Goal: Information Seeking & Learning: Learn about a topic

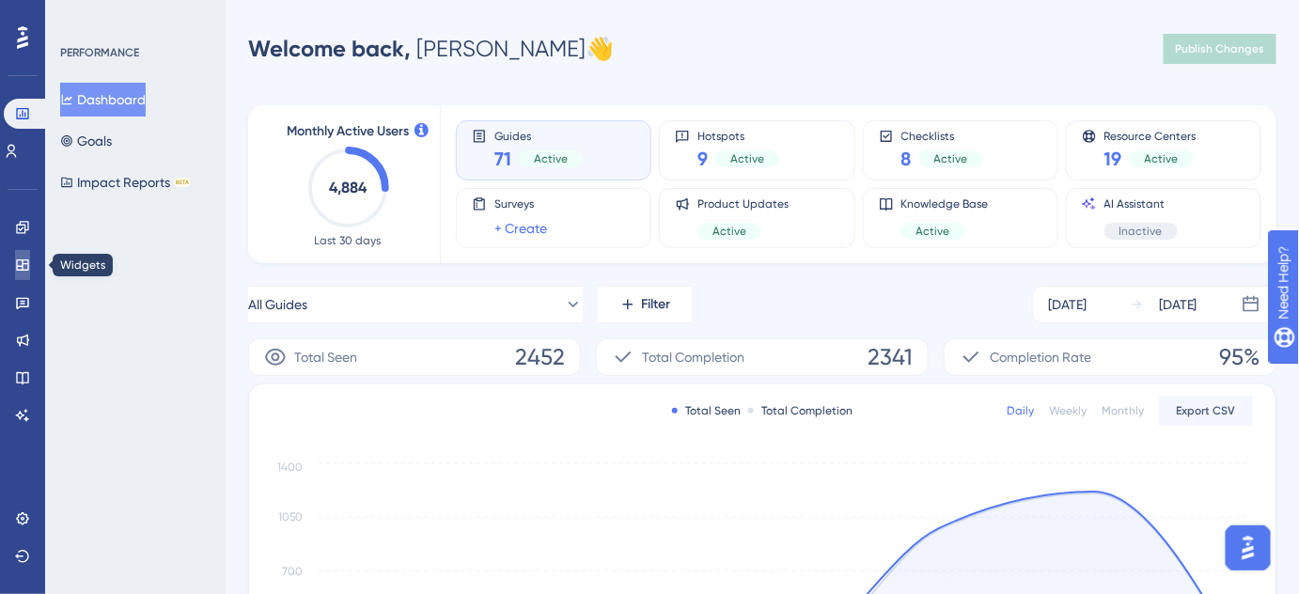
click at [15, 267] on link at bounding box center [22, 265] width 15 height 30
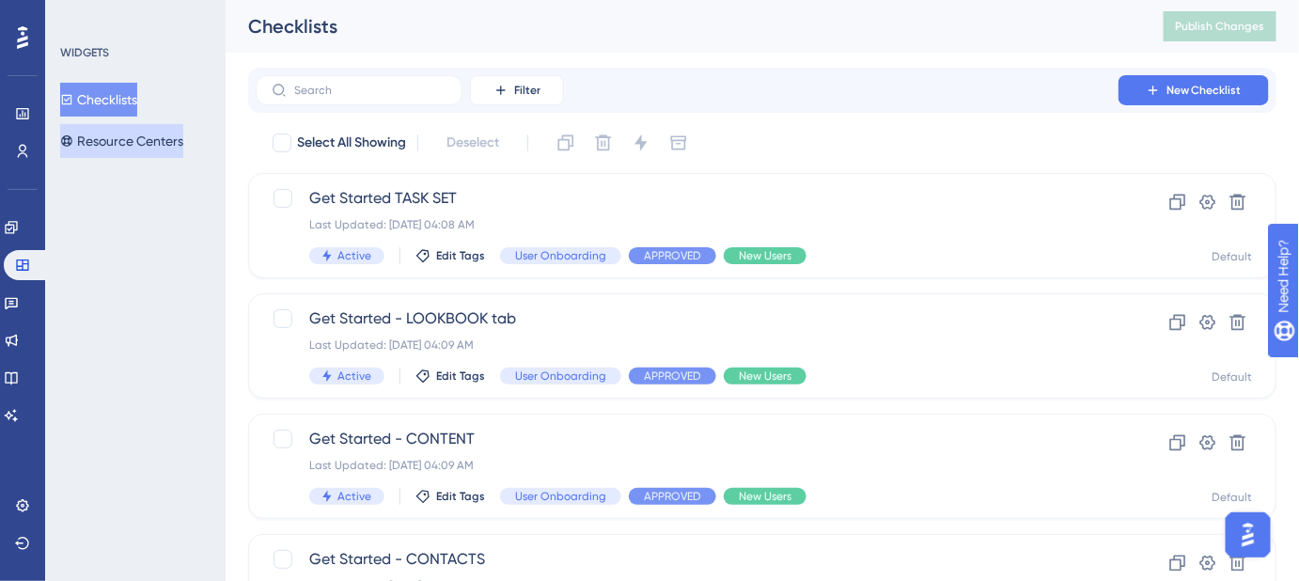
click at [112, 143] on button "Resource Centers" at bounding box center [121, 141] width 123 height 34
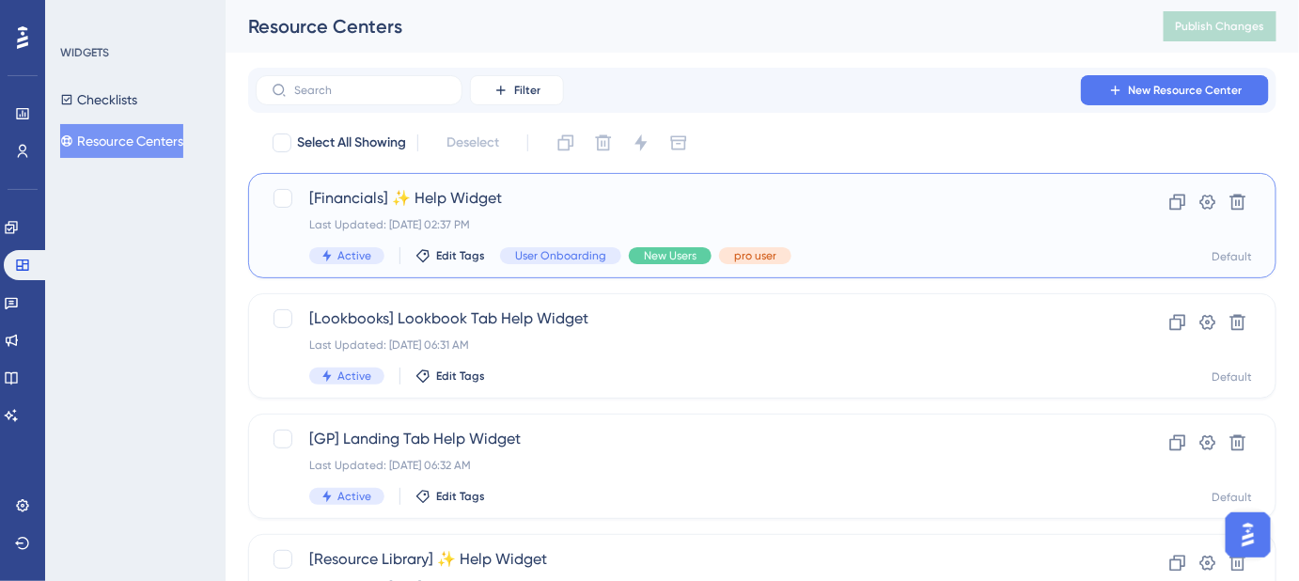
click at [468, 202] on span "[Financials] ✨ Help Widget" at bounding box center [687, 198] width 756 height 23
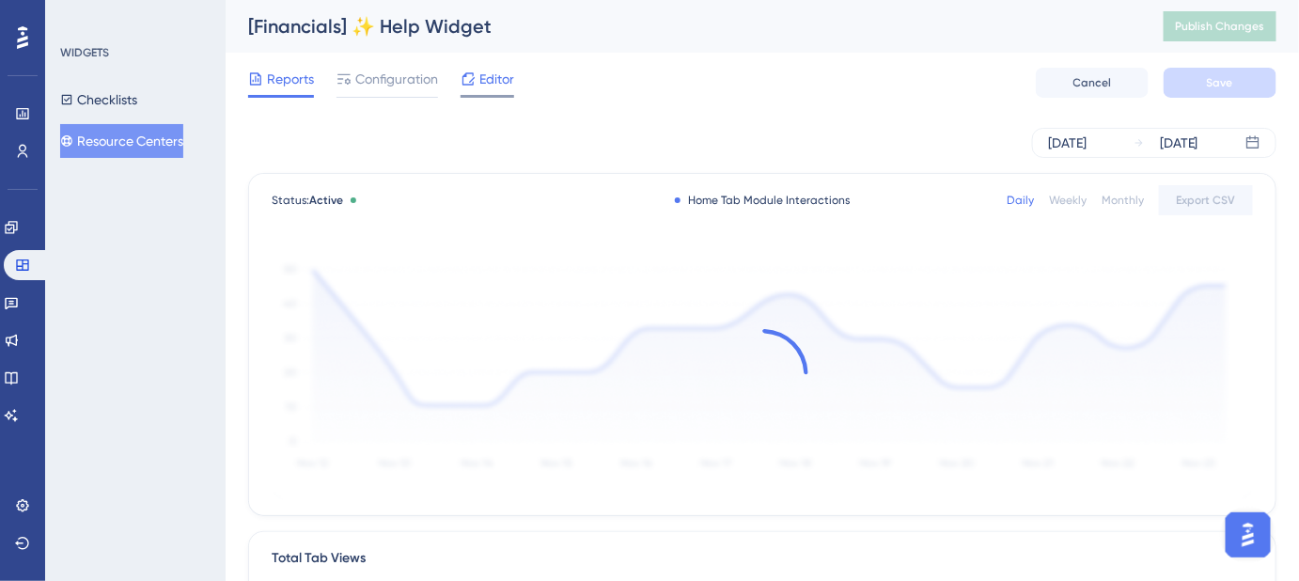
click at [485, 75] on span "Editor" at bounding box center [496, 79] width 35 height 23
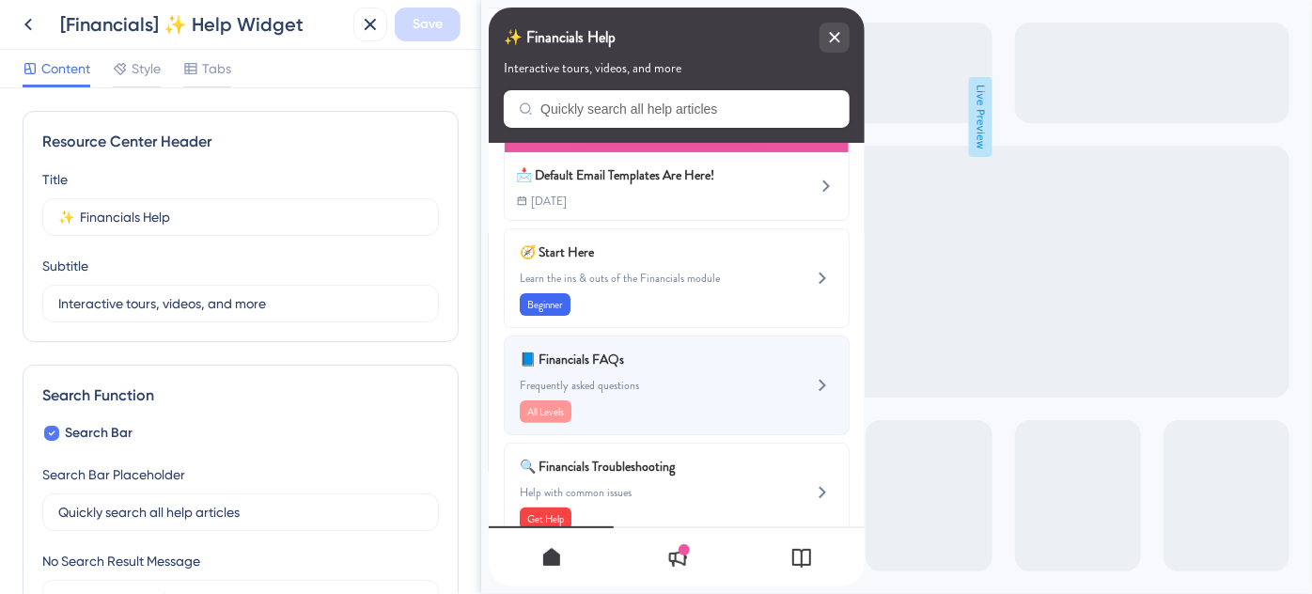
scroll to position [318, 0]
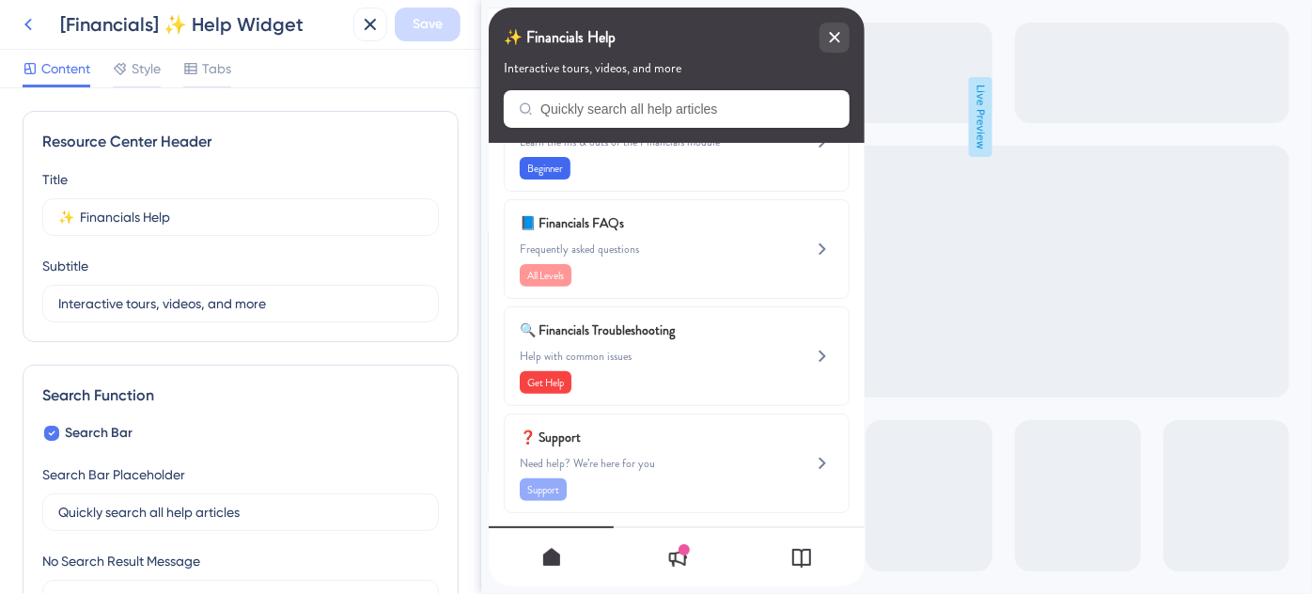
click at [32, 25] on icon at bounding box center [28, 24] width 23 height 23
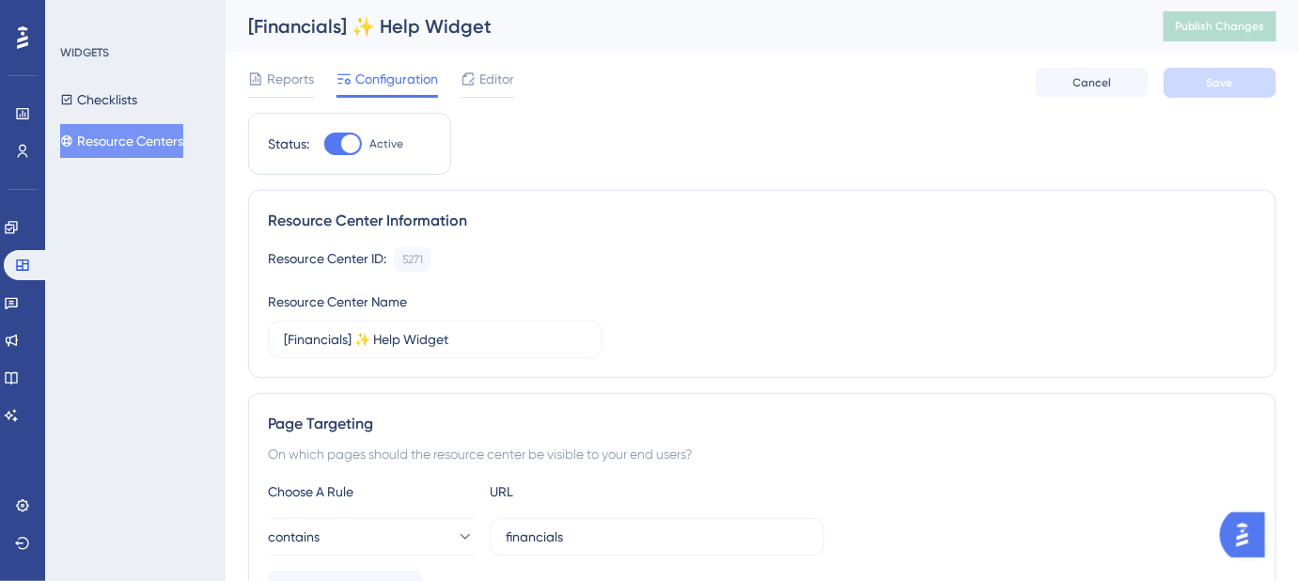
click at [113, 143] on button "Resource Centers" at bounding box center [121, 141] width 123 height 34
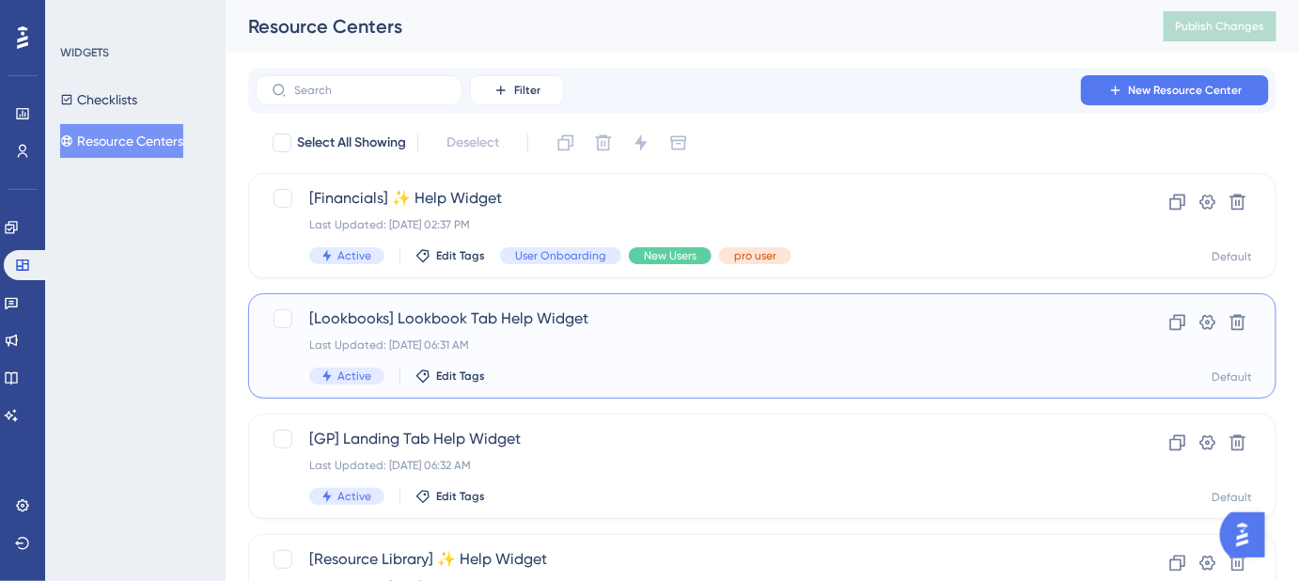
click at [479, 313] on span "[Lookbooks] Lookbook Tab Help Widget" at bounding box center [687, 318] width 756 height 23
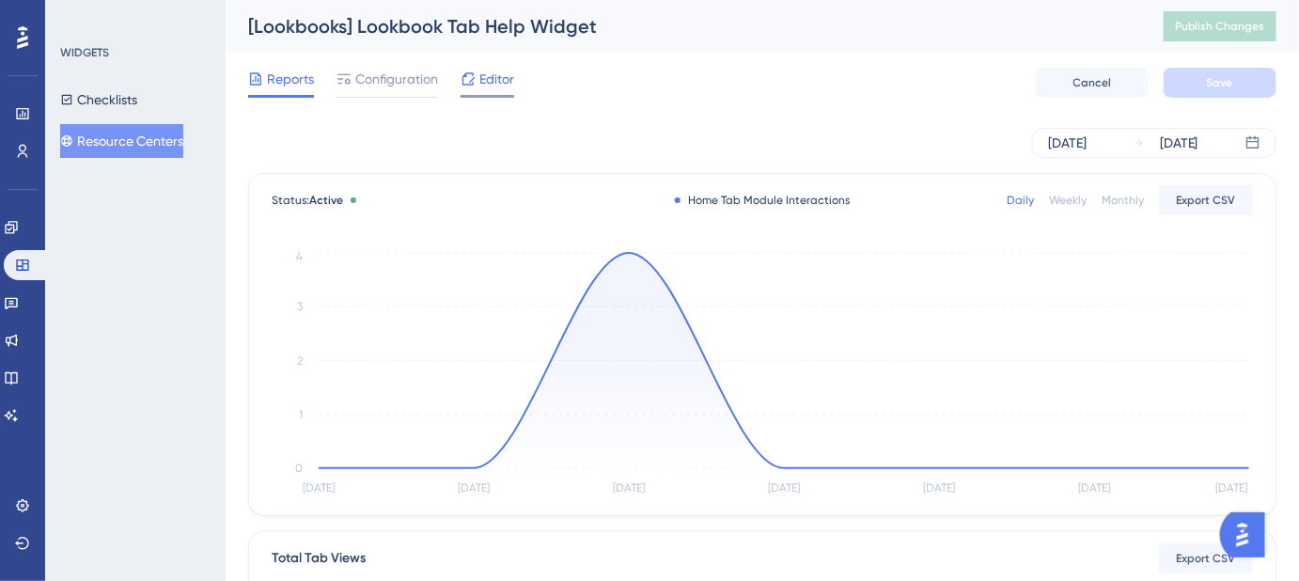
click at [494, 79] on span "Editor" at bounding box center [496, 79] width 35 height 23
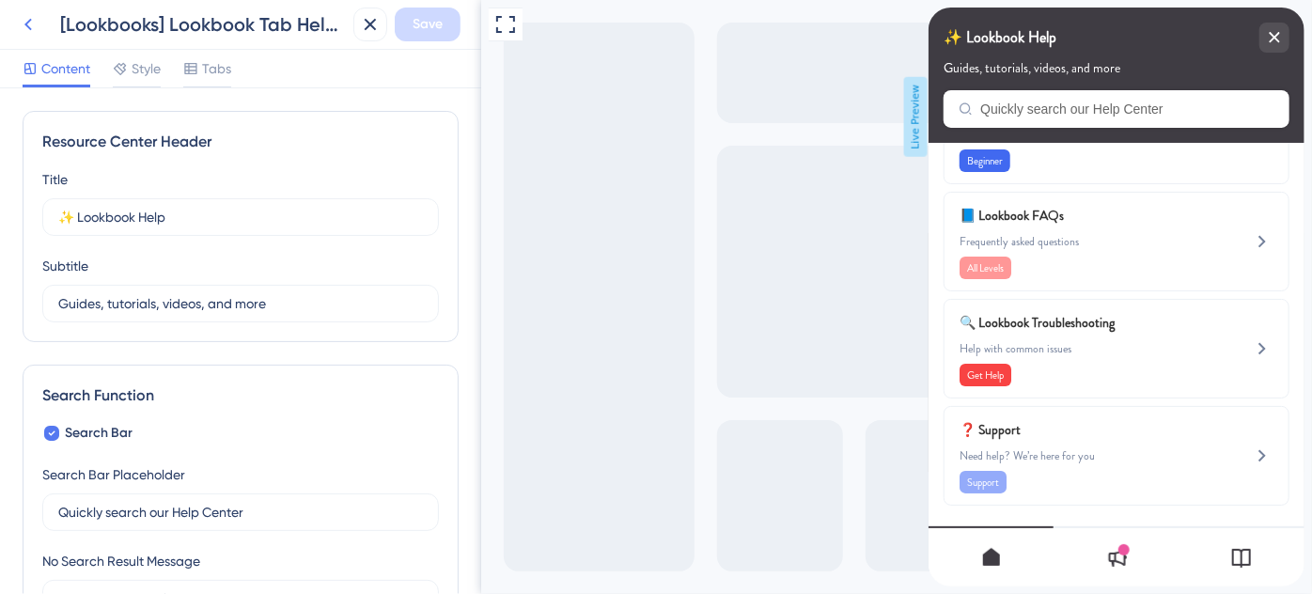
click at [35, 22] on icon at bounding box center [28, 24] width 23 height 23
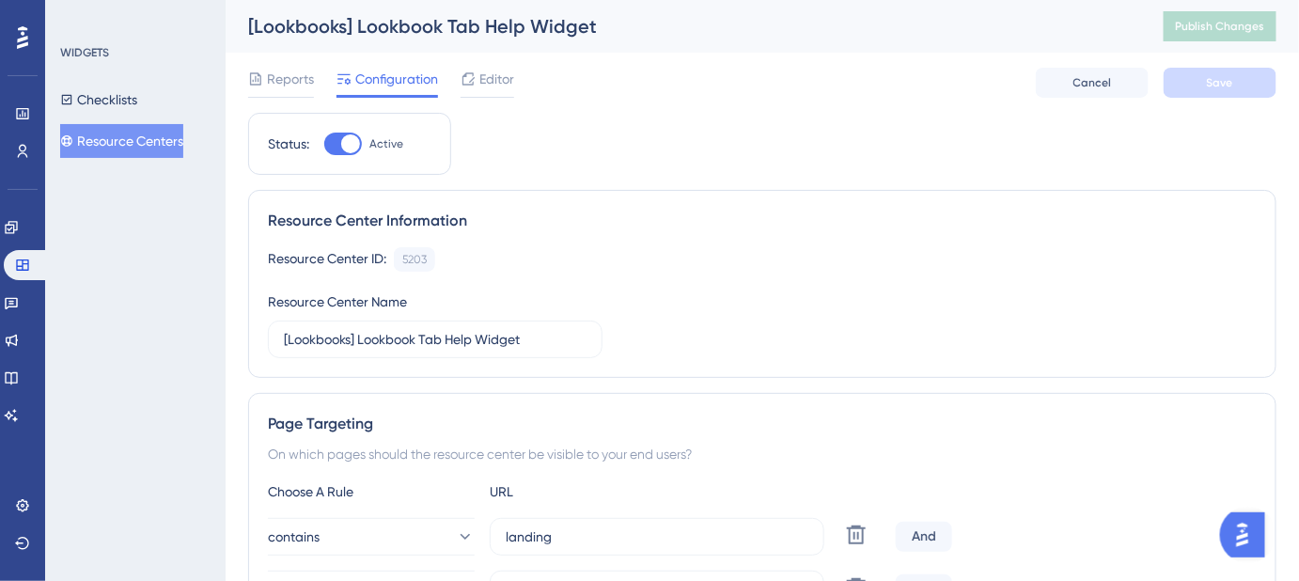
click at [118, 145] on button "Resource Centers" at bounding box center [121, 141] width 123 height 34
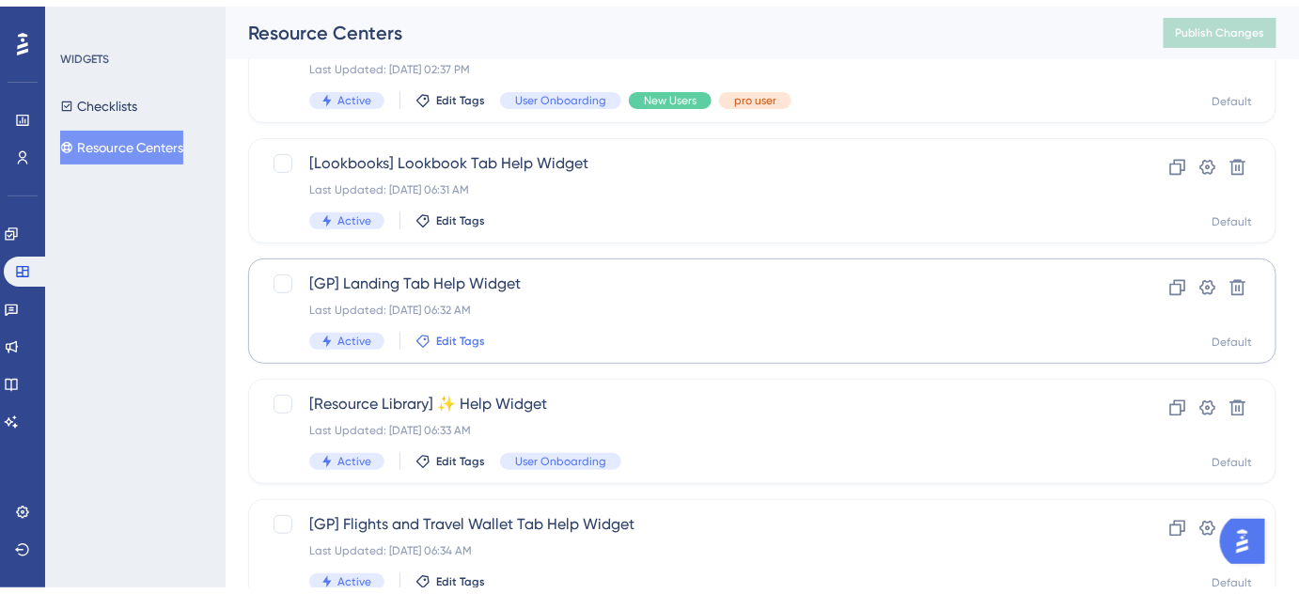
scroll to position [256, 0]
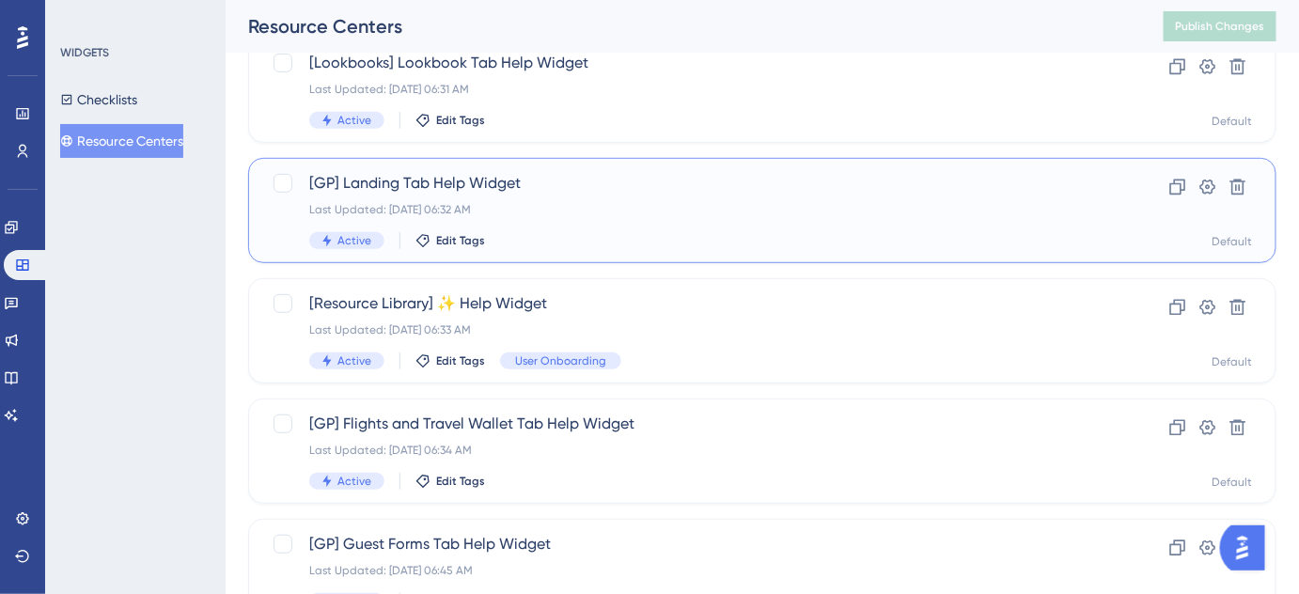
click at [456, 190] on span "[GP] Landing Tab Help Widget" at bounding box center [687, 183] width 756 height 23
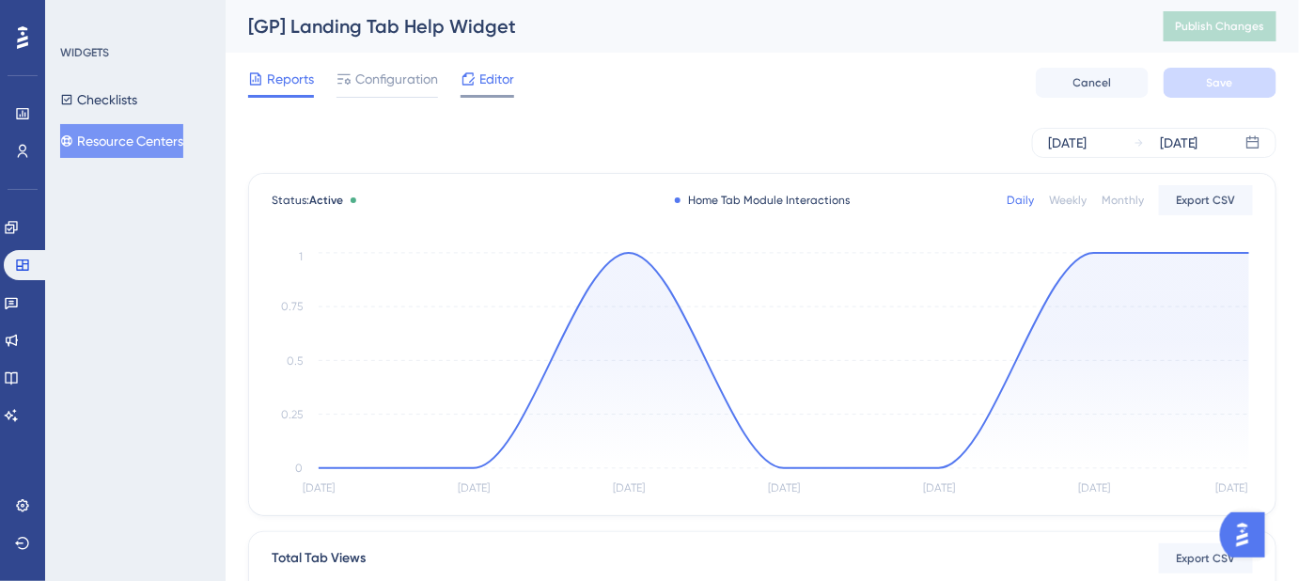
click at [484, 80] on span "Editor" at bounding box center [496, 79] width 35 height 23
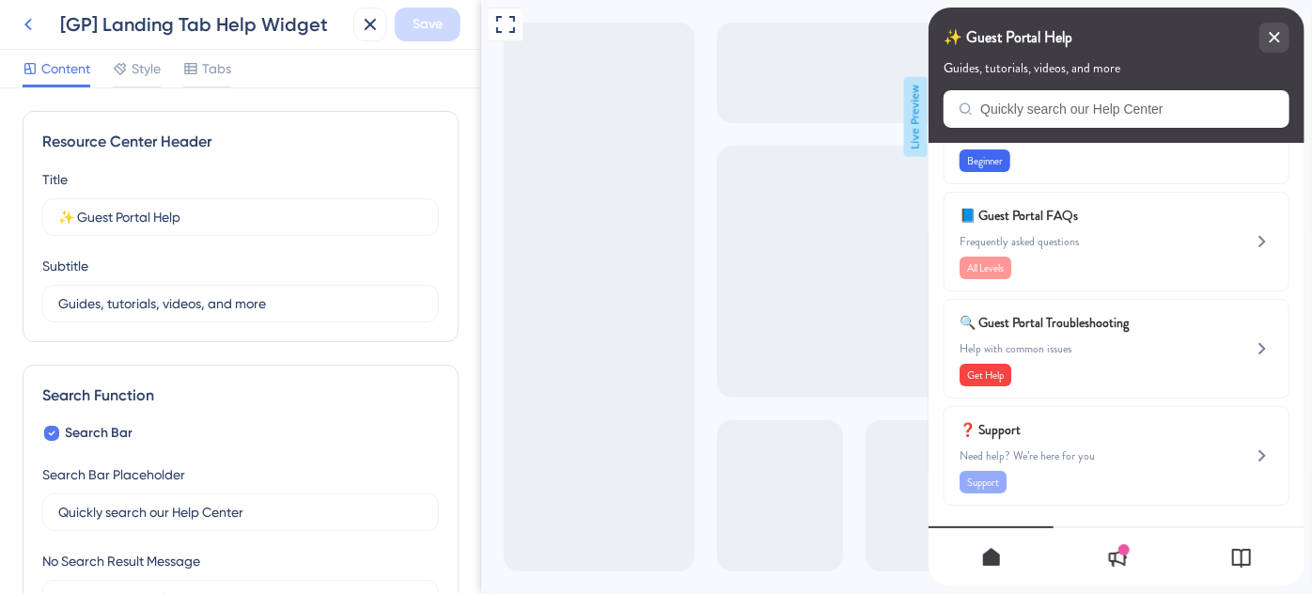
click at [28, 22] on icon at bounding box center [28, 25] width 8 height 12
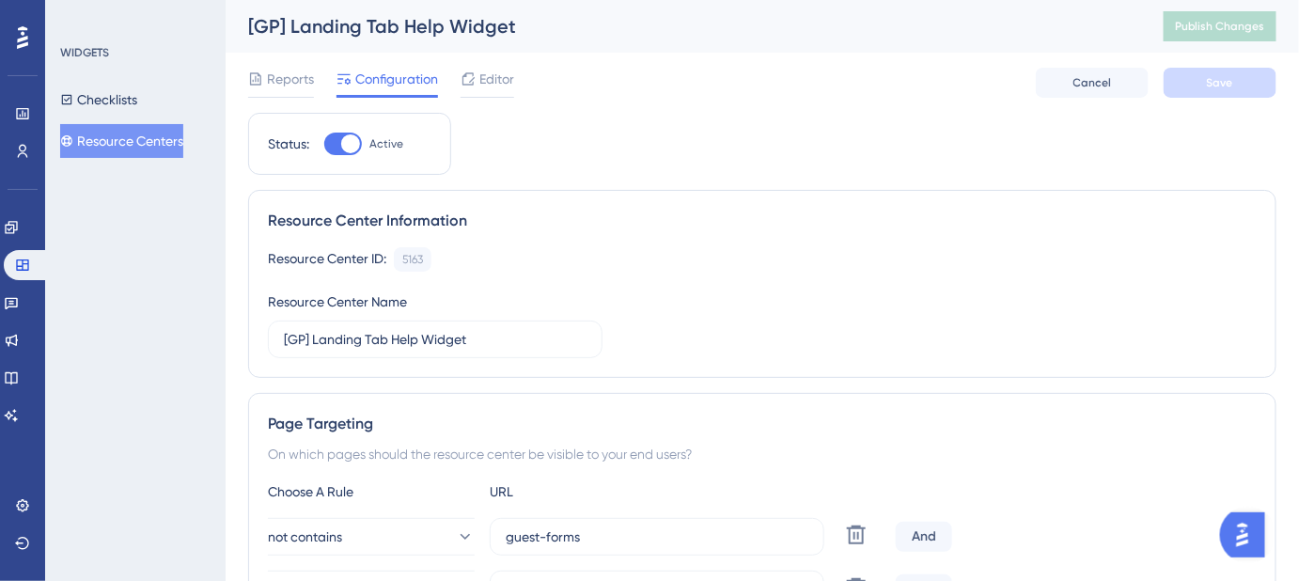
click at [143, 134] on button "Resource Centers" at bounding box center [121, 141] width 123 height 34
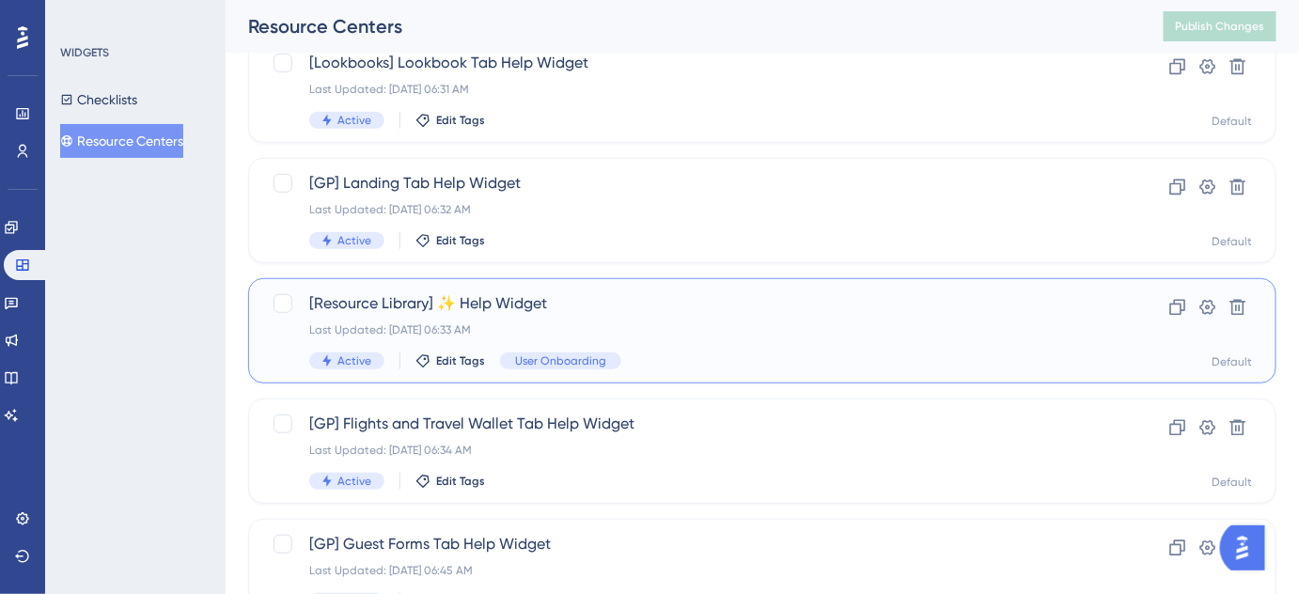
click at [450, 307] on span "[Resource Library] ✨ Help Widget" at bounding box center [687, 303] width 756 height 23
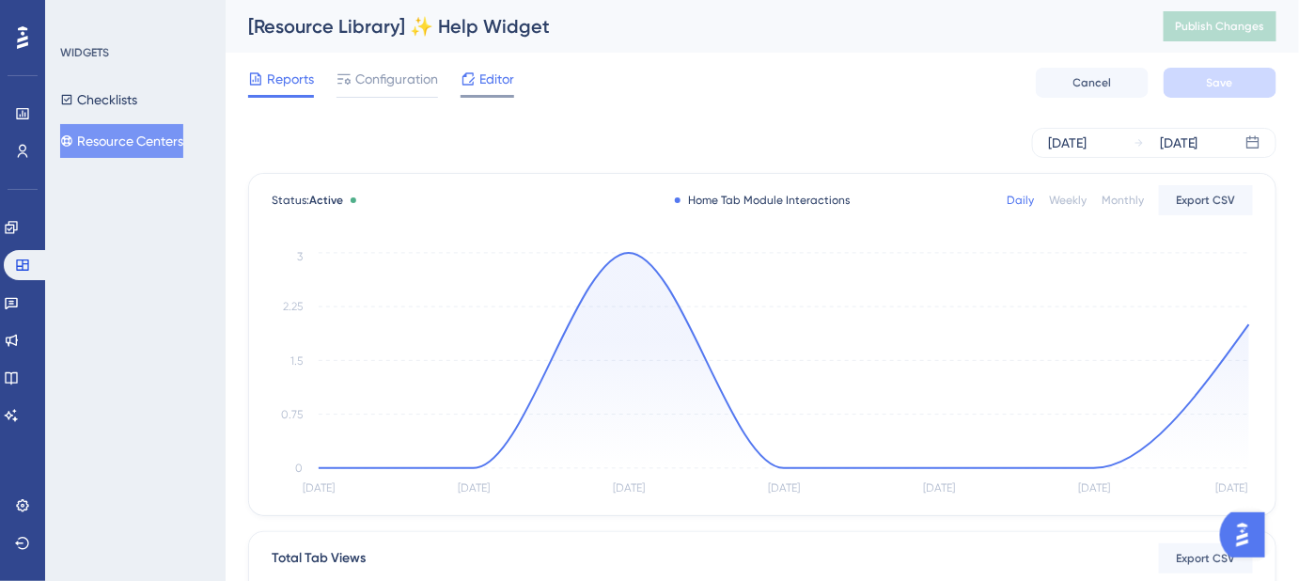
click at [496, 77] on span "Editor" at bounding box center [496, 79] width 35 height 23
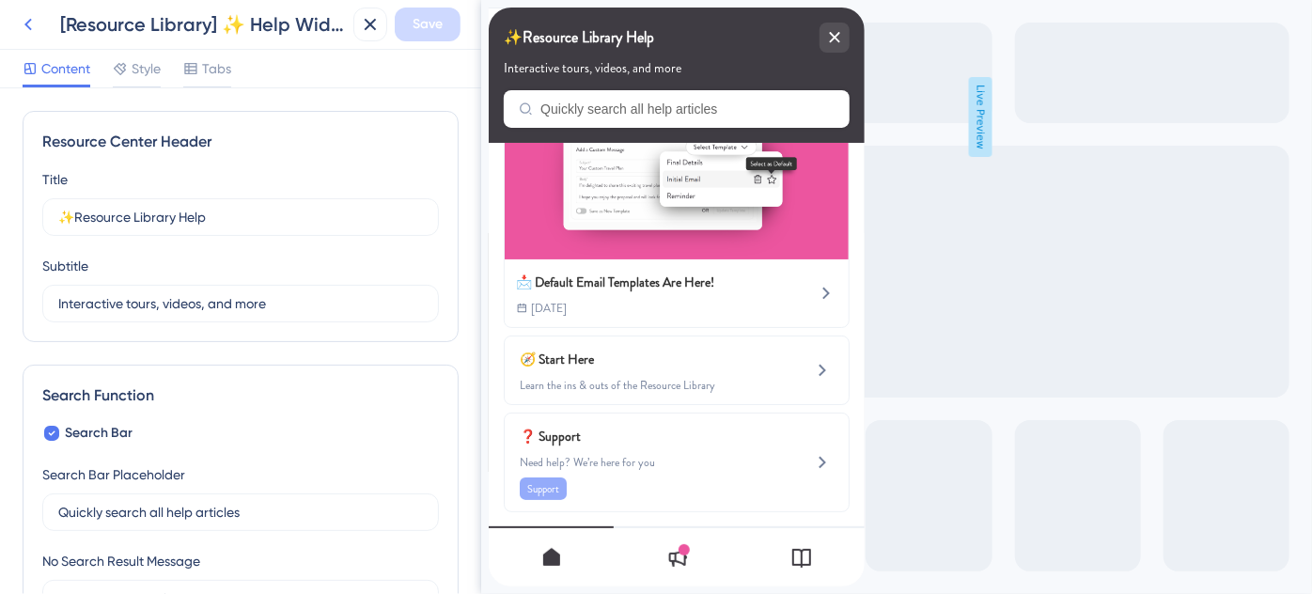
click at [29, 22] on icon at bounding box center [28, 25] width 8 height 12
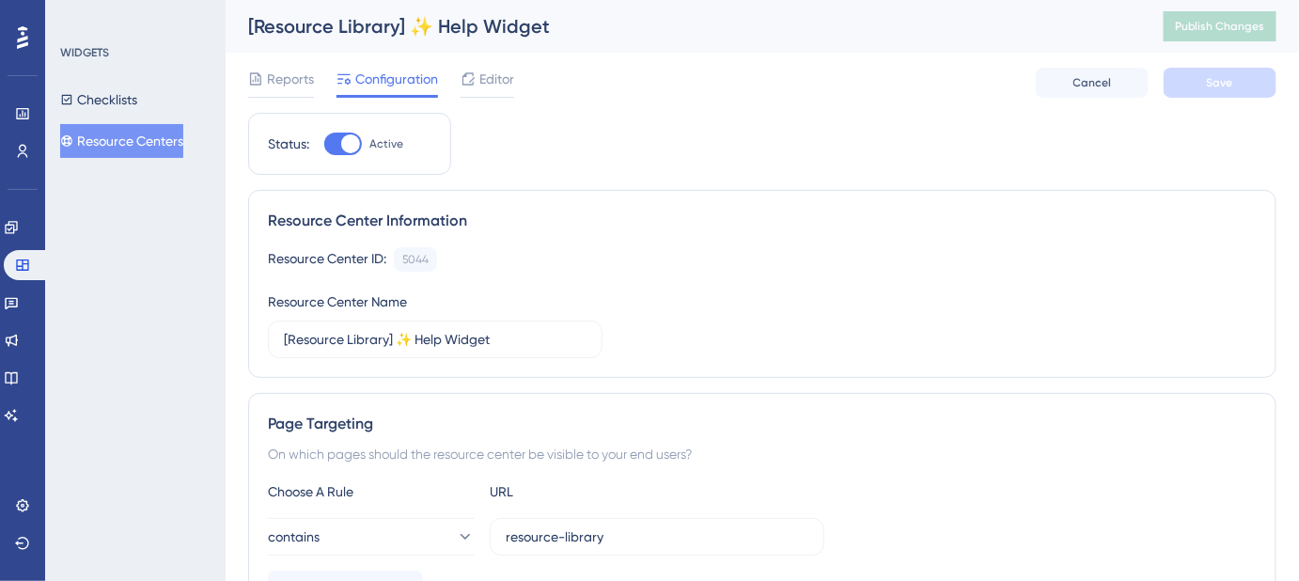
click at [149, 134] on button "Resource Centers" at bounding box center [121, 141] width 123 height 34
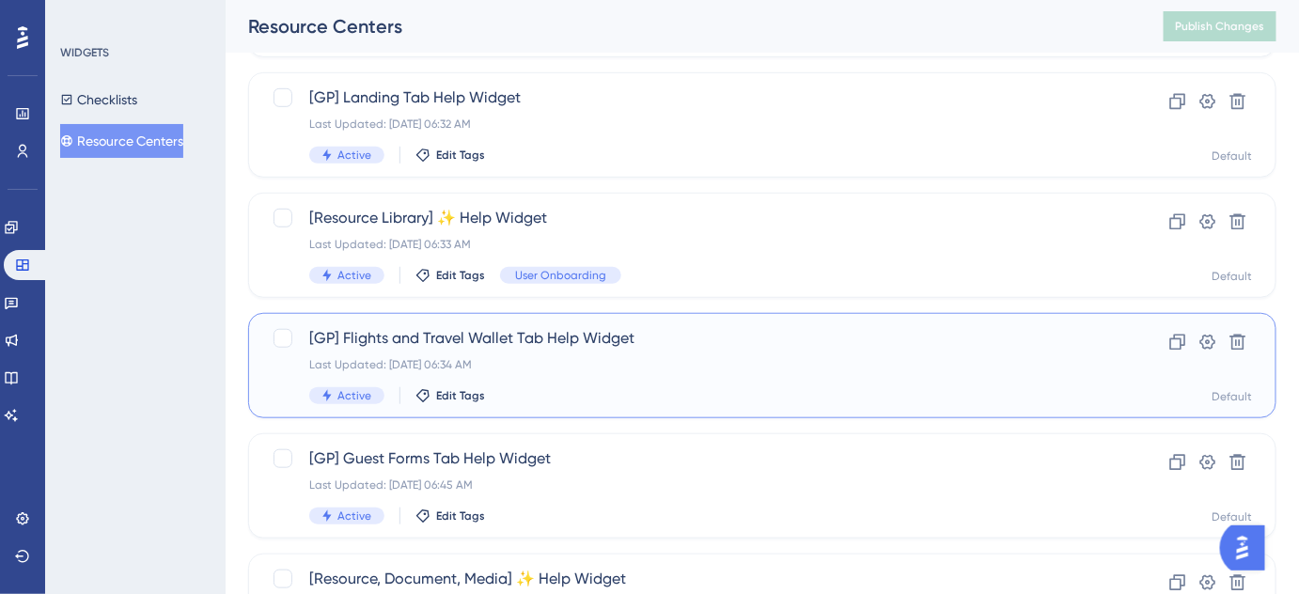
click at [451, 354] on div "[GP] Flights and Travel Wallet Tab Help Widget Last Updated: Aug 14 2025, 06:34…" at bounding box center [687, 365] width 756 height 77
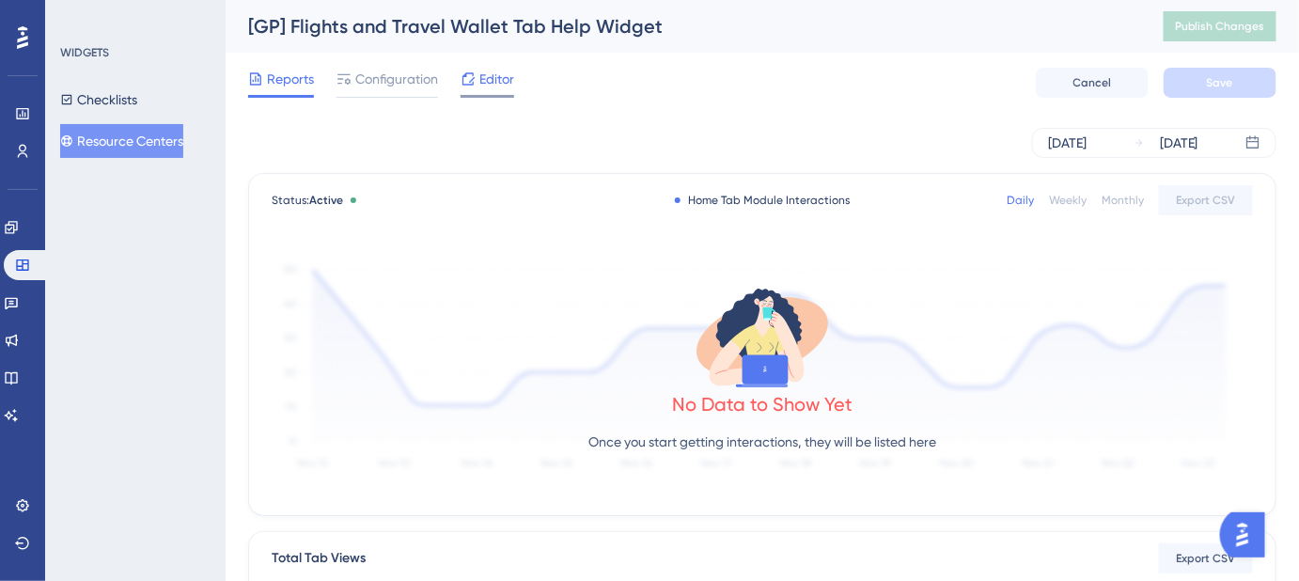
click at [495, 86] on span "Editor" at bounding box center [496, 79] width 35 height 23
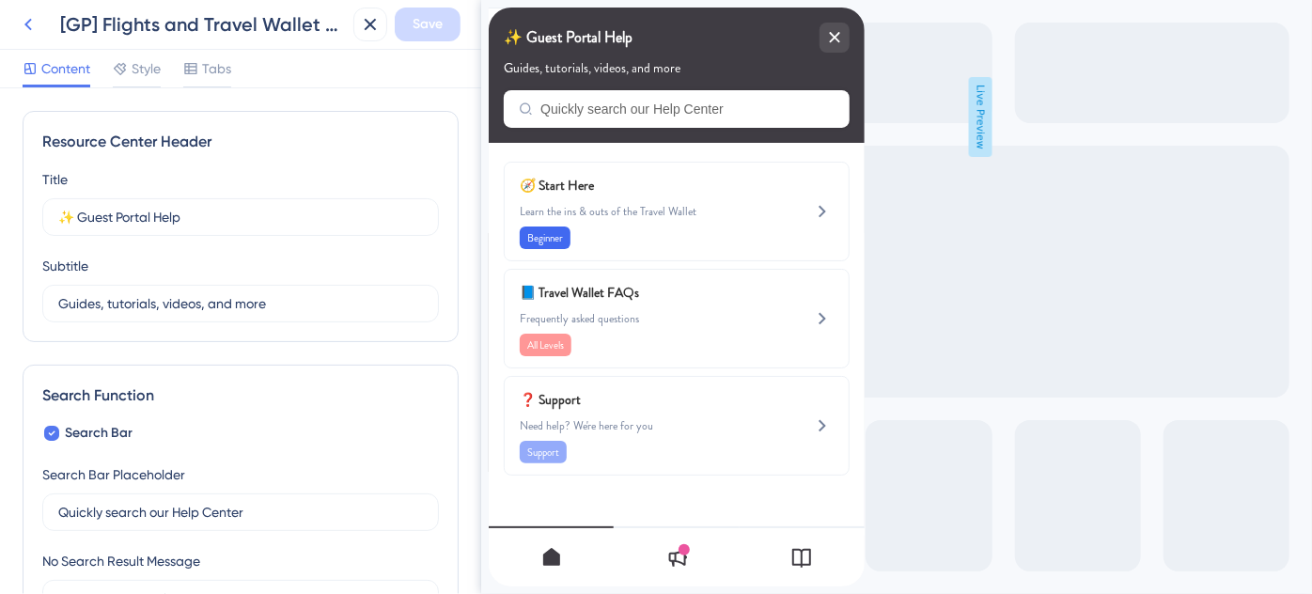
click at [27, 27] on icon at bounding box center [28, 24] width 23 height 23
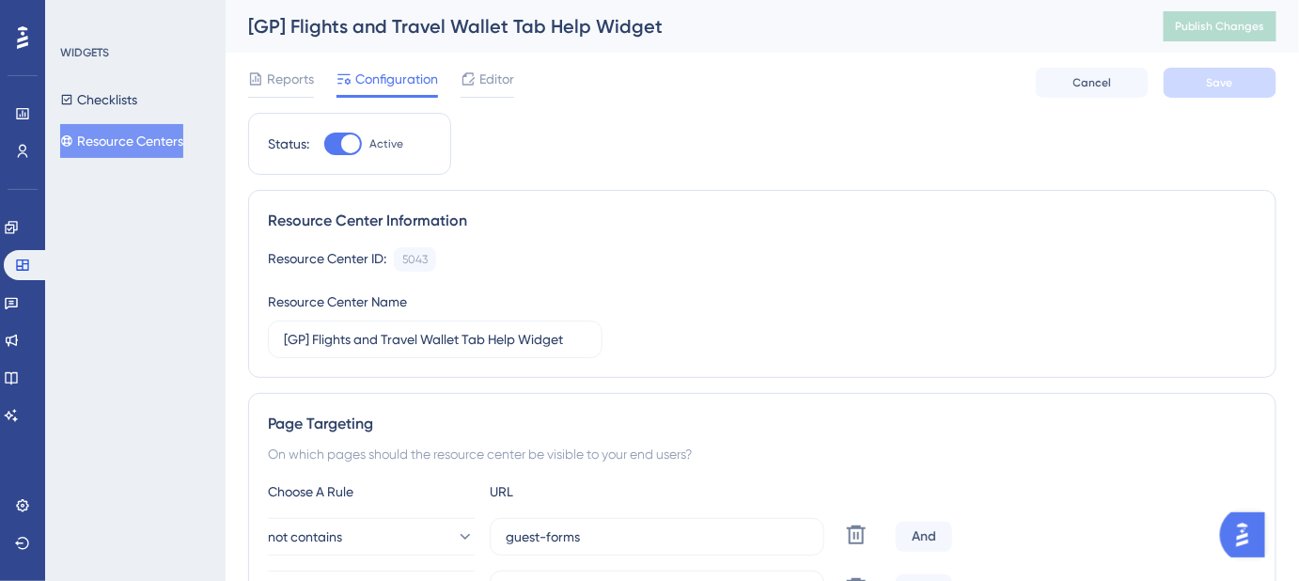
click at [93, 137] on button "Resource Centers" at bounding box center [121, 141] width 123 height 34
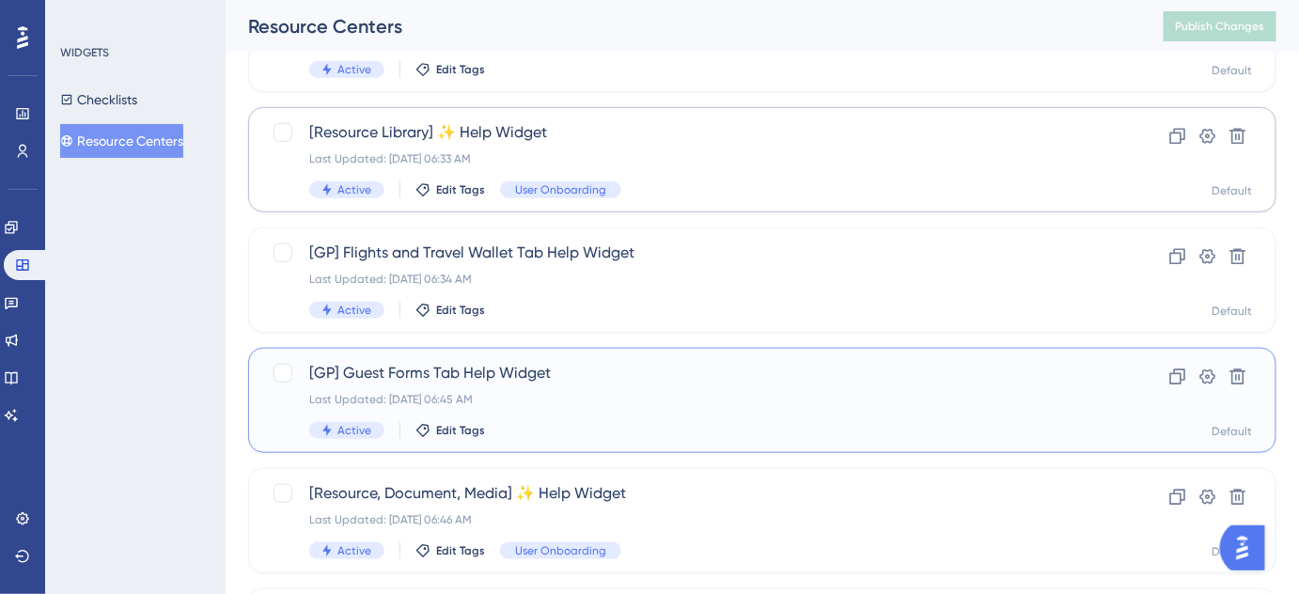
click at [441, 388] on div "[GP] Guest Forms Tab Help Widget Last Updated: Aug 14 2025, 06:45 AM Active Edi…" at bounding box center [687, 400] width 756 height 77
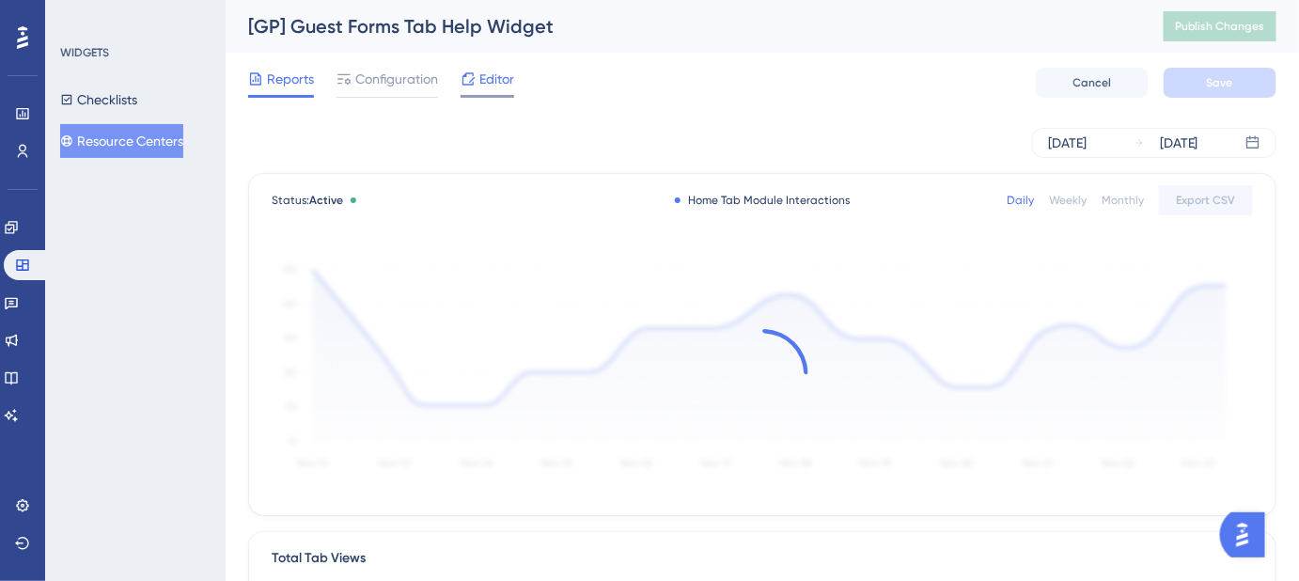
click at [504, 70] on span "Editor" at bounding box center [496, 79] width 35 height 23
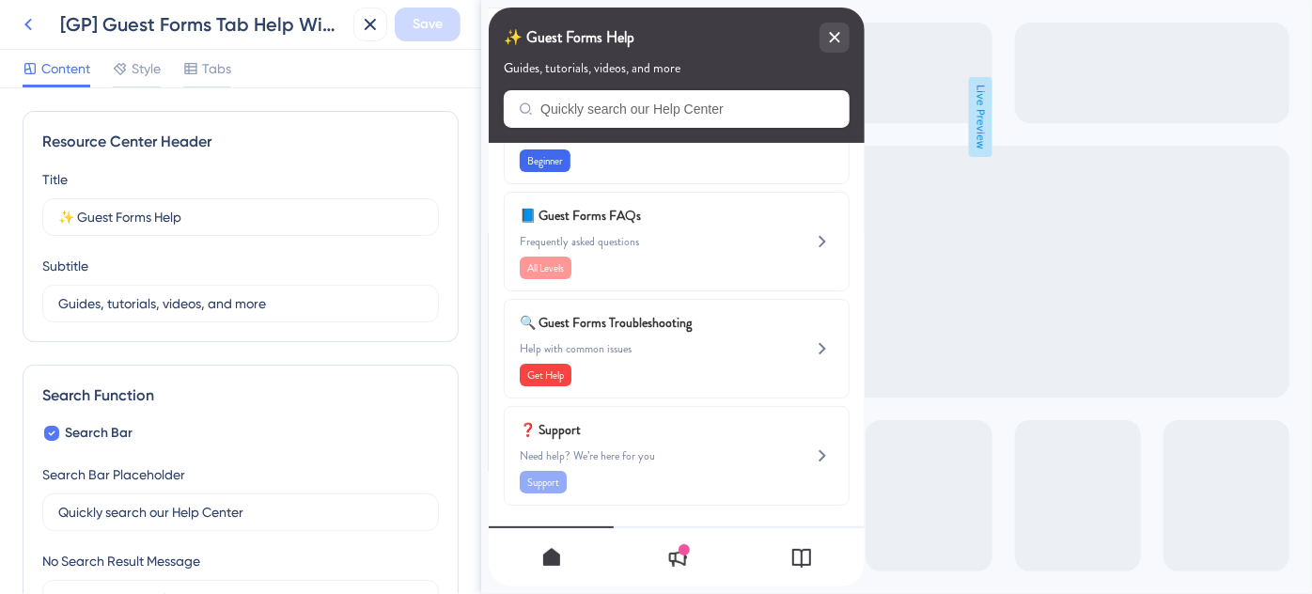
click at [38, 18] on icon at bounding box center [28, 24] width 23 height 23
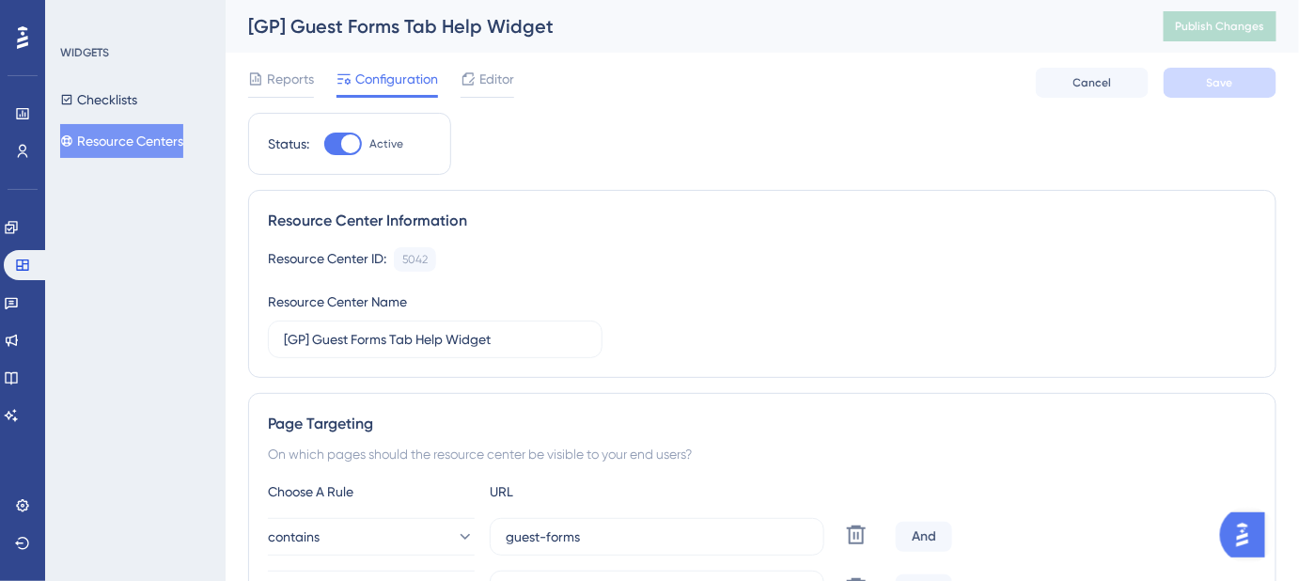
click at [174, 131] on button "Resource Centers" at bounding box center [121, 141] width 123 height 34
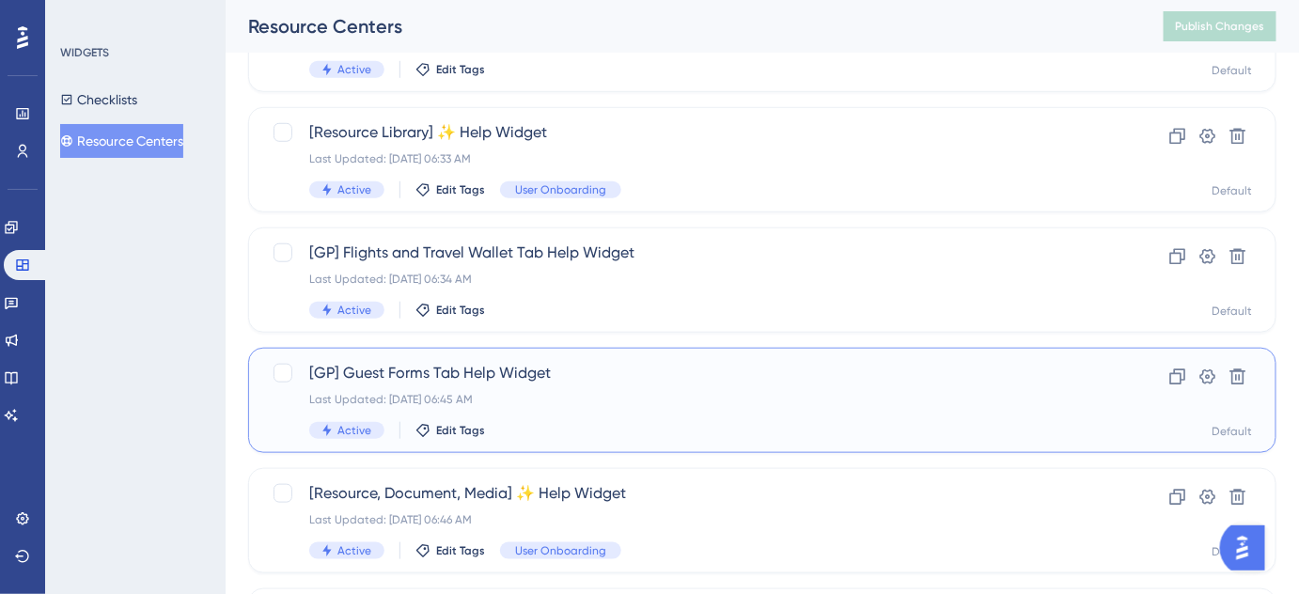
click at [462, 402] on div "Last Updated: Aug 14 2025, 06:45 AM" at bounding box center [687, 399] width 756 height 15
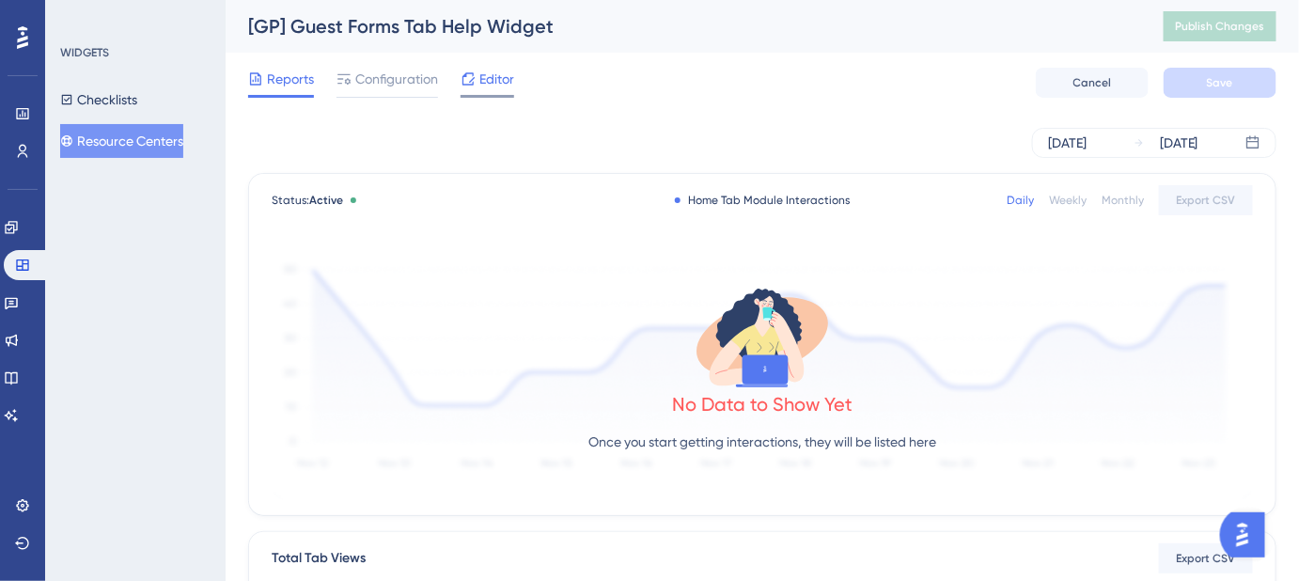
click at [486, 82] on span "Editor" at bounding box center [496, 79] width 35 height 23
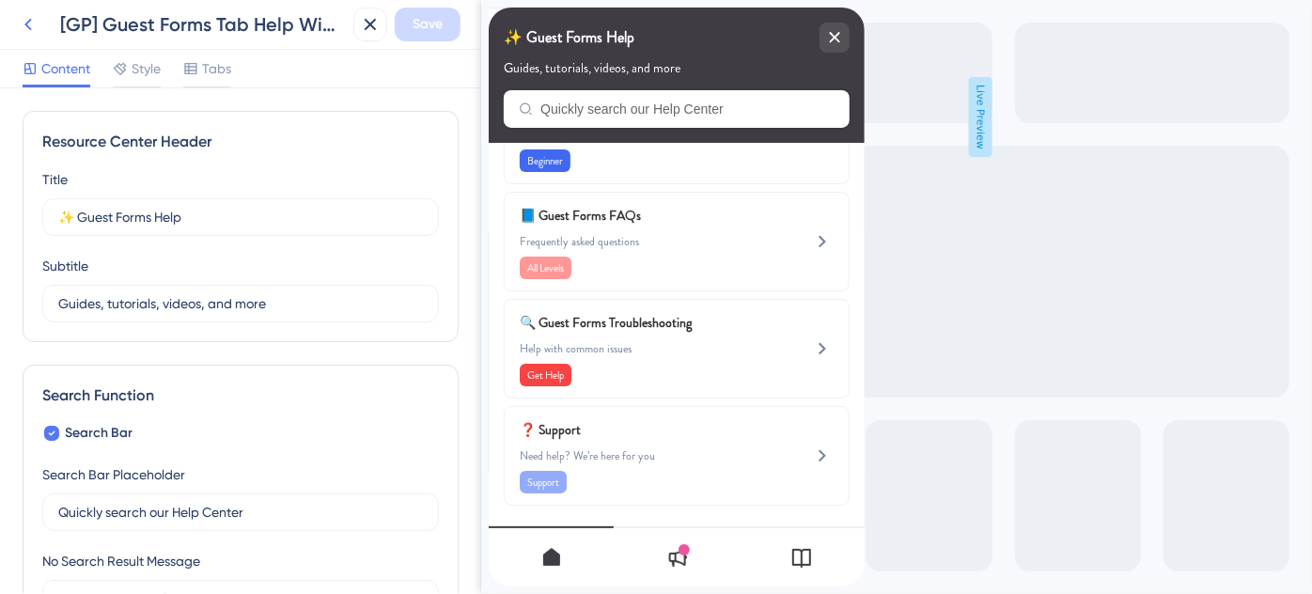
click at [31, 27] on icon at bounding box center [28, 24] width 23 height 23
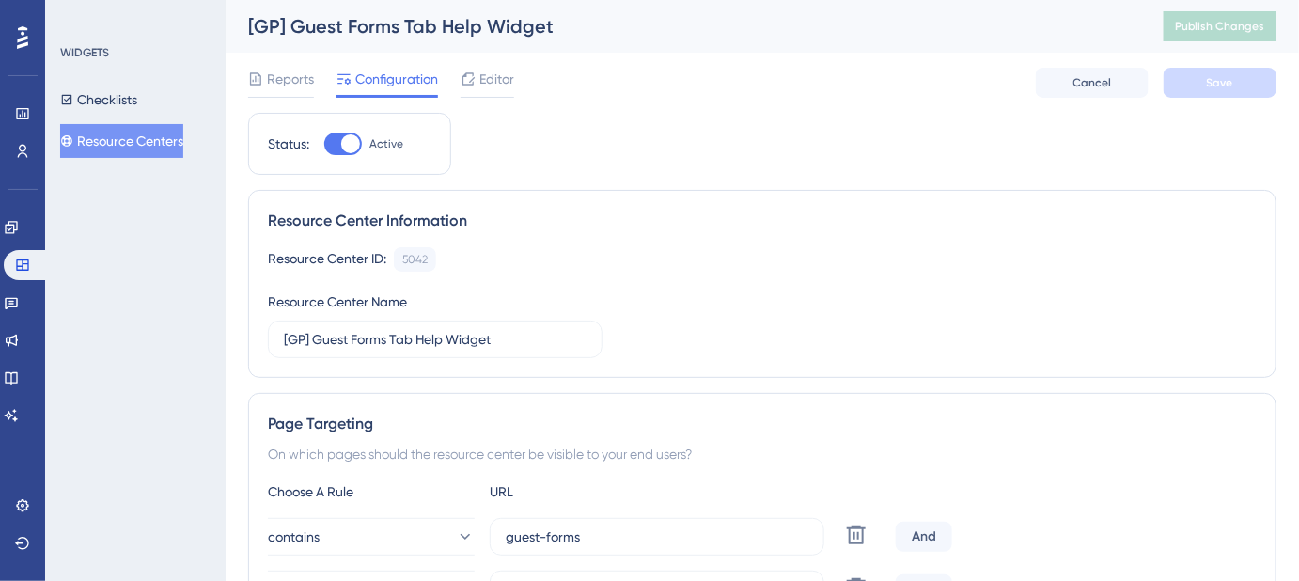
click at [141, 142] on button "Resource Centers" at bounding box center [121, 141] width 123 height 34
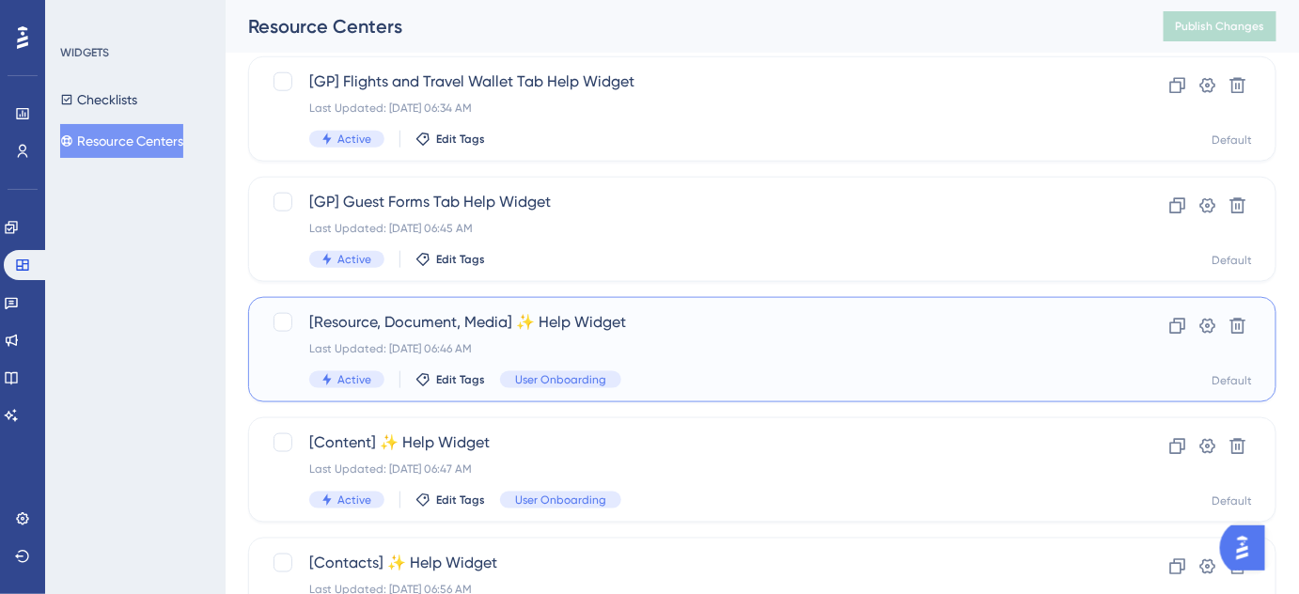
click at [454, 341] on div "Last Updated: Aug 14 2025, 06:46 AM" at bounding box center [687, 348] width 756 height 15
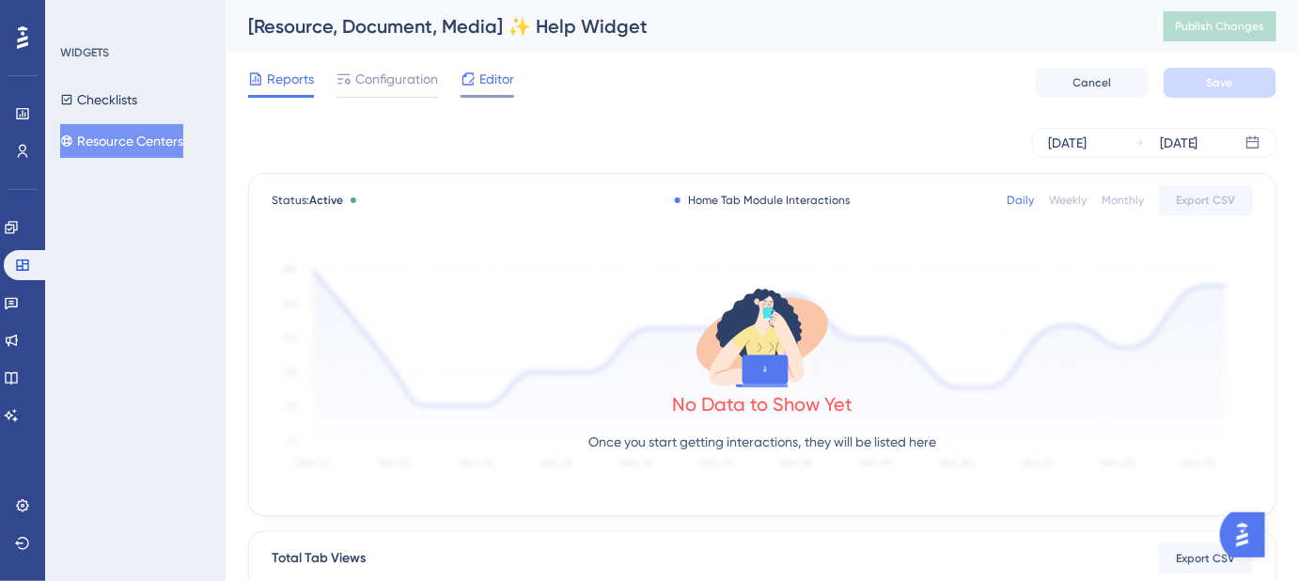
click at [498, 77] on span "Editor" at bounding box center [496, 79] width 35 height 23
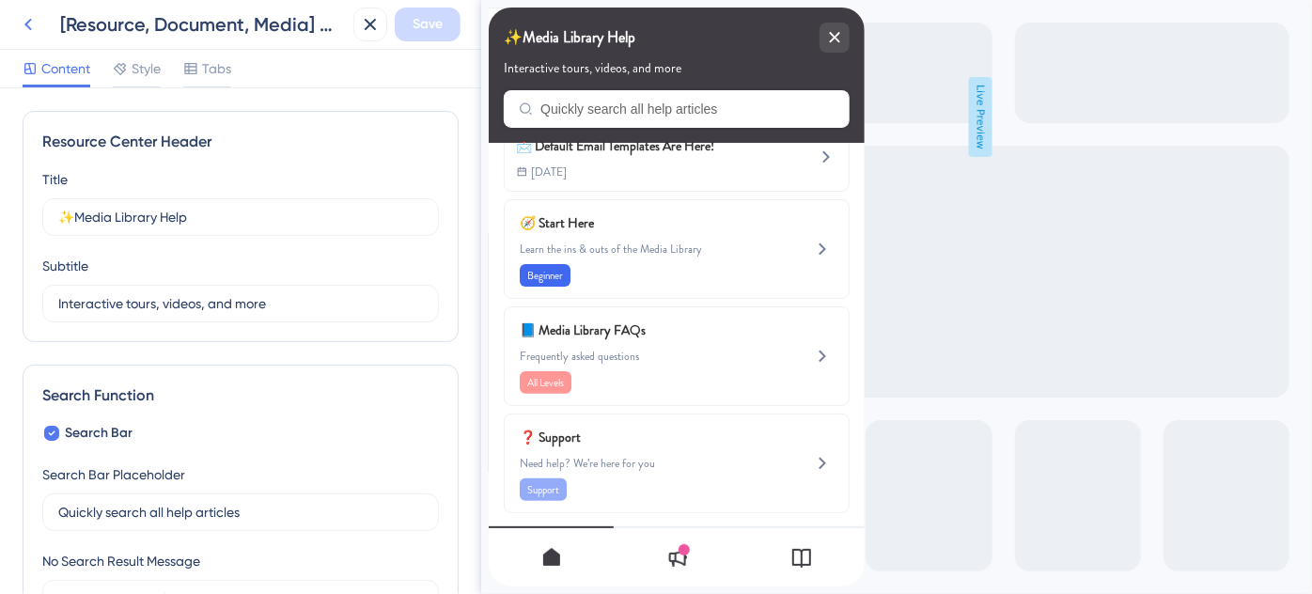
click at [30, 22] on icon at bounding box center [28, 24] width 23 height 23
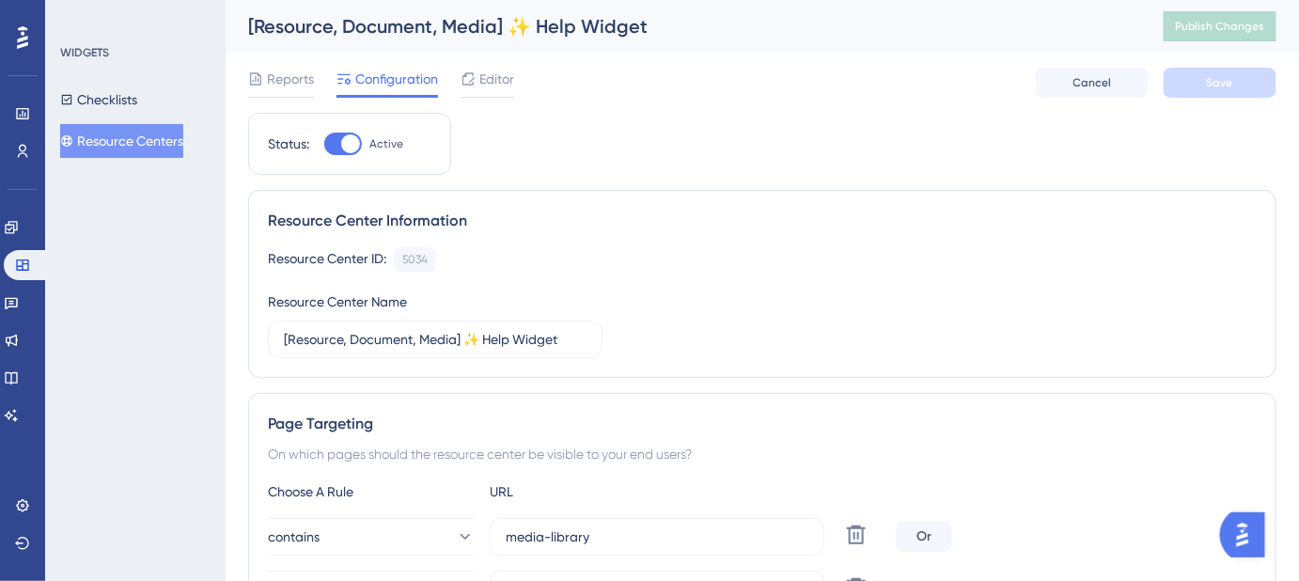
click at [161, 141] on button "Resource Centers" at bounding box center [121, 141] width 123 height 34
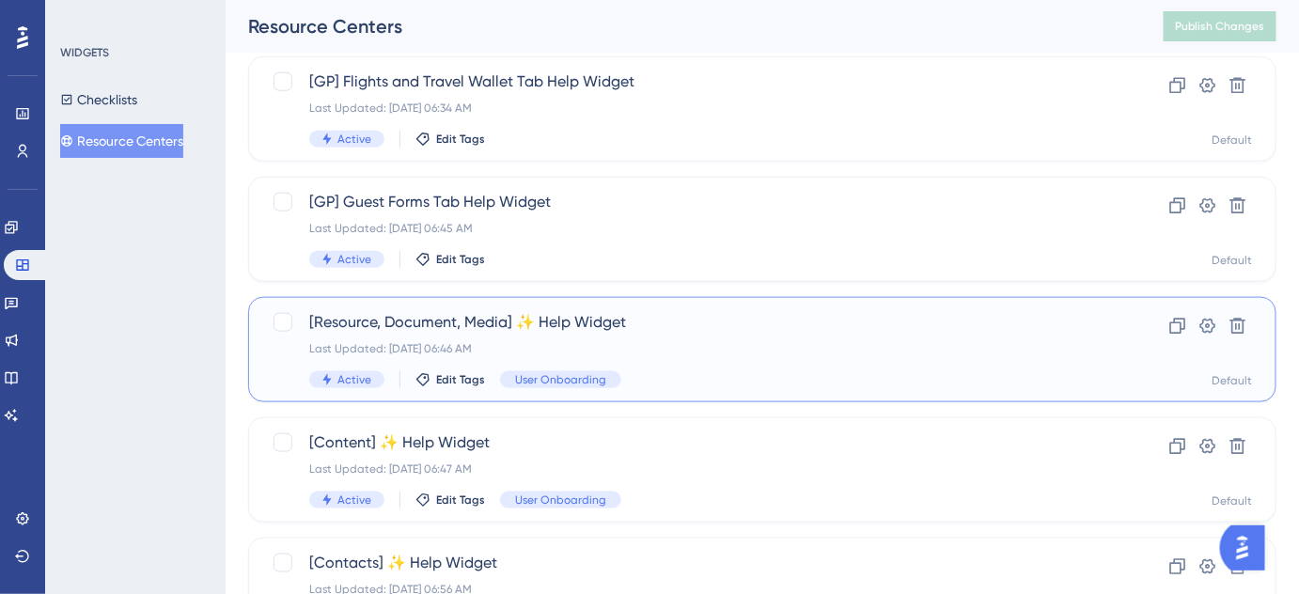
click at [456, 322] on span "[Resource, Document, Media] ✨ Help Widget" at bounding box center [687, 322] width 756 height 23
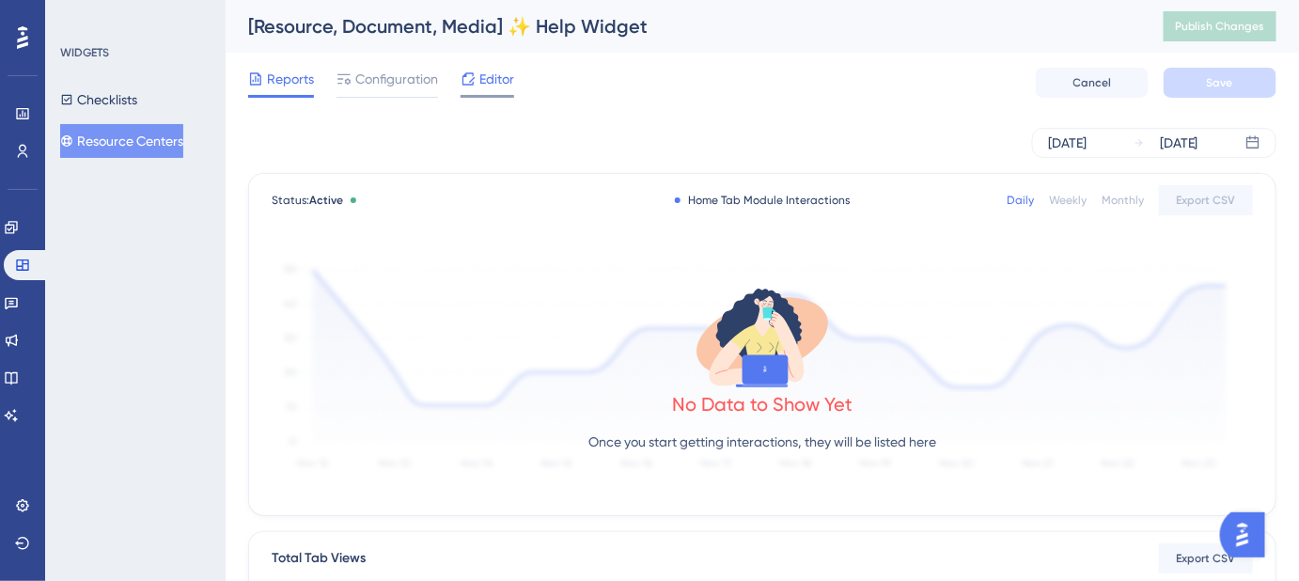
click at [509, 85] on span "Editor" at bounding box center [496, 79] width 35 height 23
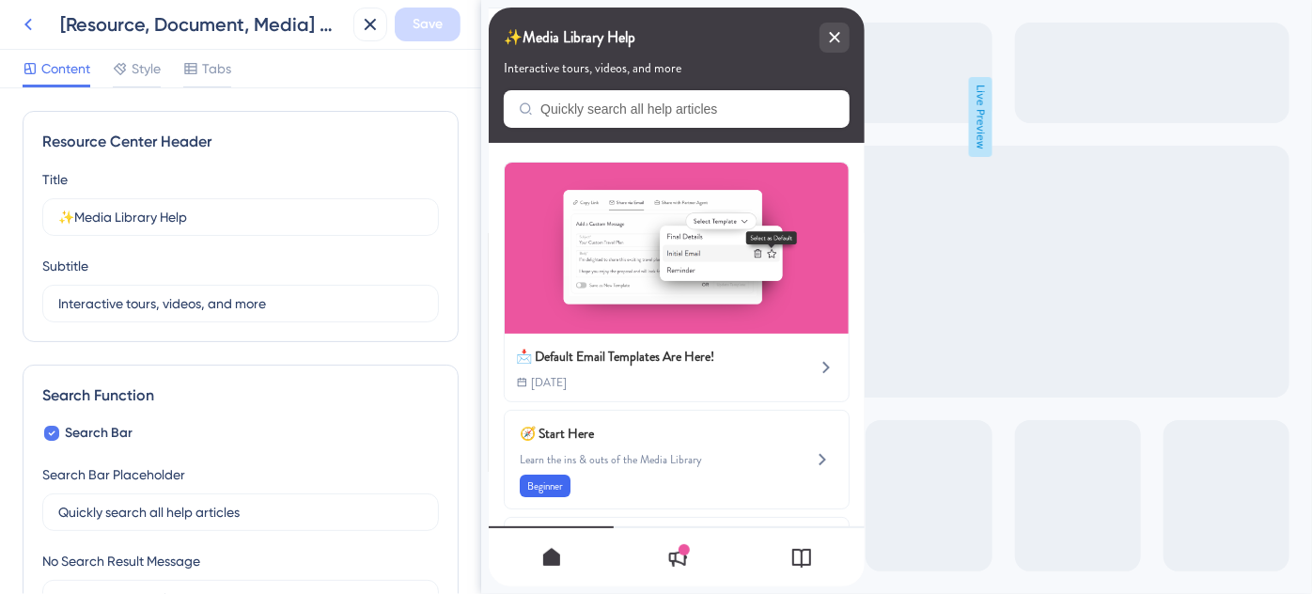
click at [17, 26] on icon at bounding box center [28, 24] width 23 height 23
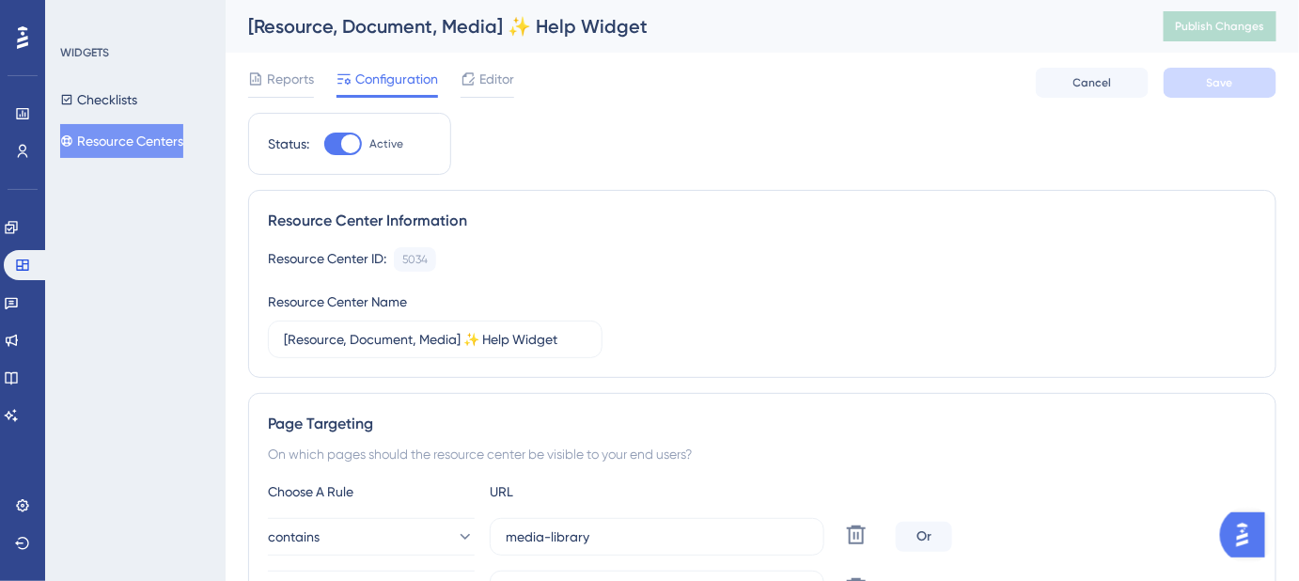
click at [143, 147] on button "Resource Centers" at bounding box center [121, 141] width 123 height 34
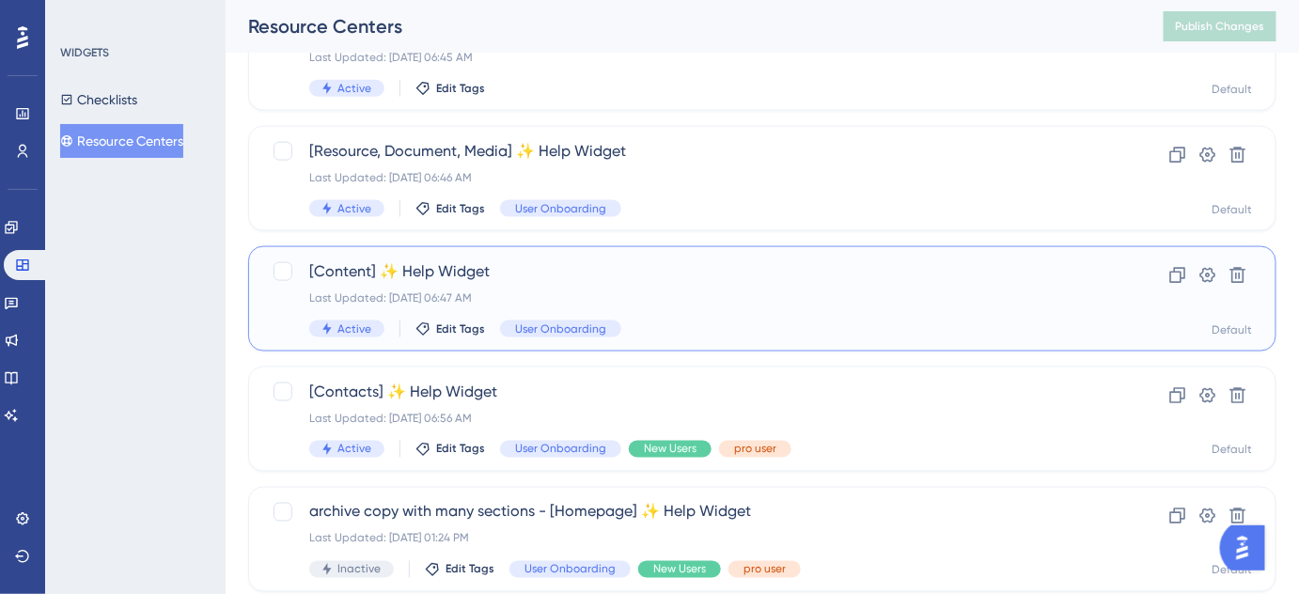
click at [419, 275] on span "[Content] ✨ Help Widget" at bounding box center [687, 271] width 756 height 23
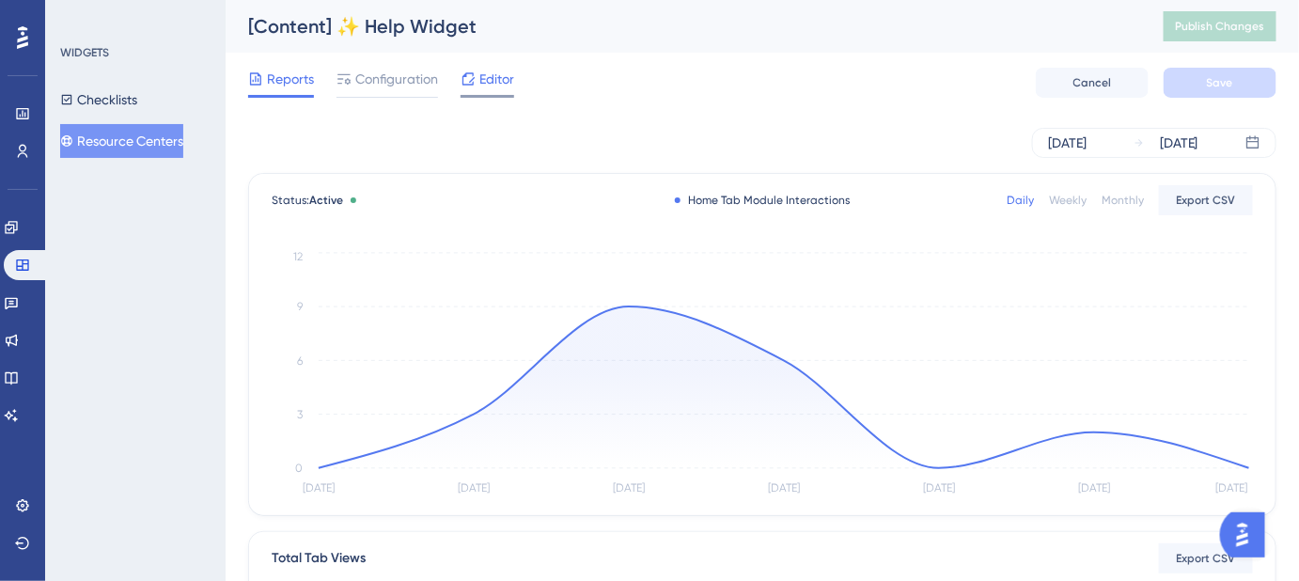
click at [509, 88] on span "Editor" at bounding box center [496, 79] width 35 height 23
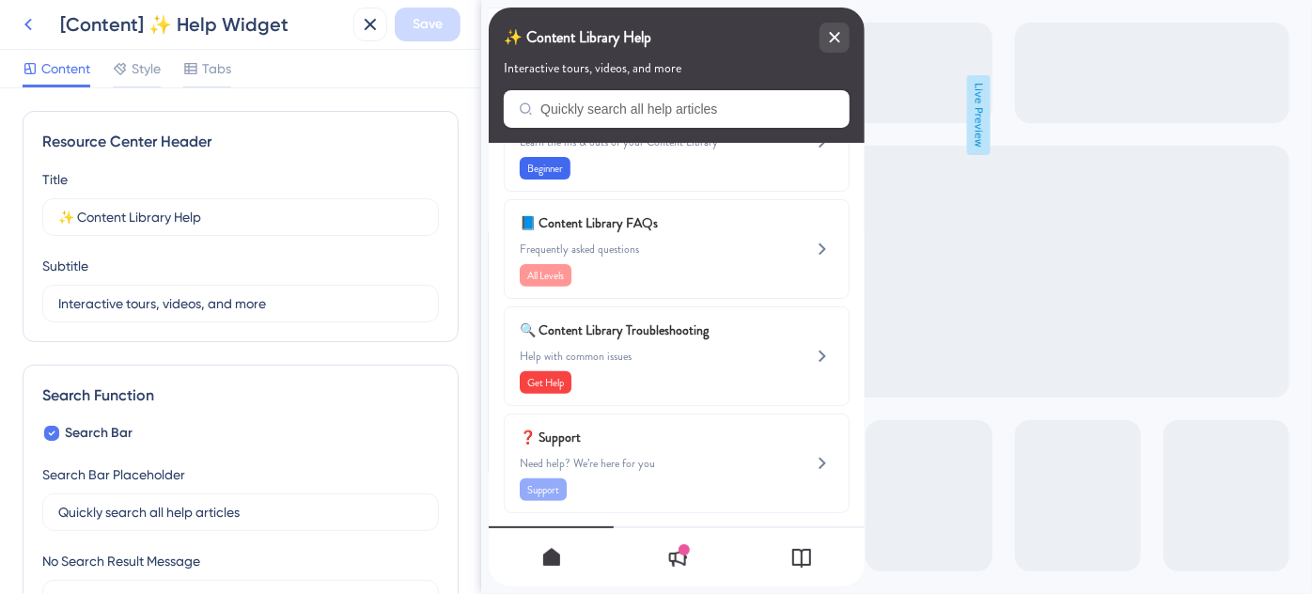
click at [32, 30] on icon at bounding box center [28, 24] width 23 height 23
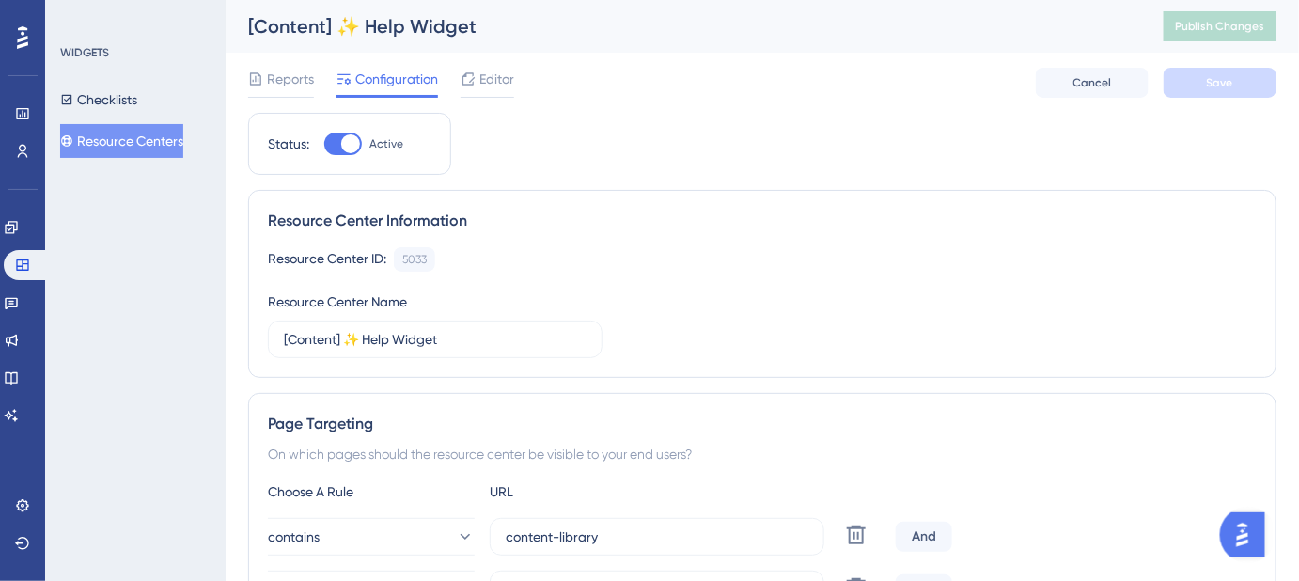
click at [176, 147] on button "Resource Centers" at bounding box center [121, 141] width 123 height 34
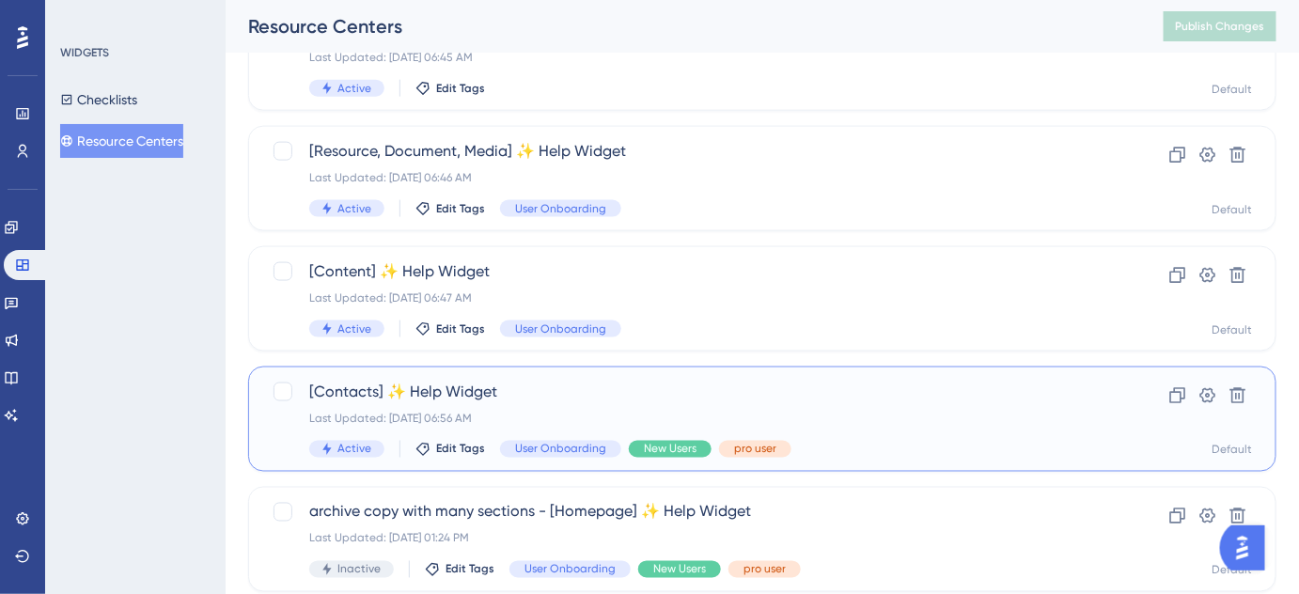
click at [465, 385] on span "[Contacts] ✨ Help Widget" at bounding box center [687, 392] width 756 height 23
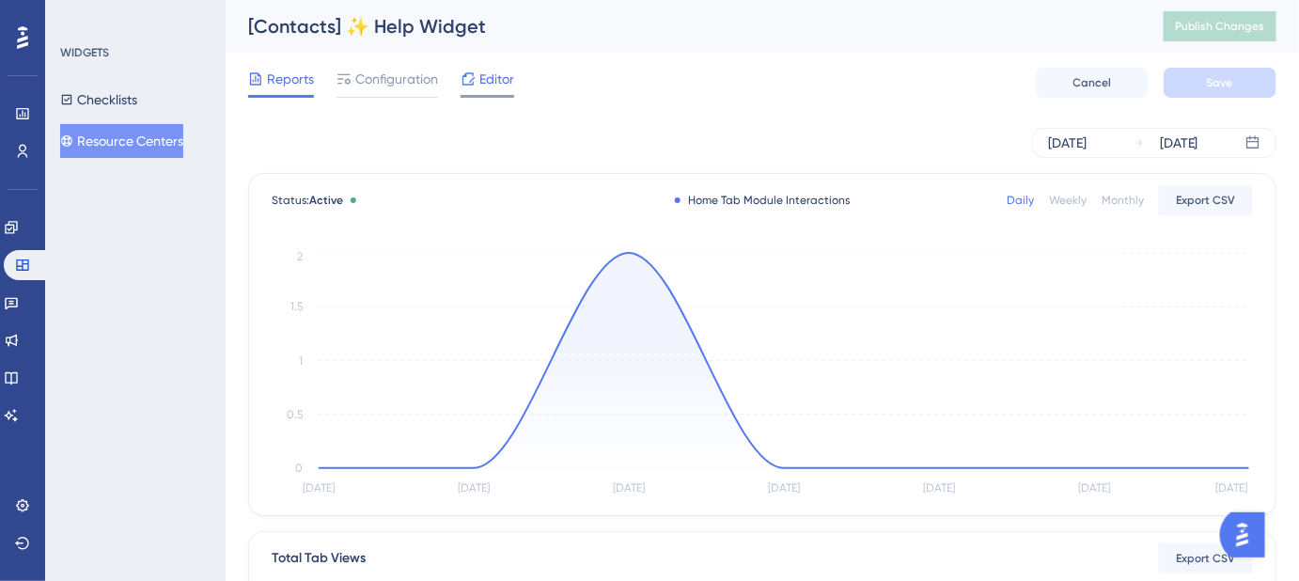
click at [501, 83] on span "Editor" at bounding box center [496, 79] width 35 height 23
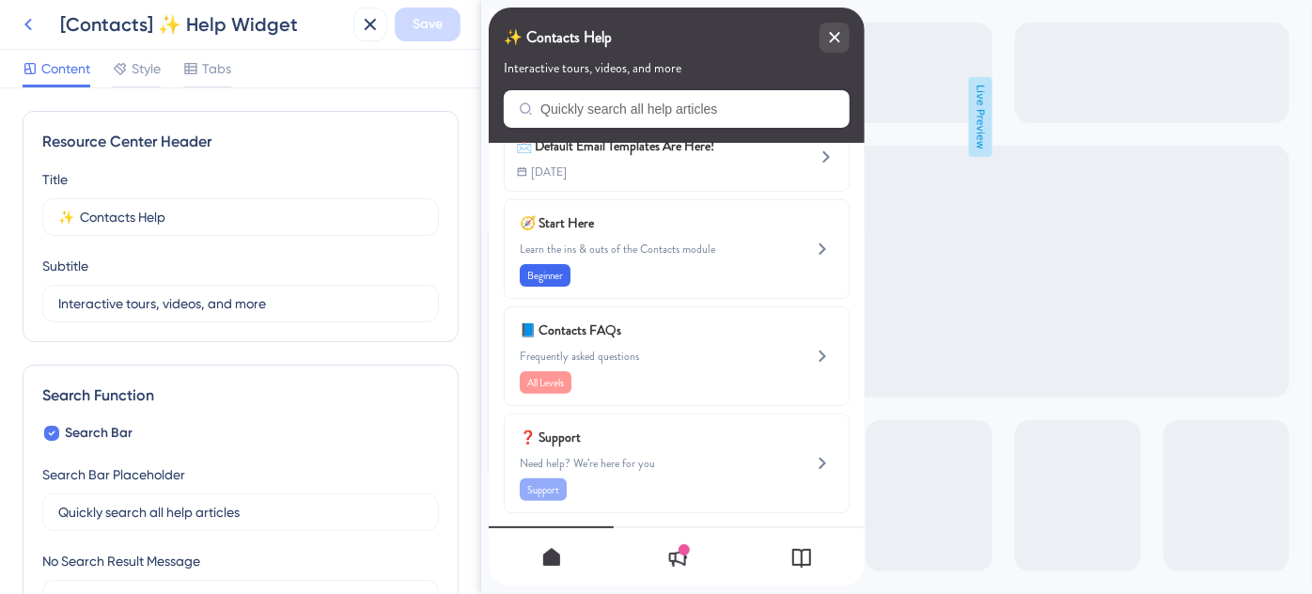
click at [29, 24] on icon at bounding box center [28, 24] width 23 height 23
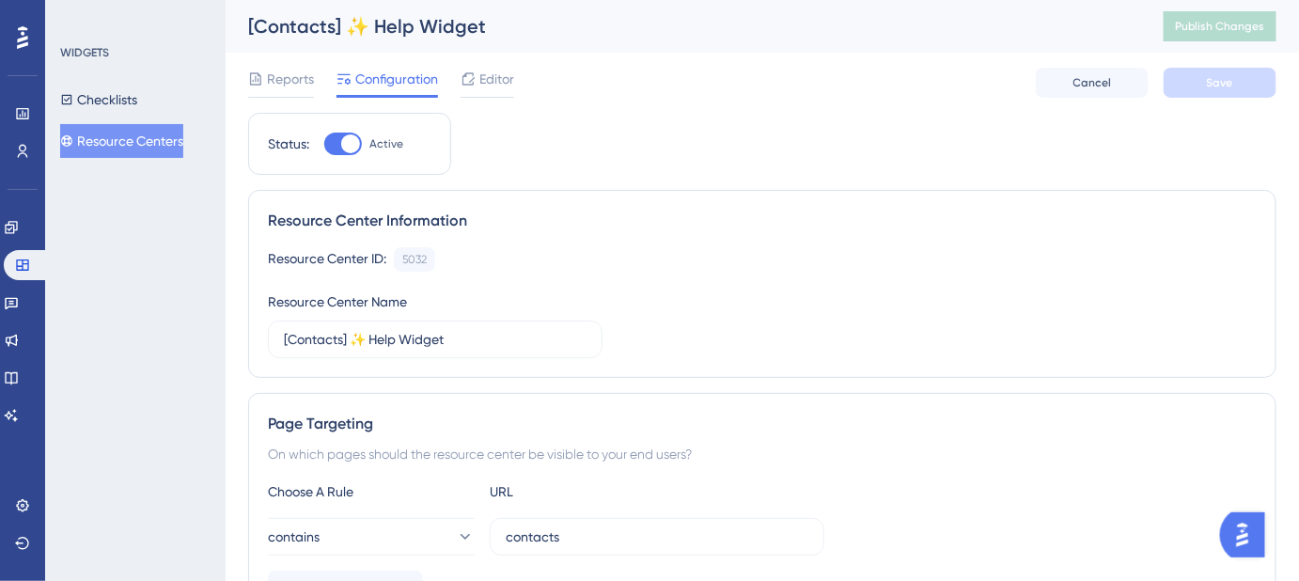
click at [164, 149] on button "Resource Centers" at bounding box center [121, 141] width 123 height 34
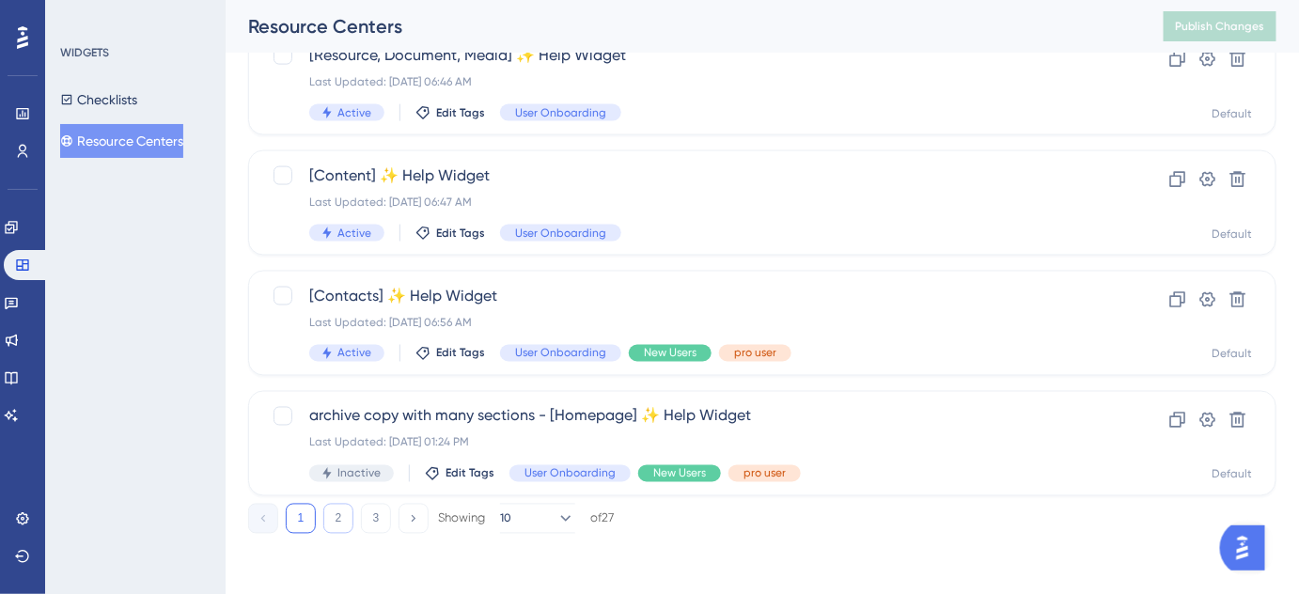
click at [338, 521] on button "2" at bounding box center [338, 519] width 30 height 30
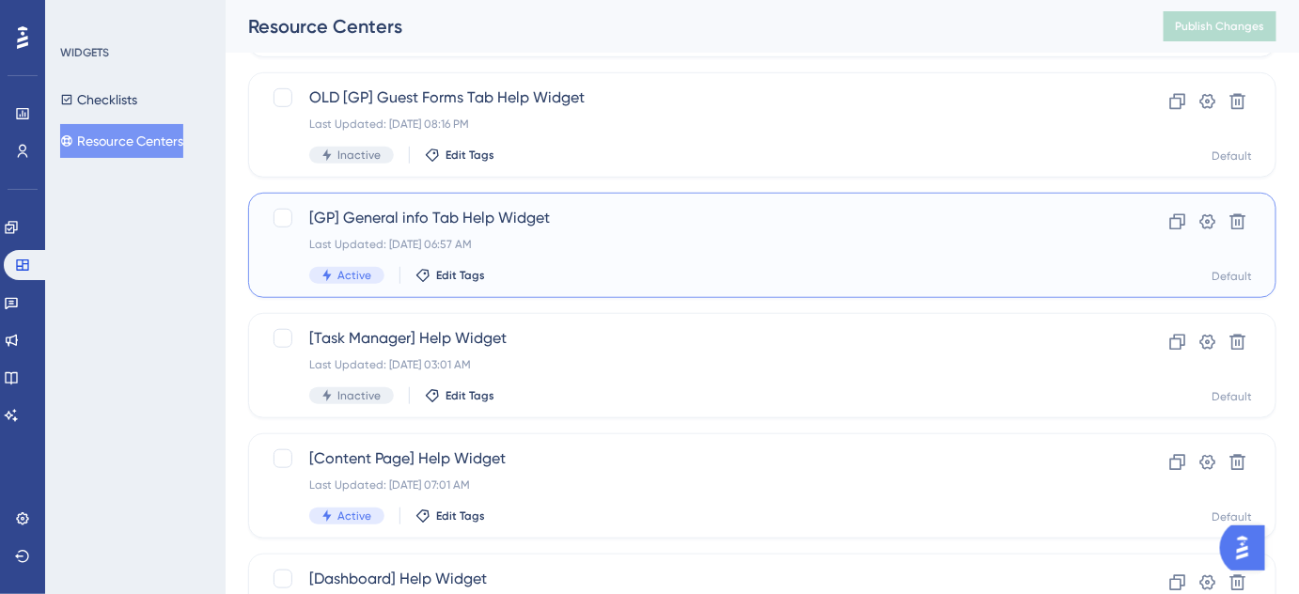
click at [429, 228] on div "[GP] General info Tab Help Widget Last Updated: Aug 14 2025, 06:57 AM Active Ed…" at bounding box center [687, 245] width 756 height 77
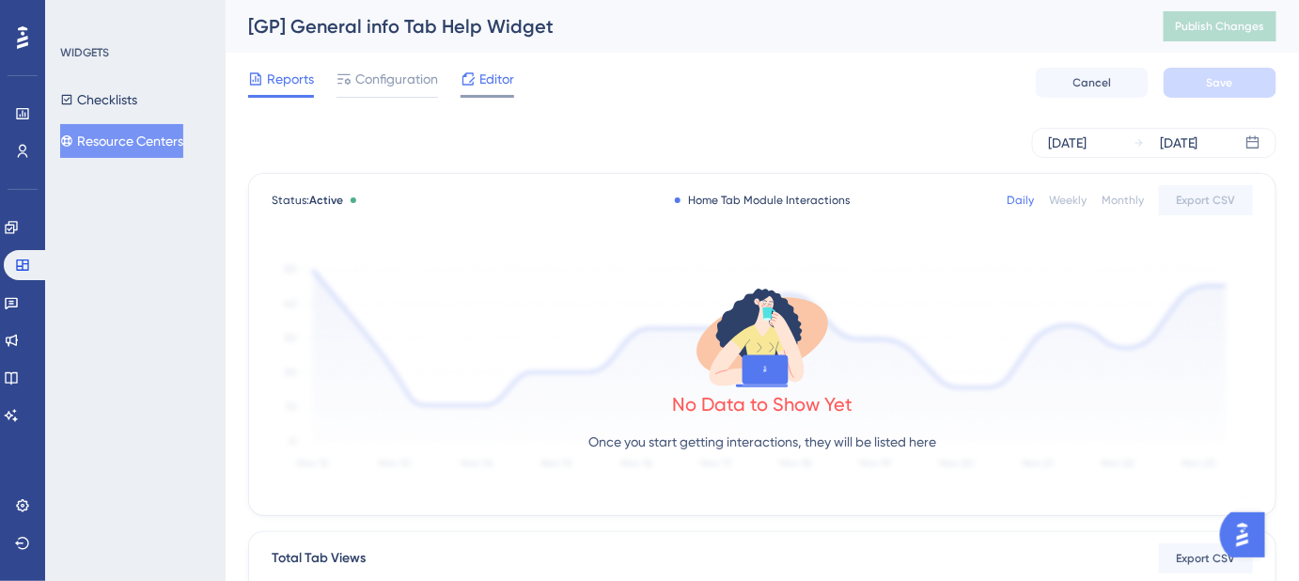
click at [474, 86] on div at bounding box center [468, 79] width 15 height 23
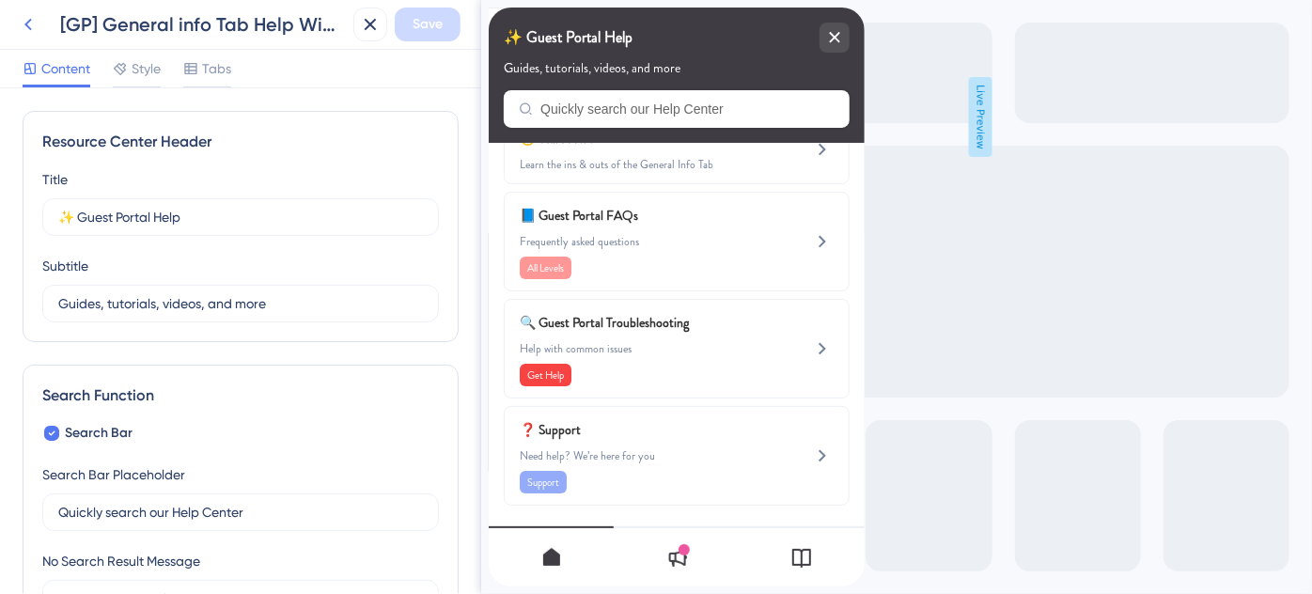
click at [36, 25] on icon at bounding box center [28, 24] width 23 height 23
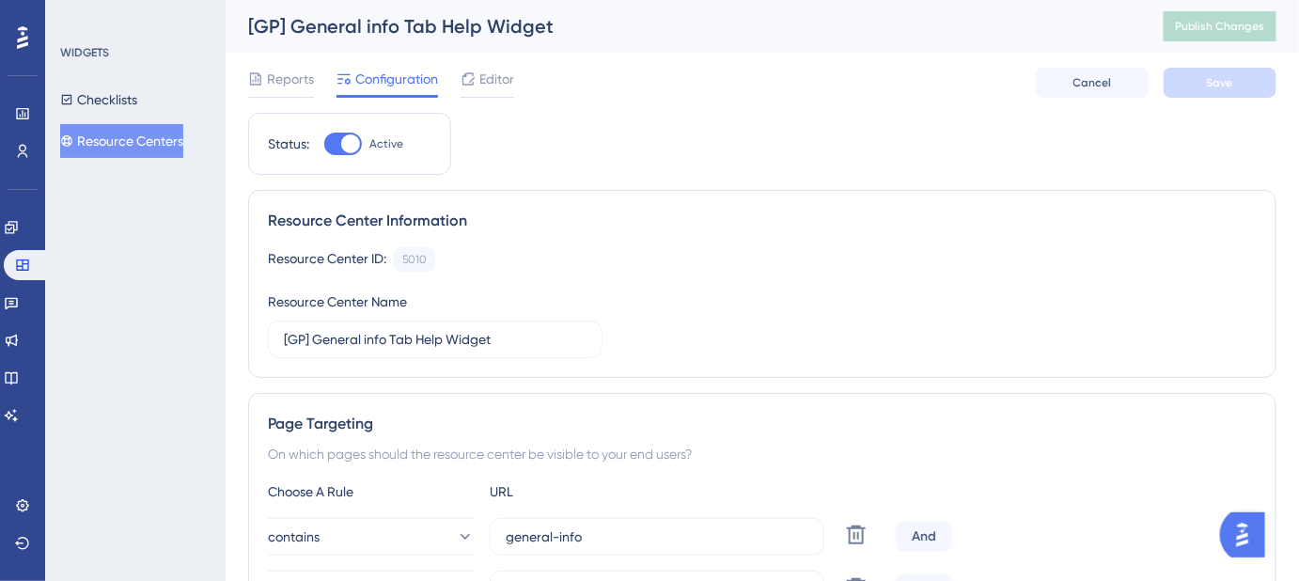
click at [154, 135] on button "Resource Centers" at bounding box center [121, 141] width 123 height 34
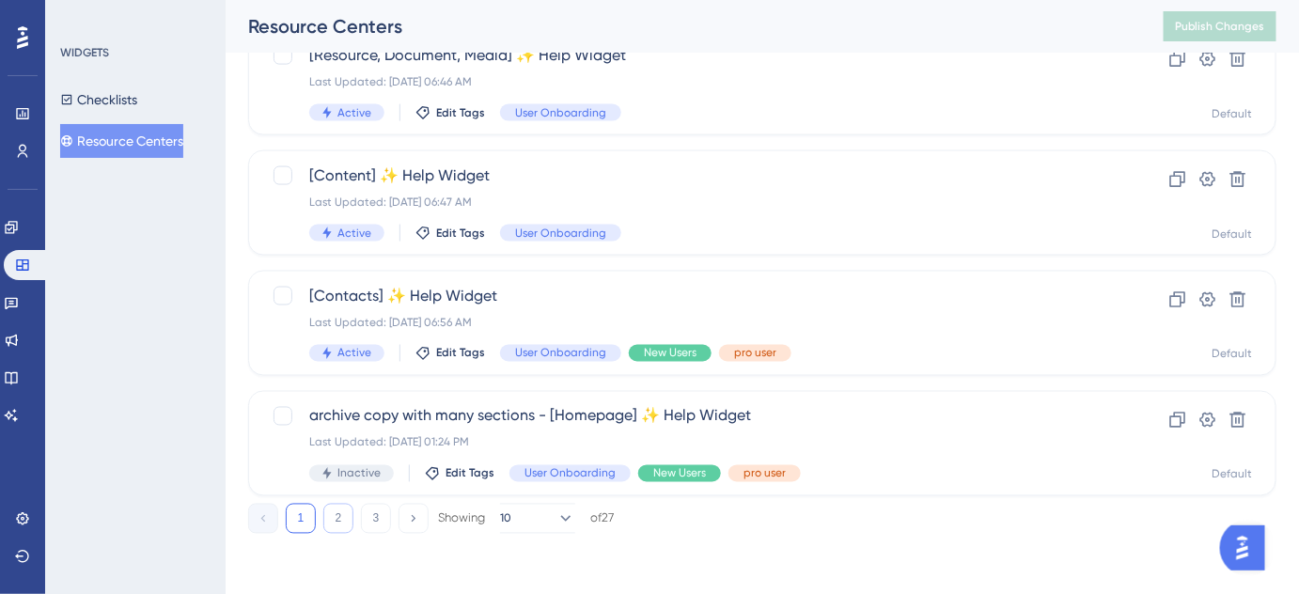
click at [346, 522] on button "2" at bounding box center [338, 519] width 30 height 30
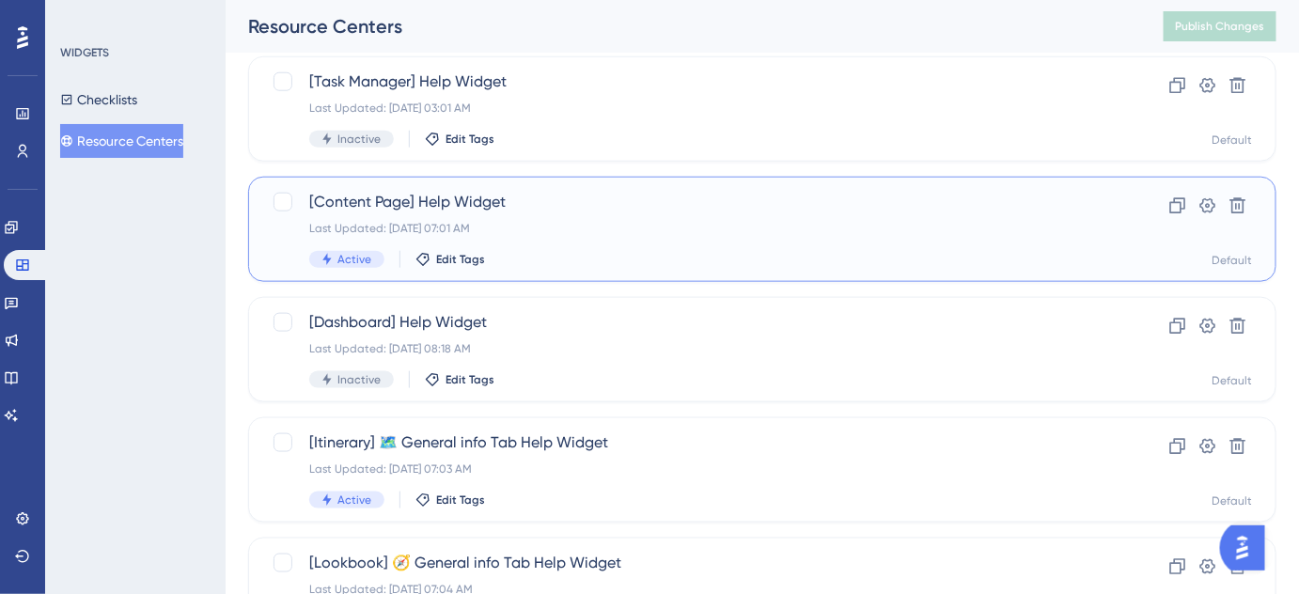
click at [440, 209] on span "[Content Page] Help Widget" at bounding box center [687, 202] width 756 height 23
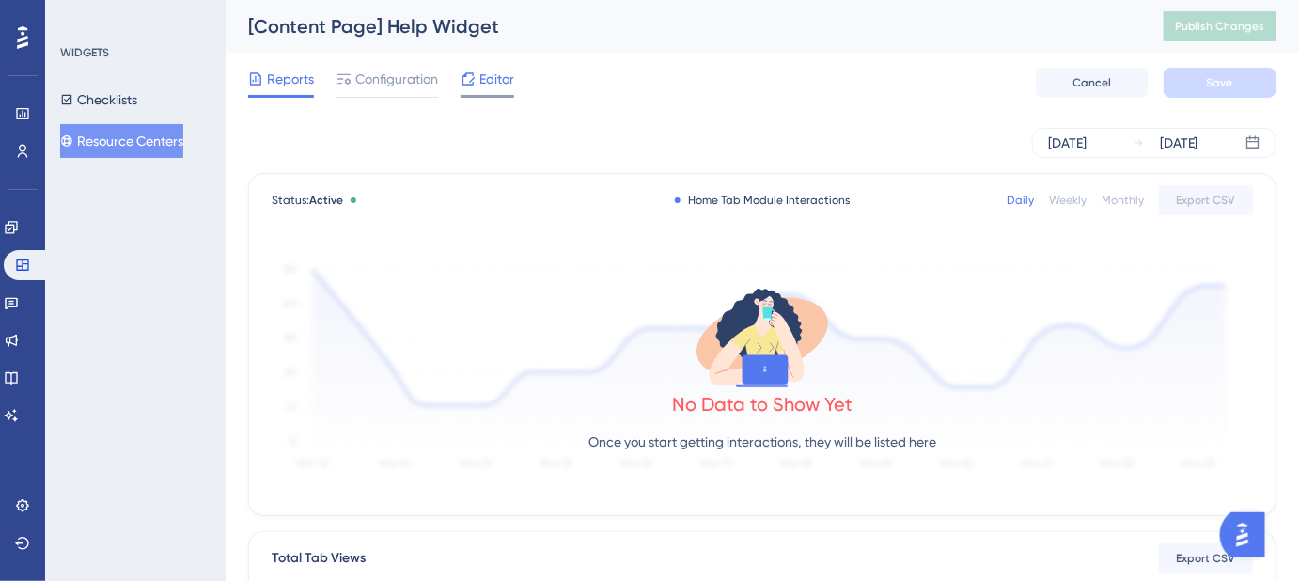
click at [483, 80] on span "Editor" at bounding box center [496, 79] width 35 height 23
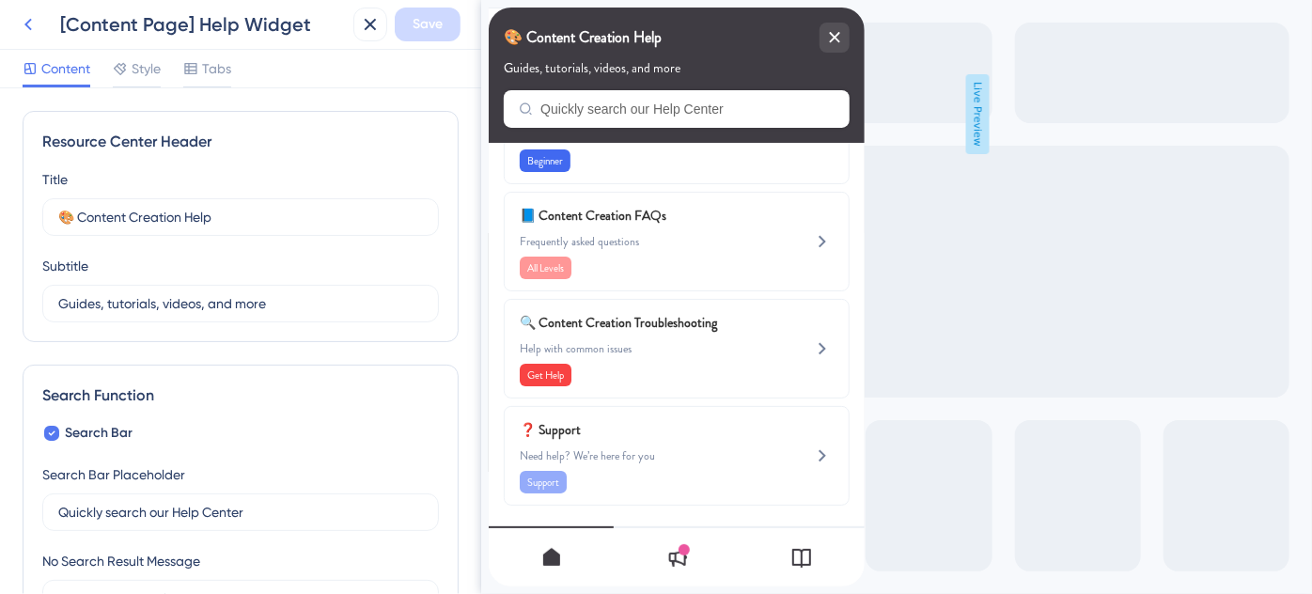
click at [29, 26] on icon at bounding box center [28, 24] width 23 height 23
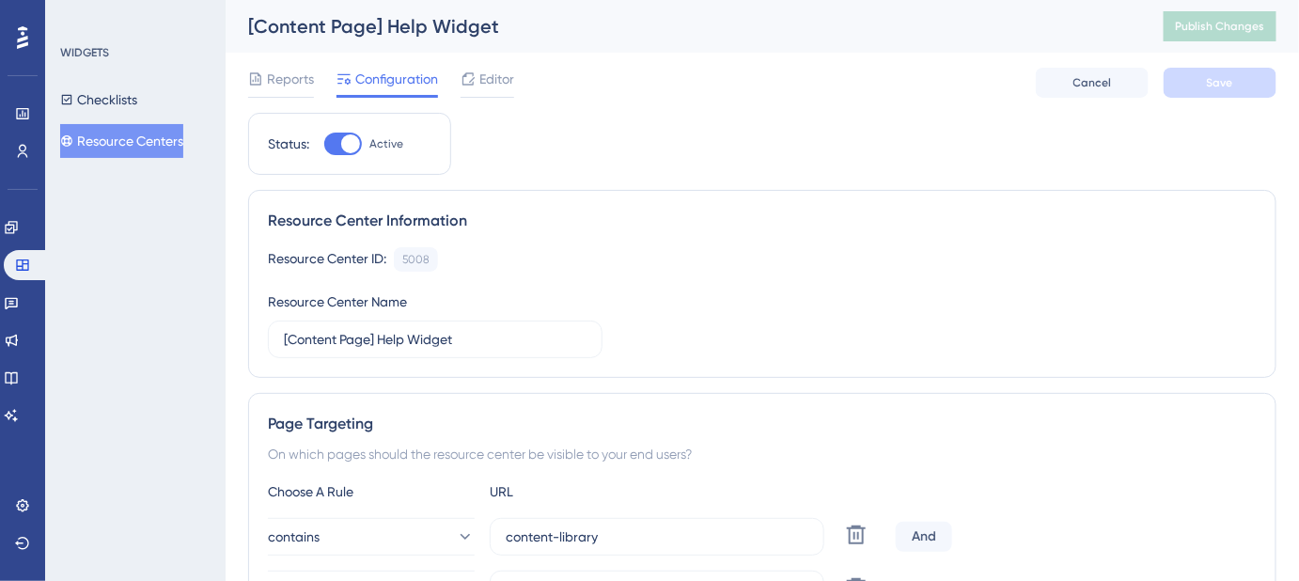
click at [170, 134] on button "Resource Centers" at bounding box center [121, 141] width 123 height 34
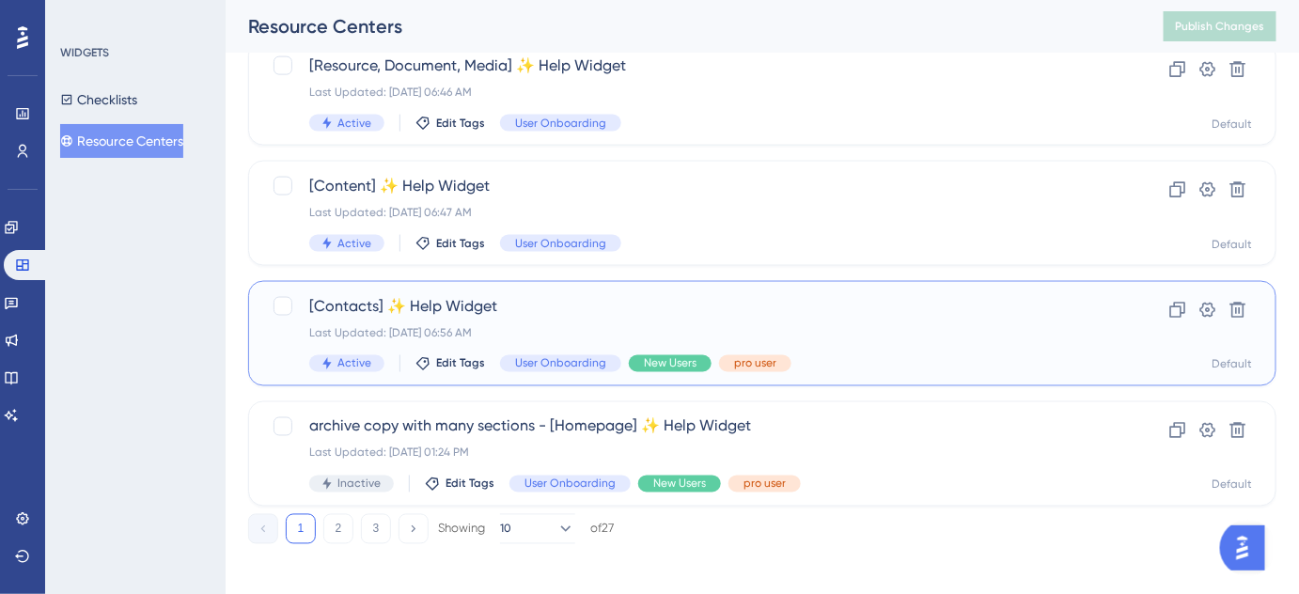
click at [456, 322] on div "[Contacts] ✨ Help Widget Last Updated: Aug 14 2025, 06:56 AM Active Edit Tags U…" at bounding box center [687, 333] width 756 height 77
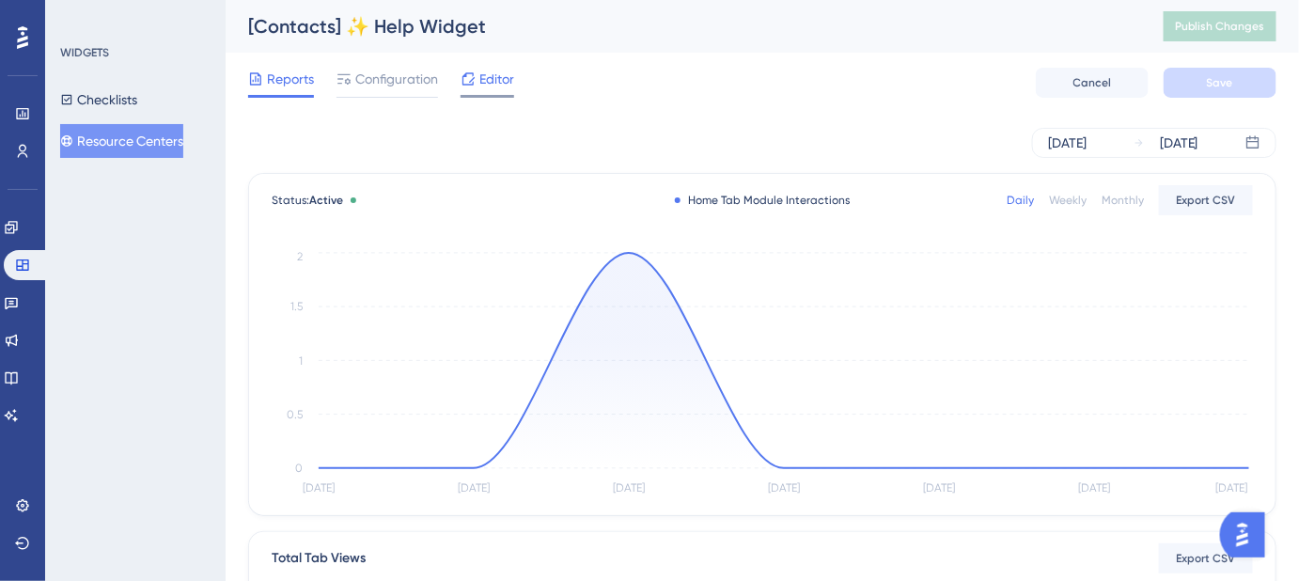
click at [487, 80] on span "Editor" at bounding box center [496, 79] width 35 height 23
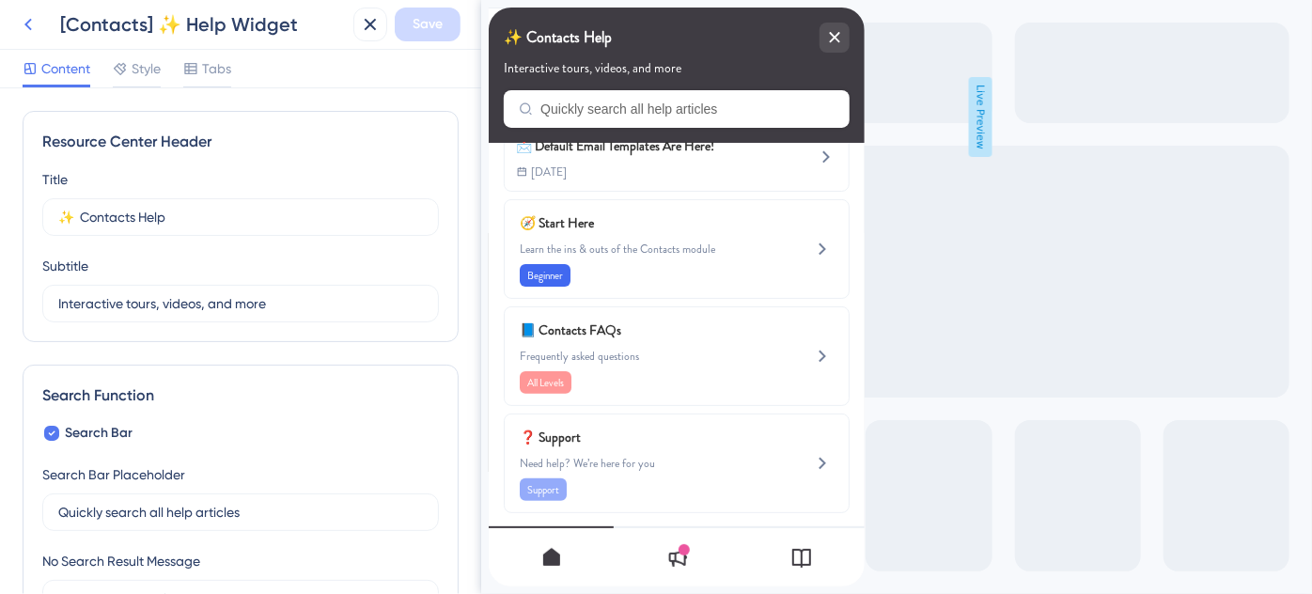
click at [32, 23] on icon at bounding box center [28, 24] width 23 height 23
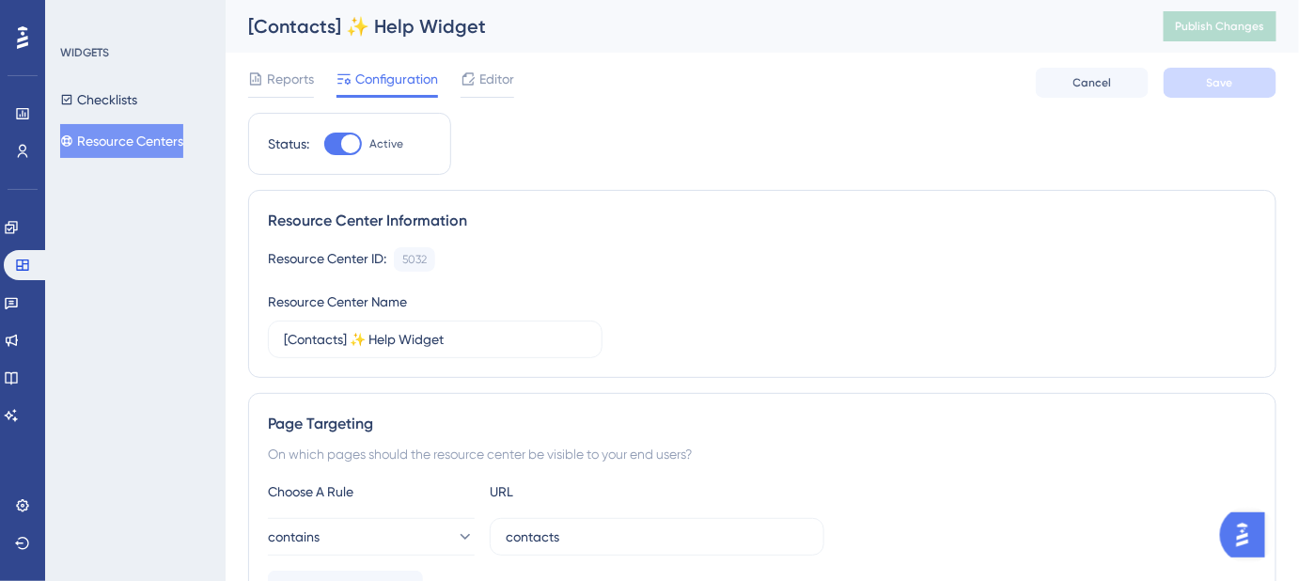
click at [133, 134] on button "Resource Centers" at bounding box center [121, 141] width 123 height 34
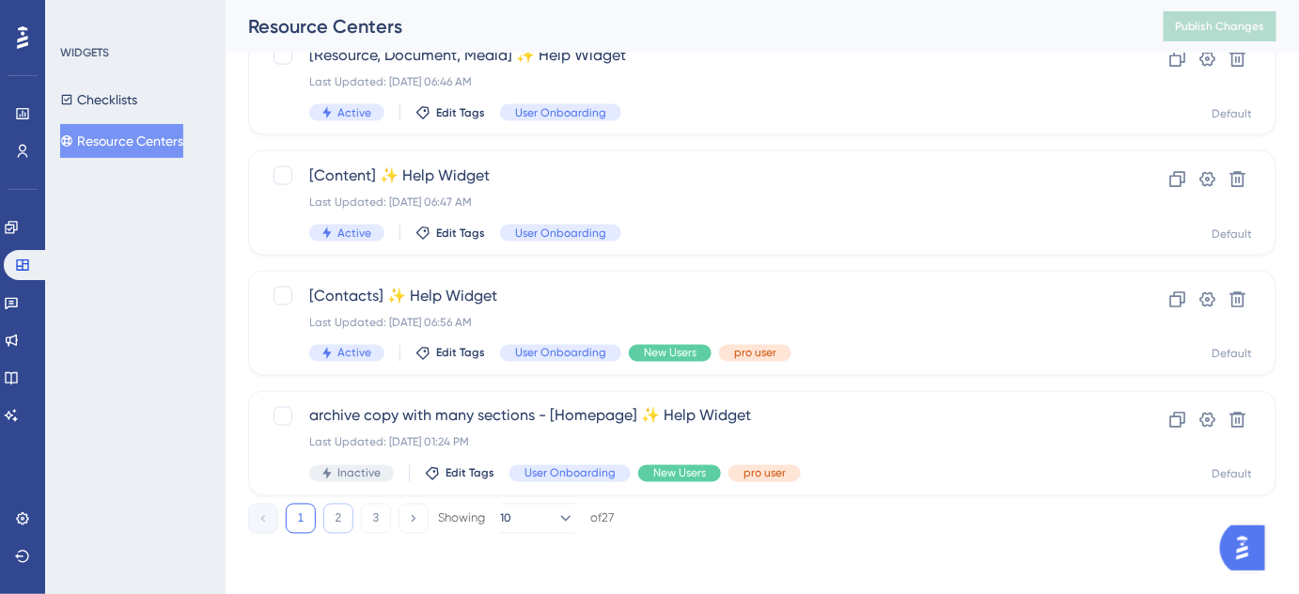
click at [338, 514] on button "2" at bounding box center [338, 519] width 30 height 30
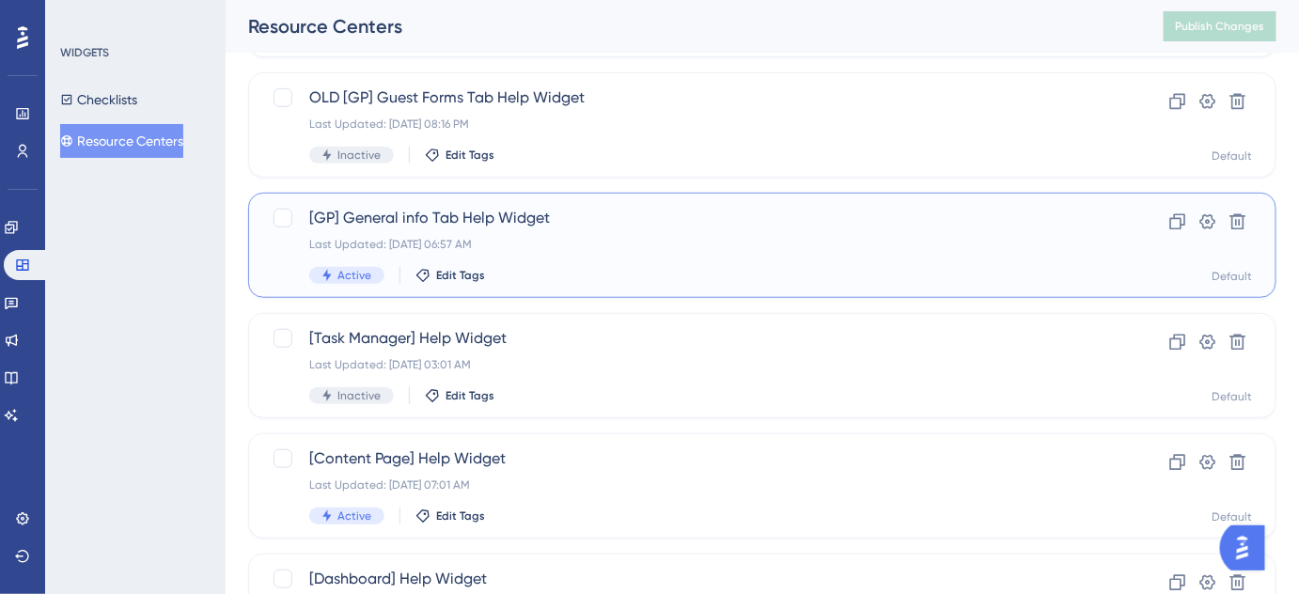
click at [438, 237] on div "Last Updated: [DATE] 06:57 AM" at bounding box center [687, 244] width 756 height 15
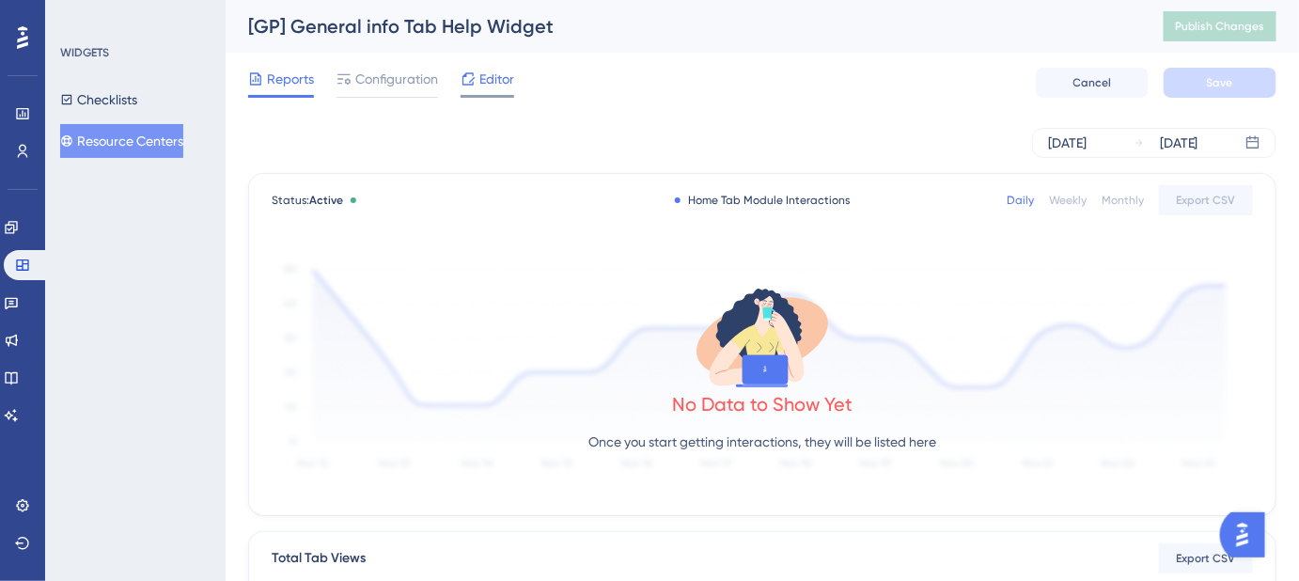
click at [491, 75] on span "Editor" at bounding box center [496, 79] width 35 height 23
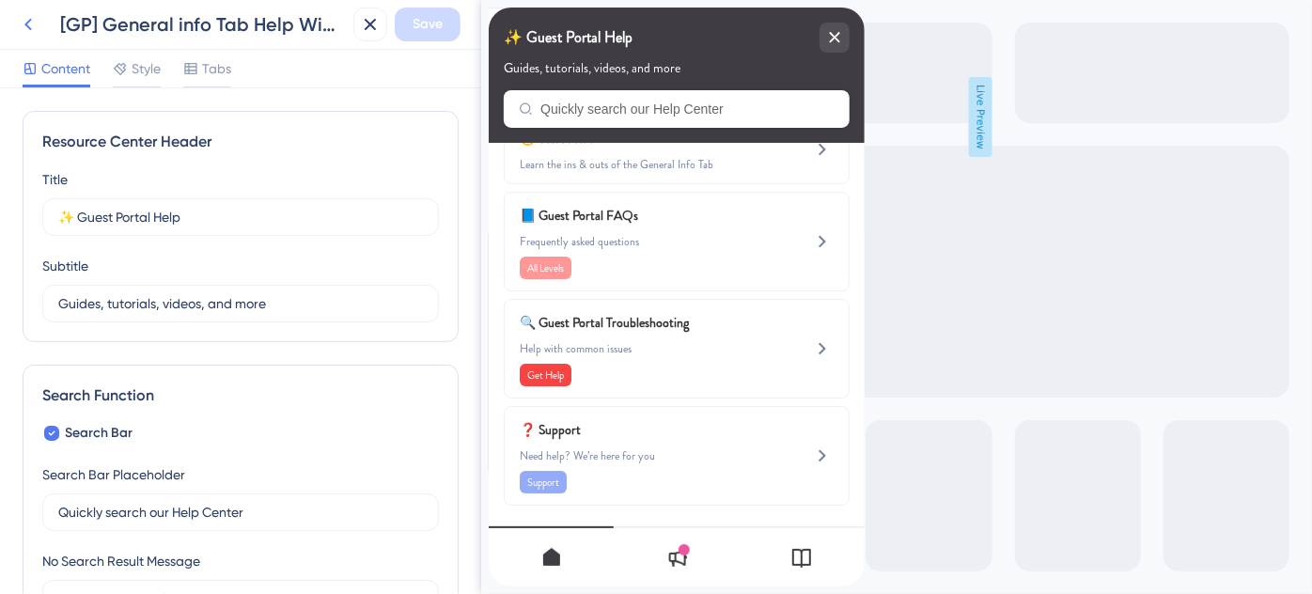
click at [25, 29] on icon at bounding box center [28, 24] width 23 height 23
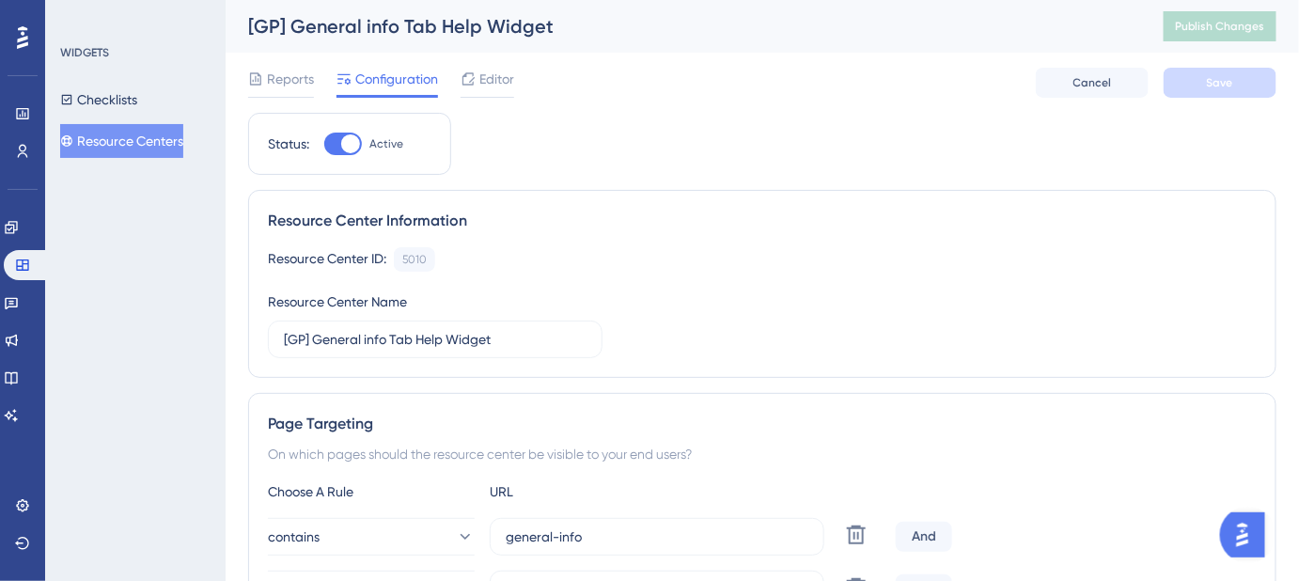
click at [129, 142] on button "Resource Centers" at bounding box center [121, 141] width 123 height 34
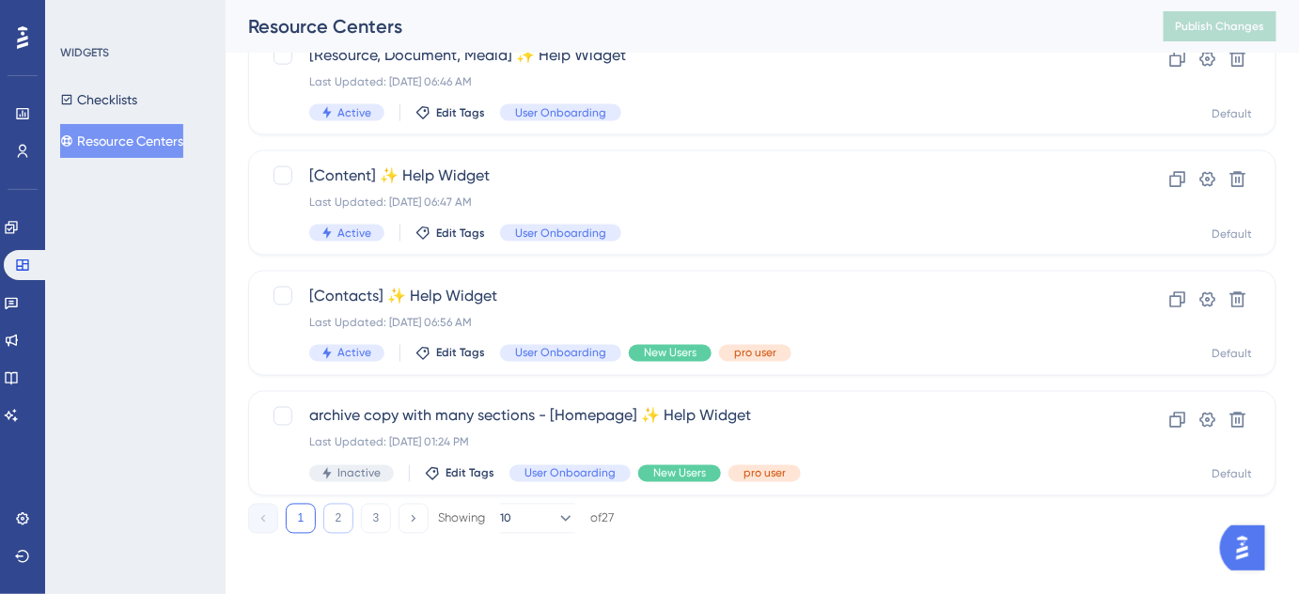
click at [344, 520] on button "2" at bounding box center [338, 519] width 30 height 30
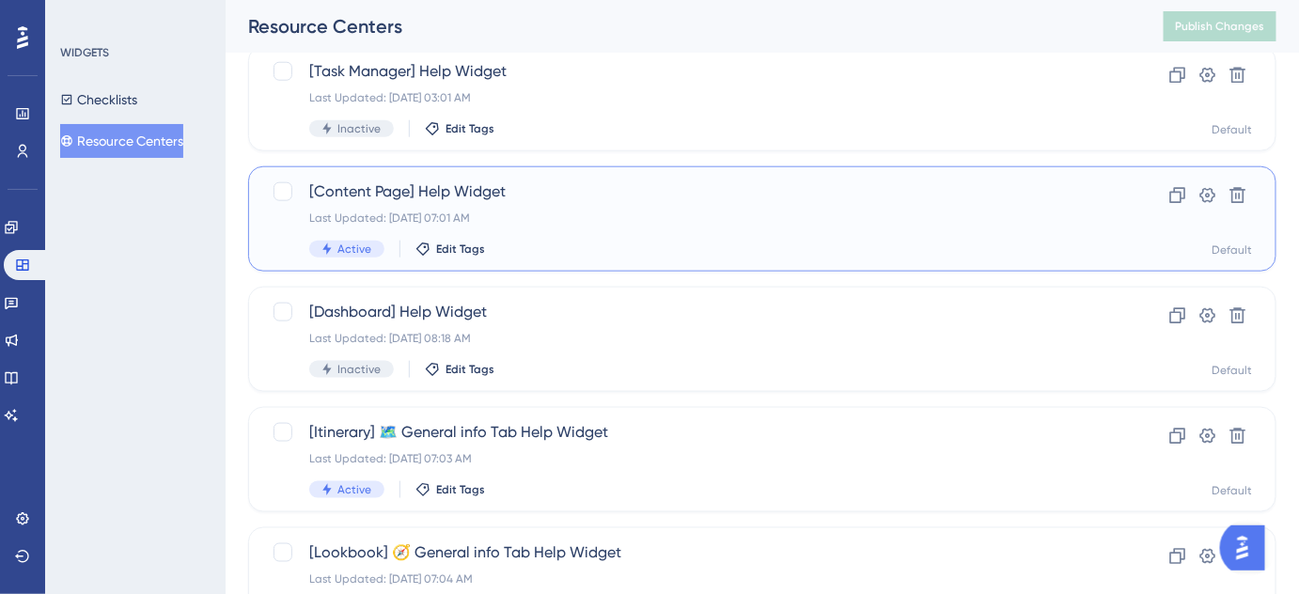
click at [456, 195] on span "[Content Page] Help Widget" at bounding box center [687, 192] width 756 height 23
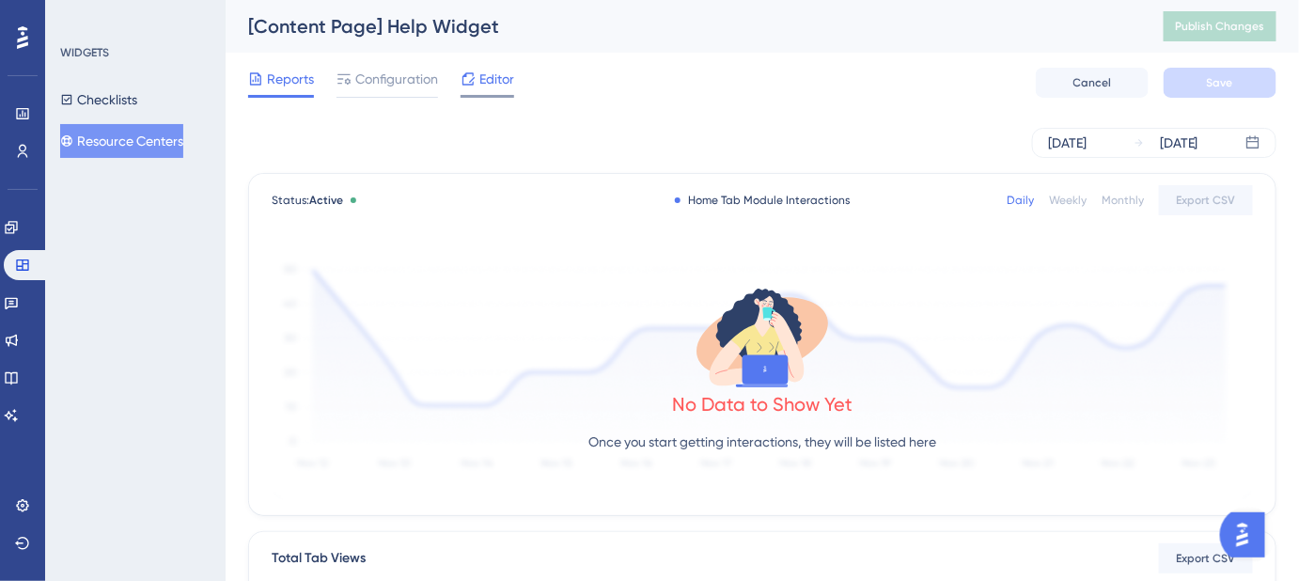
click at [483, 74] on span "Editor" at bounding box center [496, 79] width 35 height 23
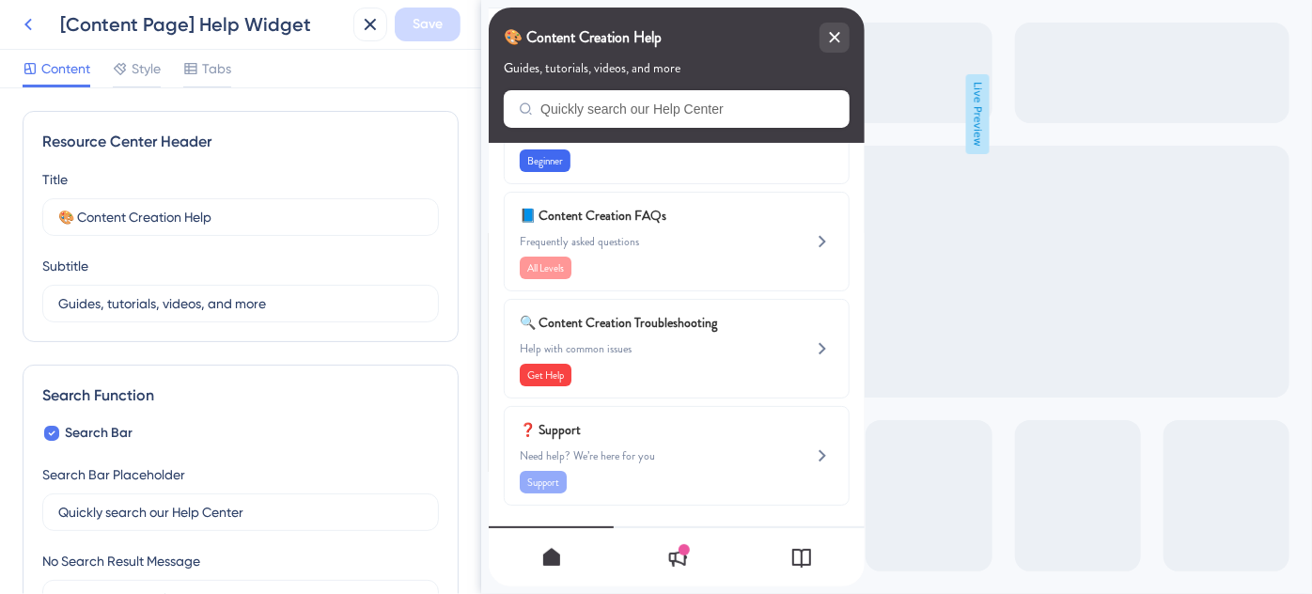
click at [20, 24] on icon at bounding box center [28, 24] width 23 height 23
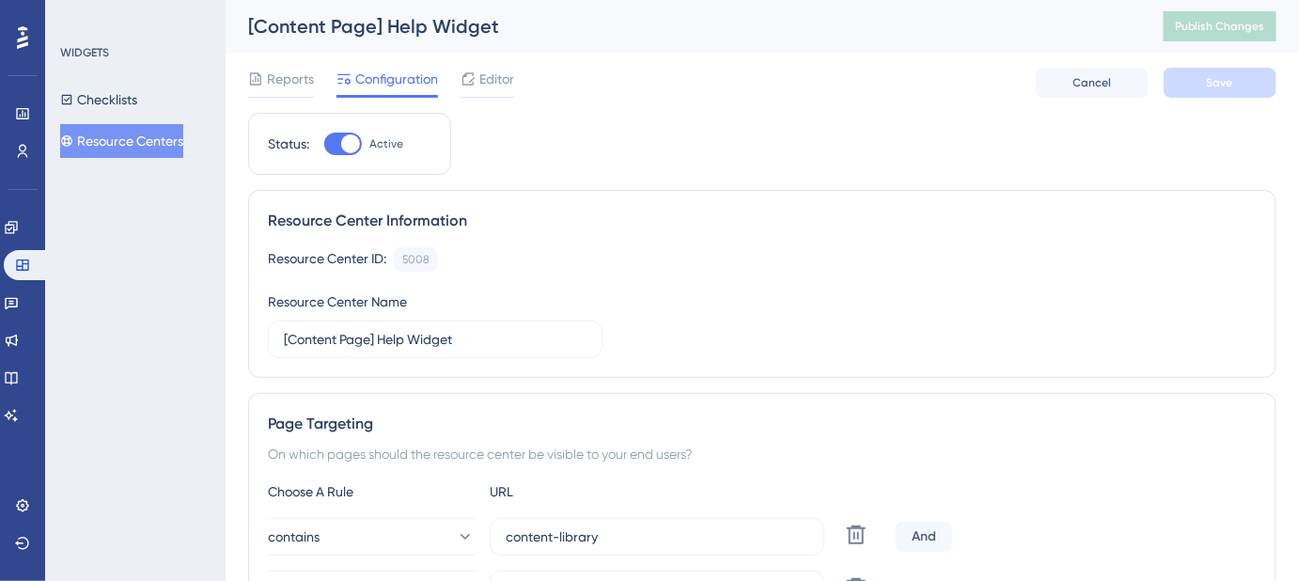
click at [148, 143] on button "Resource Centers" at bounding box center [121, 141] width 123 height 34
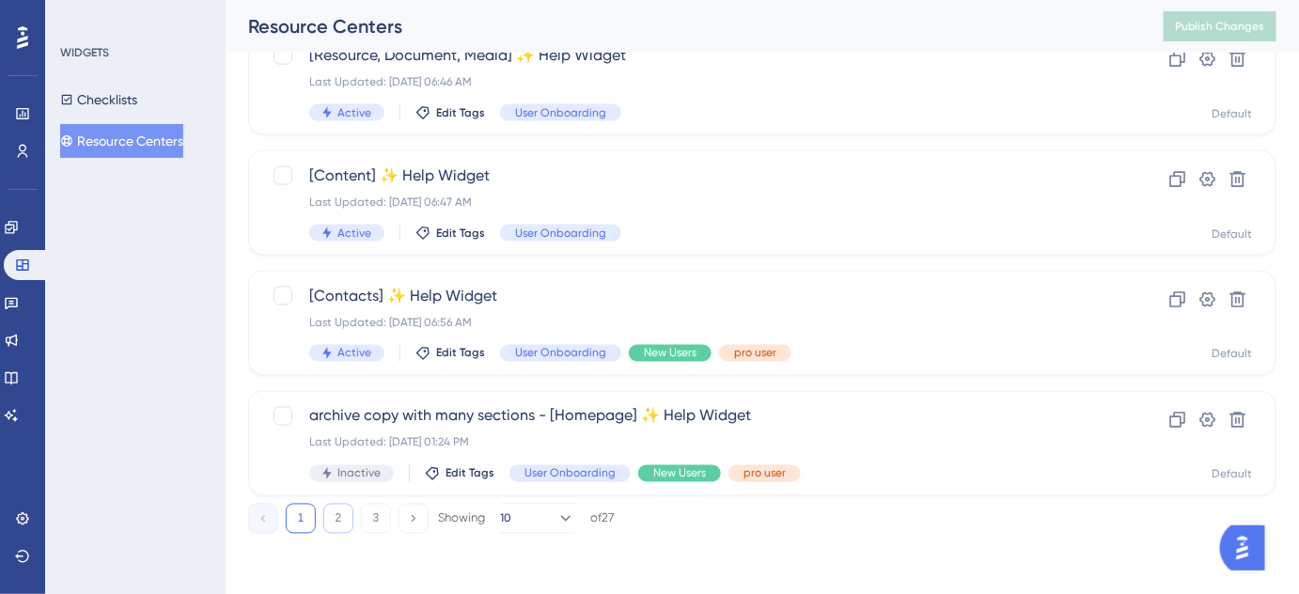
click at [333, 520] on button "2" at bounding box center [338, 519] width 30 height 30
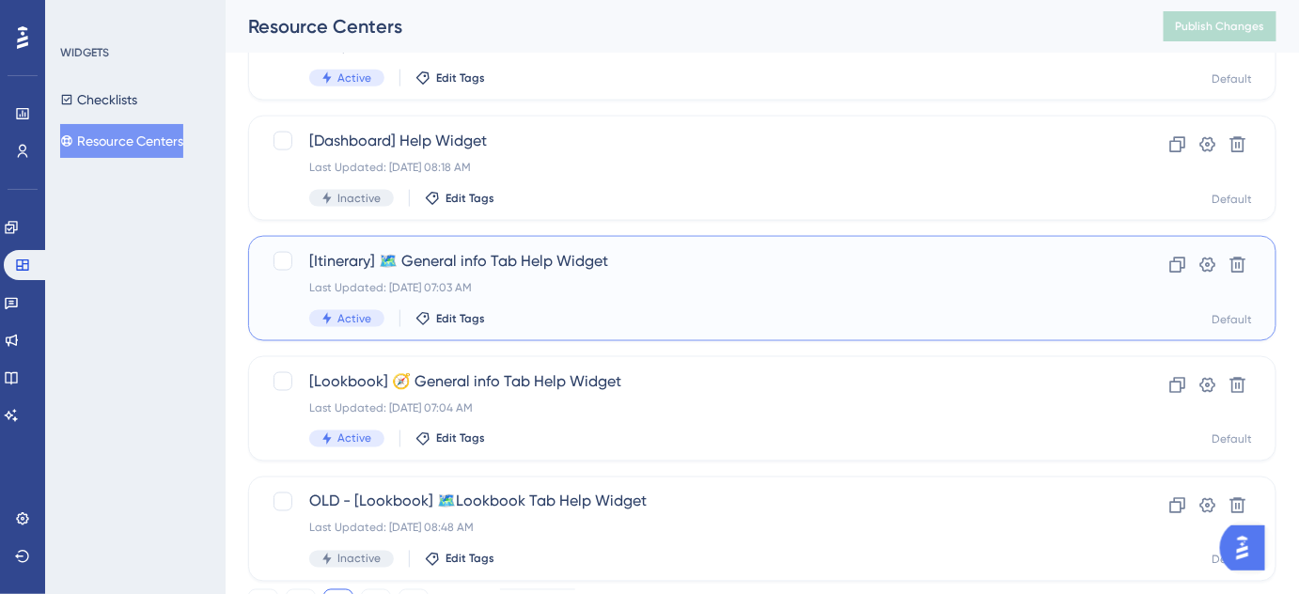
click at [474, 274] on div "[Itinerary] 🗺️ General info Tab Help Widget Last Updated: Aug 14 2025, 07:03 AM…" at bounding box center [687, 288] width 756 height 77
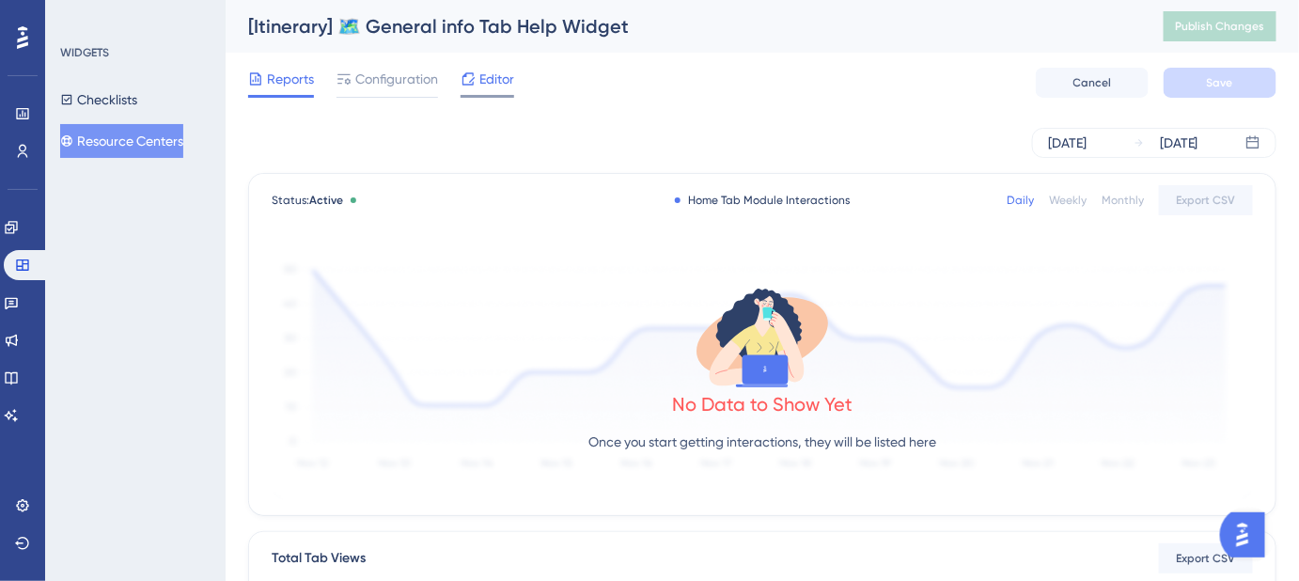
click at [497, 85] on span "Editor" at bounding box center [496, 79] width 35 height 23
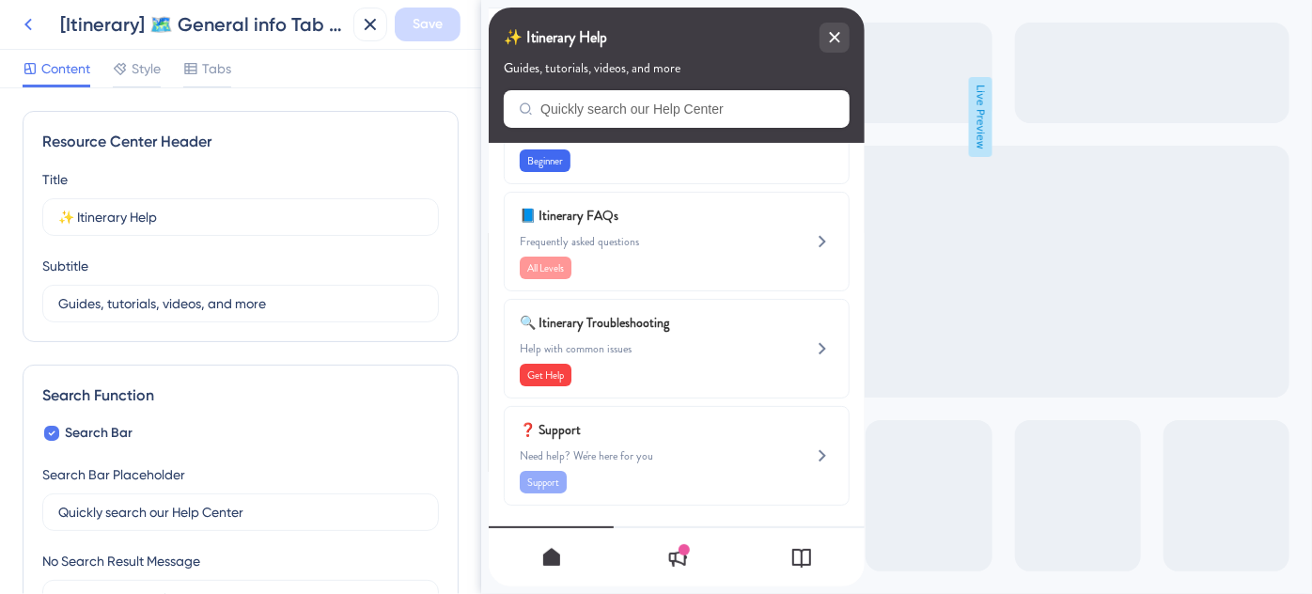
click at [30, 22] on icon at bounding box center [28, 24] width 23 height 23
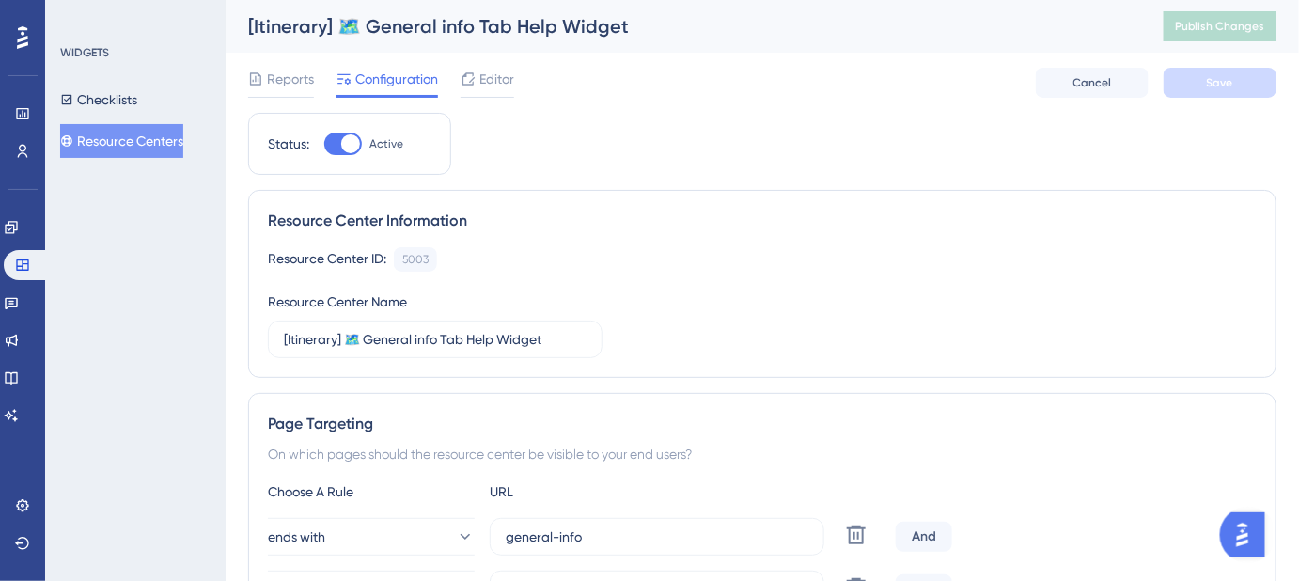
click at [149, 147] on button "Resource Centers" at bounding box center [121, 141] width 123 height 34
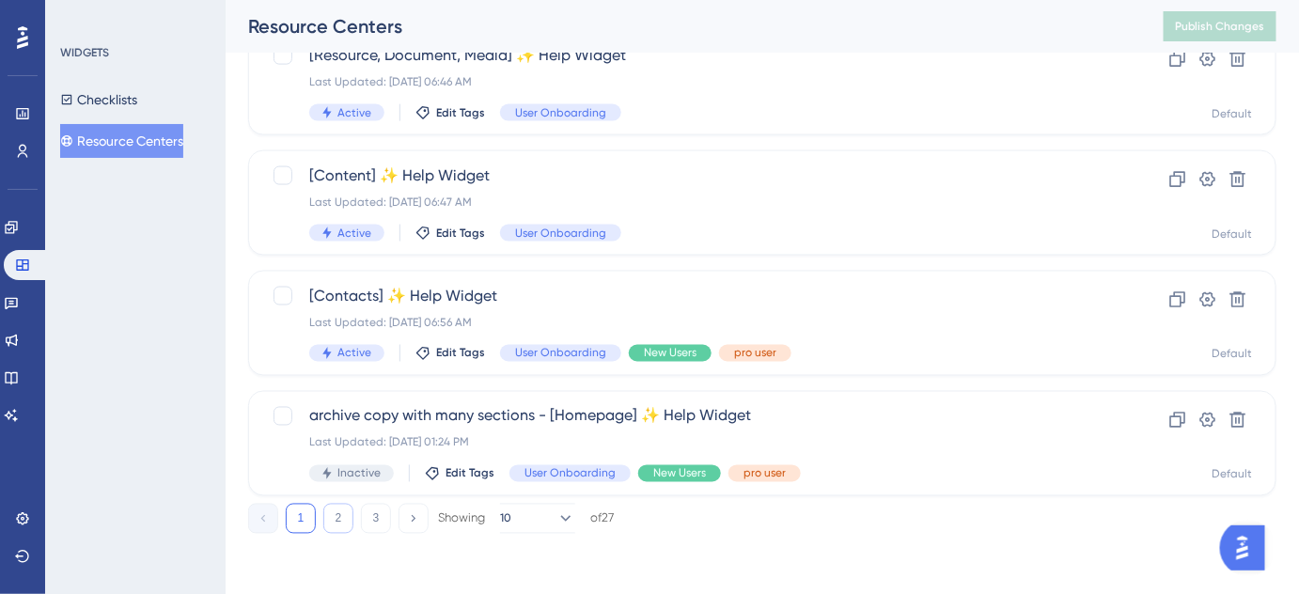
click at [333, 510] on button "2" at bounding box center [338, 519] width 30 height 30
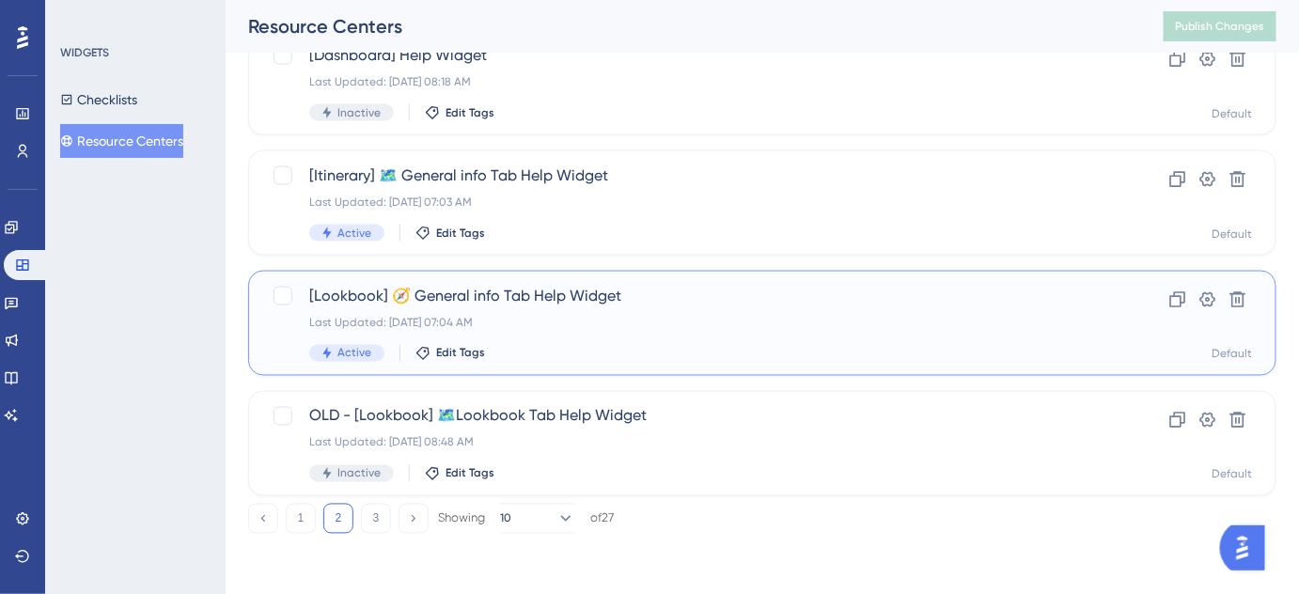
click at [519, 324] on div "Last Updated: [DATE] 07:04 AM" at bounding box center [687, 322] width 756 height 15
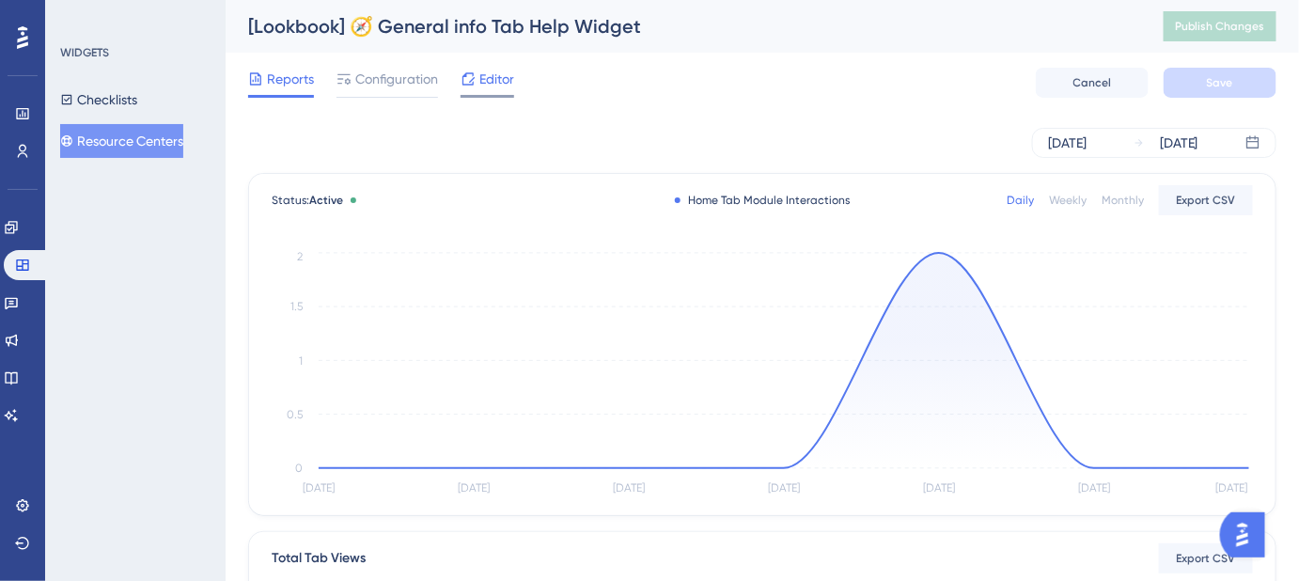
click at [508, 79] on span "Editor" at bounding box center [496, 79] width 35 height 23
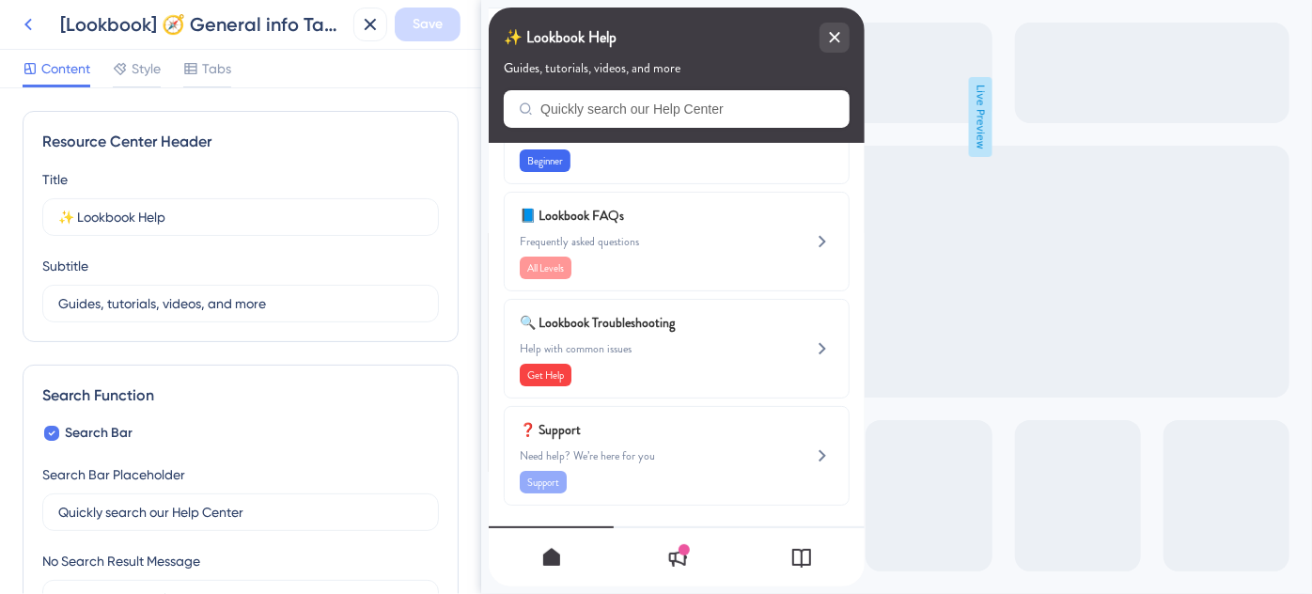
click at [35, 27] on icon at bounding box center [28, 24] width 23 height 23
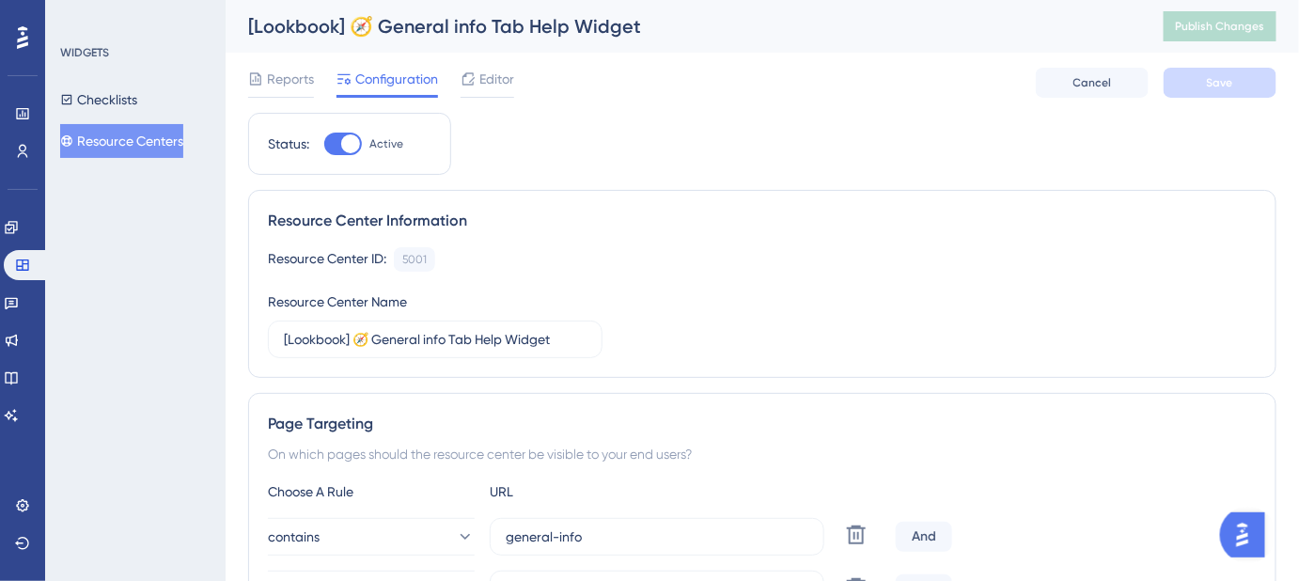
click at [160, 144] on button "Resource Centers" at bounding box center [121, 141] width 123 height 34
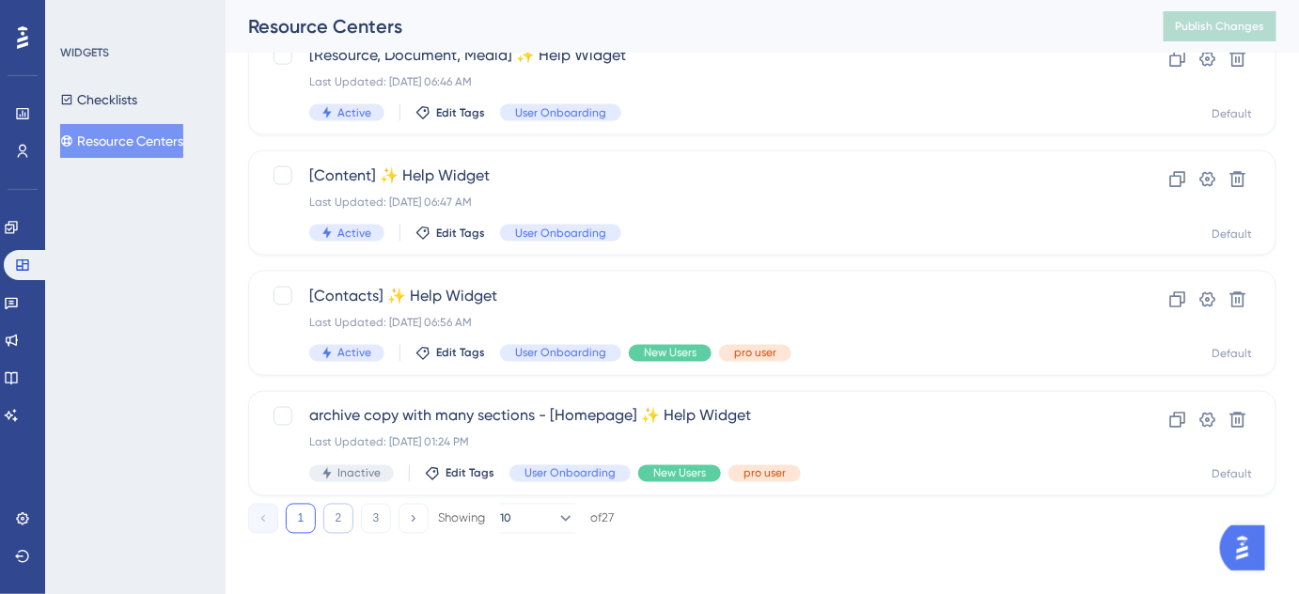
click at [334, 530] on button "2" at bounding box center [338, 519] width 30 height 30
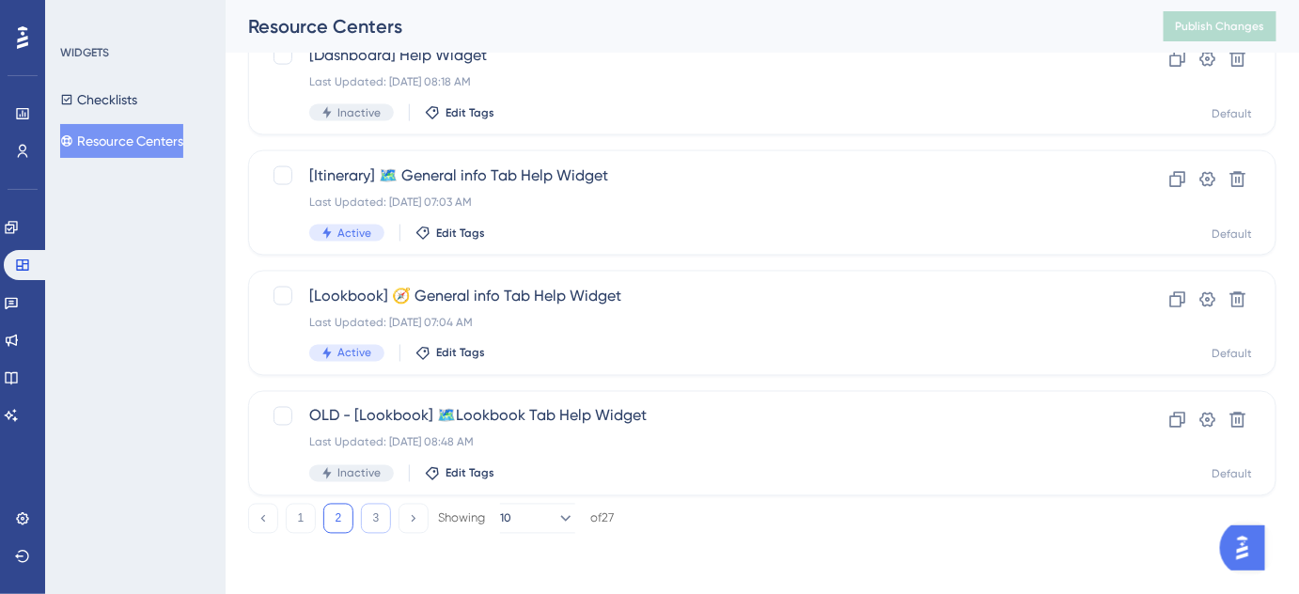
click at [381, 523] on button "3" at bounding box center [376, 519] width 30 height 30
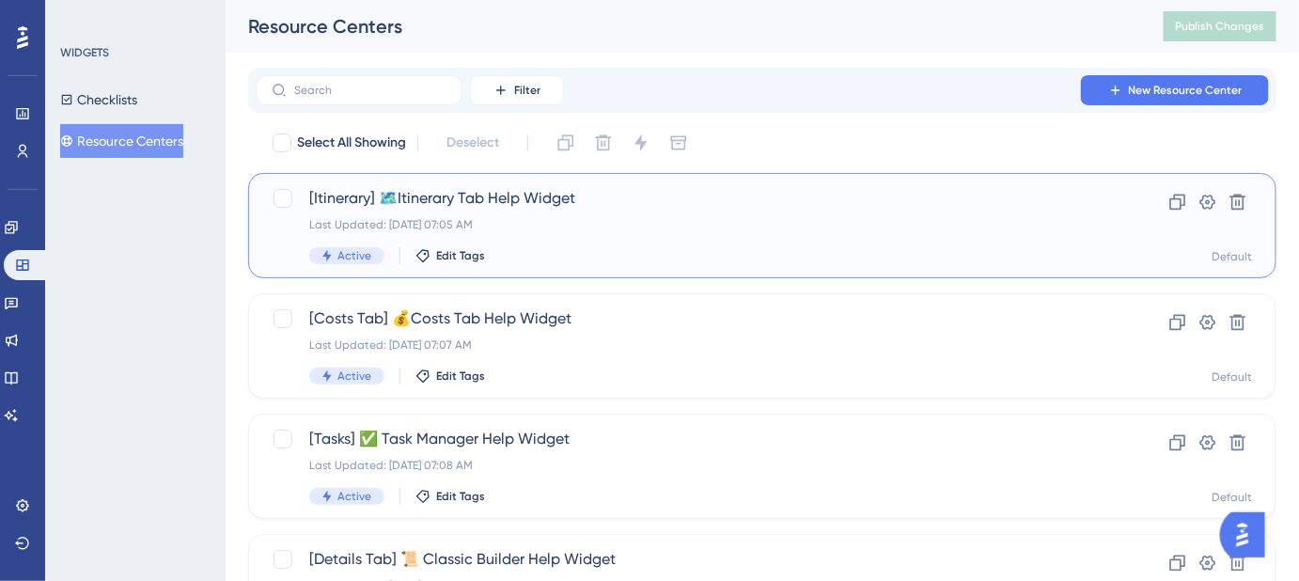
click at [451, 197] on span "[Itinerary] 🗺️Itinerary Tab Help Widget" at bounding box center [687, 198] width 756 height 23
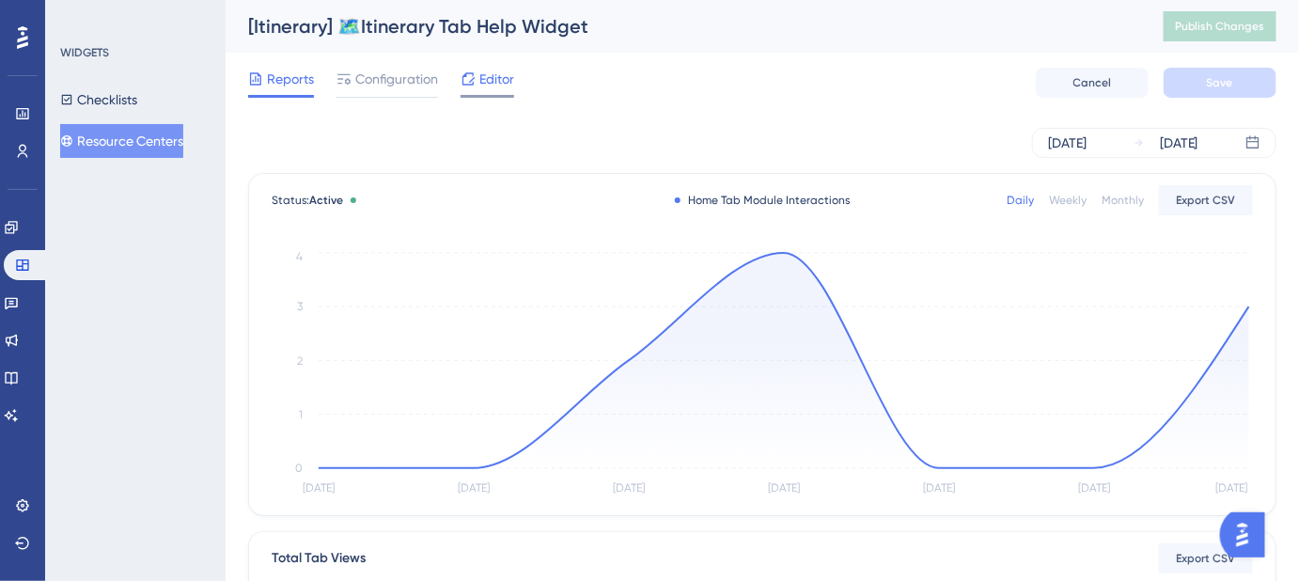
click at [506, 82] on span "Editor" at bounding box center [496, 79] width 35 height 23
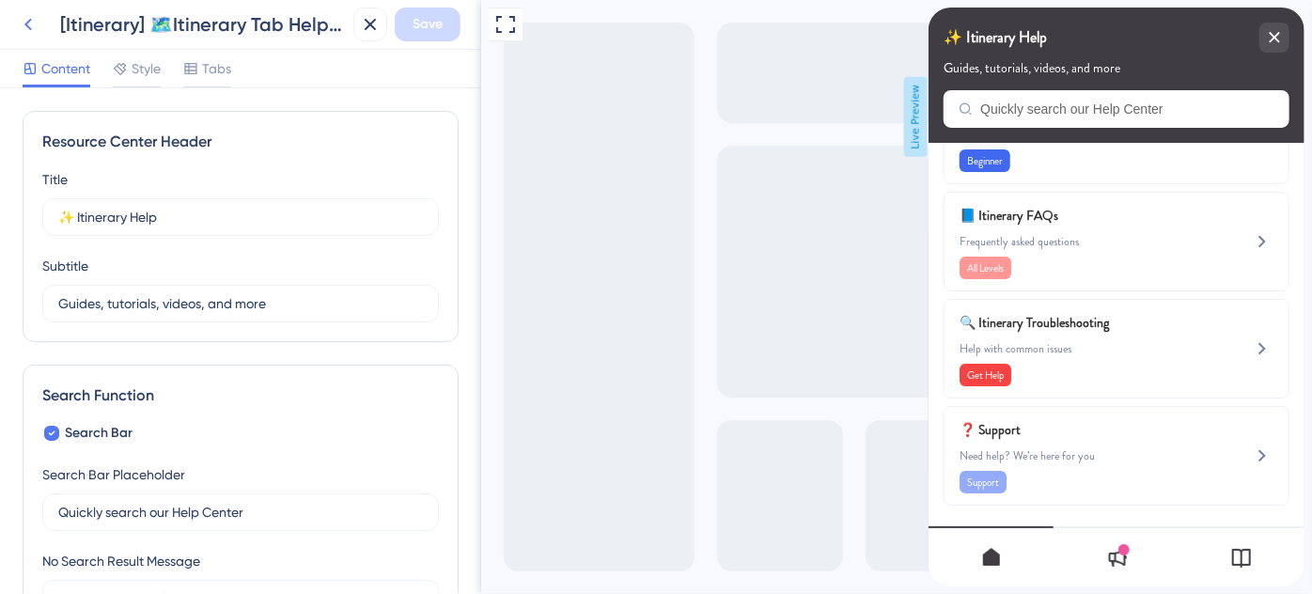
click at [33, 29] on icon at bounding box center [28, 24] width 23 height 23
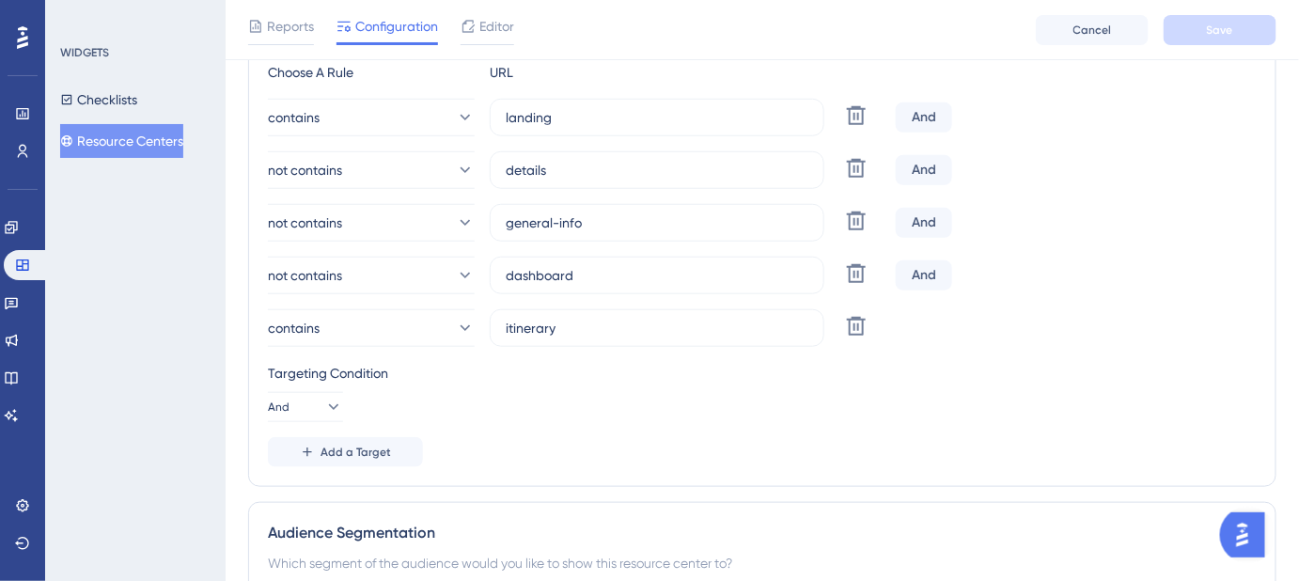
click at [124, 134] on button "Resource Centers" at bounding box center [121, 141] width 123 height 34
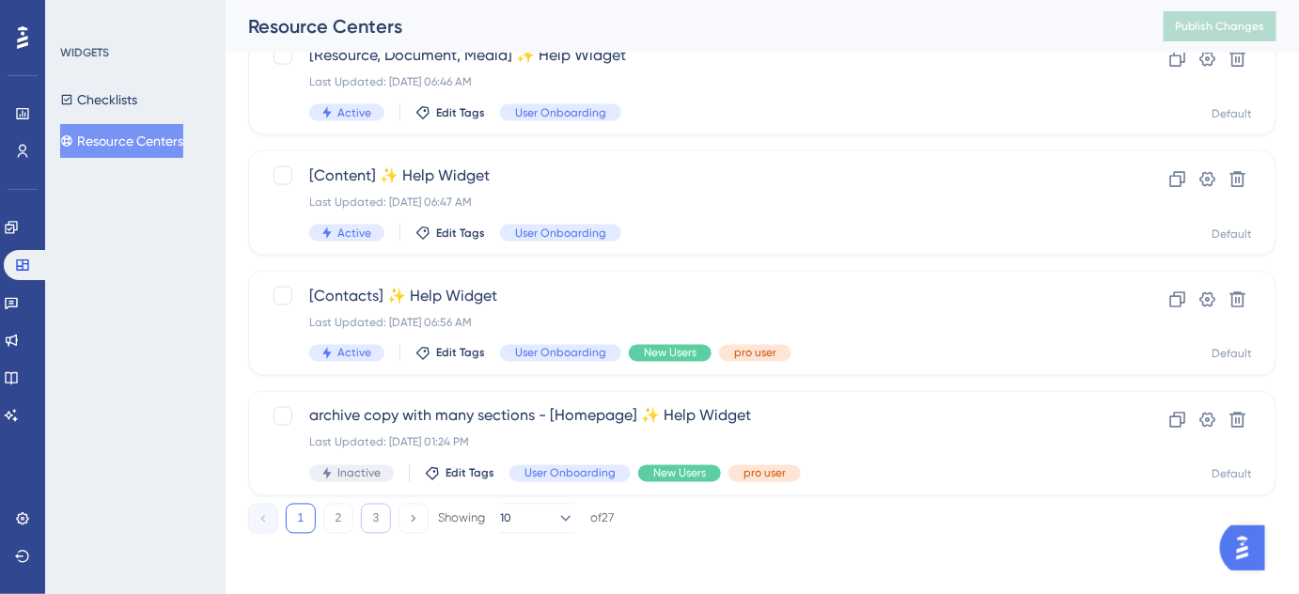
click at [369, 515] on button "3" at bounding box center [376, 519] width 30 height 30
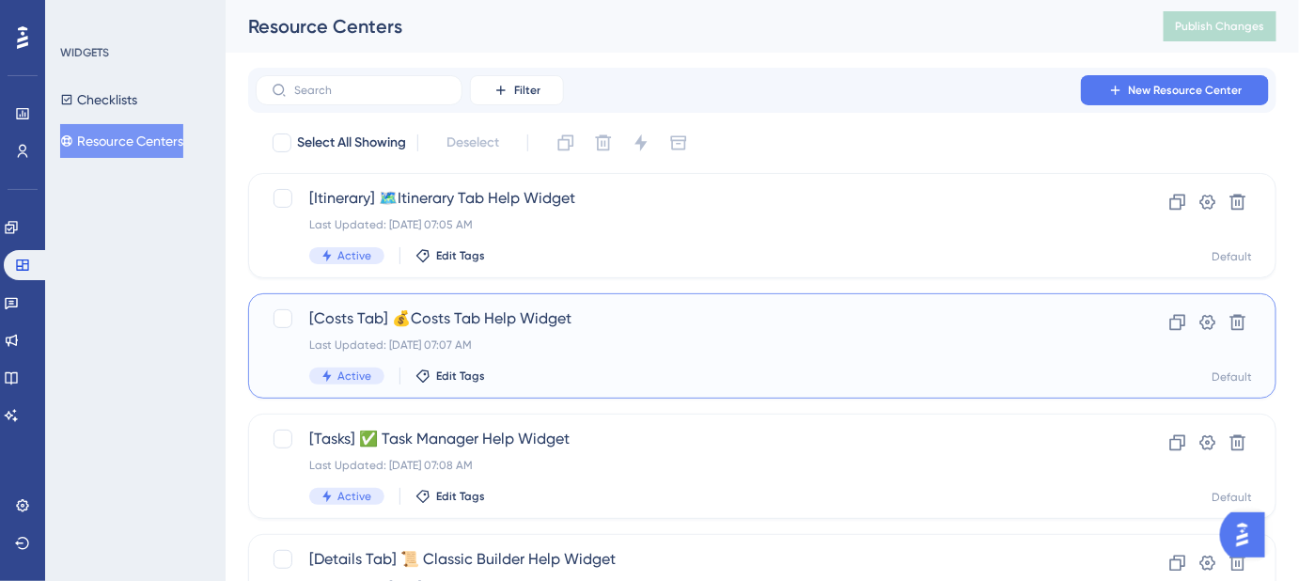
click at [502, 327] on span "[Costs Tab] 💰Costs Tab Help Widget" at bounding box center [687, 318] width 756 height 23
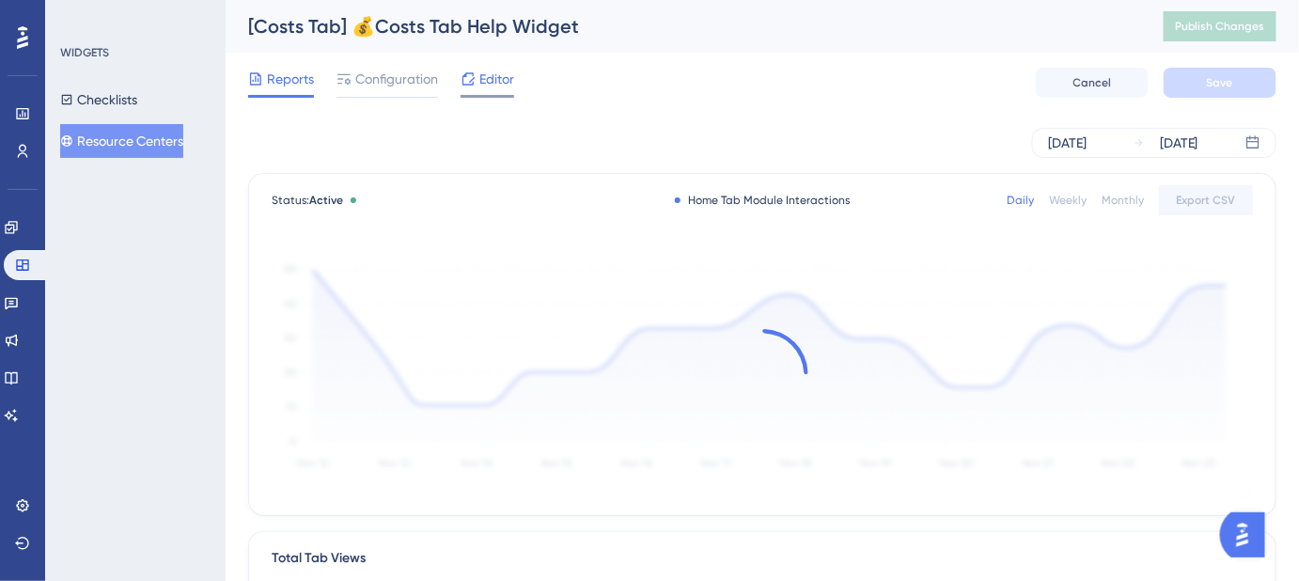
click at [488, 81] on span "Editor" at bounding box center [496, 79] width 35 height 23
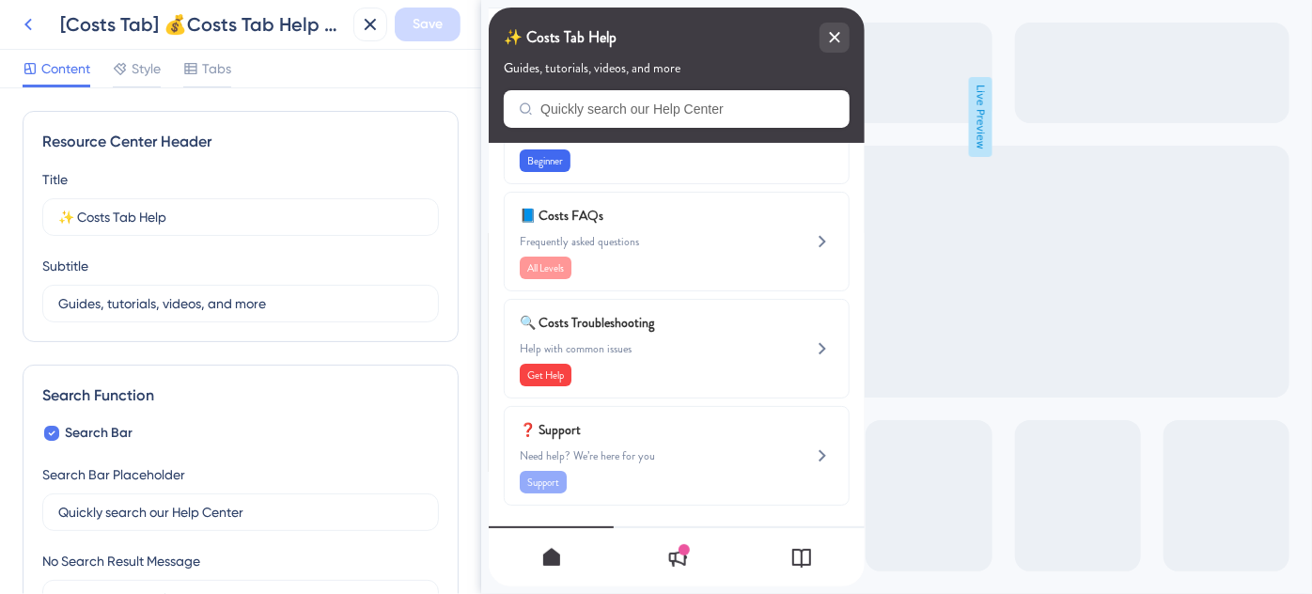
click at [31, 24] on icon at bounding box center [28, 24] width 23 height 23
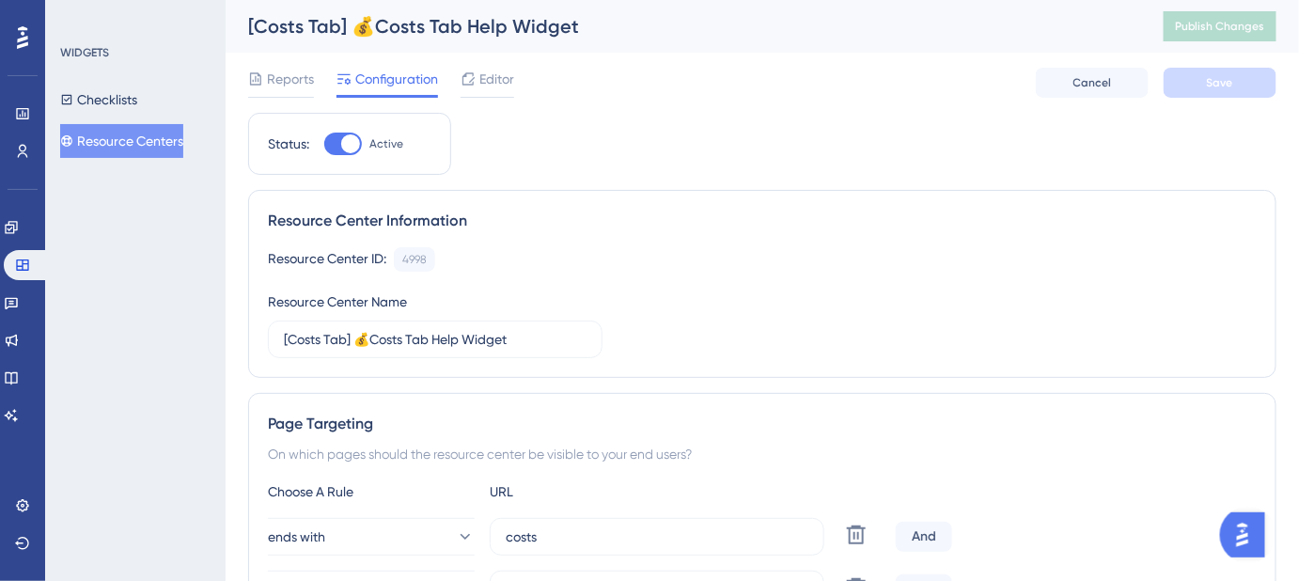
click at [149, 147] on button "Resource Centers" at bounding box center [121, 141] width 123 height 34
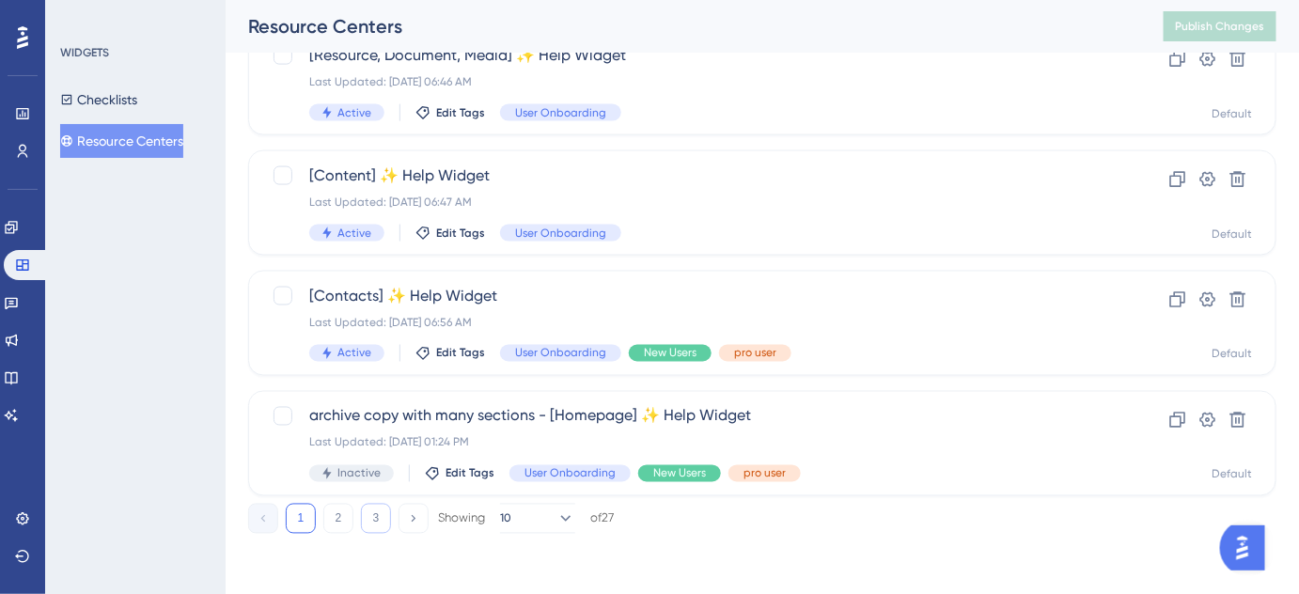
click at [379, 517] on button "3" at bounding box center [376, 519] width 30 height 30
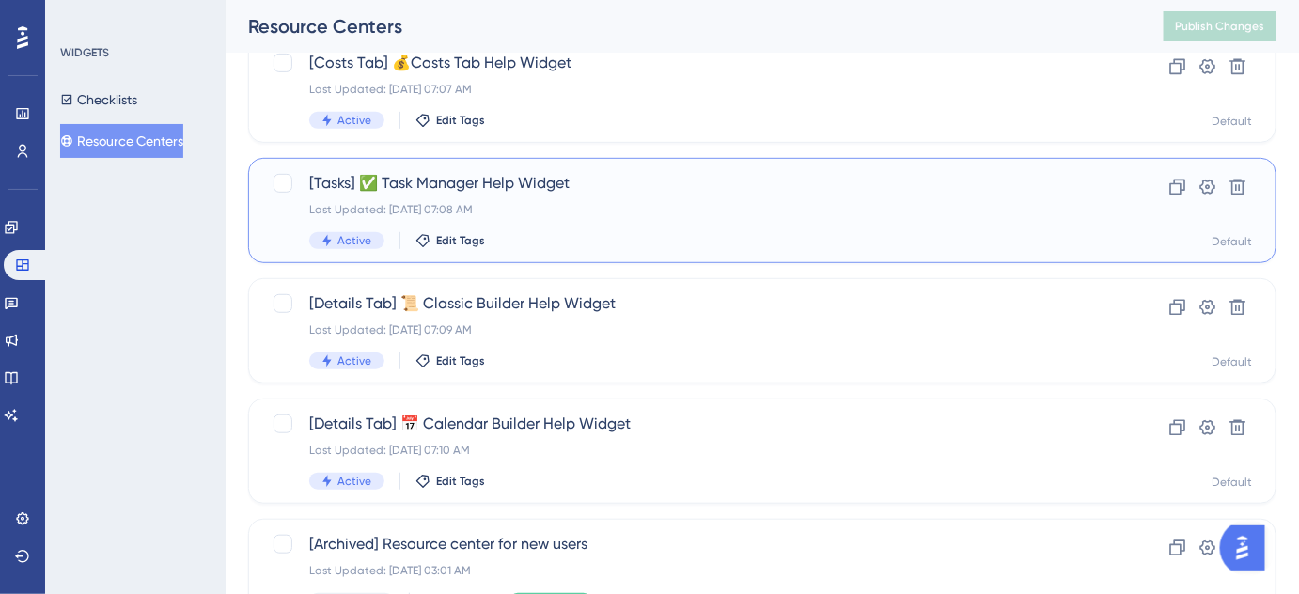
click at [495, 205] on div "Last Updated: [DATE] 07:08 AM" at bounding box center [687, 209] width 756 height 15
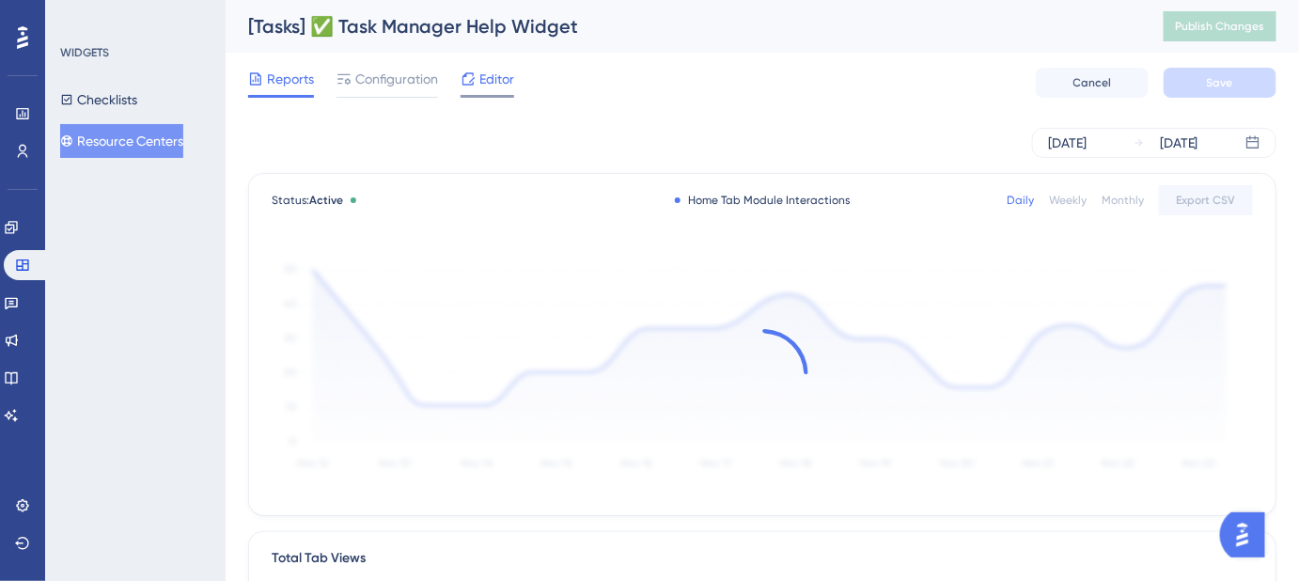
click at [497, 82] on span "Editor" at bounding box center [496, 79] width 35 height 23
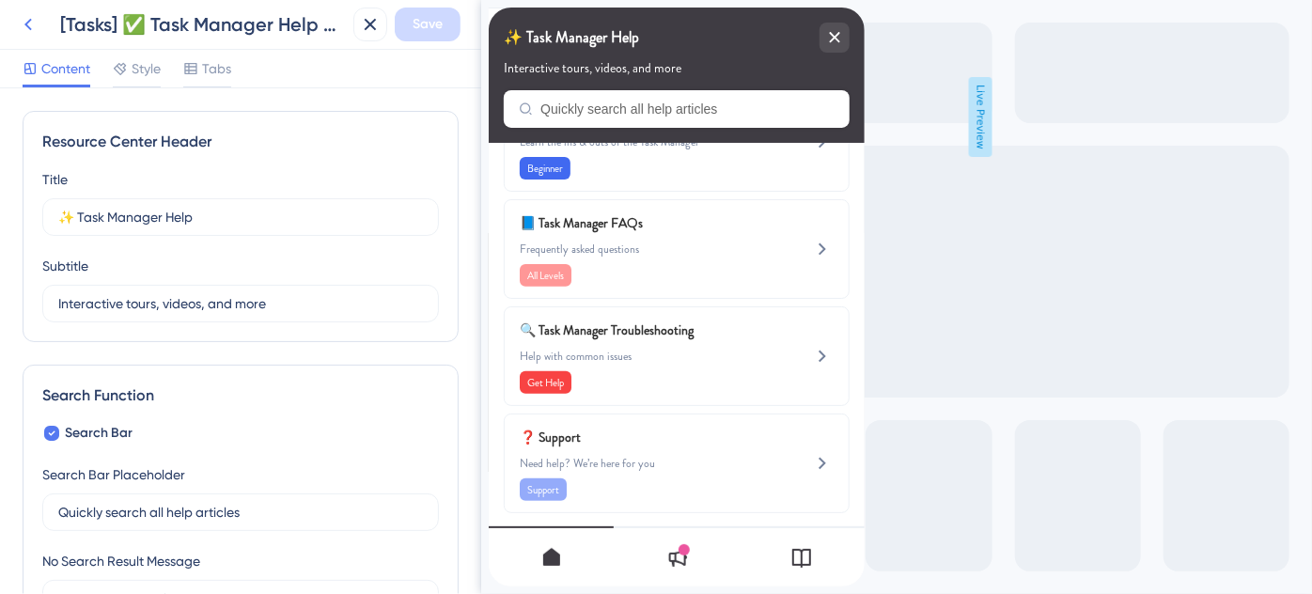
click at [29, 26] on icon at bounding box center [28, 25] width 8 height 12
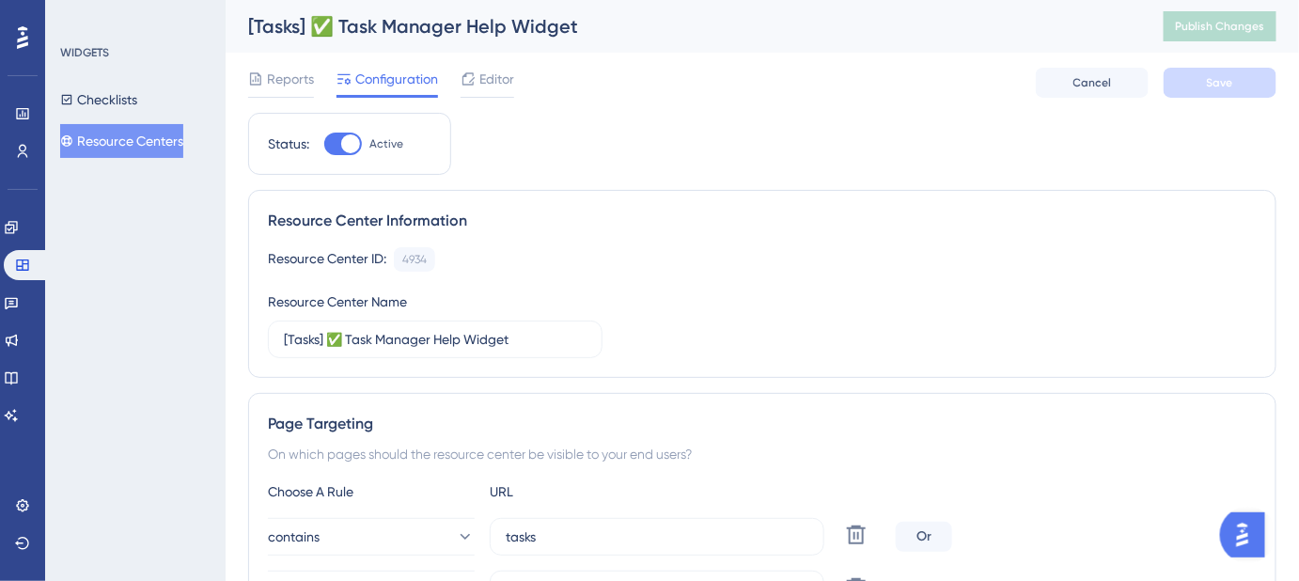
click at [105, 144] on button "Resource Centers" at bounding box center [121, 141] width 123 height 34
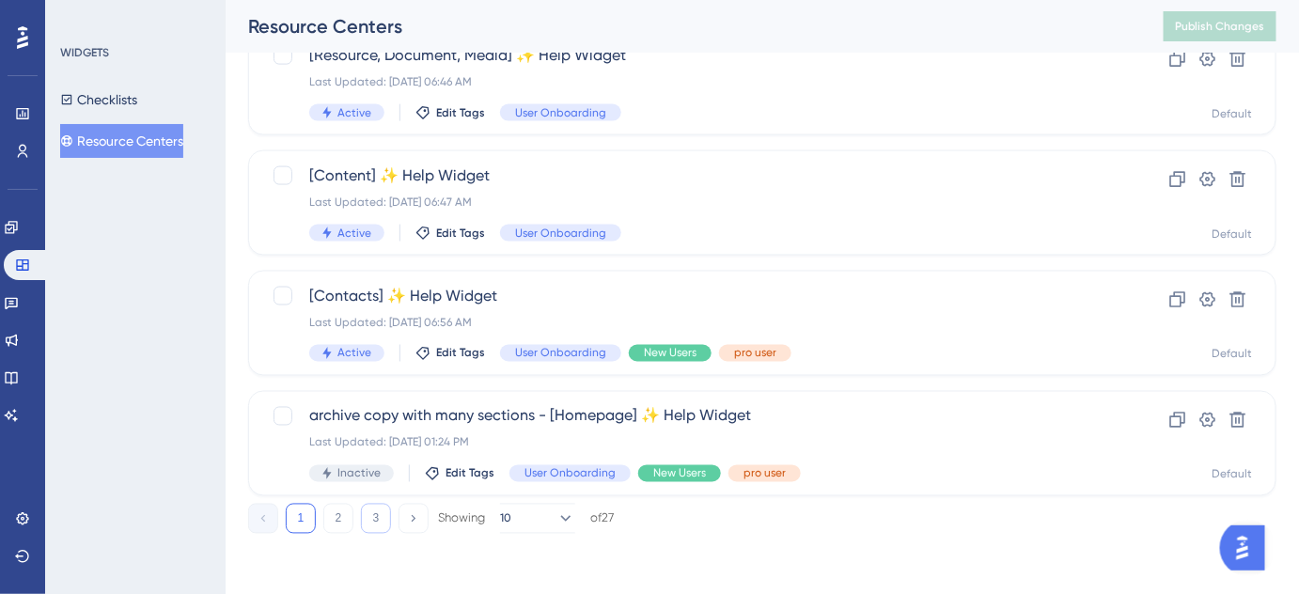
click at [384, 519] on button "3" at bounding box center [376, 519] width 30 height 30
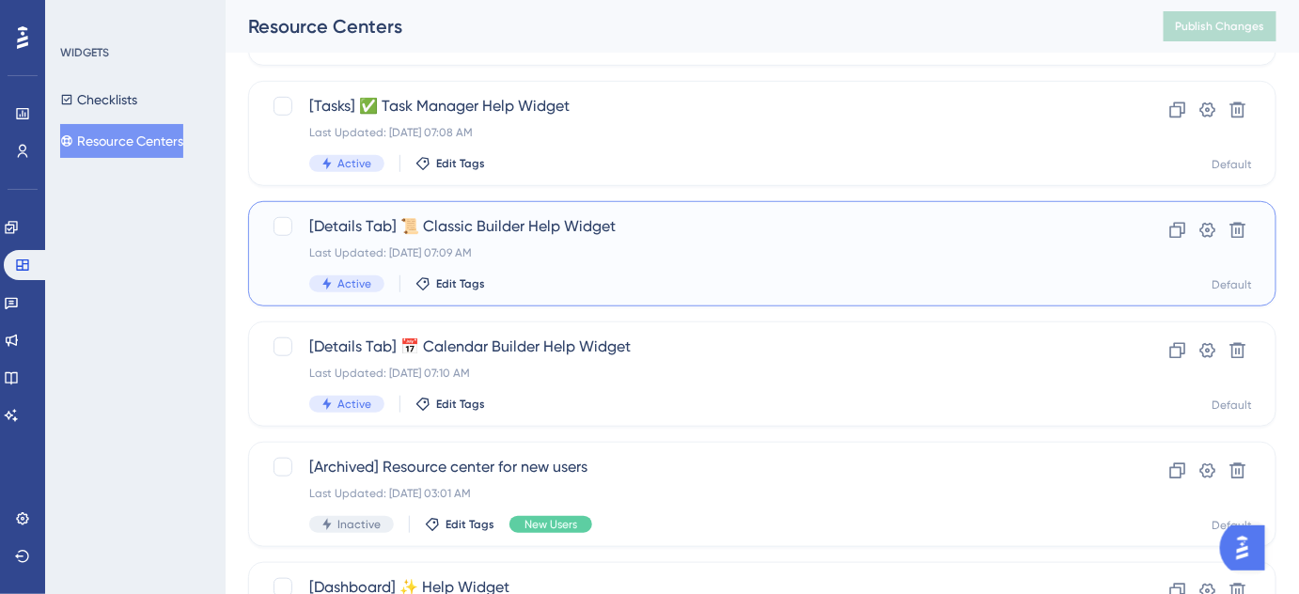
click at [496, 225] on span "[Details Tab] 📜 Classic Builder Help Widget" at bounding box center [687, 226] width 756 height 23
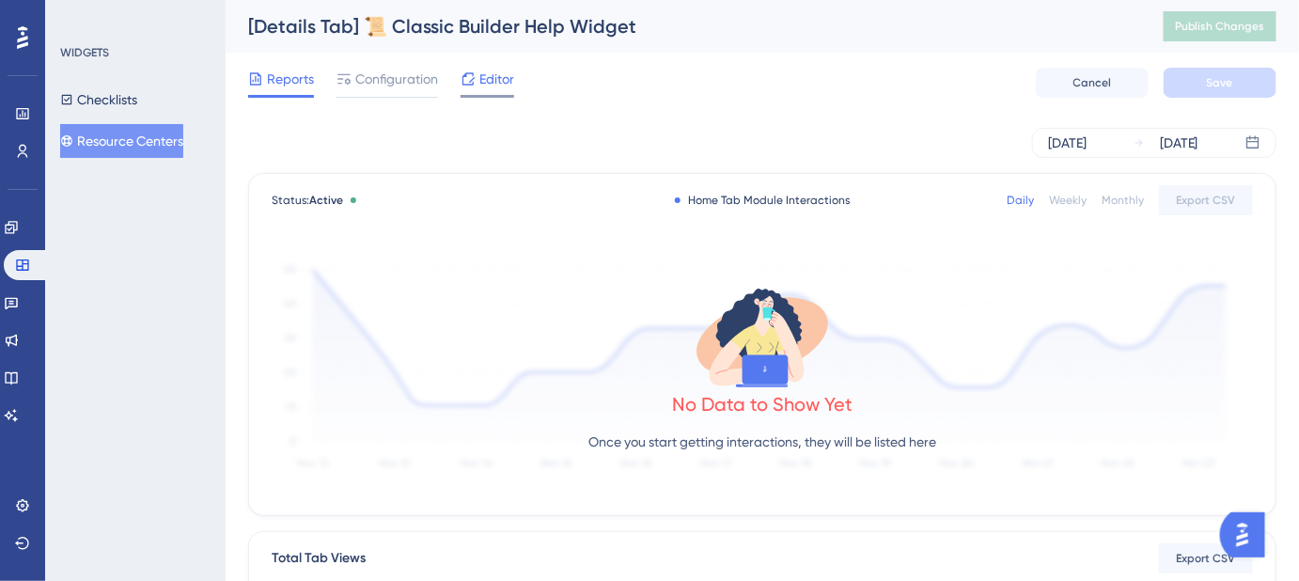
click at [486, 81] on span "Editor" at bounding box center [496, 79] width 35 height 23
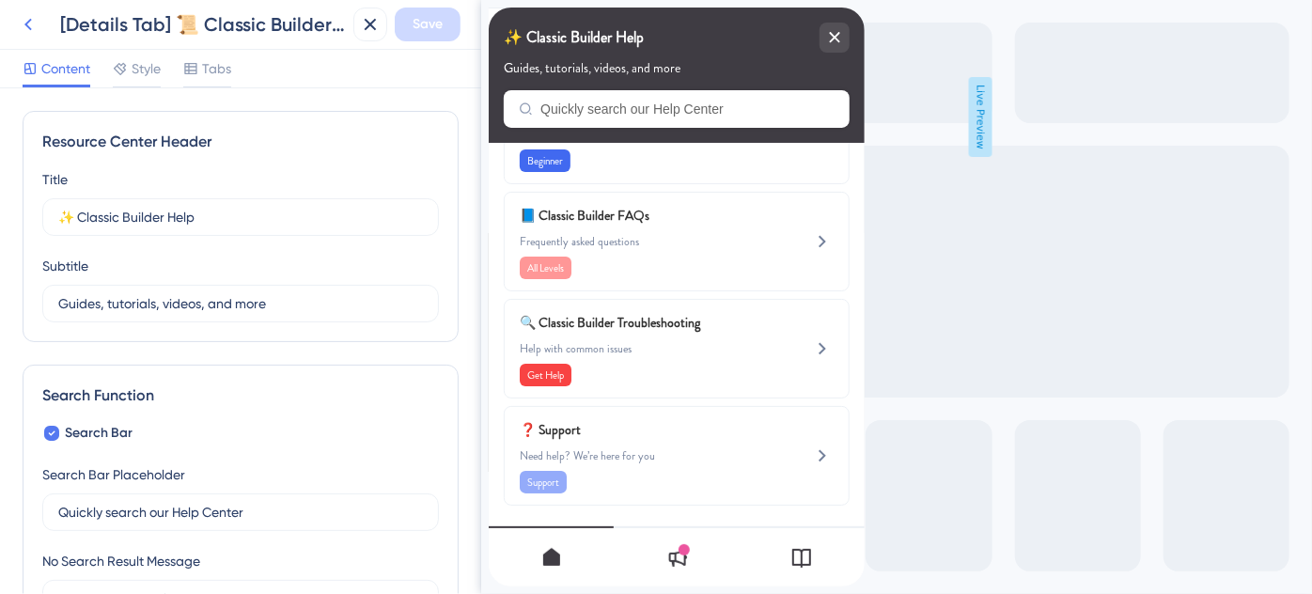
click at [35, 24] on icon at bounding box center [28, 24] width 23 height 23
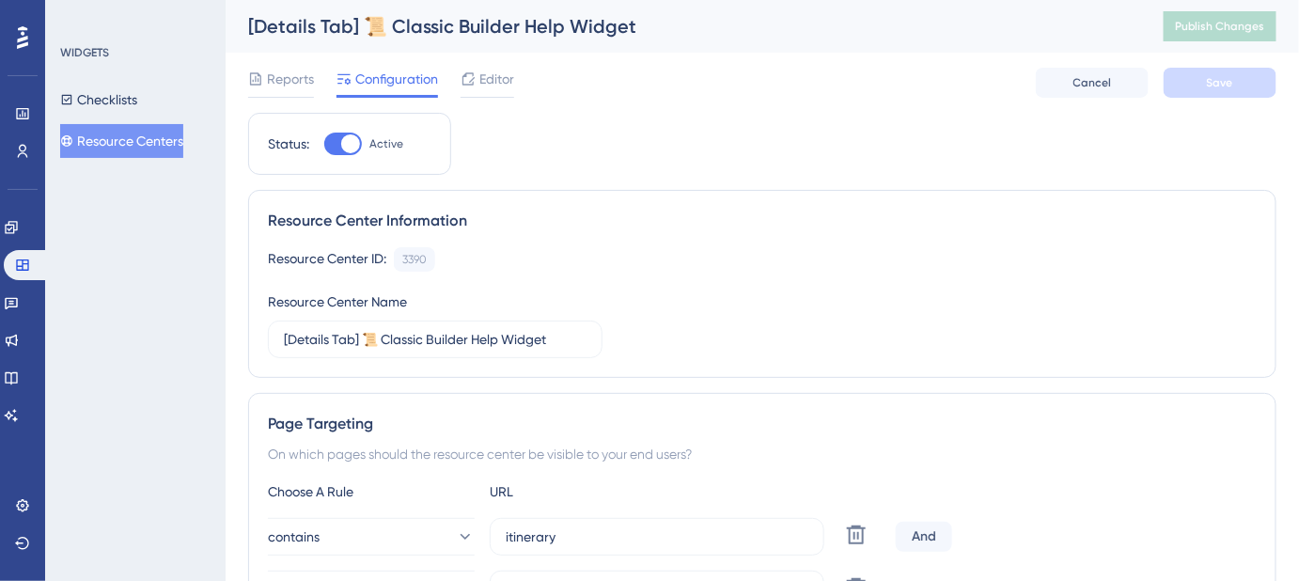
click at [133, 133] on button "Resource Centers" at bounding box center [121, 141] width 123 height 34
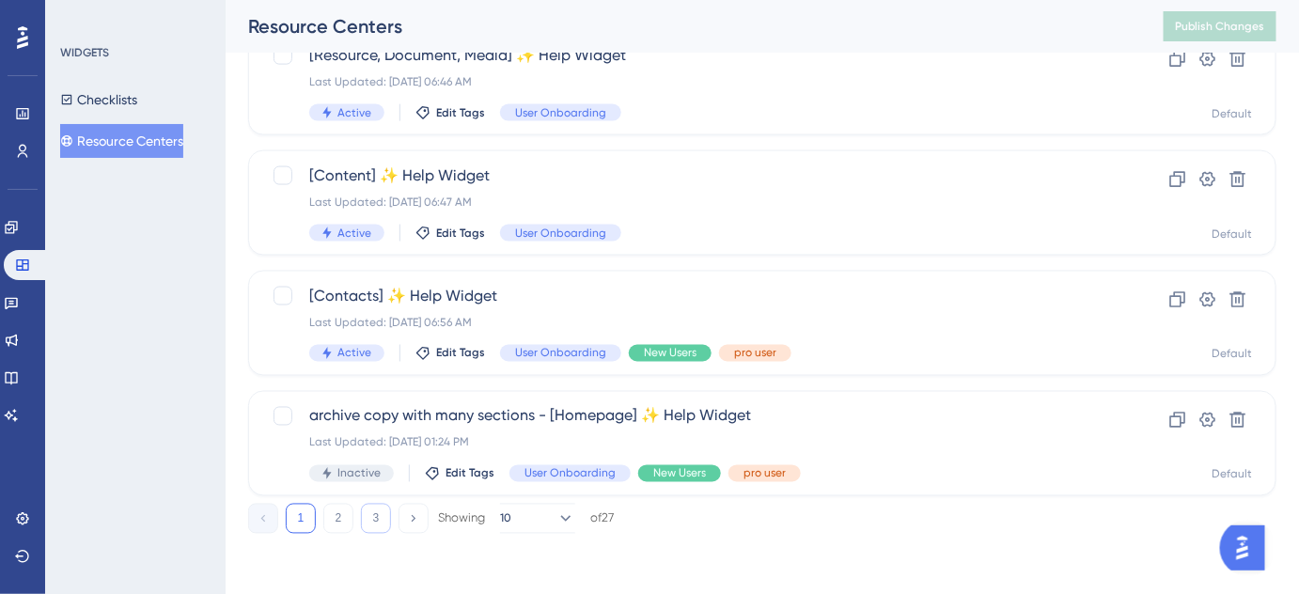
click at [384, 524] on button "3" at bounding box center [376, 519] width 30 height 30
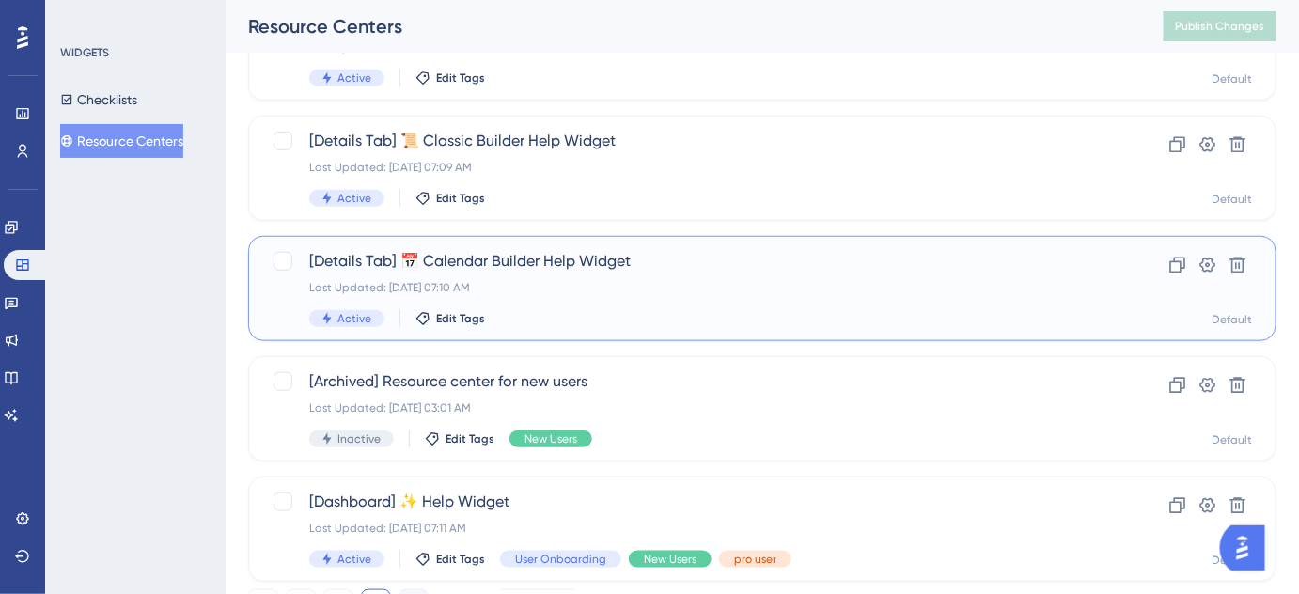
click at [505, 281] on div "Last Updated: Aug 14 2025, 07:10 AM" at bounding box center [687, 287] width 756 height 15
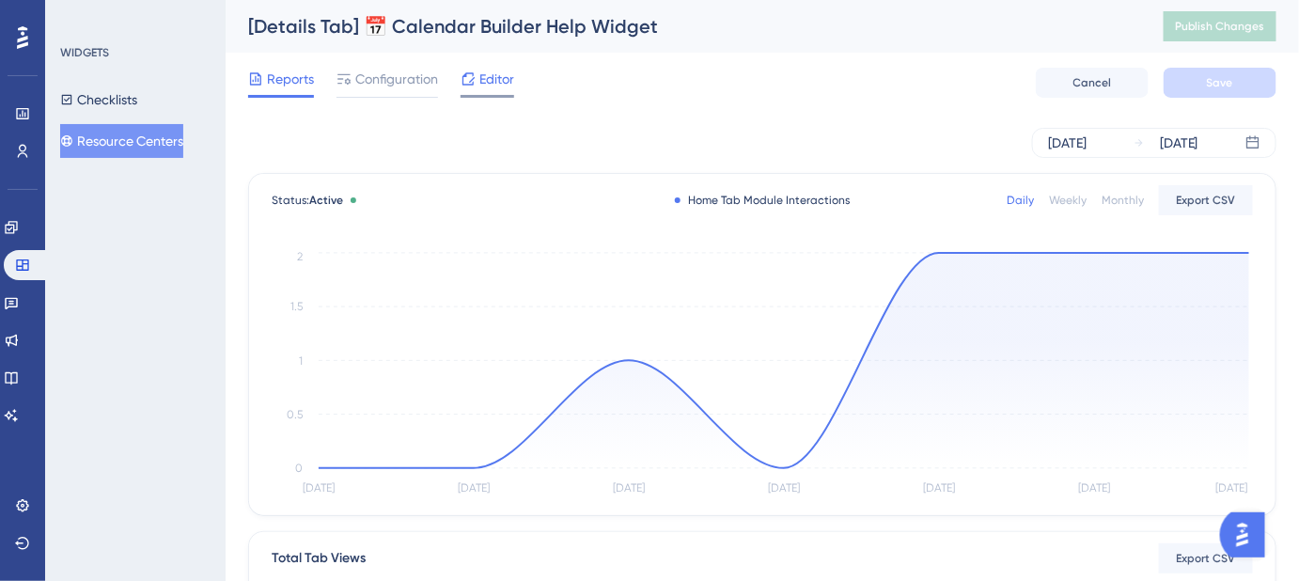
click at [486, 82] on span "Editor" at bounding box center [496, 79] width 35 height 23
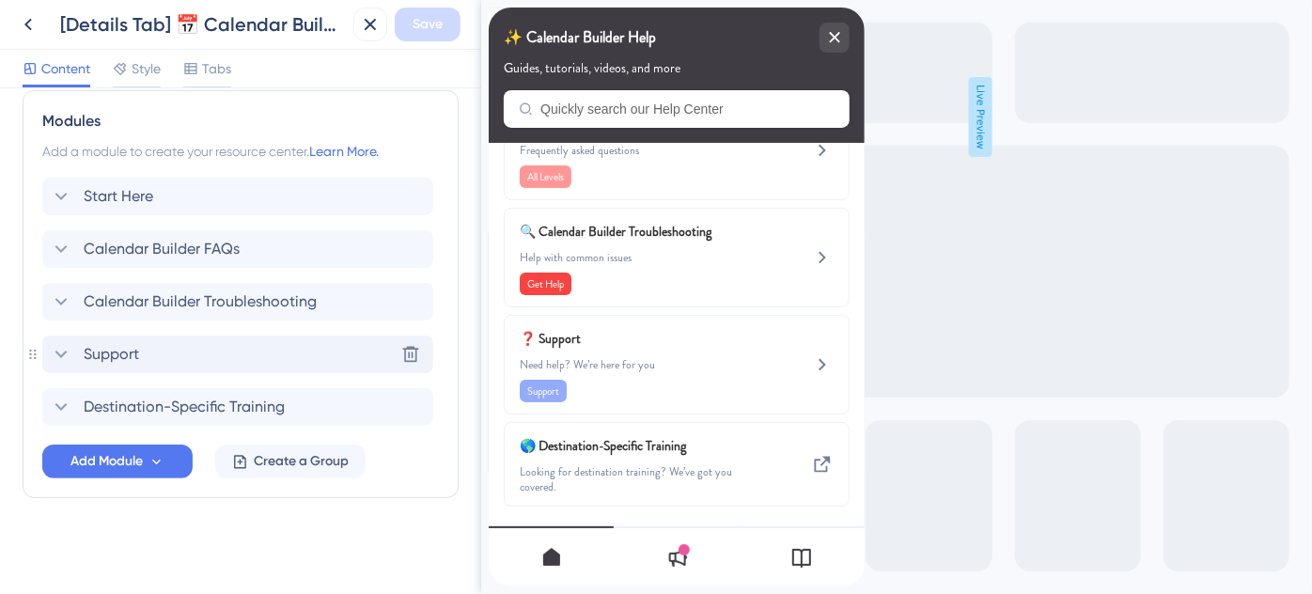
click at [128, 365] on div "Support Delete" at bounding box center [237, 355] width 391 height 38
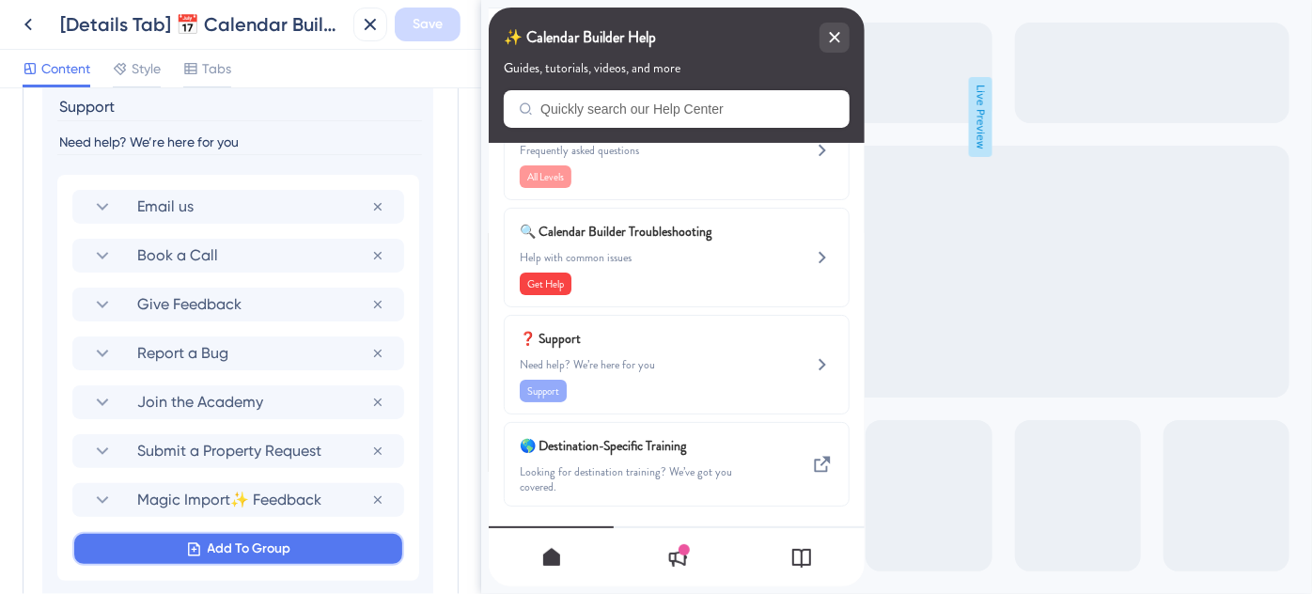
click at [196, 542] on icon at bounding box center [194, 550] width 16 height 16
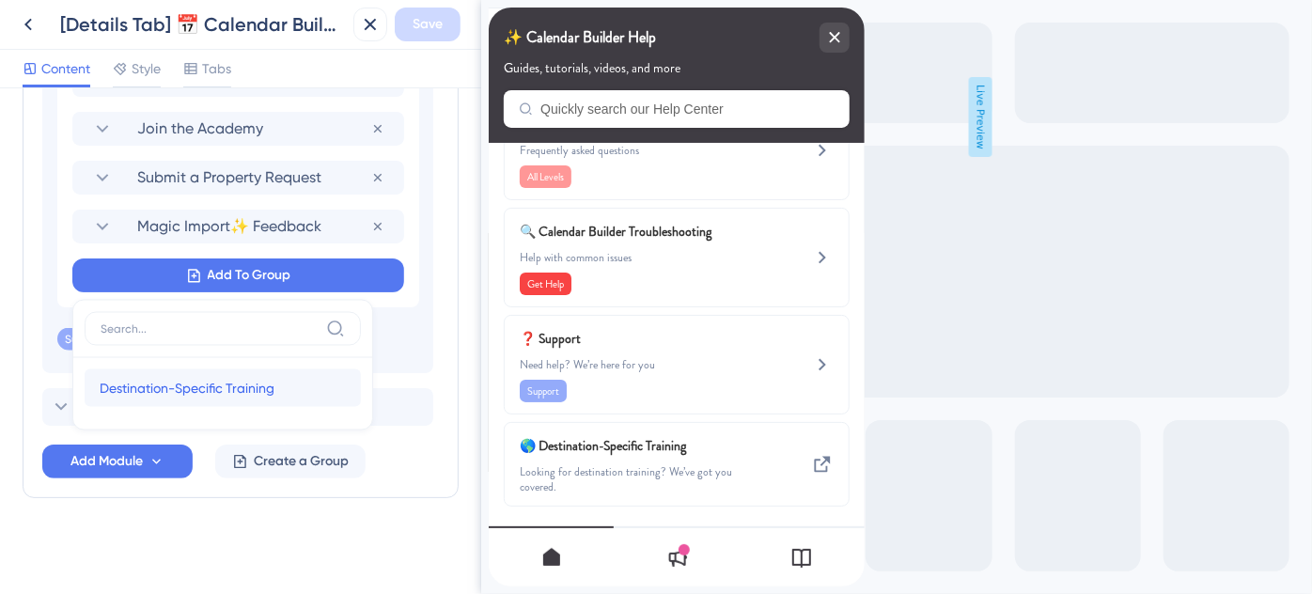
click at [254, 393] on span "Destination-Specific Training" at bounding box center [187, 388] width 175 height 23
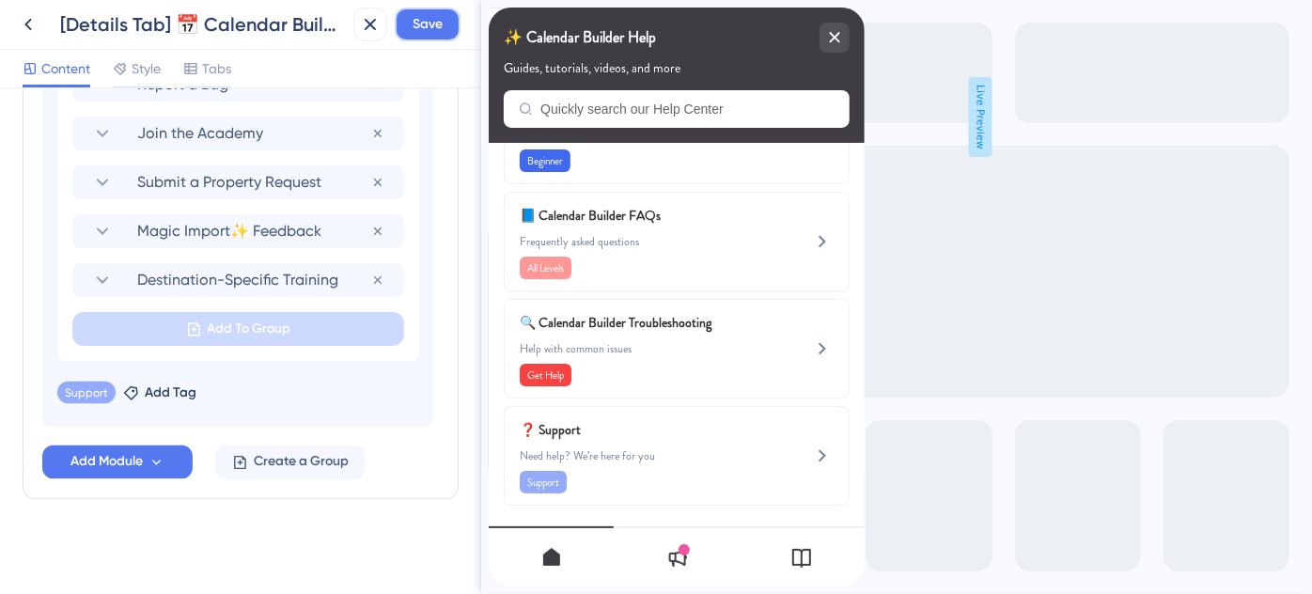
click at [436, 33] on span "Save" at bounding box center [428, 24] width 30 height 23
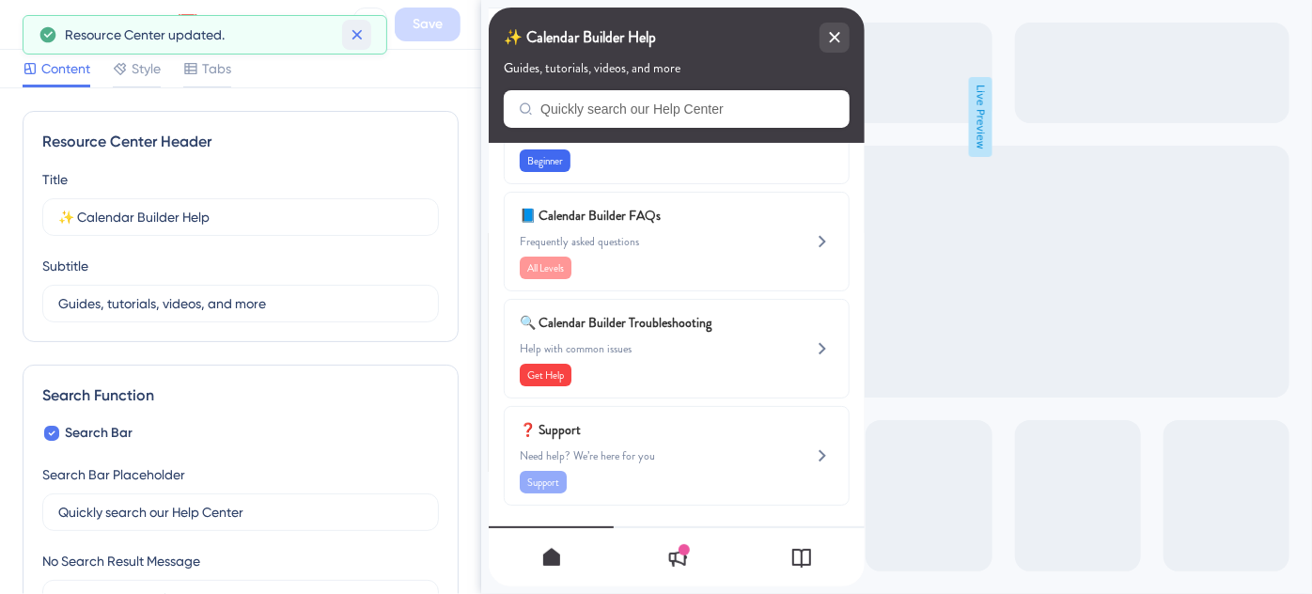
click at [358, 32] on icon at bounding box center [357, 35] width 10 height 10
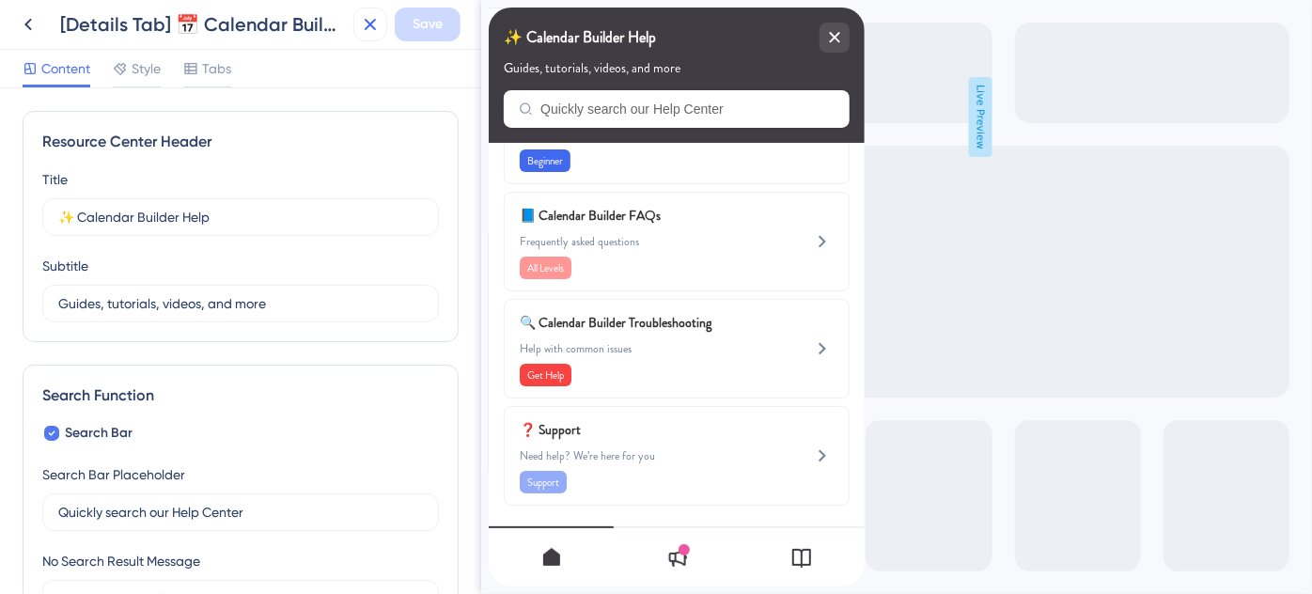
click at [368, 19] on icon at bounding box center [370, 24] width 23 height 23
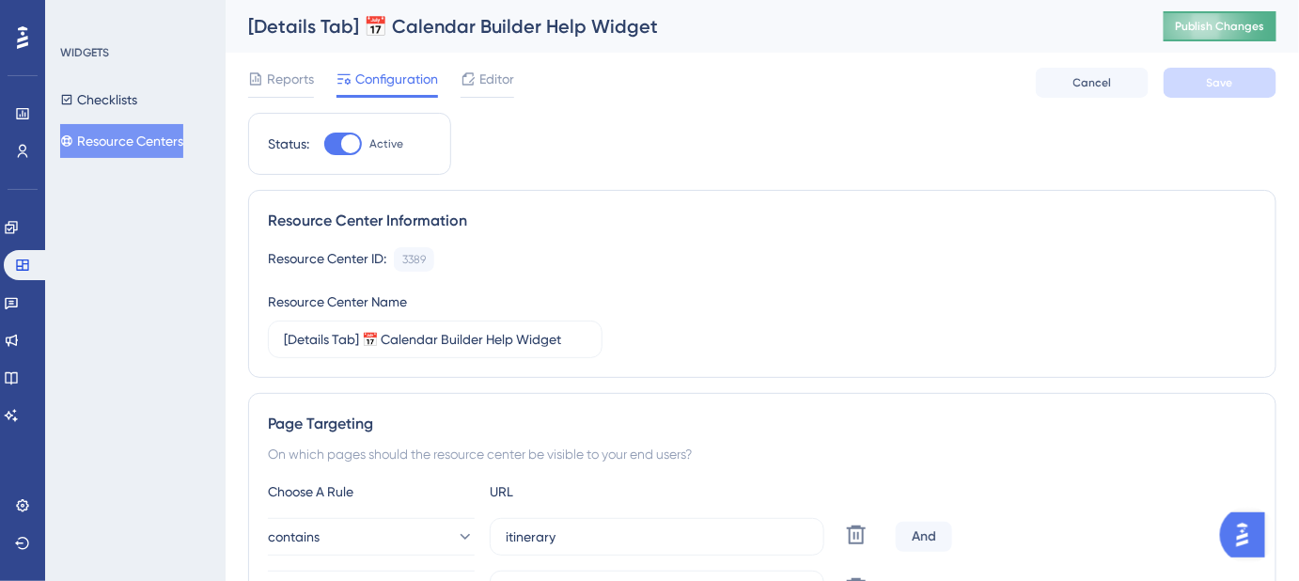
click at [1211, 33] on span "Publish Changes" at bounding box center [1220, 26] width 90 height 15
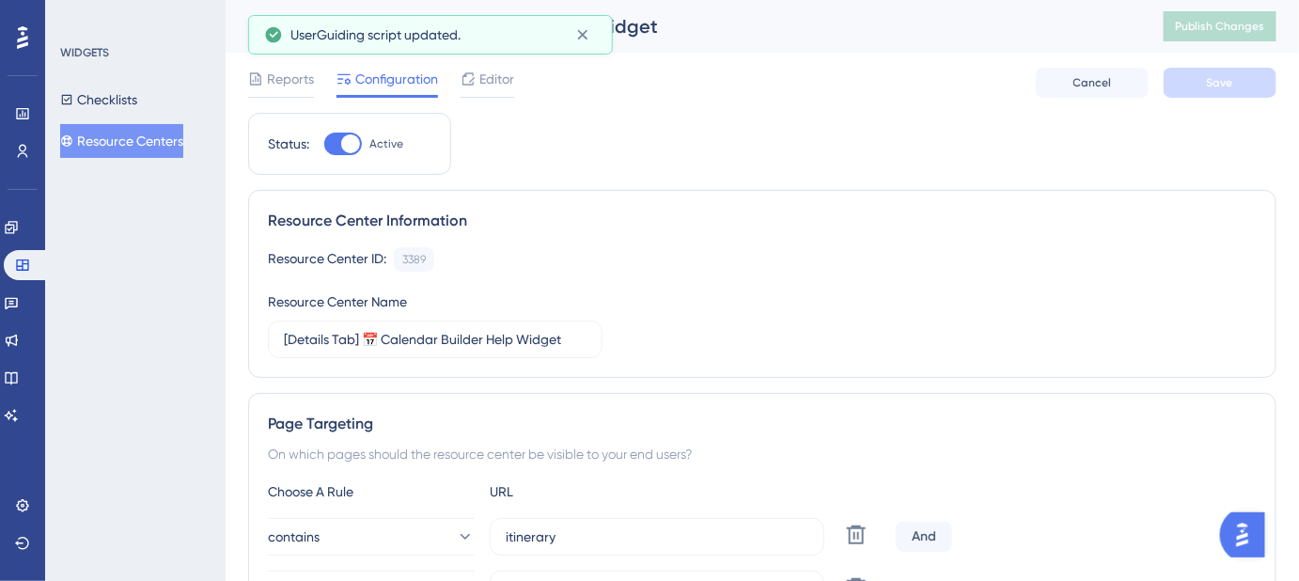
click at [148, 147] on button "Resource Centers" at bounding box center [121, 141] width 123 height 34
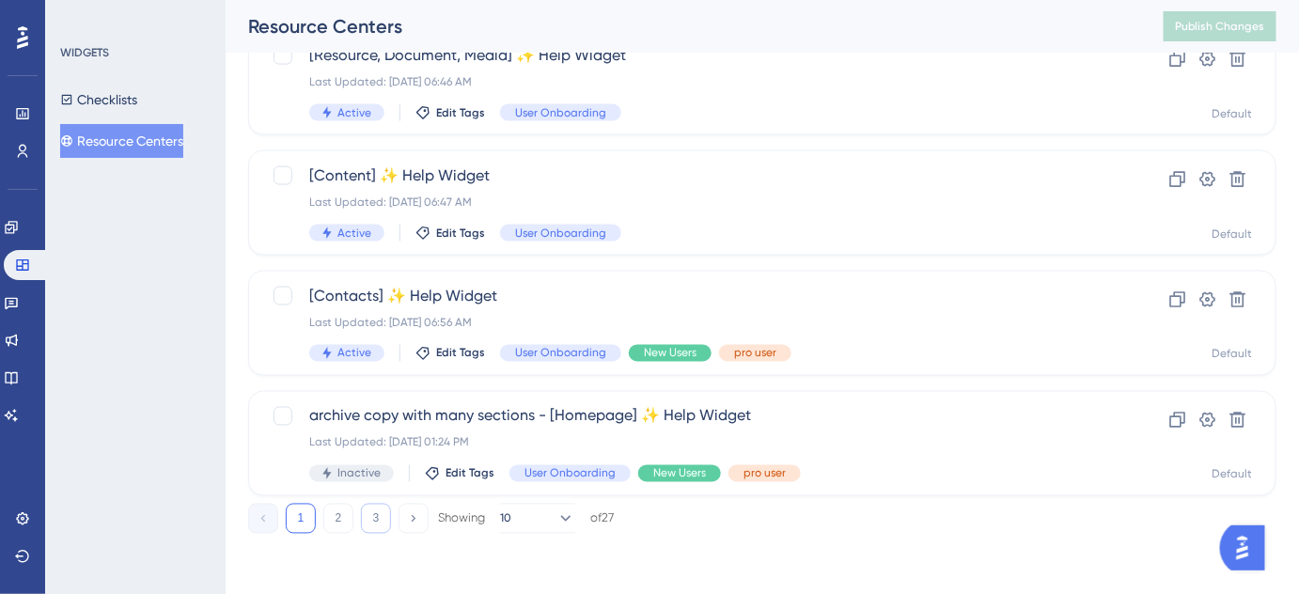
click at [373, 523] on button "3" at bounding box center [376, 519] width 30 height 30
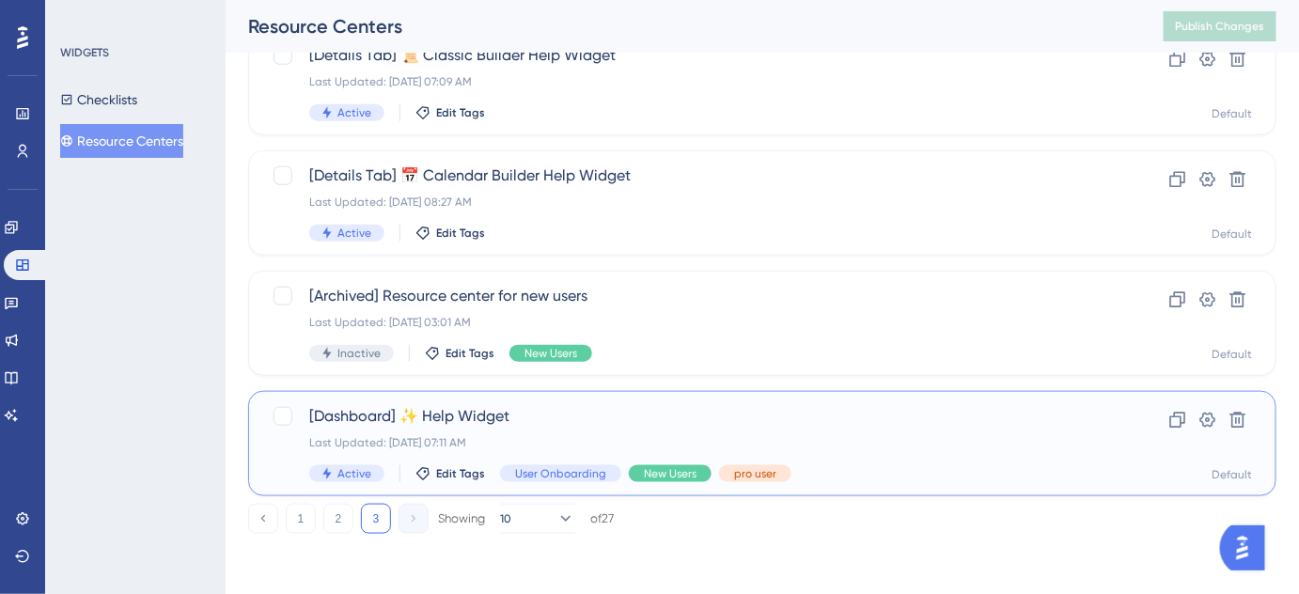
click at [441, 423] on span "[Dashboard] ✨ Help Widget" at bounding box center [687, 416] width 756 height 23
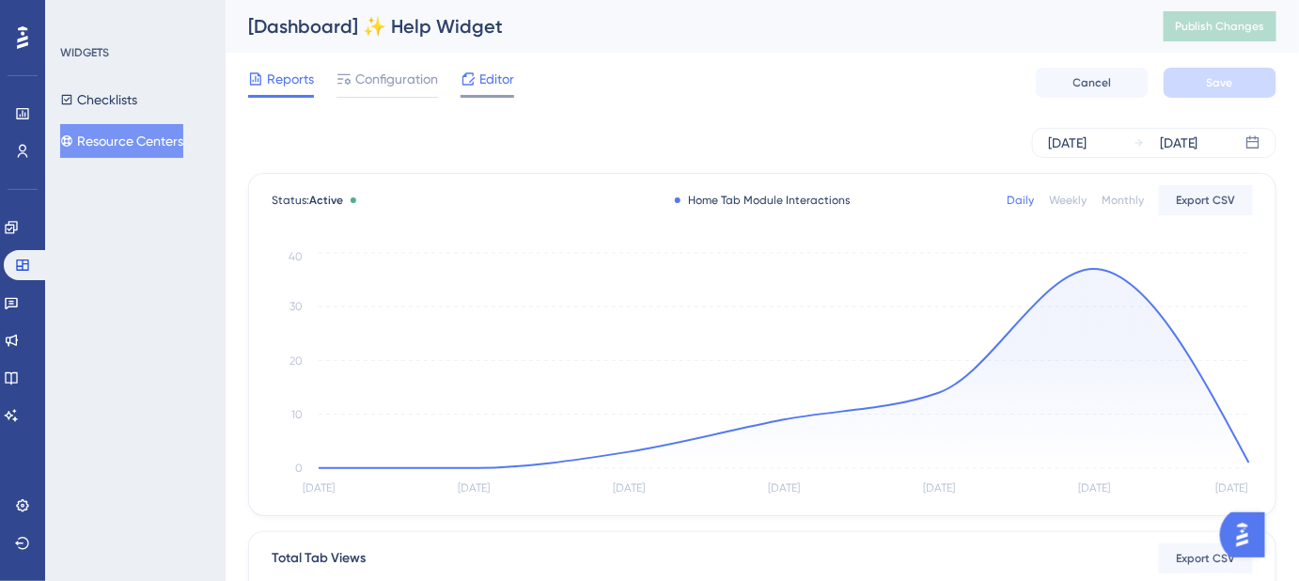
click at [513, 85] on span "Editor" at bounding box center [496, 79] width 35 height 23
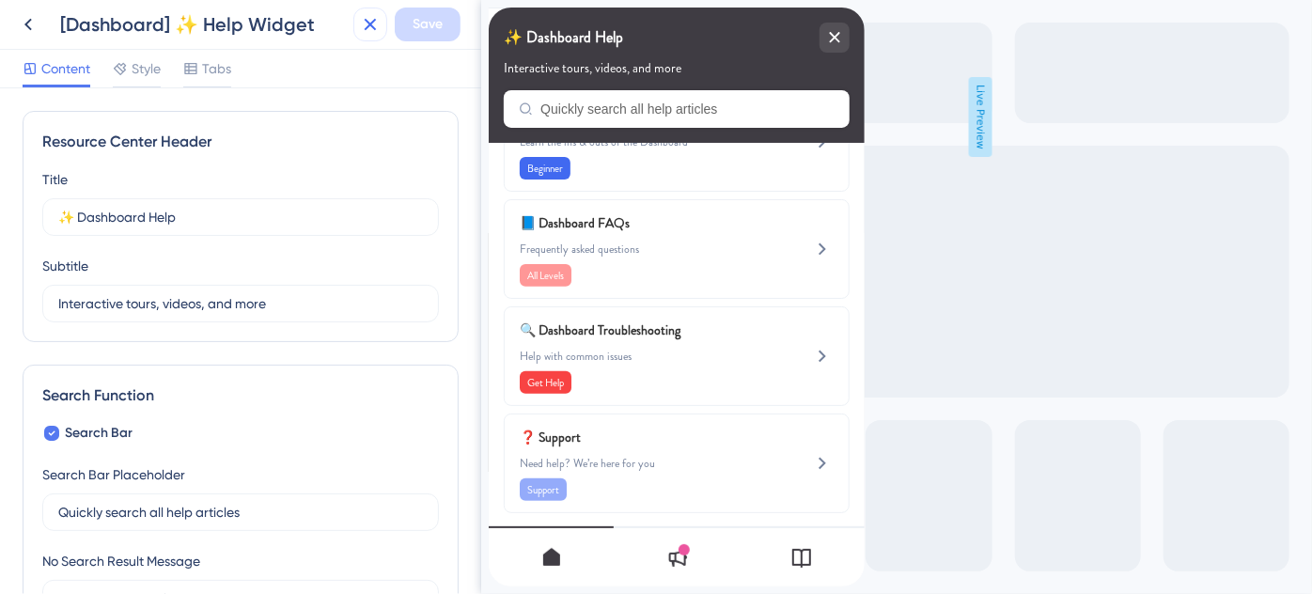
click at [366, 30] on icon at bounding box center [370, 24] width 23 height 23
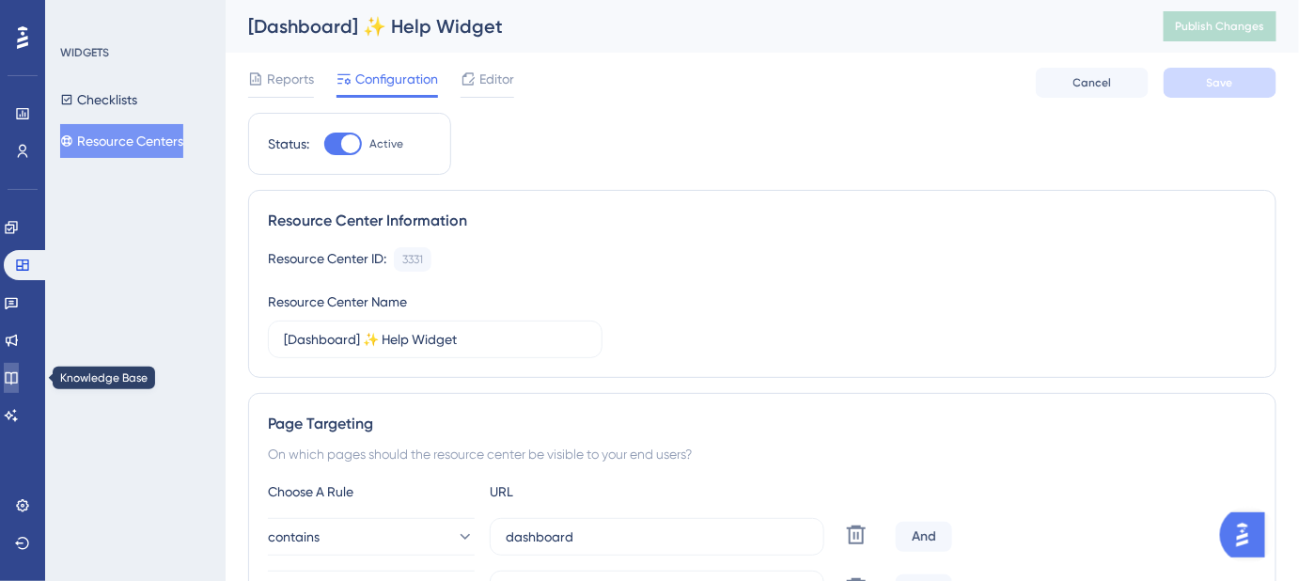
click at [19, 380] on icon at bounding box center [11, 377] width 15 height 15
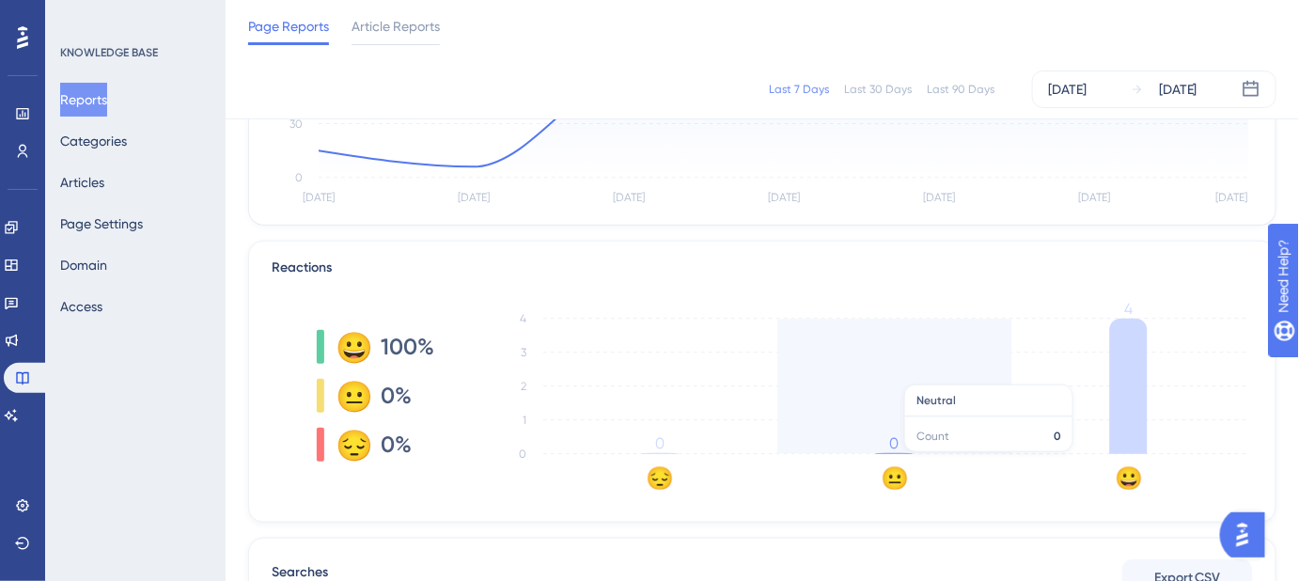
scroll to position [427, 0]
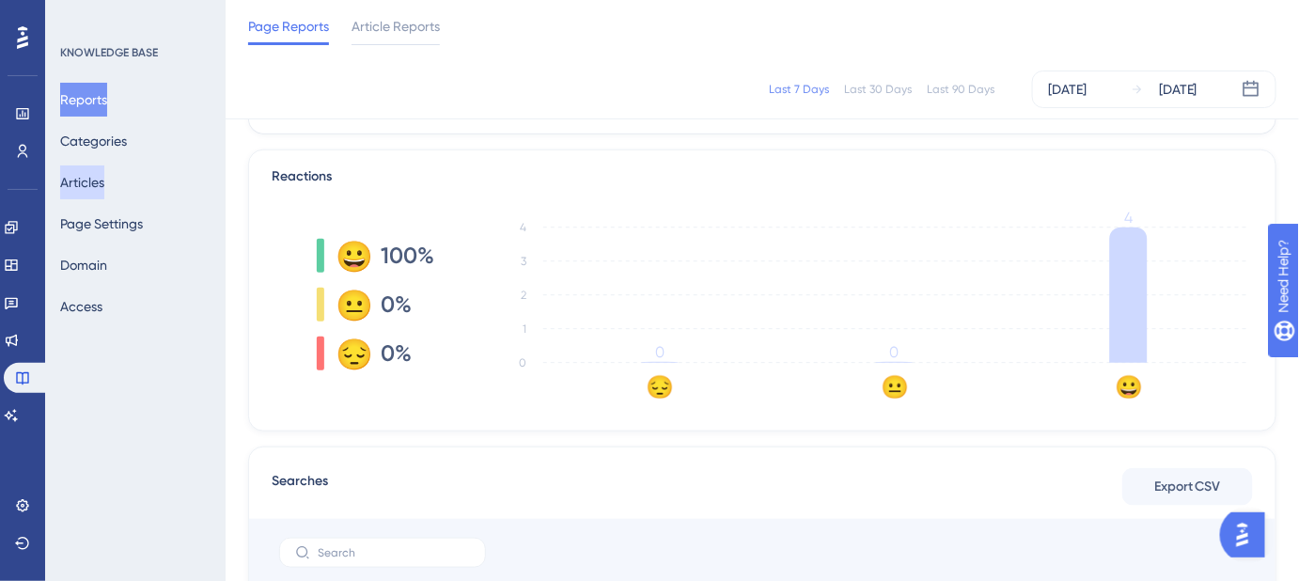
click at [97, 182] on button "Articles" at bounding box center [82, 182] width 44 height 34
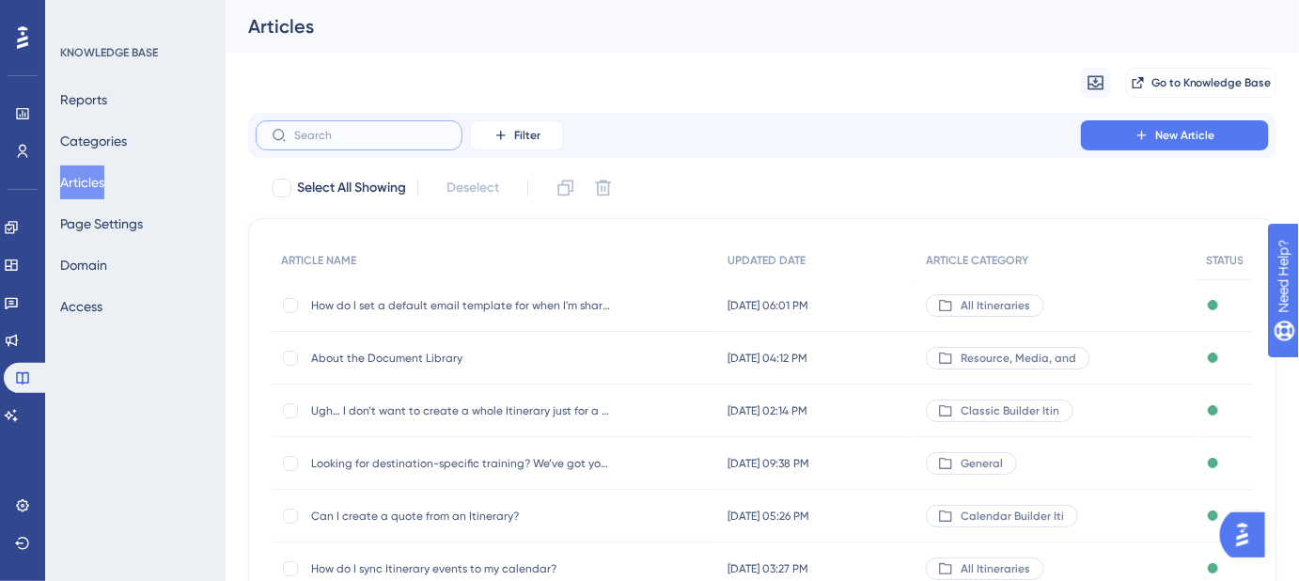
click at [325, 136] on input "text" at bounding box center [370, 135] width 152 height 13
paste input "How do I create, edit, and use an email template when sharing proposals?"
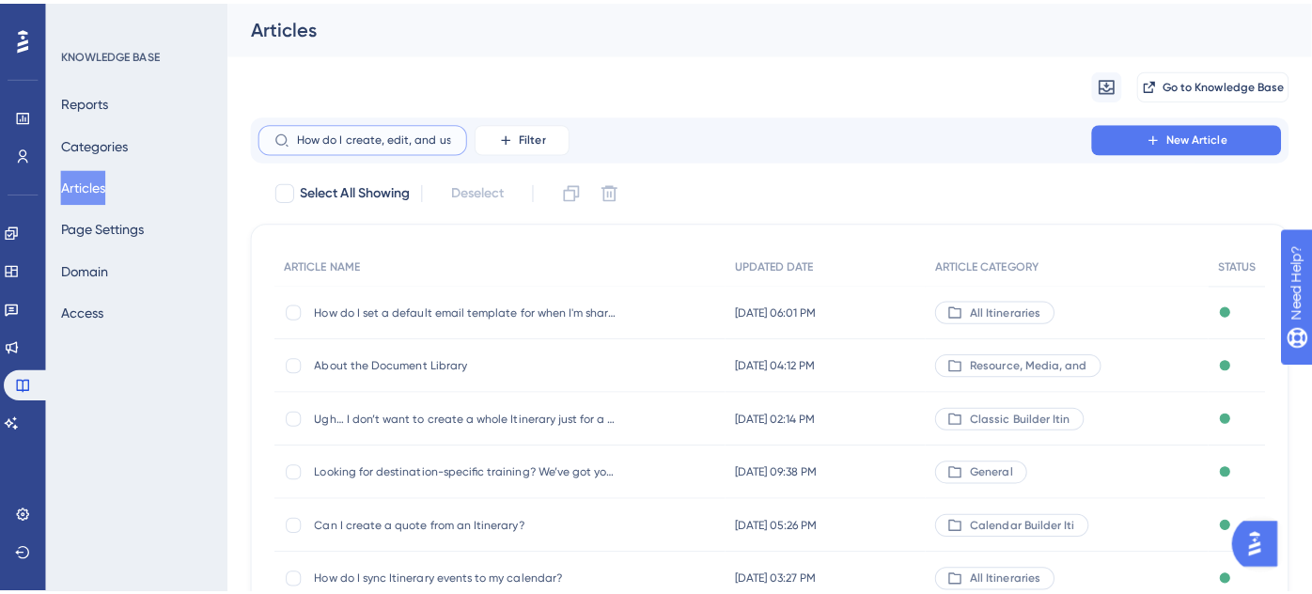
scroll to position [0, 230]
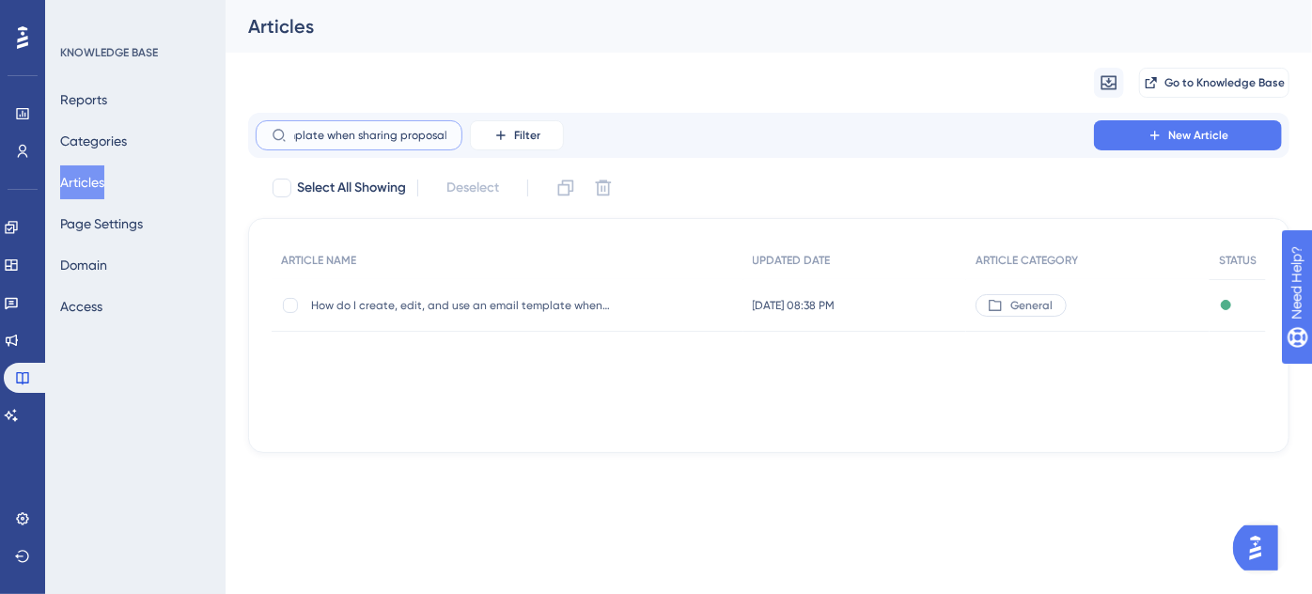
type input "How do I create, edit, and use an email template when sharing proposals?"
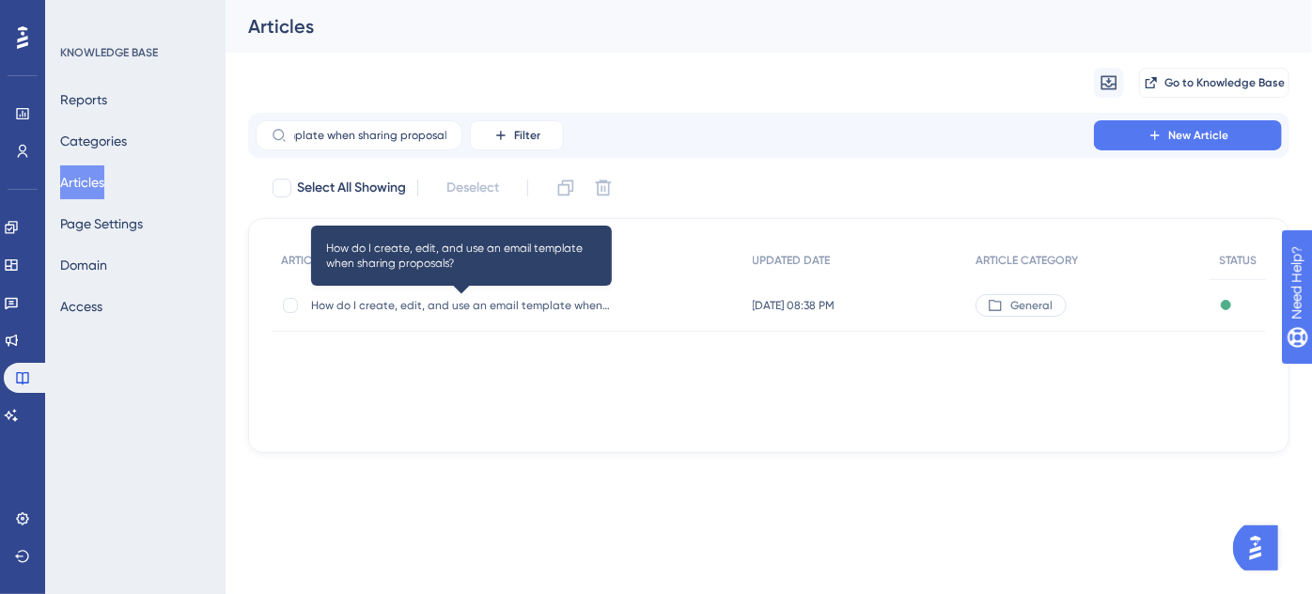
click at [432, 312] on span "How do I create, edit, and use an email template when sharing proposals?" at bounding box center [461, 305] width 301 height 15
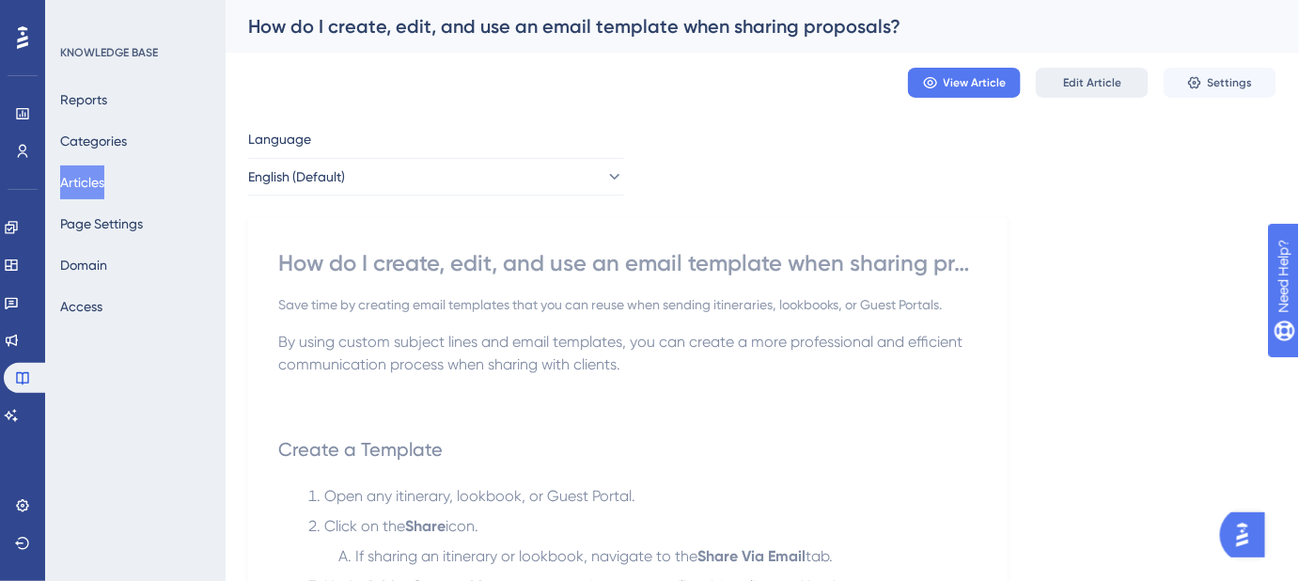
click at [1077, 71] on button "Edit Article" at bounding box center [1092, 83] width 113 height 30
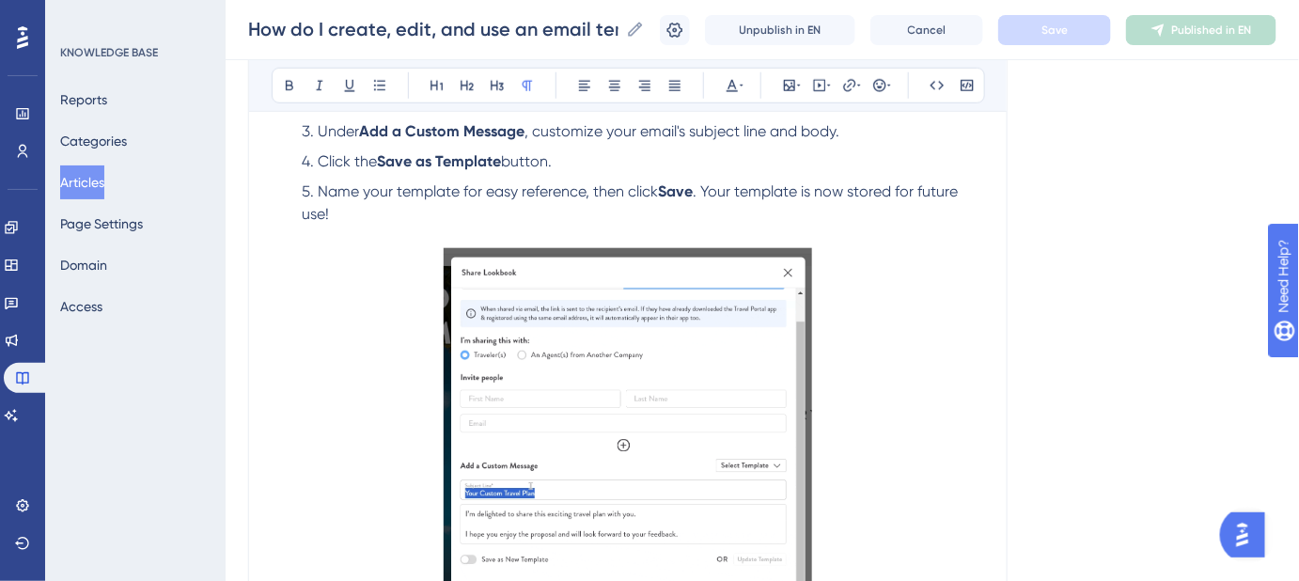
scroll to position [181, 0]
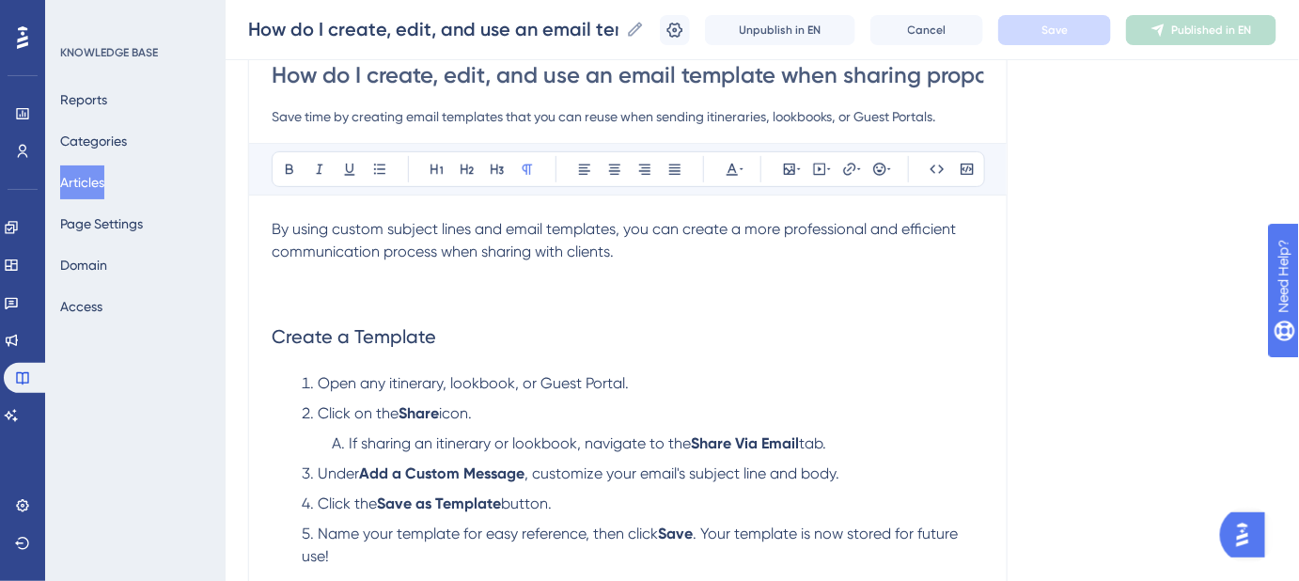
click at [649, 251] on p "By using custom subject lines and email templates, you can create a more profes…" at bounding box center [628, 240] width 713 height 45
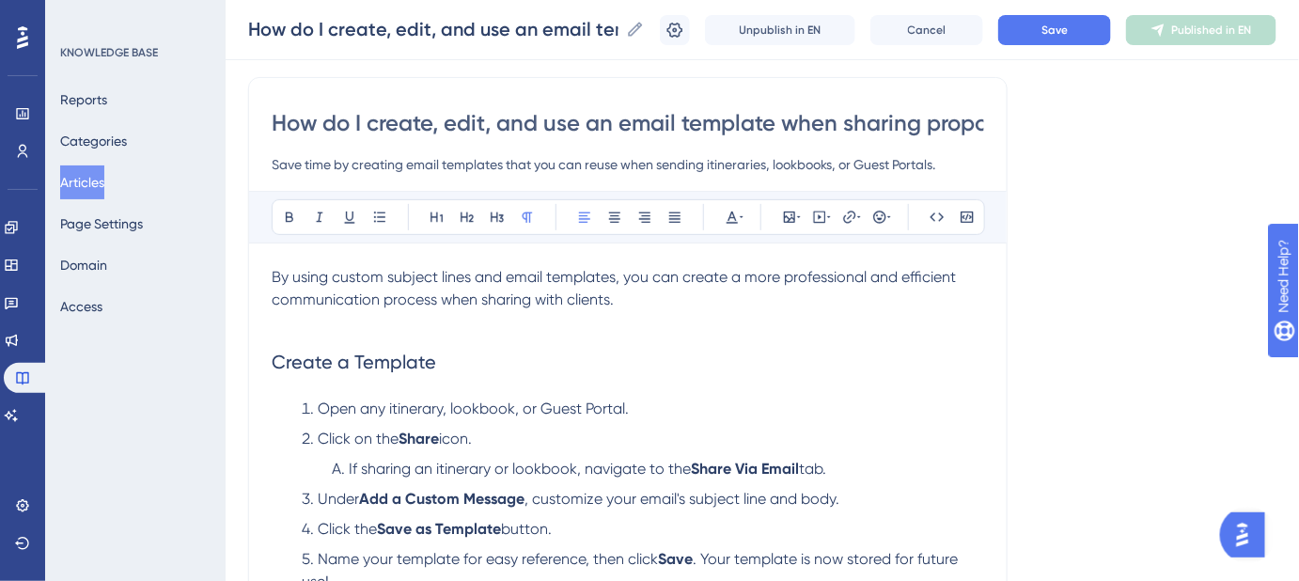
scroll to position [96, 0]
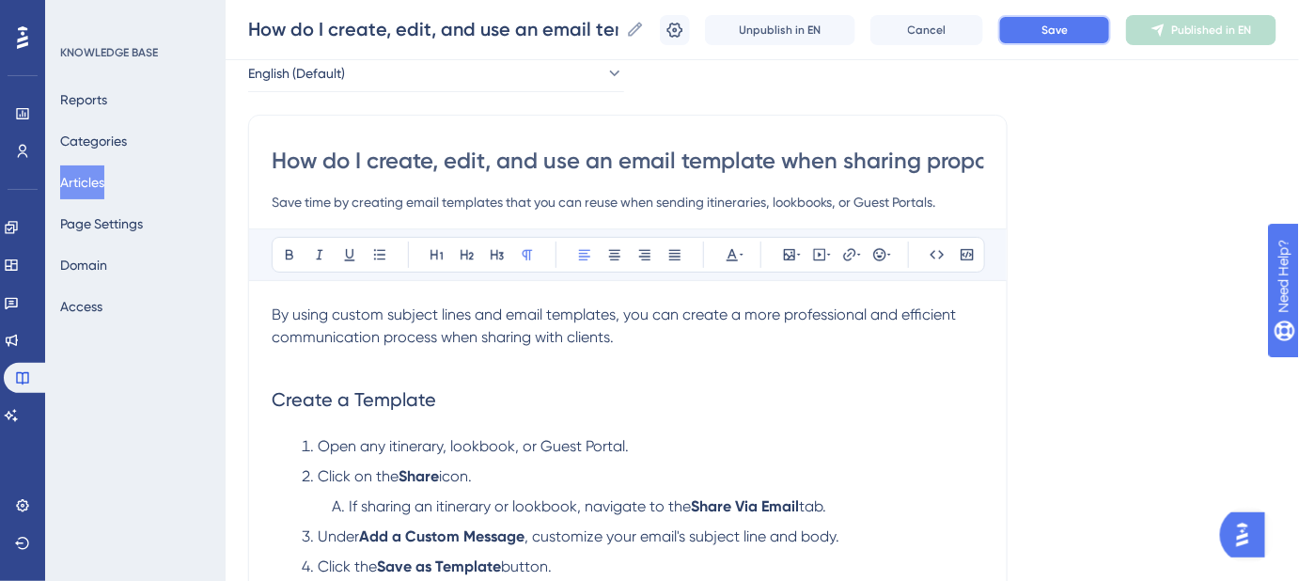
click at [1047, 31] on button "Save" at bounding box center [1054, 30] width 113 height 30
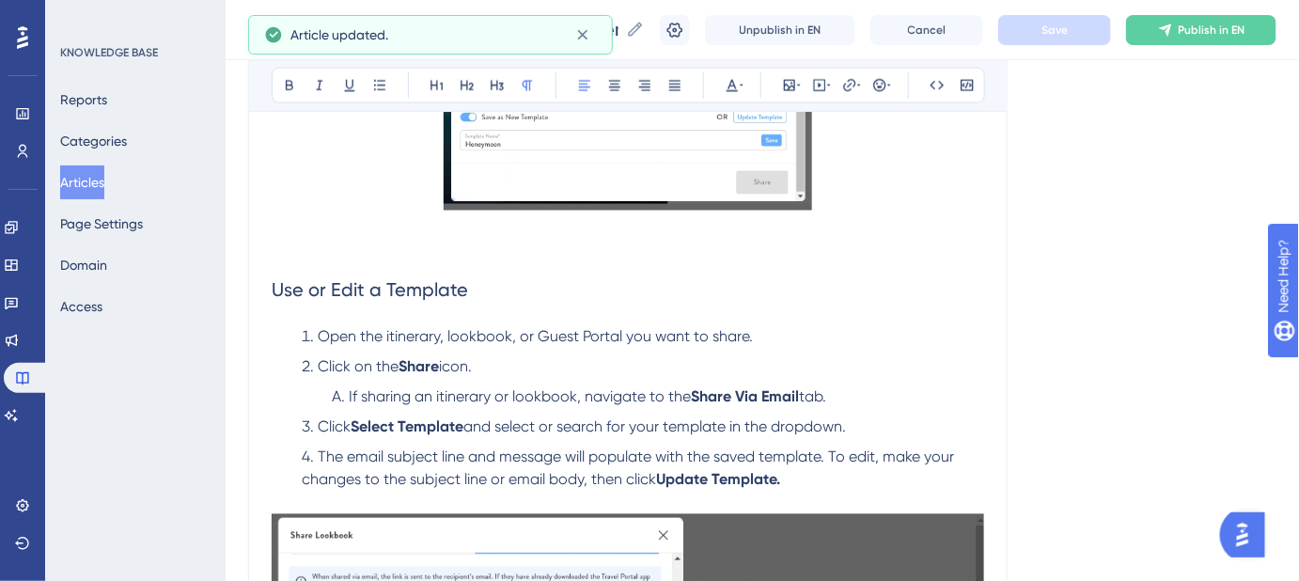
scroll to position [882, 0]
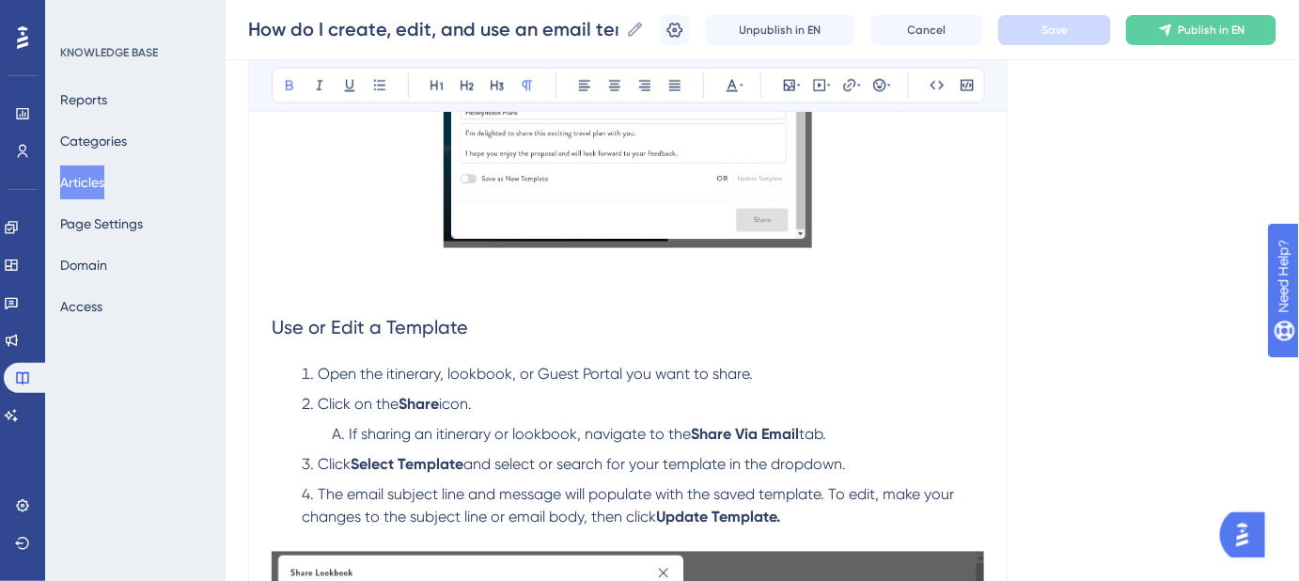
click at [293, 271] on p at bounding box center [628, 266] width 713 height 23
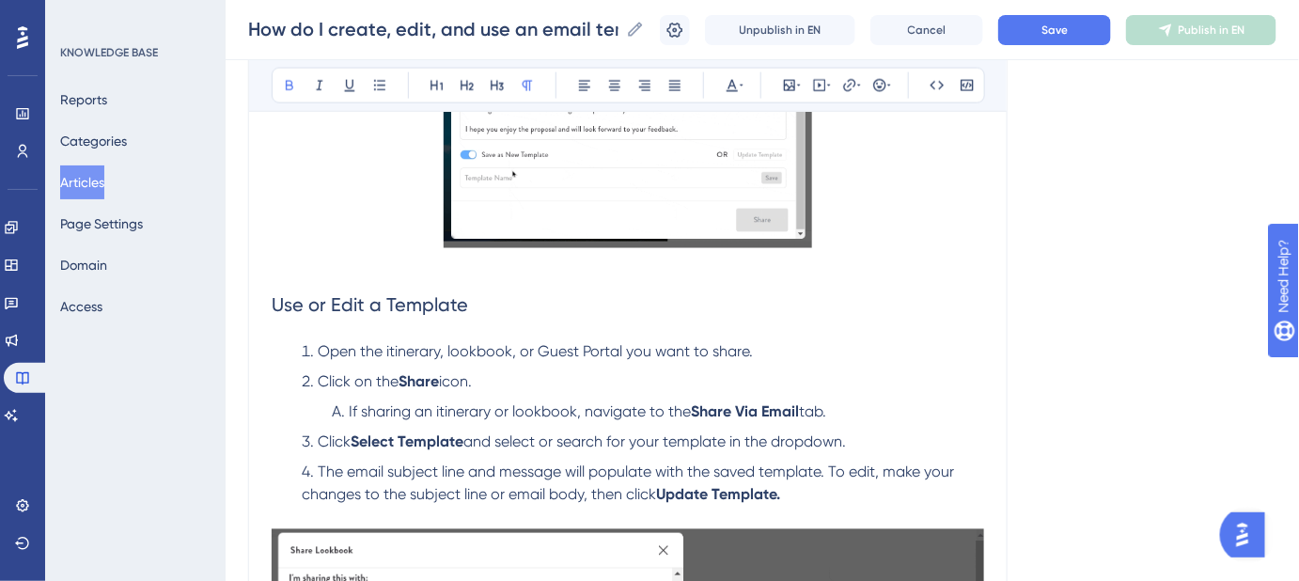
click at [286, 266] on p at bounding box center [628, 266] width 713 height 23
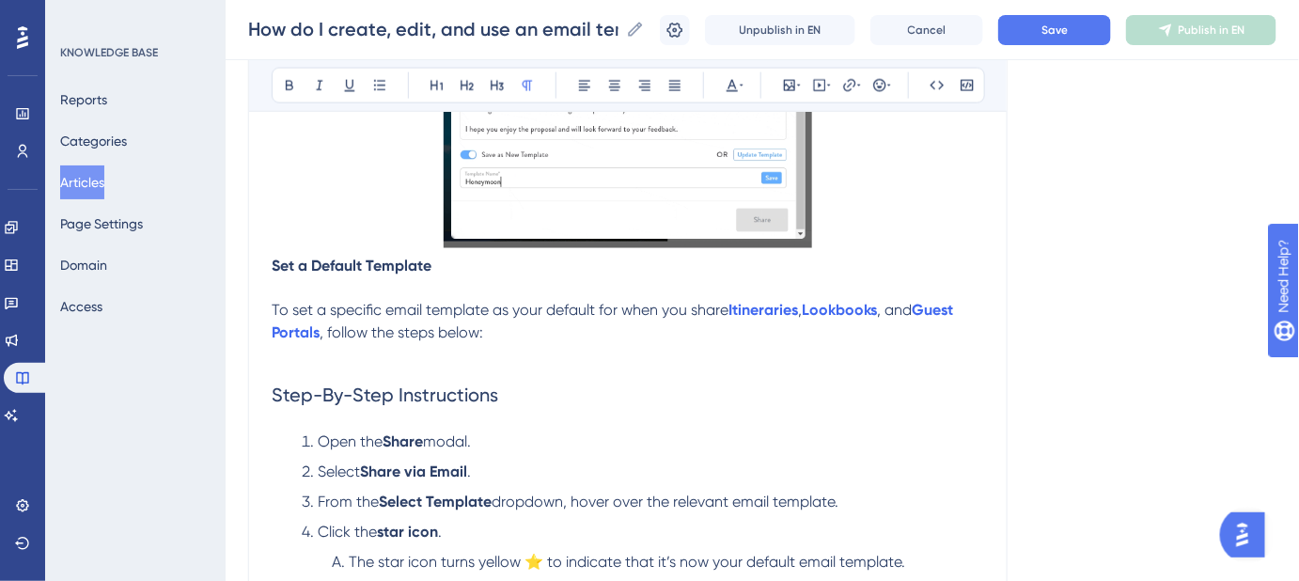
scroll to position [948, 0]
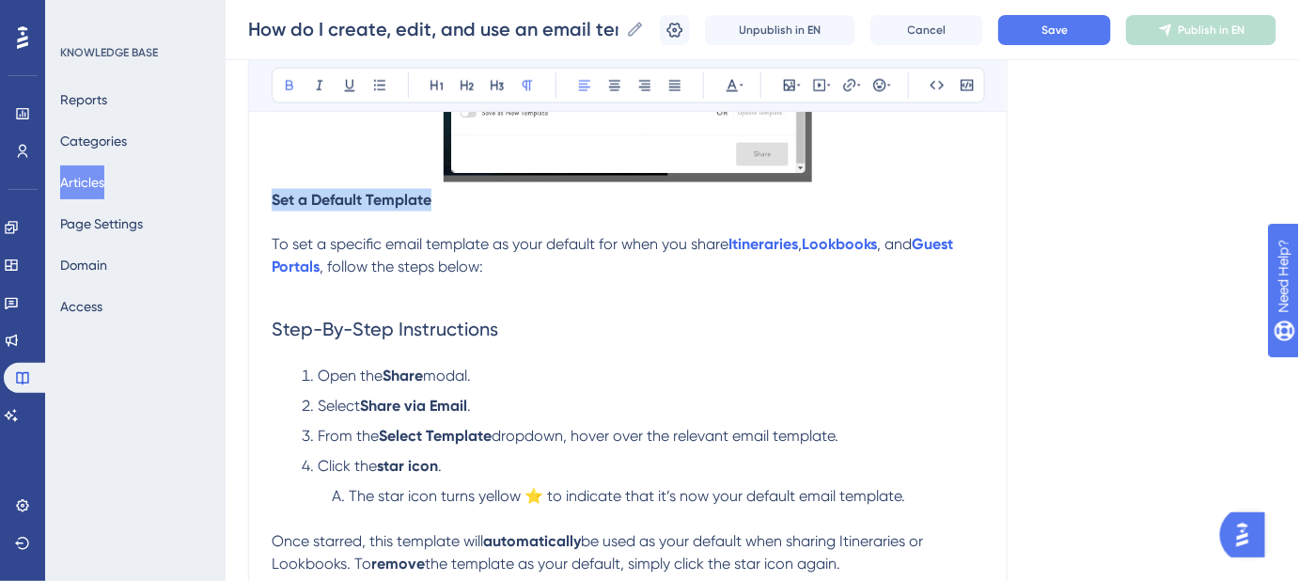
drag, startPoint x: 449, startPoint y: 199, endPoint x: 271, endPoint y: 199, distance: 178.6
click at [272, 199] on p "Set a Default Template" at bounding box center [628, 200] width 713 height 23
click at [281, 196] on strong "Set a Default Template" at bounding box center [352, 200] width 160 height 18
click at [270, 196] on div "How do I create, edit, and use an email template when sharing proposals? Save t…" at bounding box center [628, 285] width 760 height 2045
click at [273, 193] on strong "Set a Default Template" at bounding box center [352, 200] width 160 height 18
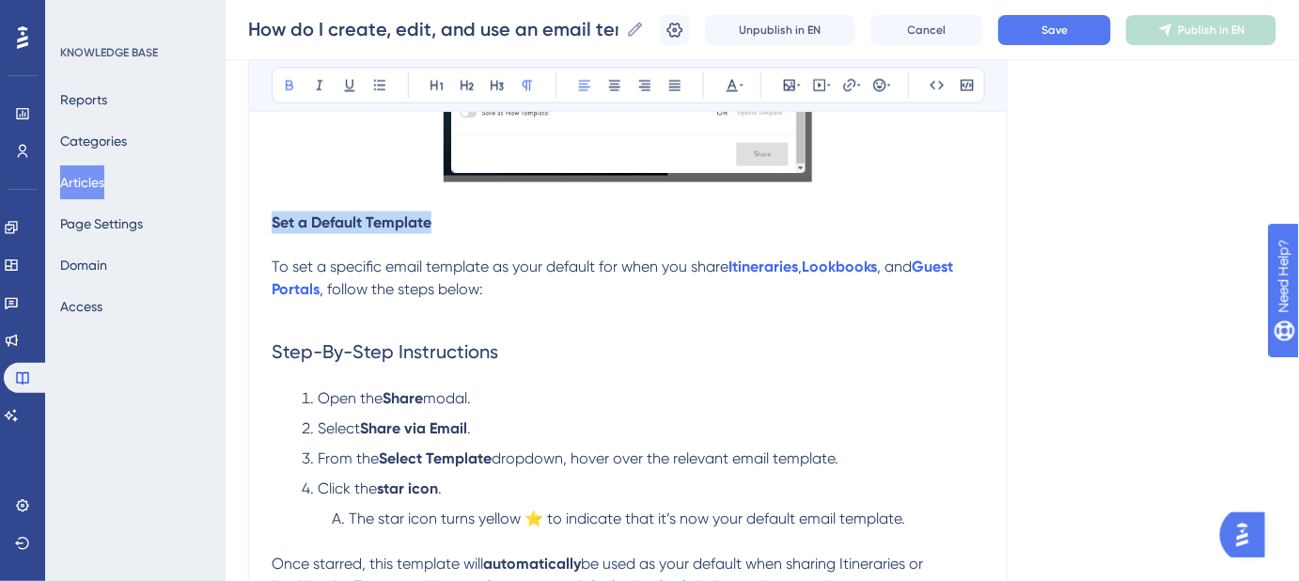
drag, startPoint x: 436, startPoint y: 222, endPoint x: 280, endPoint y: 212, distance: 156.3
click at [263, 225] on div "How do I create, edit, and use an email template when sharing proposals? Save t…" at bounding box center [628, 296] width 760 height 2067
click at [470, 79] on icon at bounding box center [467, 85] width 15 height 15
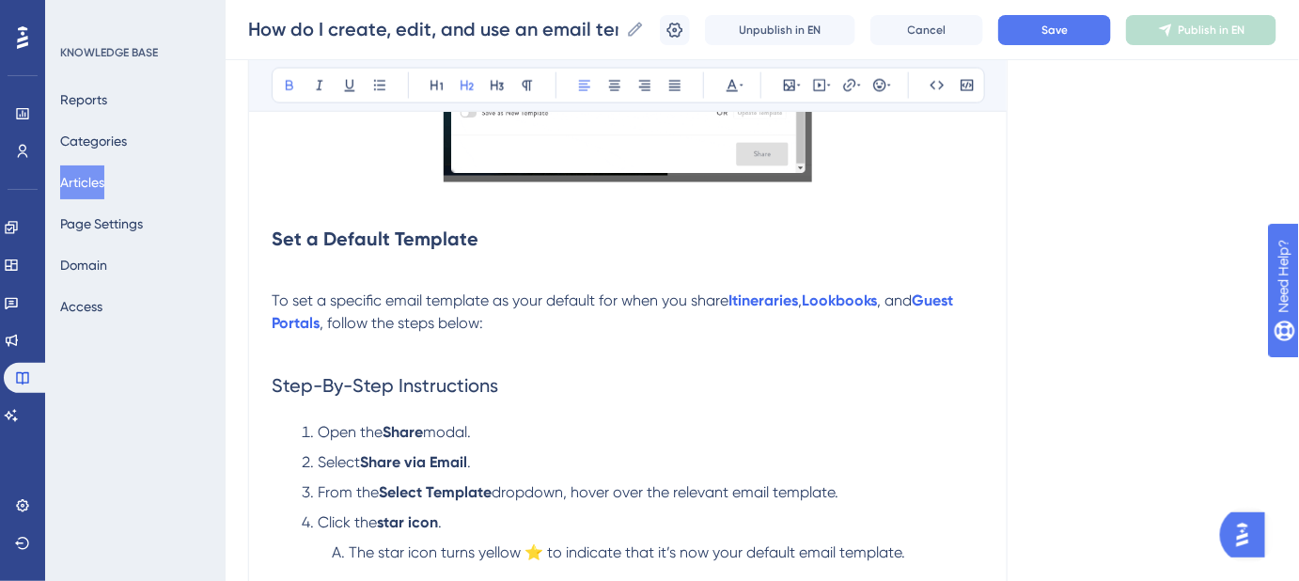
click at [516, 298] on span "To set a specific email template as your default for when you share" at bounding box center [500, 301] width 457 height 18
click at [485, 243] on h2 "Set a Default Template" at bounding box center [628, 240] width 713 height 56
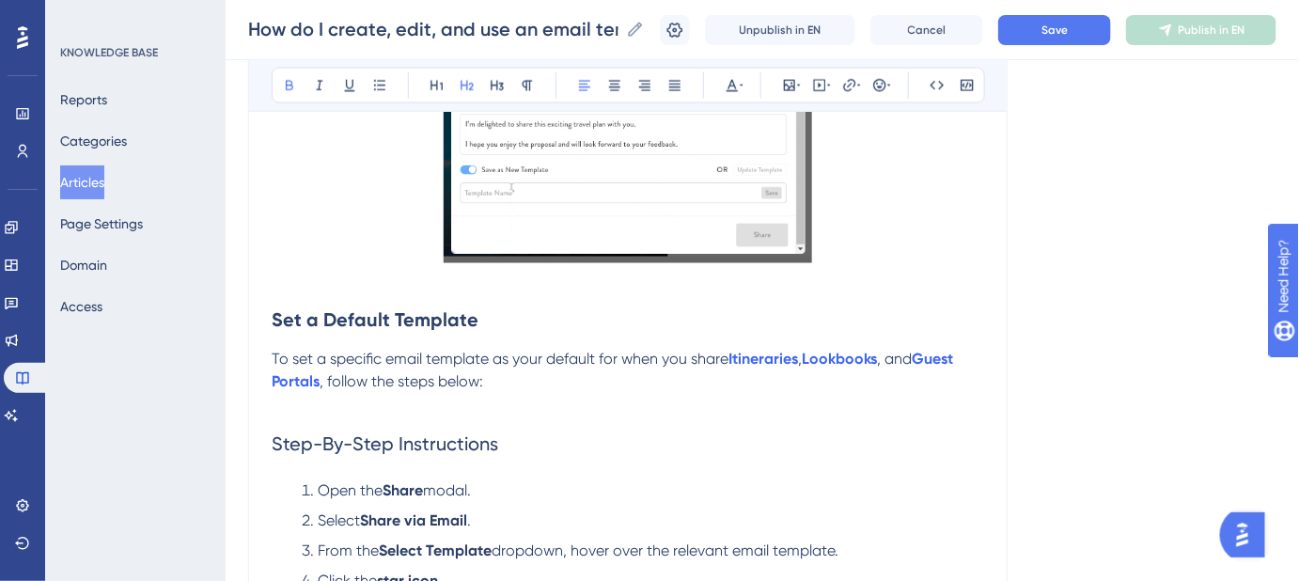
scroll to position [862, 0]
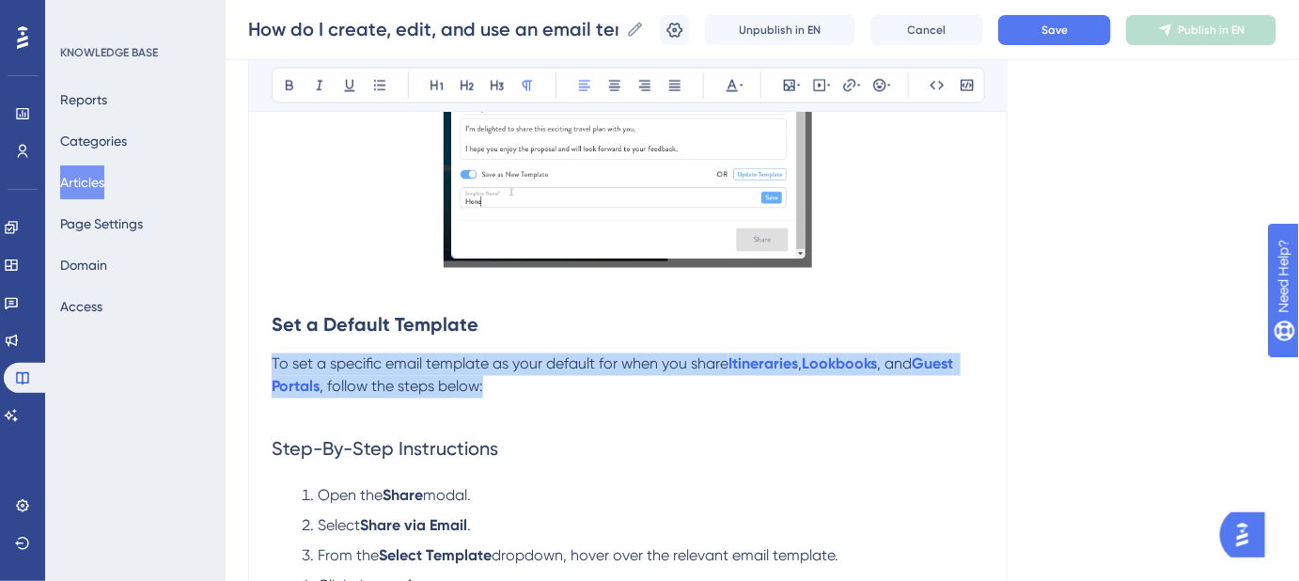
drag, startPoint x: 480, startPoint y: 391, endPoint x: 245, endPoint y: 365, distance: 236.5
click at [245, 365] on div "Performance Users Engagement Widgets Feedback Product Updates Knowledge Base AI…" at bounding box center [763, 354] width 1074 height 2432
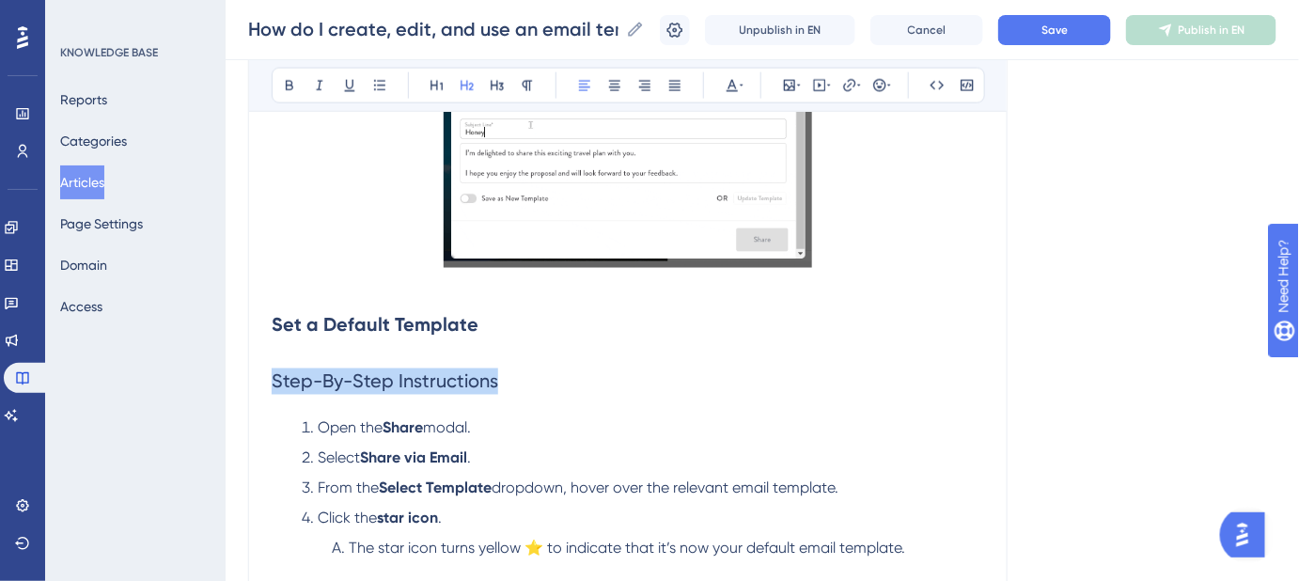
drag, startPoint x: 526, startPoint y: 386, endPoint x: 248, endPoint y: 390, distance: 278.3
click at [248, 390] on div "How do I create, edit, and use an email template when sharing proposals? Save t…" at bounding box center [628, 353] width 760 height 2011
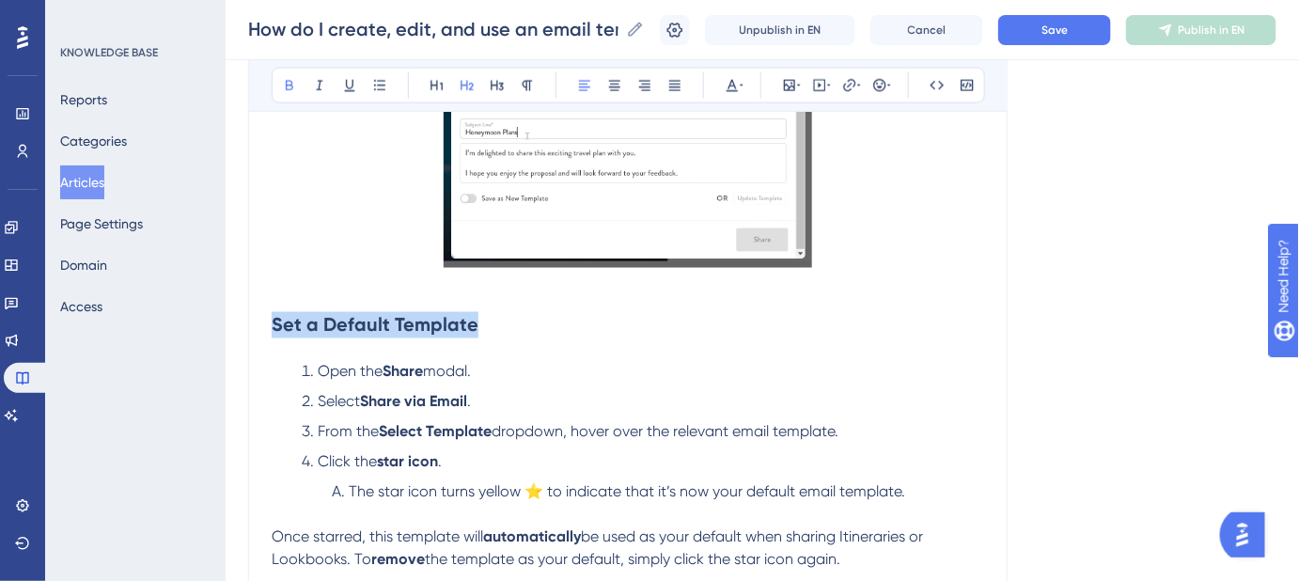
drag, startPoint x: 500, startPoint y: 327, endPoint x: 253, endPoint y: 328, distance: 247.3
click at [253, 327] on div "How do I create, edit, and use an email template when sharing proposals? Save t…" at bounding box center [628, 325] width 760 height 1955
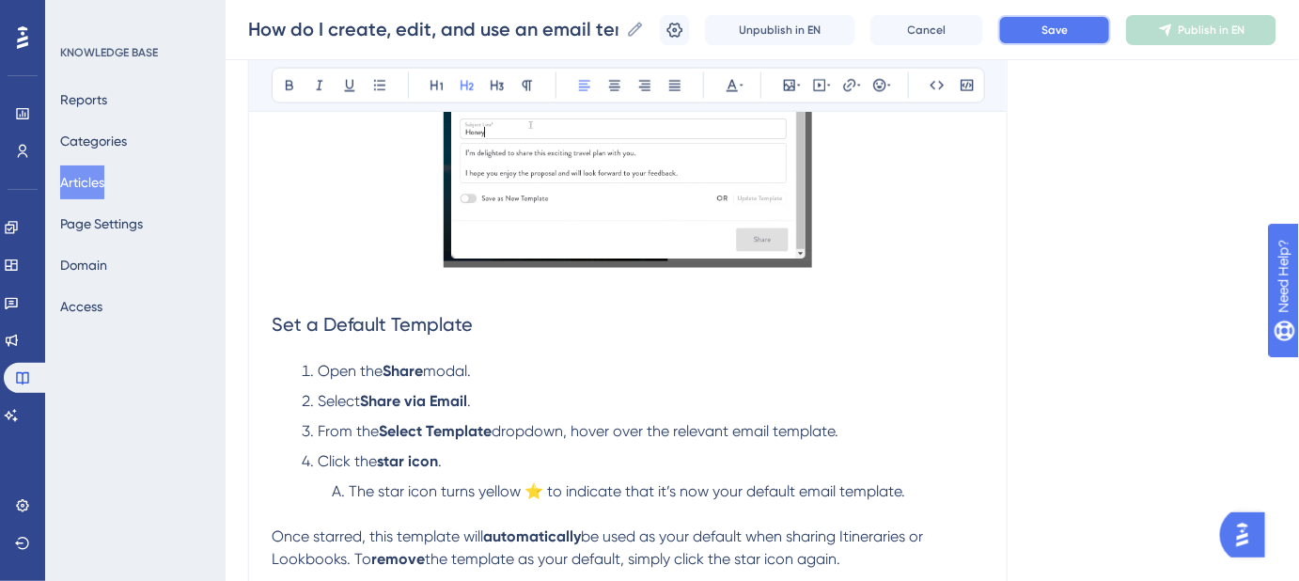
click at [1049, 44] on button "Save" at bounding box center [1054, 30] width 113 height 30
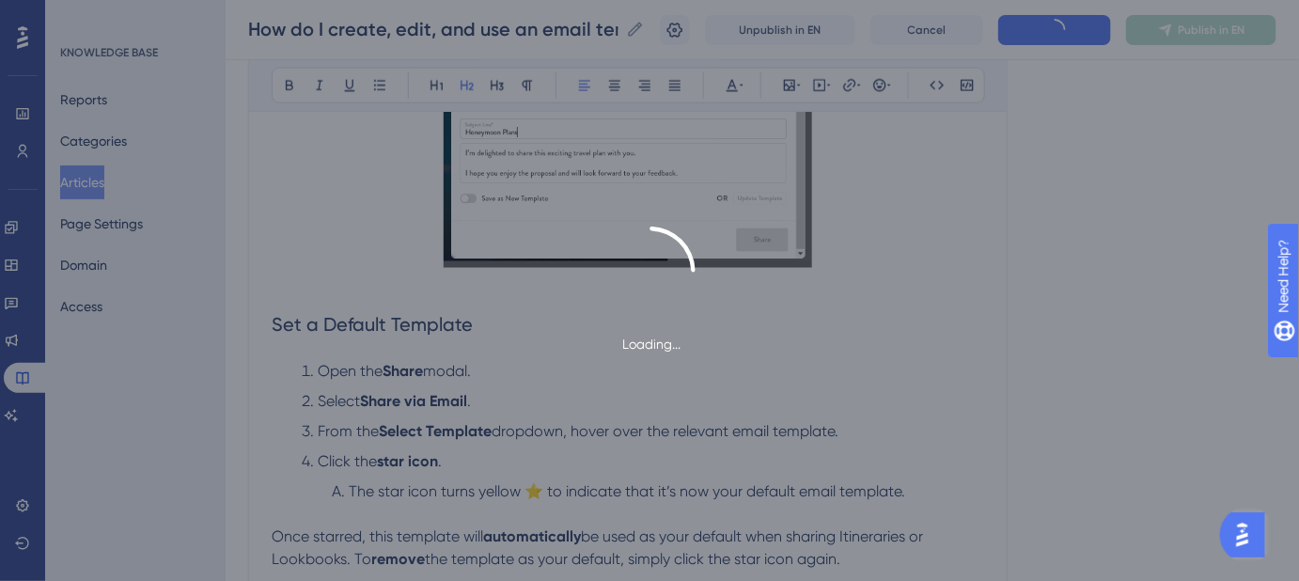
click at [1068, 22] on div "Loading..." at bounding box center [649, 290] width 1299 height 581
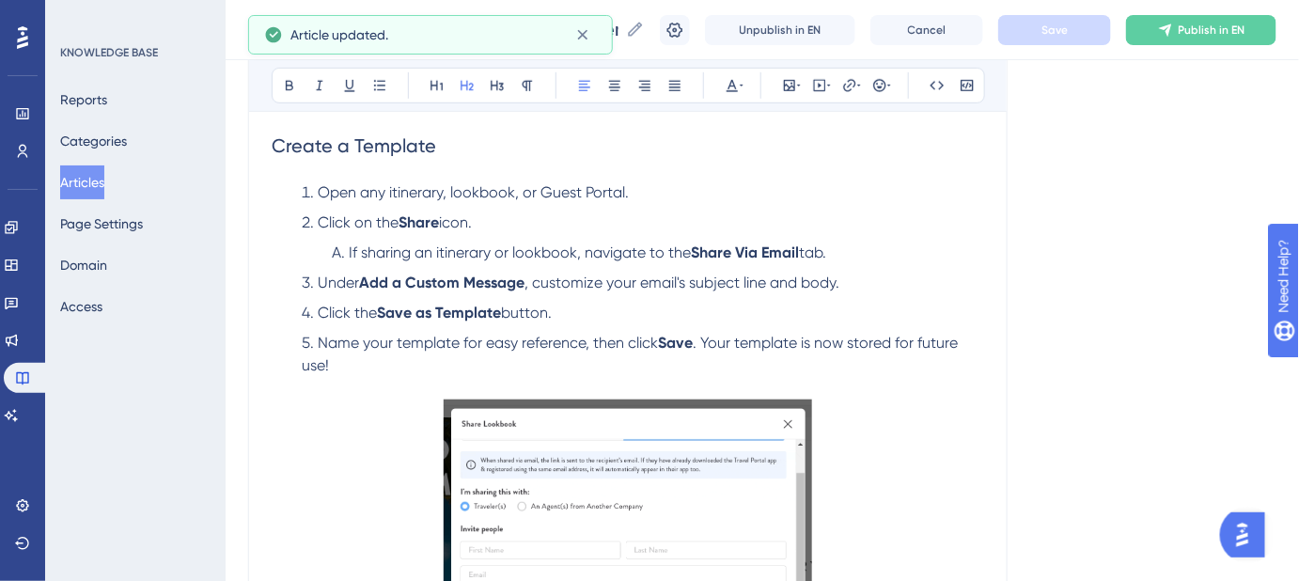
scroll to position [93, 0]
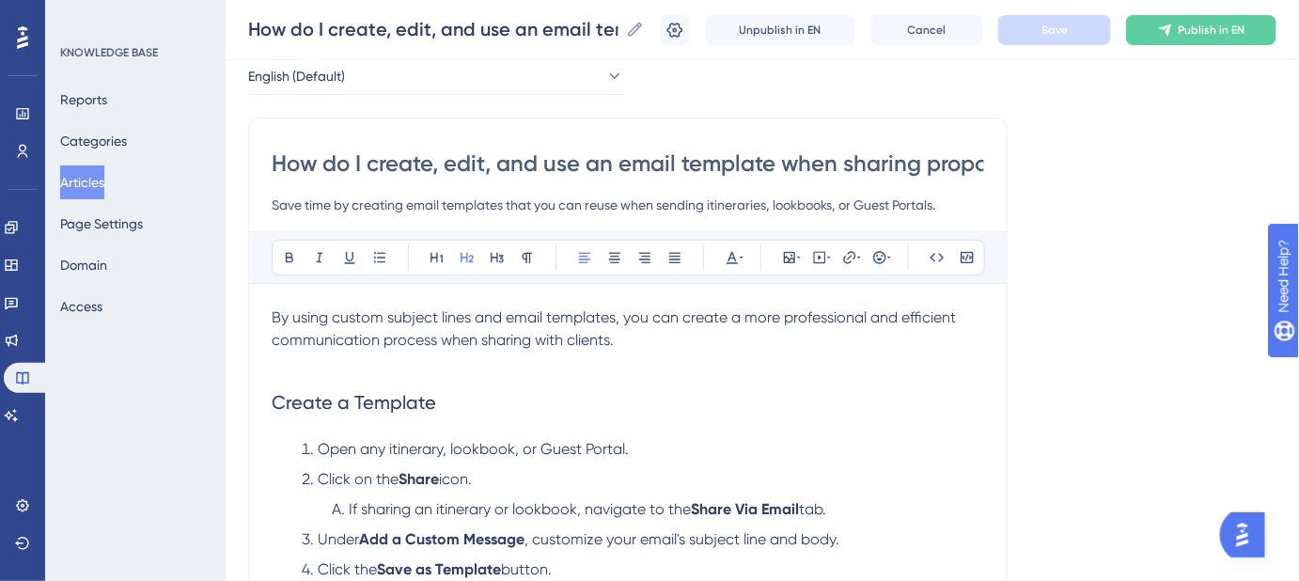
click at [712, 203] on input "Save time by creating email templates that you can reuse when sending itinerari…" at bounding box center [628, 205] width 713 height 23
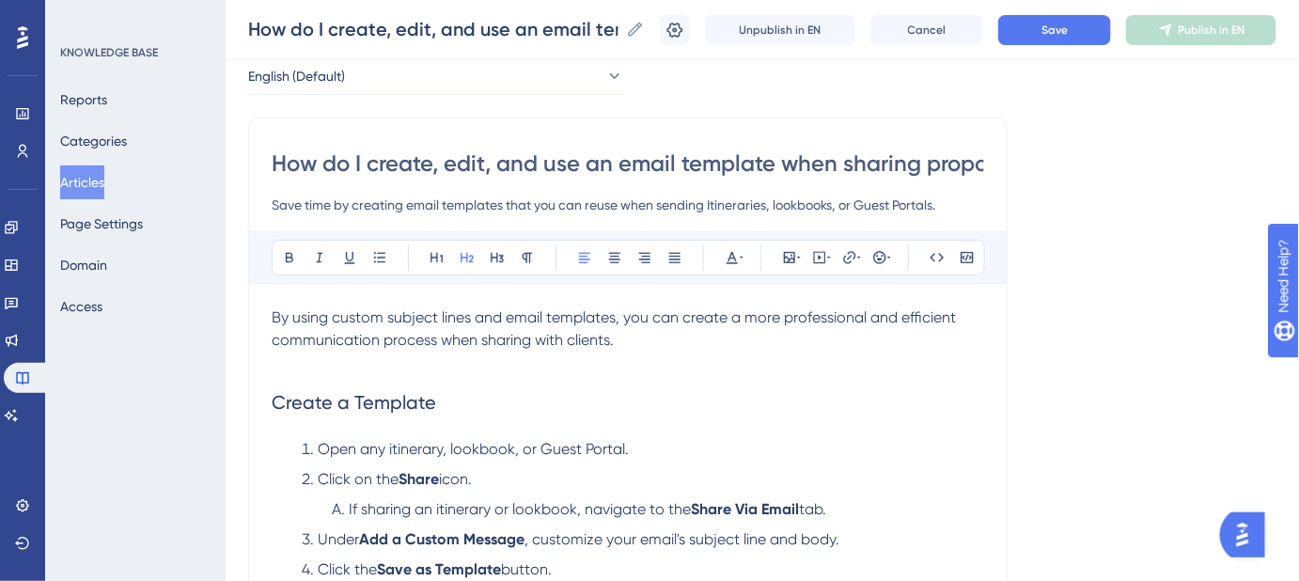
click at [780, 205] on input "Save time by creating email templates that you can reuse when sending Itinerari…" at bounding box center [628, 205] width 713 height 23
type input "Save time by creating email templates that you can reuse when sending Itinerari…"
click at [1083, 28] on button "Save" at bounding box center [1054, 30] width 113 height 30
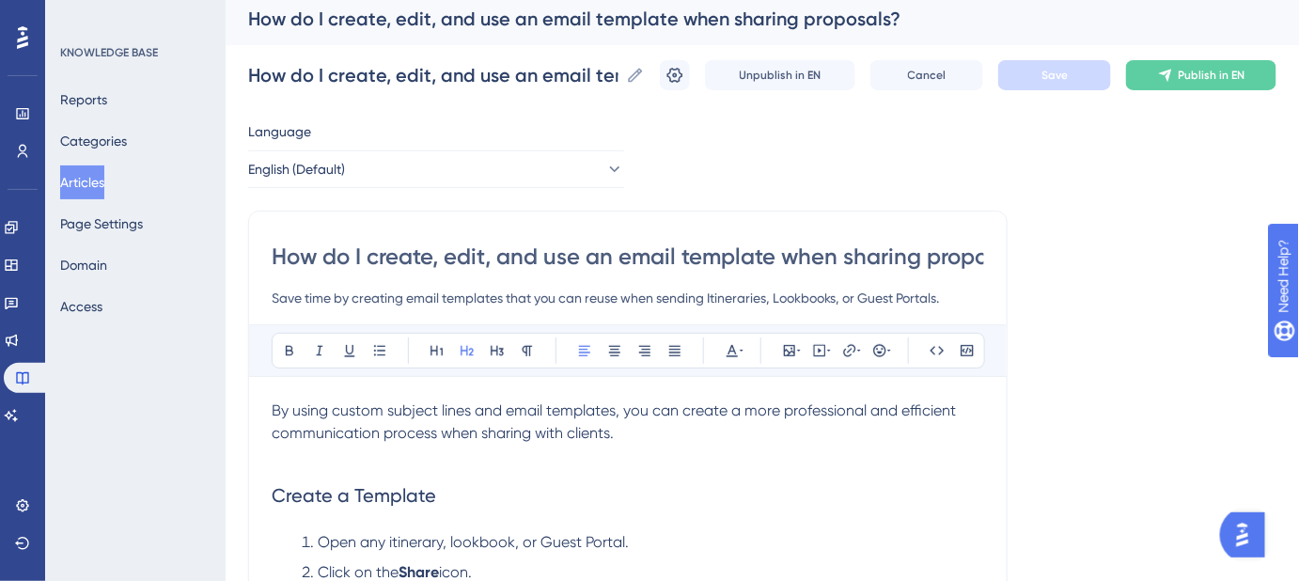
scroll to position [179, 0]
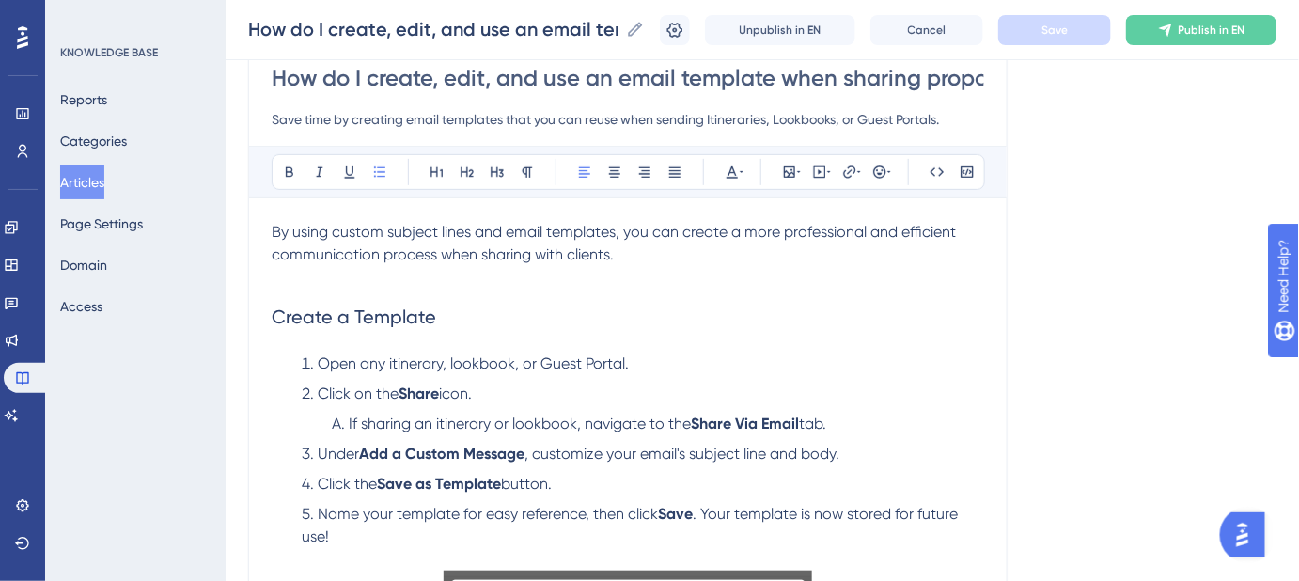
click at [391, 358] on span "Open any itinerary, lookbook, or Guest Portal." at bounding box center [473, 363] width 311 height 18
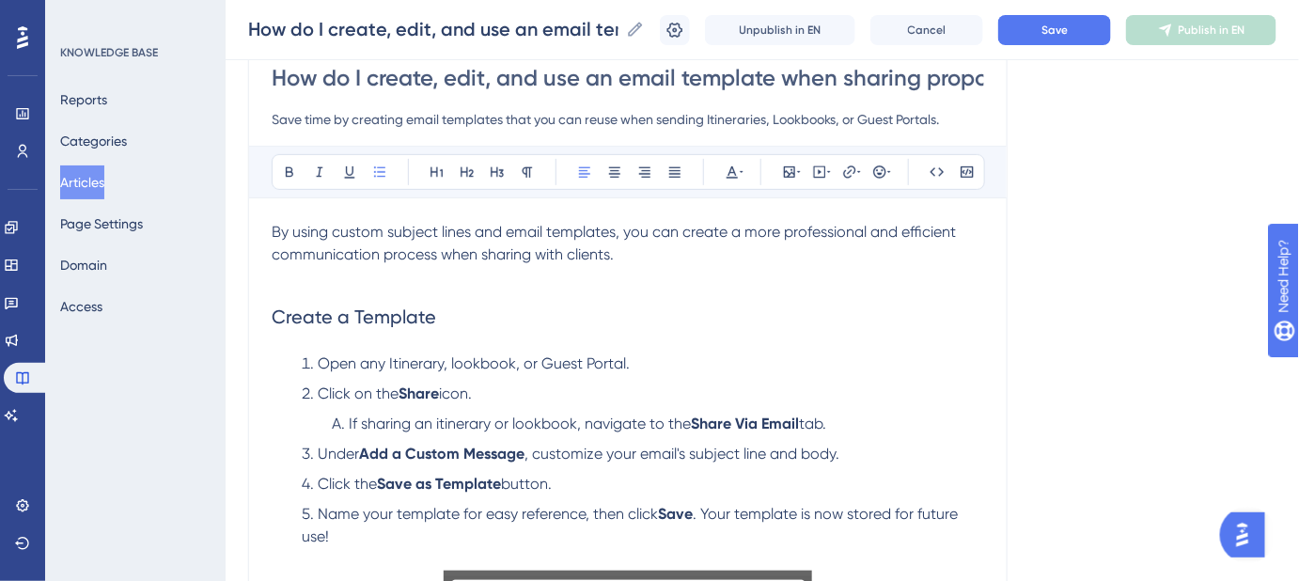
click at [454, 367] on span "Open any Itinerary, lookbook, or Guest Portal." at bounding box center [474, 363] width 312 height 18
click at [1091, 42] on button "Save" at bounding box center [1054, 30] width 113 height 30
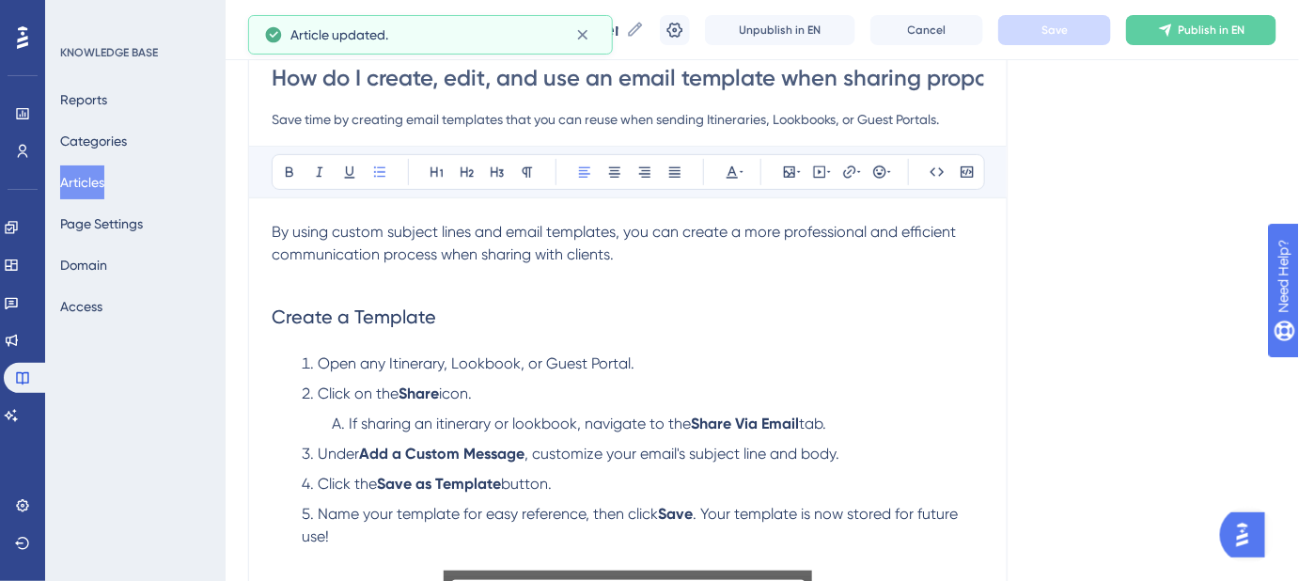
click at [441, 420] on span "If sharing an itinerary or lookbook, navigate to the" at bounding box center [520, 424] width 342 height 18
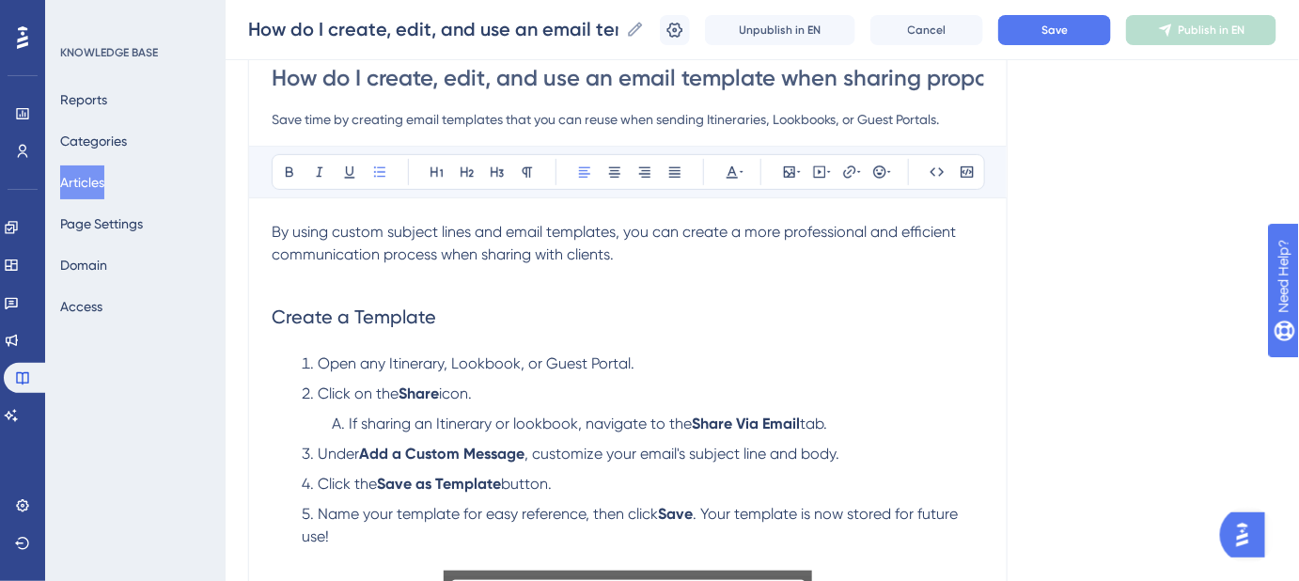
click at [519, 416] on span "If sharing an Itinerary or lookbook, navigate to the" at bounding box center [520, 424] width 343 height 18
click at [1065, 32] on span "Save" at bounding box center [1055, 30] width 26 height 15
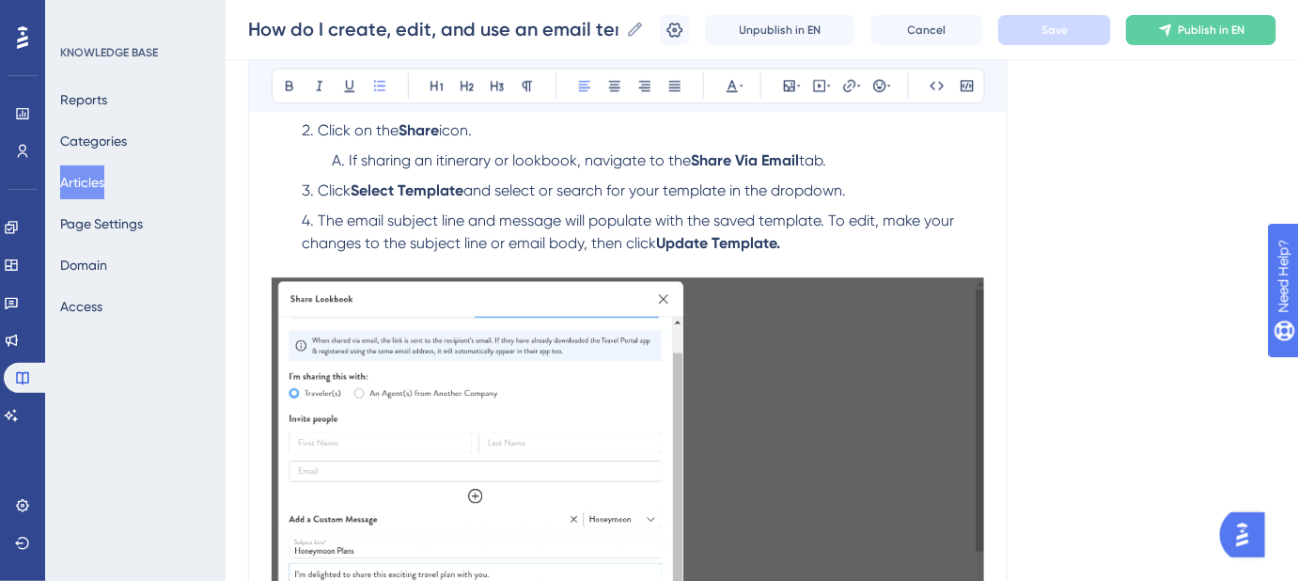
scroll to position [1461, 0]
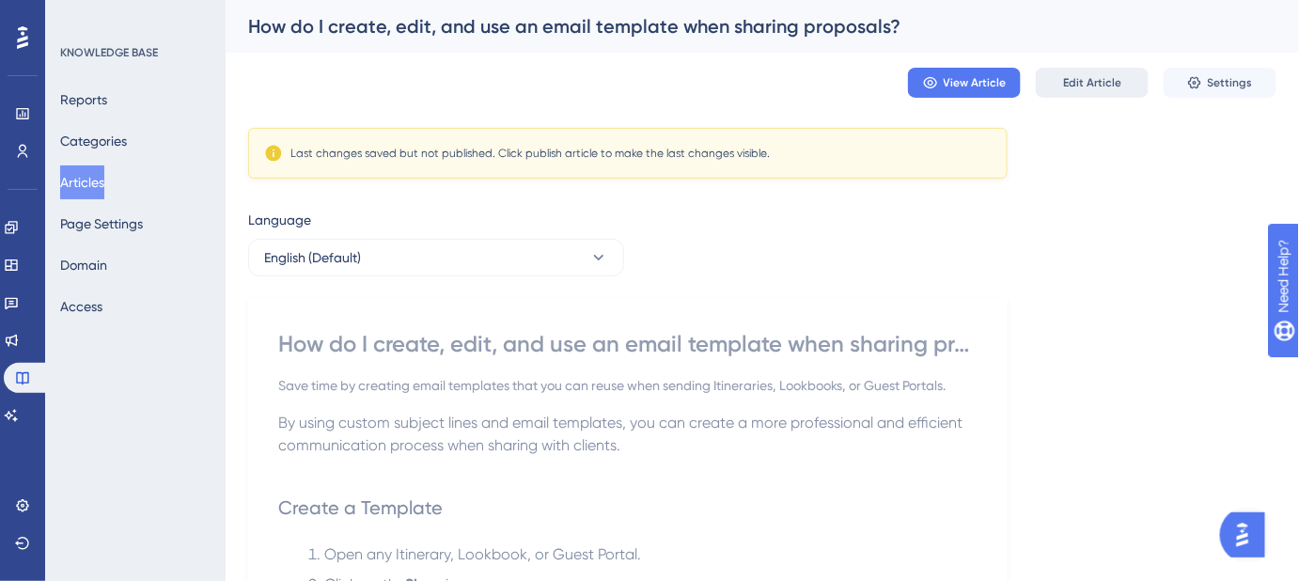
click at [1100, 71] on button "Edit Article" at bounding box center [1092, 83] width 113 height 30
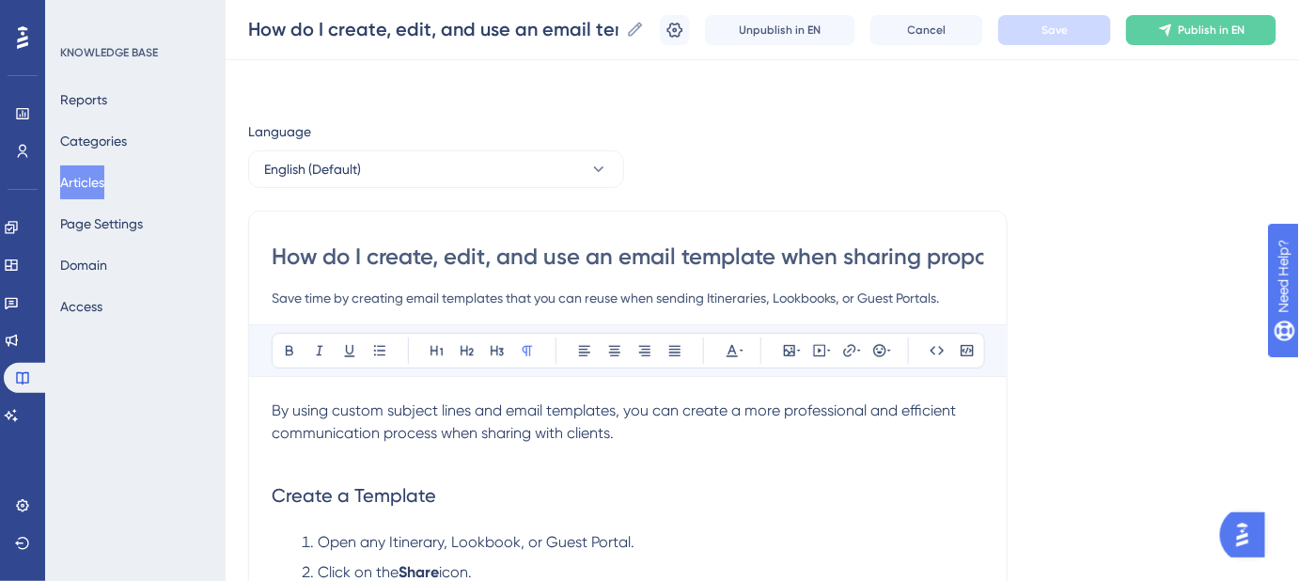
scroll to position [775, 0]
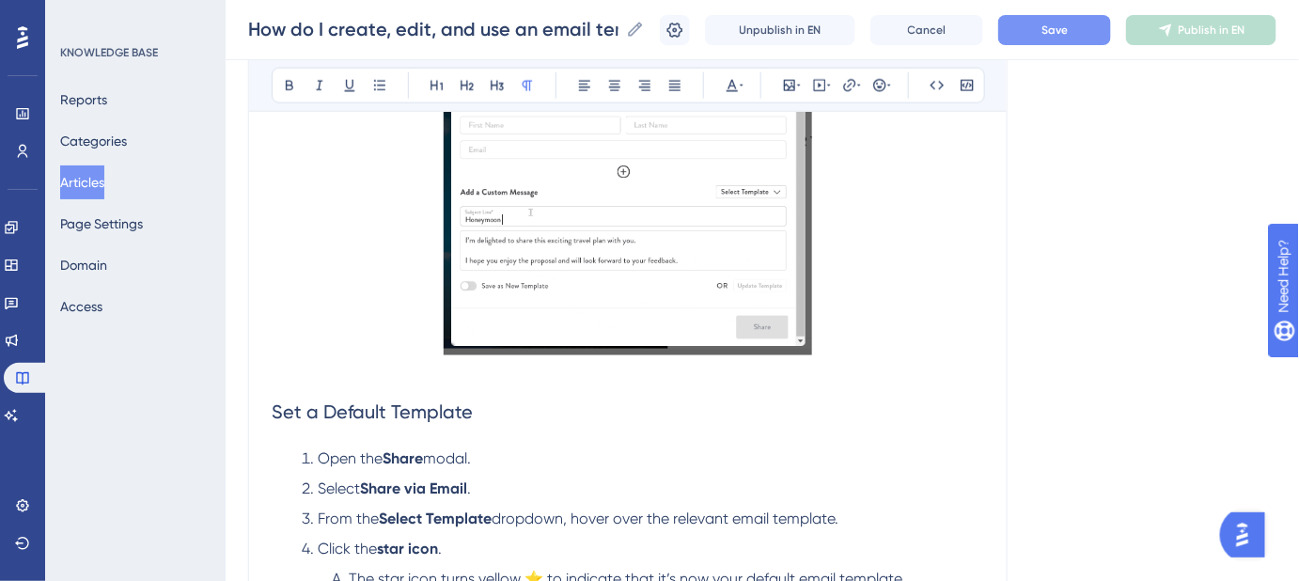
click at [1092, 32] on button "Save" at bounding box center [1054, 30] width 113 height 30
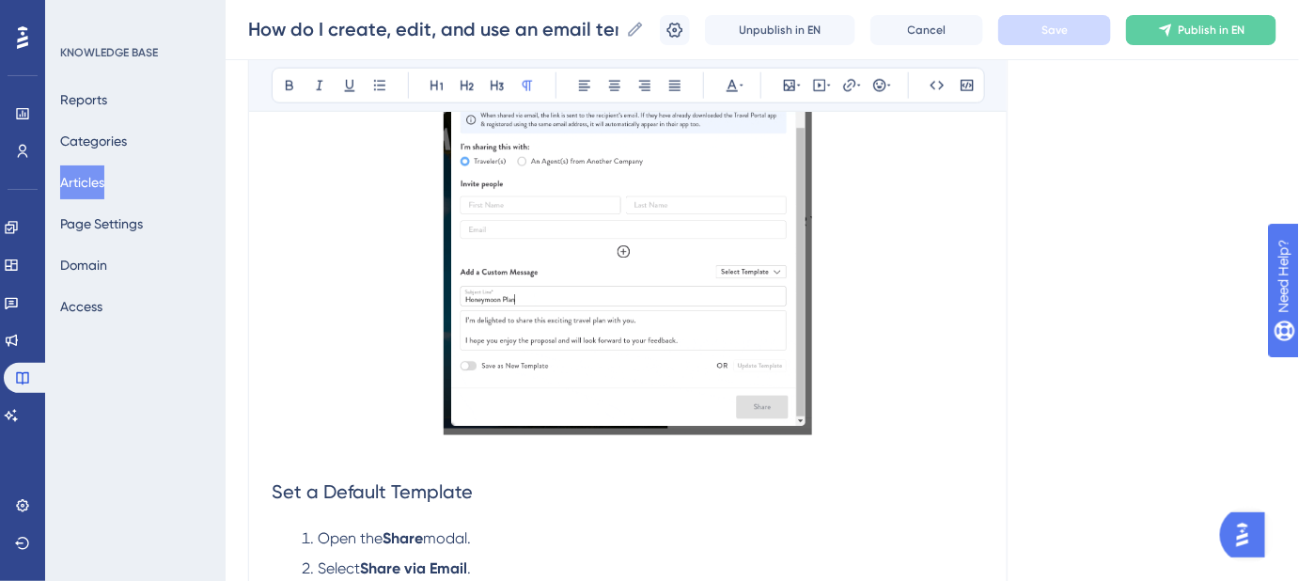
scroll to position [519, 0]
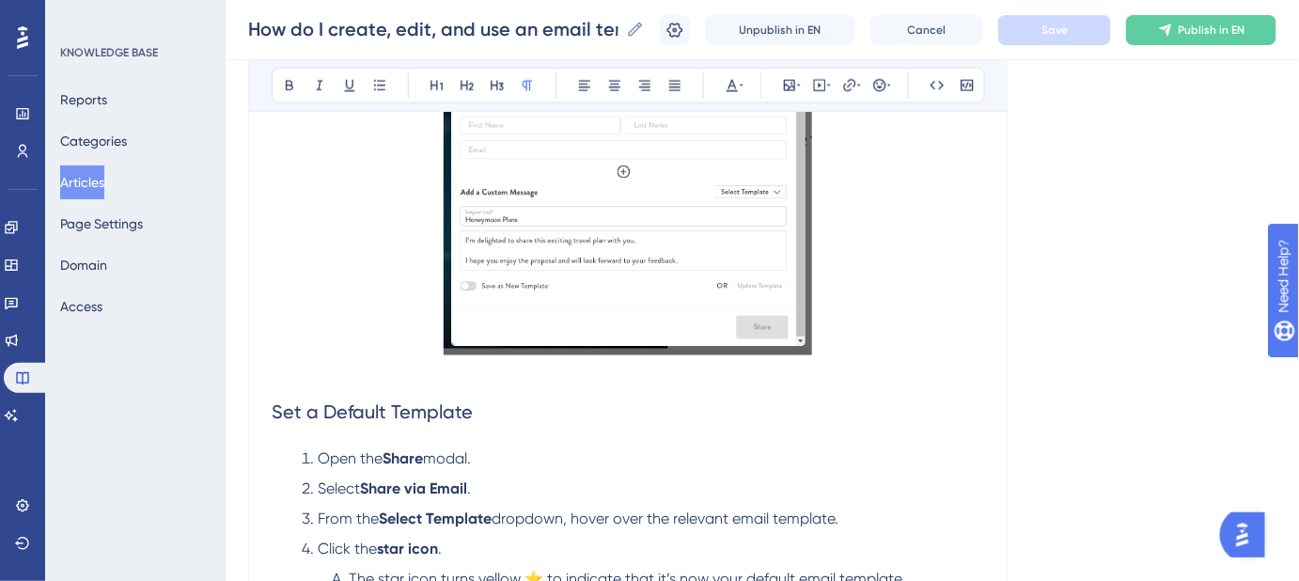
scroll to position [433, 0]
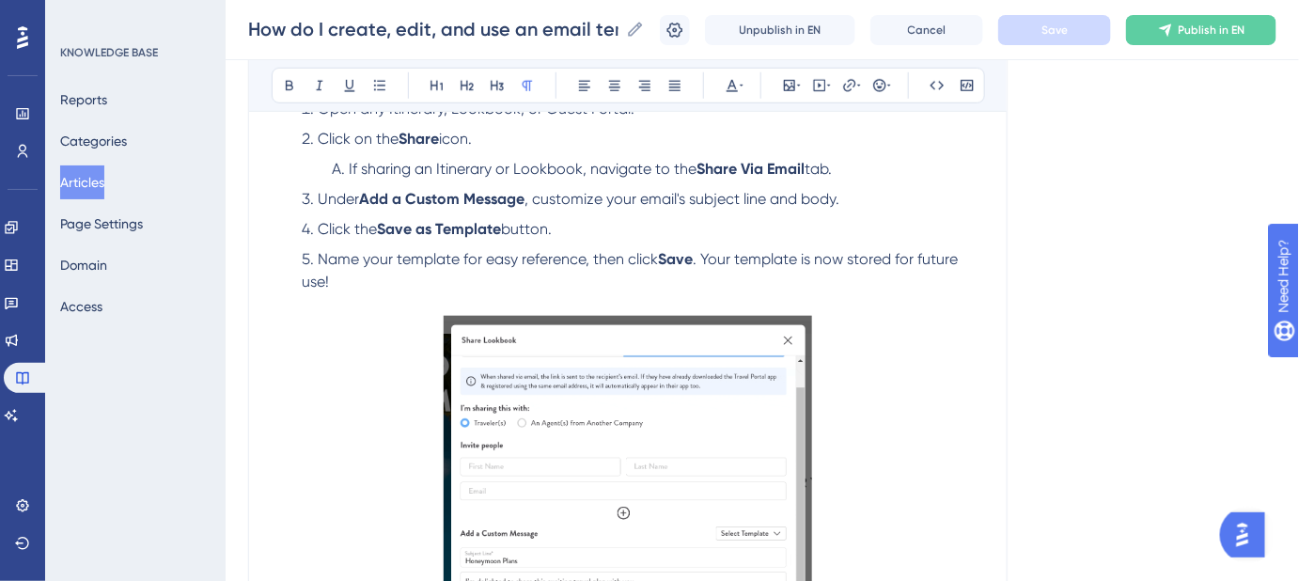
click at [910, 319] on p at bounding box center [628, 509] width 713 height 387
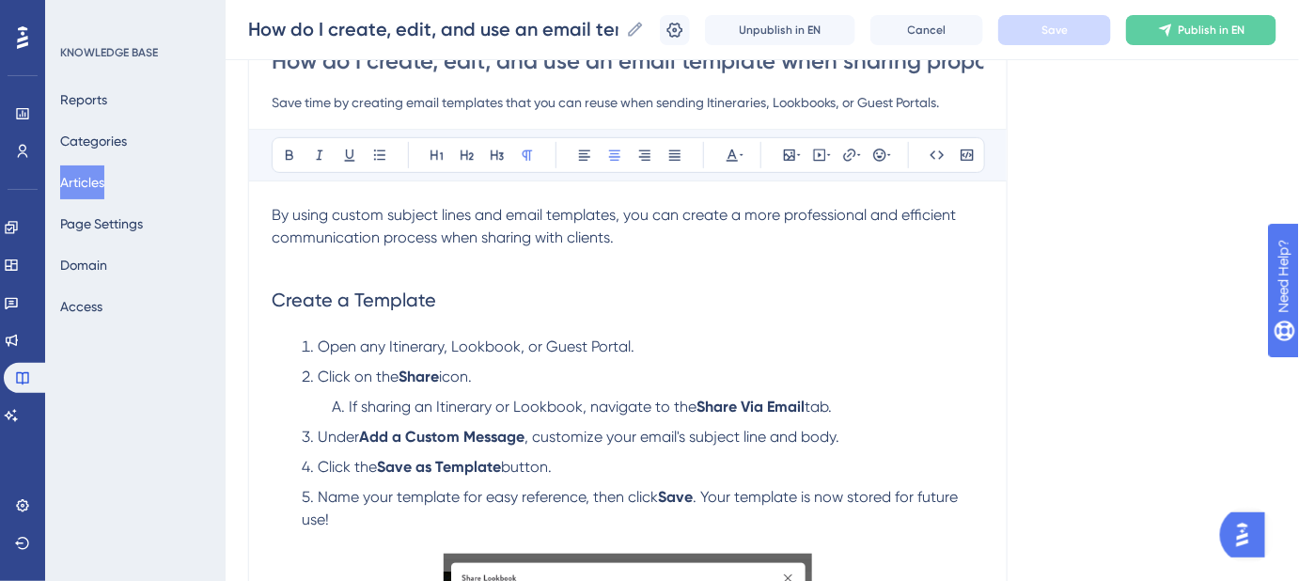
scroll to position [0, 0]
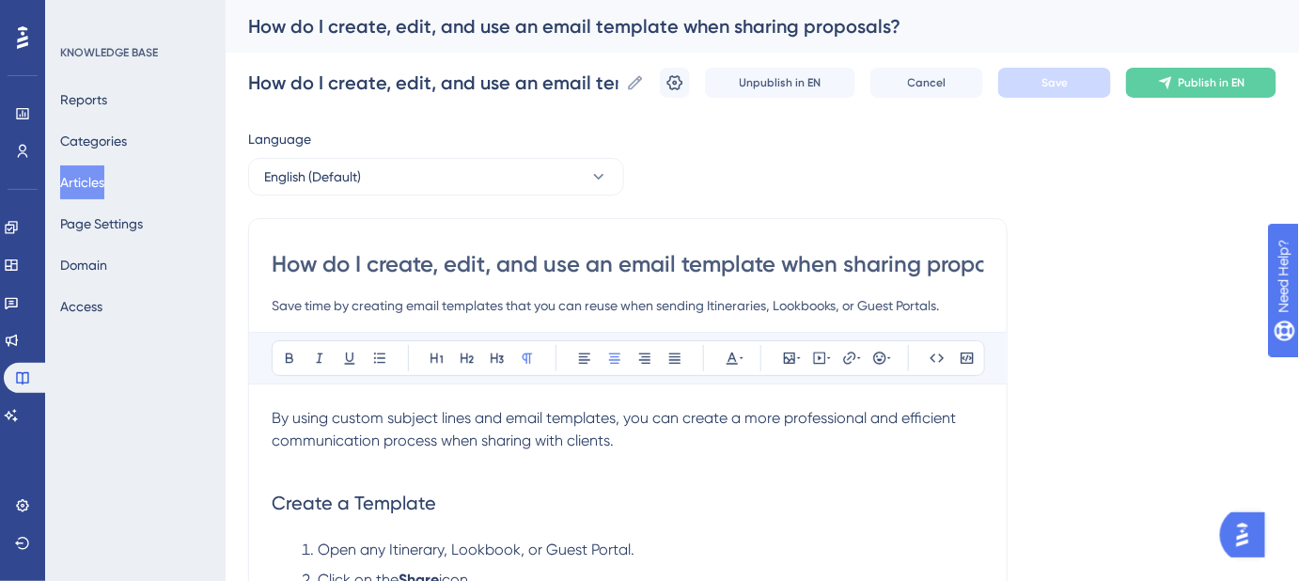
click at [532, 436] on span "By using custom subject lines and email templates, you can create a more profes…" at bounding box center [616, 429] width 688 height 40
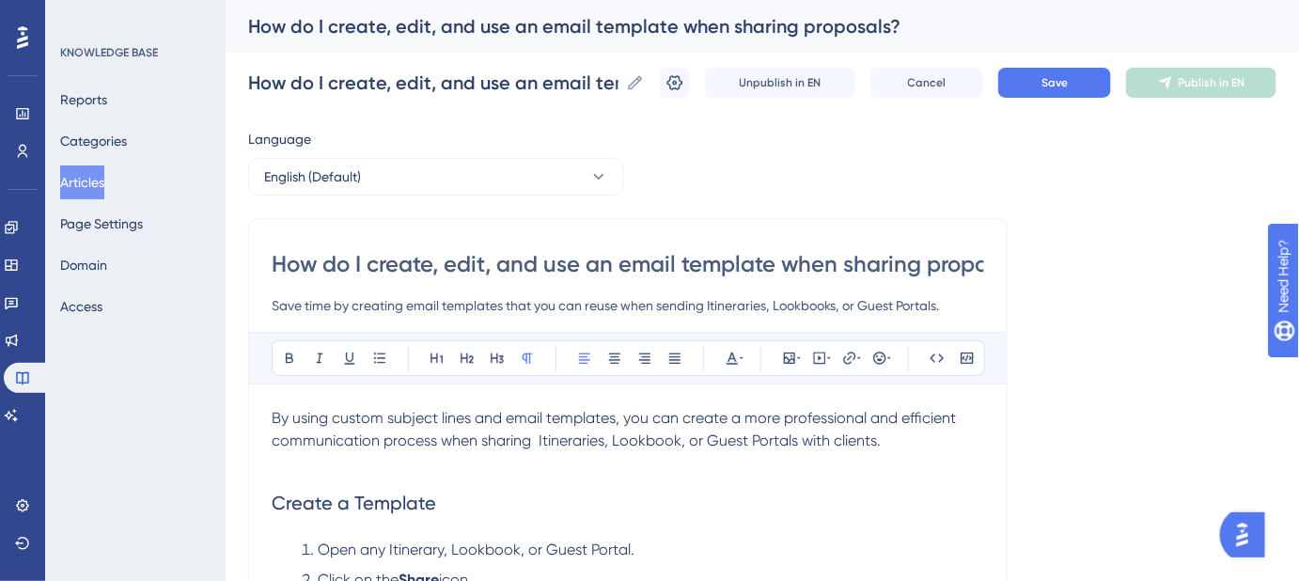
click at [678, 439] on span "By using custom subject lines and email templates, you can create a more profes…" at bounding box center [616, 429] width 688 height 40
click at [1068, 78] on span "Save" at bounding box center [1055, 82] width 26 height 15
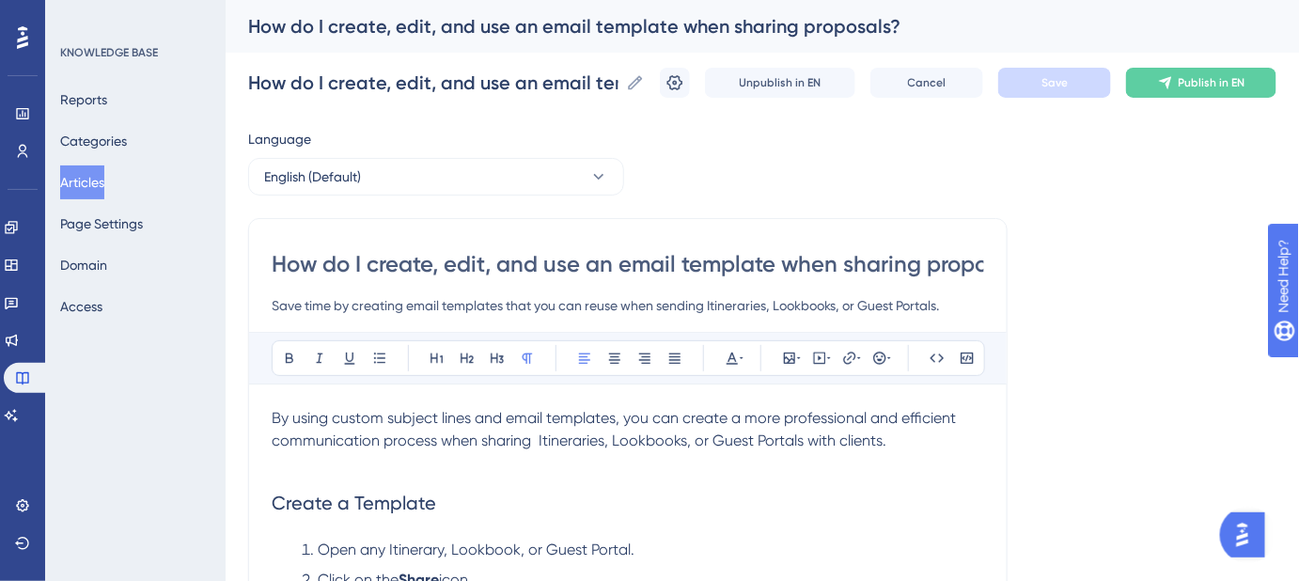
click at [548, 445] on span "By using custom subject lines and email templates, you can create a more profes…" at bounding box center [616, 429] width 688 height 40
click at [551, 445] on span "By using custom subject lines and email templates, you can create a more profes…" at bounding box center [616, 429] width 688 height 40
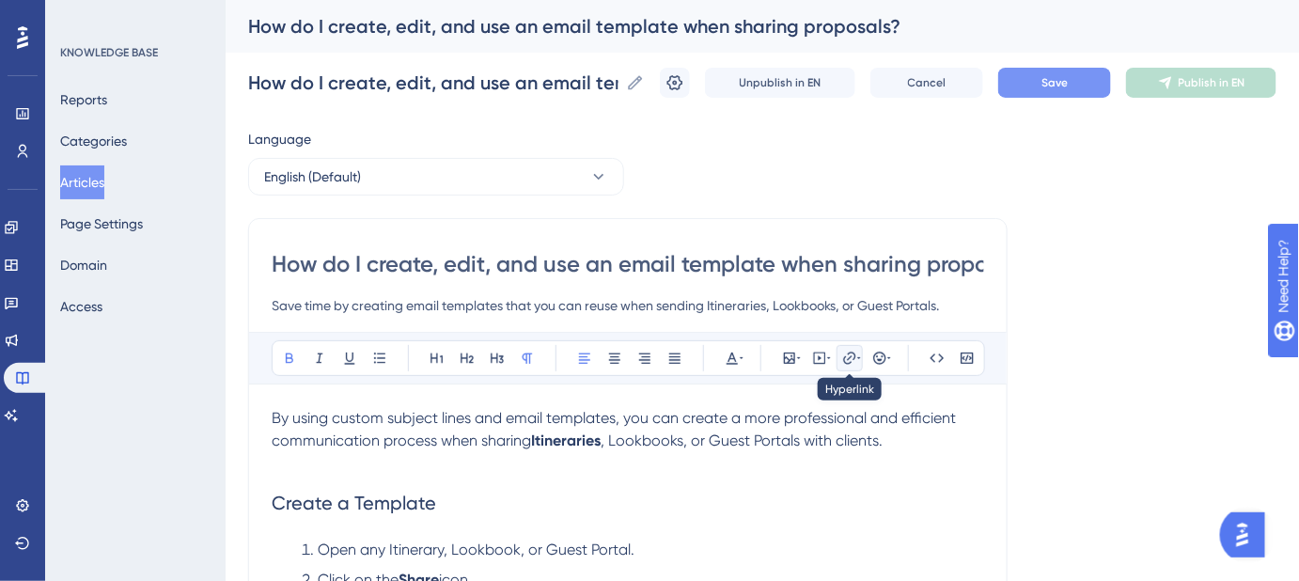
click at [839, 362] on button at bounding box center [850, 358] width 26 height 26
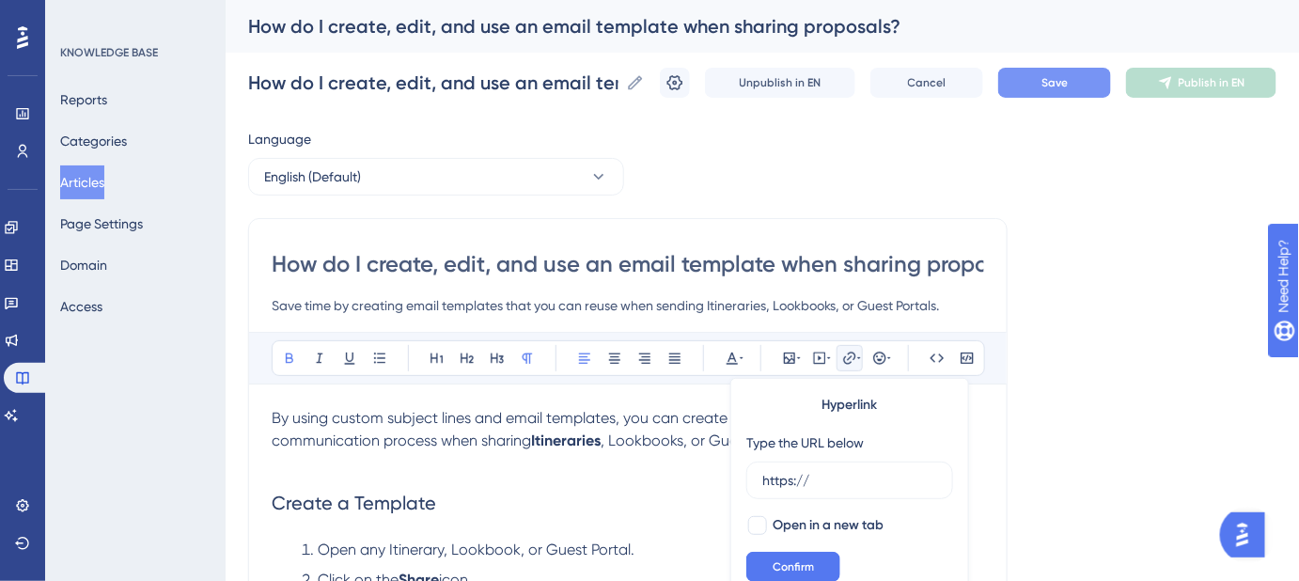
scroll to position [33, 0]
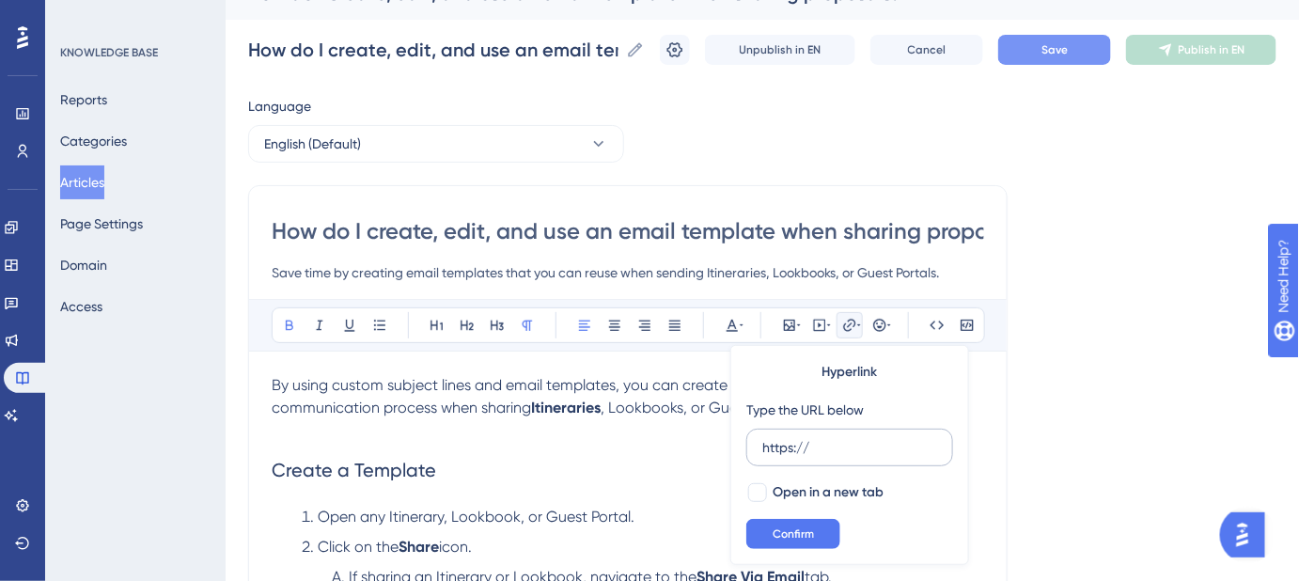
drag, startPoint x: 771, startPoint y: 438, endPoint x: 760, endPoint y: 441, distance: 11.6
click at [757, 440] on label "https://" at bounding box center [849, 448] width 207 height 38
click at [762, 440] on input "https://" at bounding box center [849, 447] width 175 height 21
type input "https://help.safariportal.app/en/articles/5662--itineraries"
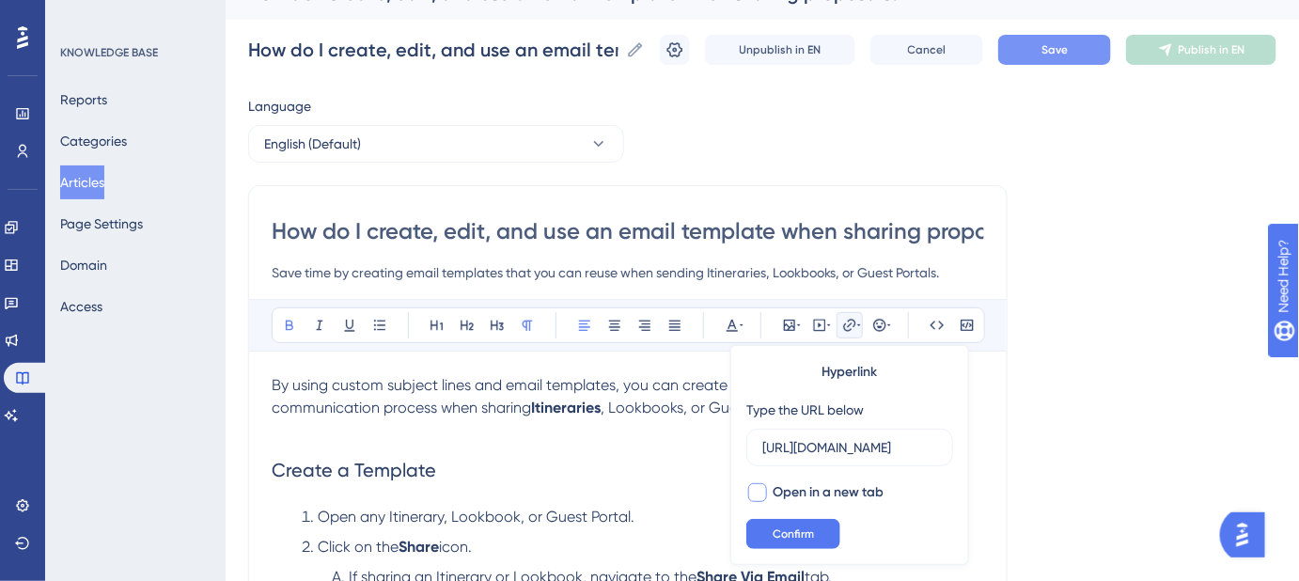
click at [758, 491] on div at bounding box center [757, 492] width 19 height 19
checkbox input "true"
click at [782, 529] on span "Confirm" at bounding box center [793, 533] width 41 height 15
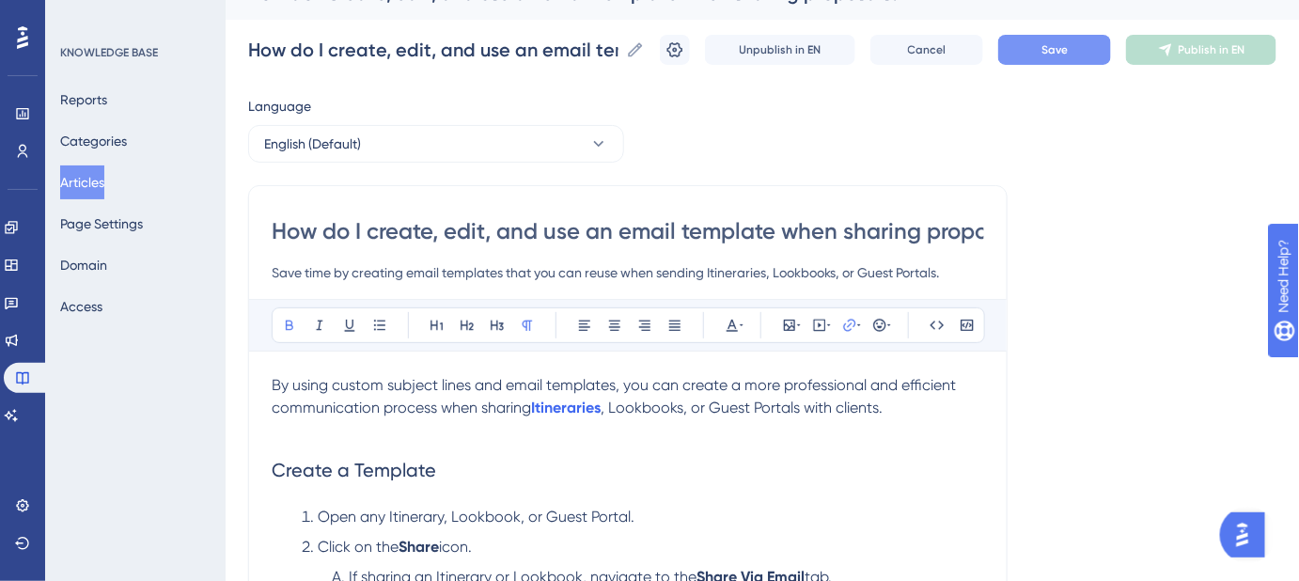
click at [531, 408] on span "By using custom subject lines and email templates, you can create a more profes…" at bounding box center [616, 396] width 688 height 40
click at [652, 408] on span ", Lookbooks, or Guest Portals with clients." at bounding box center [742, 408] width 282 height 18
click at [855, 315] on button at bounding box center [850, 325] width 26 height 26
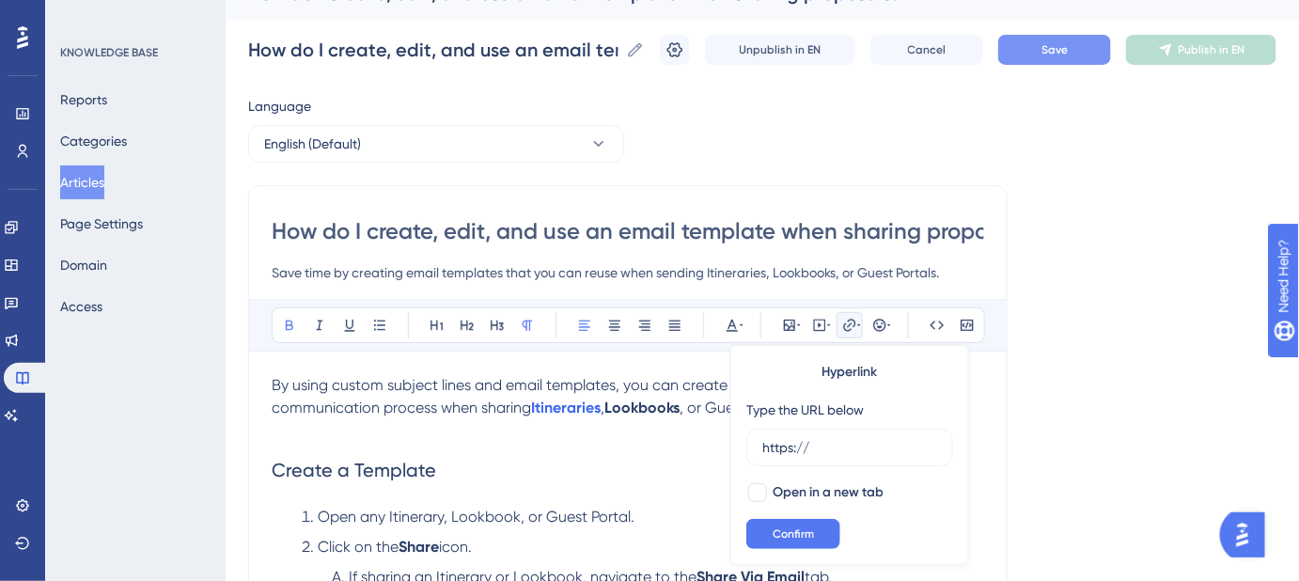
drag, startPoint x: 836, startPoint y: 432, endPoint x: 739, endPoint y: 453, distance: 99.0
click at [739, 453] on div "Hyperlink Type the URL below https:// Open in a new tab Confirm" at bounding box center [849, 455] width 239 height 220
drag, startPoint x: 840, startPoint y: 449, endPoint x: 750, endPoint y: 449, distance: 90.3
click at [750, 449] on label "https://" at bounding box center [849, 448] width 207 height 38
click at [762, 449] on input "https://" at bounding box center [849, 447] width 175 height 21
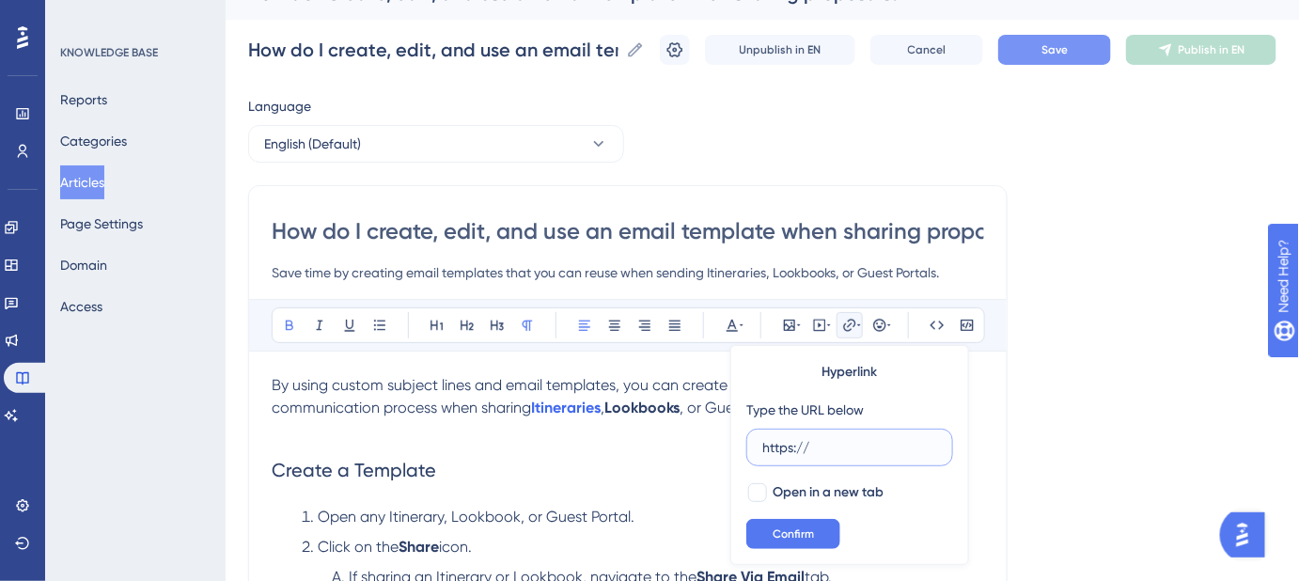
paste input "help.safariportal.app/en/articles/5647--lookbooks"
type input "https://help.safariportal.app/en/articles/5647--lookbooks"
click at [759, 485] on div at bounding box center [757, 492] width 19 height 19
checkbox input "true"
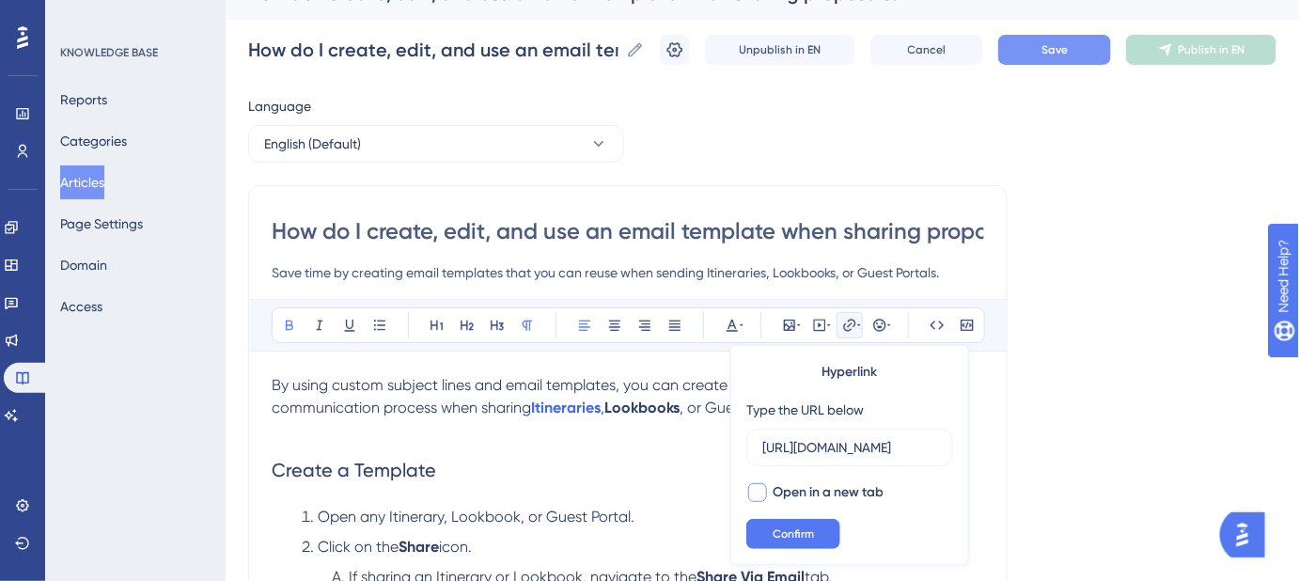
scroll to position [0, 0]
click at [769, 523] on button "Confirm" at bounding box center [793, 534] width 94 height 30
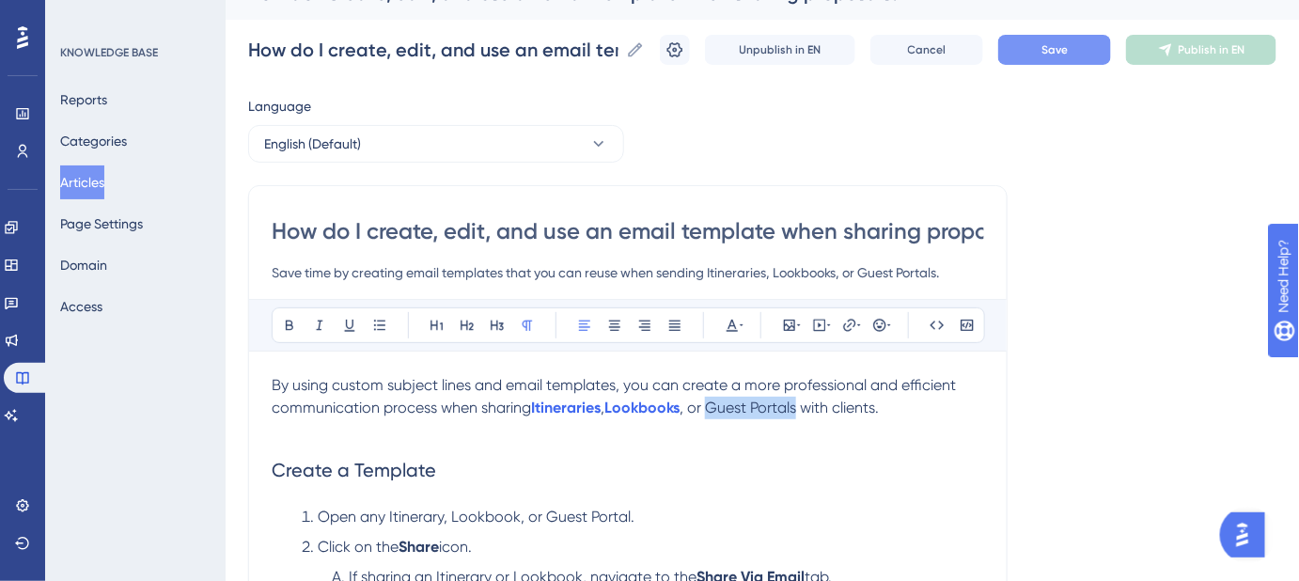
drag, startPoint x: 802, startPoint y: 405, endPoint x: 716, endPoint y: 409, distance: 85.6
click at [715, 414] on span ", or Guest Portals with clients." at bounding box center [779, 408] width 199 height 18
click at [851, 327] on icon at bounding box center [849, 325] width 12 height 12
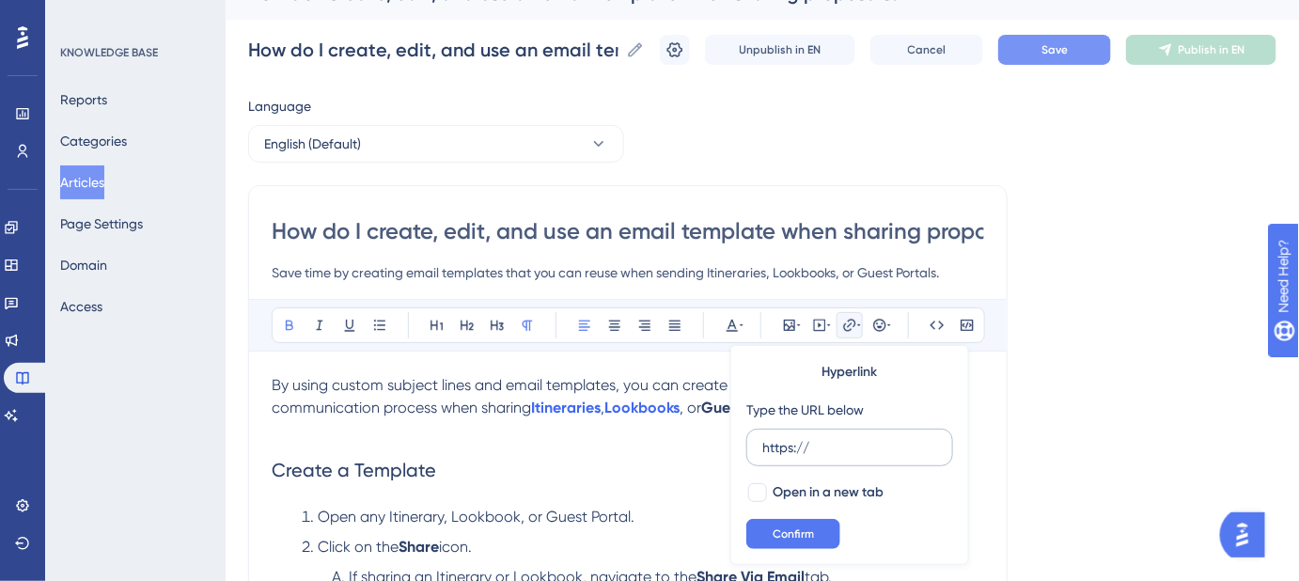
drag, startPoint x: 832, startPoint y: 439, endPoint x: 755, endPoint y: 444, distance: 77.2
click at [757, 447] on label "https://" at bounding box center [849, 448] width 207 height 38
click at [762, 447] on input "https://" at bounding box center [849, 447] width 175 height 21
type input "https://help.safariportal.app/en/articles/5677--guest-portals"
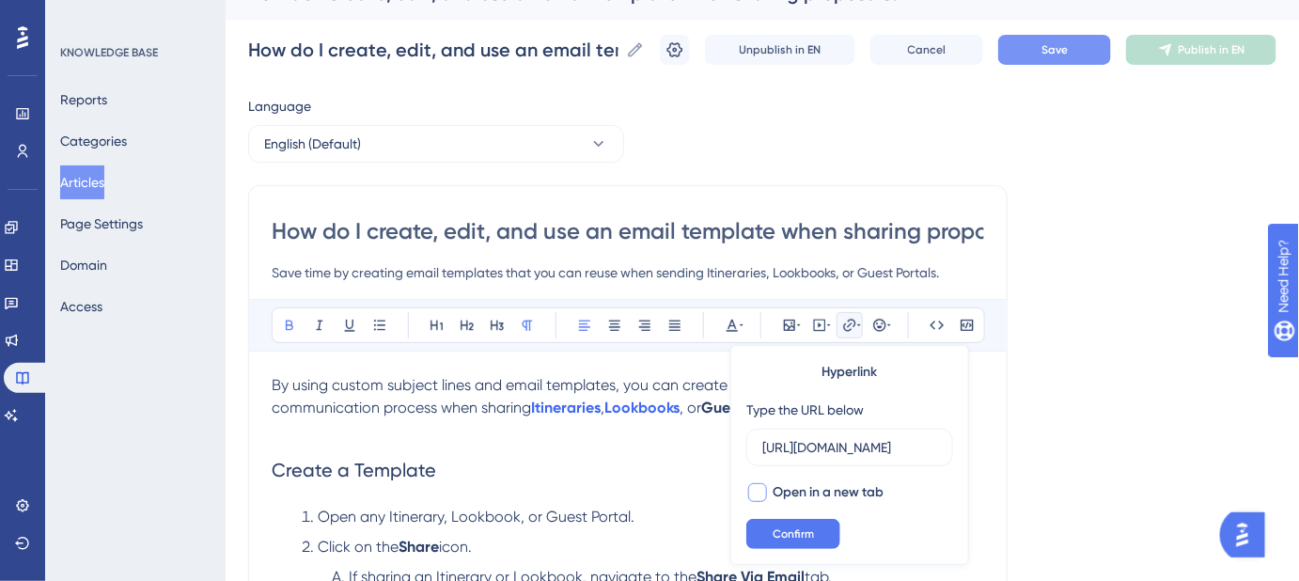
click at [767, 488] on div at bounding box center [757, 492] width 23 height 23
checkbox input "true"
click at [787, 537] on span "Confirm" at bounding box center [793, 533] width 41 height 15
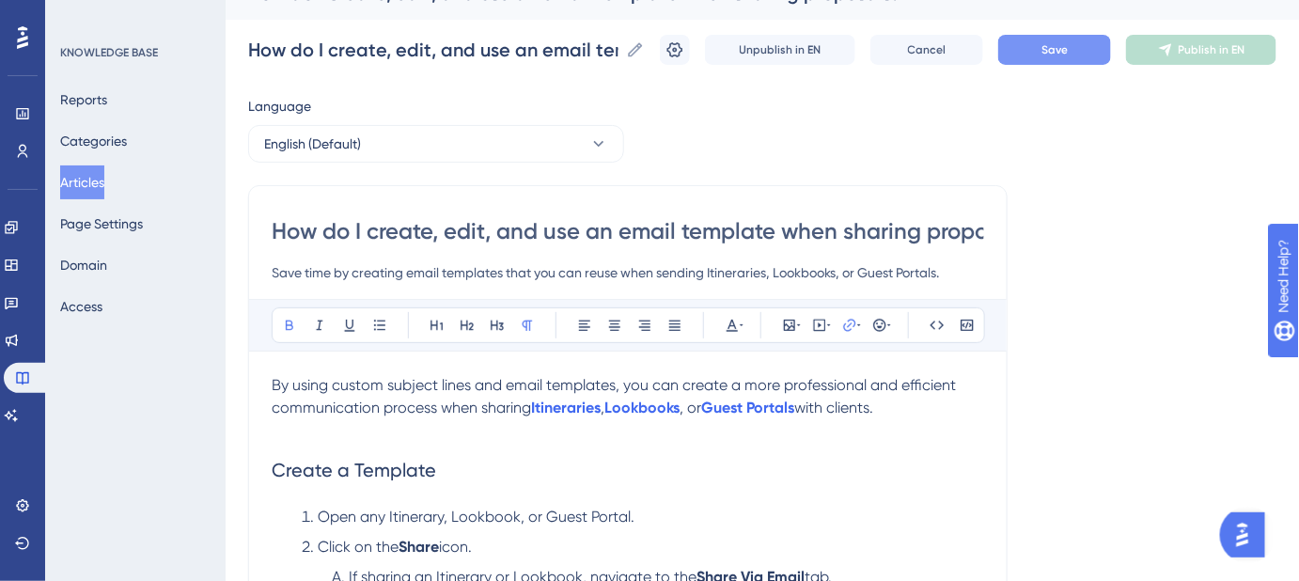
click at [922, 470] on h2 "Create a Template" at bounding box center [628, 470] width 713 height 56
click at [1083, 55] on button "Save" at bounding box center [1054, 50] width 113 height 30
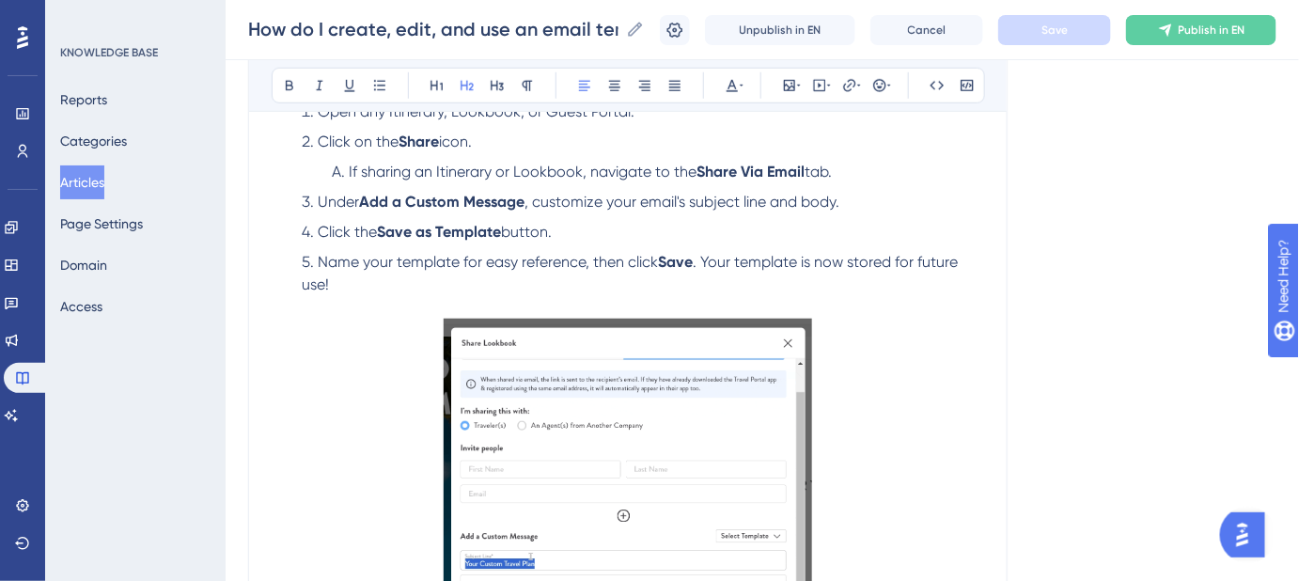
scroll to position [461, 0]
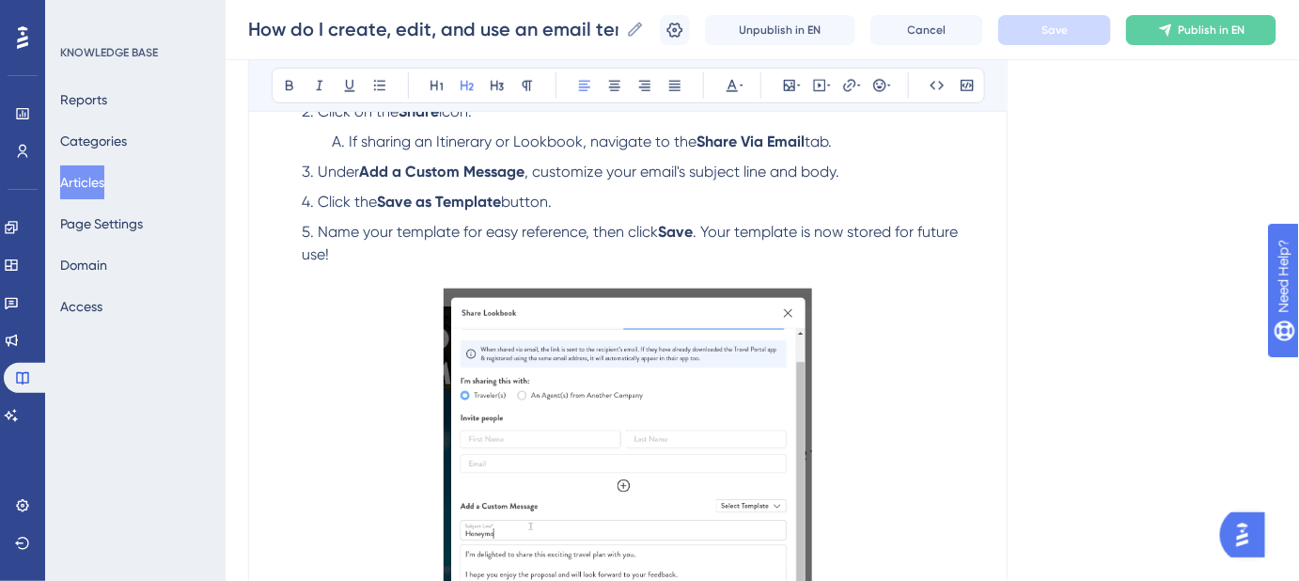
click at [320, 230] on span "Name your template for easy reference, then click" at bounding box center [488, 232] width 340 height 18
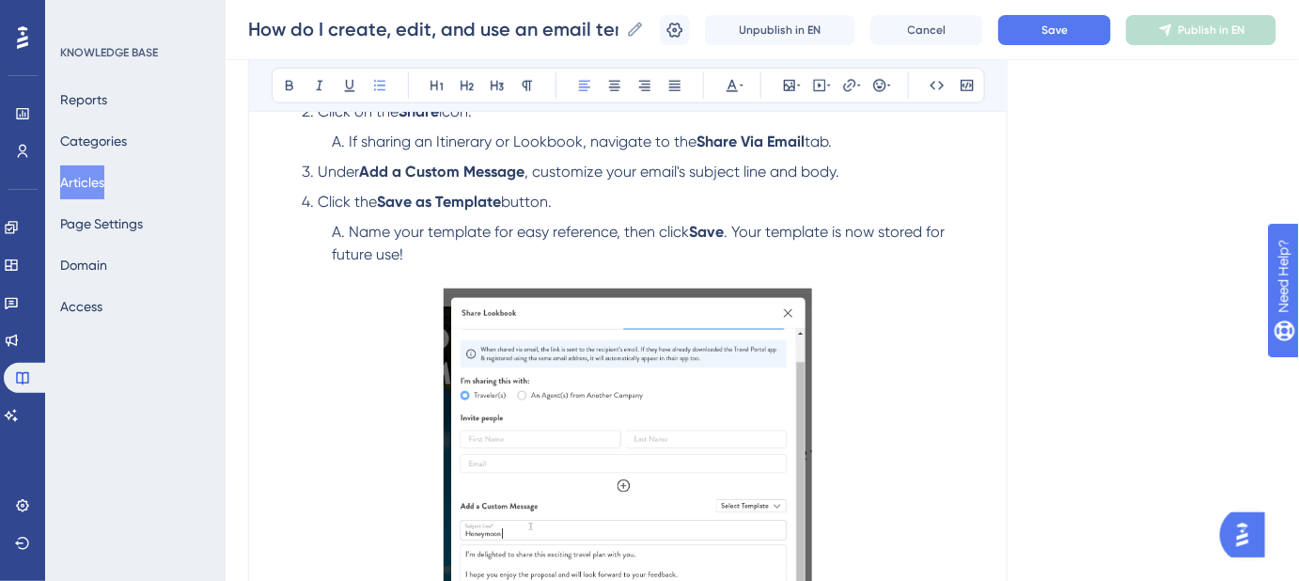
click at [626, 225] on span "Name your template for easy reference, then click" at bounding box center [519, 232] width 340 height 18
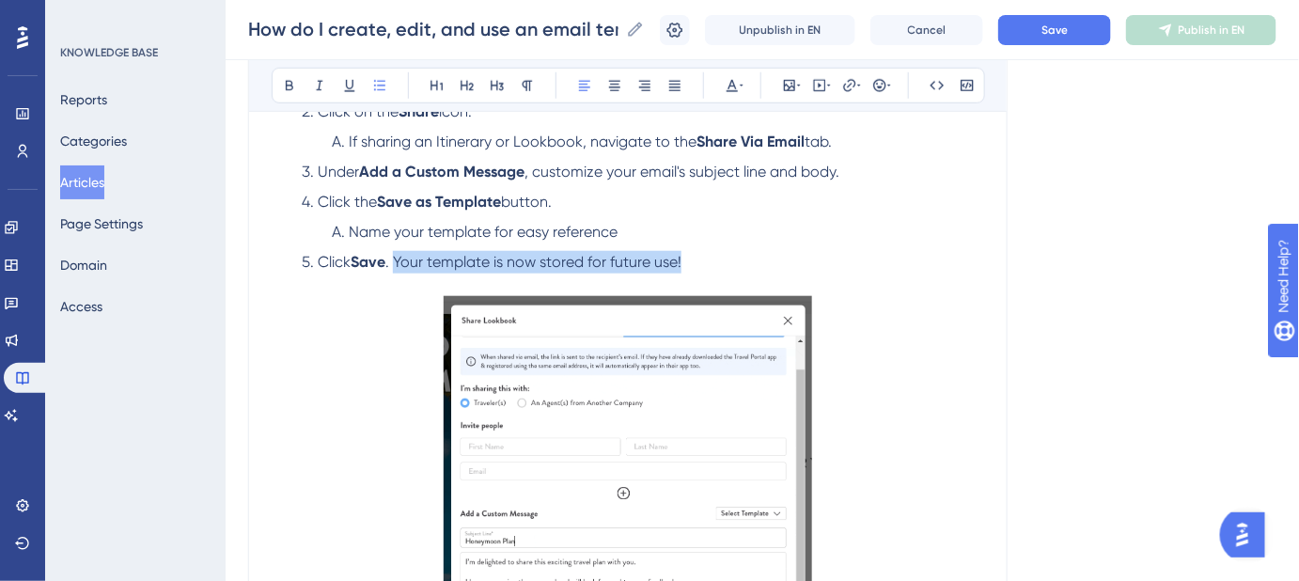
drag, startPoint x: 692, startPoint y: 265, endPoint x: 397, endPoint y: 262, distance: 295.2
click at [397, 262] on li "Click Save . Your template is now stored for future use!" at bounding box center [639, 273] width 690 height 45
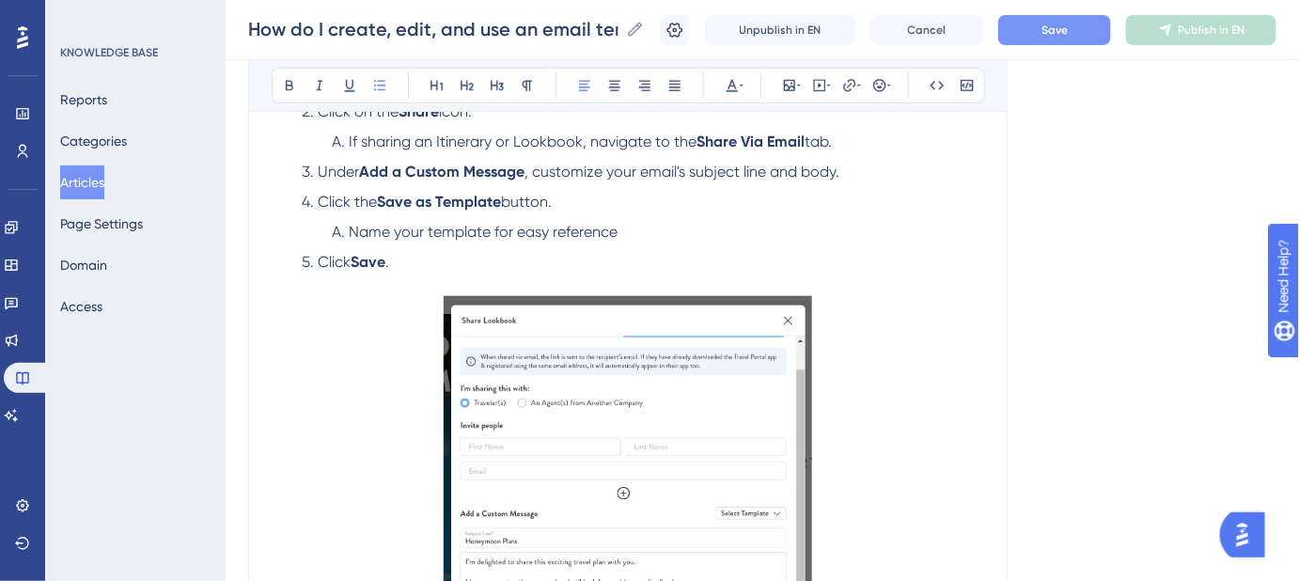
click at [1046, 31] on button "Save" at bounding box center [1054, 30] width 113 height 30
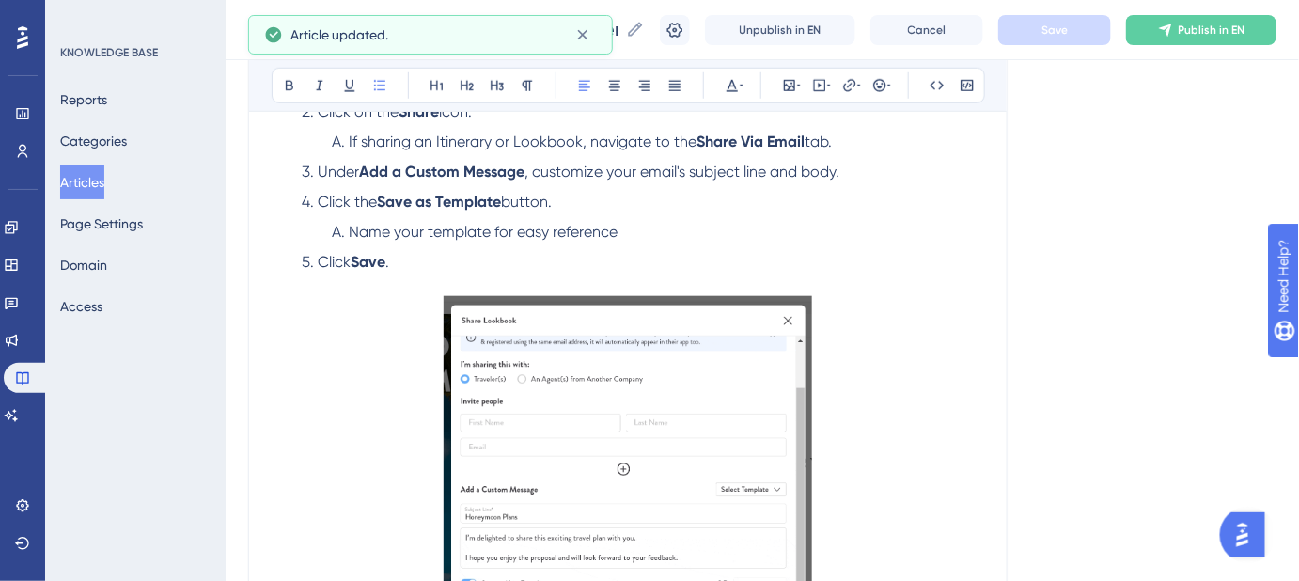
click at [621, 229] on li "Name your template for easy reference" at bounding box center [654, 232] width 660 height 23
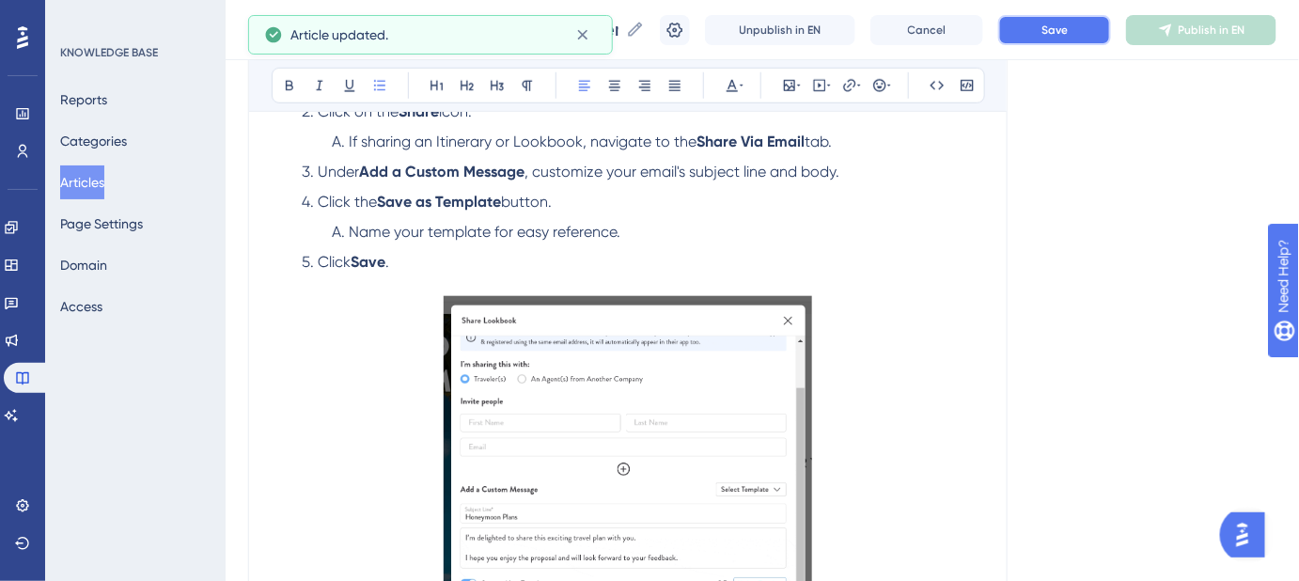
click at [1065, 17] on button "Save" at bounding box center [1054, 30] width 113 height 30
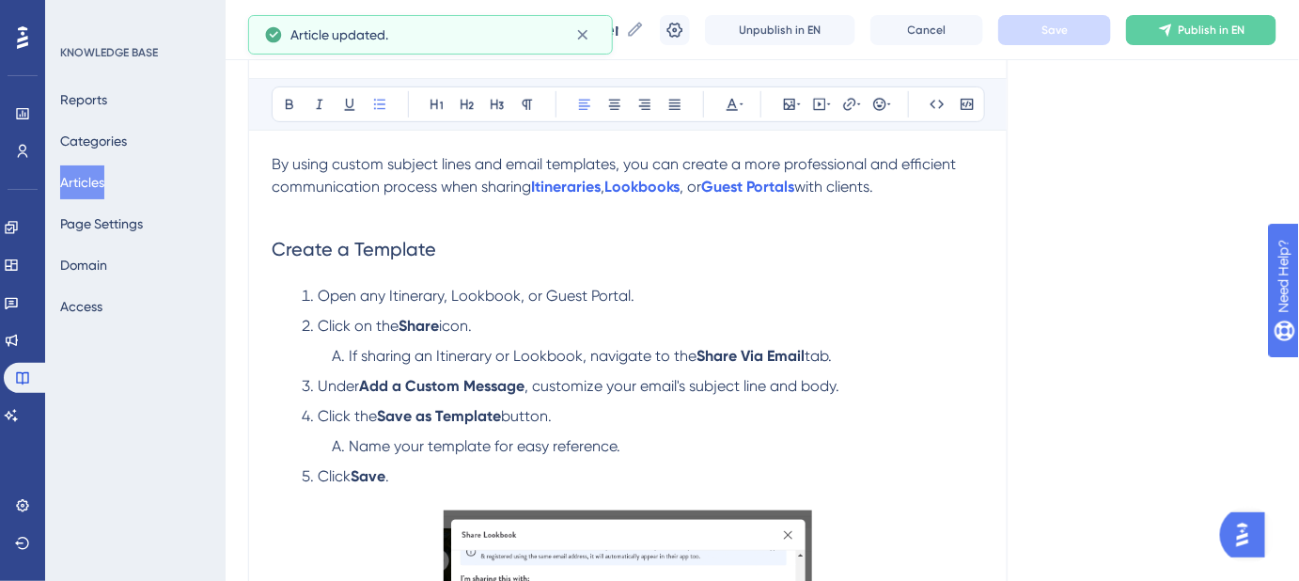
scroll to position [204, 0]
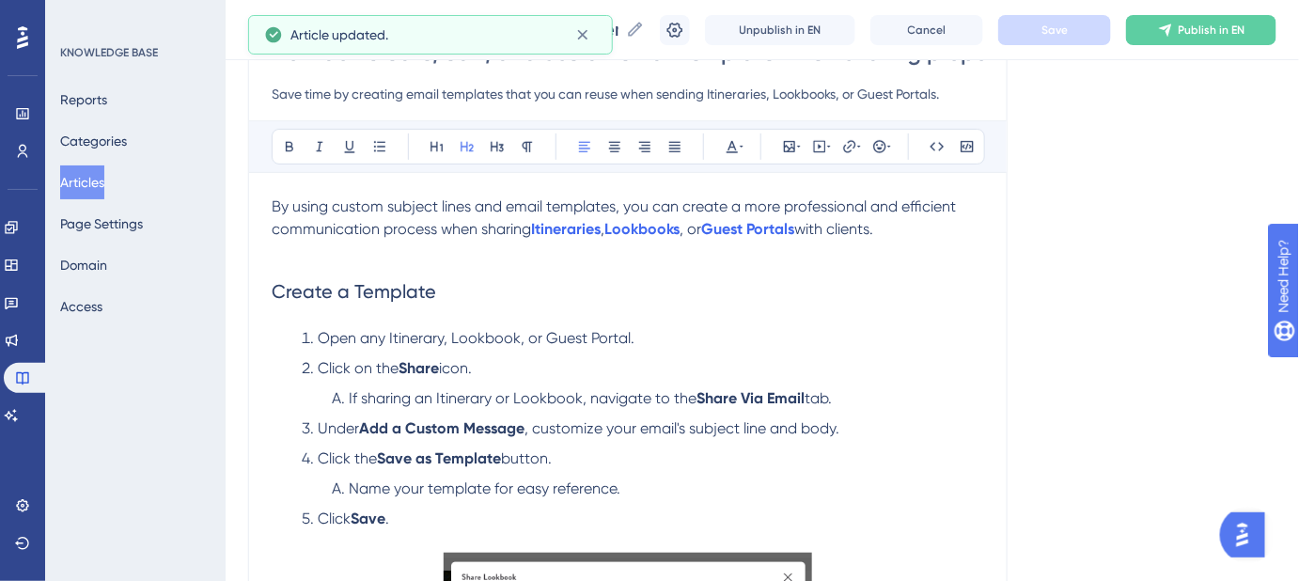
click at [388, 285] on span "Create a Template" at bounding box center [354, 291] width 165 height 23
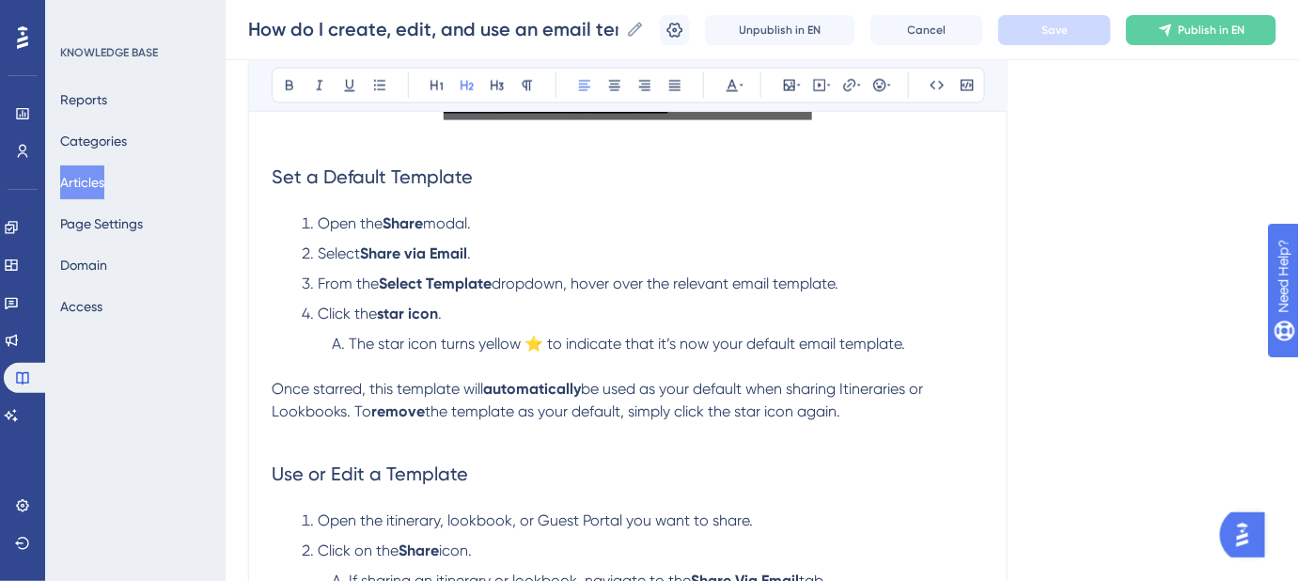
scroll to position [1059, 0]
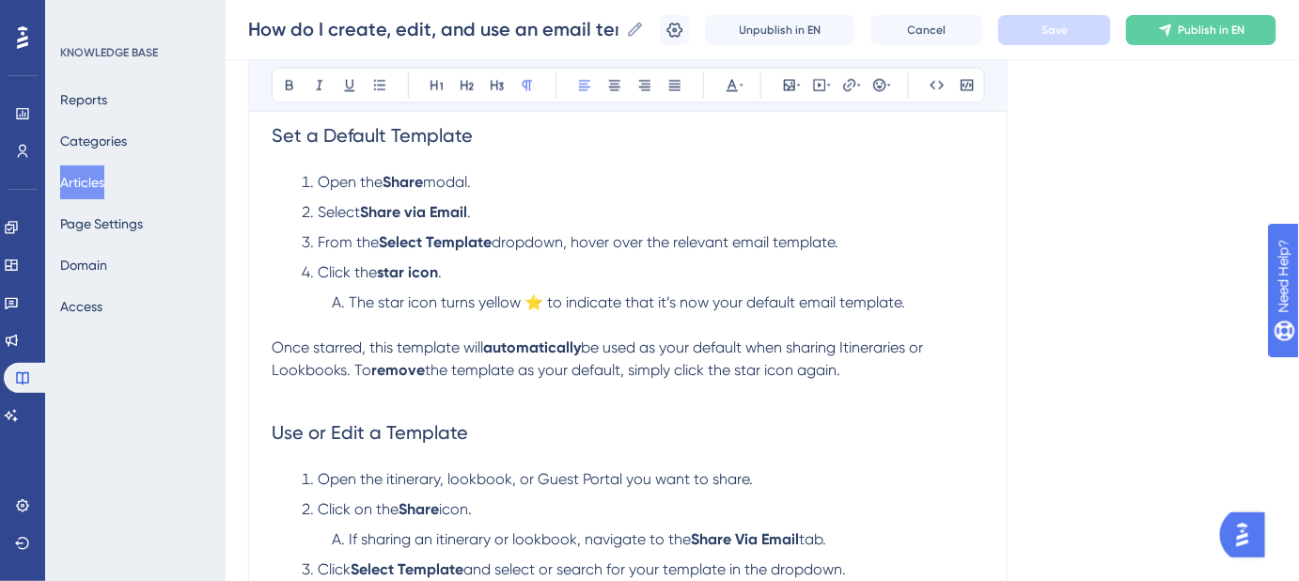
click at [857, 375] on p "Once starred, this template will automatically be used as your default when sha…" at bounding box center [628, 360] width 713 height 45
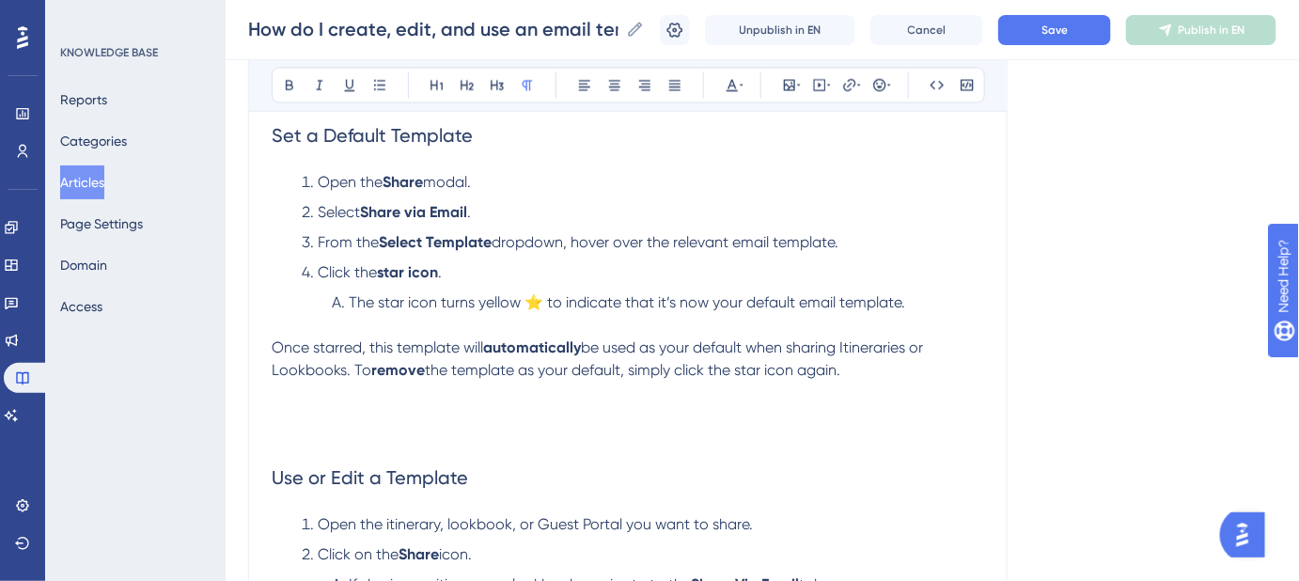
click at [298, 420] on p "Once starred, this template will automatically be used as your default when sha…" at bounding box center [628, 383] width 713 height 90
click at [797, 84] on icon at bounding box center [799, 85] width 4 height 15
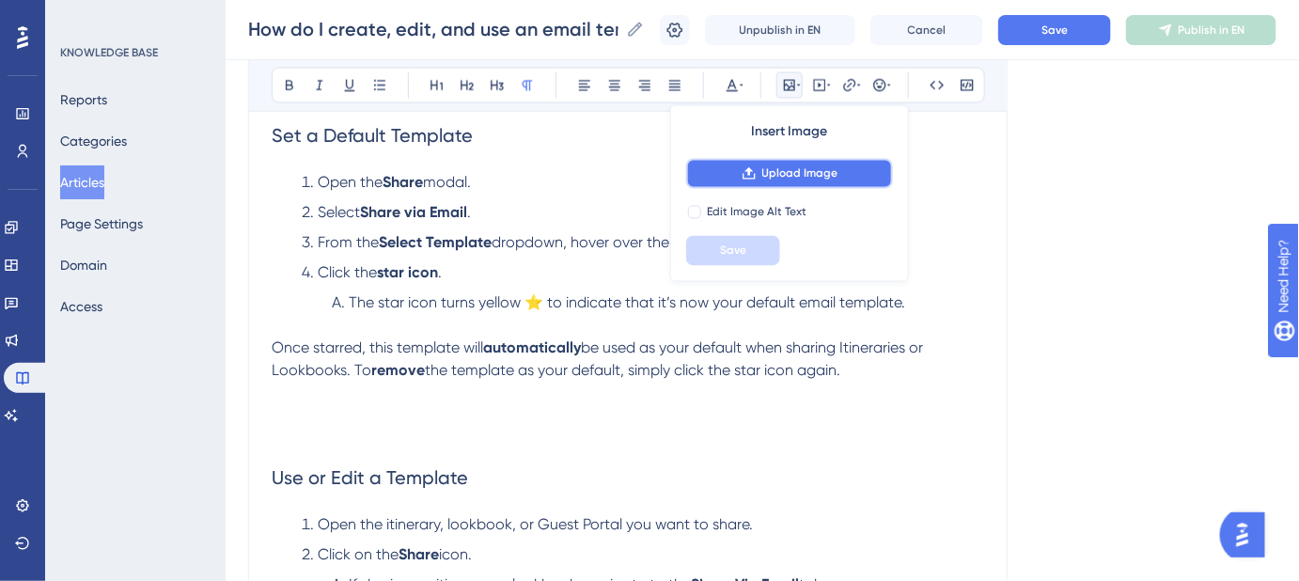
click at [768, 172] on span "Upload Image" at bounding box center [800, 173] width 76 height 15
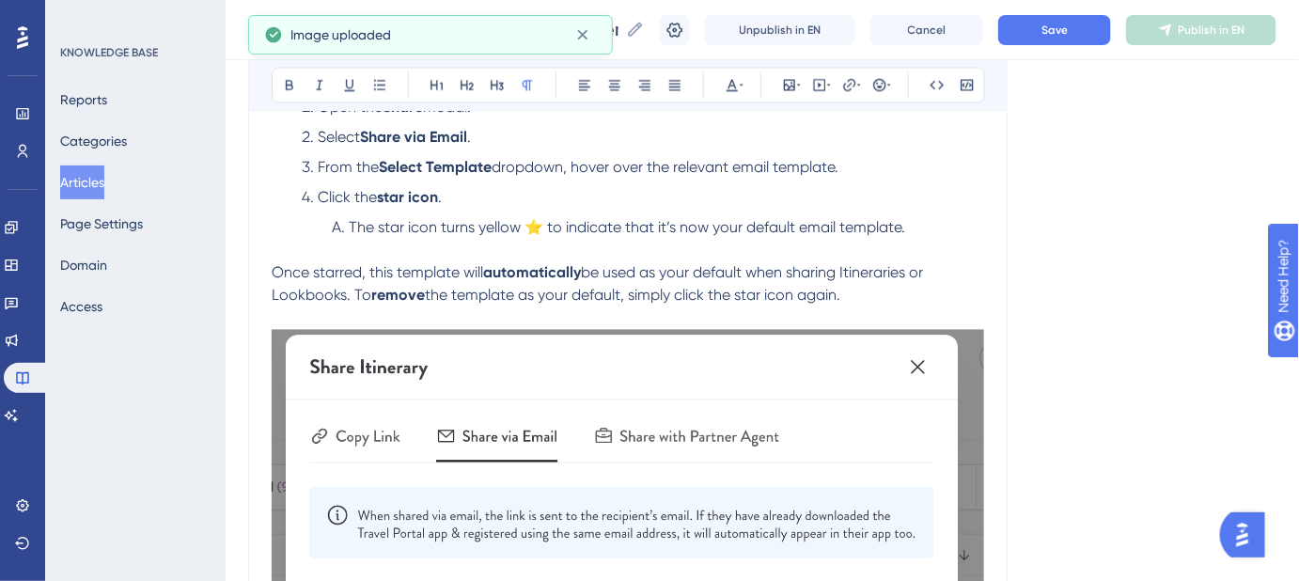
scroll to position [1144, 0]
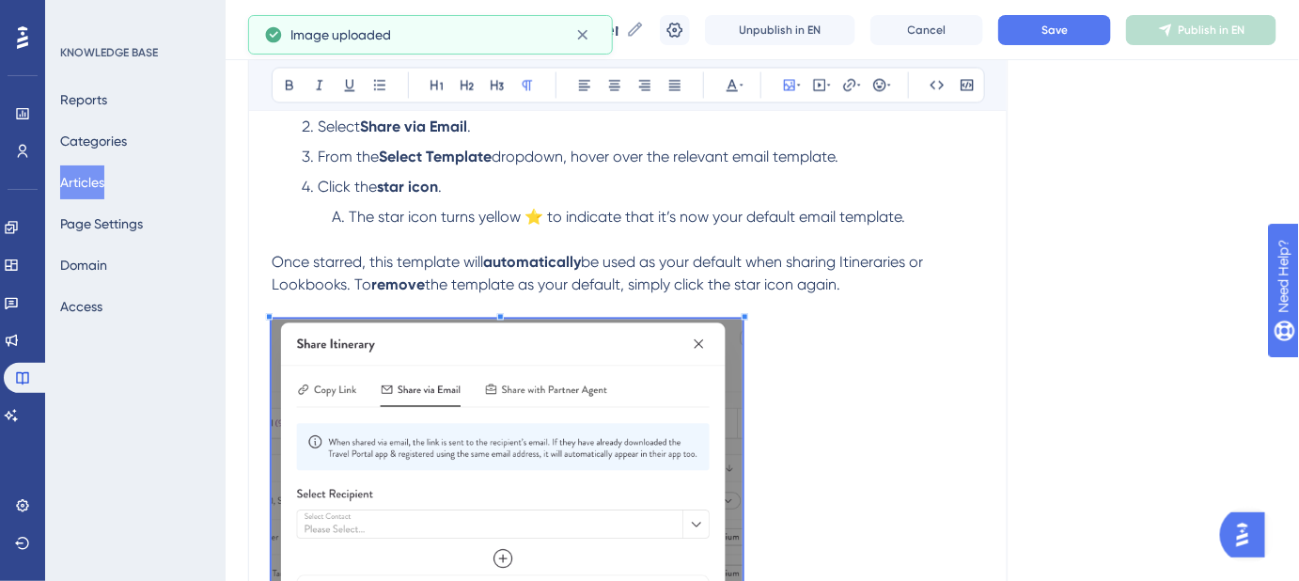
click at [509, 422] on span at bounding box center [507, 578] width 471 height 516
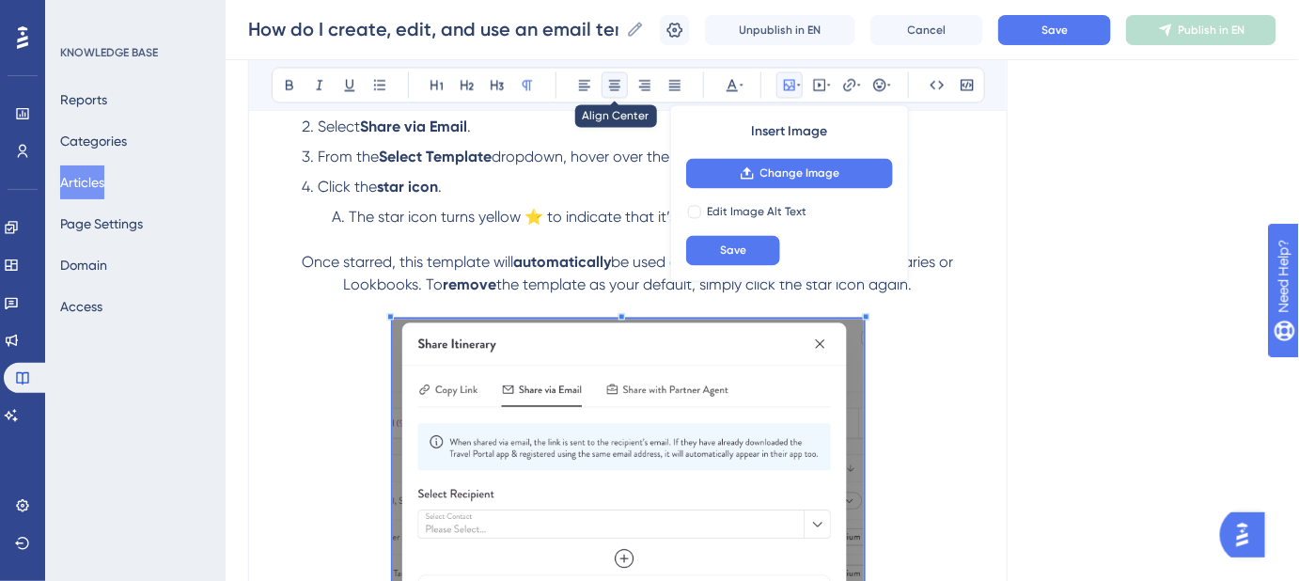
click at [618, 91] on icon at bounding box center [614, 85] width 15 height 15
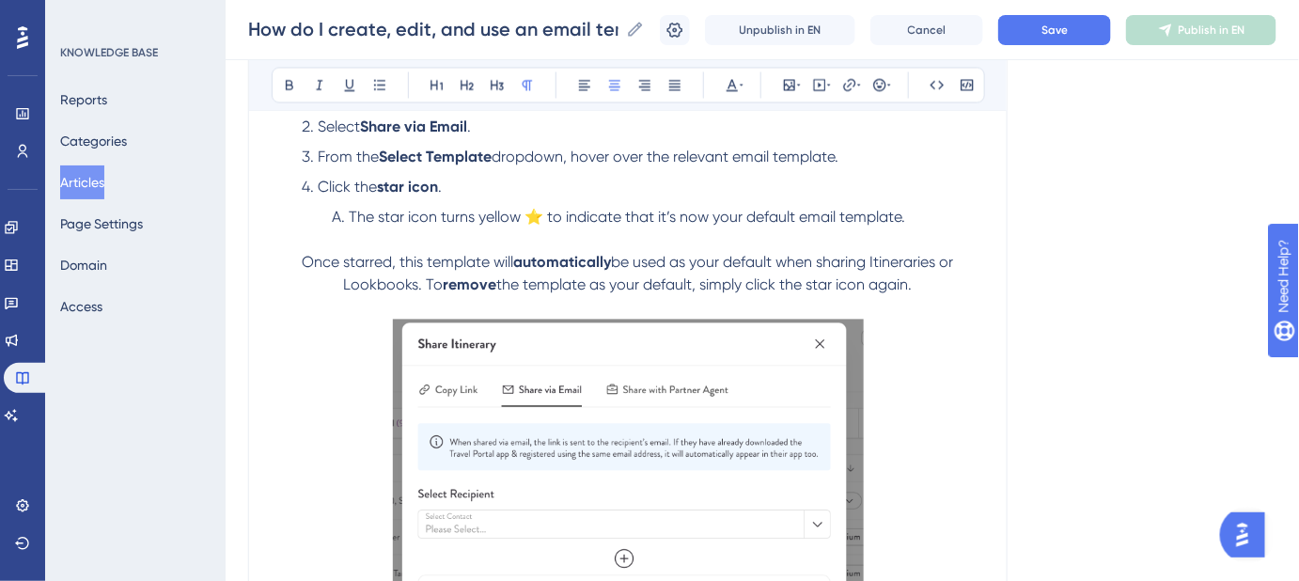
click at [724, 271] on p "Once starred, this template will automatically be used as your default when sha…" at bounding box center [628, 544] width 713 height 584
click at [306, 262] on span "Once starred, this template will" at bounding box center [409, 263] width 212 height 18
click at [303, 261] on span "Once starred, this template will" at bounding box center [409, 263] width 212 height 18
click at [596, 78] on button at bounding box center [585, 85] width 26 height 26
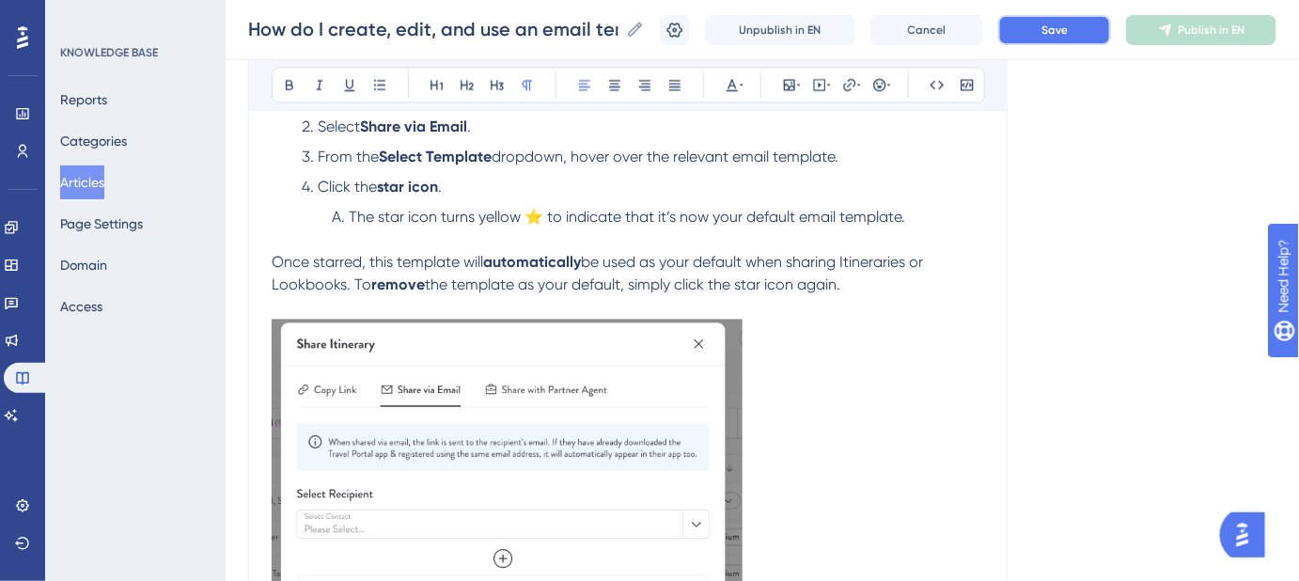
click at [1025, 31] on button "Save" at bounding box center [1054, 30] width 113 height 30
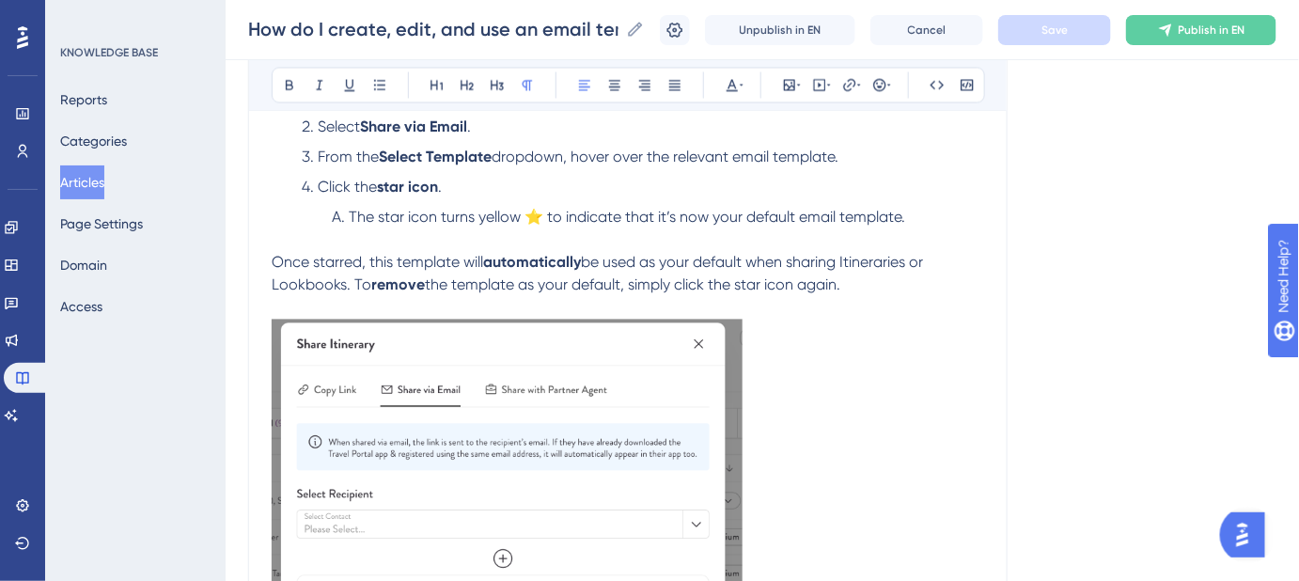
click at [847, 287] on p "Once starred, this template will automatically be used as your default when sha…" at bounding box center [628, 544] width 713 height 584
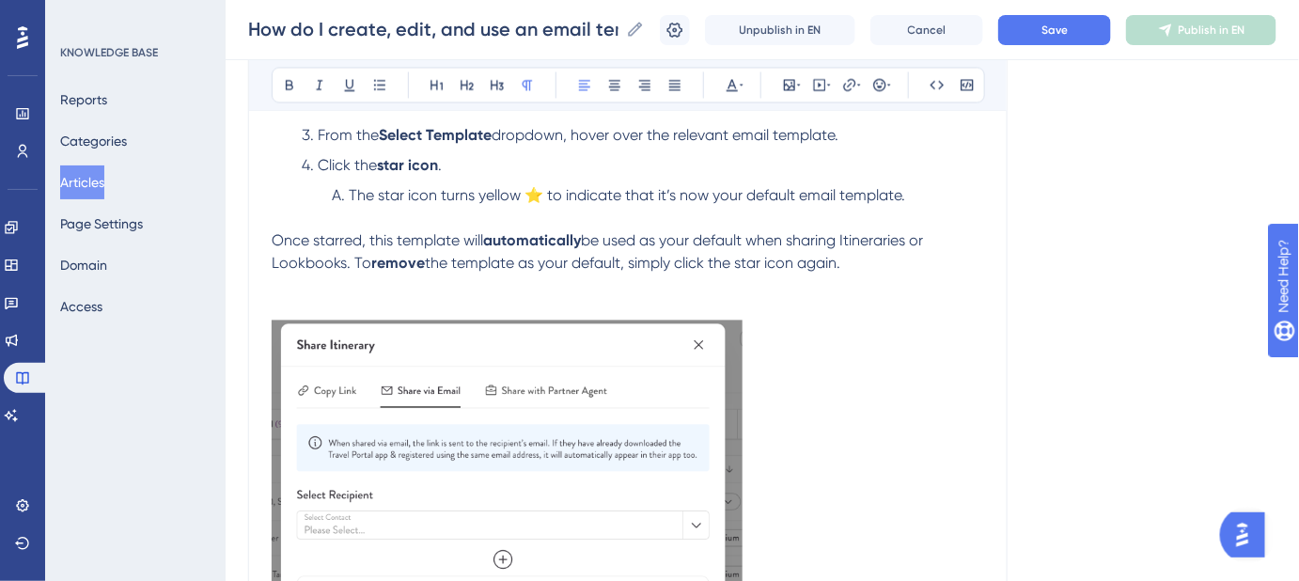
scroll to position [1163, 0]
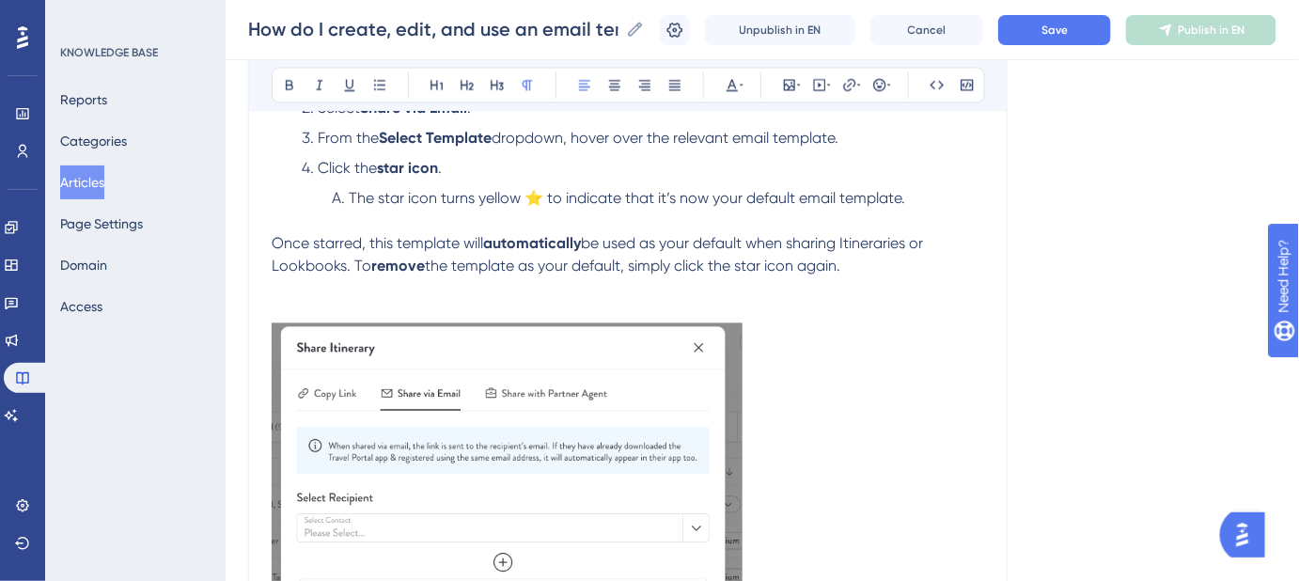
click at [558, 389] on img at bounding box center [507, 578] width 471 height 510
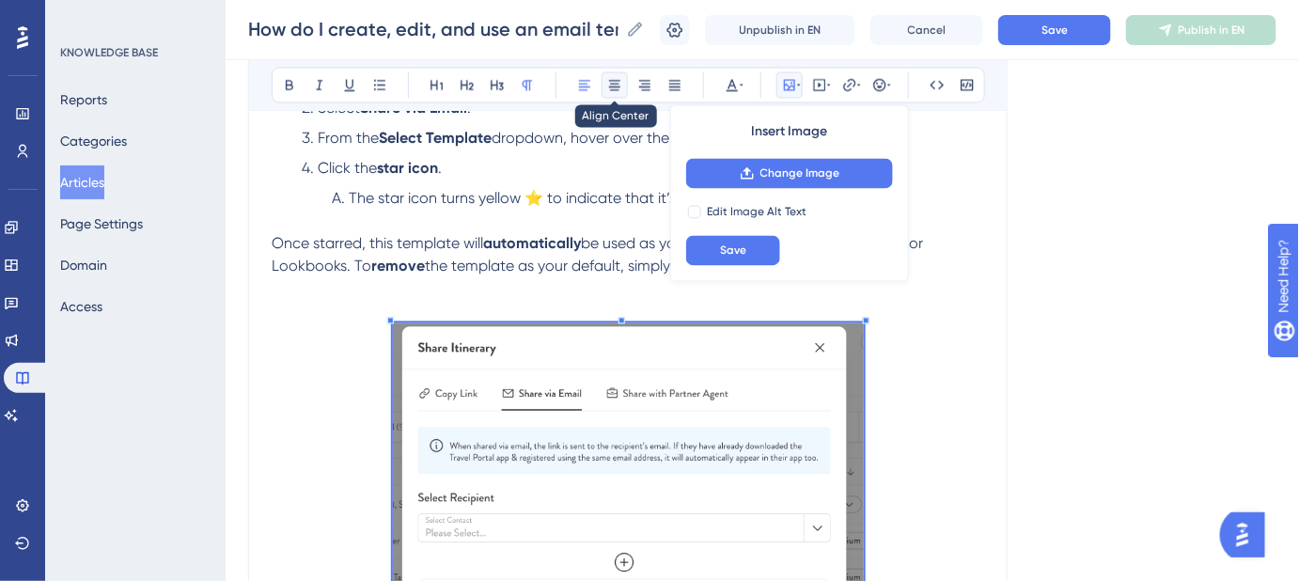
click at [621, 85] on icon at bounding box center [614, 85] width 15 height 15
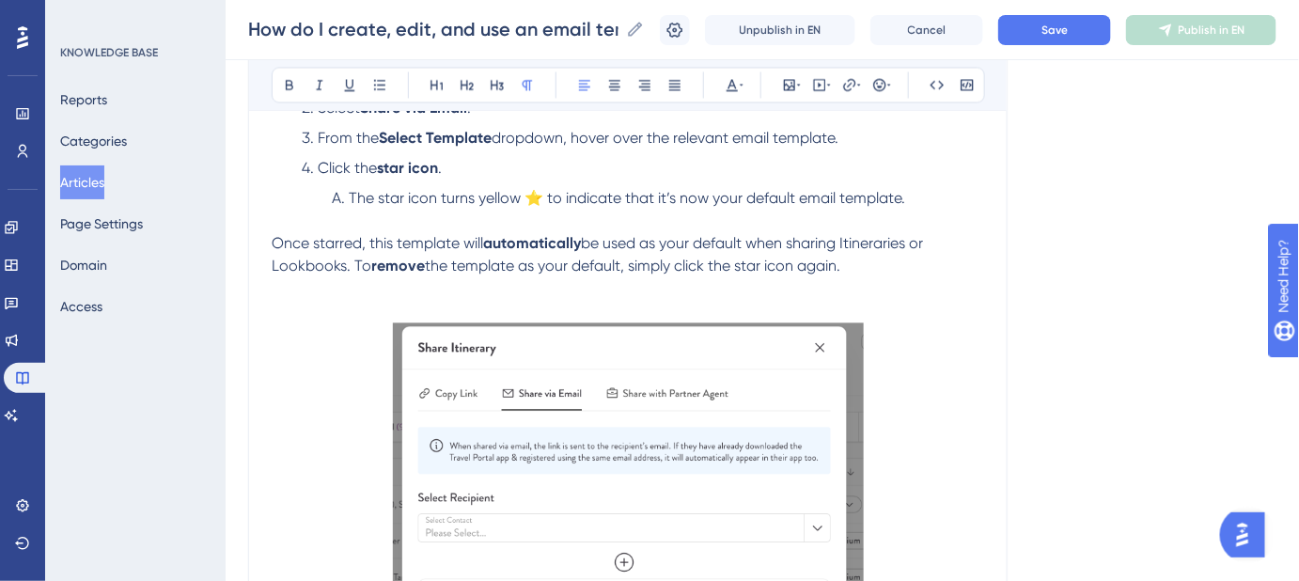
click at [912, 247] on span "be used as your default when sharing Itineraries or Lookbooks. To" at bounding box center [599, 255] width 655 height 40
click at [872, 262] on p "Once starred, this template will automatically be used as your default when sha…" at bounding box center [628, 267] width 713 height 68
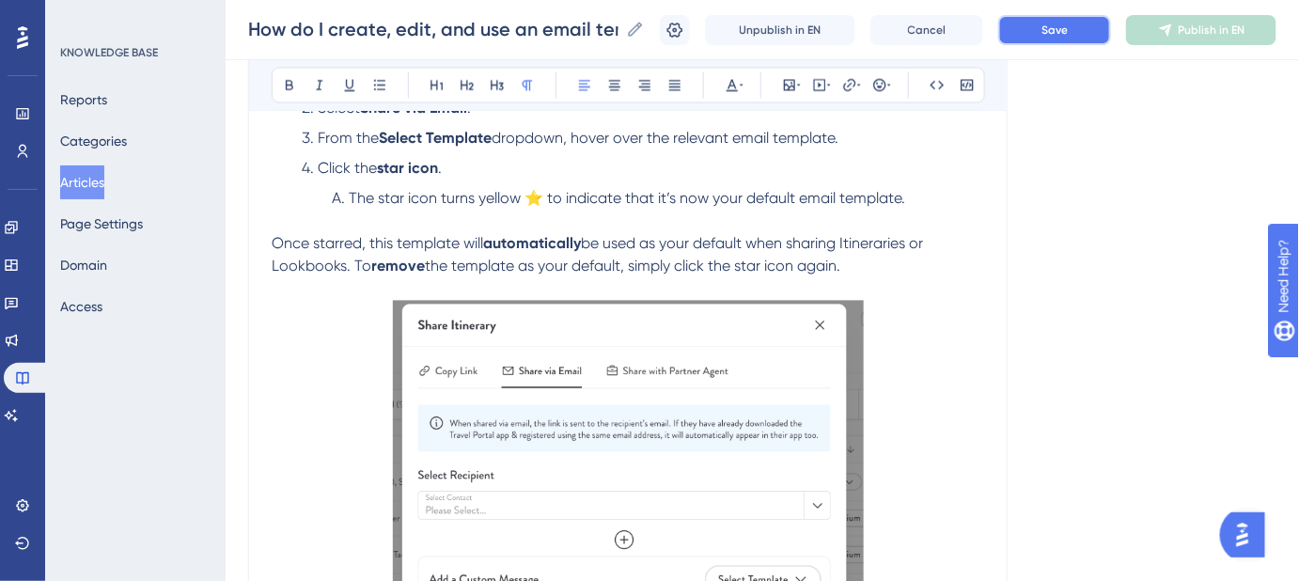
click at [1068, 24] on span "Save" at bounding box center [1055, 30] width 26 height 15
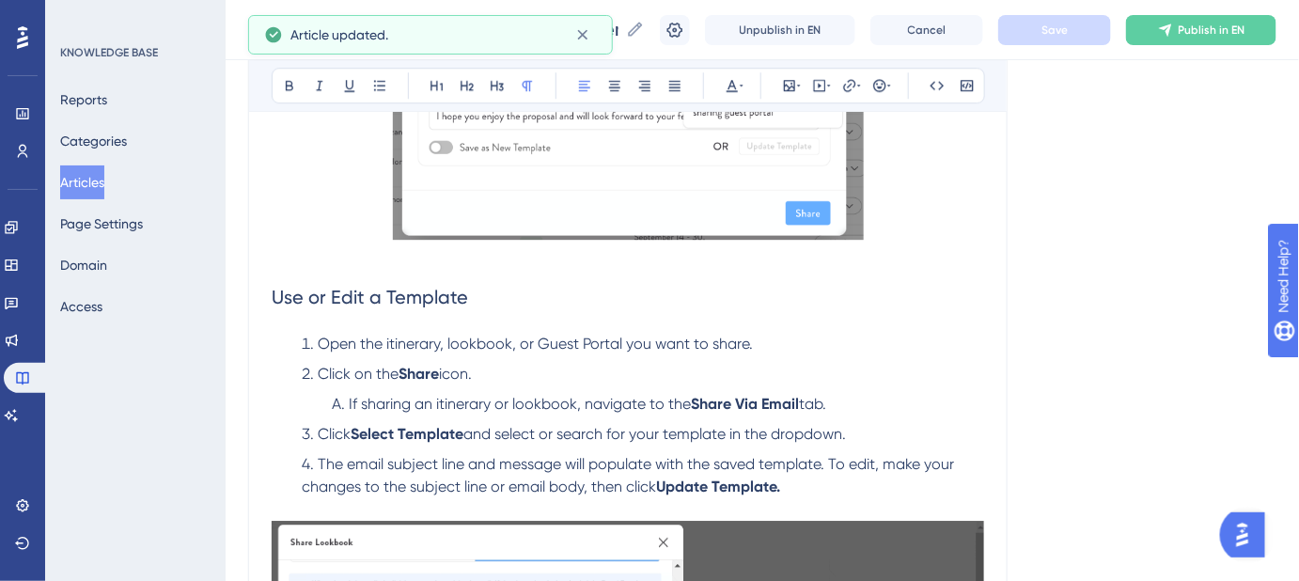
scroll to position [1761, 0]
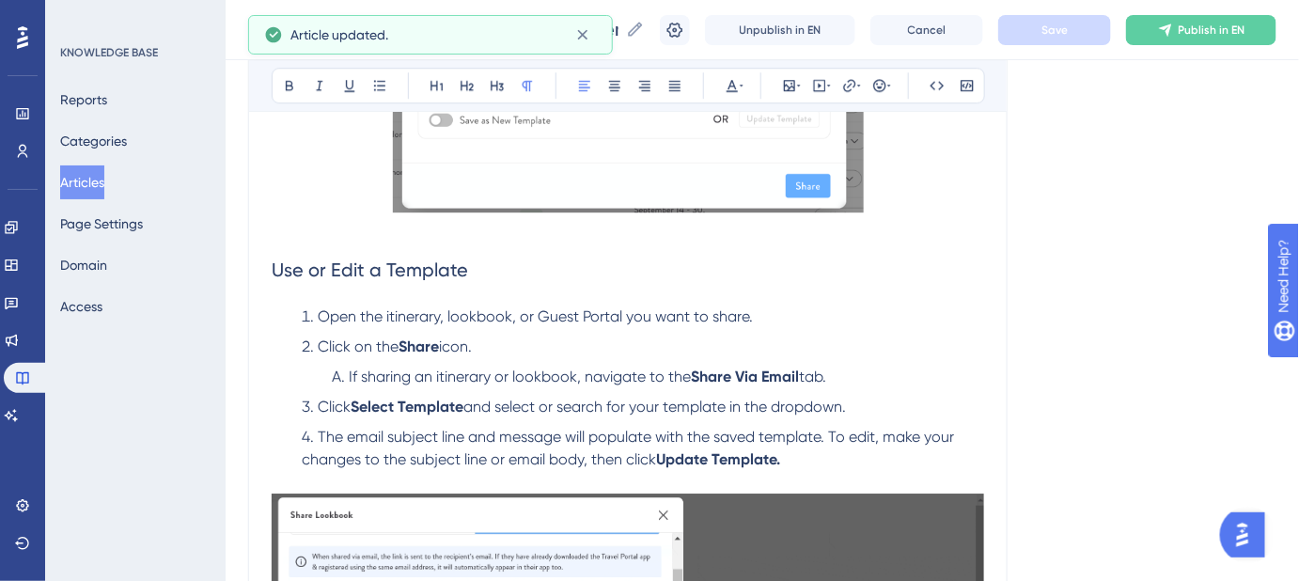
click at [388, 318] on span "Open the itinerary, lookbook, or Guest Portal you want to share." at bounding box center [535, 316] width 435 height 18
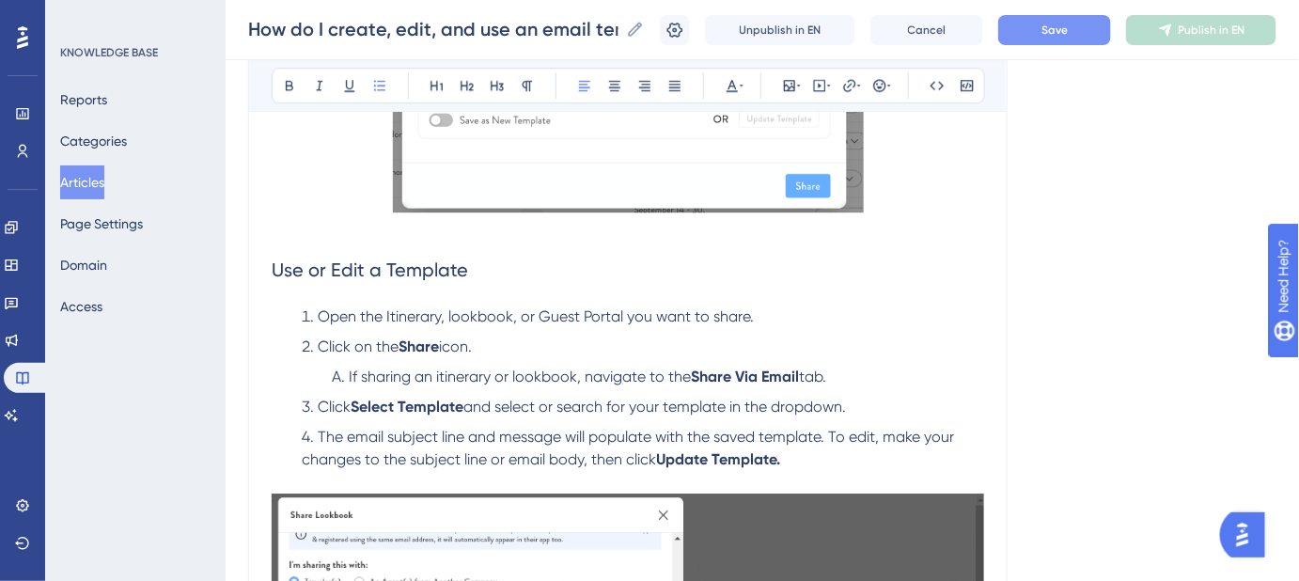
click at [450, 316] on span "Open the Itinerary, lookbook, or Guest Portal you want to share." at bounding box center [536, 316] width 436 height 18
click at [1068, 36] on span "Save" at bounding box center [1055, 30] width 26 height 15
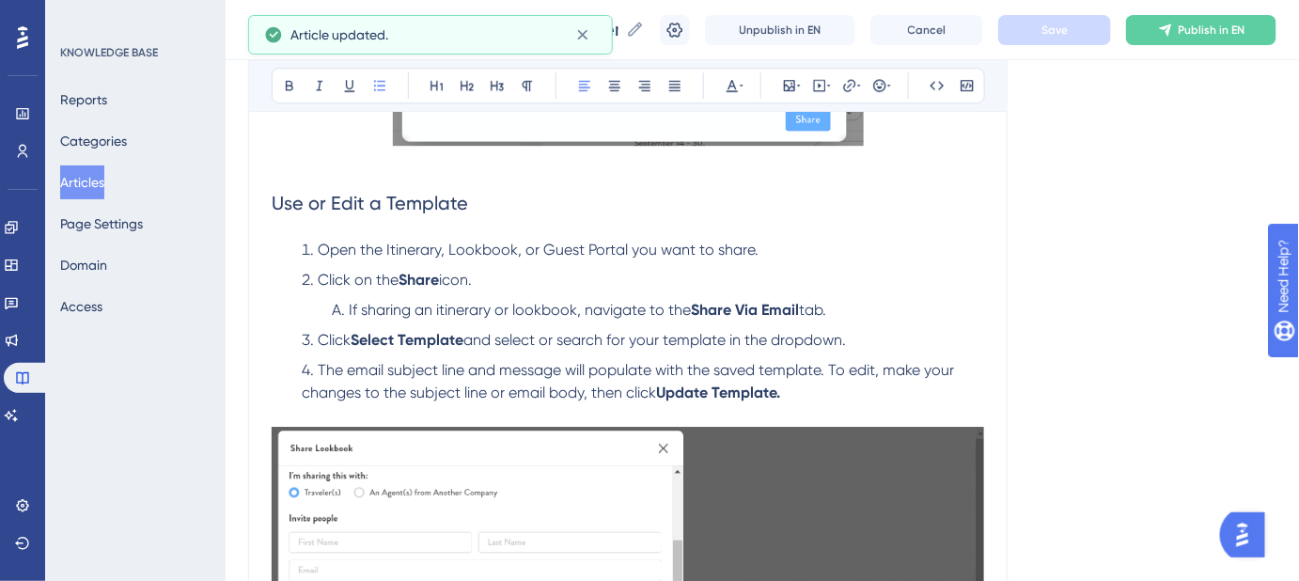
scroll to position [1846, 0]
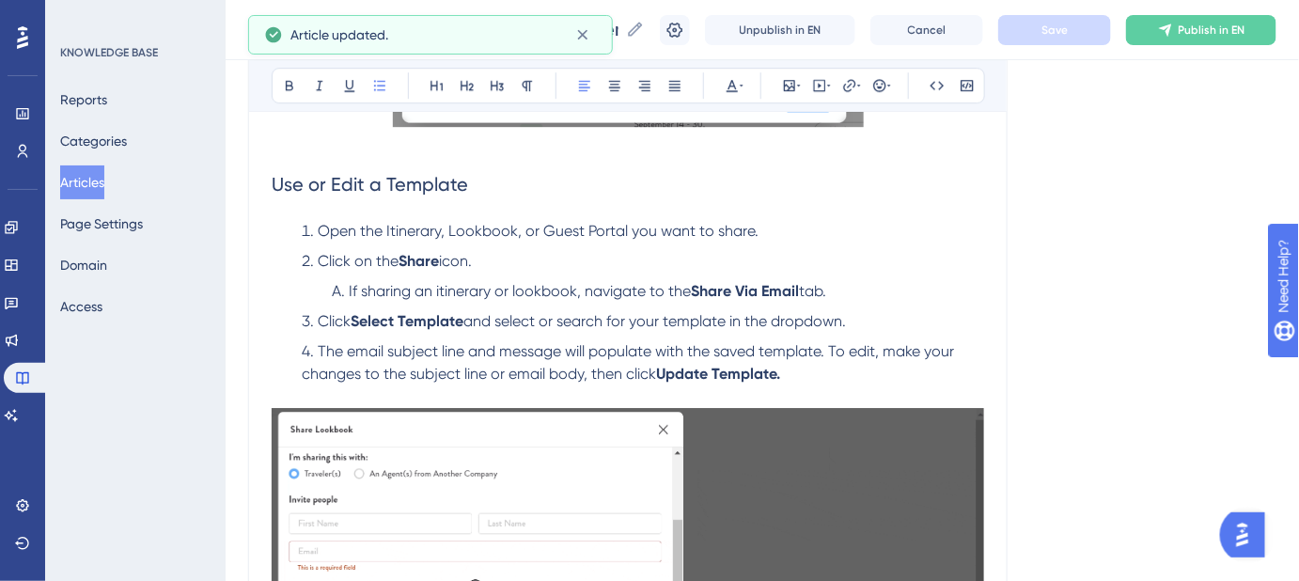
click at [438, 294] on span "If sharing an itinerary or lookbook, navigate to the" at bounding box center [520, 291] width 342 height 18
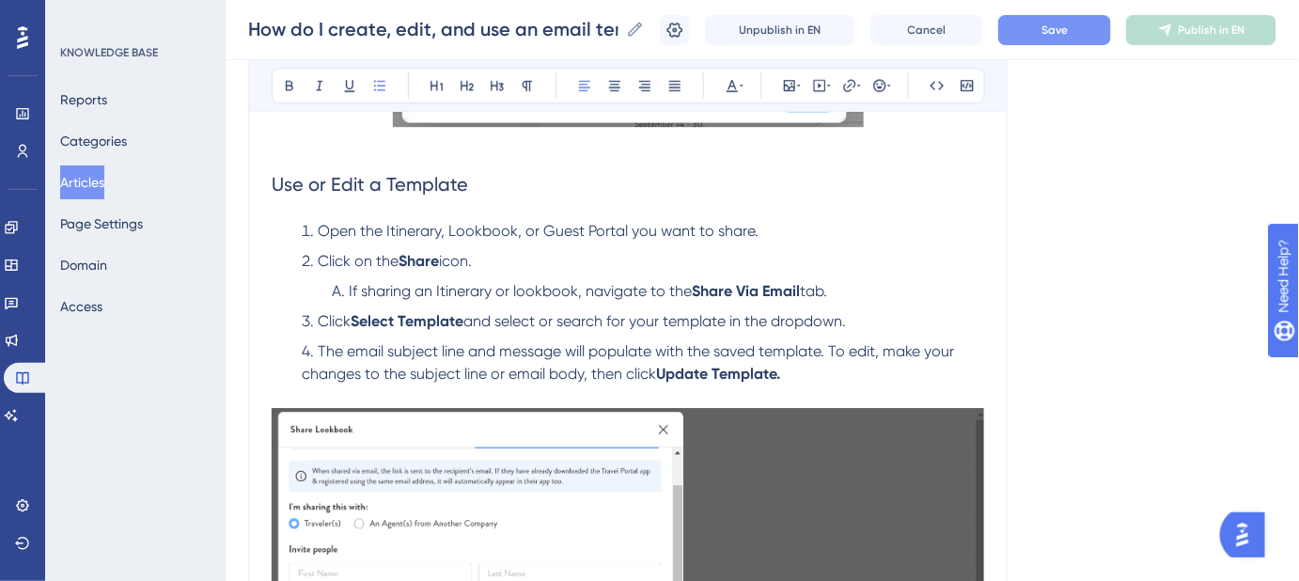
click at [518, 286] on span "If sharing an Itinerary or lookbook, navigate to the" at bounding box center [520, 291] width 343 height 18
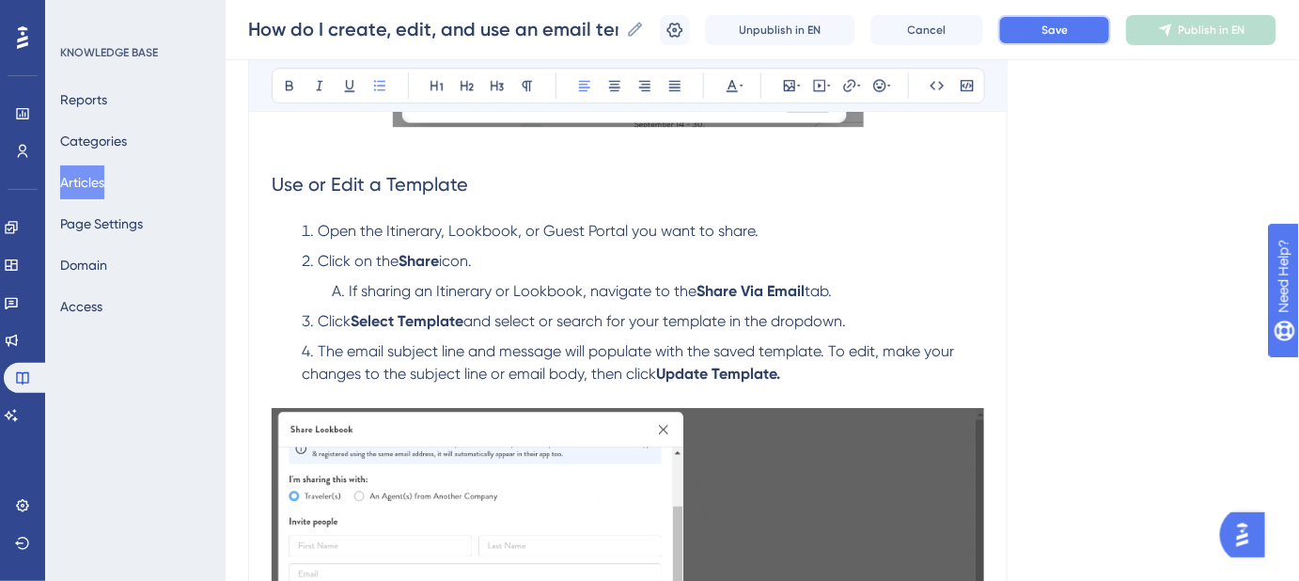
click at [1060, 41] on button "Save" at bounding box center [1054, 30] width 113 height 30
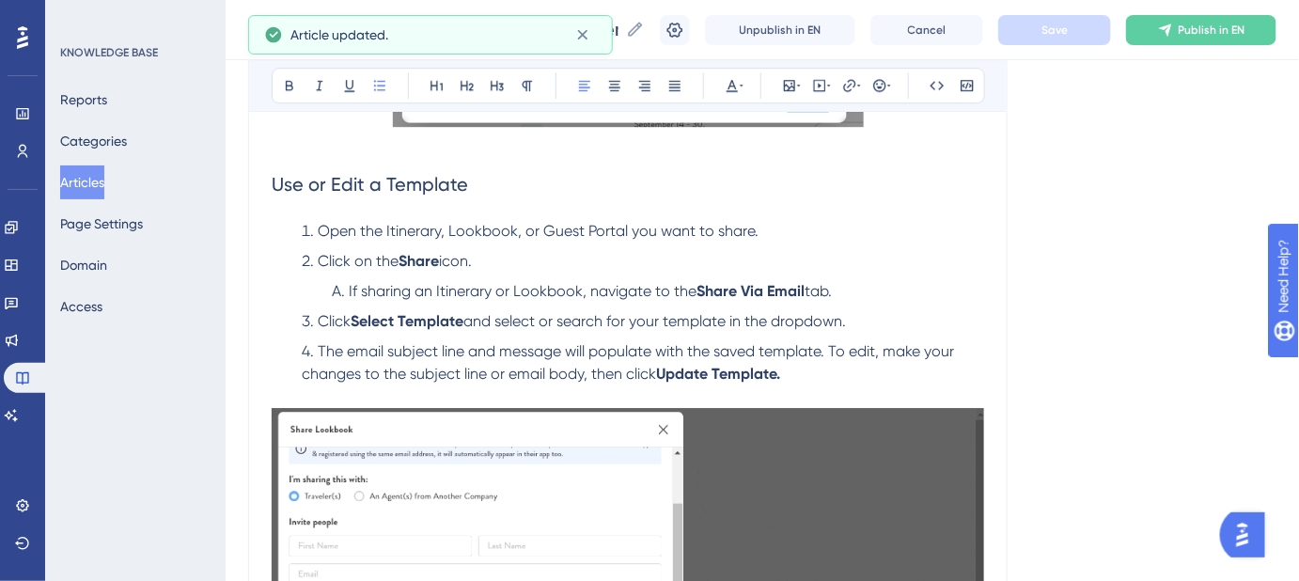
click at [835, 350] on span "The email subject line and message will populate with the saved template. To ed…" at bounding box center [630, 362] width 656 height 40
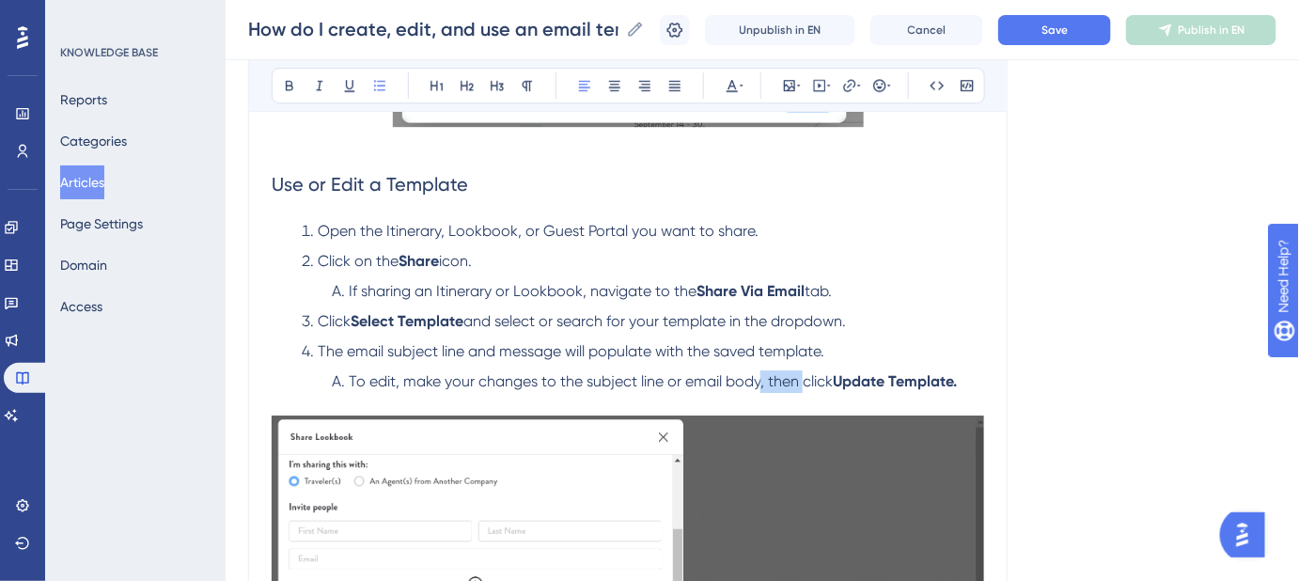
drag, startPoint x: 805, startPoint y: 374, endPoint x: 757, endPoint y: 377, distance: 48.0
click at [757, 377] on span "To edit, make your changes to the subject line or email body, then click" at bounding box center [591, 381] width 484 height 18
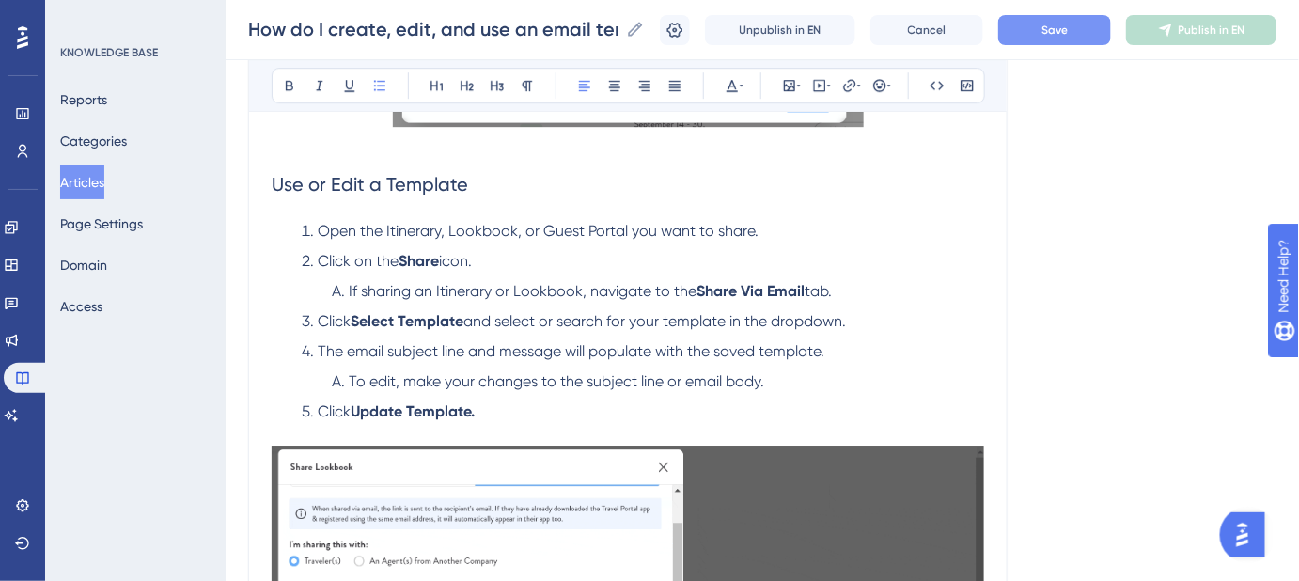
click at [1097, 32] on button "Save" at bounding box center [1054, 30] width 113 height 30
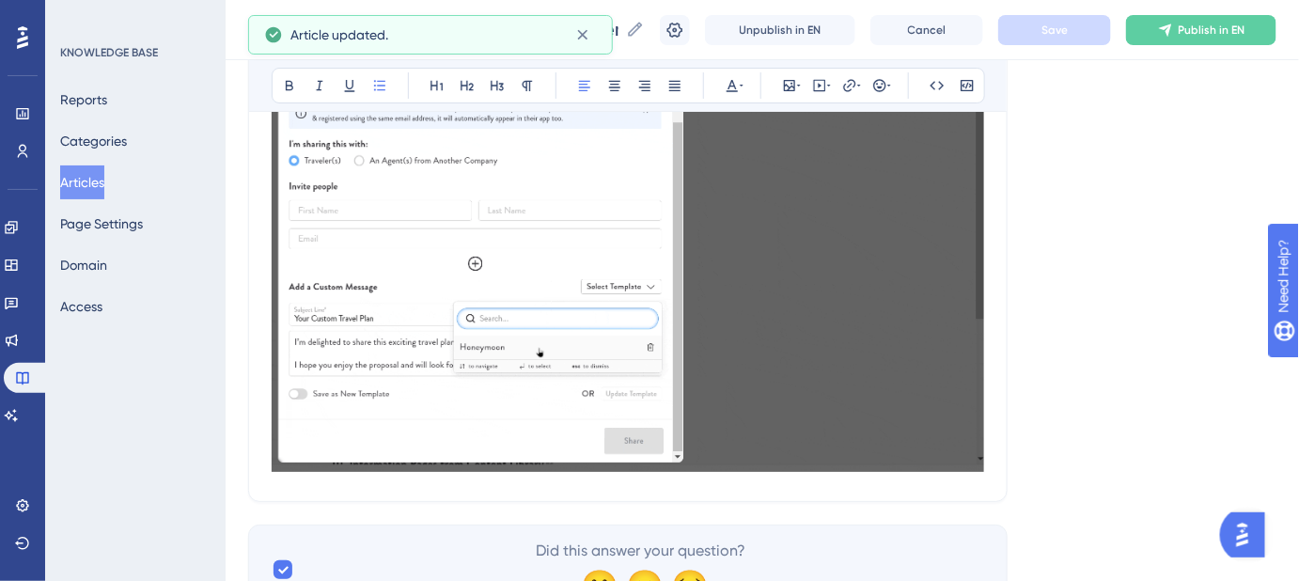
scroll to position [2337, 0]
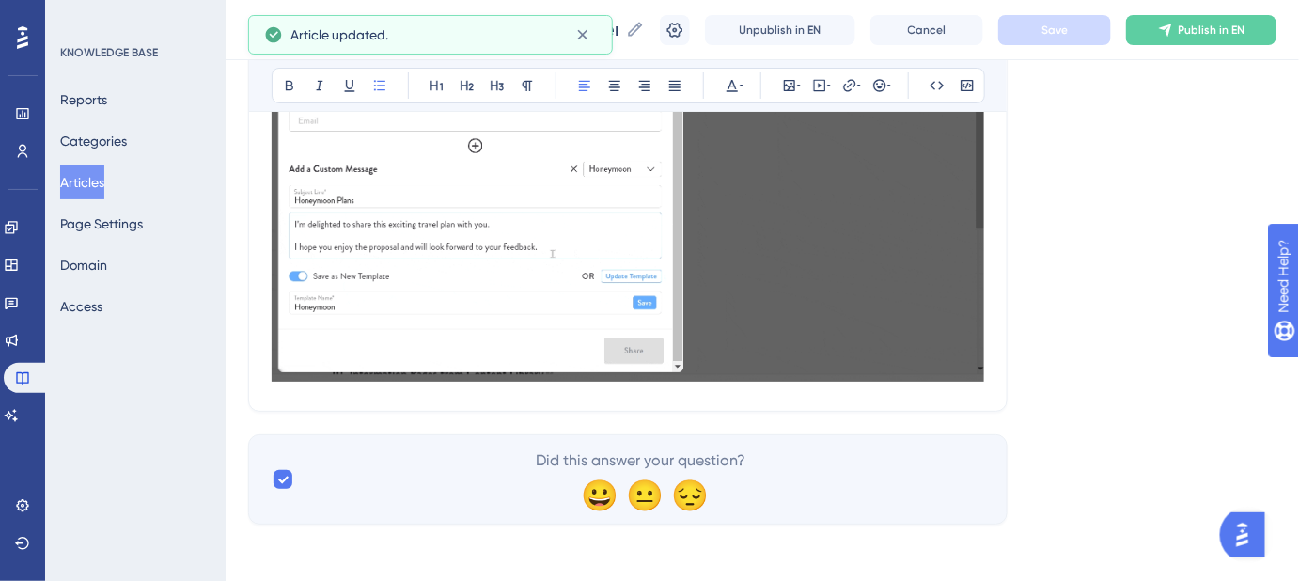
click at [952, 353] on img at bounding box center [628, 168] width 713 height 427
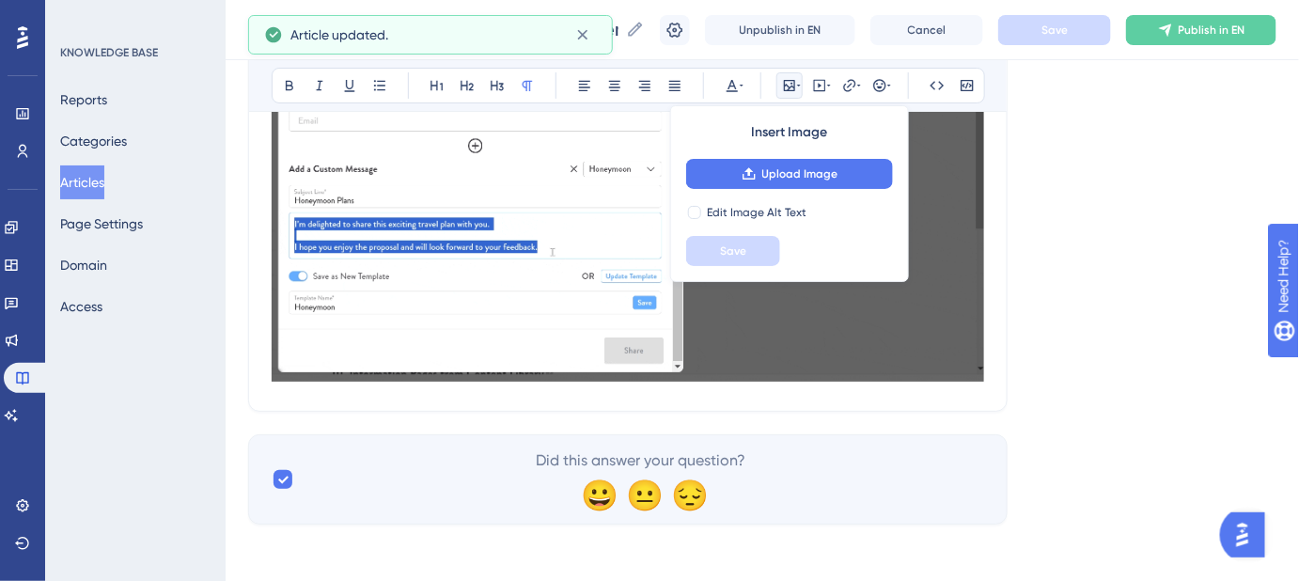
scroll to position [2289, 0]
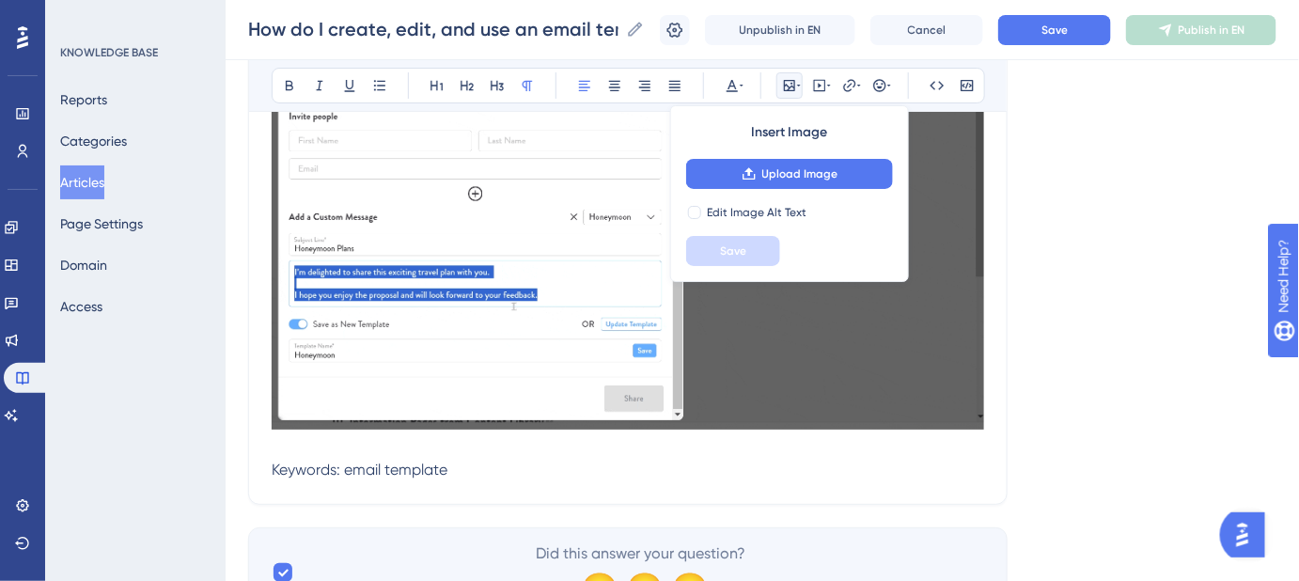
click at [471, 469] on p "Keywords: email template" at bounding box center [628, 470] width 713 height 23
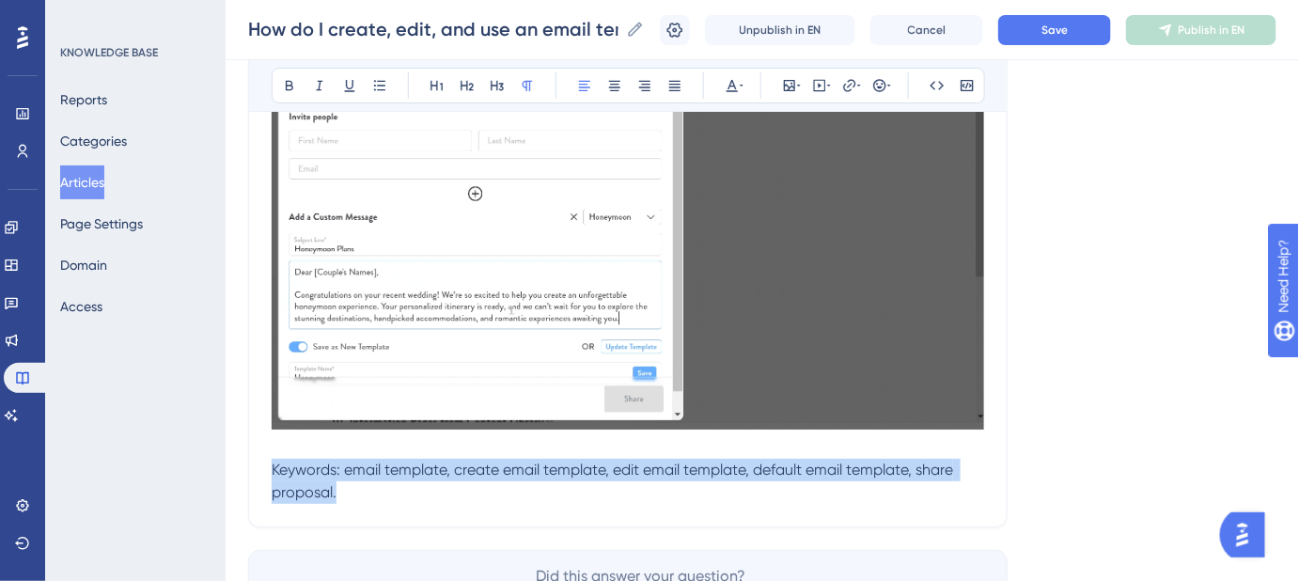
drag, startPoint x: 350, startPoint y: 492, endPoint x: 248, endPoint y: 472, distance: 103.4
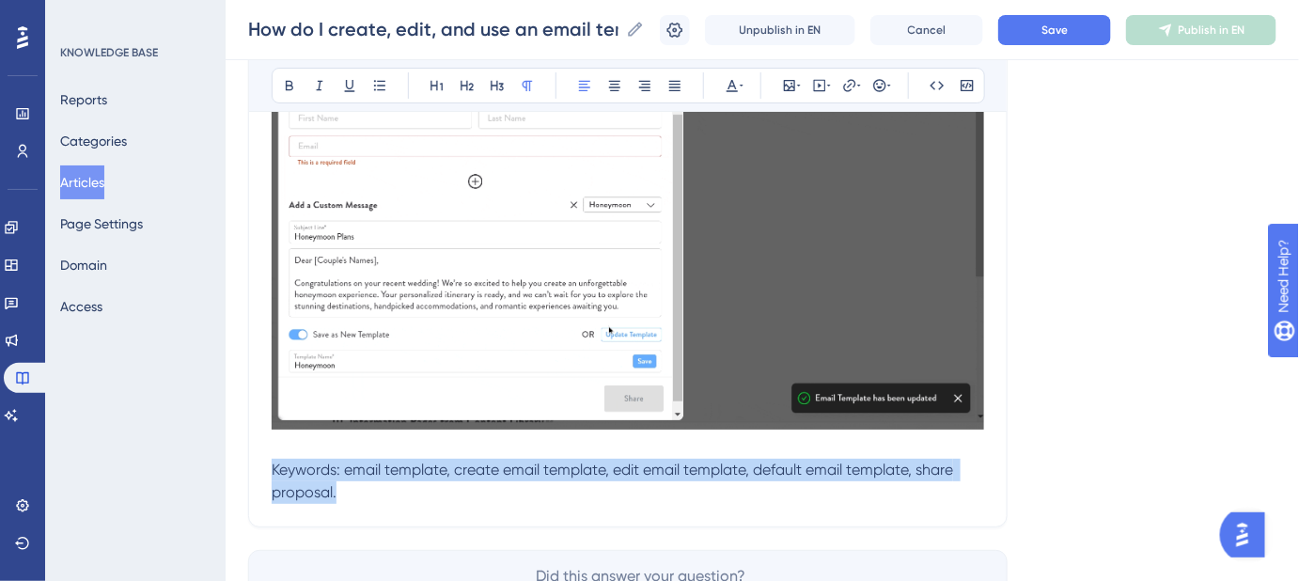
click at [352, 467] on span "Keywords: email template, create email template, edit email template, default e…" at bounding box center [614, 481] width 685 height 40
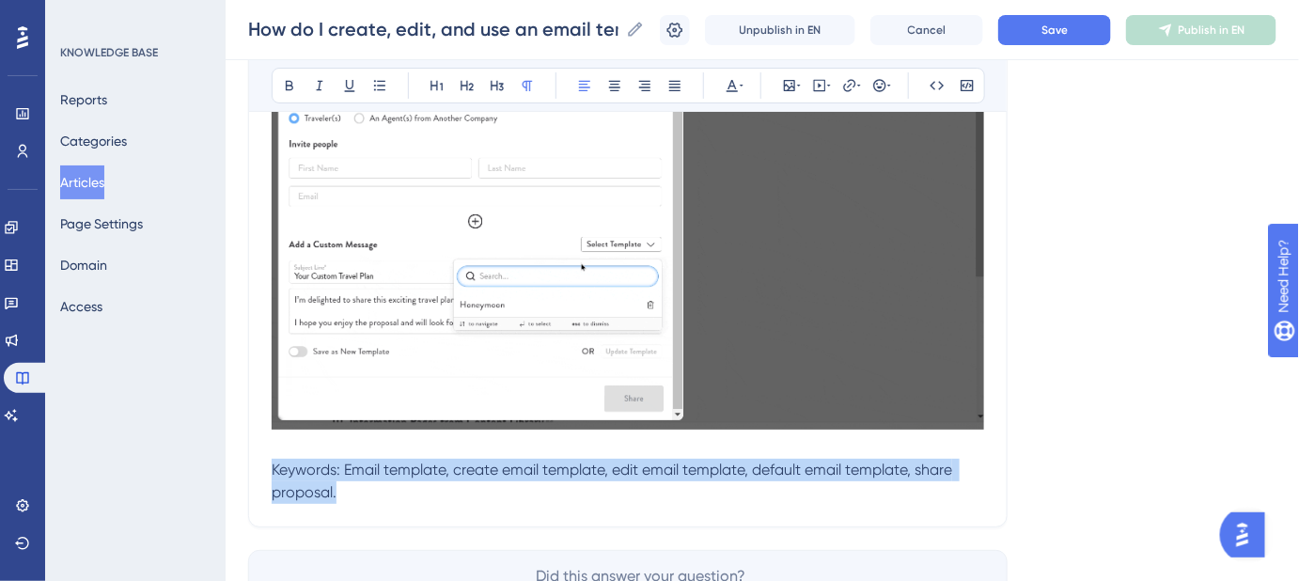
drag, startPoint x: 317, startPoint y: 489, endPoint x: 270, endPoint y: 468, distance: 51.4
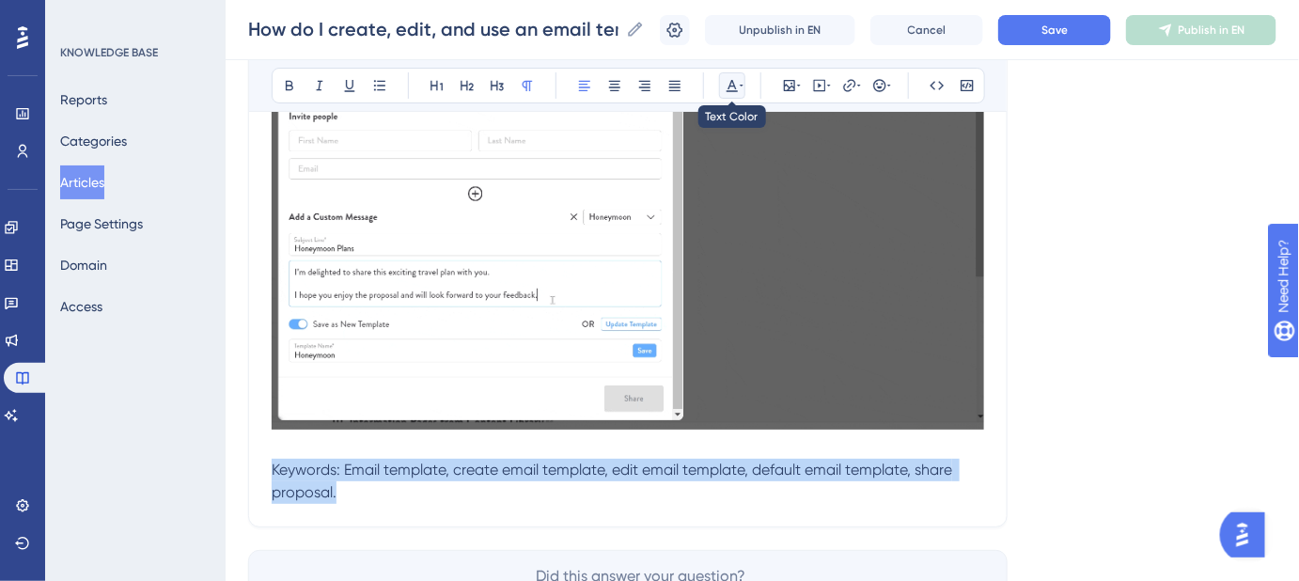
click at [740, 88] on icon at bounding box center [742, 85] width 4 height 15
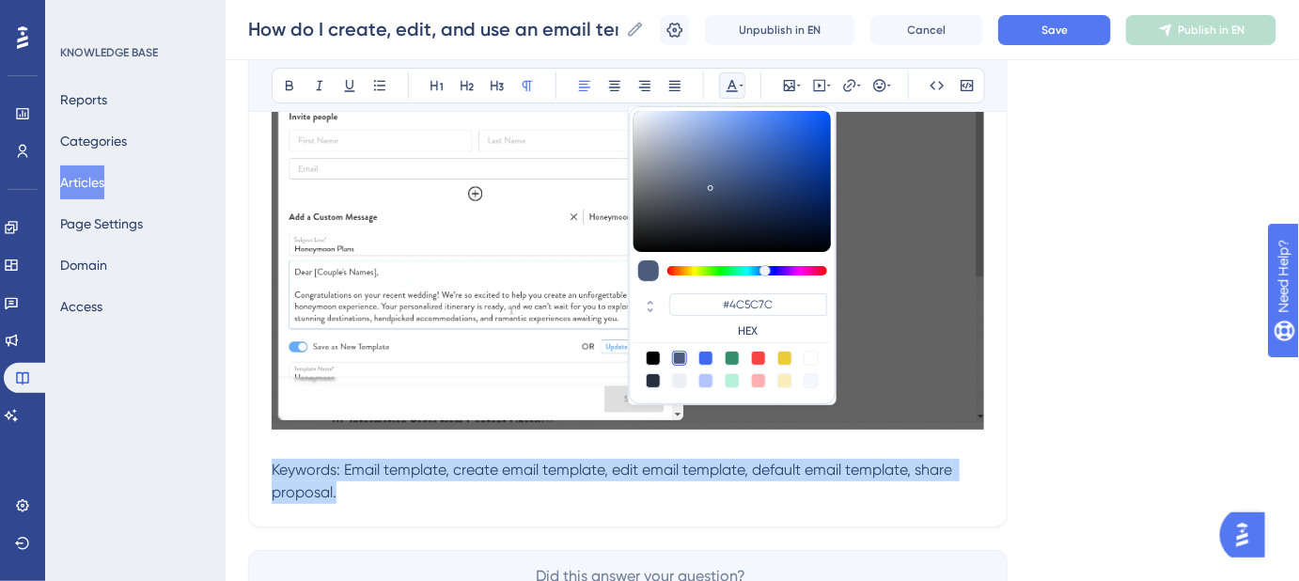
click at [674, 378] on div at bounding box center [679, 380] width 15 height 15
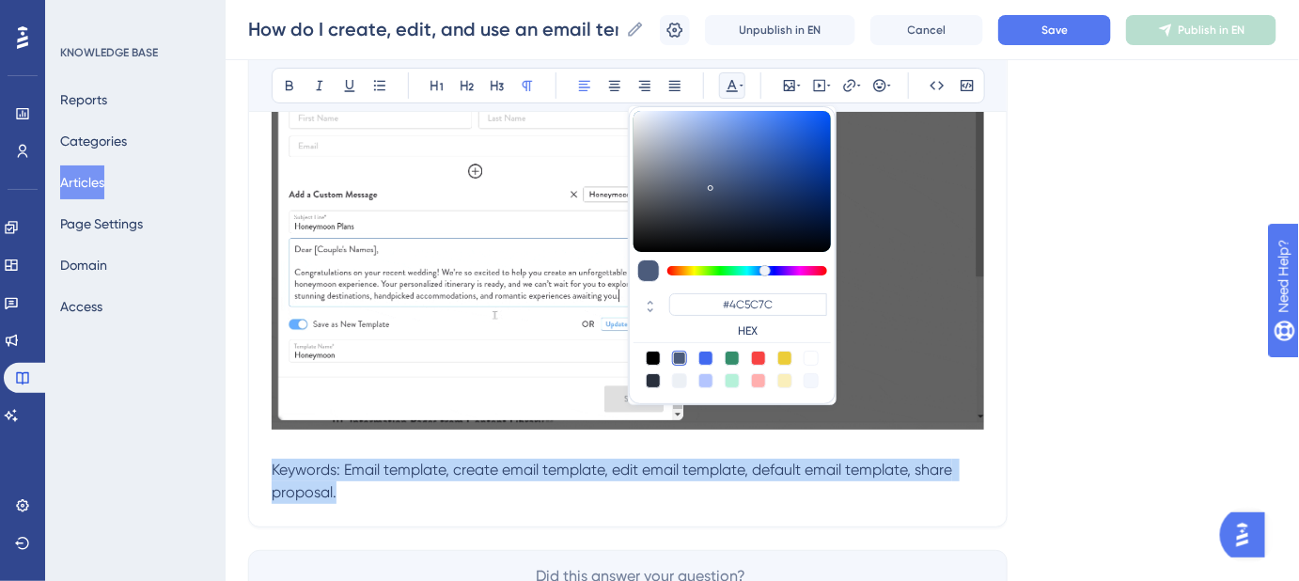
type input "#ECF0F5"
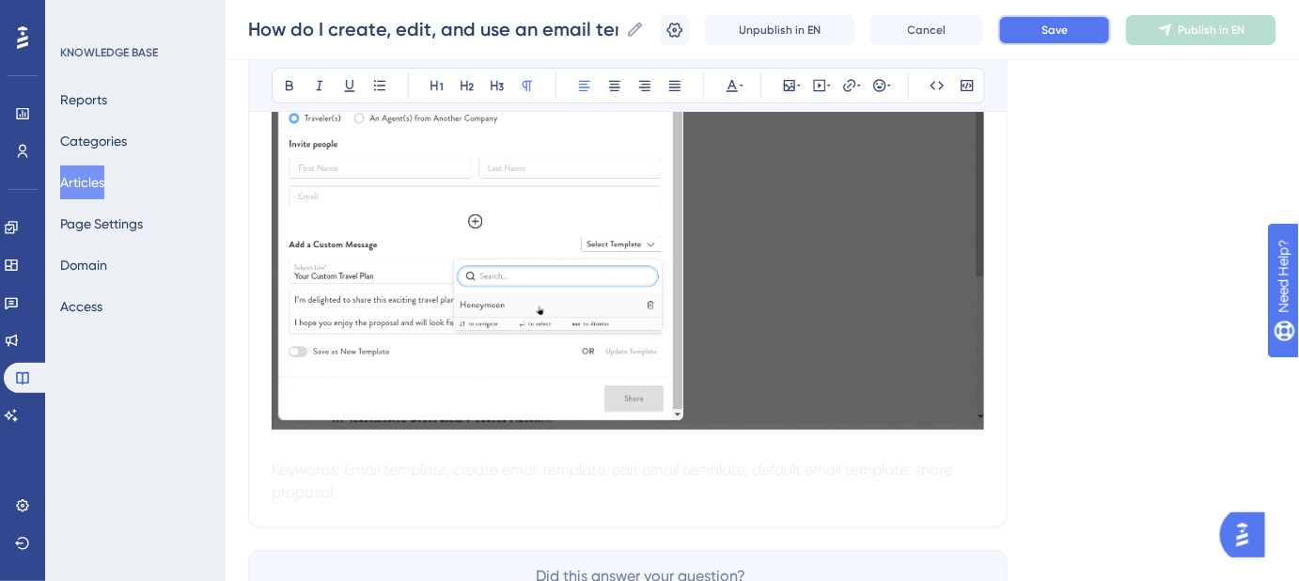
click at [1086, 26] on button "Save" at bounding box center [1054, 30] width 113 height 30
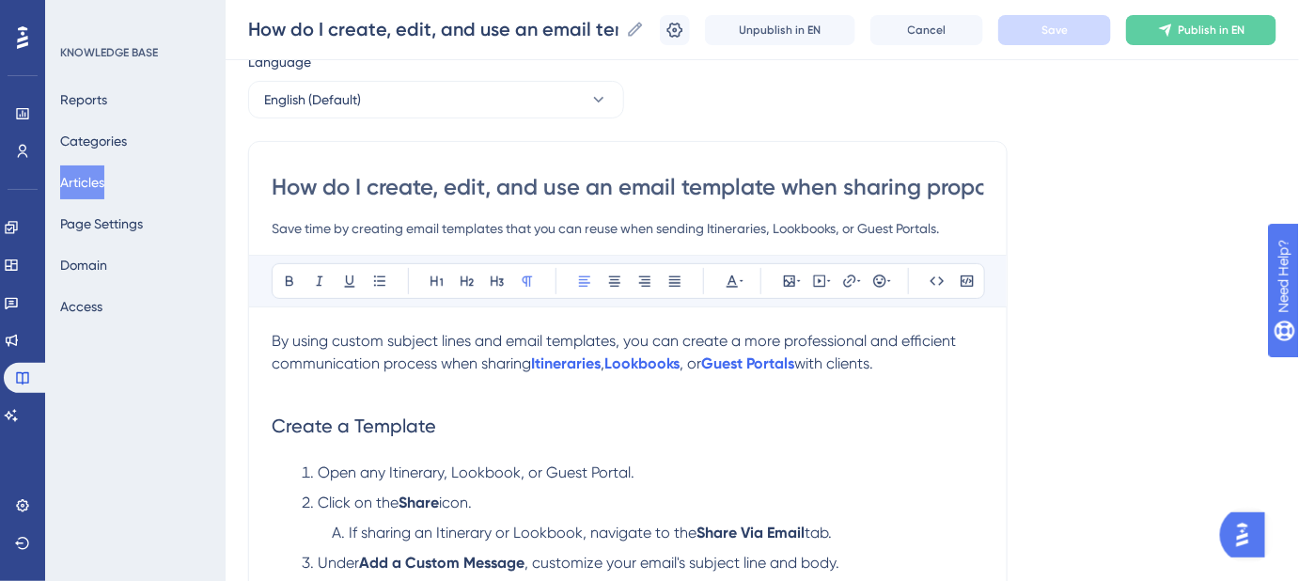
scroll to position [0, 0]
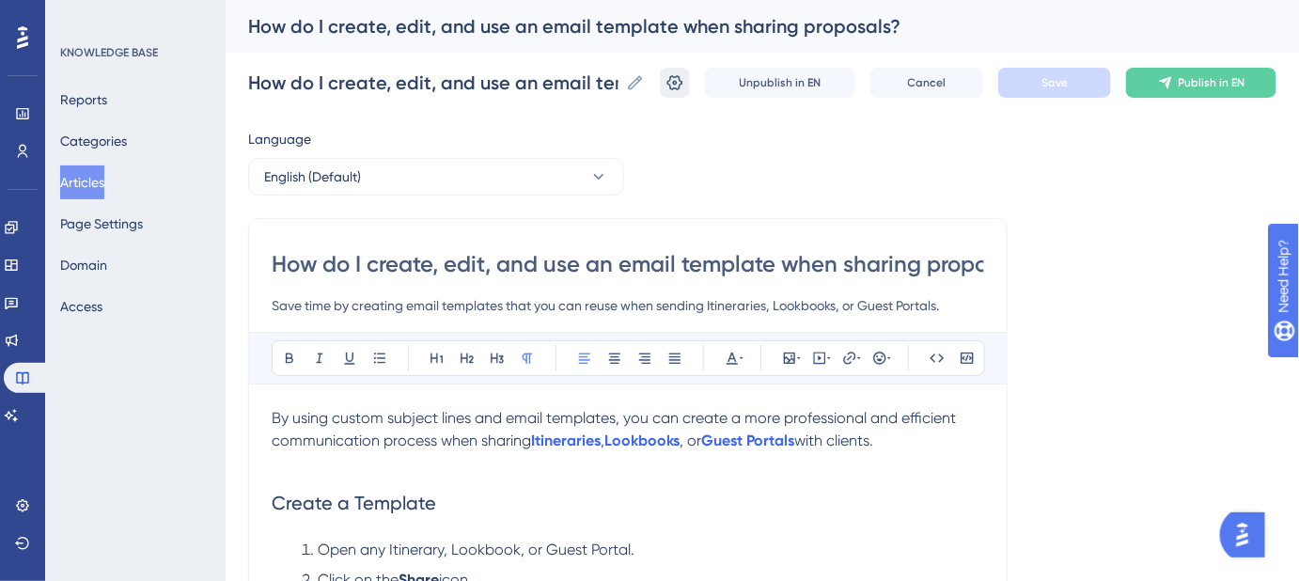
click at [684, 79] on icon at bounding box center [675, 82] width 19 height 19
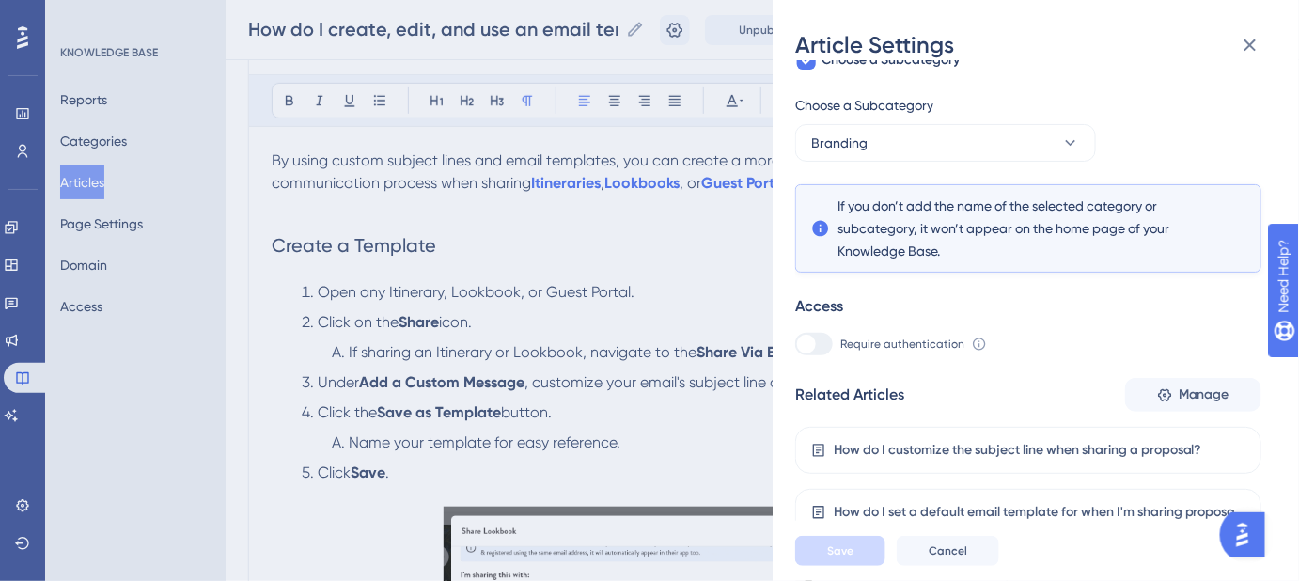
scroll to position [427, 0]
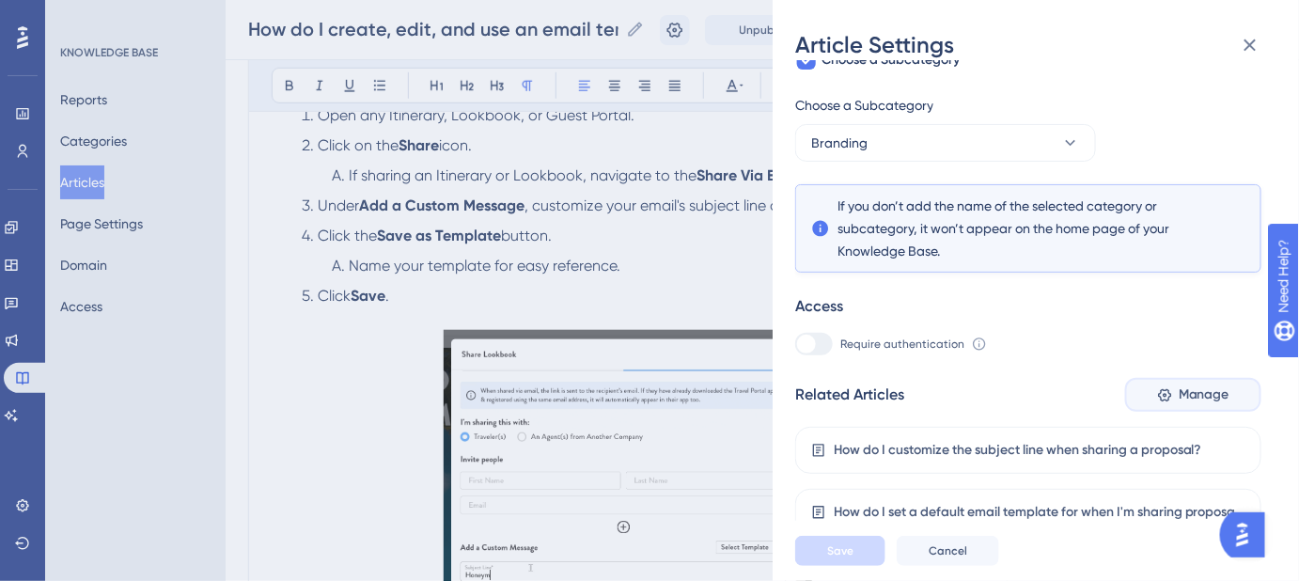
click at [1179, 395] on span "Manage" at bounding box center [1204, 395] width 51 height 23
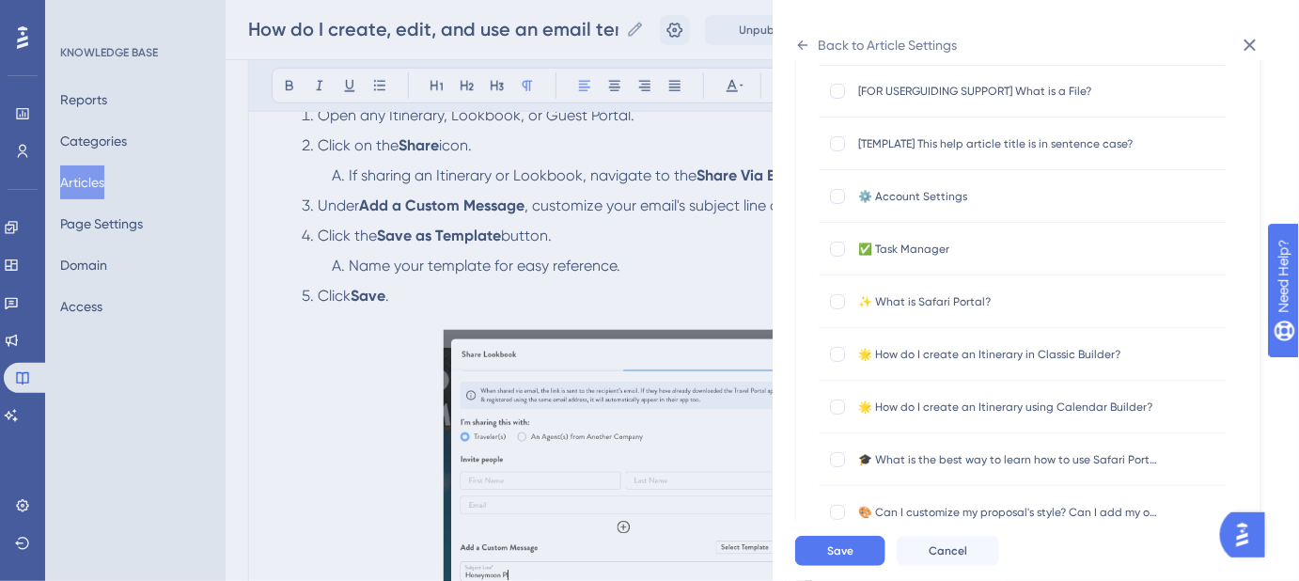
scroll to position [0, 0]
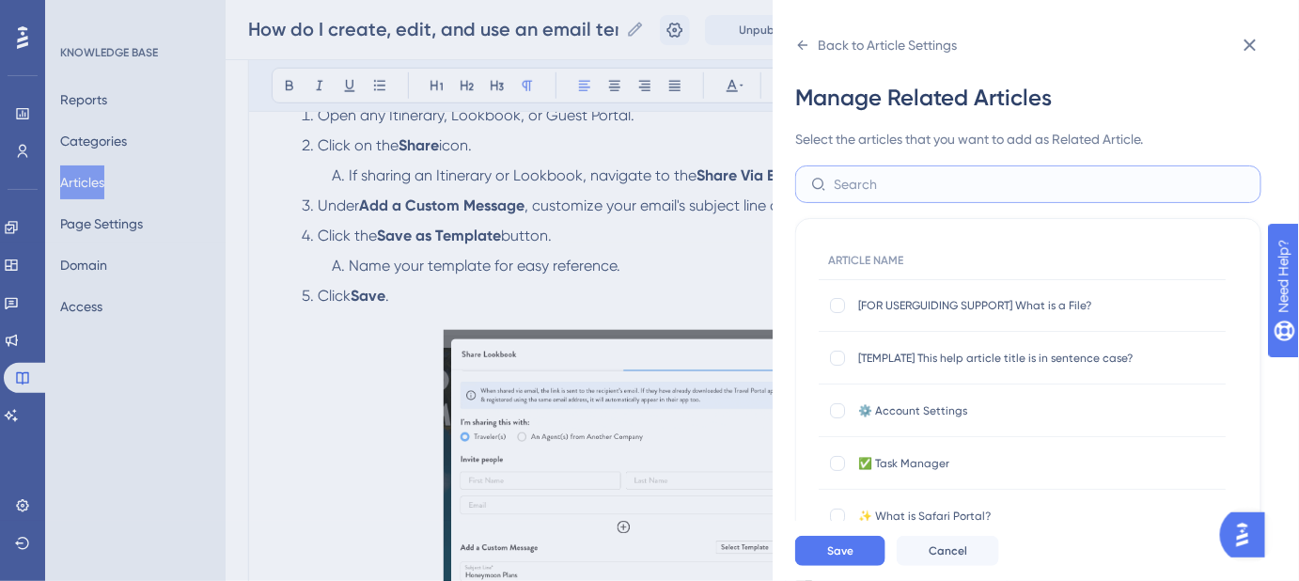
click at [912, 181] on input "text" at bounding box center [1040, 184] width 412 height 21
type input "email temp"
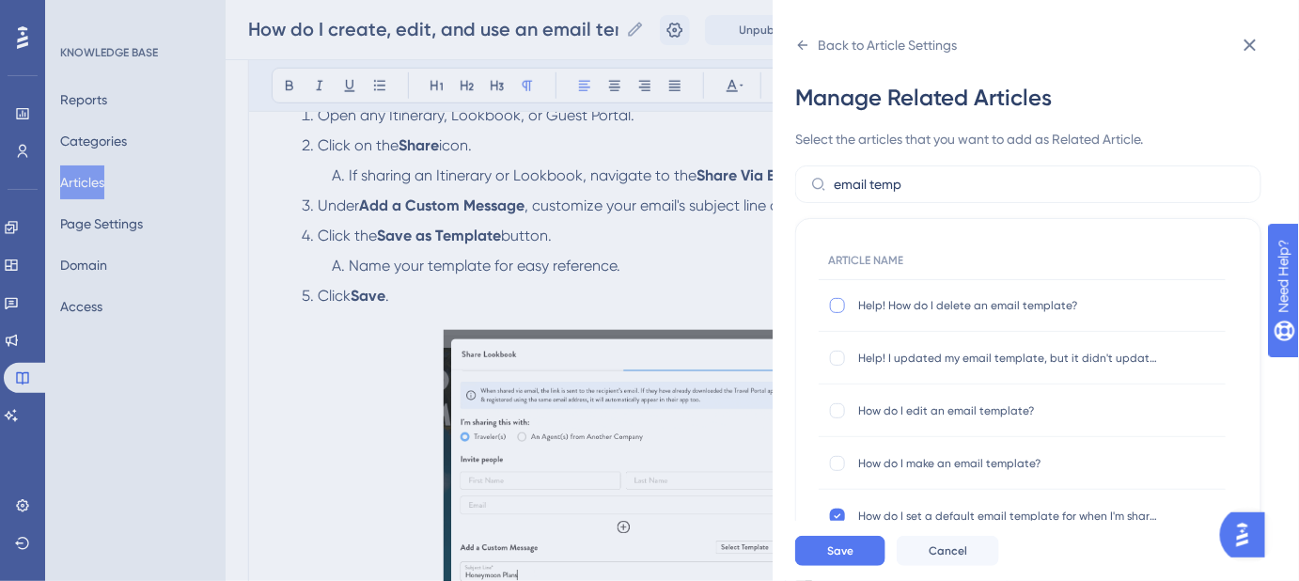
click at [837, 305] on div at bounding box center [837, 305] width 15 height 15
checkbox input "true"
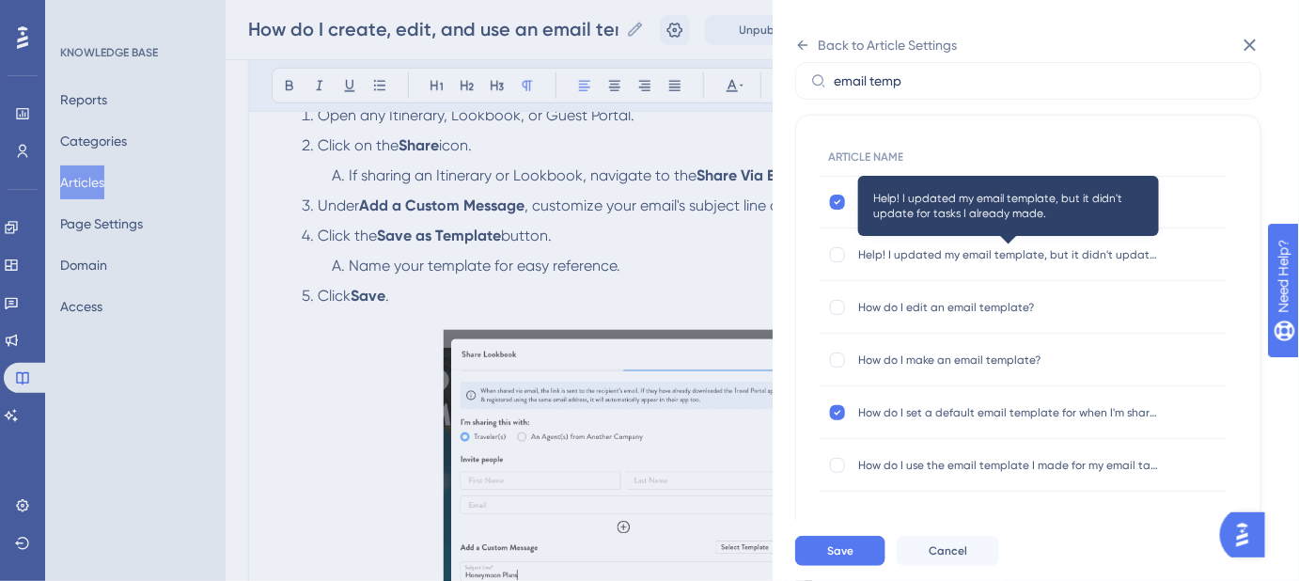
scroll to position [85, 0]
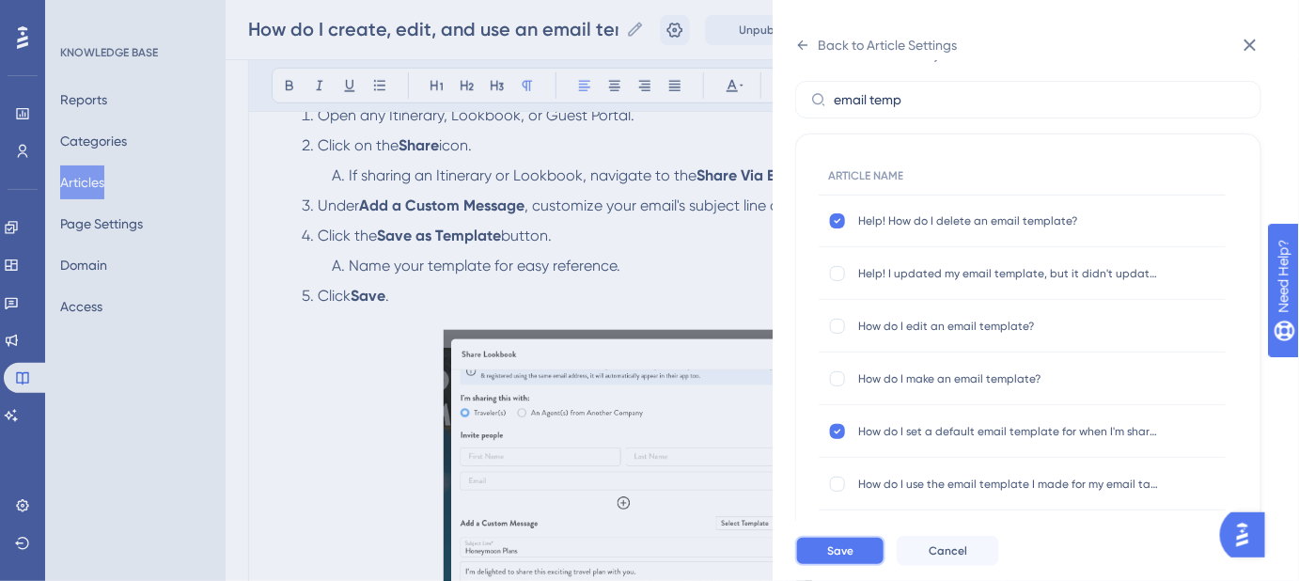
click at [858, 558] on button "Save" at bounding box center [840, 551] width 90 height 30
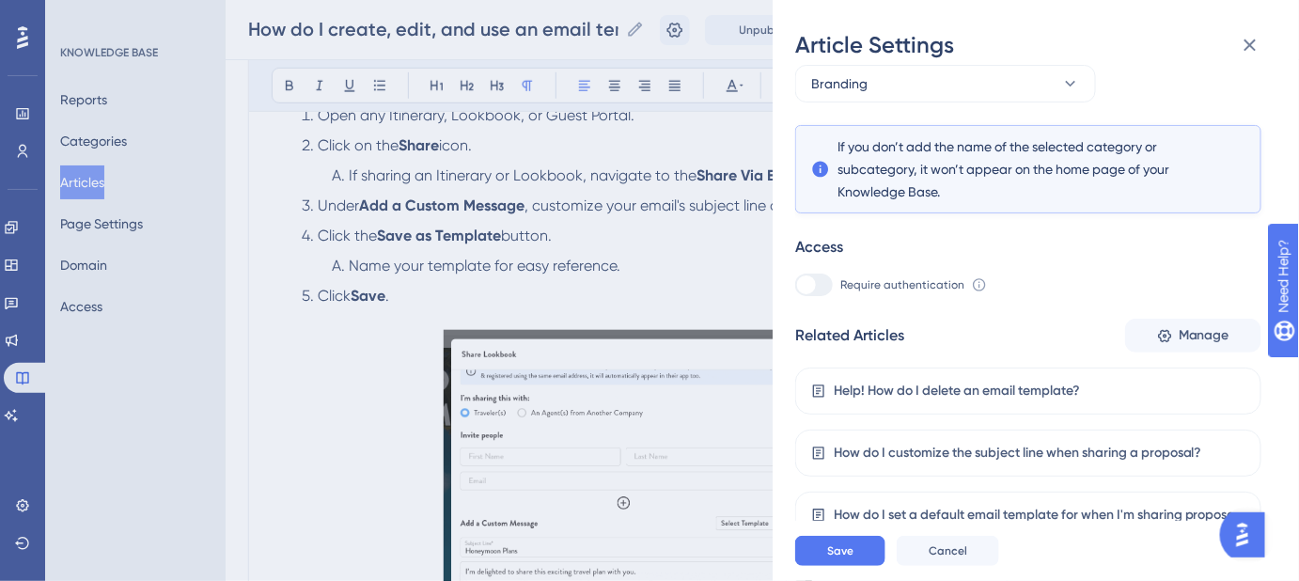
scroll to position [275, 0]
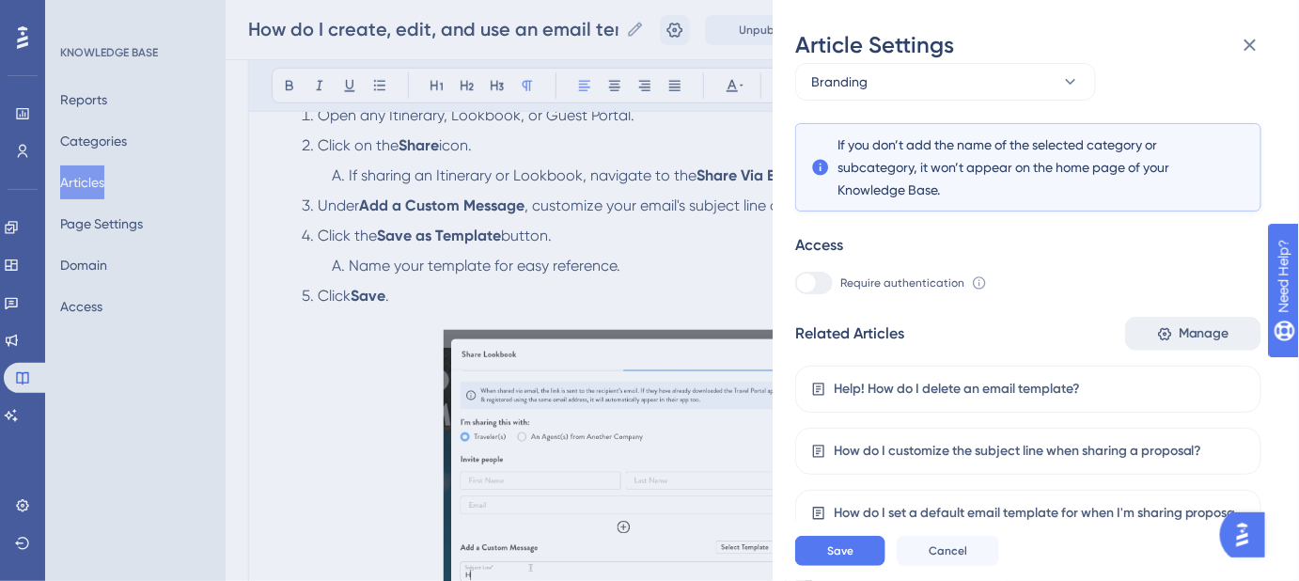
click at [1185, 333] on span "Manage" at bounding box center [1204, 333] width 51 height 23
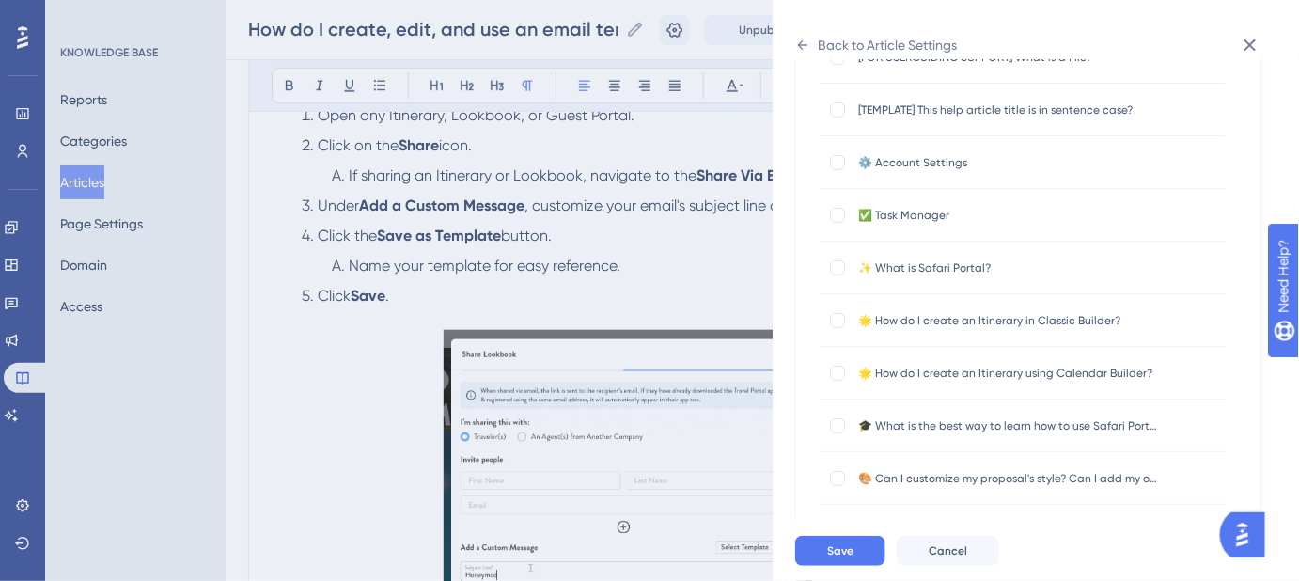
scroll to position [0, 0]
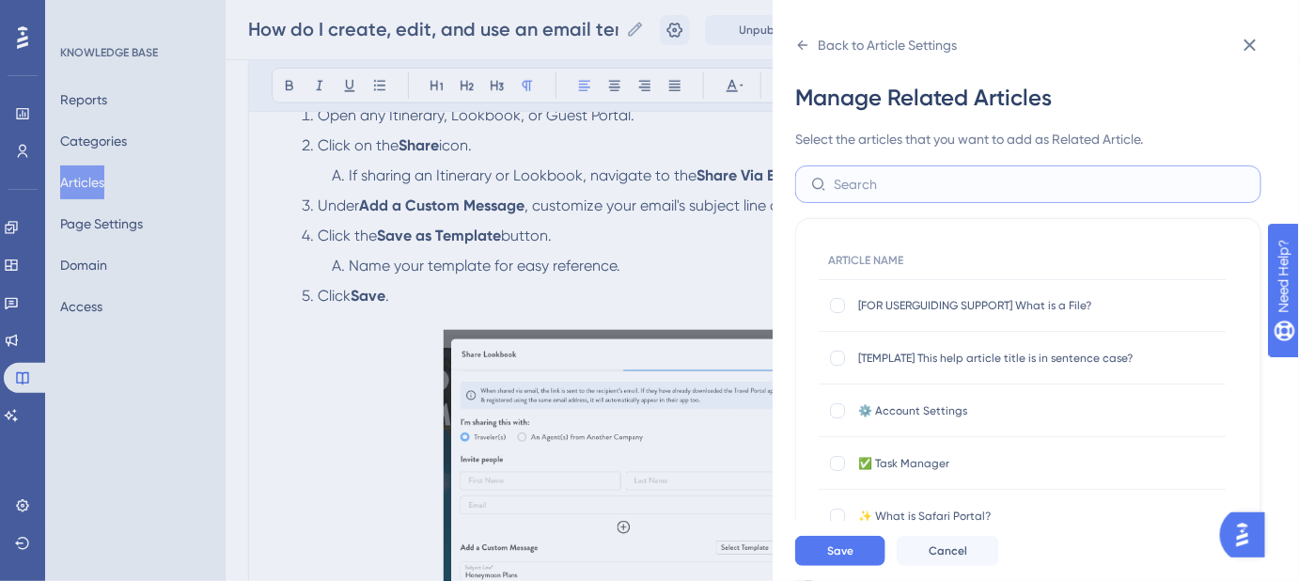
click at [922, 183] on input "text" at bounding box center [1040, 184] width 412 height 21
type input "share"
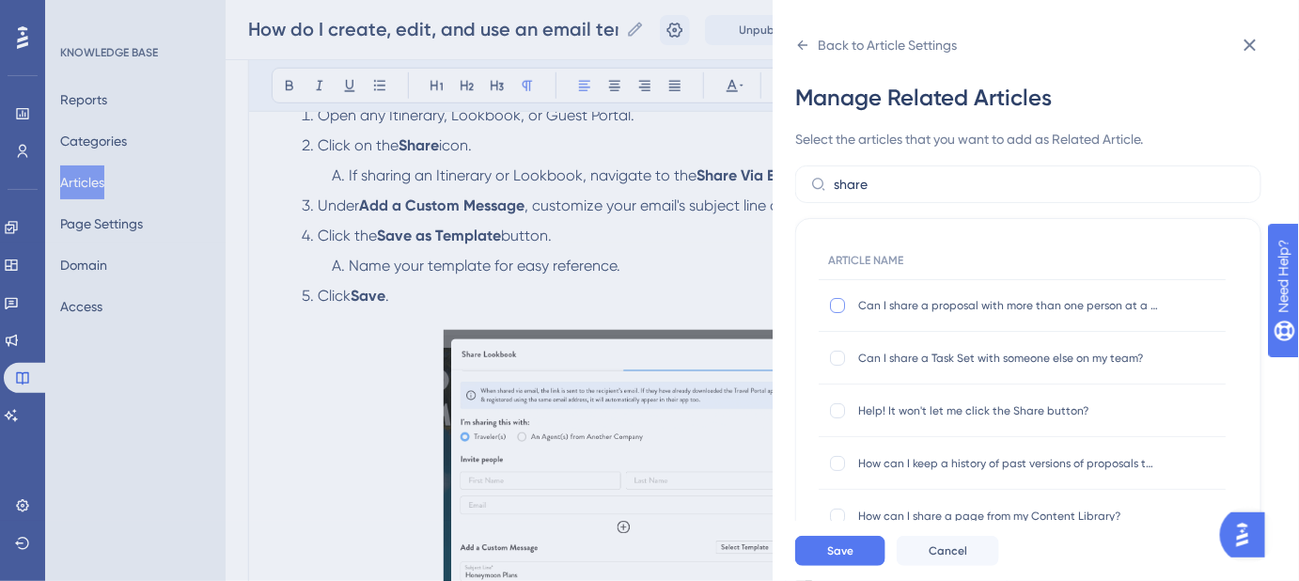
click at [840, 300] on div at bounding box center [837, 305] width 15 height 15
checkbox input "true"
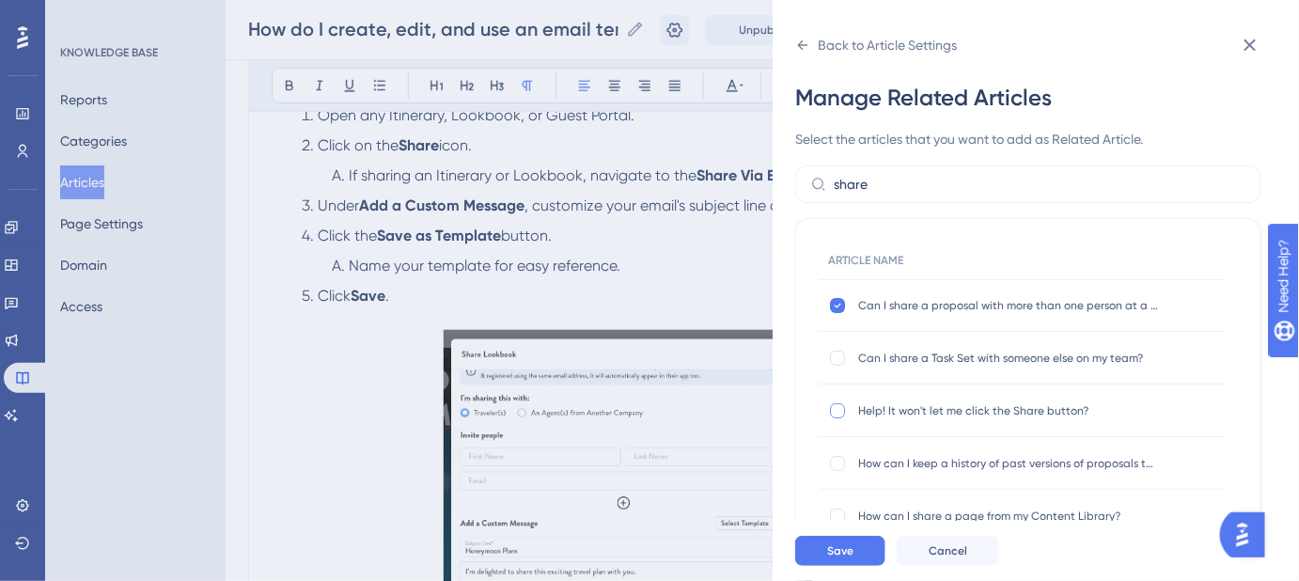
click at [842, 412] on div at bounding box center [837, 410] width 15 height 15
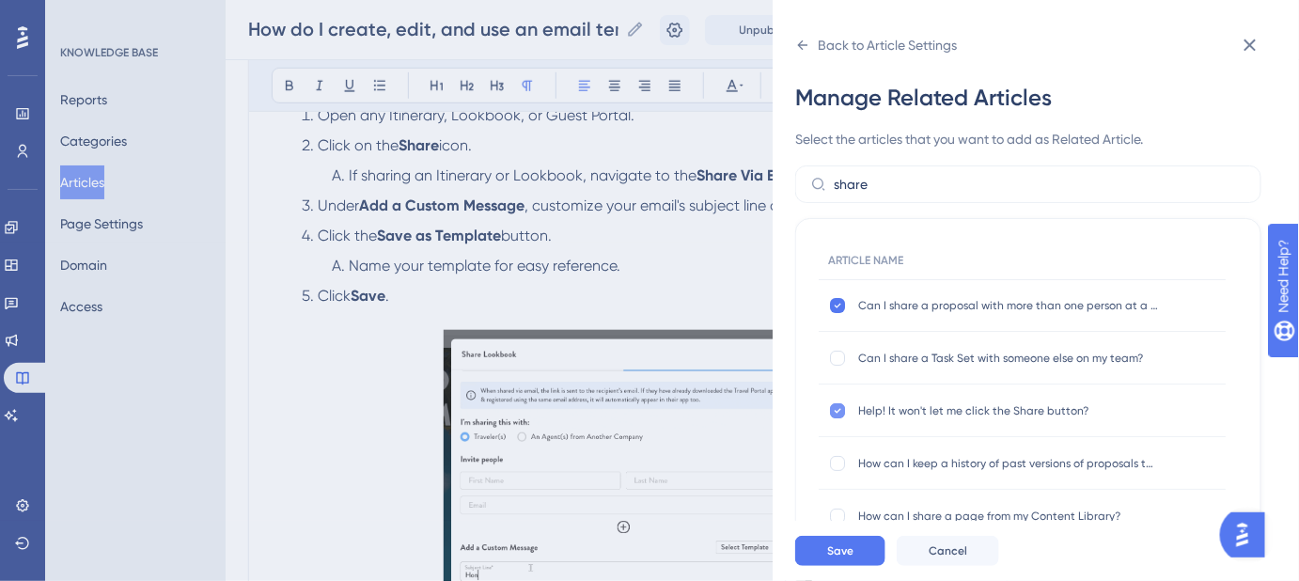
click at [837, 415] on icon at bounding box center [838, 410] width 8 height 15
checkbox input "false"
click at [852, 558] on span "Save" at bounding box center [840, 550] width 26 height 15
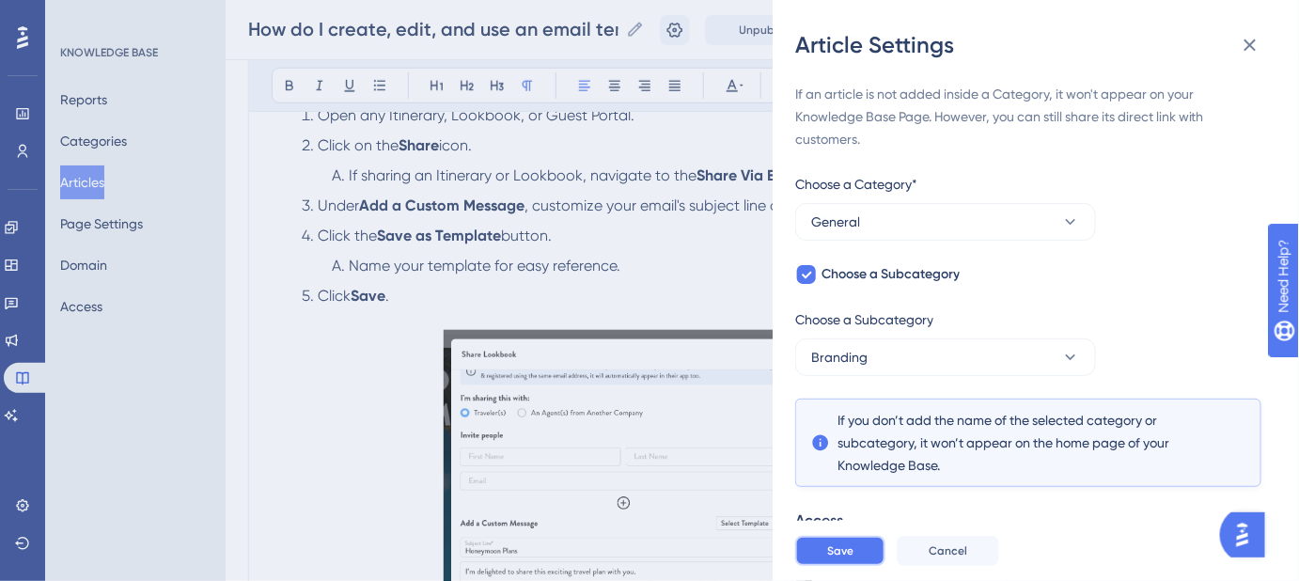
click at [854, 563] on button "Save" at bounding box center [840, 551] width 90 height 30
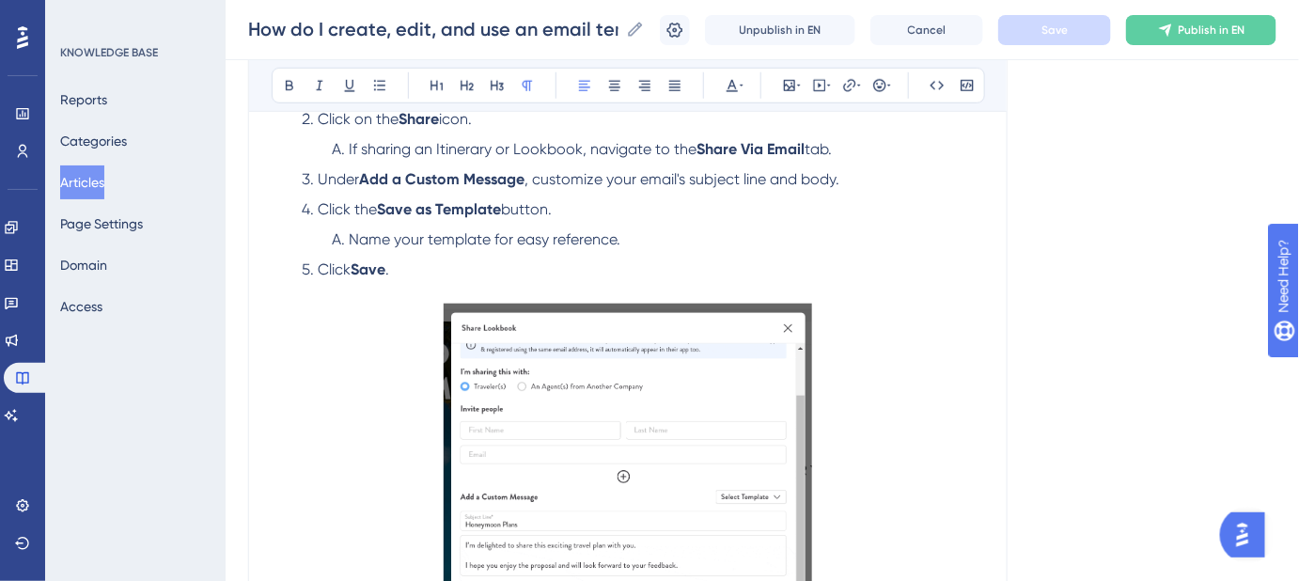
scroll to position [256, 0]
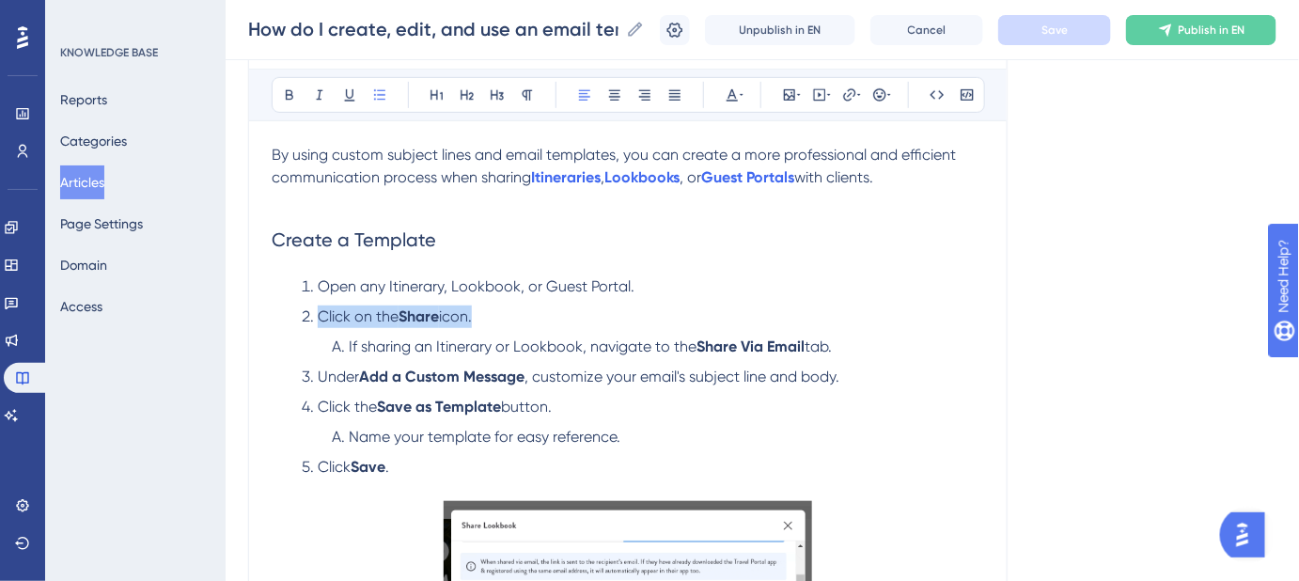
drag, startPoint x: 474, startPoint y: 318, endPoint x: 319, endPoint y: 317, distance: 155.1
click at [319, 317] on li "Click on the Share icon." at bounding box center [639, 317] width 690 height 23
copy li "Click on the Share icon"
click at [341, 282] on span "Open any Itinerary, Lookbook, or Guest Portal." at bounding box center [476, 286] width 317 height 18
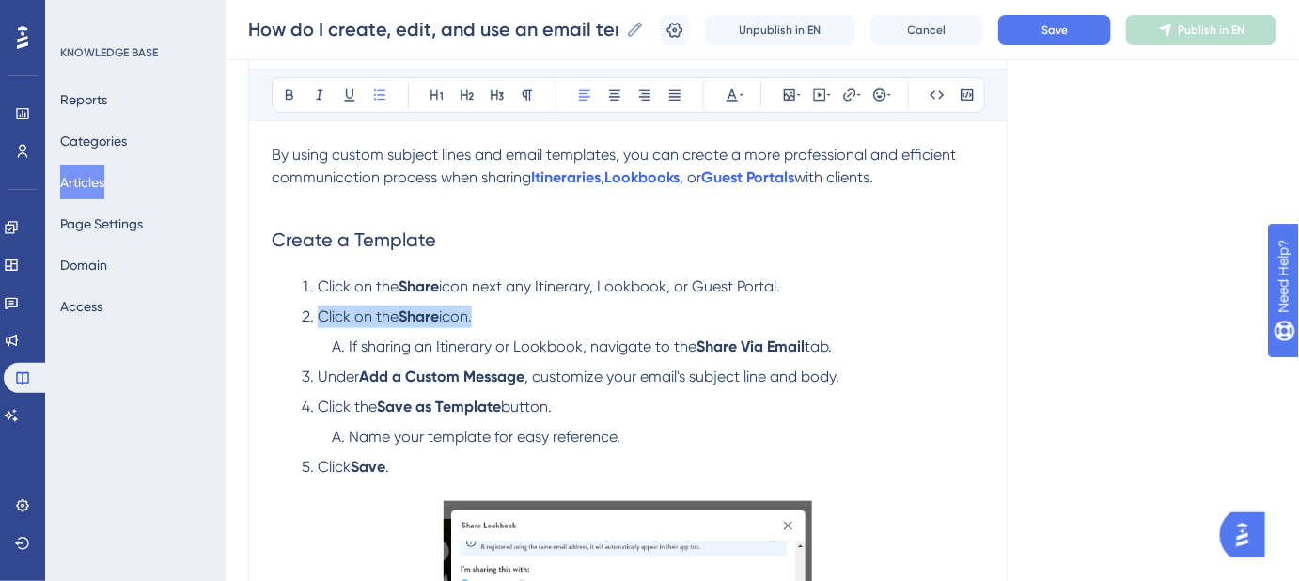
drag, startPoint x: 474, startPoint y: 313, endPoint x: 287, endPoint y: 313, distance: 187.1
click at [287, 313] on ol "Click on the Share icon next any Itinerary, Lookbook, or Guest Portal. Click on…" at bounding box center [628, 388] width 713 height 226
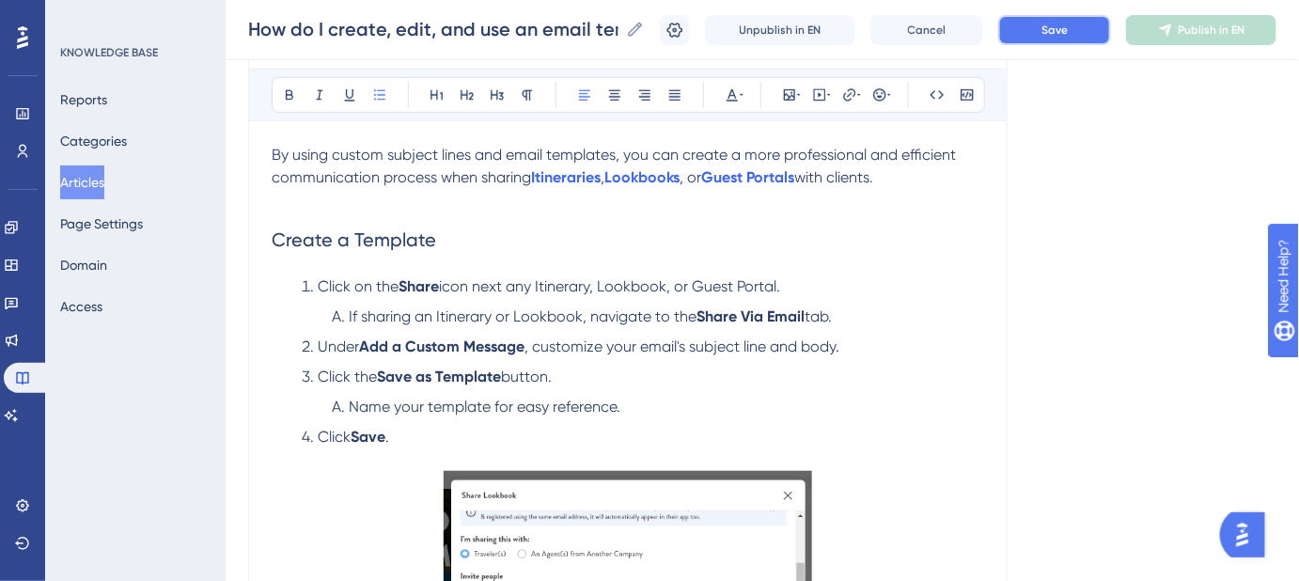
click at [1055, 23] on span "Save" at bounding box center [1055, 30] width 26 height 15
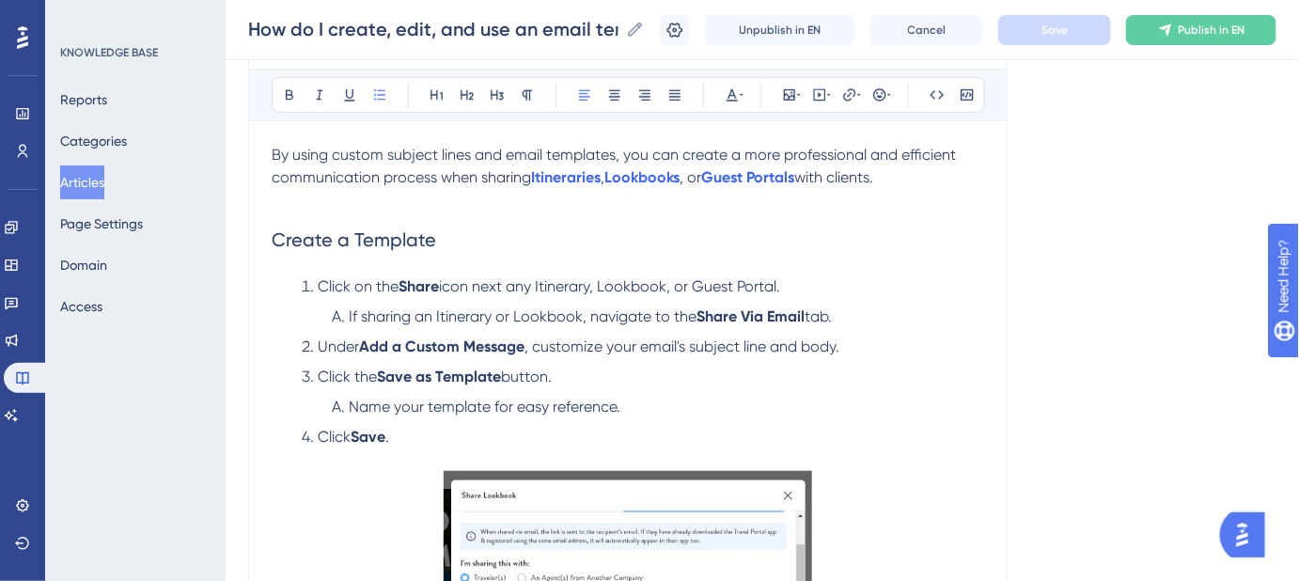
click at [318, 380] on span "Click the" at bounding box center [347, 377] width 59 height 18
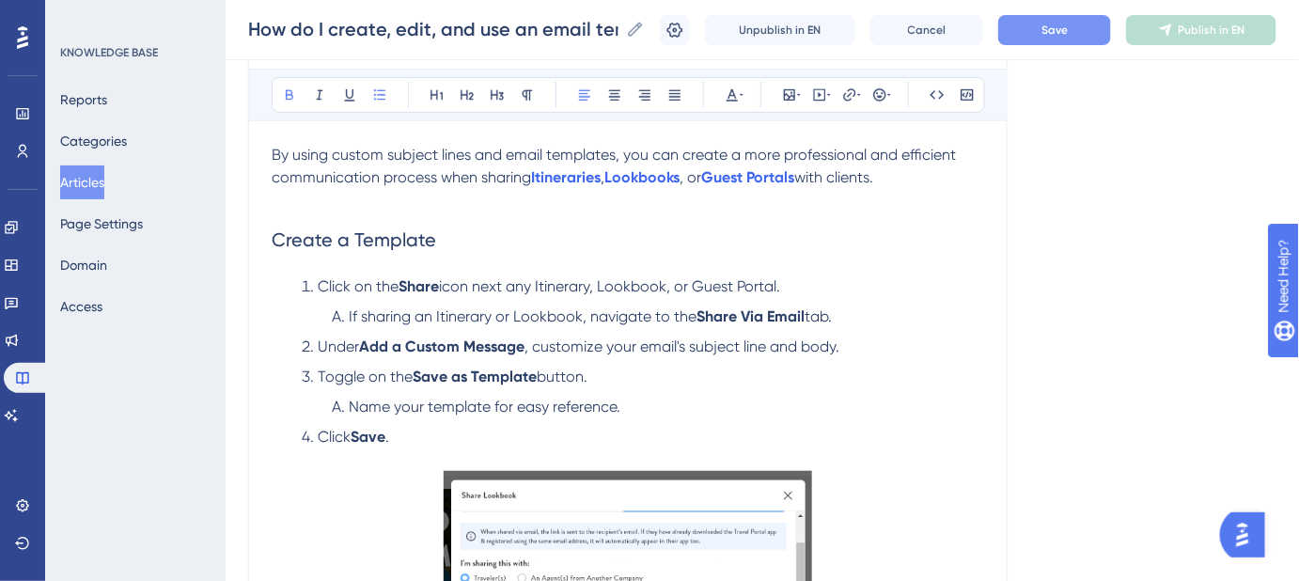
click at [373, 436] on strong "Save" at bounding box center [368, 437] width 35 height 18
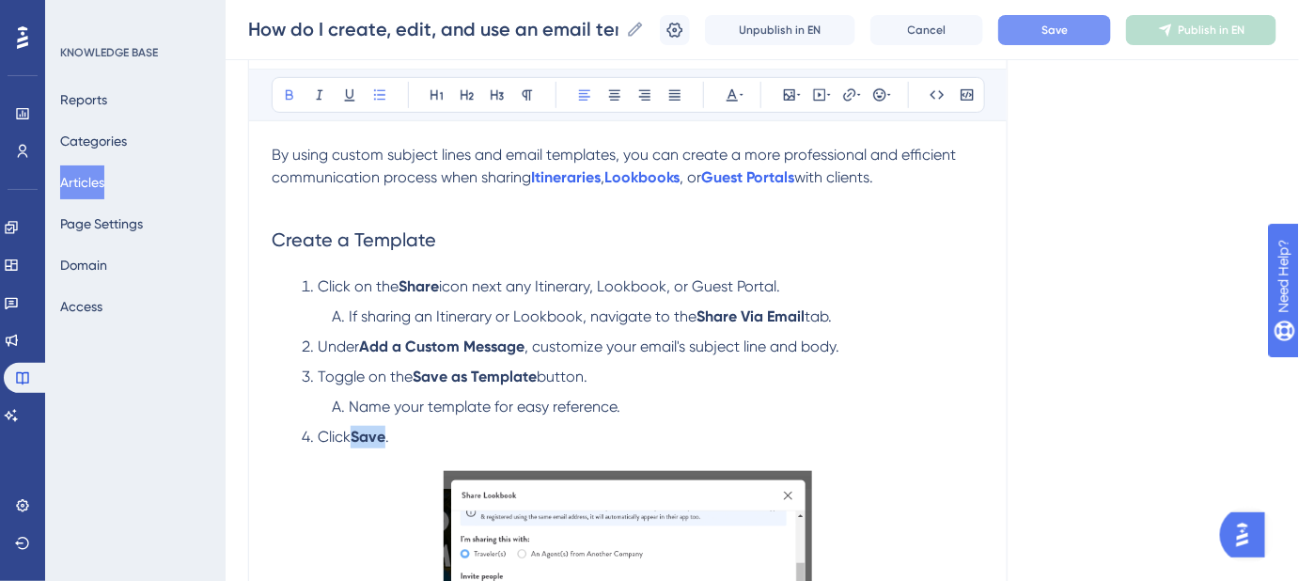
click at [373, 436] on strong "Save" at bounding box center [368, 437] width 35 height 18
click at [1047, 29] on button "Save" at bounding box center [1054, 30] width 113 height 30
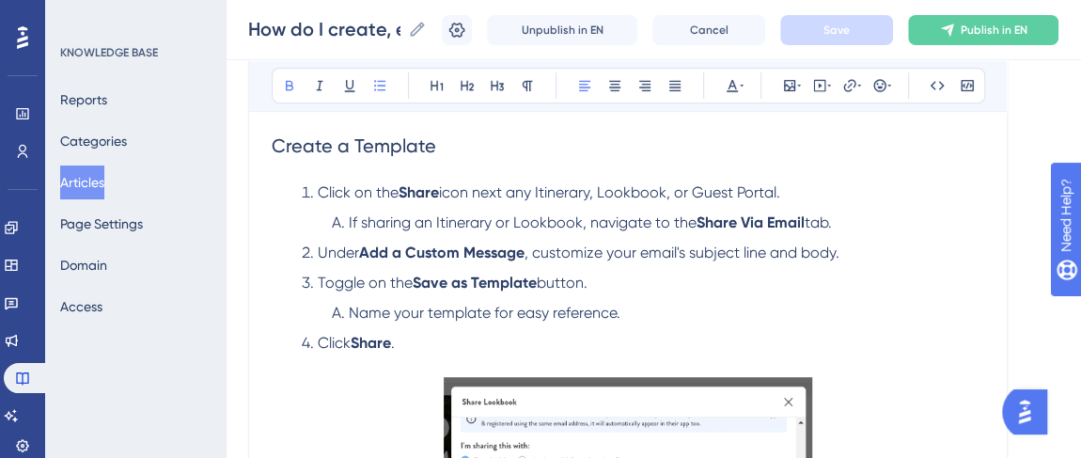
scroll to position [341, 0]
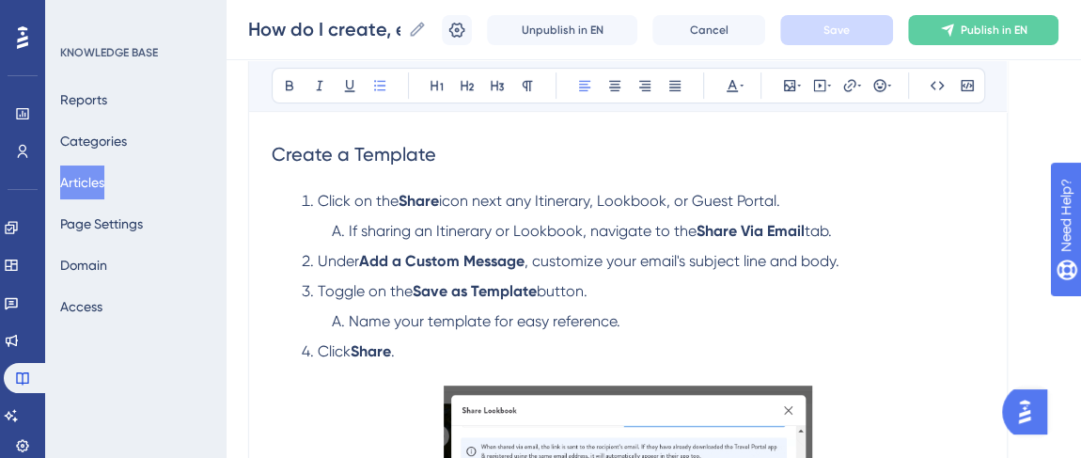
click at [461, 200] on span "icon next any Itinerary, Lookbook, or Guest Portal." at bounding box center [609, 201] width 341 height 18
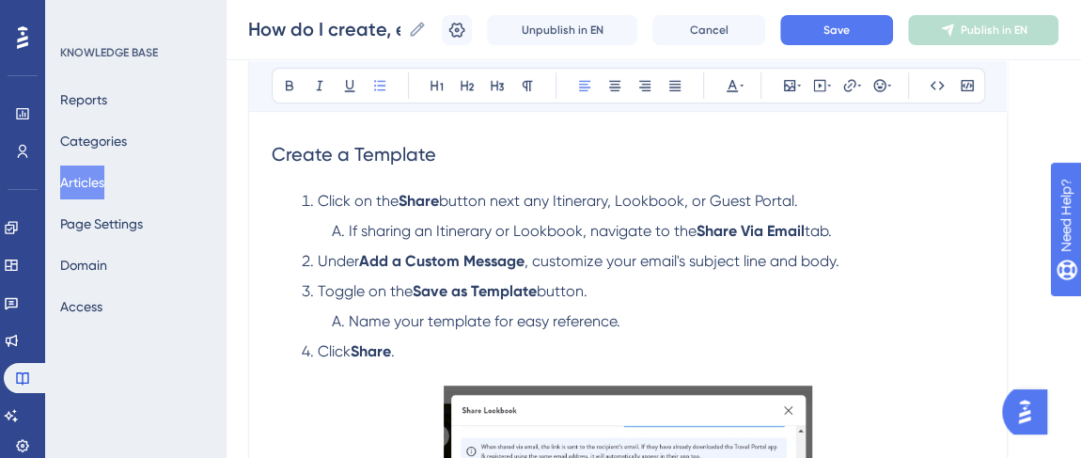
scroll to position [427, 0]
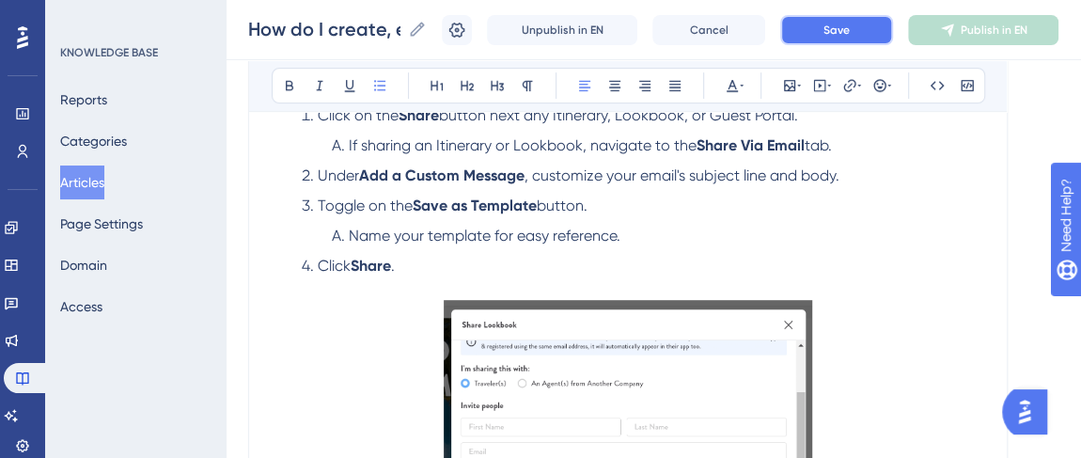
click at [850, 32] on span "Save" at bounding box center [837, 30] width 26 height 15
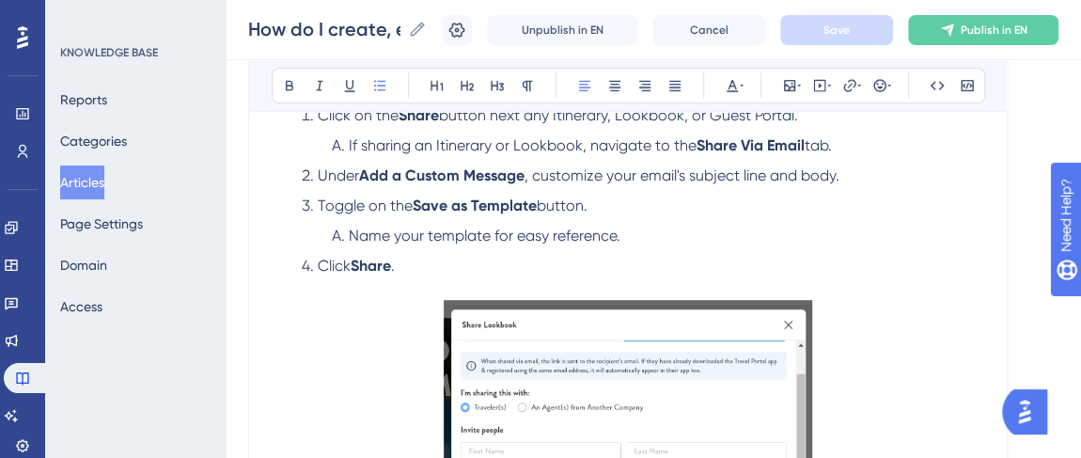
click at [401, 202] on span "Toggle on the" at bounding box center [365, 205] width 95 height 18
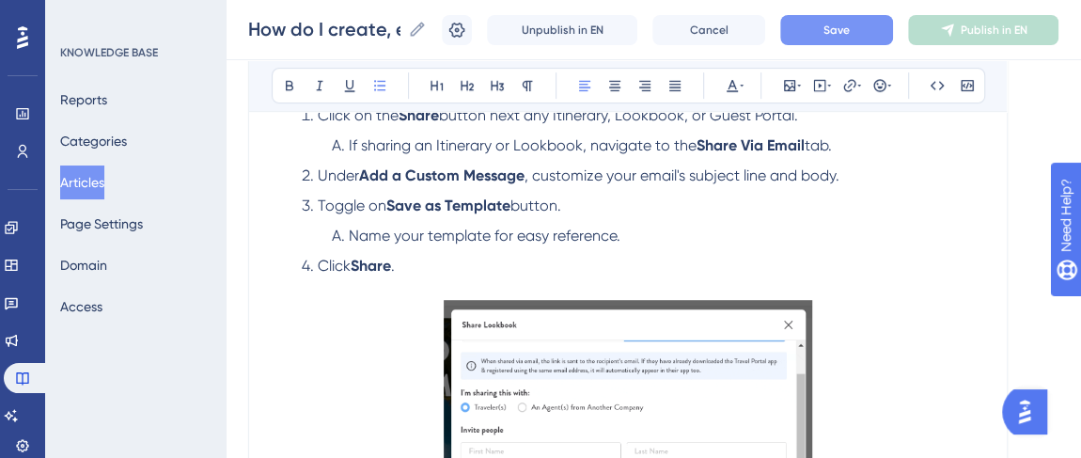
click at [529, 209] on span "button." at bounding box center [535, 205] width 51 height 18
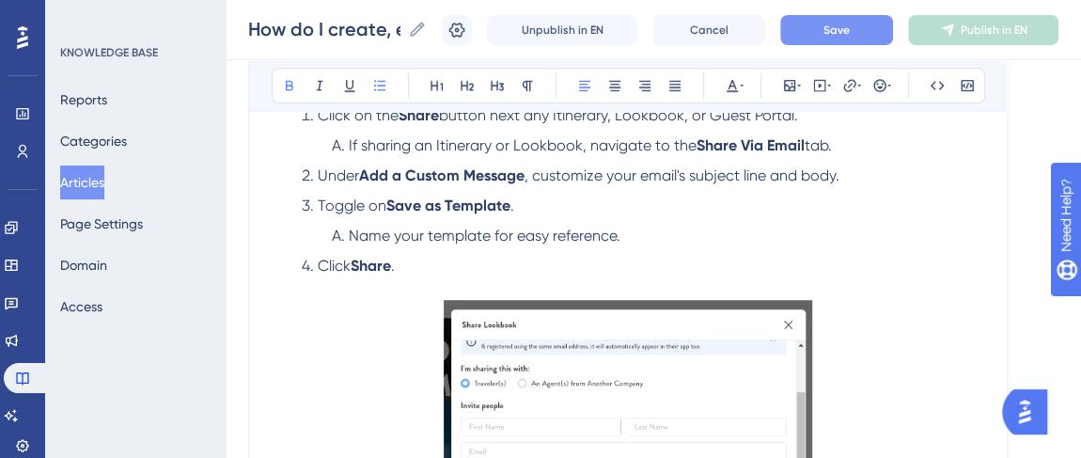
click at [845, 29] on span "Save" at bounding box center [837, 30] width 26 height 15
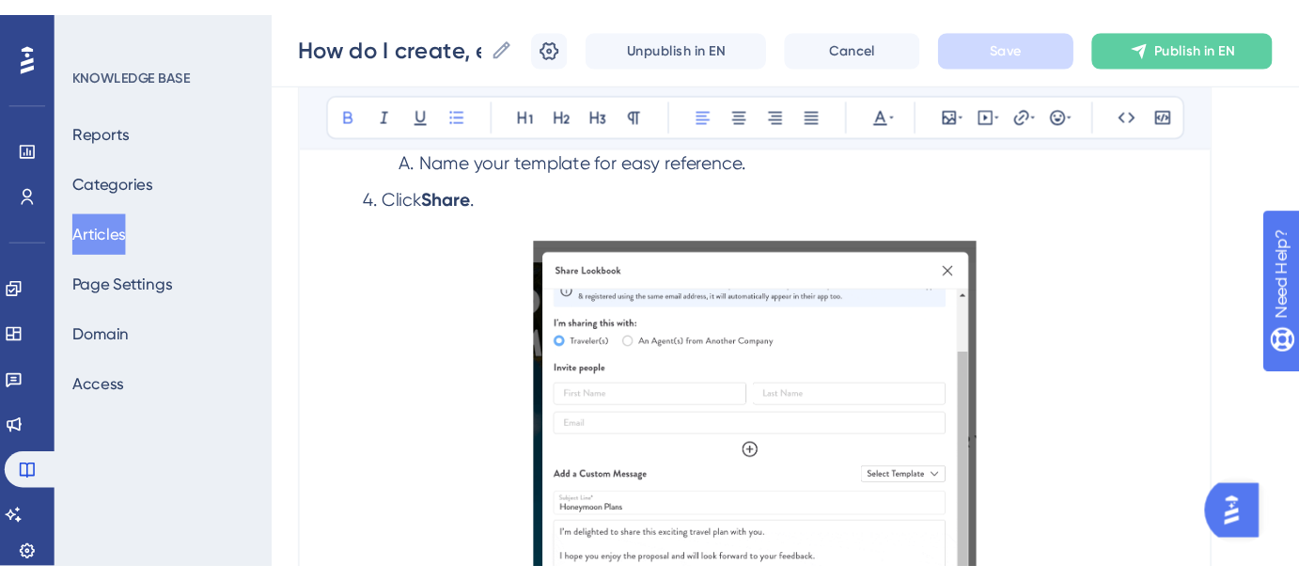
scroll to position [512, 0]
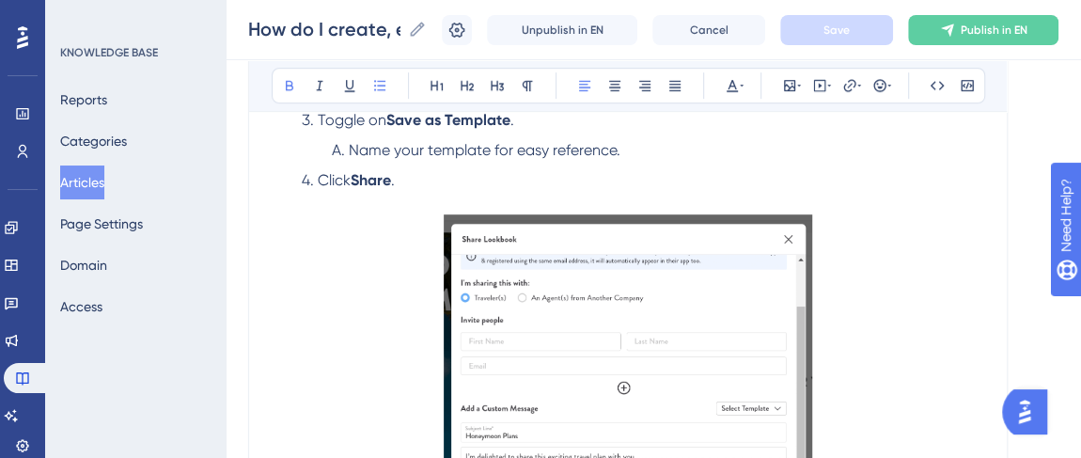
click at [373, 180] on strong "Share" at bounding box center [371, 180] width 40 height 18
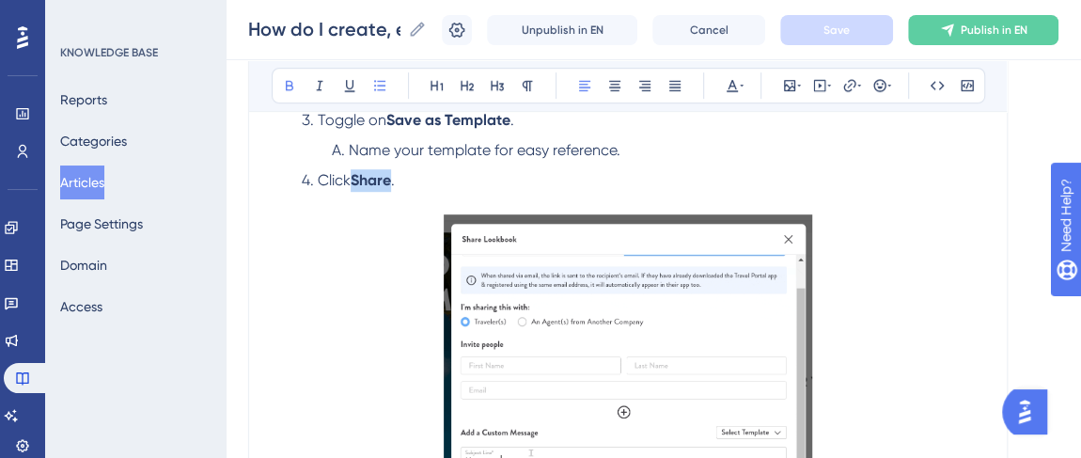
click at [373, 180] on strong "Share" at bounding box center [371, 180] width 40 height 18
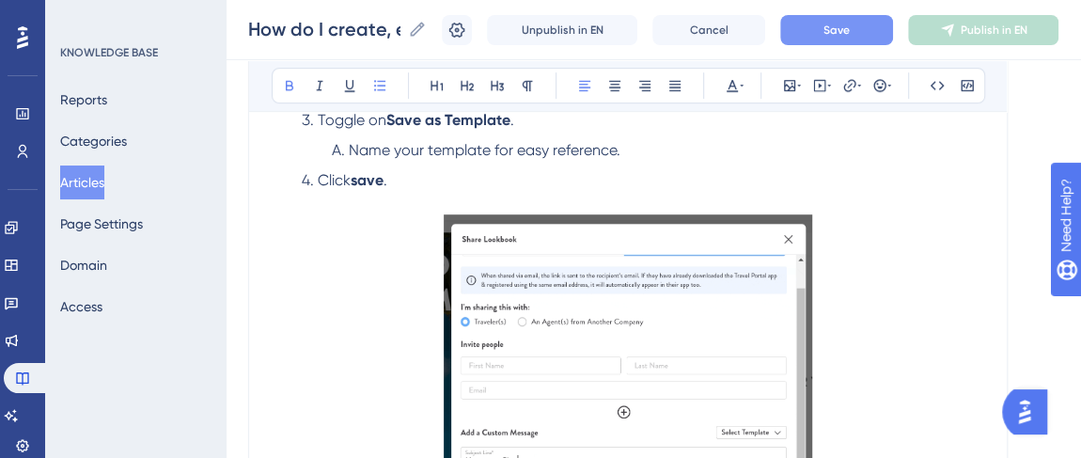
click at [361, 180] on strong "save" at bounding box center [367, 180] width 33 height 18
click at [353, 177] on span "Click S" at bounding box center [340, 180] width 45 height 18
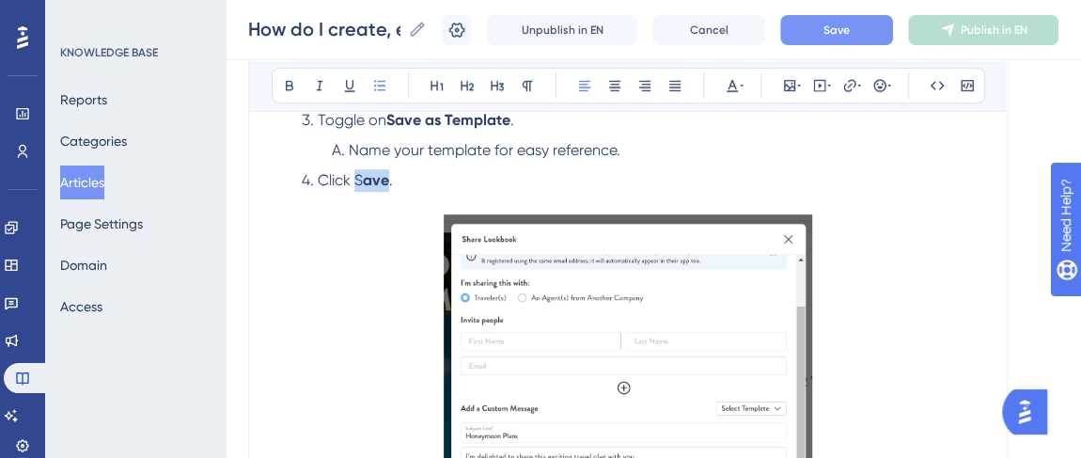
click at [353, 177] on span "Click S" at bounding box center [340, 180] width 45 height 18
click at [834, 19] on button "Save" at bounding box center [836, 30] width 113 height 30
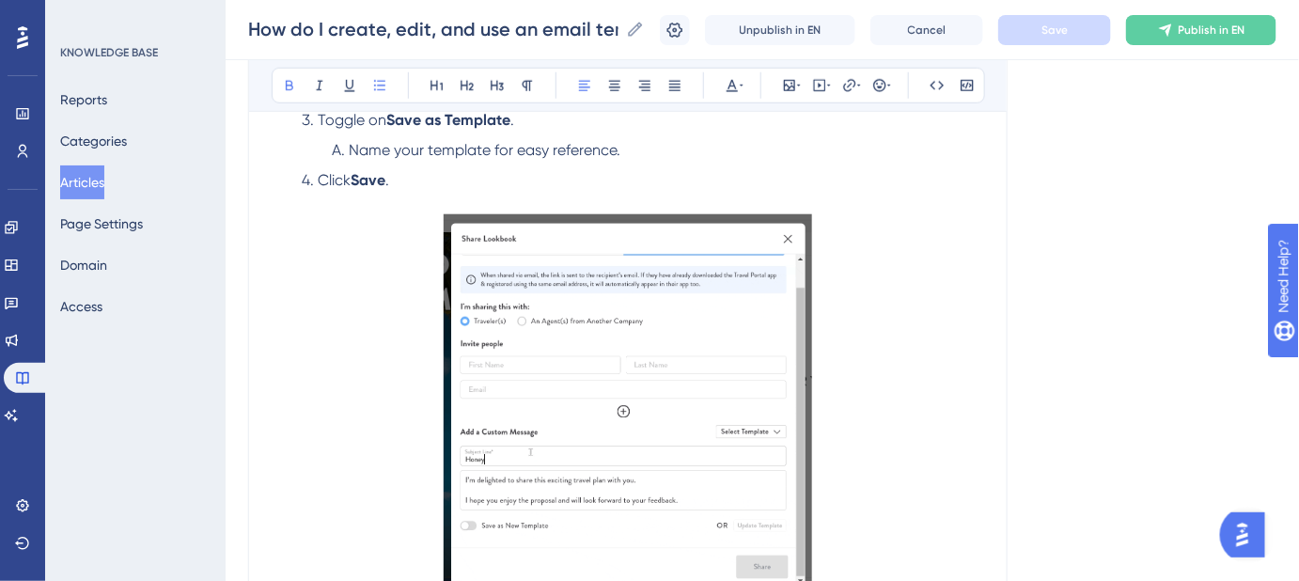
click at [627, 309] on img at bounding box center [628, 404] width 369 height 381
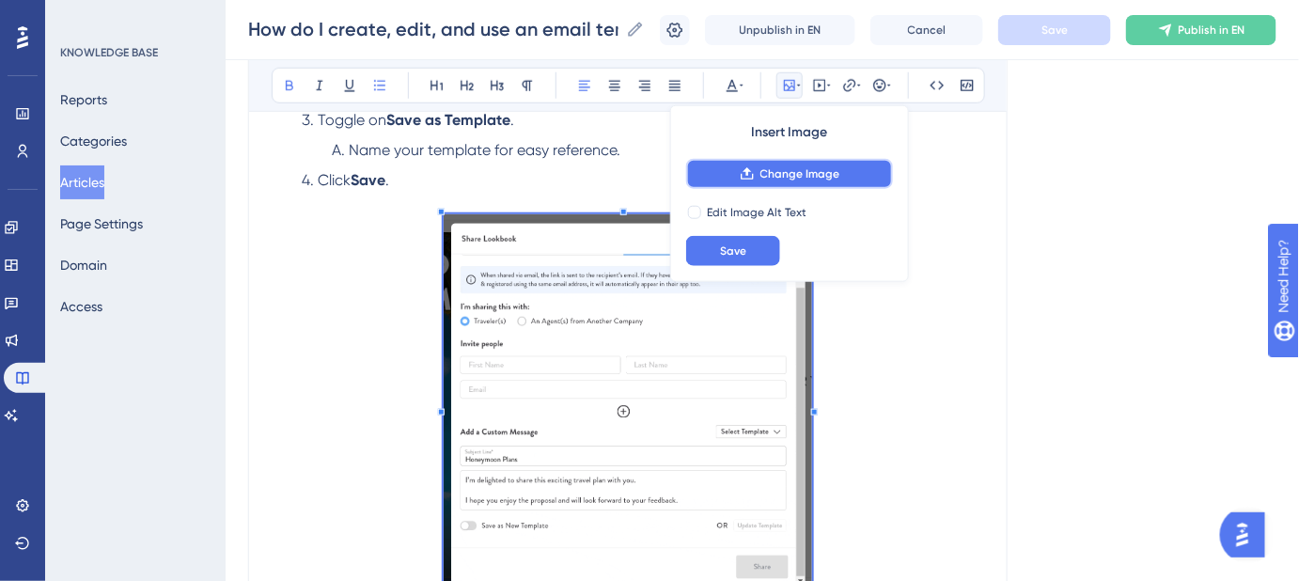
click at [761, 166] on span "Change Image" at bounding box center [801, 173] width 80 height 15
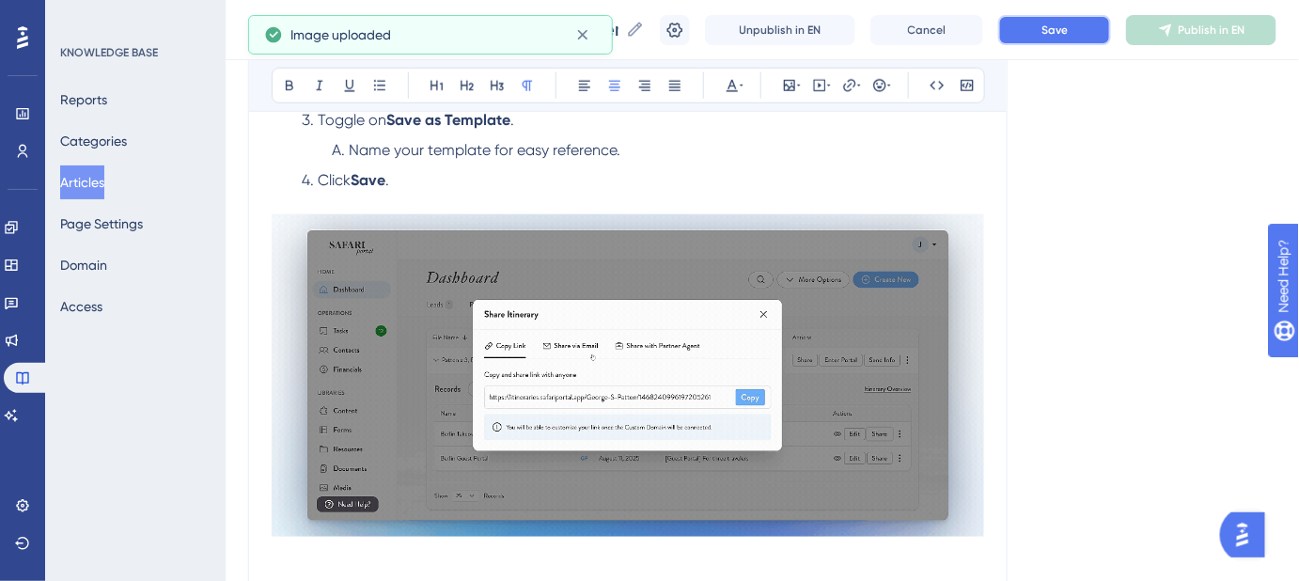
click at [1050, 30] on button "Save" at bounding box center [1054, 30] width 113 height 30
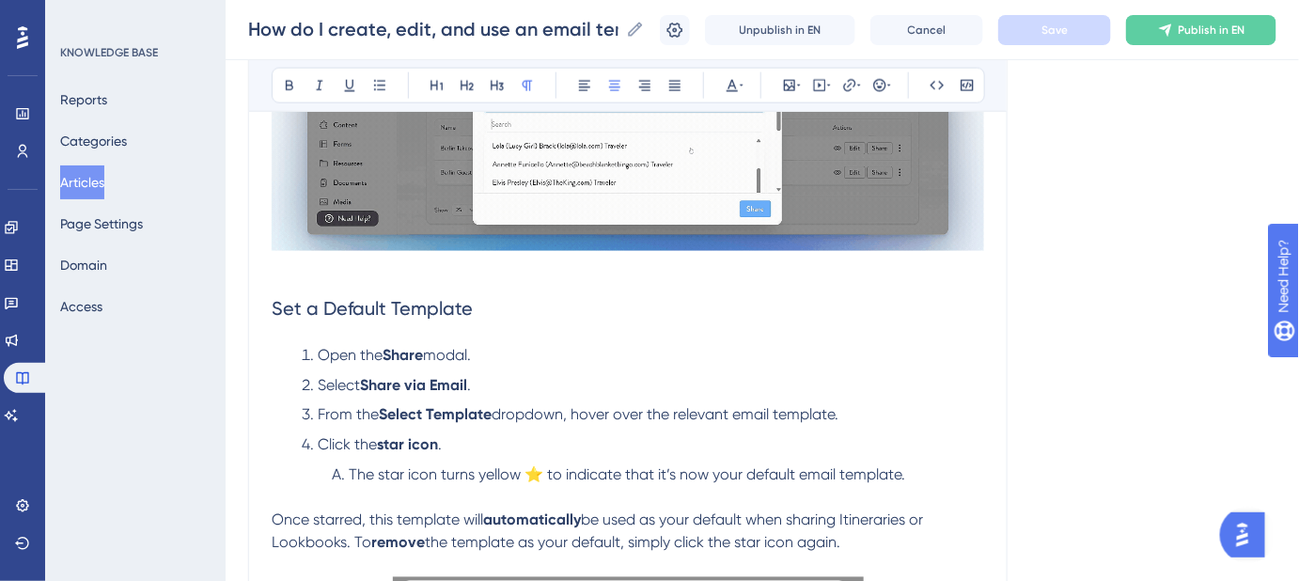
scroll to position [769, 0]
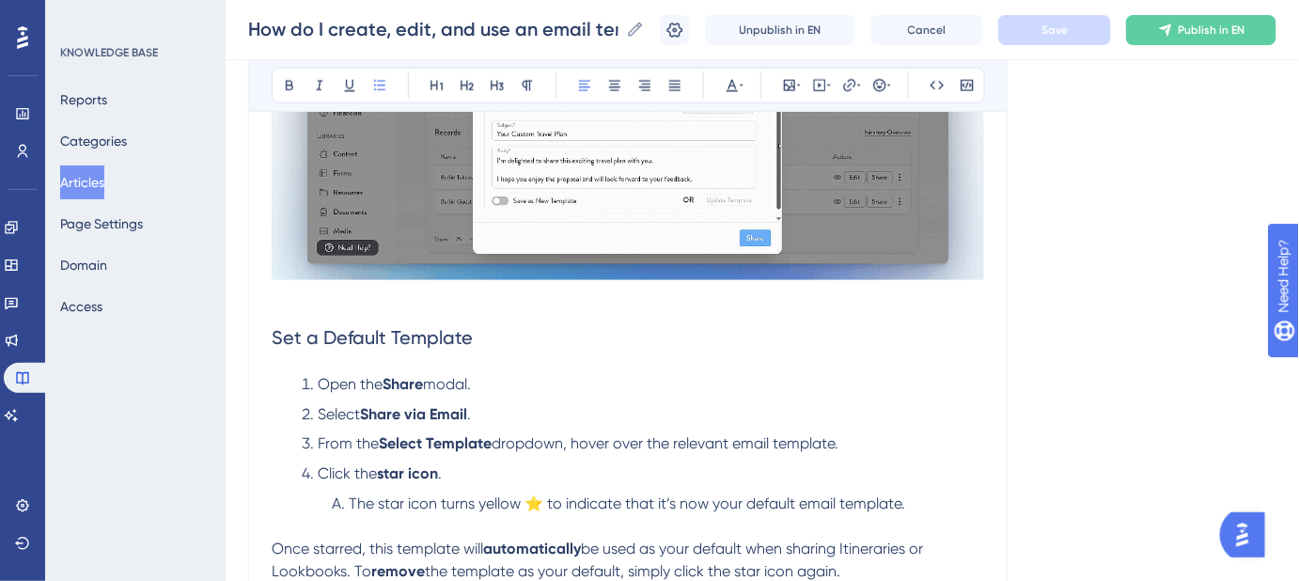
click at [319, 383] on span "Open the" at bounding box center [350, 384] width 65 height 18
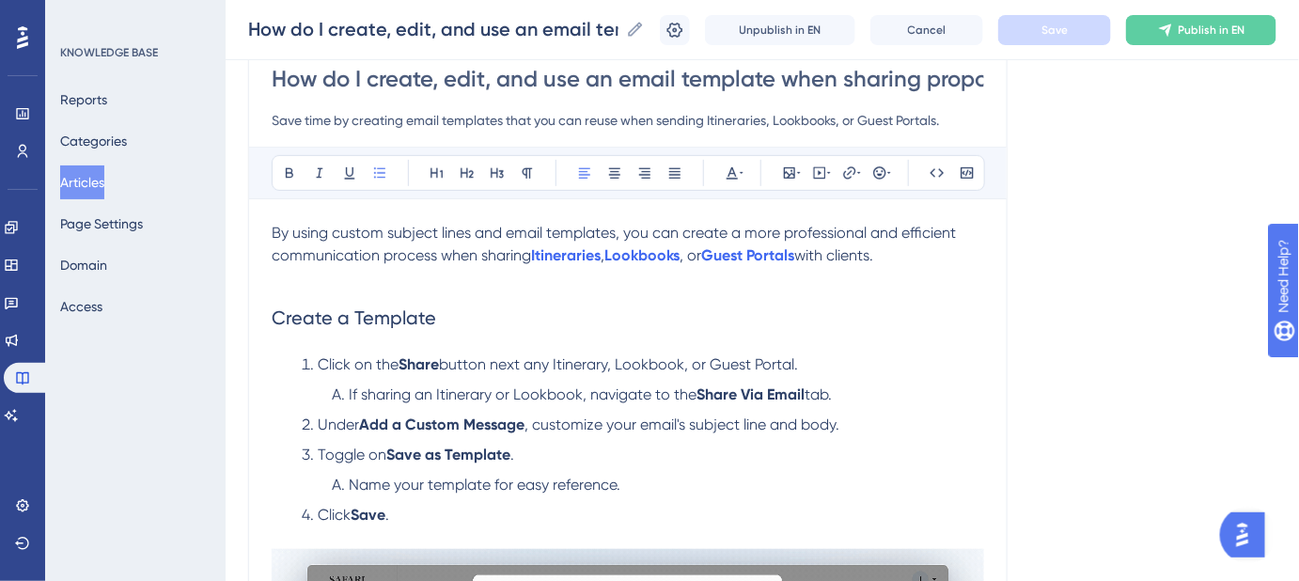
scroll to position [170, 0]
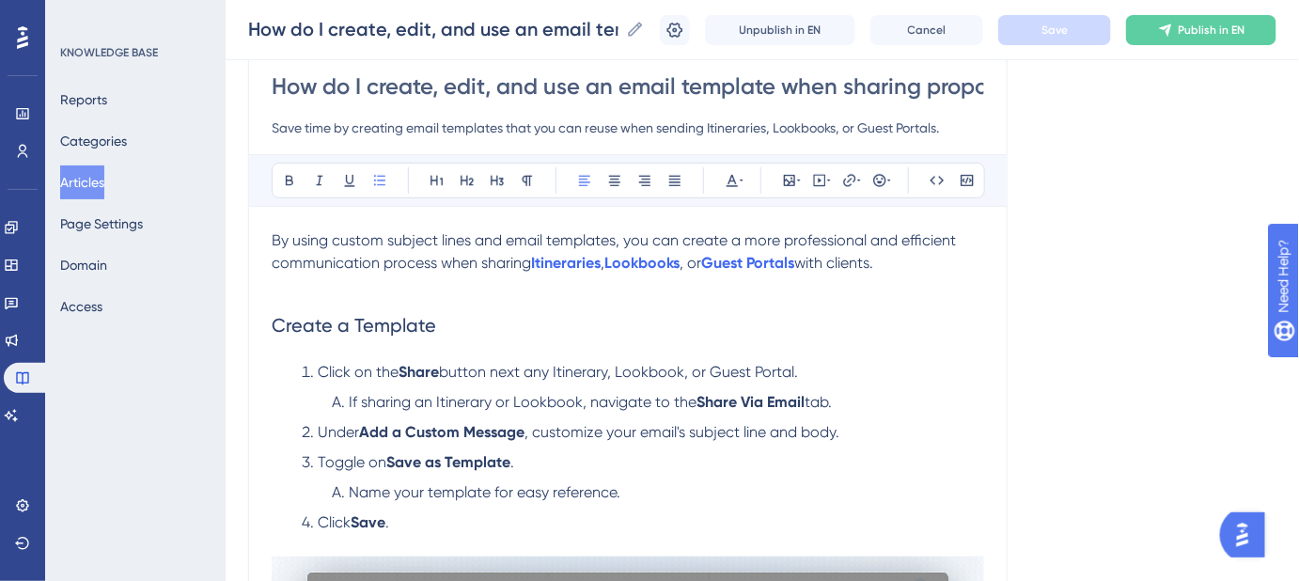
drag, startPoint x: 848, startPoint y: 401, endPoint x: 317, endPoint y: 395, distance: 531.2
click at [317, 395] on ol "If sharing an Itinerary or Lookbook, navigate to the Share Via Email tab." at bounding box center [643, 402] width 683 height 23
click at [581, 438] on span ", customize your email's subject line and body." at bounding box center [682, 432] width 315 height 18
drag, startPoint x: 591, startPoint y: 401, endPoint x: 320, endPoint y: 398, distance: 271.7
click at [320, 398] on ol "If sharing an Itinerary or Lookbook, navigate to the Share Via Email tab." at bounding box center [643, 402] width 683 height 23
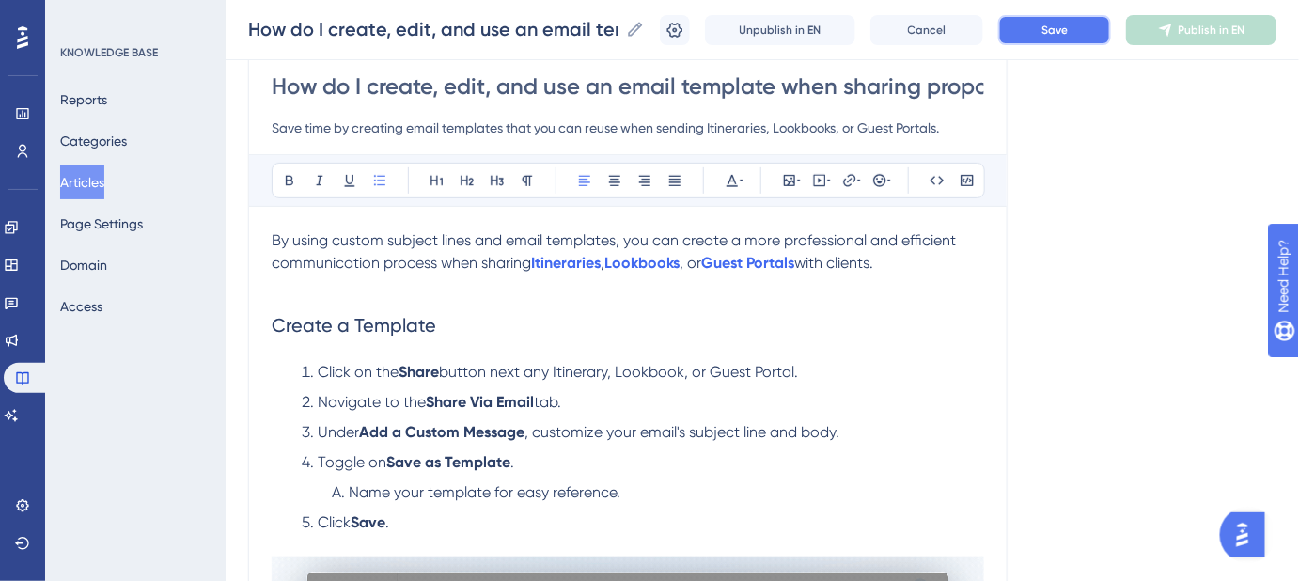
click at [1069, 40] on button "Save" at bounding box center [1054, 30] width 113 height 30
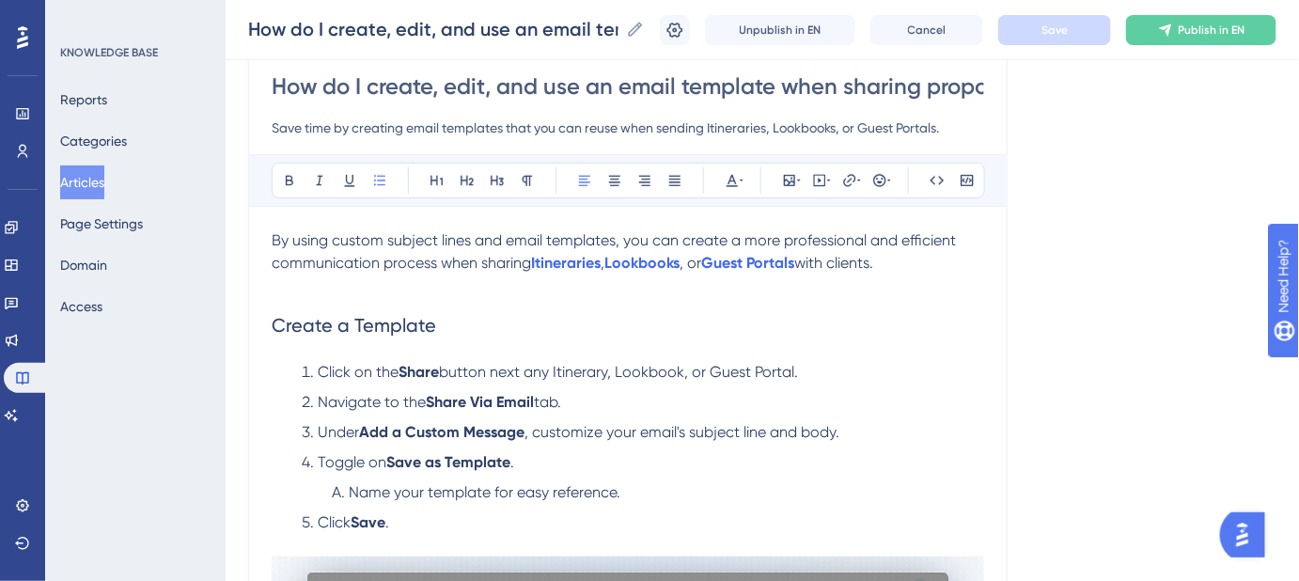
scroll to position [256, 0]
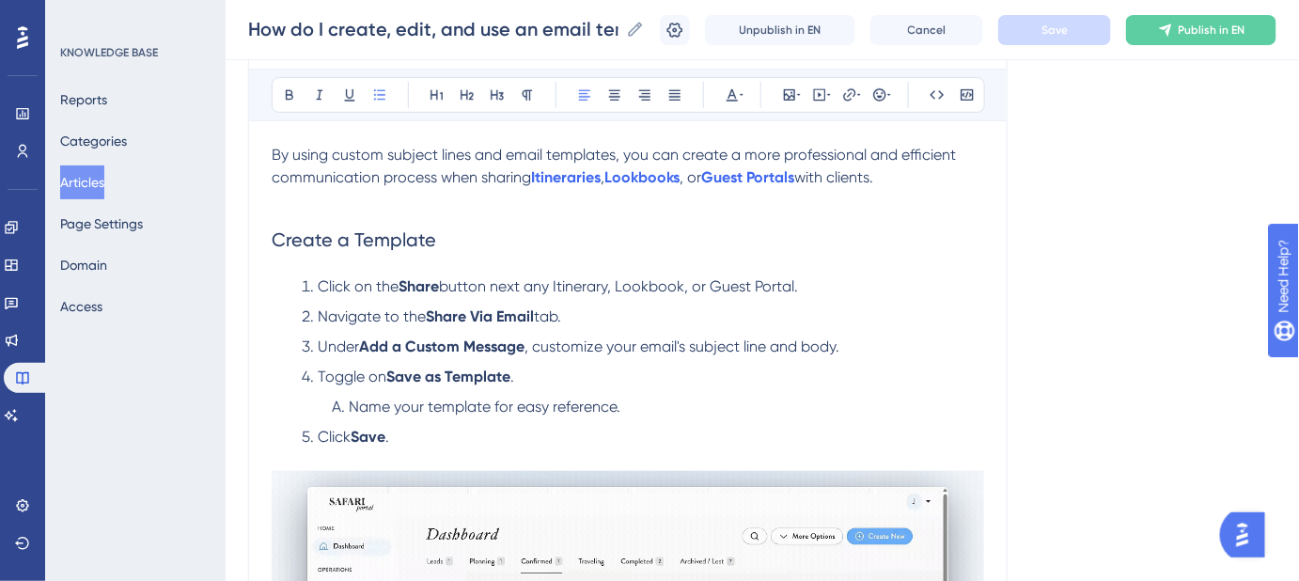
click at [357, 285] on span "Click on the" at bounding box center [358, 286] width 81 height 18
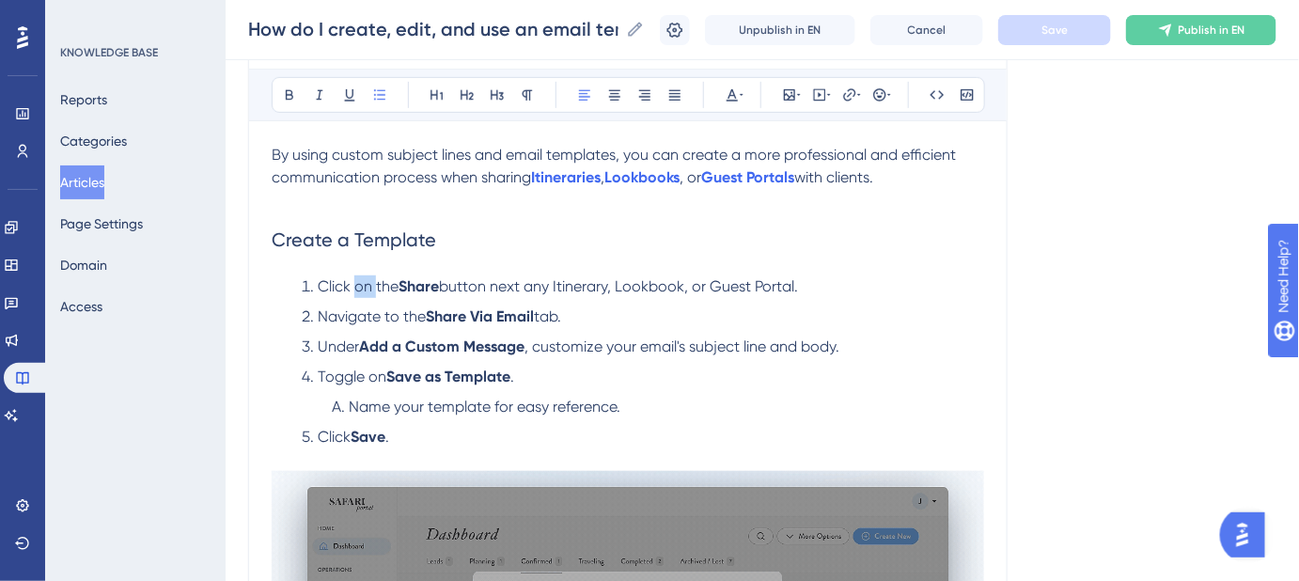
click at [357, 284] on span "Click on the" at bounding box center [358, 286] width 81 height 18
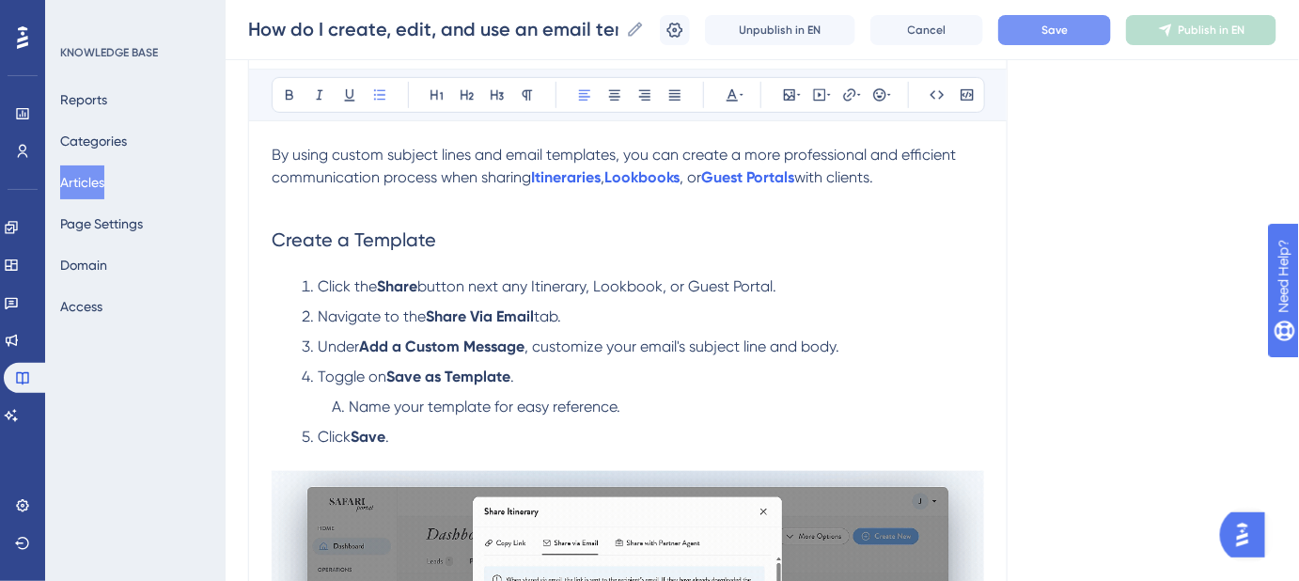
click at [1068, 35] on span "Save" at bounding box center [1055, 30] width 26 height 15
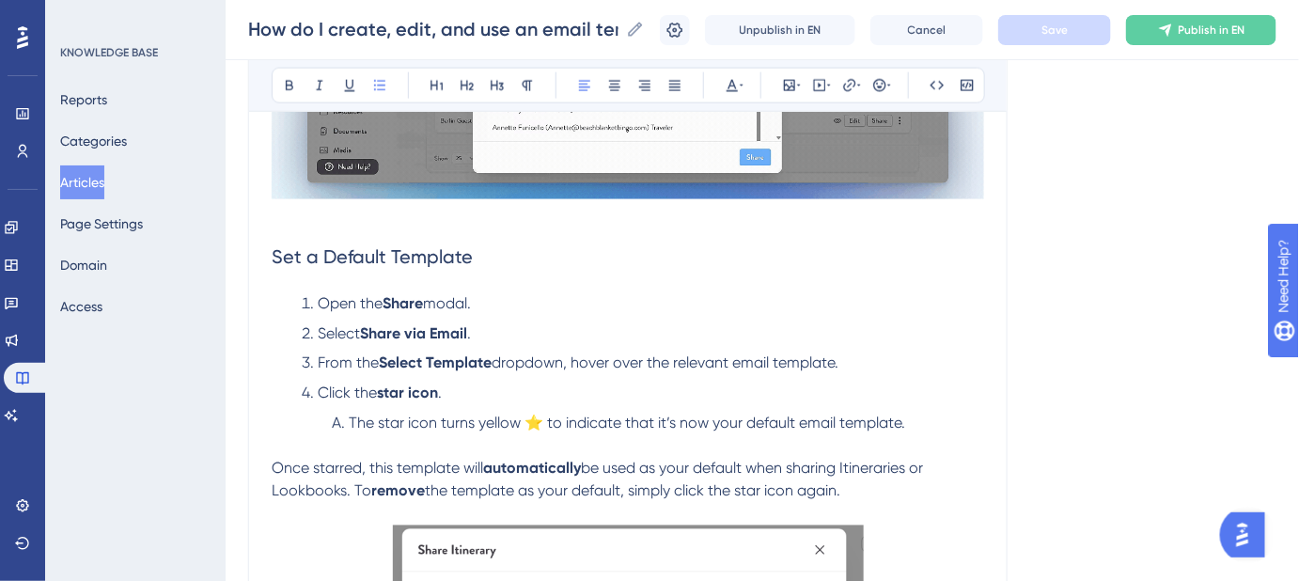
scroll to position [855, 0]
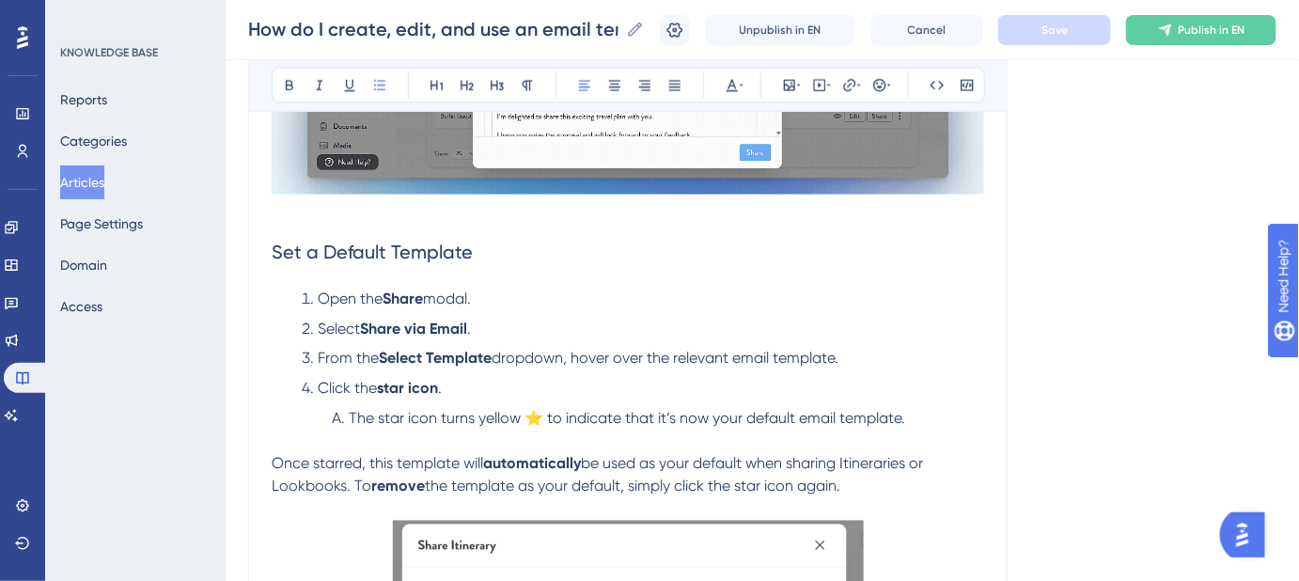
click at [274, 458] on span "Once starred, this template will" at bounding box center [378, 464] width 212 height 18
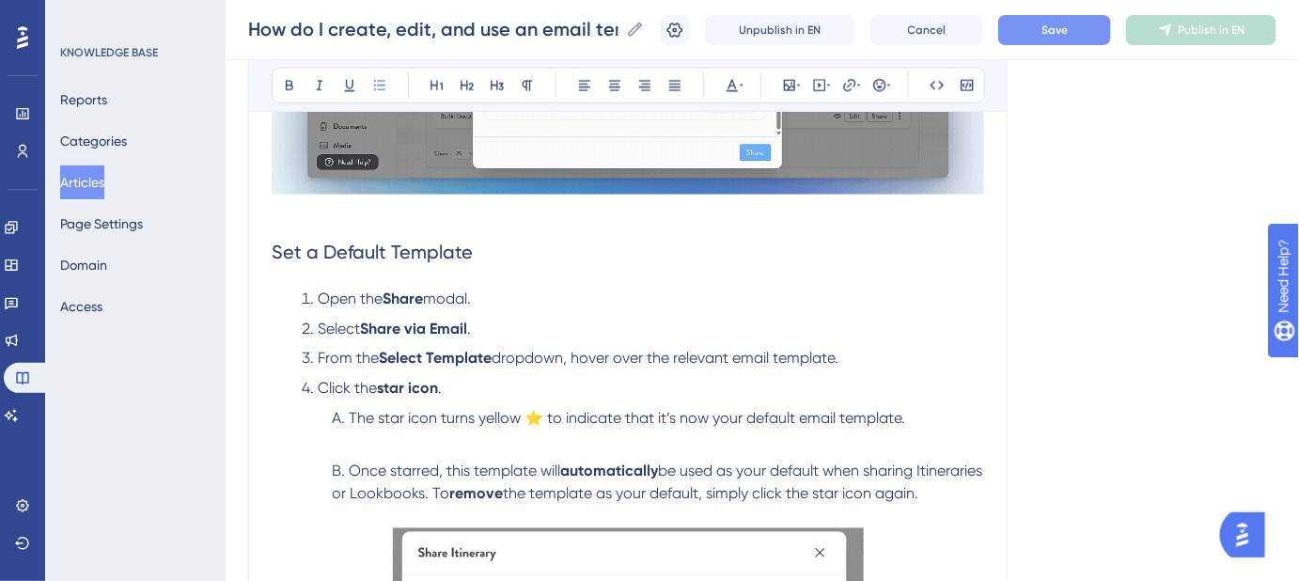
click at [347, 443] on li "The star icon turns yellow ⭐ to indicate that it’s now your default email templ…" at bounding box center [654, 430] width 660 height 45
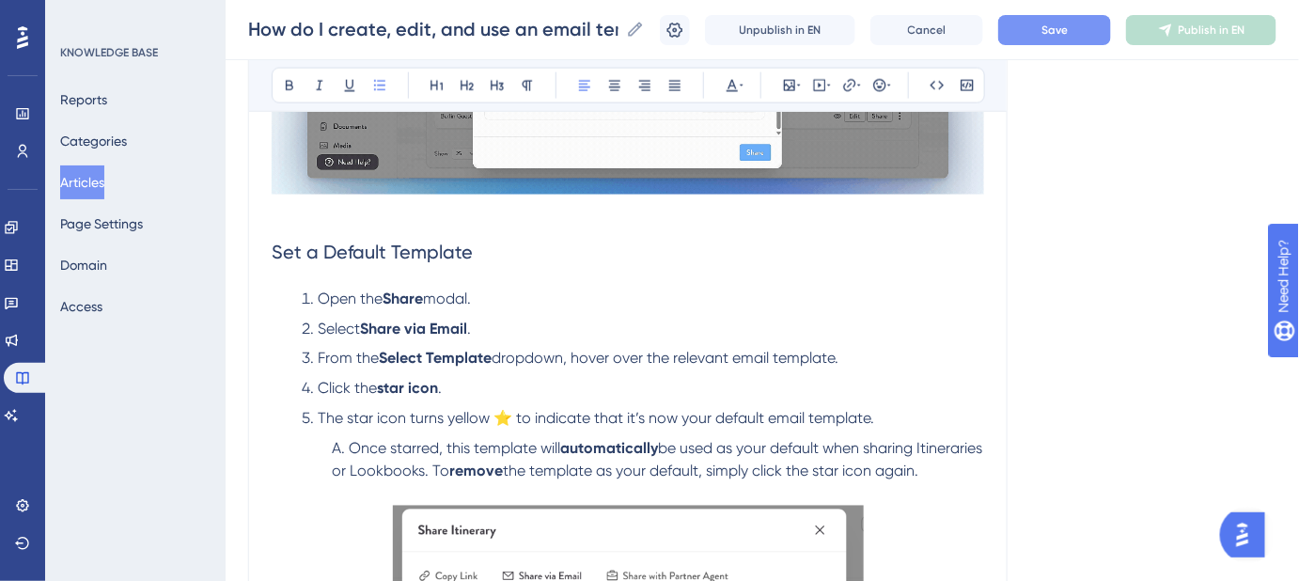
click at [505, 467] on span "be used as your default when sharing Itineraries or Lookbooks. To" at bounding box center [659, 460] width 654 height 40
click at [500, 469] on span "be used as your default when sharing Itineraries or Lookbooks. To" at bounding box center [659, 460] width 654 height 40
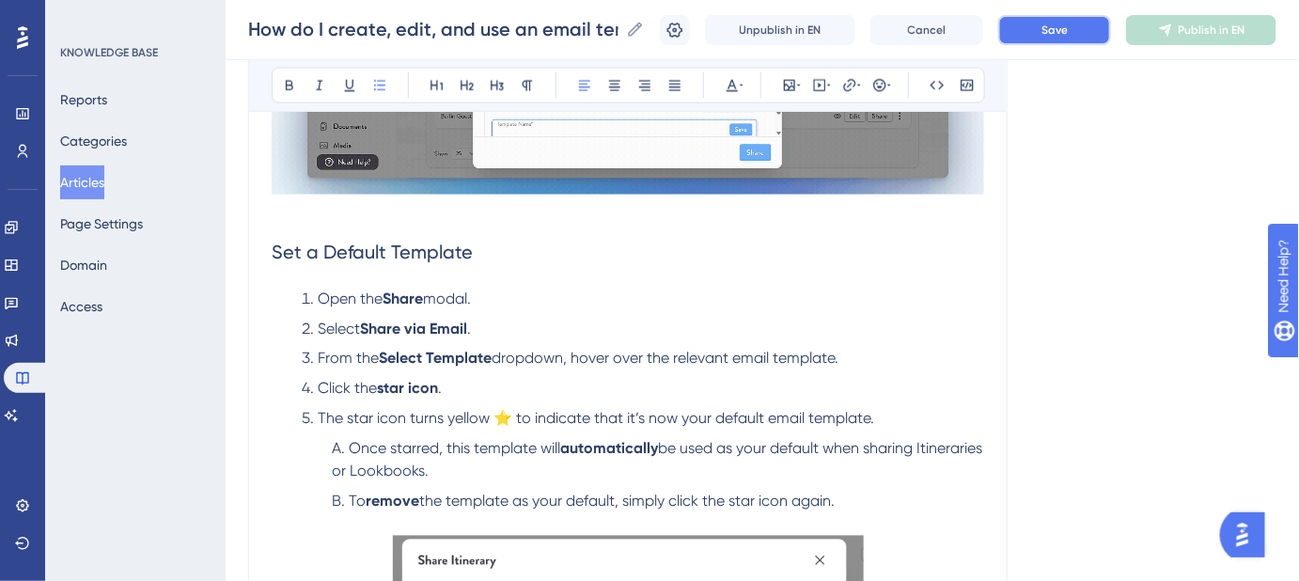
click at [1086, 32] on button "Save" at bounding box center [1054, 30] width 113 height 30
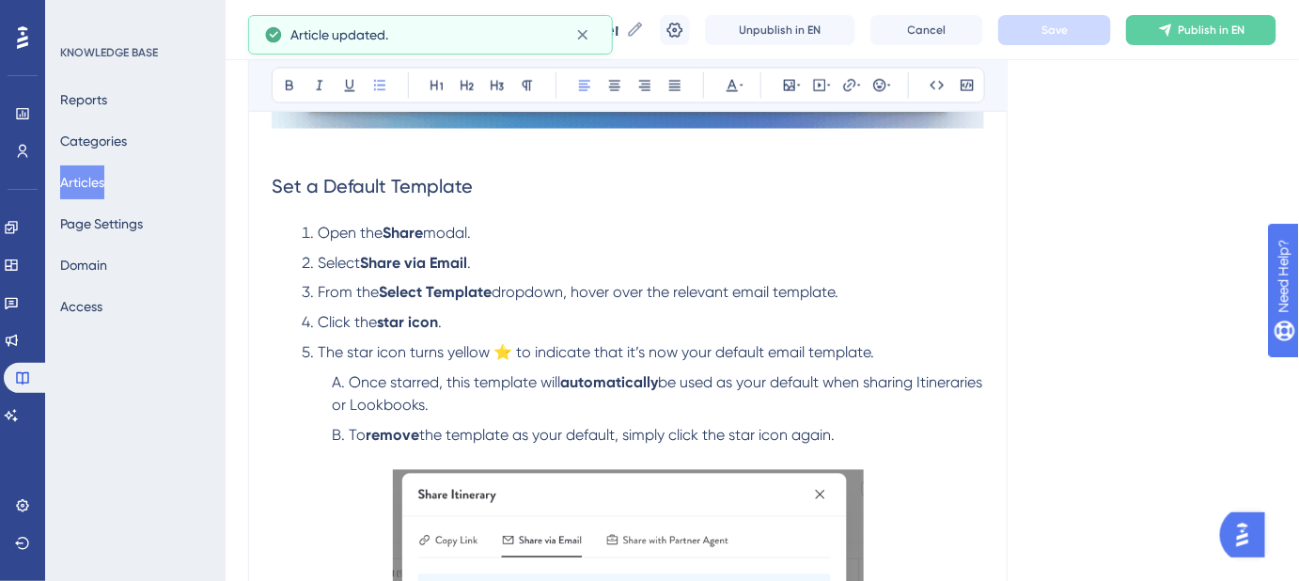
scroll to position [940, 0]
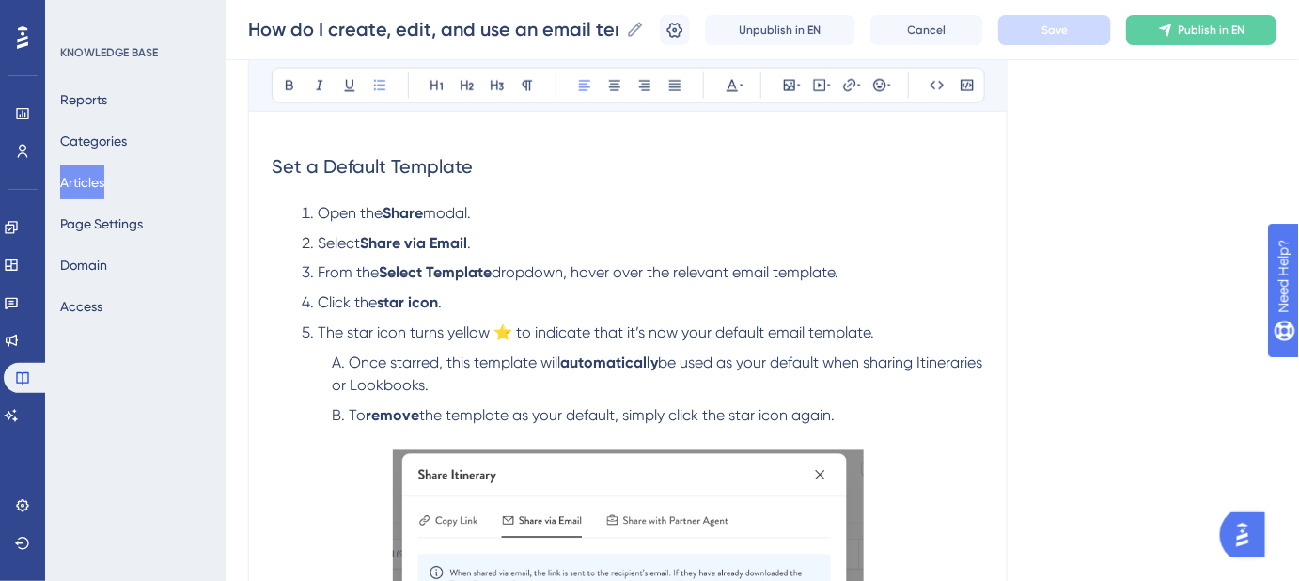
click at [797, 416] on span "the template as your default, simply click the star icon again." at bounding box center [627, 416] width 416 height 18
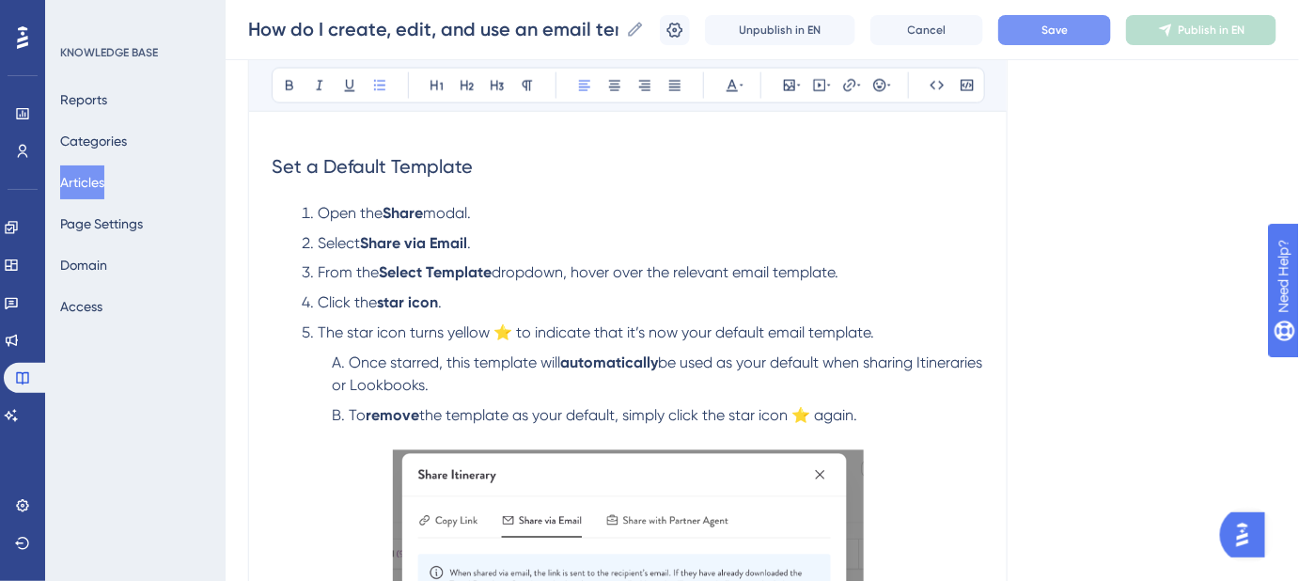
click at [1091, 22] on button "Save" at bounding box center [1054, 30] width 113 height 30
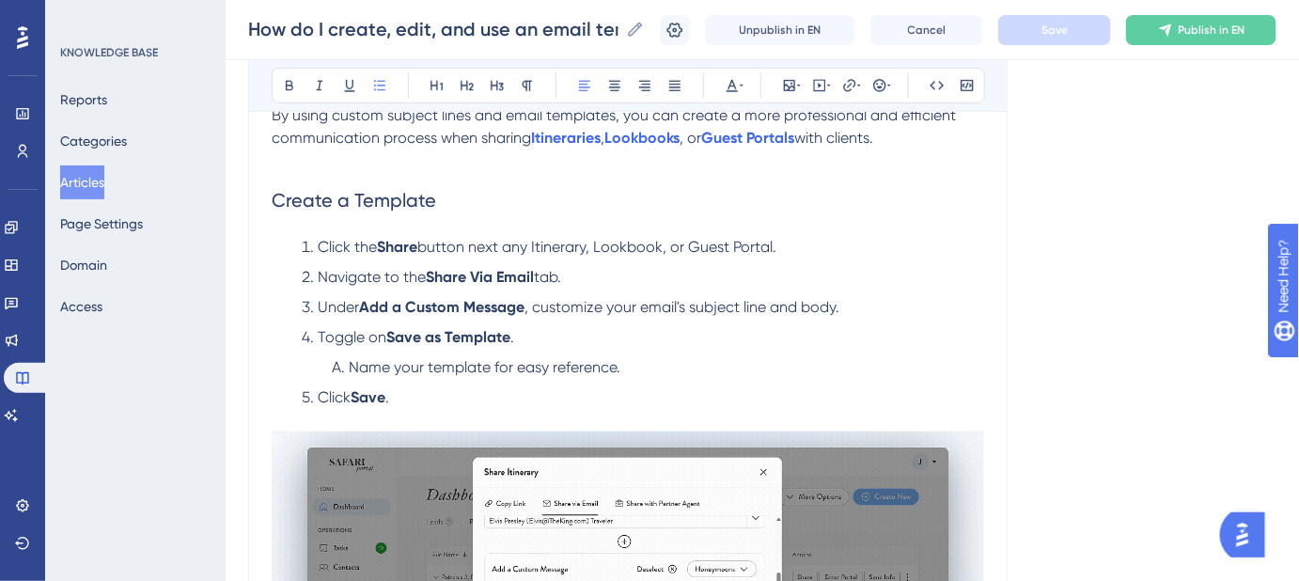
scroll to position [170, 0]
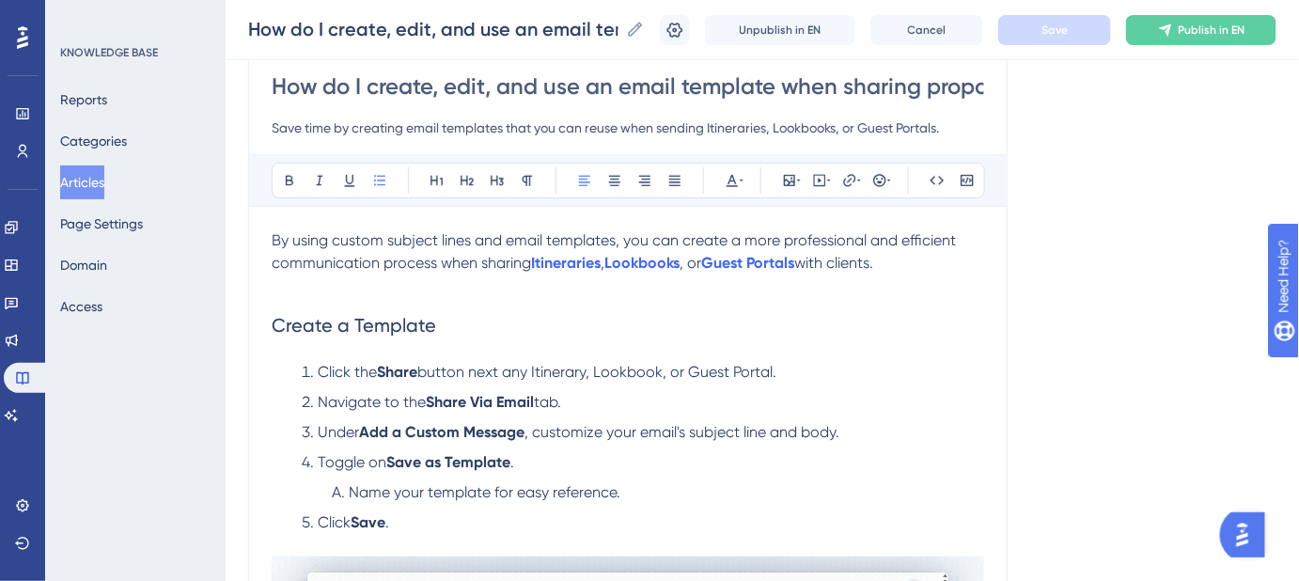
drag, startPoint x: 784, startPoint y: 367, endPoint x: 313, endPoint y: 371, distance: 471.0
click at [313, 371] on li "Click the Share button next any Itinerary, Lookbook, or Guest Portal." at bounding box center [639, 372] width 690 height 23
copy li "Click the Share button next any Itinerary, Lookbook, or Guest Portal."
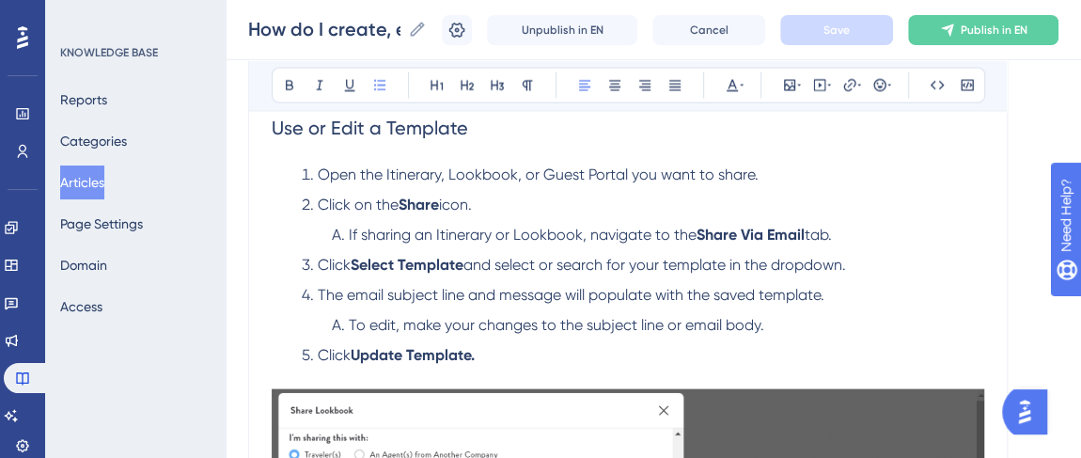
scroll to position [1795, 0]
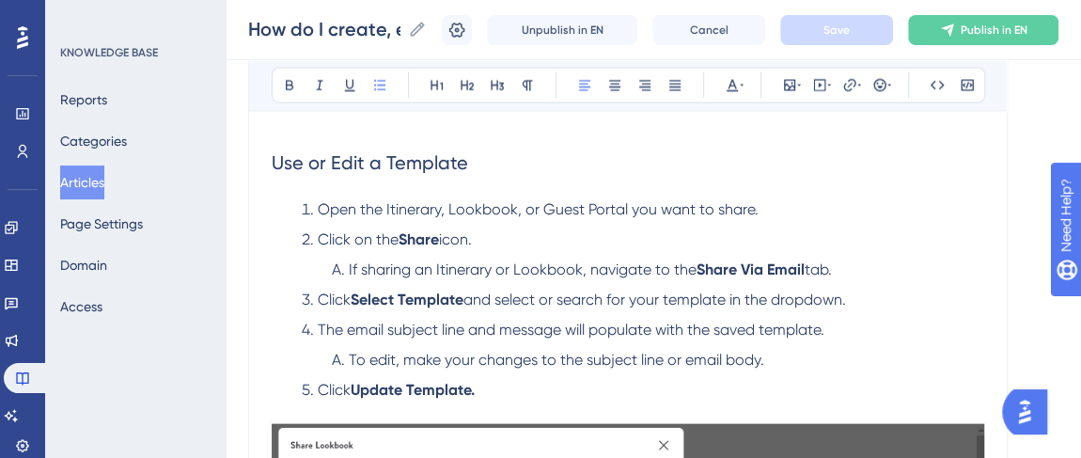
drag, startPoint x: 820, startPoint y: 270, endPoint x: 296, endPoint y: 270, distance: 523.7
click at [296, 270] on li "If sharing an Itinerary or Lookbook, navigate to the Share Via Email tab." at bounding box center [639, 270] width 690 height 23
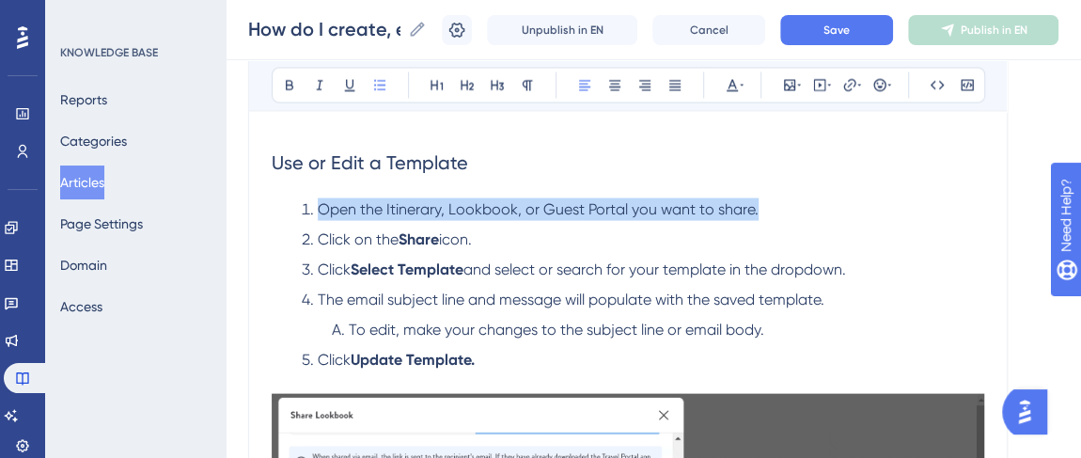
drag, startPoint x: 762, startPoint y: 203, endPoint x: 321, endPoint y: 204, distance: 441.9
click at [321, 204] on li "Open the Itinerary, Lookbook, or Guest Portal you want to share." at bounding box center [639, 209] width 690 height 23
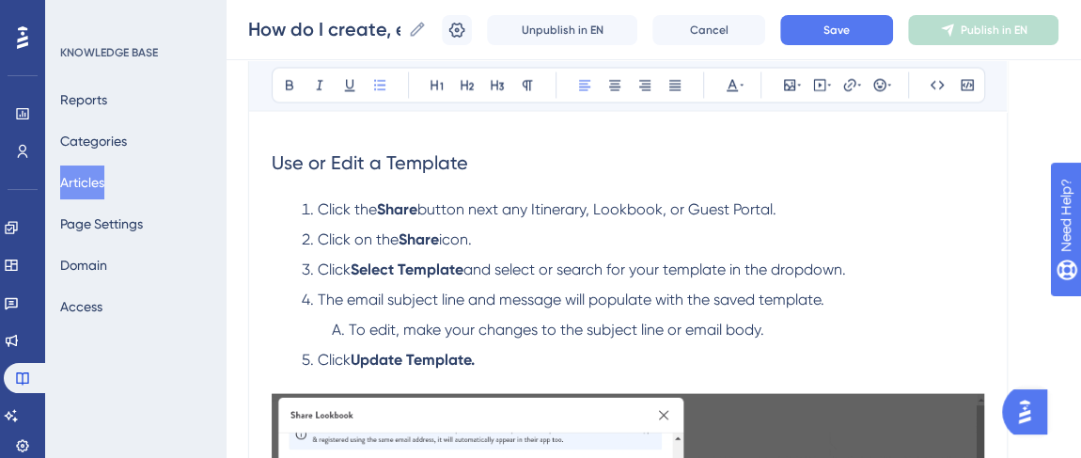
drag, startPoint x: 494, startPoint y: 239, endPoint x: 323, endPoint y: 241, distance: 170.2
click at [323, 241] on li "Click on the Share icon." at bounding box center [639, 239] width 690 height 23
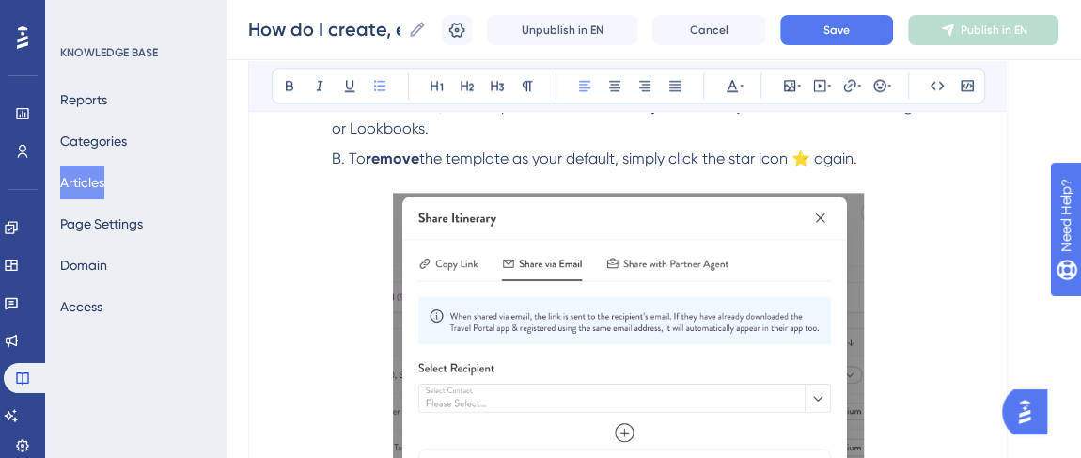
scroll to position [1025, 0]
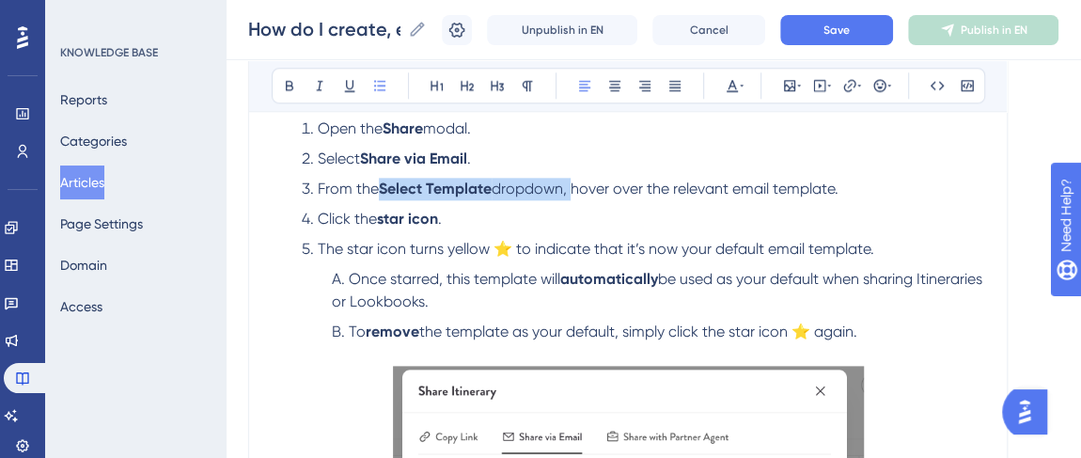
drag, startPoint x: 571, startPoint y: 185, endPoint x: 381, endPoint y: 187, distance: 189.9
click at [381, 187] on li "From the Select Template dropdown, hover over the relevant email template." at bounding box center [639, 189] width 690 height 23
copy li "Select Template dropdown,"
click at [745, 212] on li "Click the star icon ." at bounding box center [639, 219] width 690 height 23
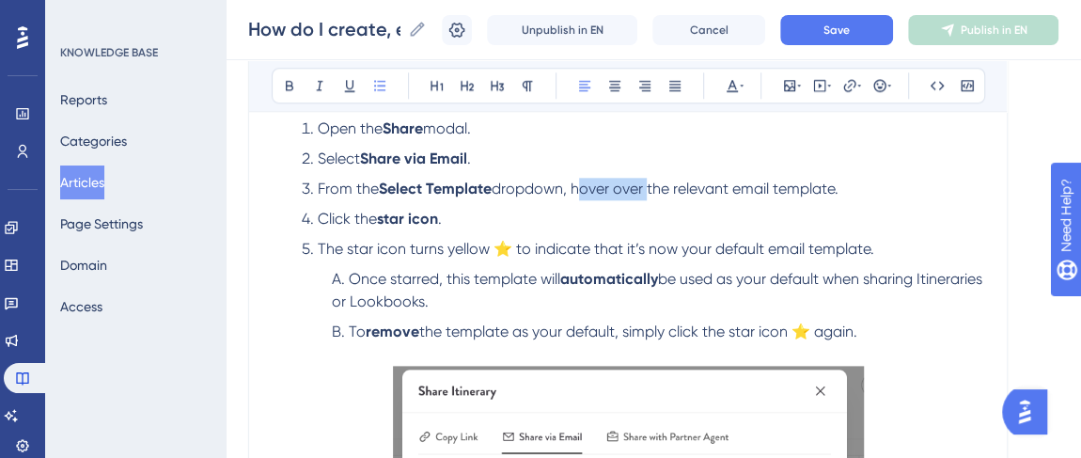
drag, startPoint x: 646, startPoint y: 185, endPoint x: 576, endPoint y: 185, distance: 69.6
click at [576, 185] on span "dropdown, hover over the relevant email template." at bounding box center [665, 189] width 347 height 18
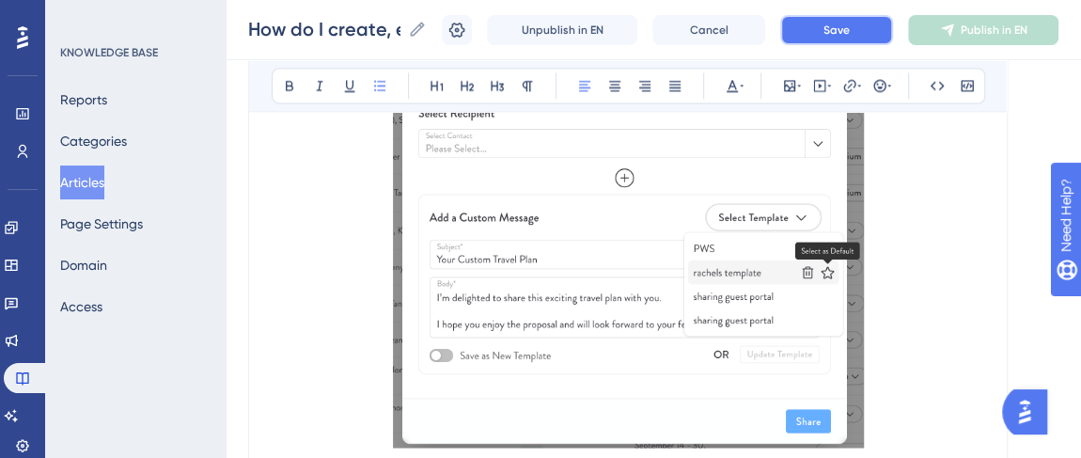
click at [850, 29] on span "Save" at bounding box center [837, 30] width 26 height 15
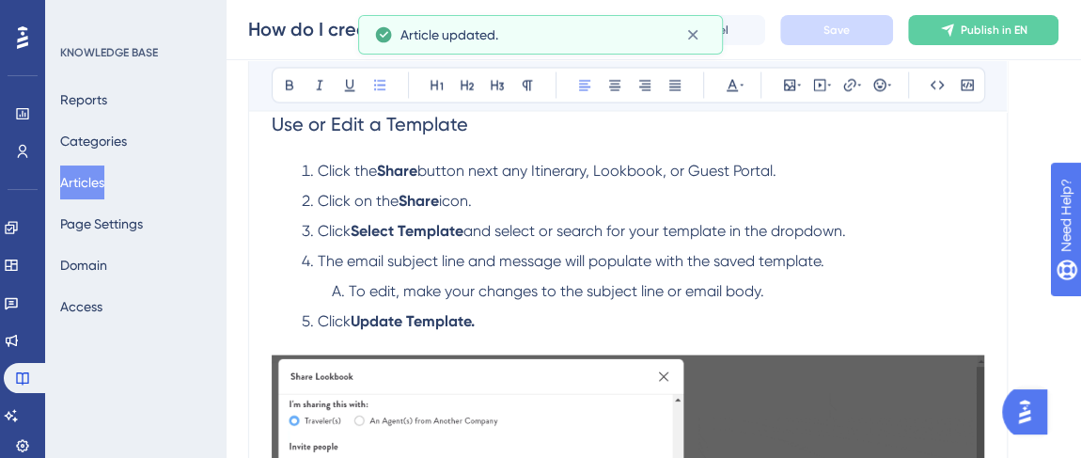
scroll to position [1795, 0]
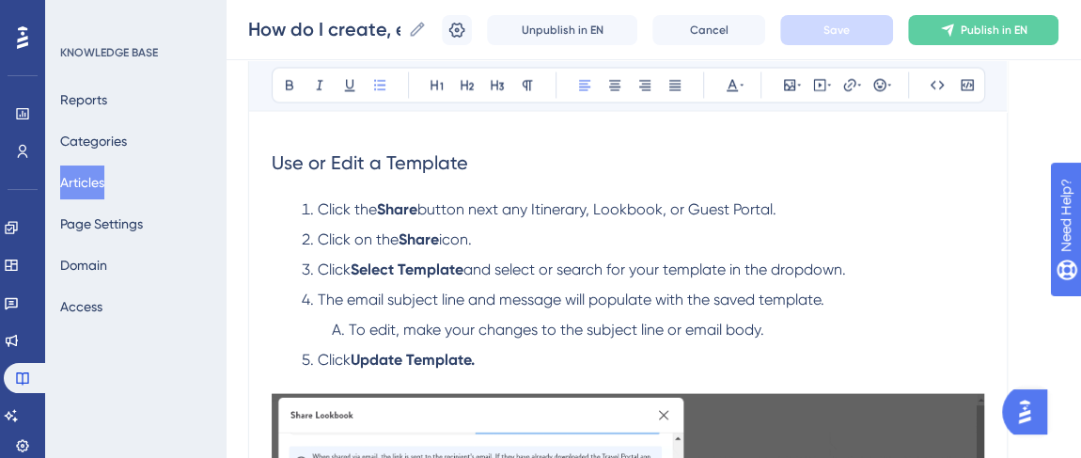
drag, startPoint x: 482, startPoint y: 243, endPoint x: 304, endPoint y: 235, distance: 178.8
click at [304, 235] on li "Click on the Share icon." at bounding box center [639, 239] width 690 height 23
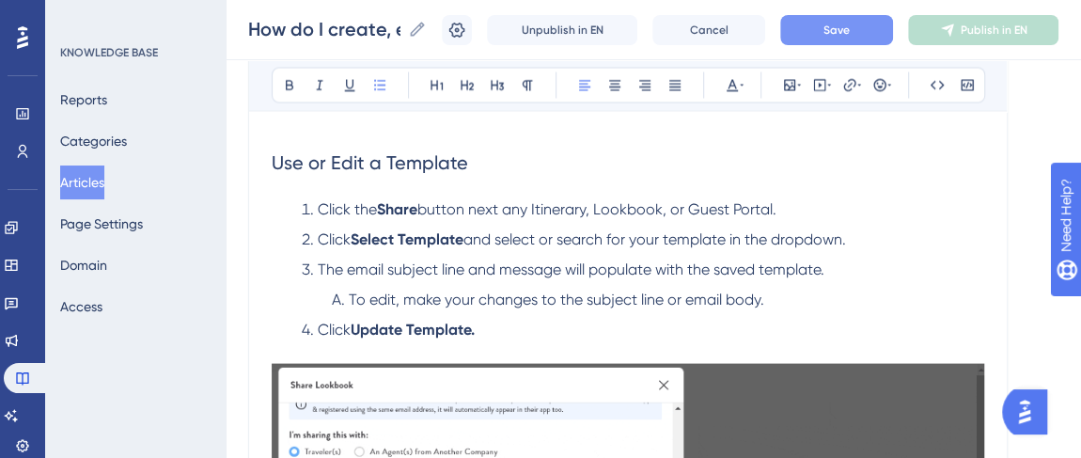
click at [328, 238] on span "Click" at bounding box center [334, 239] width 33 height 18
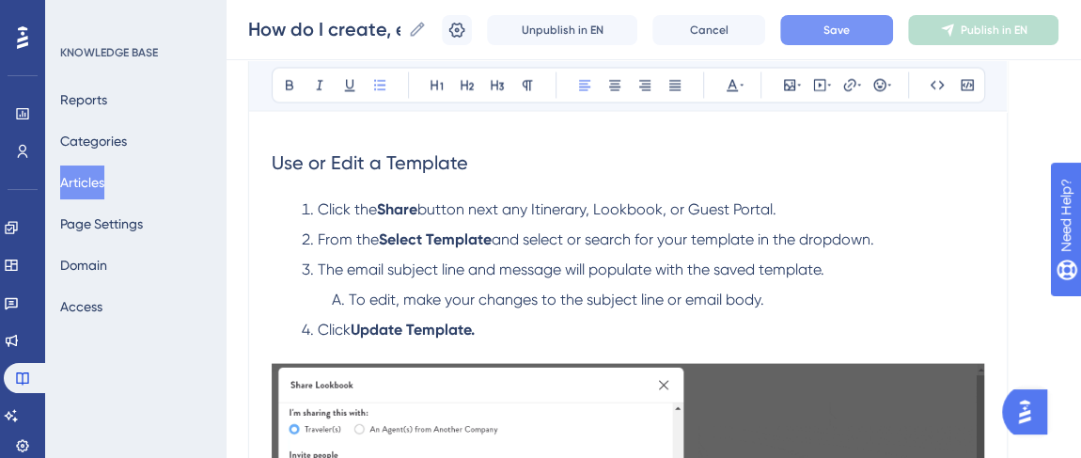
click at [500, 234] on span "and select or search for your template in the dropdown." at bounding box center [683, 239] width 383 height 18
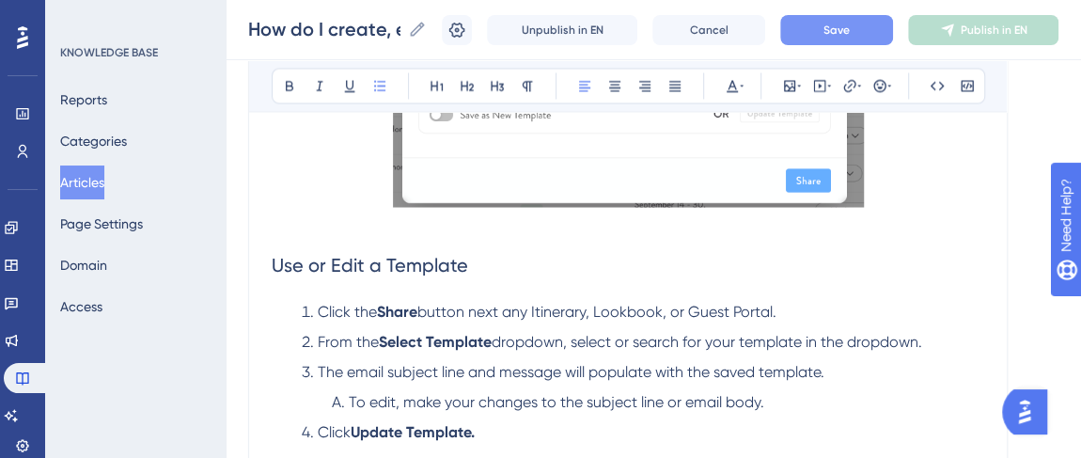
scroll to position [1709, 0]
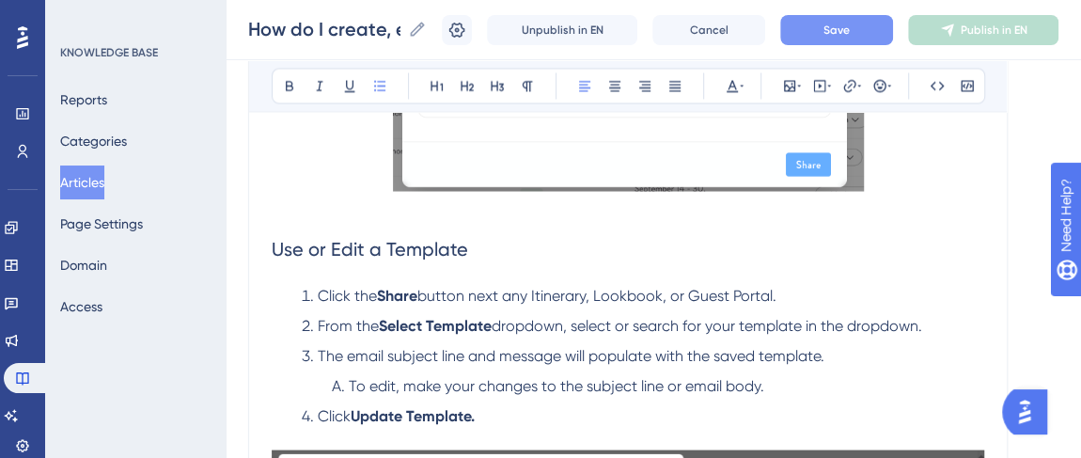
drag, startPoint x: 931, startPoint y: 320, endPoint x: 584, endPoint y: 323, distance: 346.9
click at [584, 323] on li "From the Select Template dropdown, select or search for your template in the dr…" at bounding box center [639, 325] width 690 height 23
click at [582, 324] on span "dropdown, select or search for your template in the dropdown." at bounding box center [707, 325] width 431 height 18
click at [575, 324] on span "dropdown, select or search for your template in the dropdown." at bounding box center [707, 325] width 431 height 18
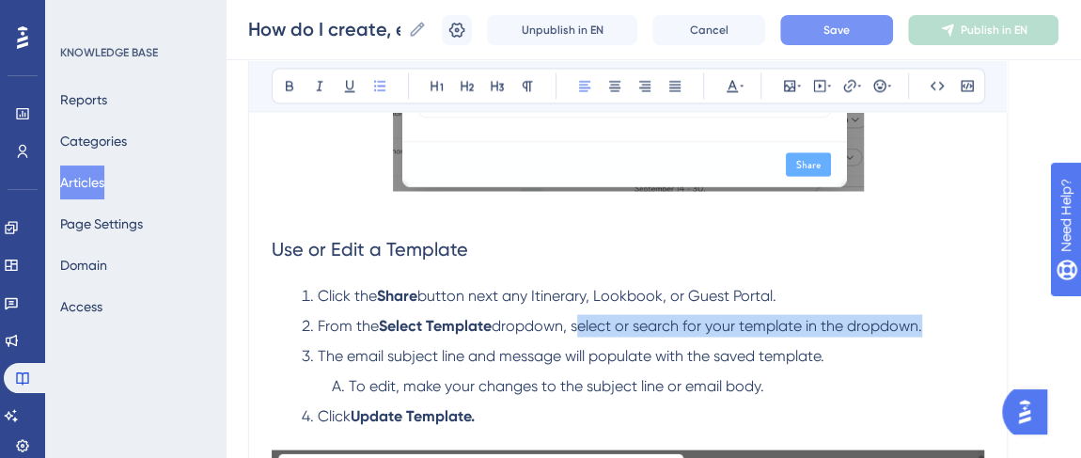
drag, startPoint x: 576, startPoint y: 324, endPoint x: 906, endPoint y: 327, distance: 330.0
click at [906, 327] on span "dropdown, select or search for your template in the dropdown." at bounding box center [707, 325] width 431 height 18
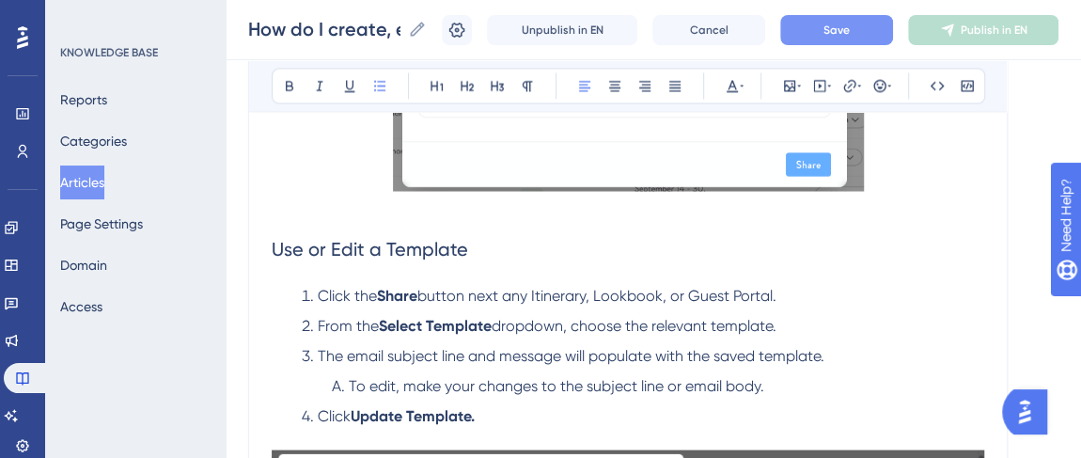
click at [839, 24] on span "Save" at bounding box center [837, 30] width 26 height 15
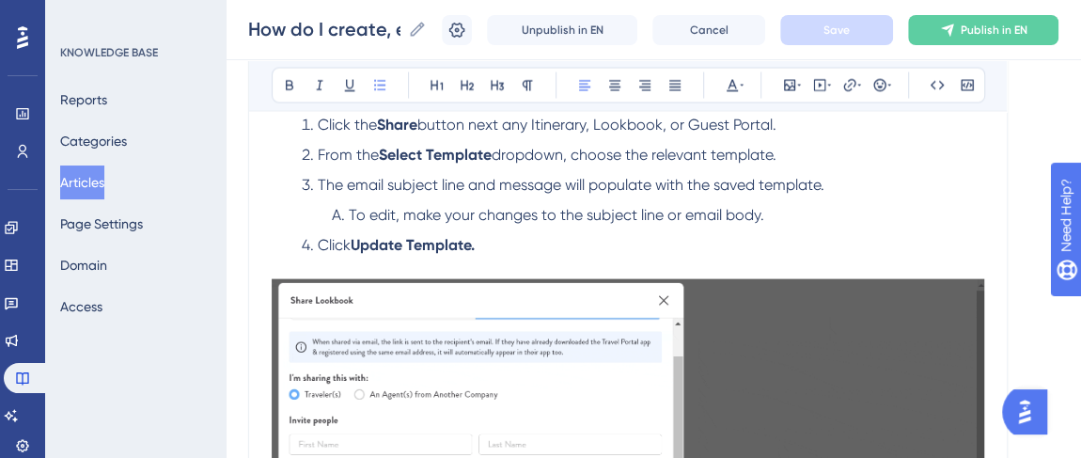
scroll to position [1795, 0]
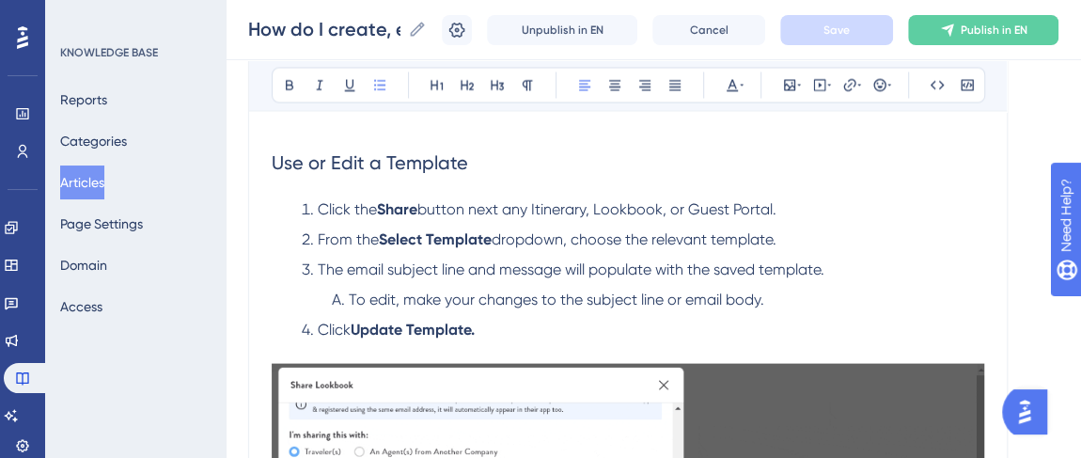
click at [882, 304] on li "To edit, make your changes to the subject line or email body." at bounding box center [654, 300] width 660 height 23
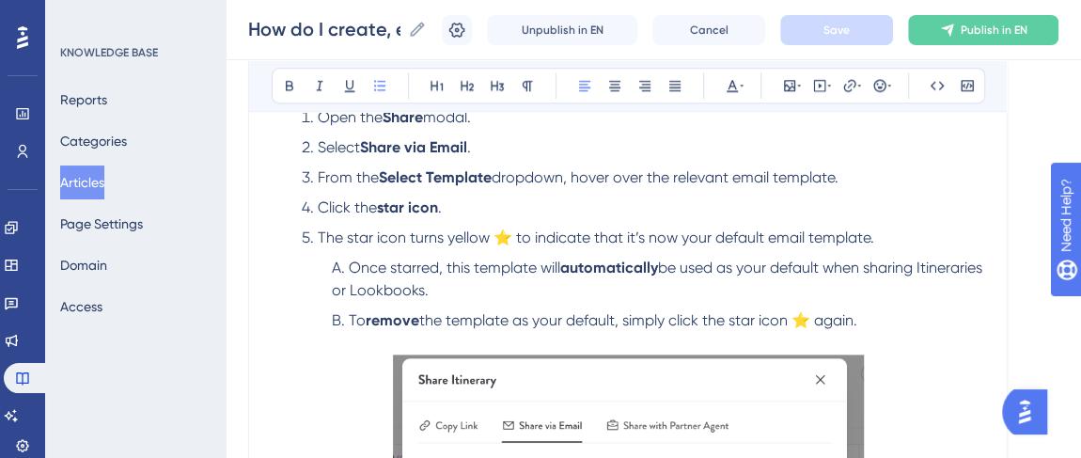
scroll to position [939, 0]
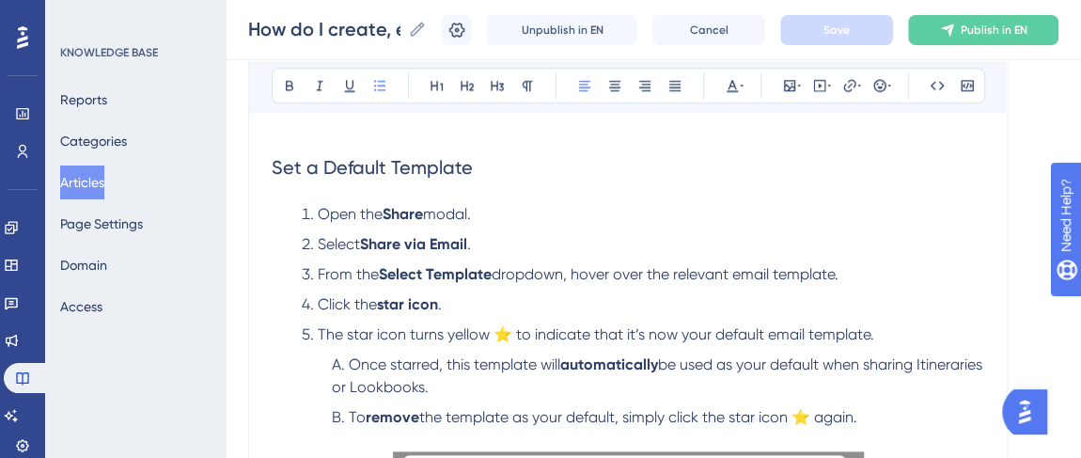
click at [495, 215] on li "Open the Share modal." at bounding box center [639, 214] width 690 height 23
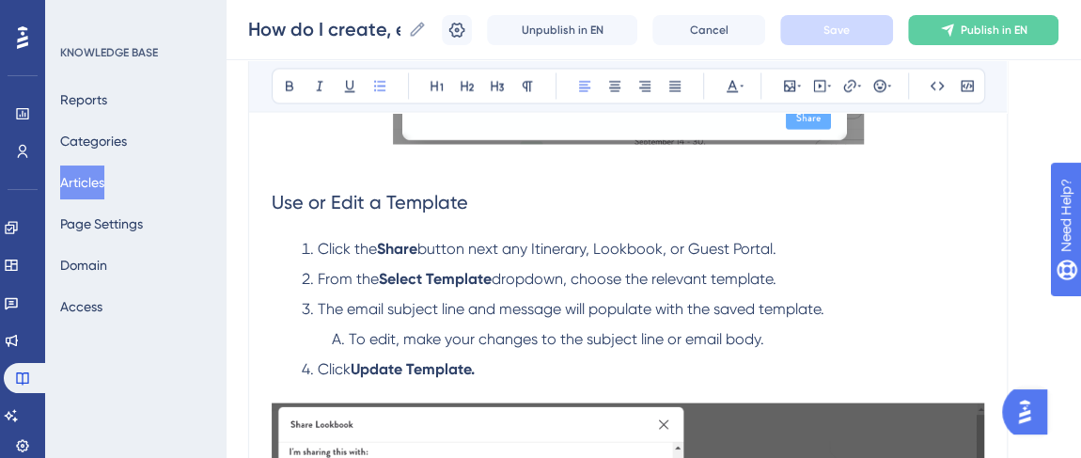
scroll to position [1795, 0]
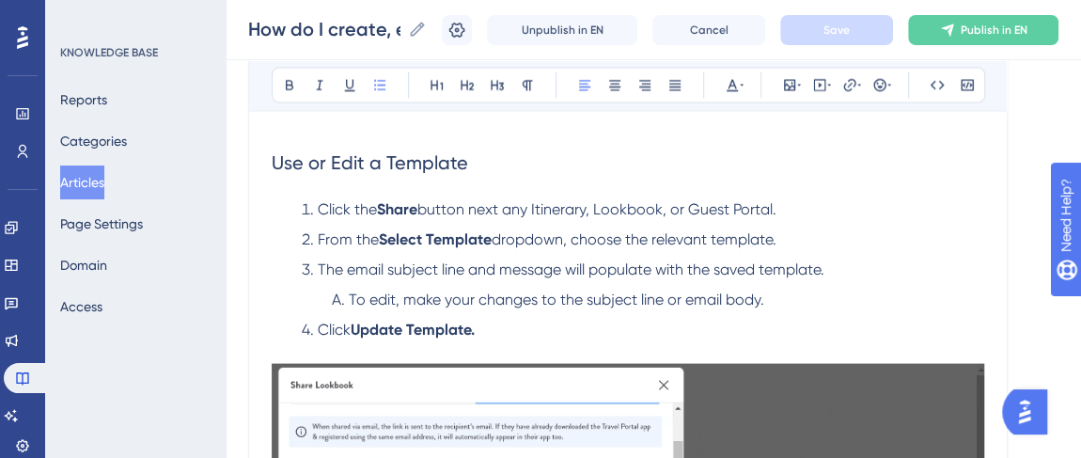
click at [785, 207] on li "Click the Share button next any Itinerary, Lookbook, or Guest Portal." at bounding box center [639, 209] width 690 height 23
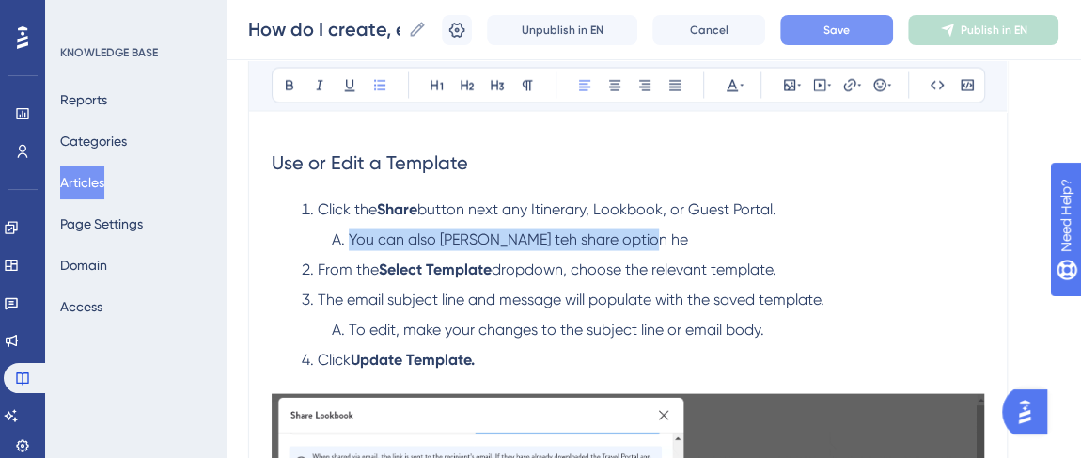
drag, startPoint x: 656, startPoint y: 235, endPoint x: 323, endPoint y: 233, distance: 332.8
click at [324, 233] on li "You can also shar evia teh share option he" at bounding box center [654, 239] width 660 height 23
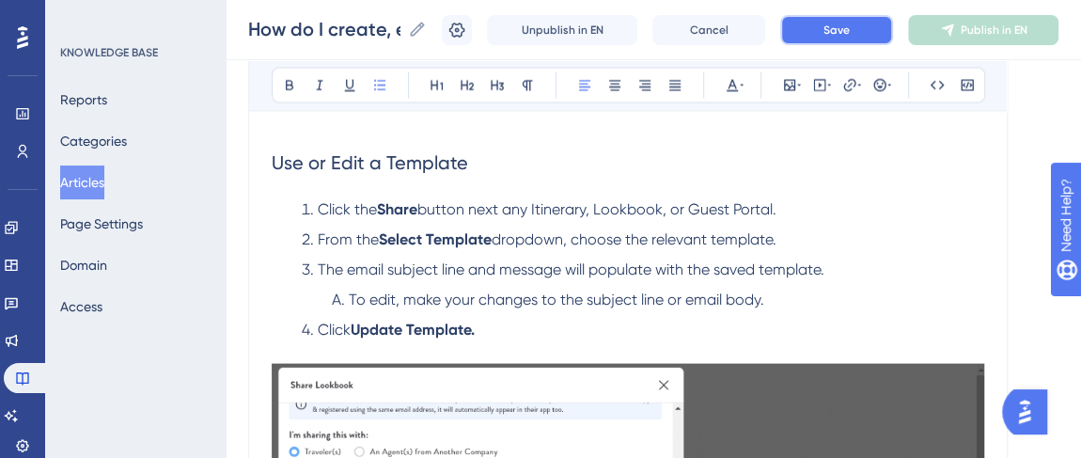
click at [850, 32] on span "Save" at bounding box center [837, 30] width 26 height 15
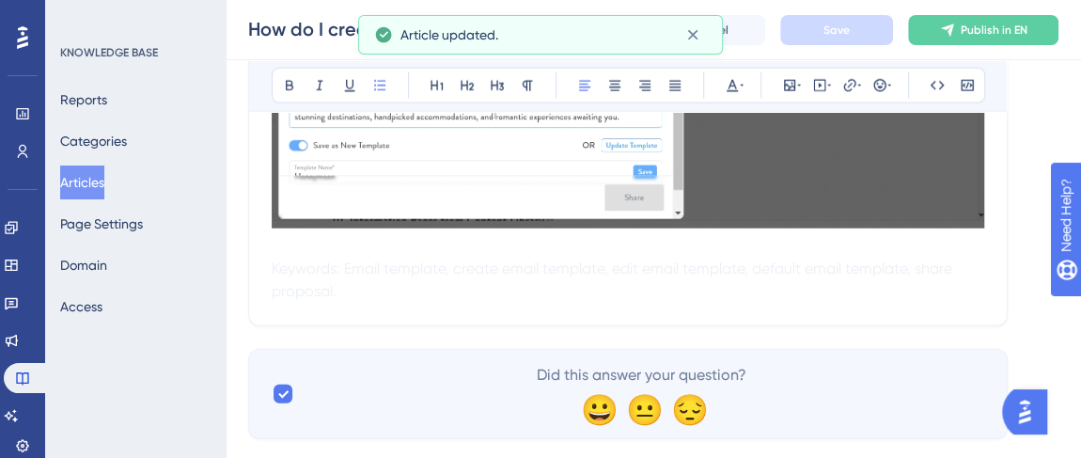
scroll to position [2395, 0]
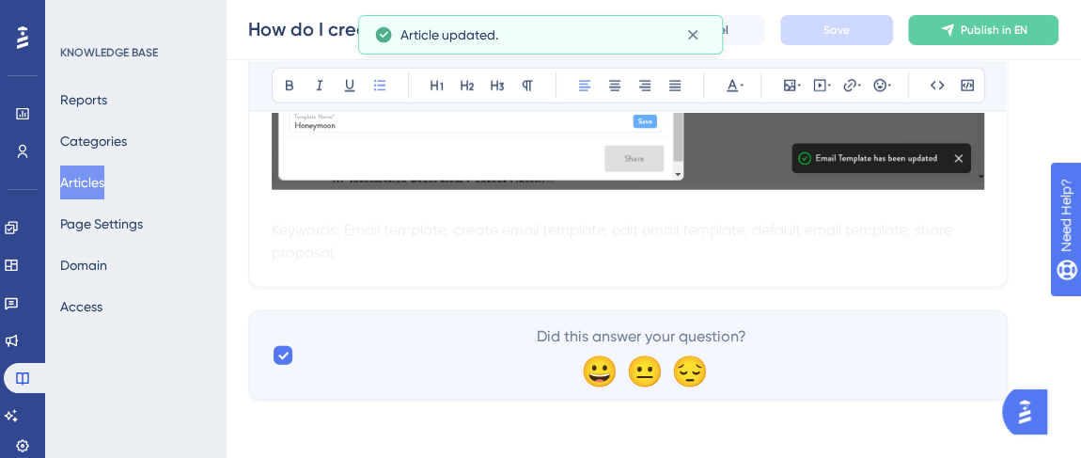
click at [278, 221] on span "Keywords: Email template, create email template, edit email template, default e…" at bounding box center [614, 241] width 684 height 40
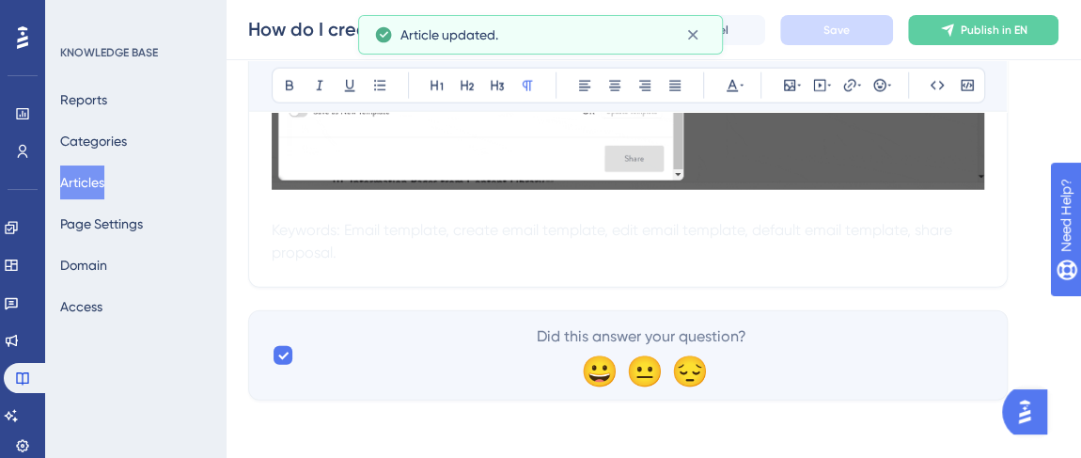
click at [274, 214] on p at bounding box center [628, 207] width 713 height 23
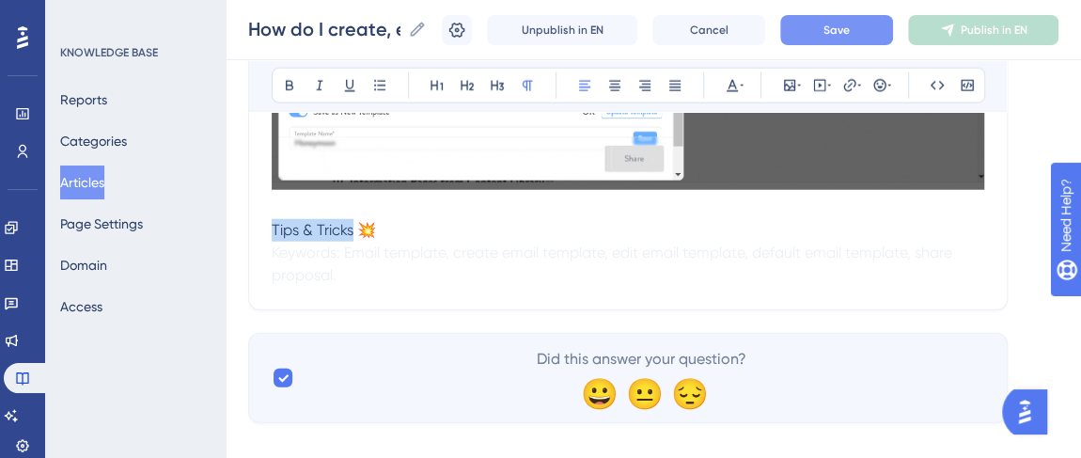
drag, startPoint x: 351, startPoint y: 228, endPoint x: 293, endPoint y: 203, distance: 62.7
click at [274, 219] on p "Tips & Tricks 💥" at bounding box center [628, 230] width 713 height 23
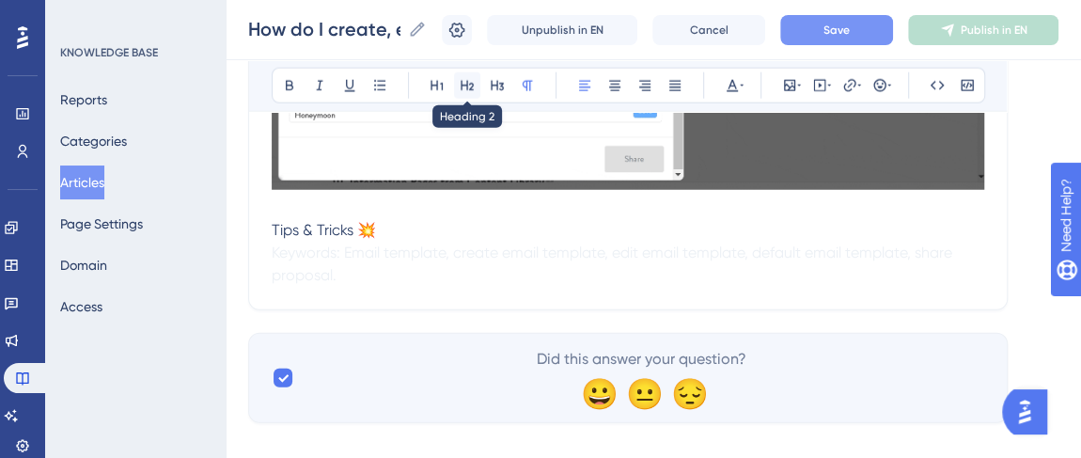
click at [471, 78] on icon at bounding box center [467, 85] width 15 height 15
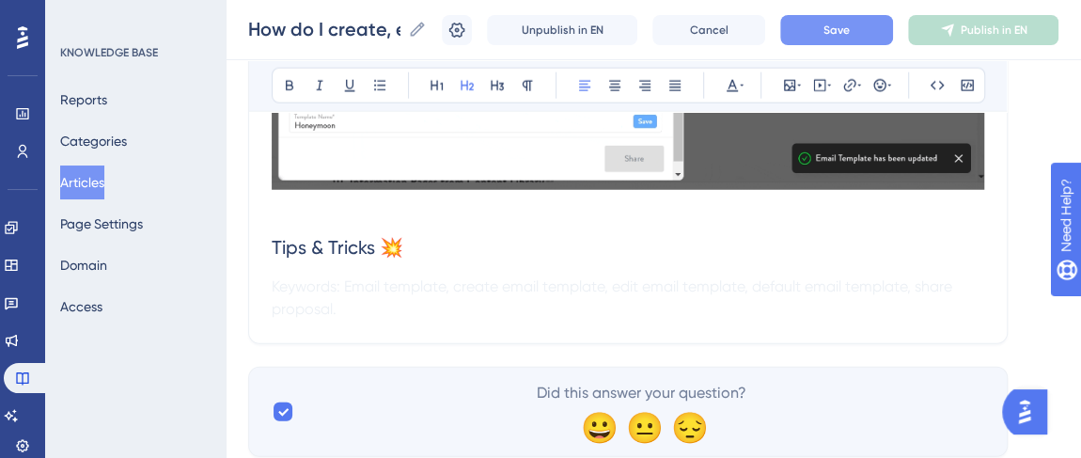
click at [381, 241] on span "Tips & Tricks 💥" at bounding box center [338, 247] width 132 height 23
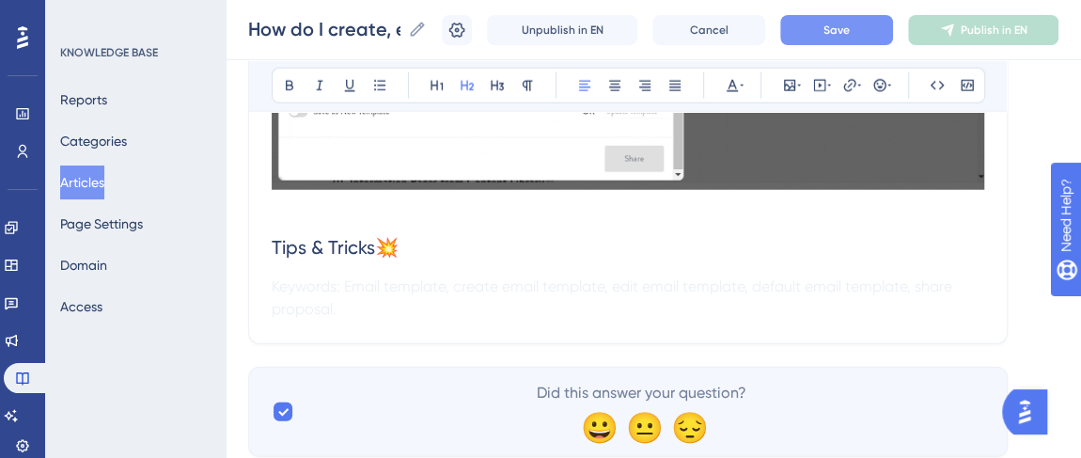
click at [407, 238] on h2 "Tips & Tricks💥" at bounding box center [628, 247] width 713 height 56
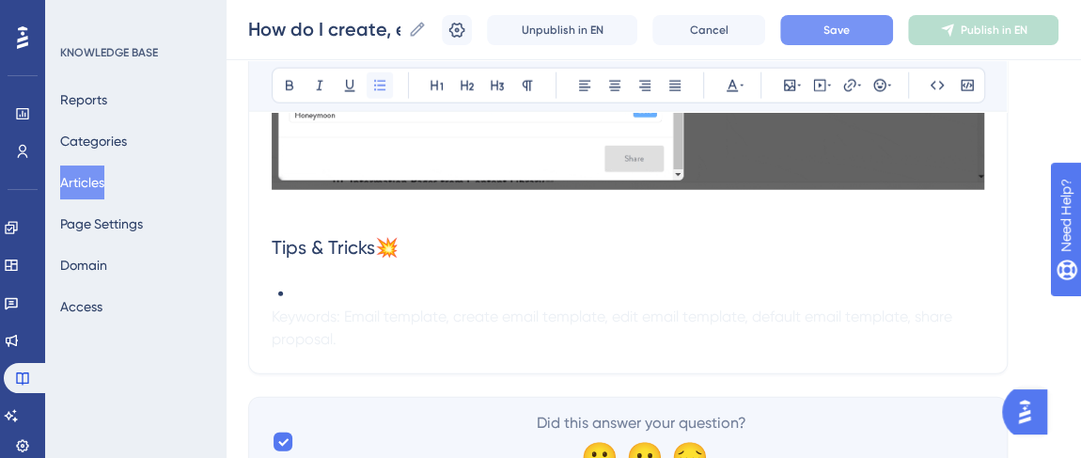
click at [379, 83] on icon at bounding box center [379, 85] width 15 height 15
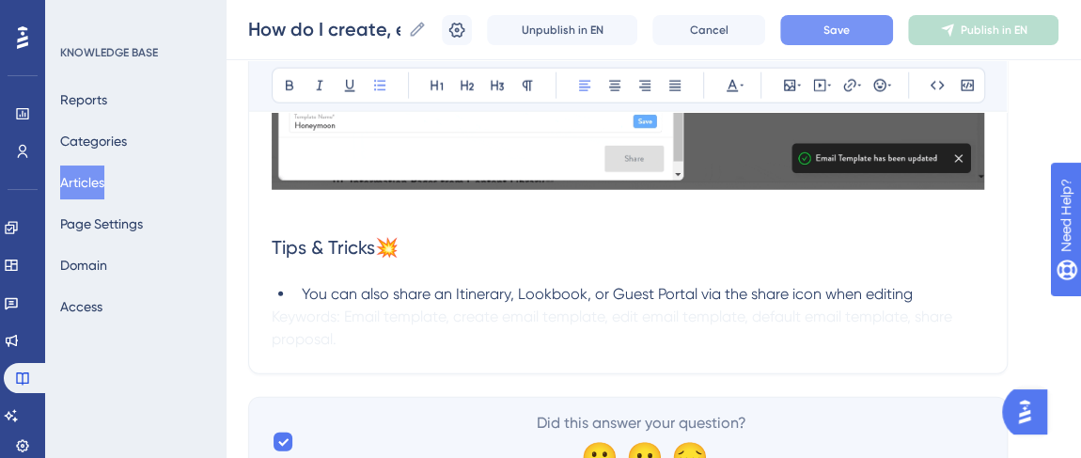
click at [915, 292] on li "You can also share an Itinerary, Lookbook, or Guest Portal via the share icon w…" at bounding box center [639, 294] width 690 height 23
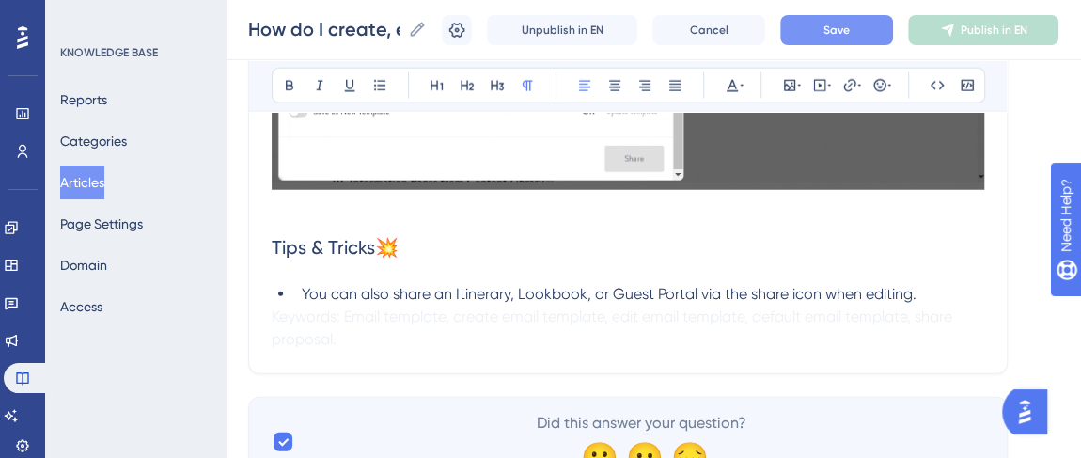
click at [275, 316] on span "Keywords: Email template, create email template, edit email template, default e…" at bounding box center [614, 327] width 684 height 40
click at [275, 310] on span "Keywords: Email template, create email template, edit email template, default e…" at bounding box center [614, 327] width 684 height 40
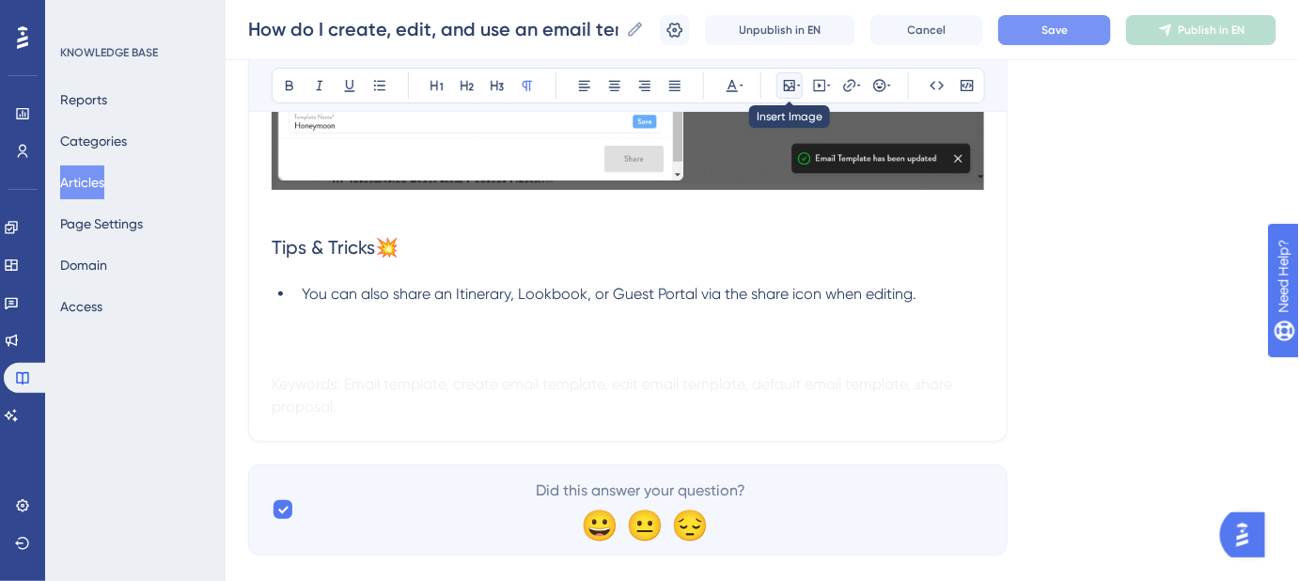
click at [778, 78] on button at bounding box center [790, 85] width 26 height 26
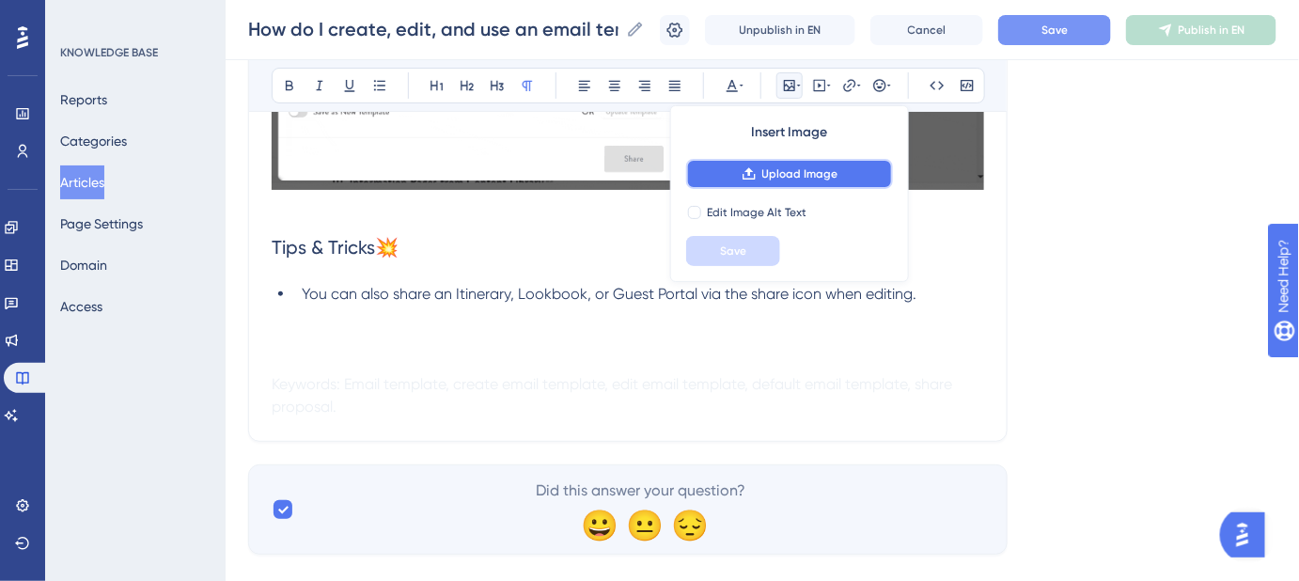
click at [797, 175] on span "Upload Image" at bounding box center [800, 173] width 76 height 15
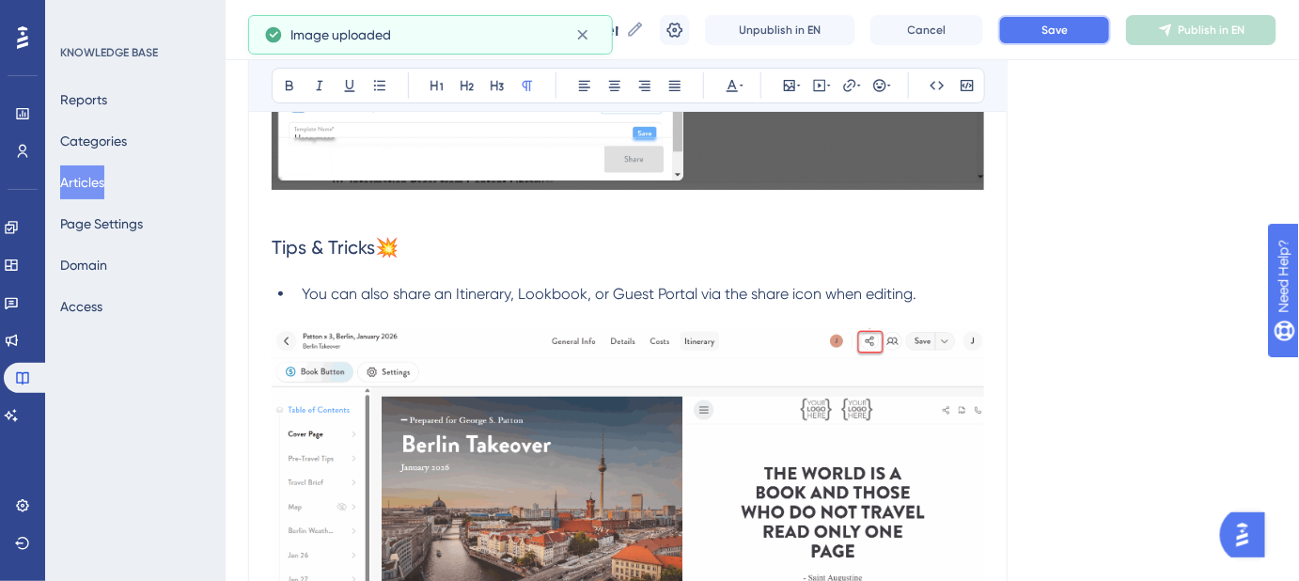
click at [1043, 39] on button "Save" at bounding box center [1054, 30] width 113 height 30
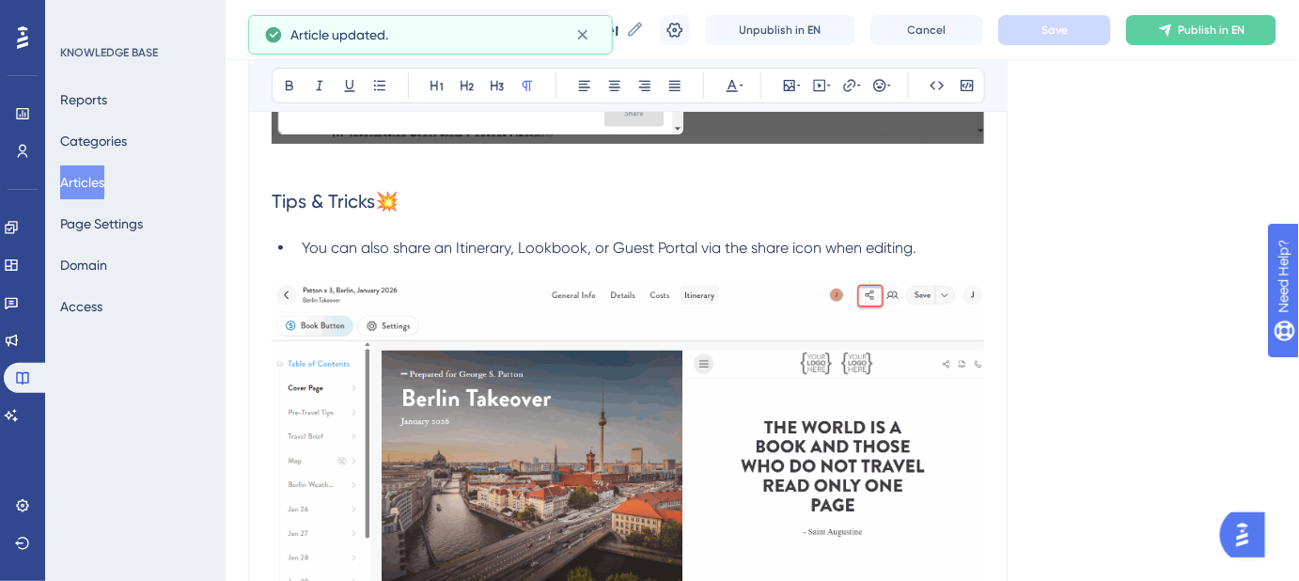
scroll to position [2481, 0]
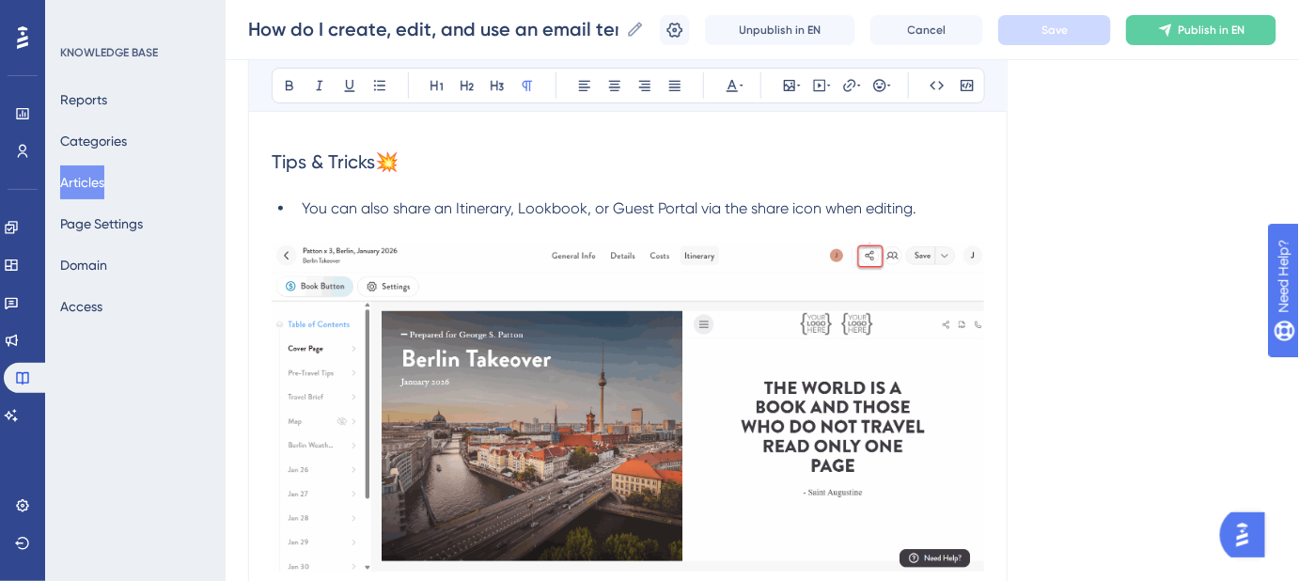
click at [896, 206] on span "You can also share an Itinerary, Lookbook, or Guest Portal via the share icon w…" at bounding box center [609, 208] width 615 height 18
click at [888, 206] on span "You can also share an Itinerary, Lookbook, or Guest Portal via the share icon w…" at bounding box center [609, 208] width 615 height 18
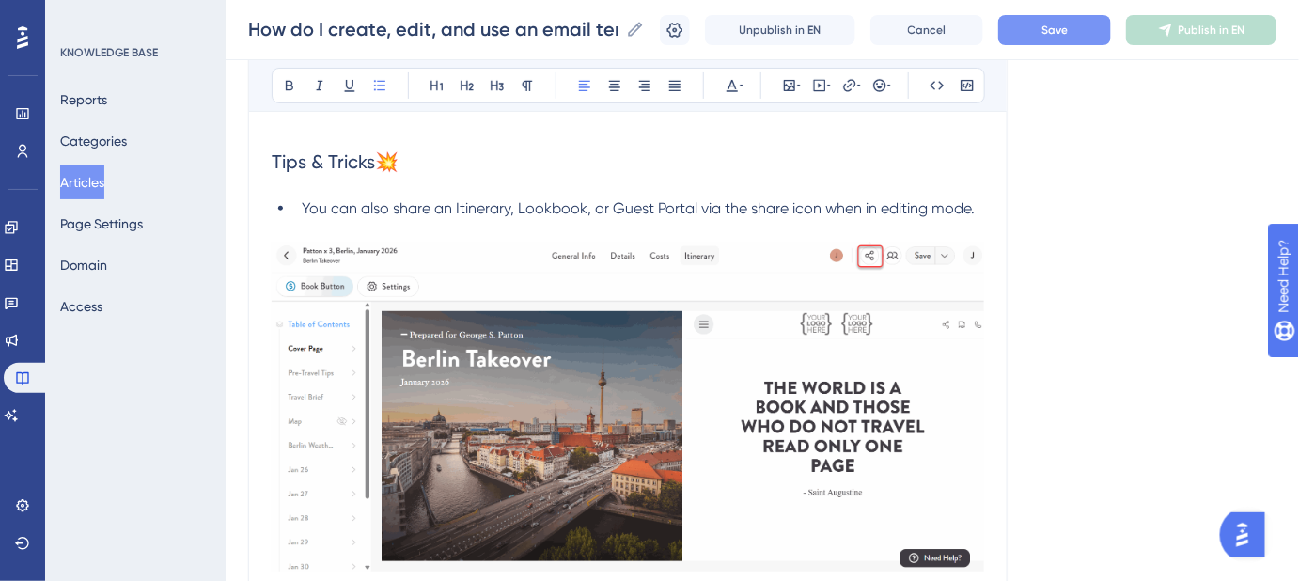
click at [1040, 39] on button "Save" at bounding box center [1054, 30] width 113 height 30
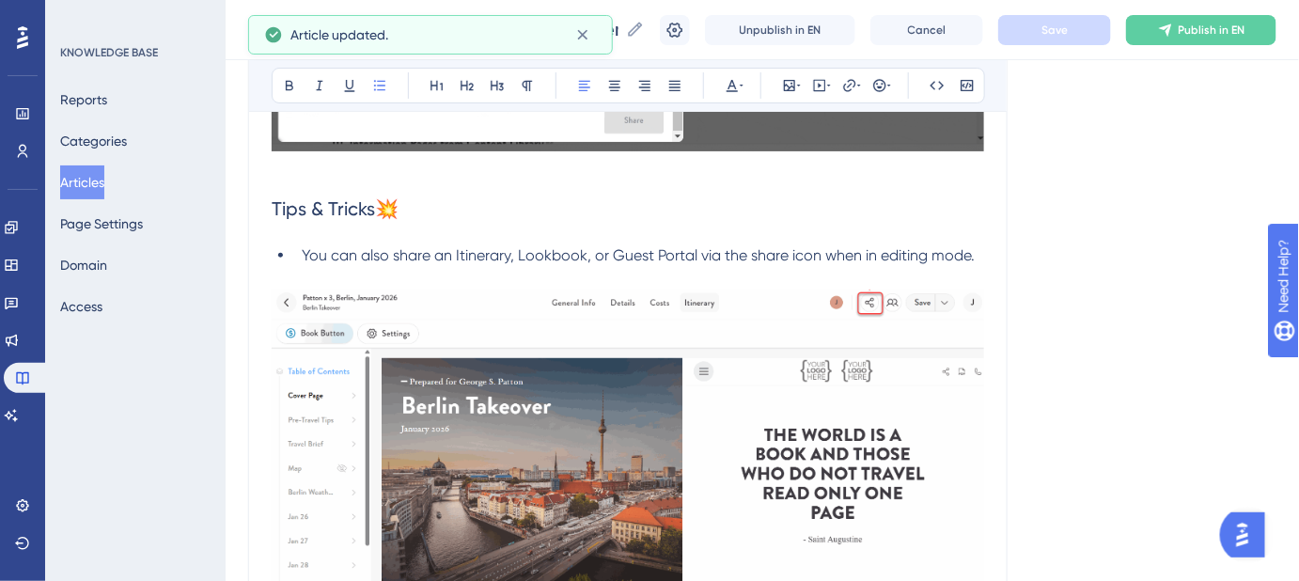
scroll to position [2395, 0]
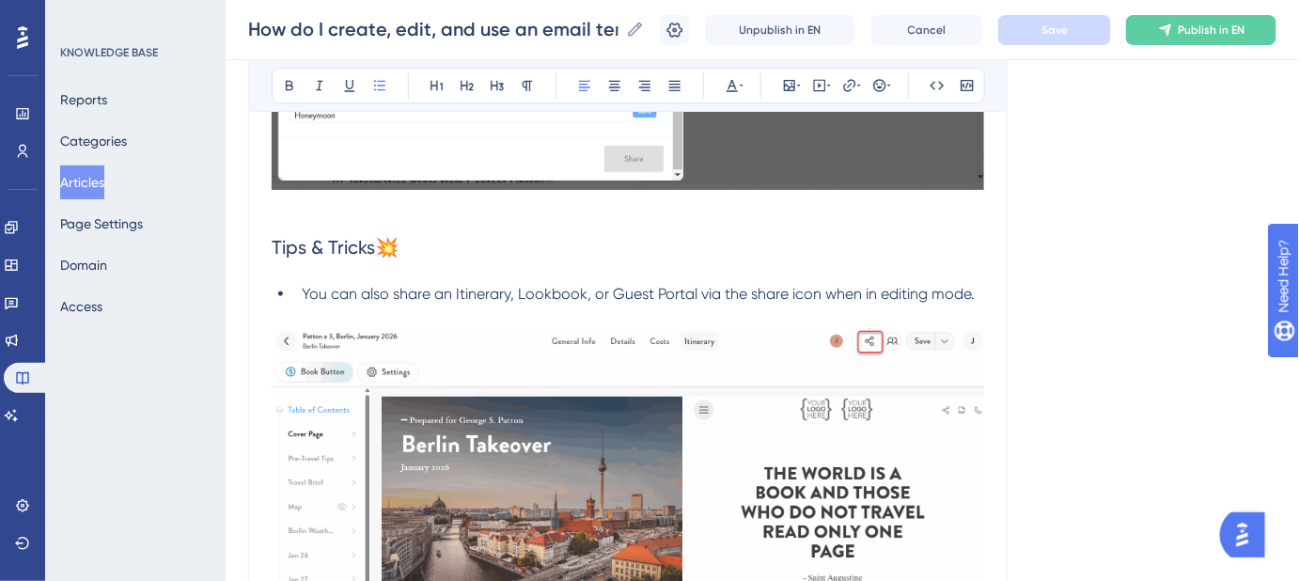
click at [752, 292] on span "You can also share an Itinerary, Lookbook, or Guest Portal via the share icon w…" at bounding box center [638, 294] width 673 height 18
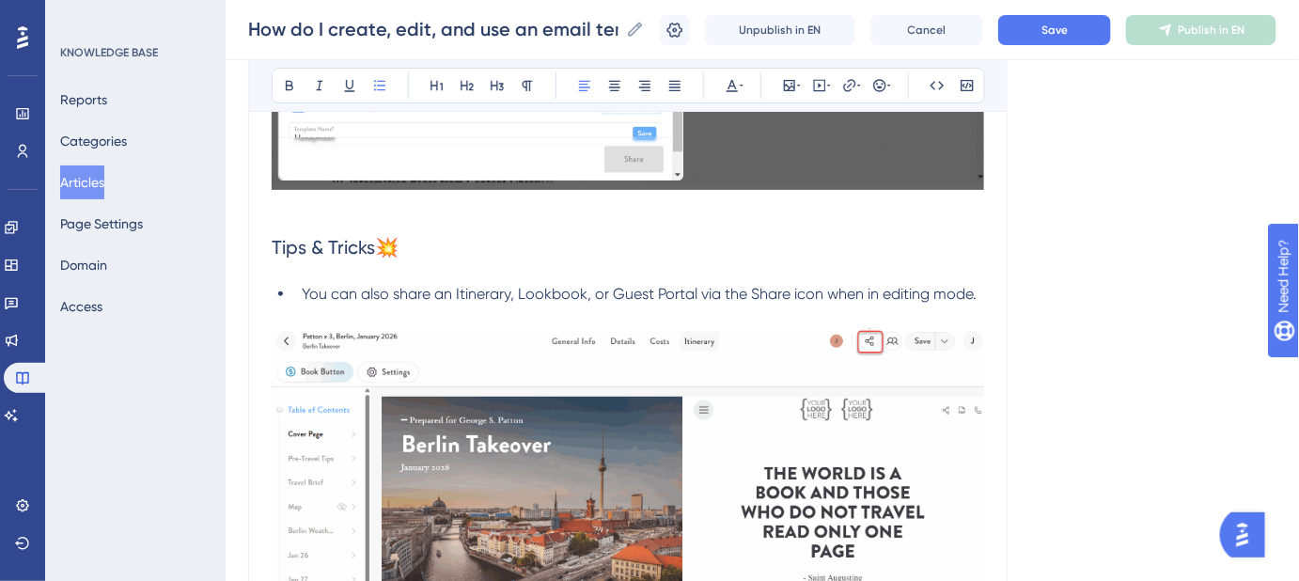
click at [799, 289] on span "You can also share an Itinerary, Lookbook, or Guest Portal via the Share icon w…" at bounding box center [639, 294] width 675 height 18
drag, startPoint x: 819, startPoint y: 291, endPoint x: 753, endPoint y: 295, distance: 66.0
click at [753, 295] on span "You can also share an Itinerary, Lookbook, or Guest Portal via the Share Icon w…" at bounding box center [640, 294] width 676 height 18
click at [1089, 33] on button "Save" at bounding box center [1054, 30] width 113 height 30
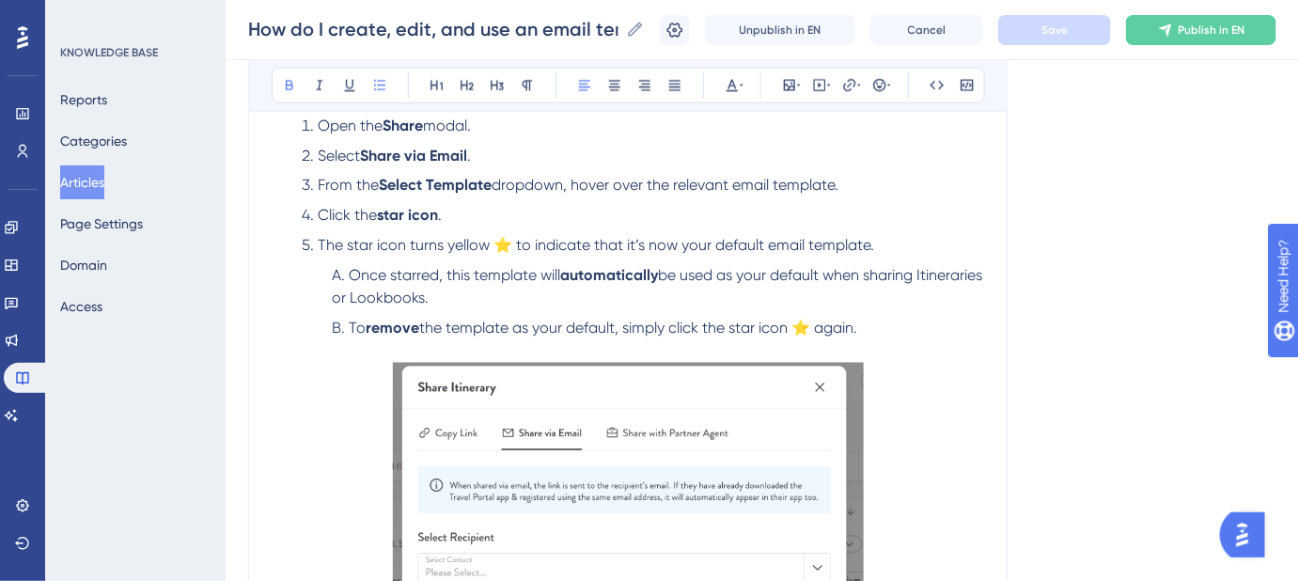
scroll to position [1199, 0]
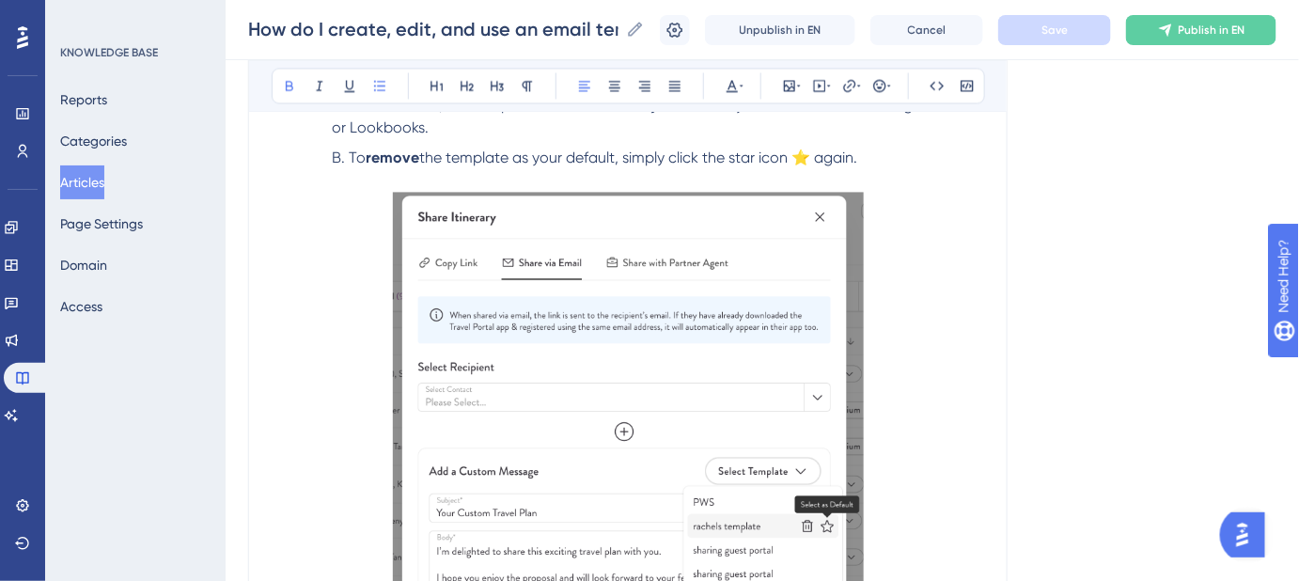
click at [444, 283] on img at bounding box center [628, 447] width 471 height 510
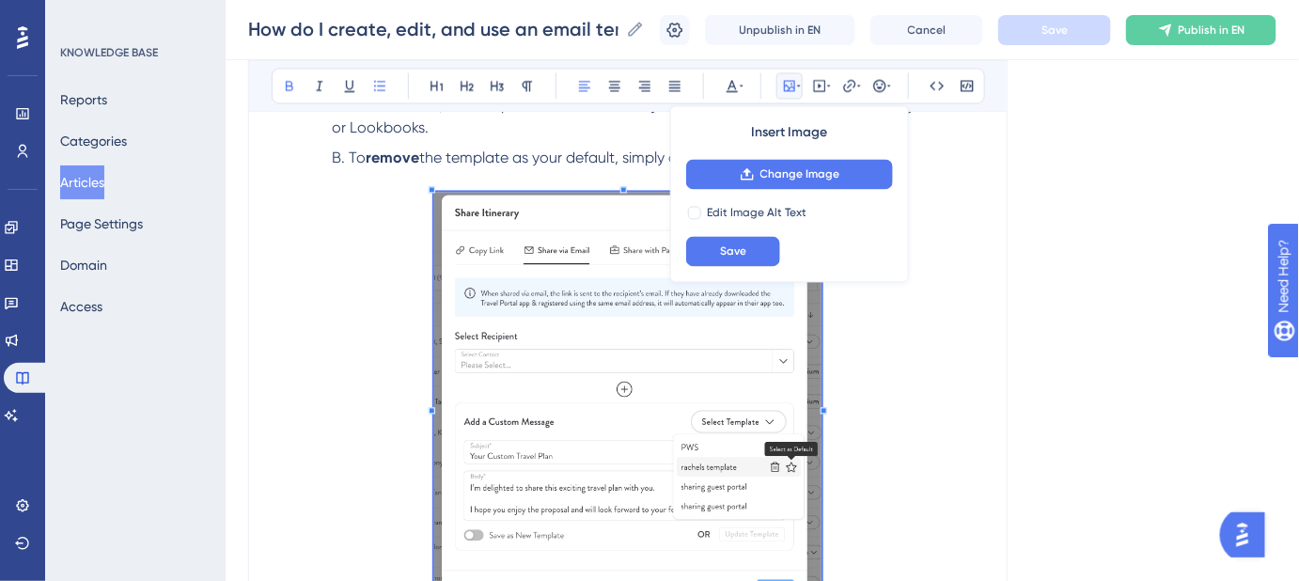
click at [473, 281] on span at bounding box center [627, 405] width 387 height 426
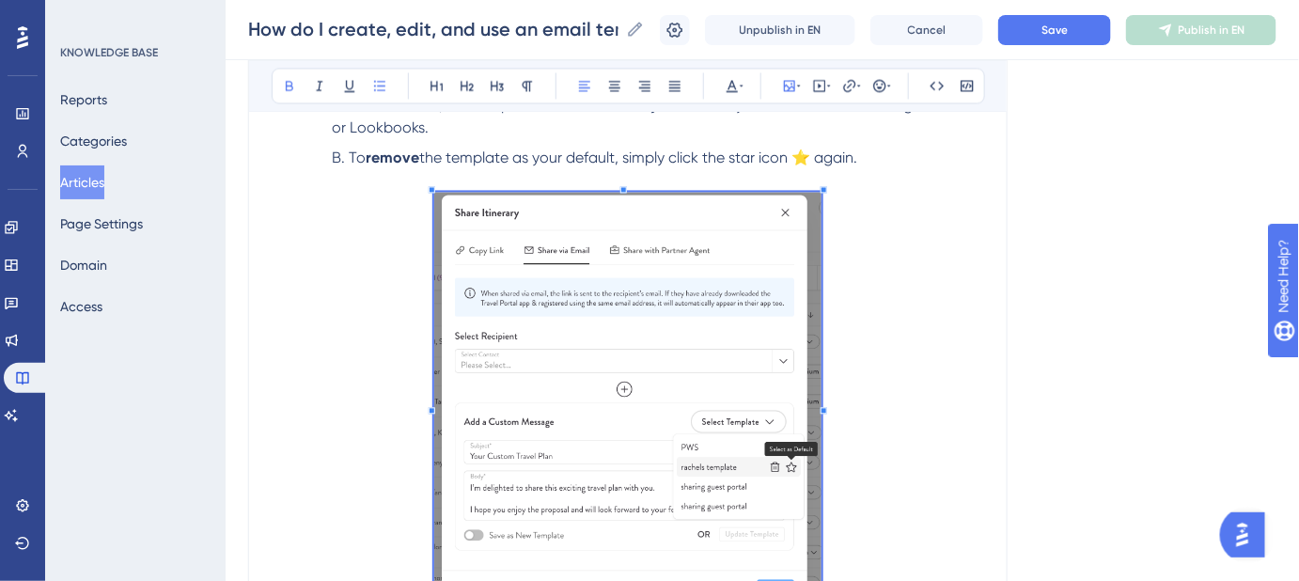
click at [1047, 214] on div "Language English (Default) How do I create, edit, and use an email template whe…" at bounding box center [762, 448] width 1029 height 3053
click at [1060, 32] on span "Save" at bounding box center [1055, 30] width 26 height 15
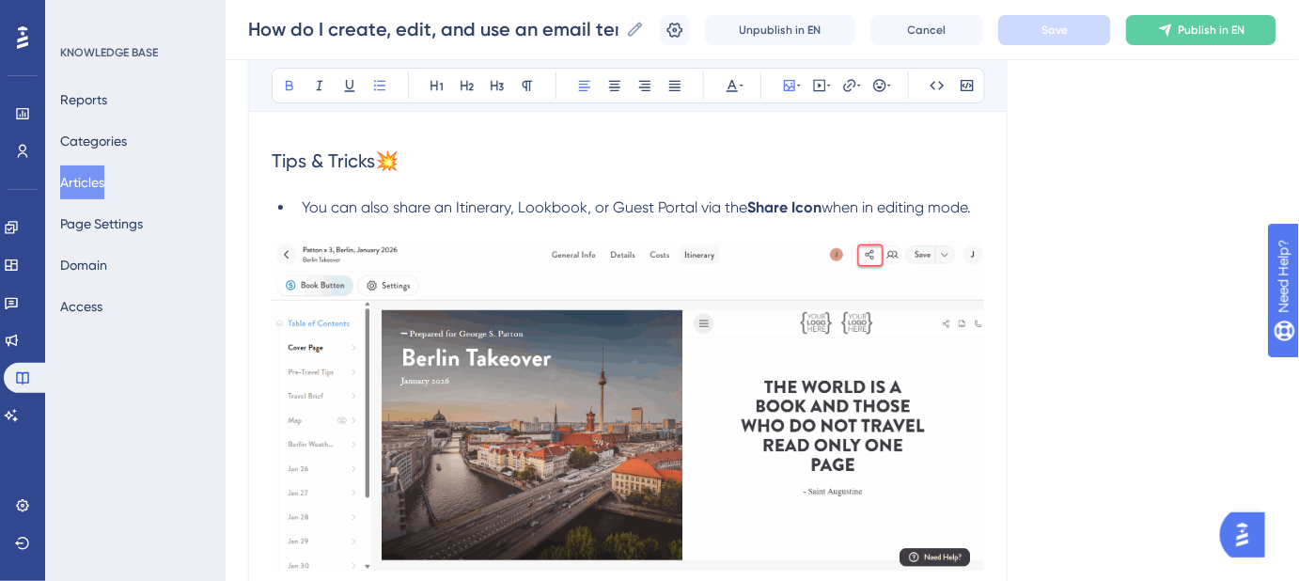
scroll to position [2648, 0]
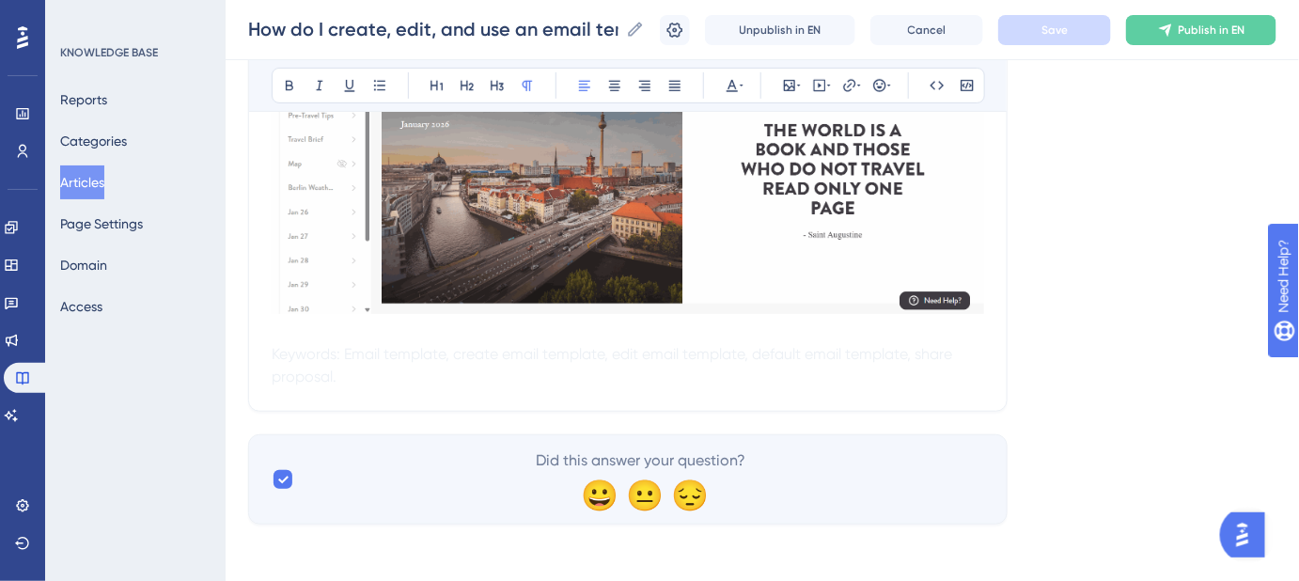
click at [286, 345] on span "Keywords: Email template, create email template, edit email template, default e…" at bounding box center [614, 365] width 684 height 40
click at [274, 347] on span "Keywords: Email template, create email template, edit email template, default e…" at bounding box center [614, 365] width 684 height 40
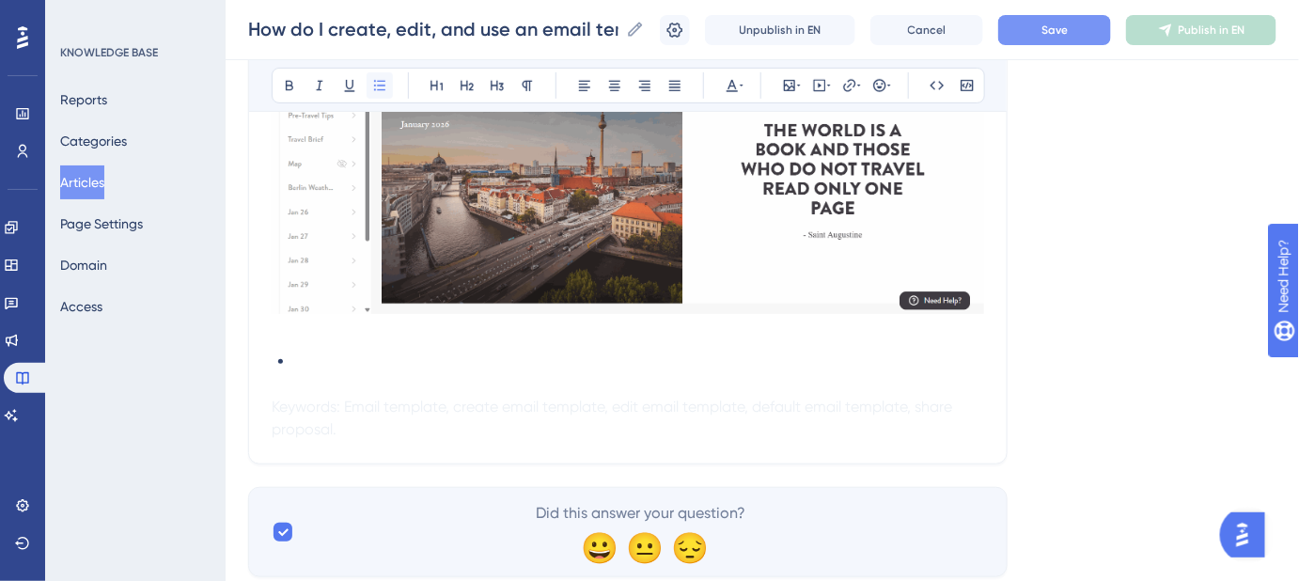
click at [384, 84] on icon at bounding box center [379, 85] width 15 height 15
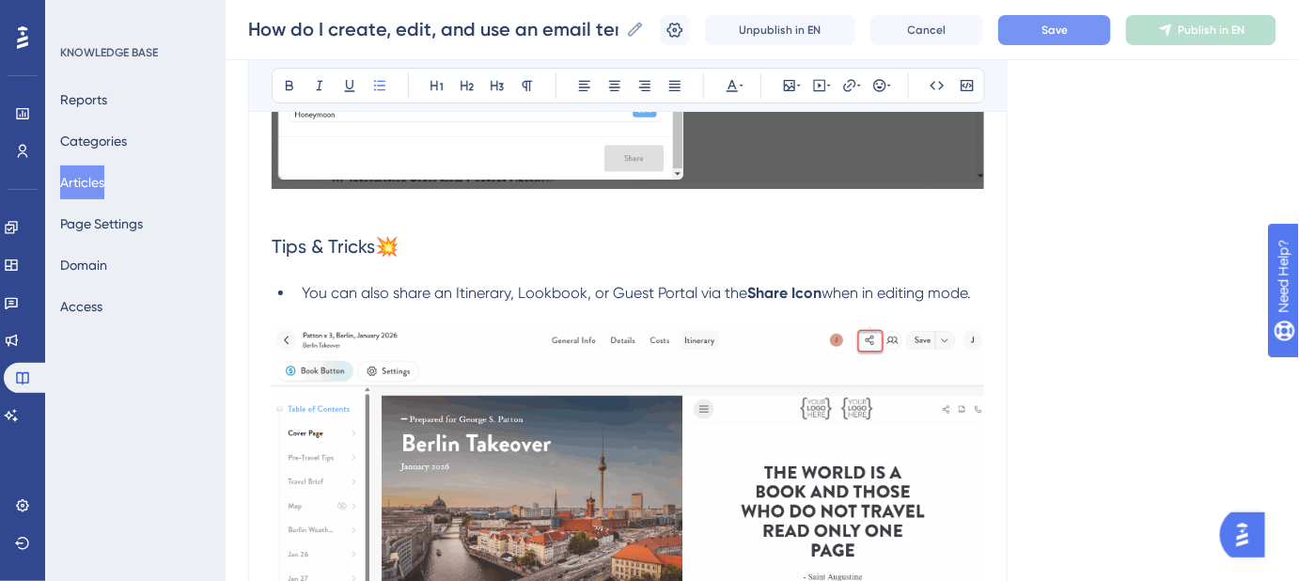
scroll to position [2701, 0]
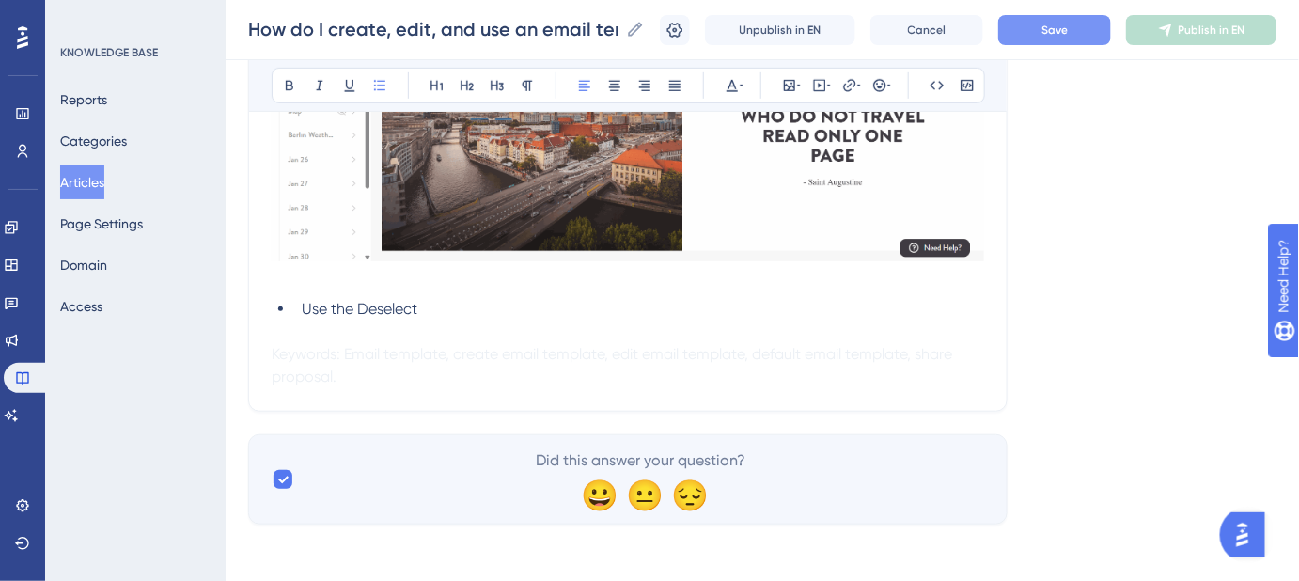
click at [370, 305] on span "Use the Deselect" at bounding box center [360, 309] width 116 height 18
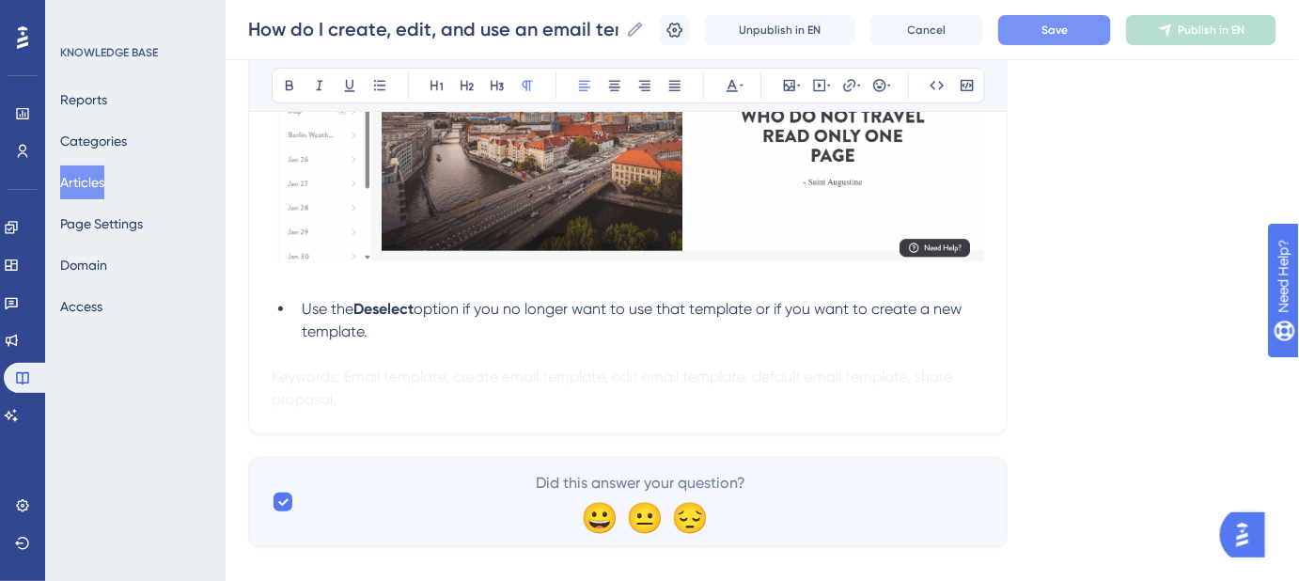
click at [283, 388] on span "Keywords: Email template, create email template, edit email template, default e…" at bounding box center [614, 388] width 684 height 40
click at [272, 371] on span "Keywords: Email template, create email template, edit email template, default e…" at bounding box center [614, 388] width 684 height 40
click at [275, 368] on span "Keywords: Email template, create email template, edit email template, default e…" at bounding box center [614, 388] width 684 height 40
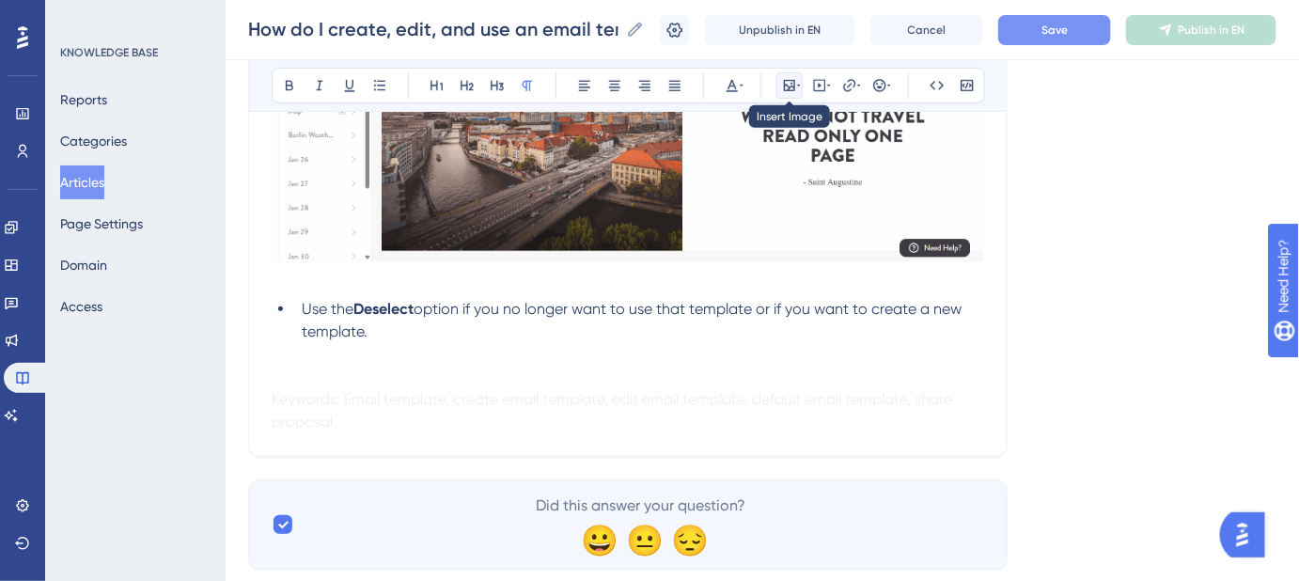
click at [787, 82] on icon at bounding box center [789, 85] width 15 height 15
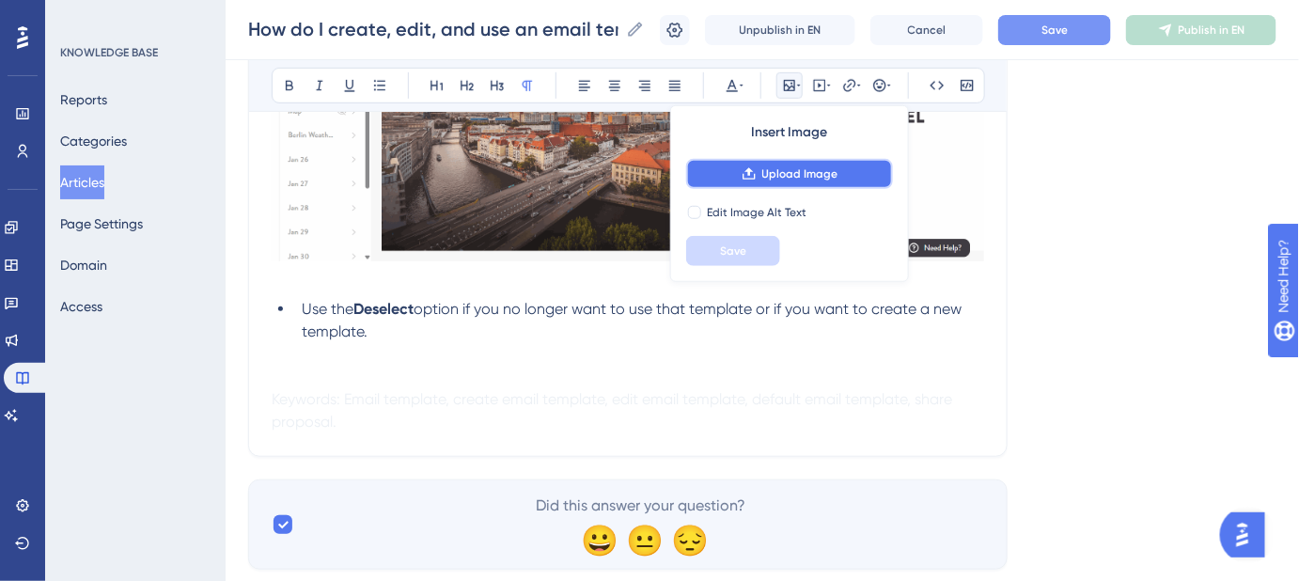
click at [744, 176] on icon at bounding box center [749, 174] width 12 height 12
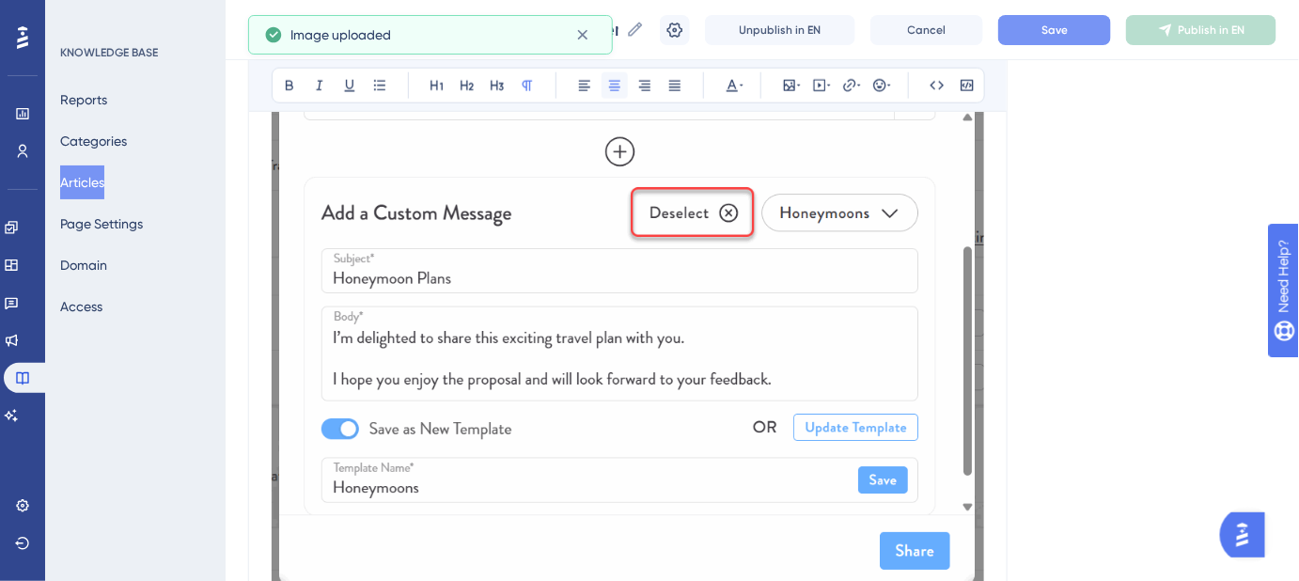
click at [620, 86] on icon at bounding box center [614, 85] width 15 height 15
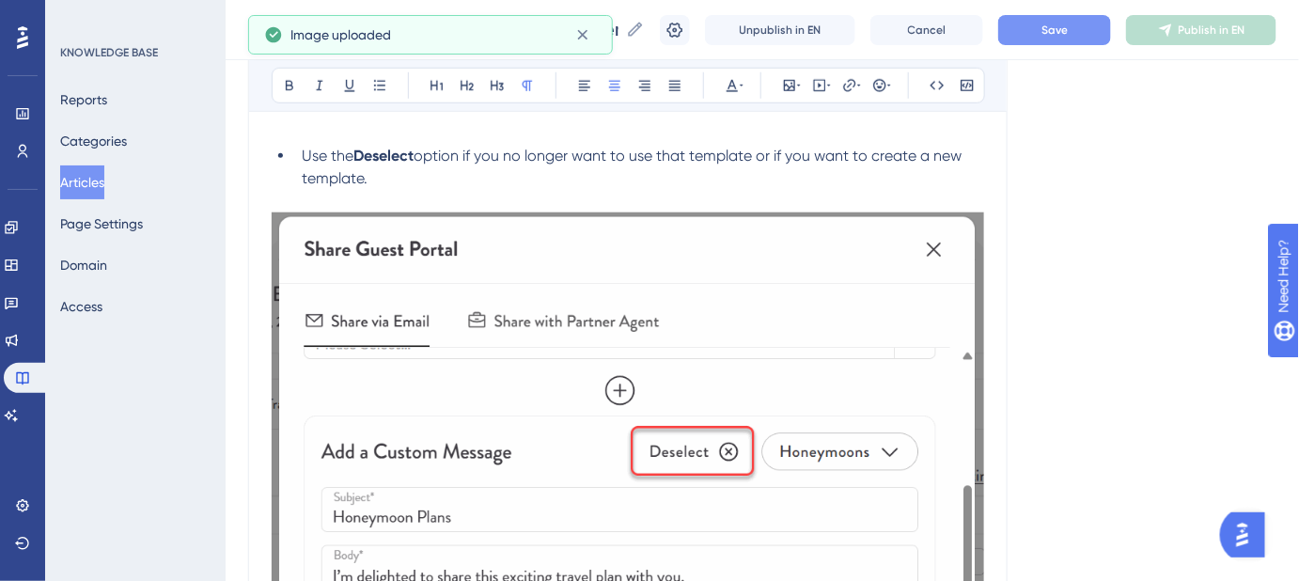
scroll to position [2752, 0]
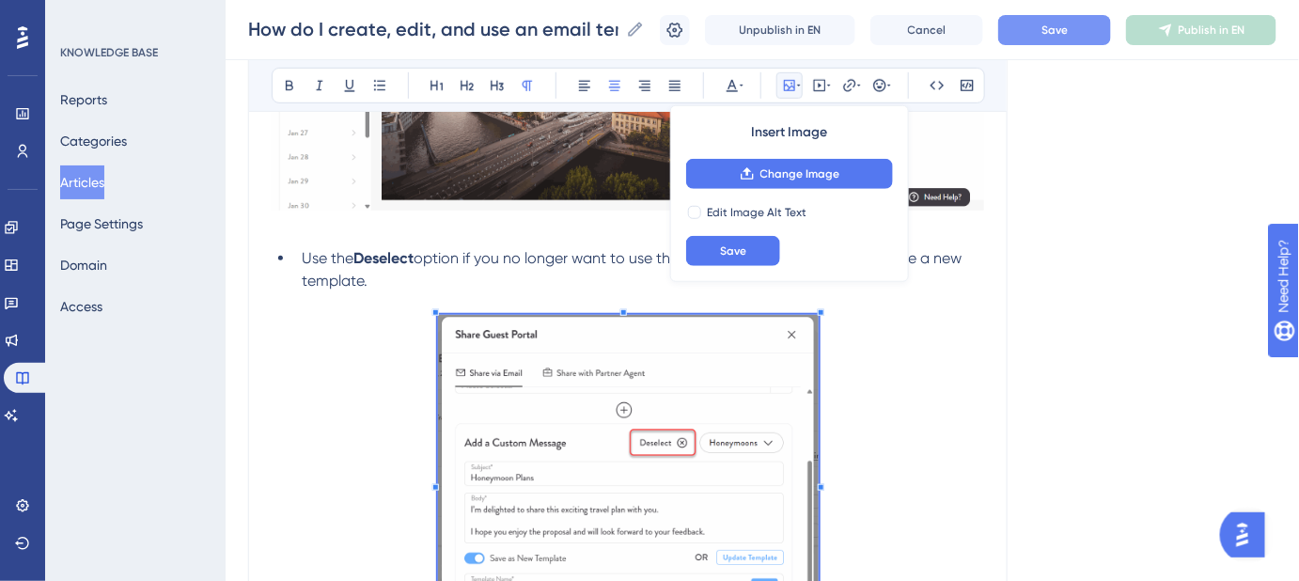
click at [599, 398] on span at bounding box center [628, 484] width 381 height 338
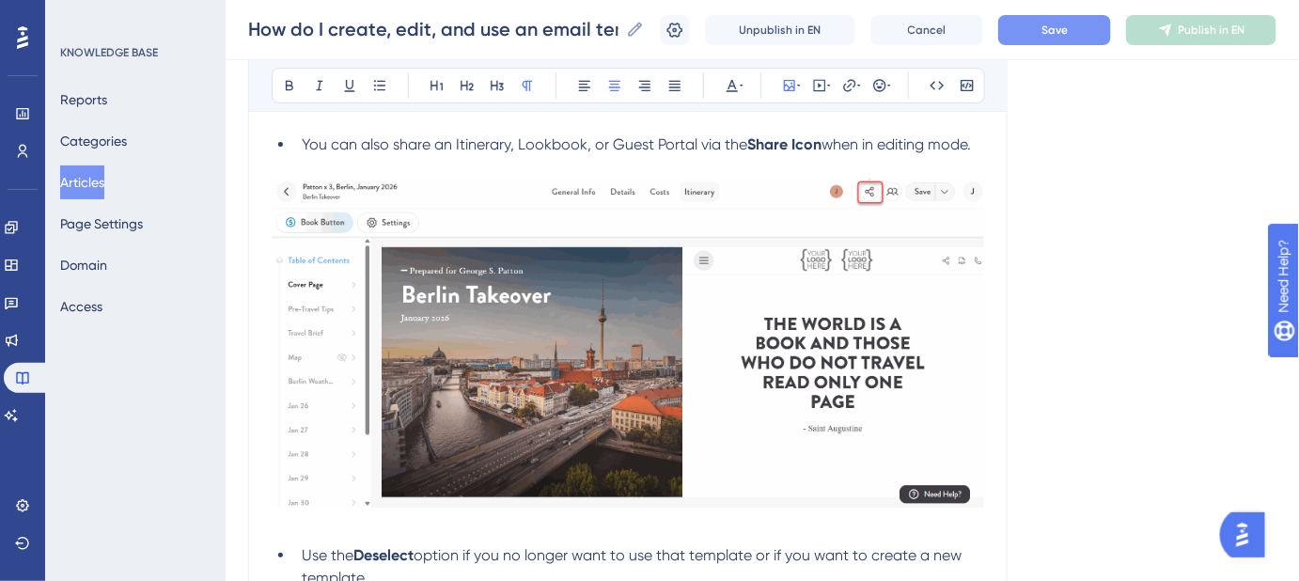
scroll to position [2378, 0]
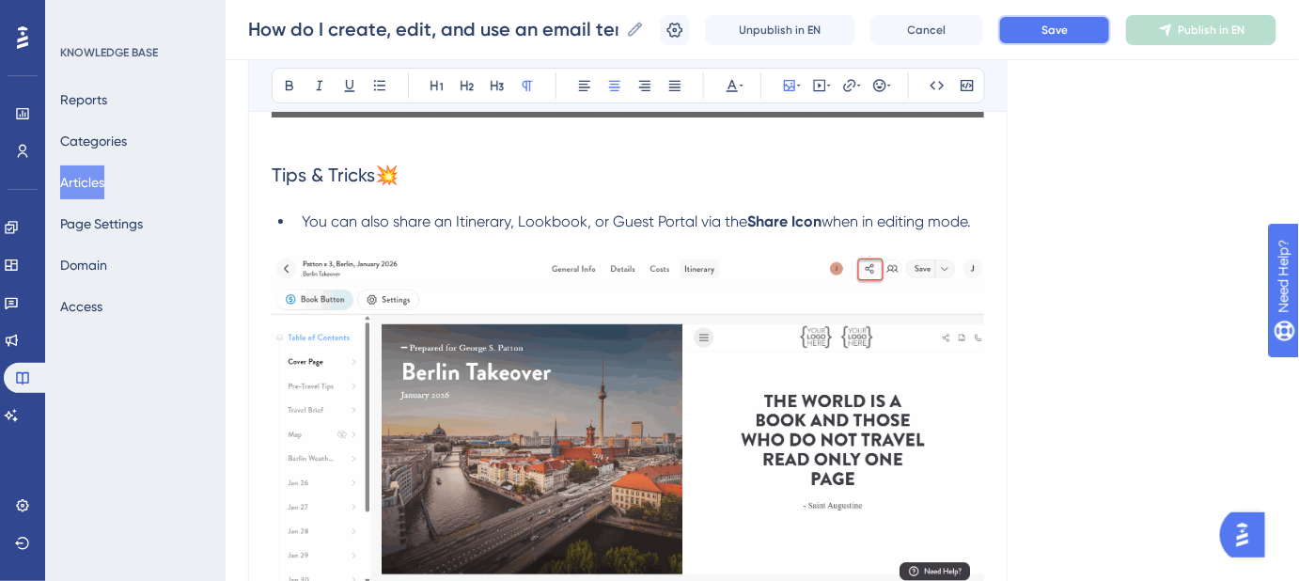
click at [1067, 38] on button "Save" at bounding box center [1054, 30] width 113 height 30
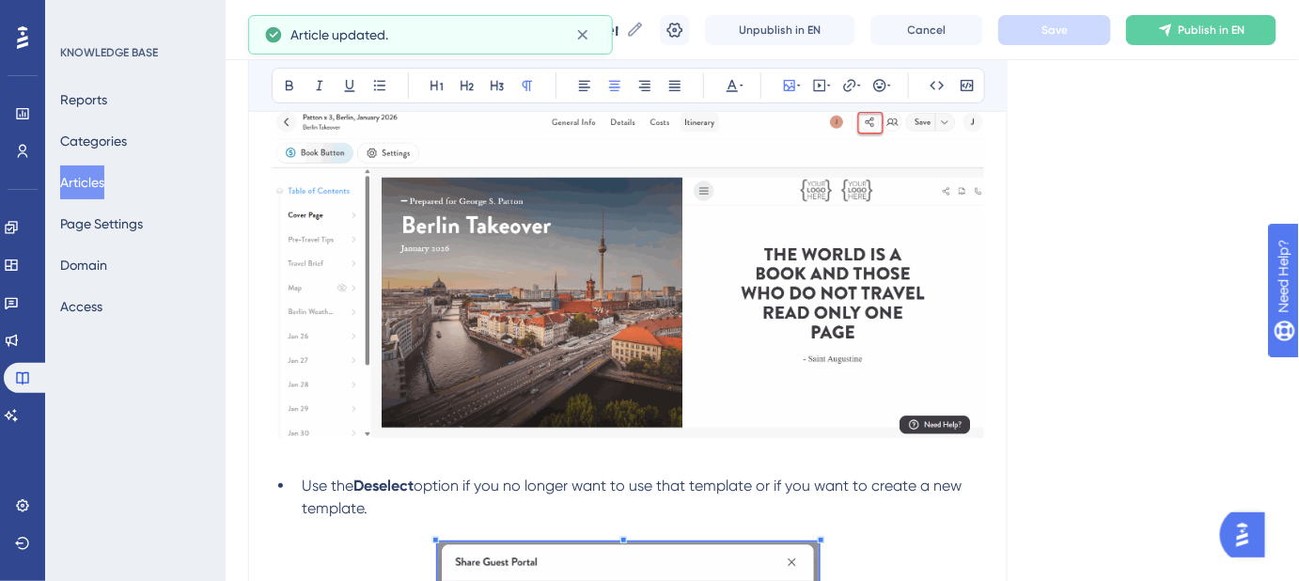
scroll to position [2634, 0]
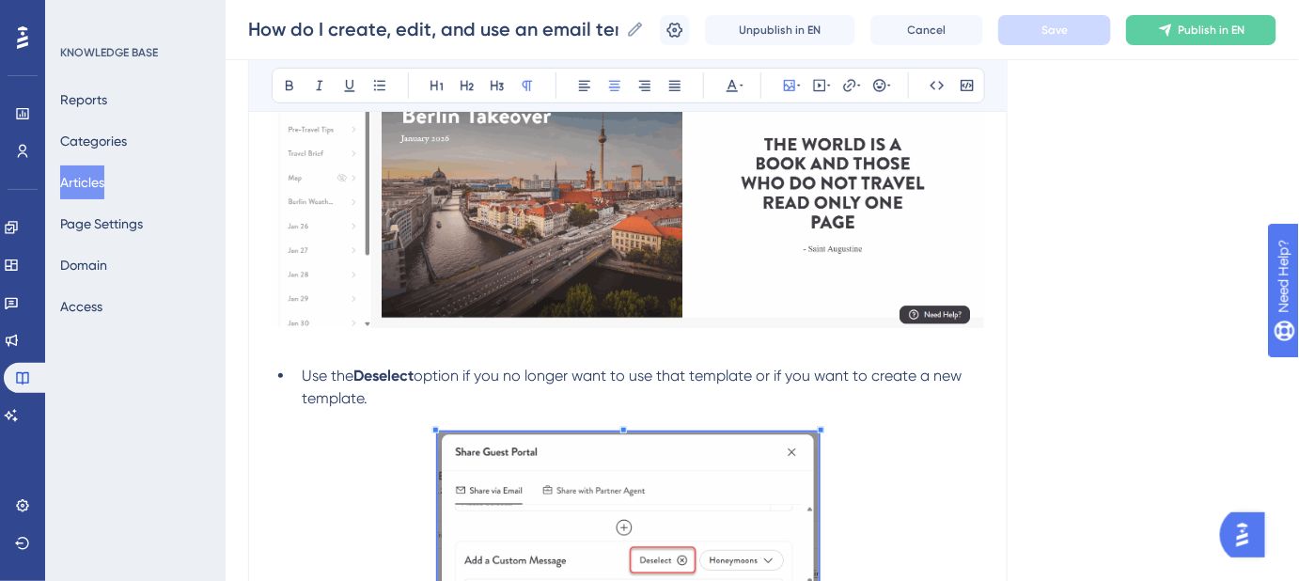
click at [685, 371] on span "option if you no longer want to use that template or if you want to create a ne…" at bounding box center [634, 387] width 664 height 40
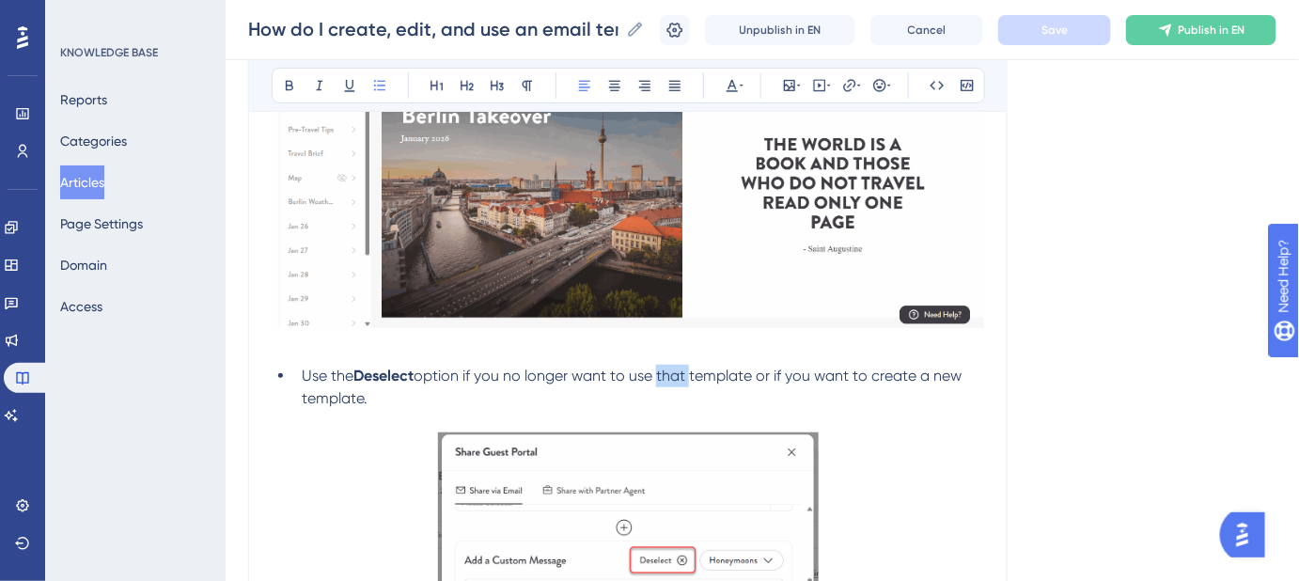
click at [685, 371] on span "option if you no longer want to use that template or if you want to create a ne…" at bounding box center [634, 387] width 664 height 40
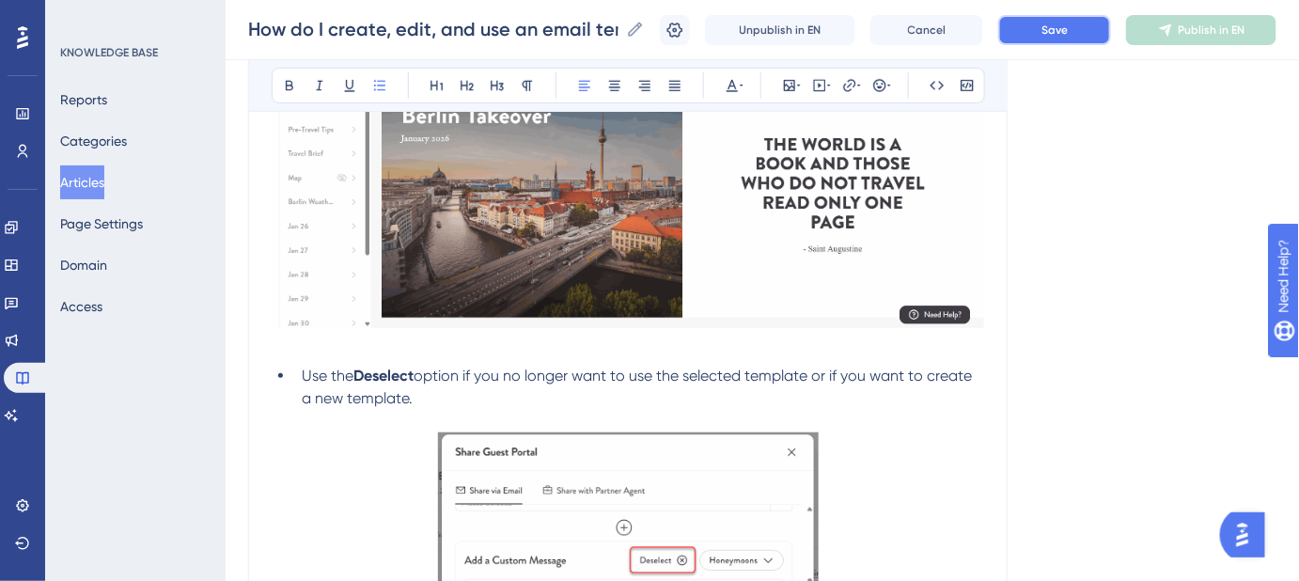
click at [1059, 37] on span "Save" at bounding box center [1055, 30] width 26 height 15
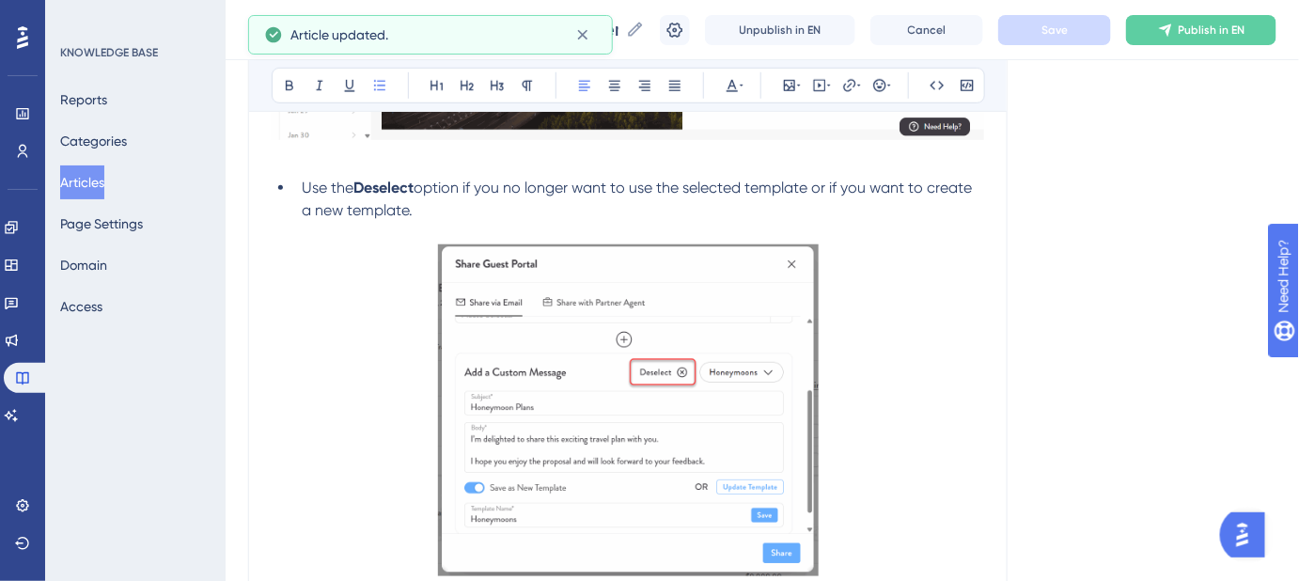
scroll to position [2720, 0]
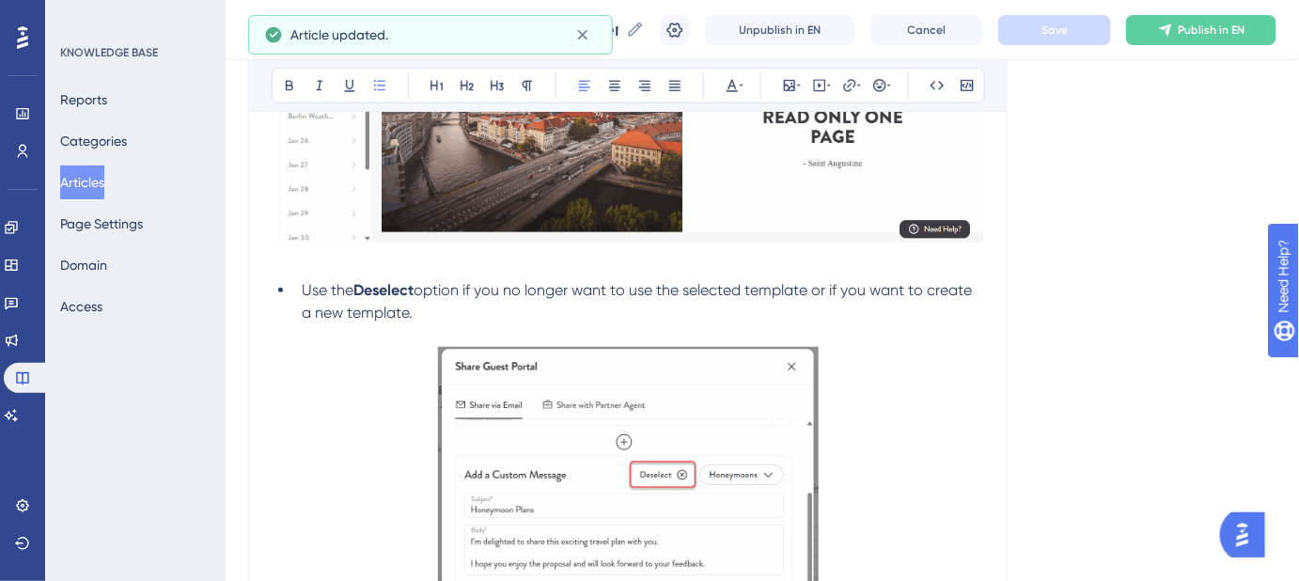
click at [836, 285] on span "option if you no longer want to use the selected template or if you want to cre…" at bounding box center [639, 301] width 674 height 40
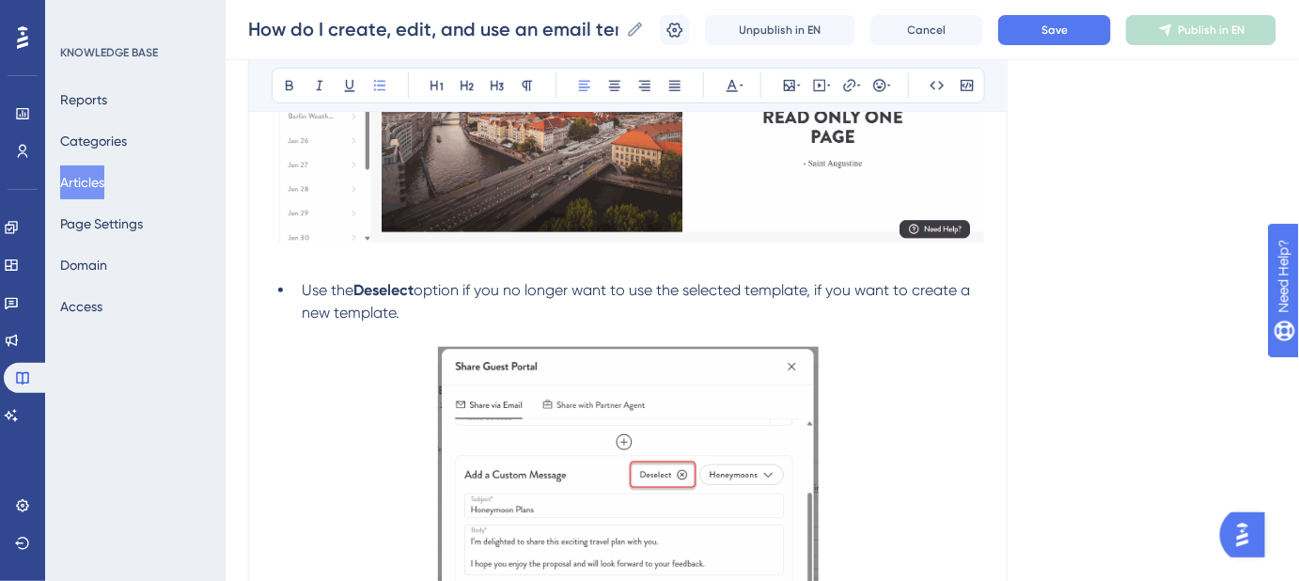
click at [427, 314] on li "Use the Deselect option if you no longer want to use the selected template, if …" at bounding box center [639, 301] width 690 height 45
click at [1076, 43] on button "Save" at bounding box center [1054, 30] width 113 height 30
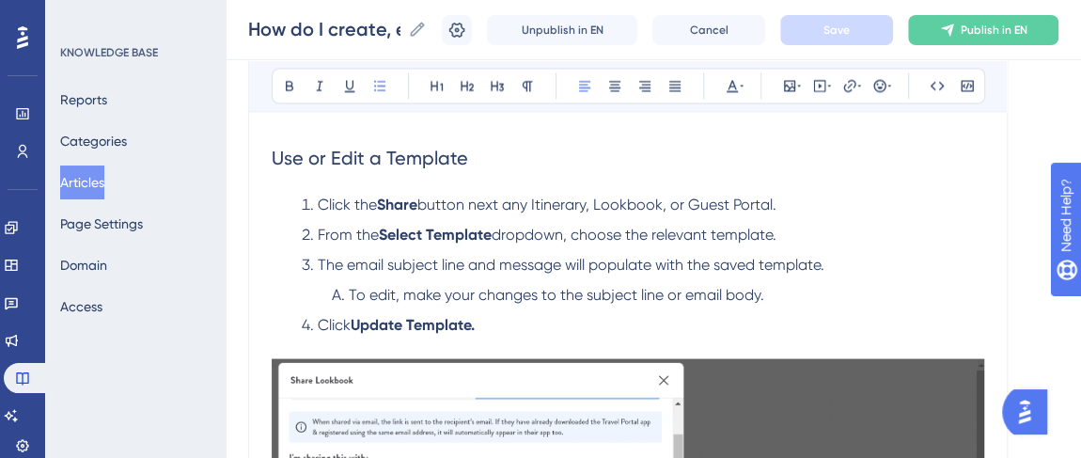
scroll to position [1694, 0]
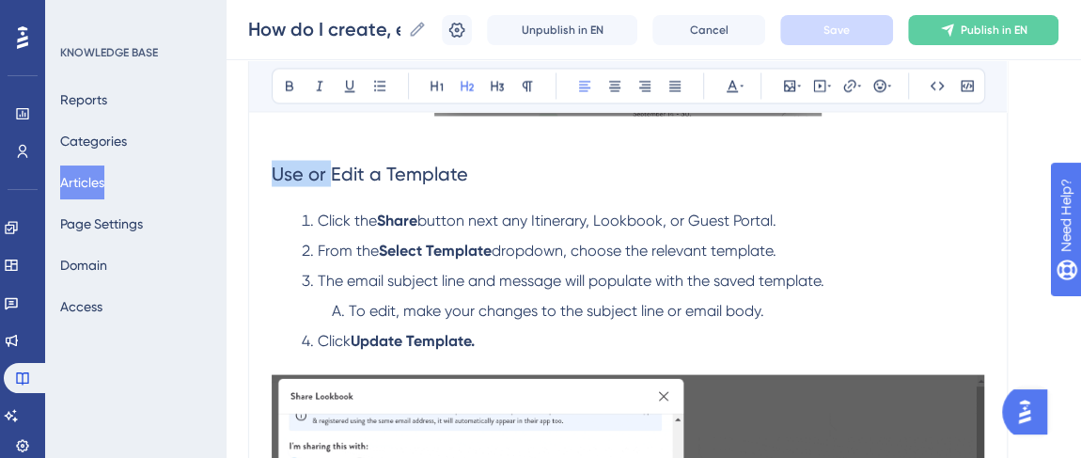
drag, startPoint x: 330, startPoint y: 166, endPoint x: 274, endPoint y: 164, distance: 56.5
click at [274, 164] on span "Use or Edit a Template" at bounding box center [370, 173] width 196 height 23
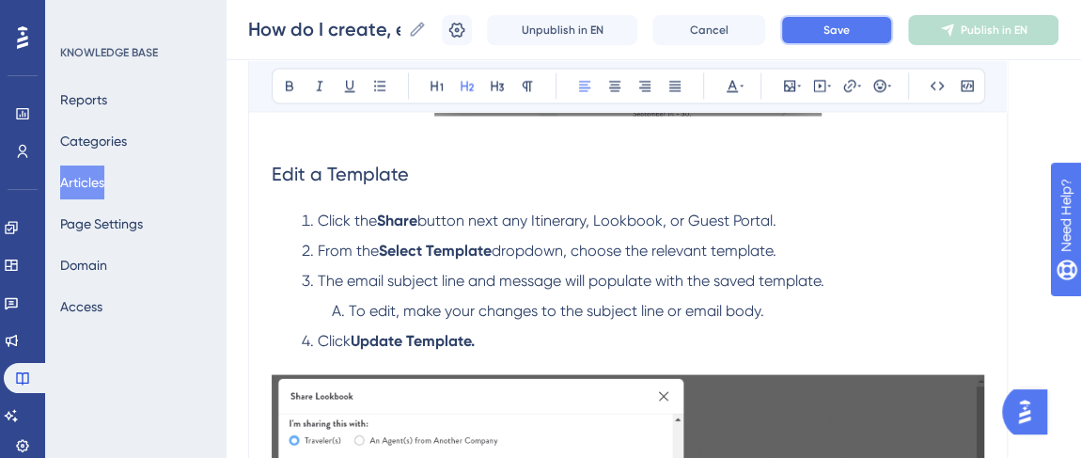
click at [872, 32] on button "Save" at bounding box center [836, 30] width 113 height 30
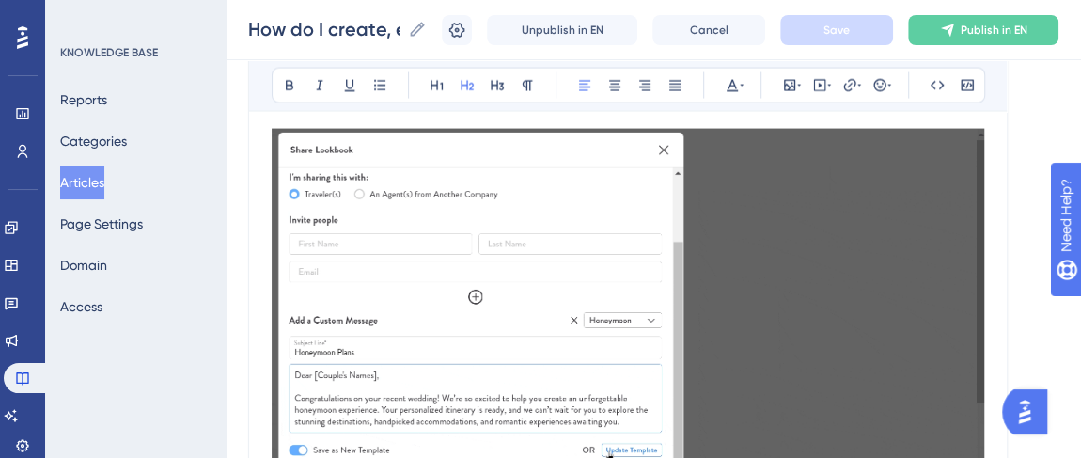
scroll to position [2036, 0]
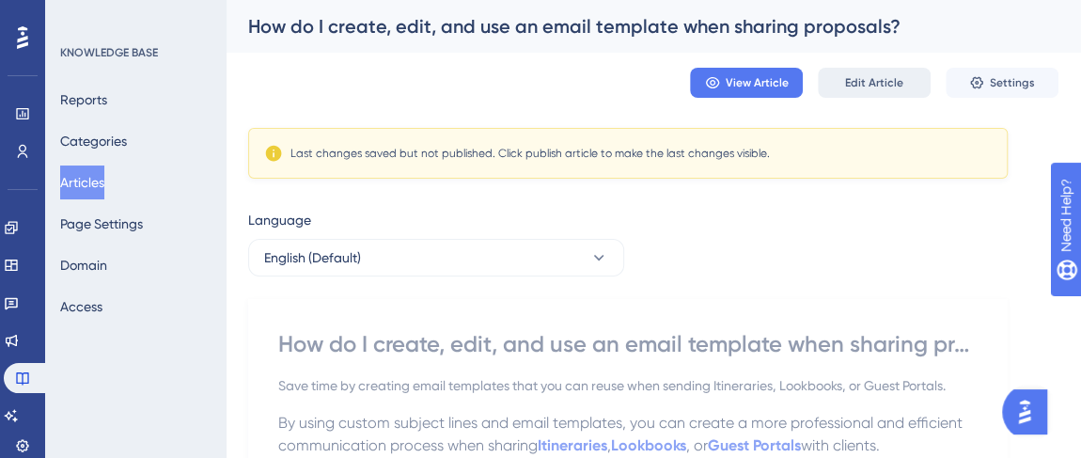
click at [857, 91] on button "Edit Article" at bounding box center [874, 83] width 113 height 30
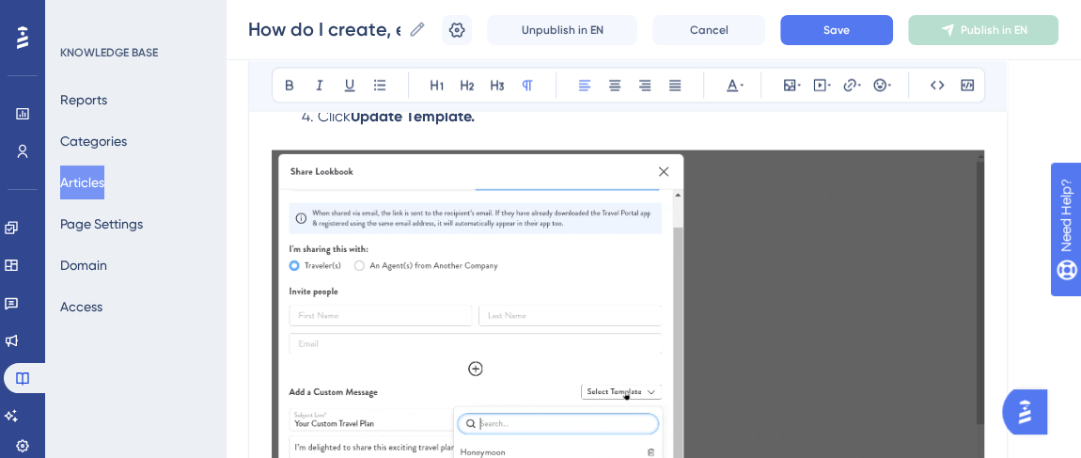
scroll to position [2001, 0]
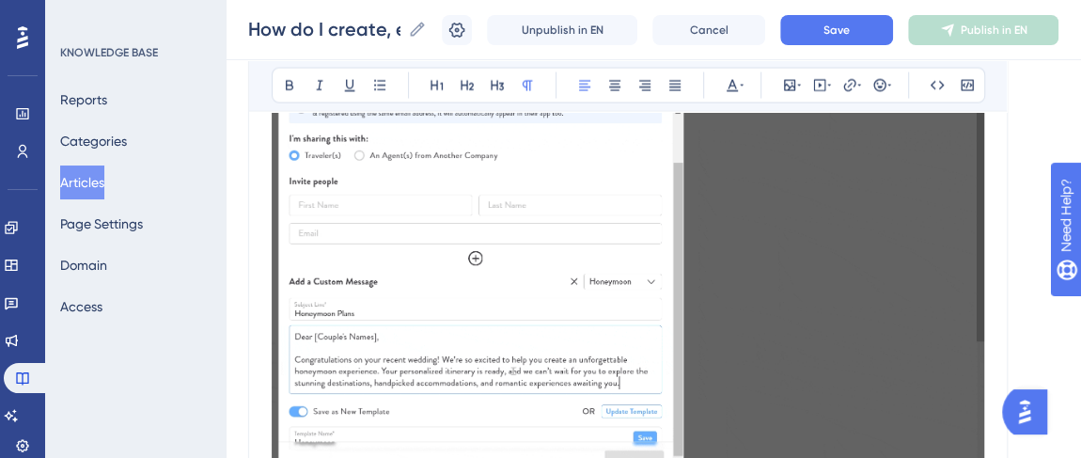
click at [559, 171] on img at bounding box center [628, 281] width 713 height 427
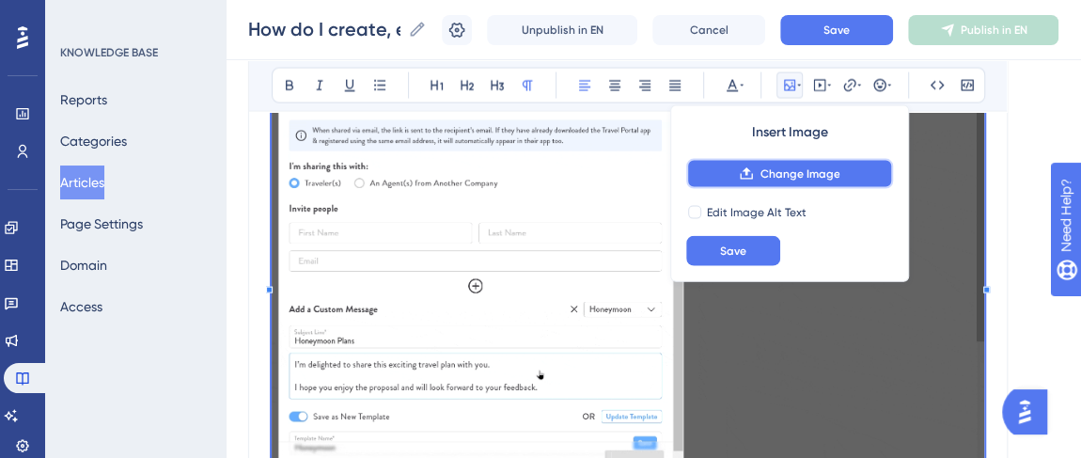
click at [737, 171] on button "Change Image" at bounding box center [789, 174] width 207 height 30
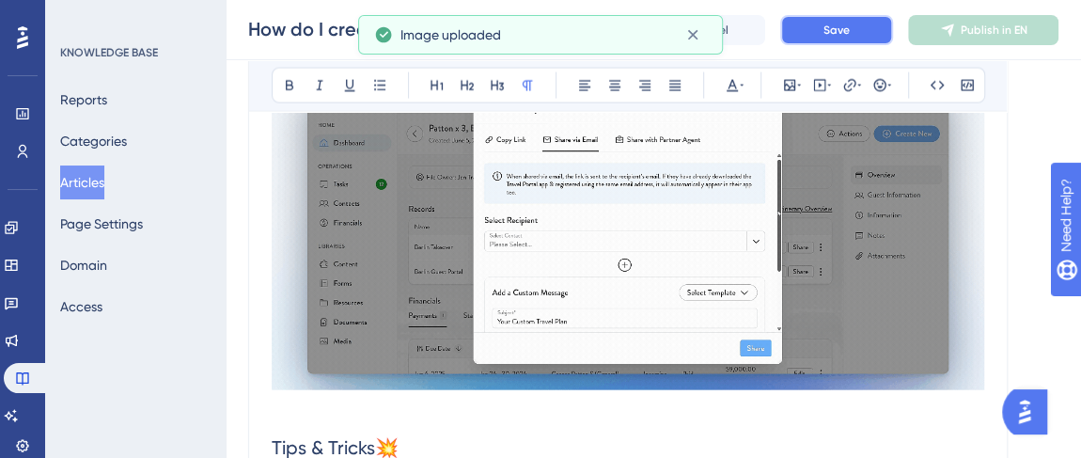
click at [864, 26] on button "Save" at bounding box center [836, 30] width 113 height 30
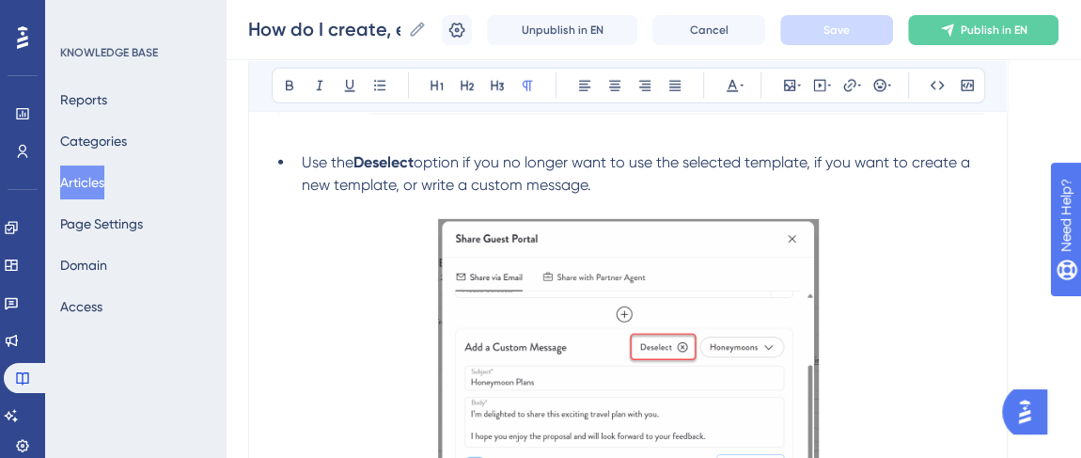
scroll to position [2770, 0]
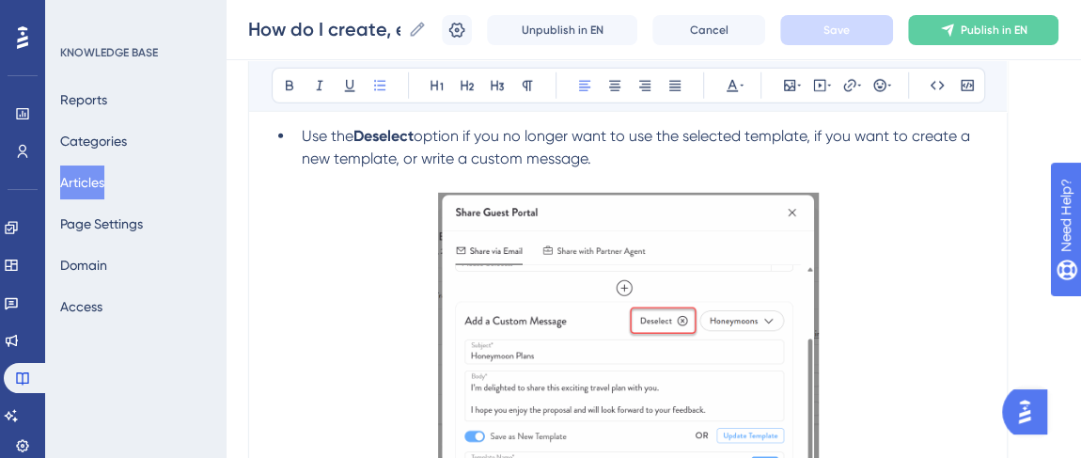
click at [834, 134] on span "option if you no longer want to use the selected template, if you want to creat…" at bounding box center [638, 147] width 672 height 40
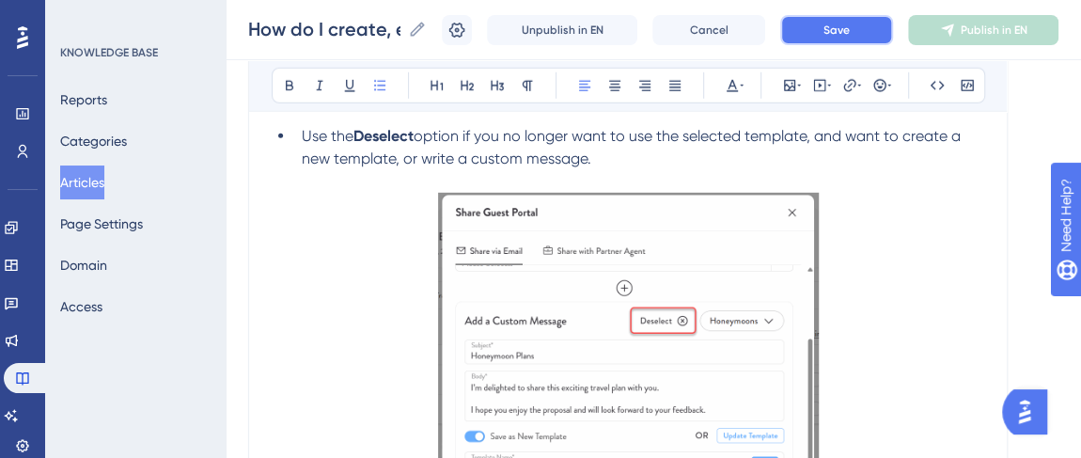
click at [834, 33] on button "Save" at bounding box center [836, 30] width 113 height 30
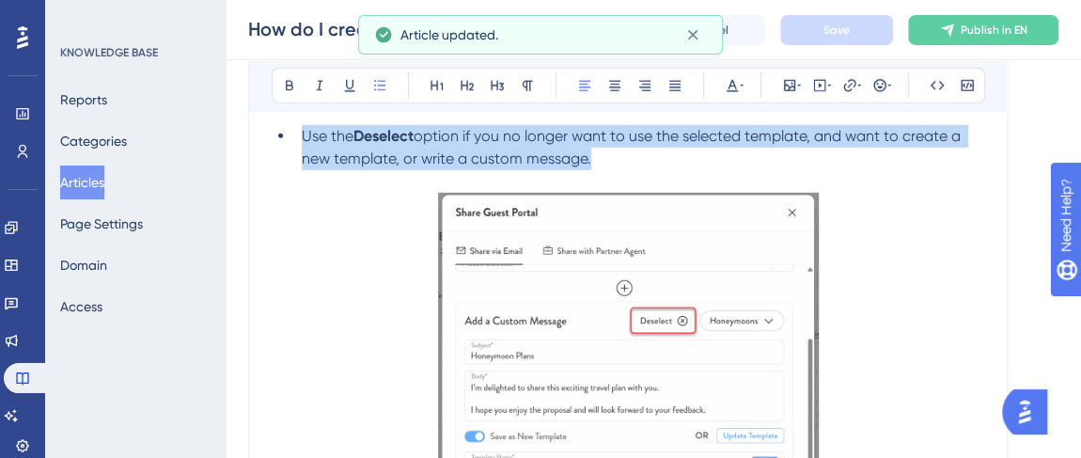
drag, startPoint x: 562, startPoint y: 154, endPoint x: 305, endPoint y: 142, distance: 257.9
click at [305, 142] on li "Use the Deselect option if you no longer want to use the selected template, and…" at bounding box center [639, 147] width 690 height 45
copy li "Use the Deselect option if you no longer want to use the selected template, and…"
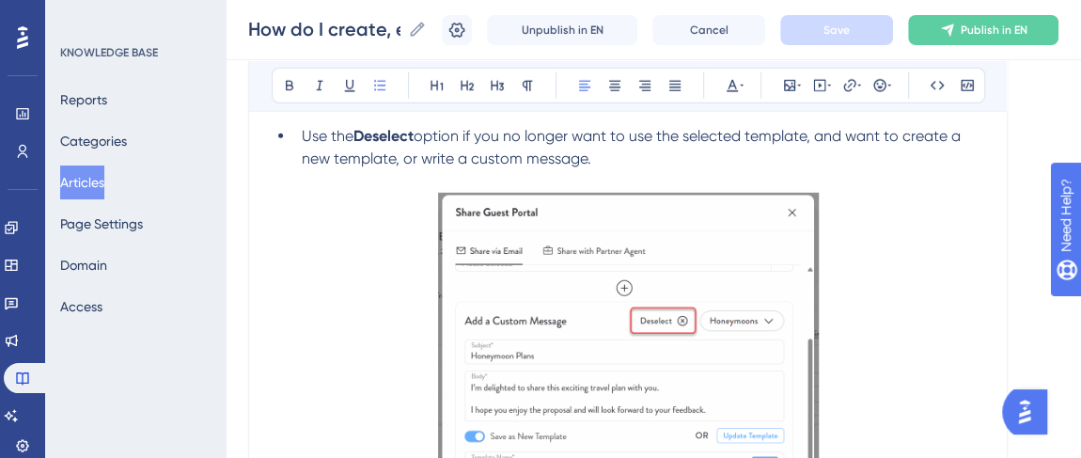
click at [608, 175] on p at bounding box center [628, 181] width 713 height 23
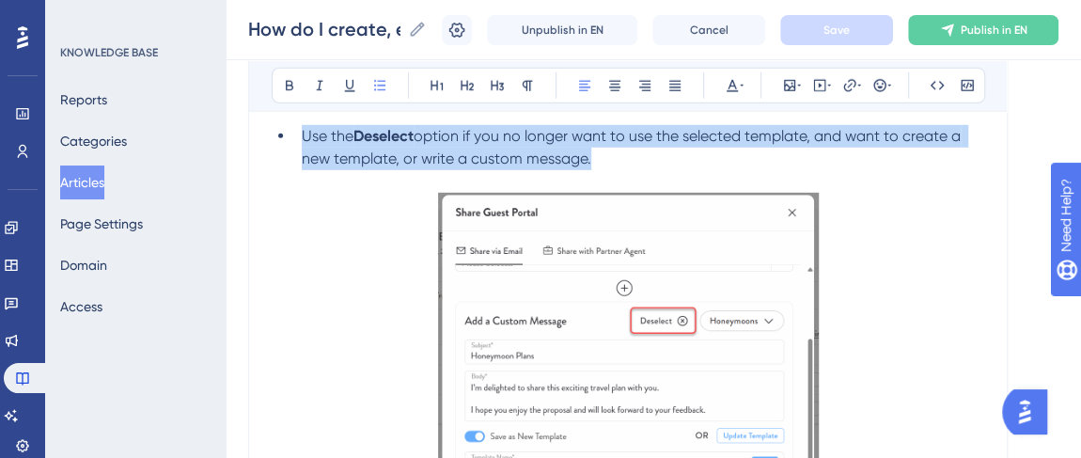
drag, startPoint x: 596, startPoint y: 163, endPoint x: 305, endPoint y: 138, distance: 292.5
click at [305, 138] on li "Use the Deselect option if you no longer want to use the selected template, and…" at bounding box center [639, 147] width 690 height 45
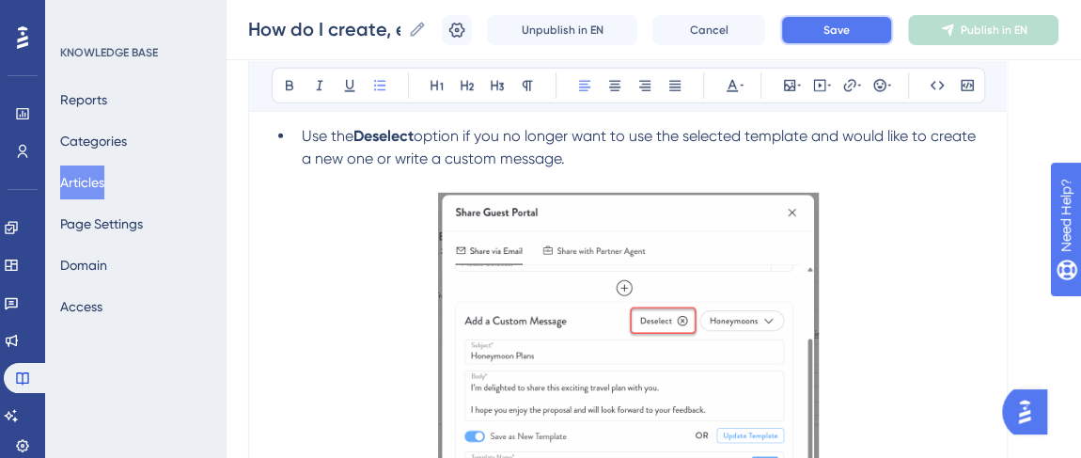
click at [850, 27] on span "Save" at bounding box center [837, 30] width 26 height 15
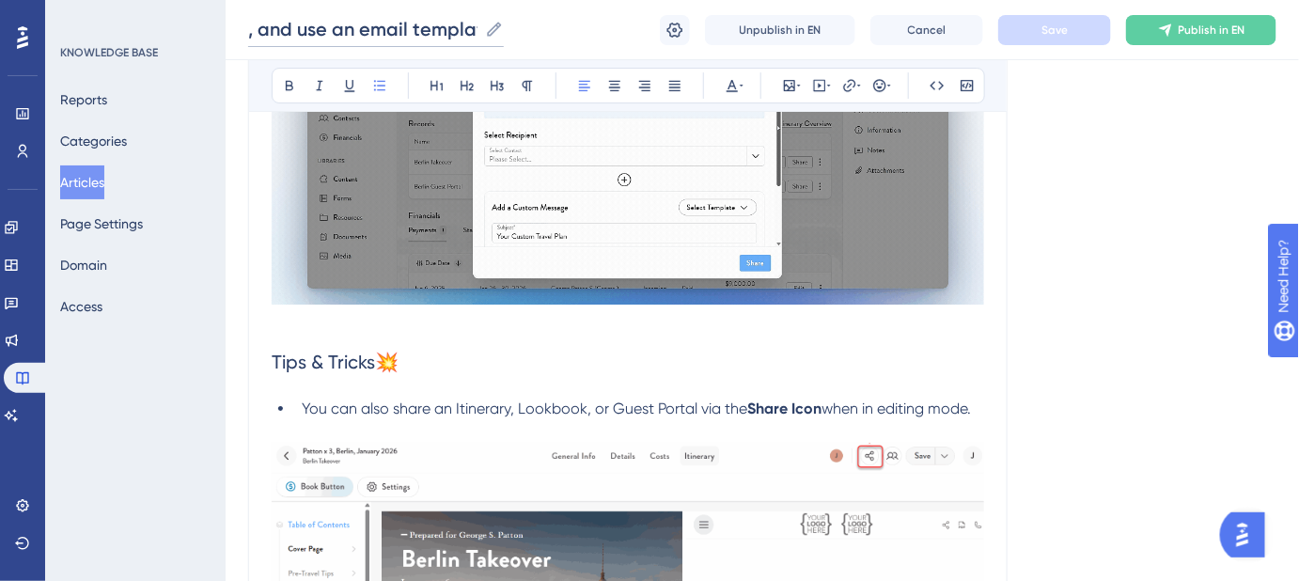
scroll to position [0, 348]
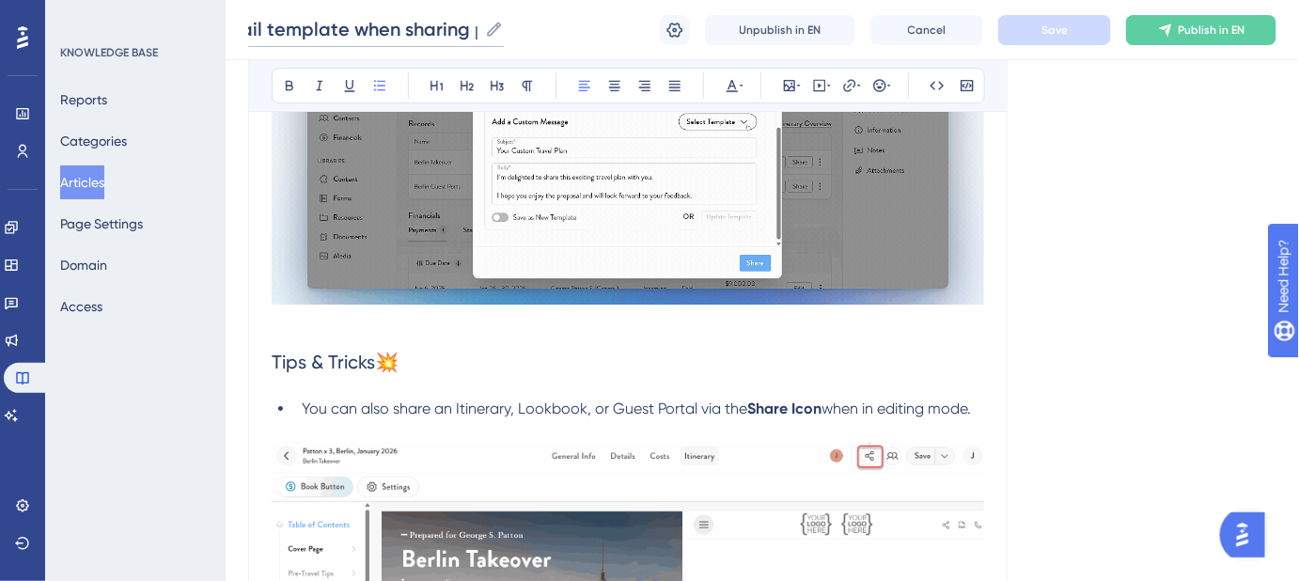
drag, startPoint x: 373, startPoint y: 20, endPoint x: 476, endPoint y: 20, distance: 102.5
click at [476, 20] on input "How do I create, edit, and use an email template when sharing proposals?" at bounding box center [362, 29] width 229 height 26
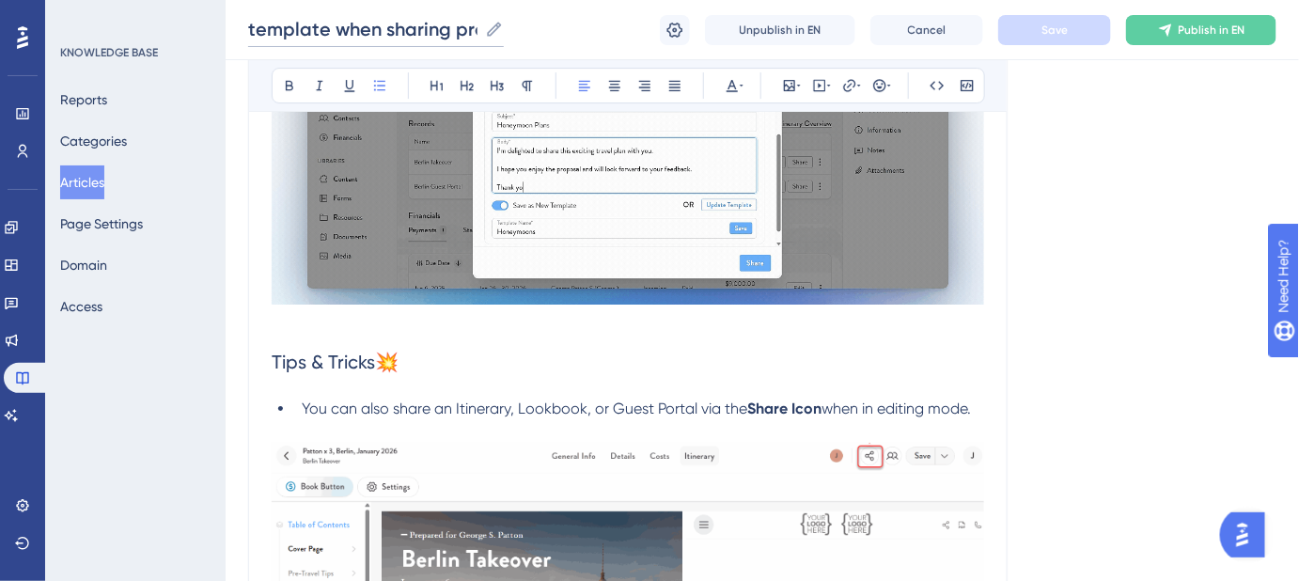
click at [413, 24] on input "How do I create, edit, and use an email template when sharing proposals?" at bounding box center [362, 29] width 229 height 26
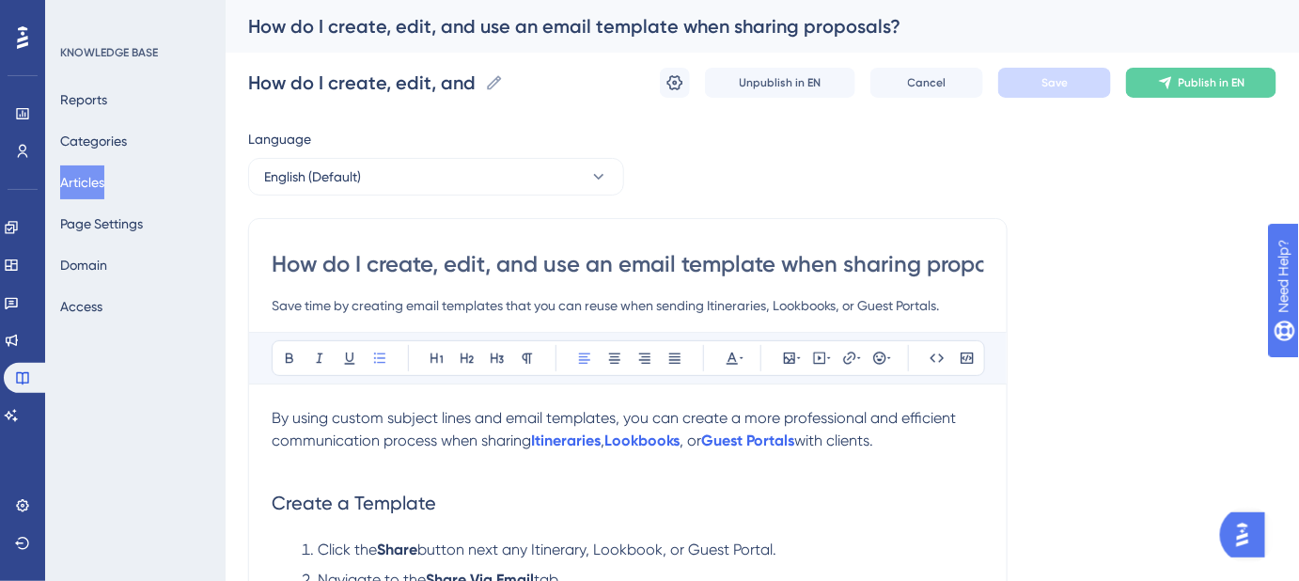
scroll to position [85, 0]
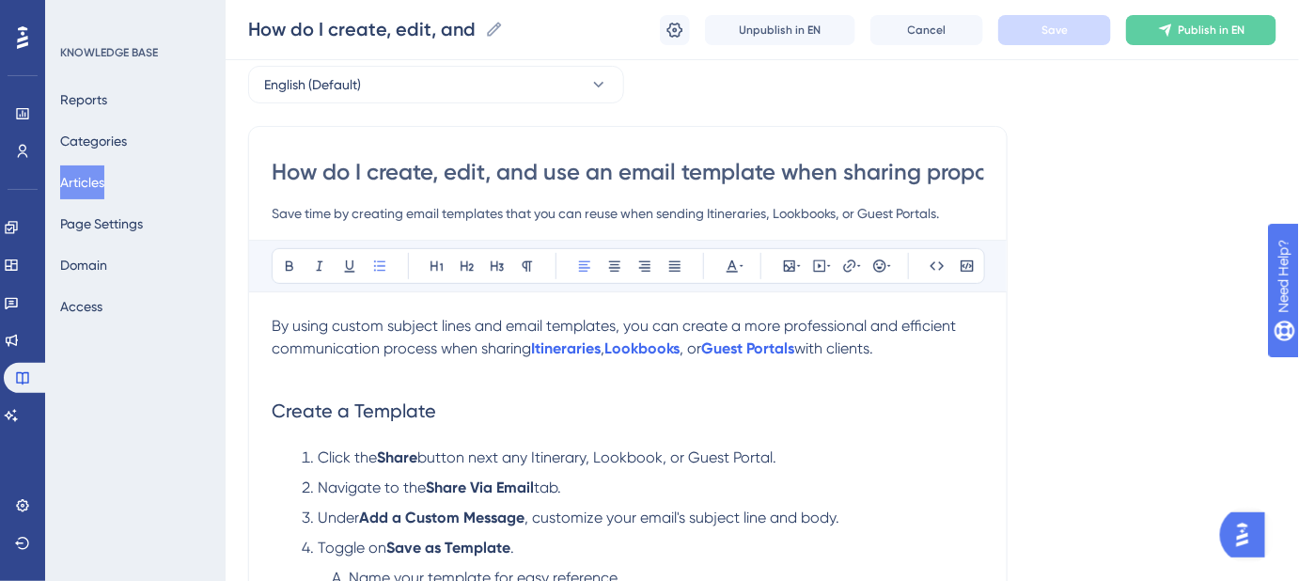
click at [447, 171] on input "How do I create, edit, and use an email template when sharing proposals?" at bounding box center [628, 172] width 713 height 30
type input "How do I create and edit, and use an email template when sharing proposals?"
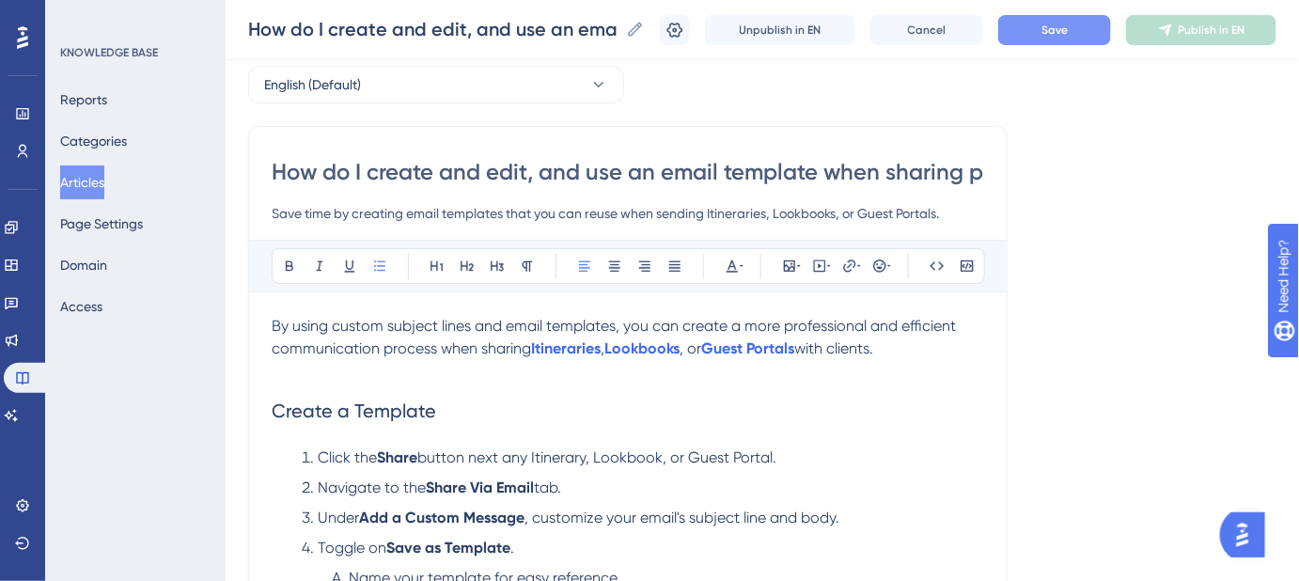
drag, startPoint x: 633, startPoint y: 172, endPoint x: 529, endPoint y: 178, distance: 103.6
click at [529, 178] on input "How do I create and edit, and use an email template when sharing proposals?" at bounding box center [628, 172] width 713 height 30
type input "How do I create and editan email template when sharing proposals?"
type input "How do I create and edit an email template when sharing proposals?"
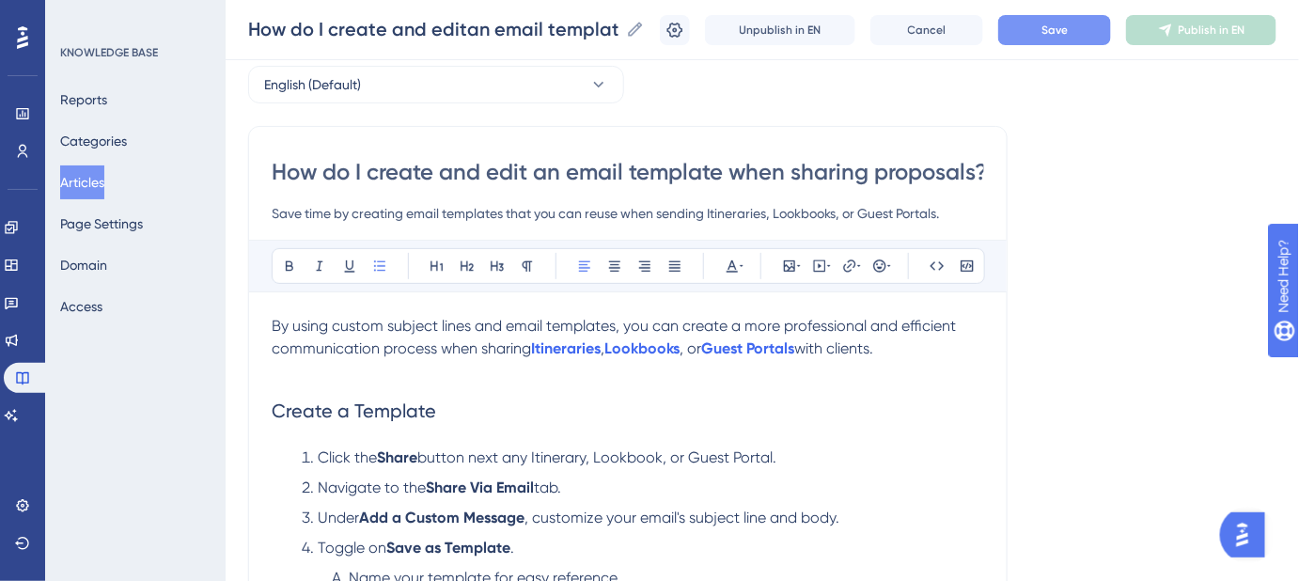
type input "How do I create and edit an email template when sharing proposals?"
click at [1048, 34] on button "Save" at bounding box center [1054, 30] width 113 height 30
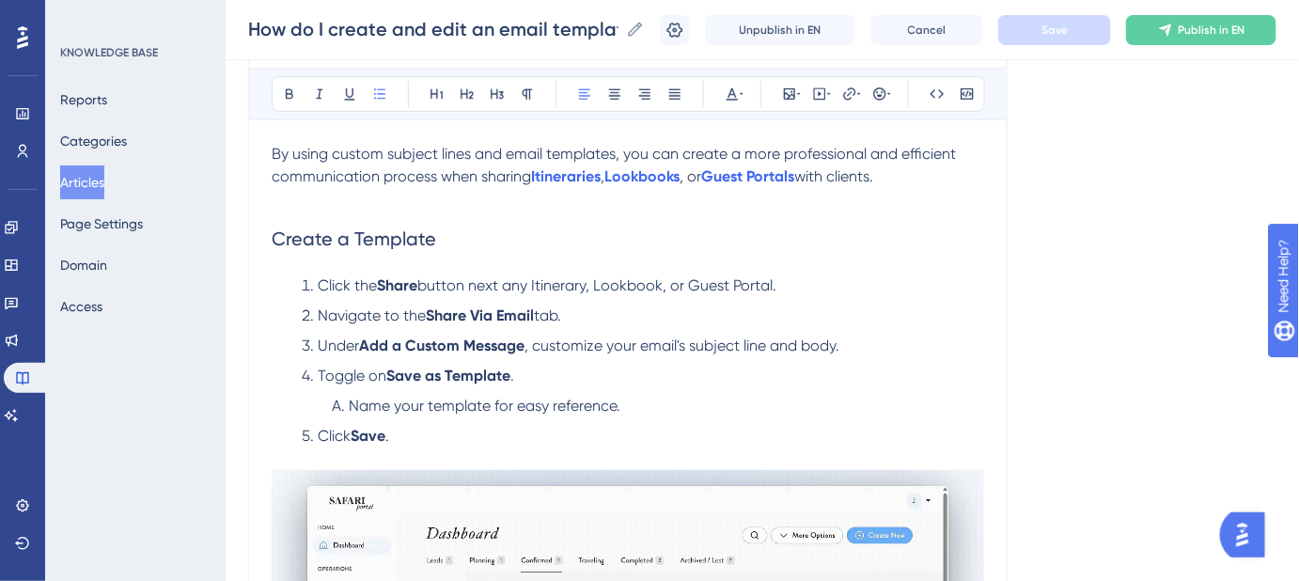
scroll to position [256, 0]
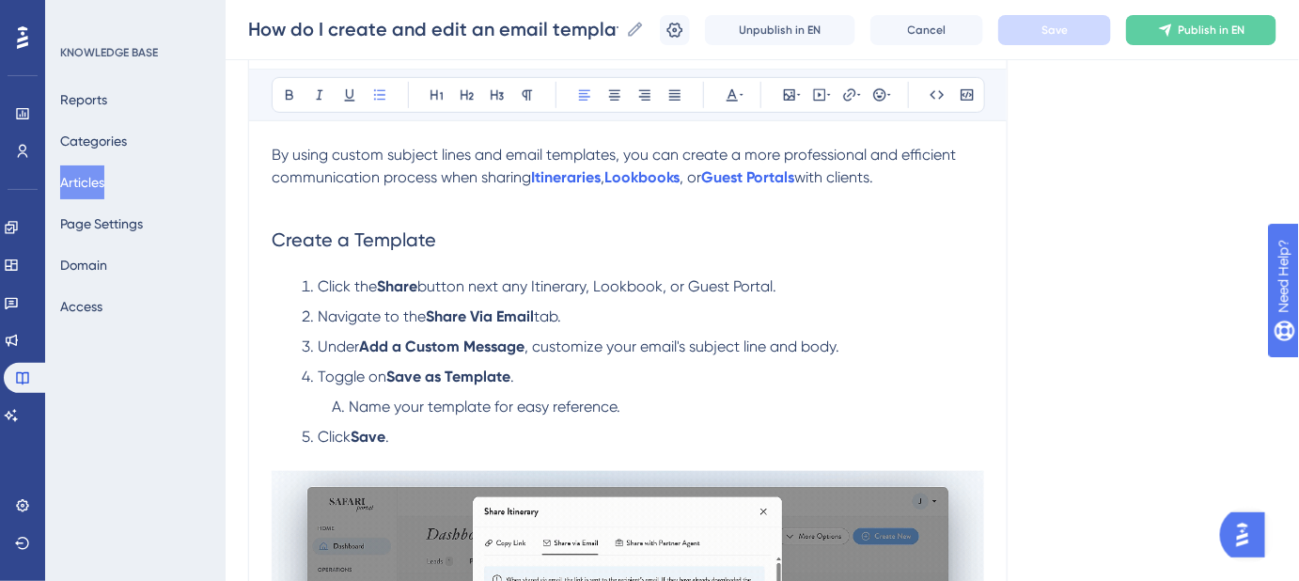
drag, startPoint x: 770, startPoint y: 285, endPoint x: 314, endPoint y: 289, distance: 456.0
click at [314, 289] on li "Click the Share button next any Itinerary, Lookbook, or Guest Portal." at bounding box center [639, 286] width 690 height 23
copy li "Click the Share button next any Itinerary, Lookbook, or Guest Portal."
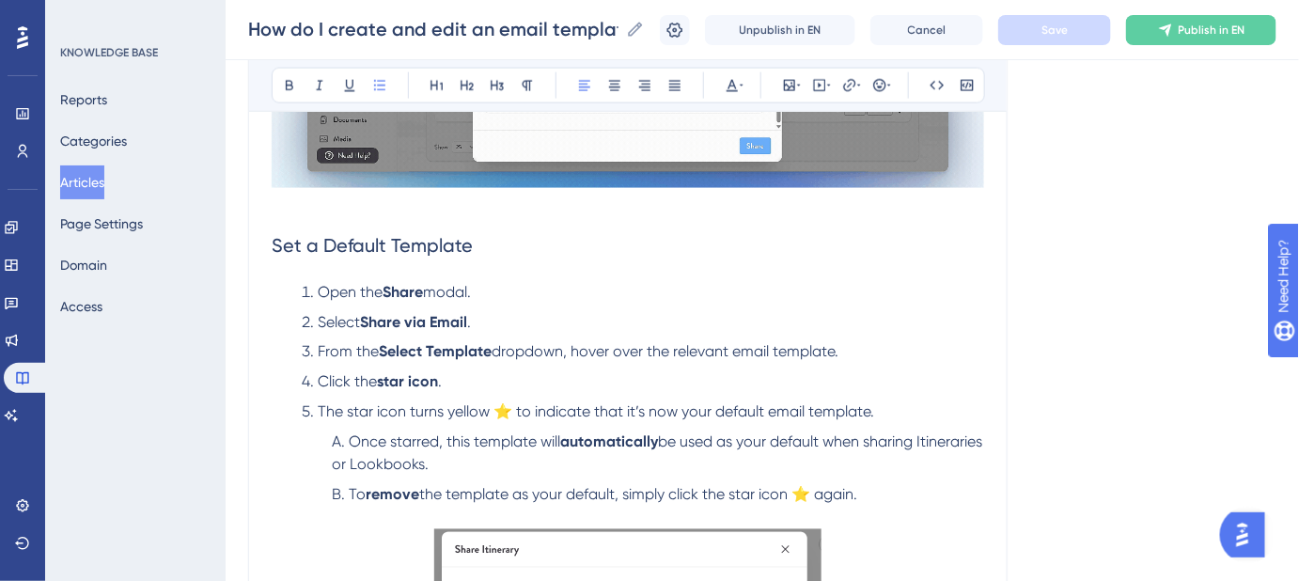
scroll to position [769, 0]
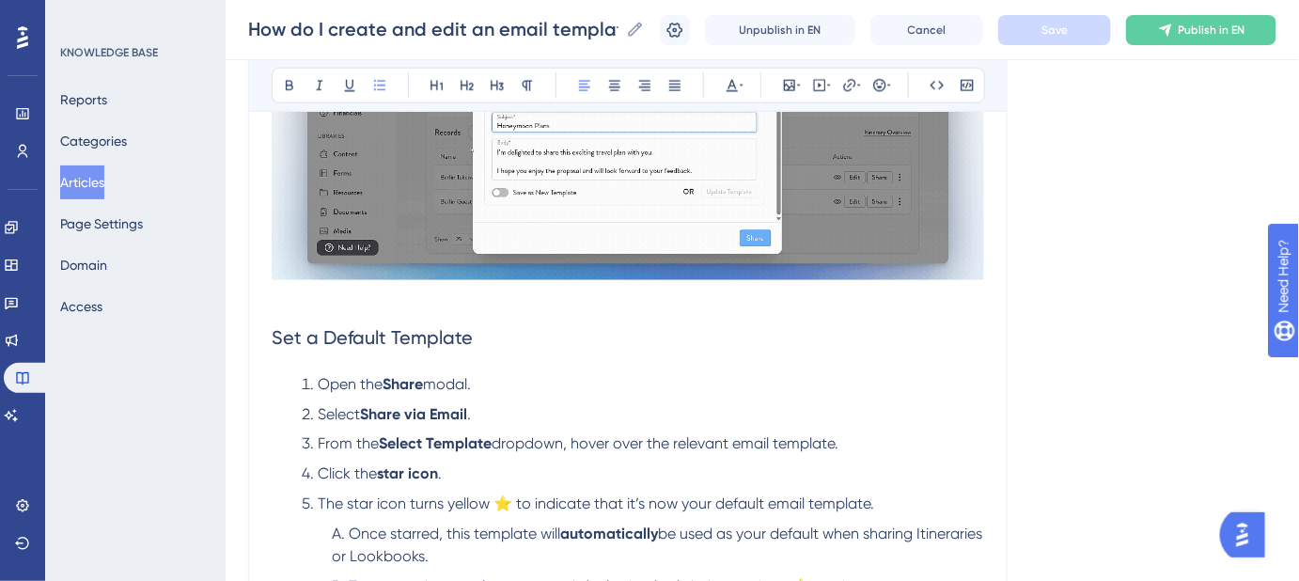
drag, startPoint x: 482, startPoint y: 378, endPoint x: 320, endPoint y: 388, distance: 163.0
click at [321, 389] on li "Open the Share modal." at bounding box center [639, 384] width 690 height 23
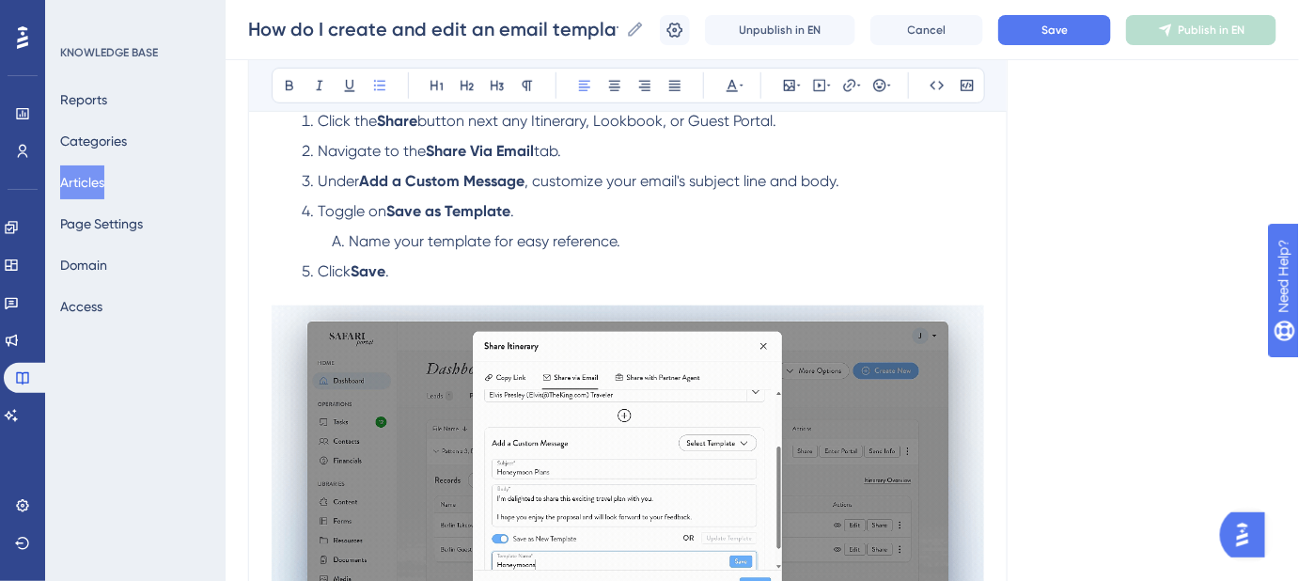
scroll to position [170, 0]
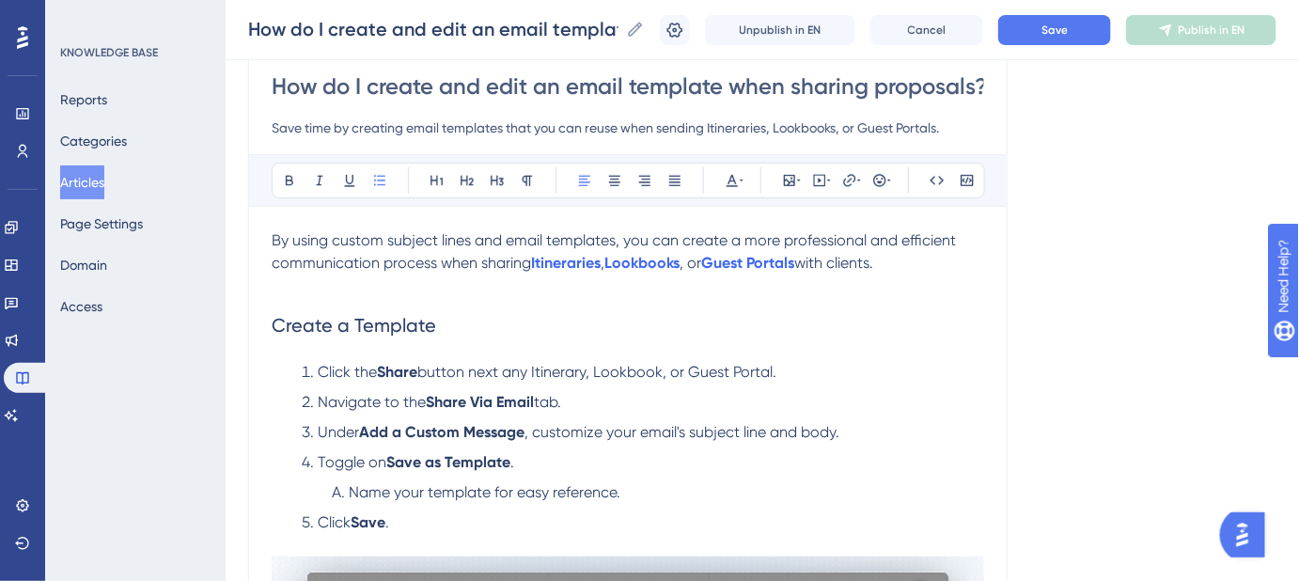
drag, startPoint x: 589, startPoint y: 395, endPoint x: 318, endPoint y: 410, distance: 271.2
click at [318, 410] on li "Navigate to the Share Via Email tab." at bounding box center [639, 402] width 690 height 23
copy li "Navigate to the Share Via Email tab."
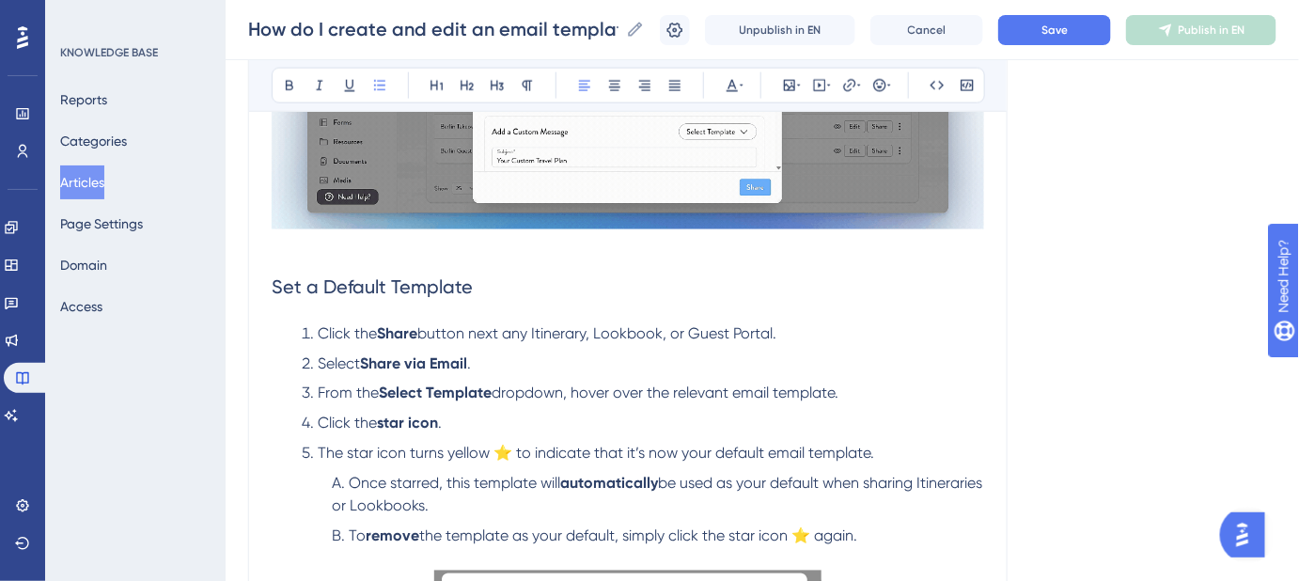
scroll to position [940, 0]
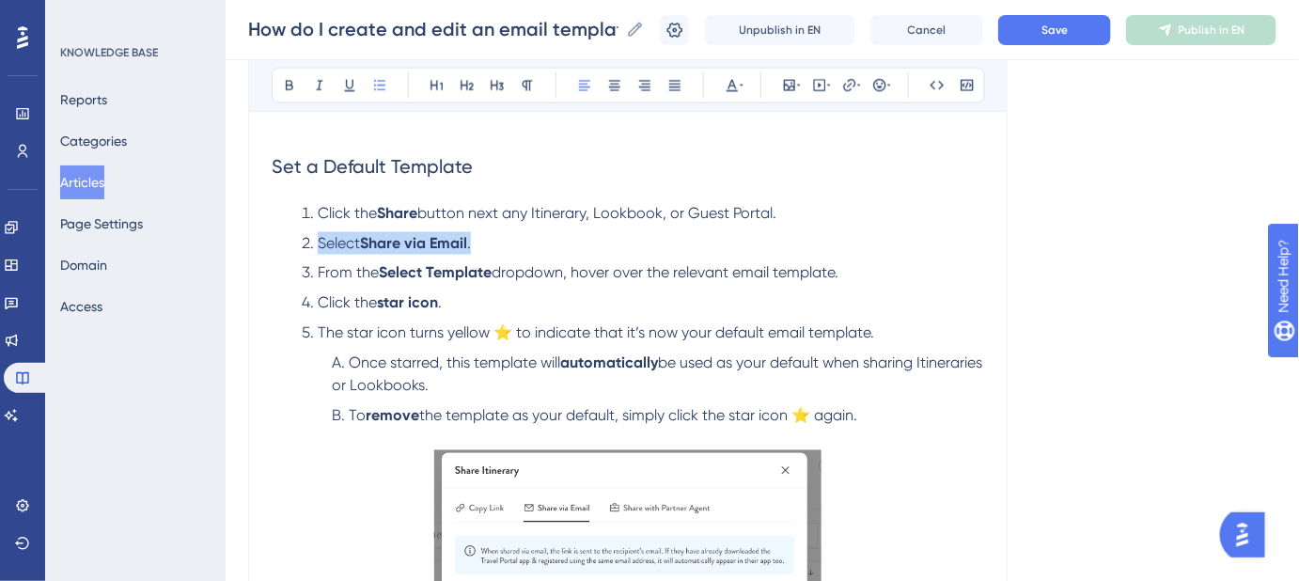
drag, startPoint x: 493, startPoint y: 239, endPoint x: 316, endPoint y: 243, distance: 176.8
click at [316, 243] on li "Select Share via Email ." at bounding box center [639, 243] width 690 height 23
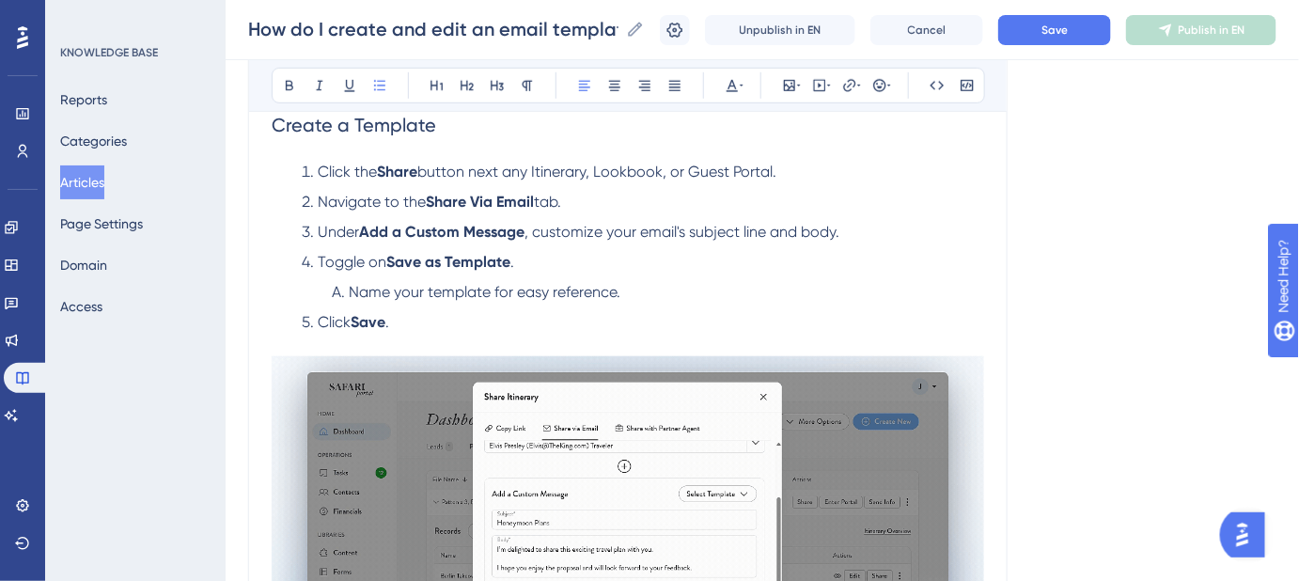
scroll to position [341, 0]
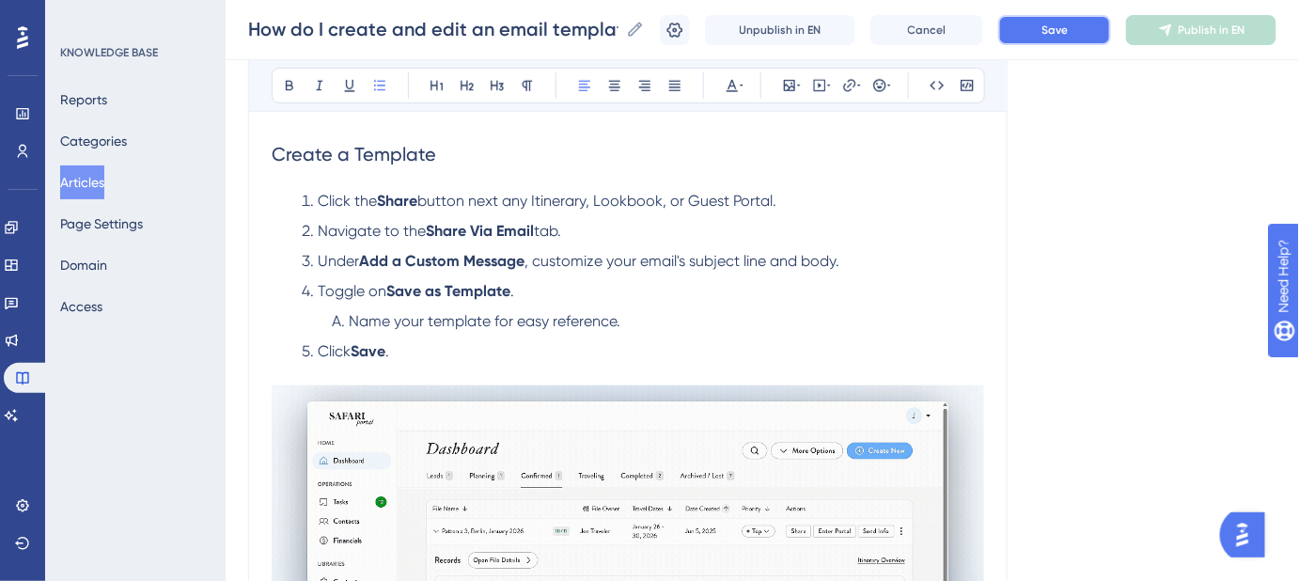
click at [1058, 39] on button "Save" at bounding box center [1054, 30] width 113 height 30
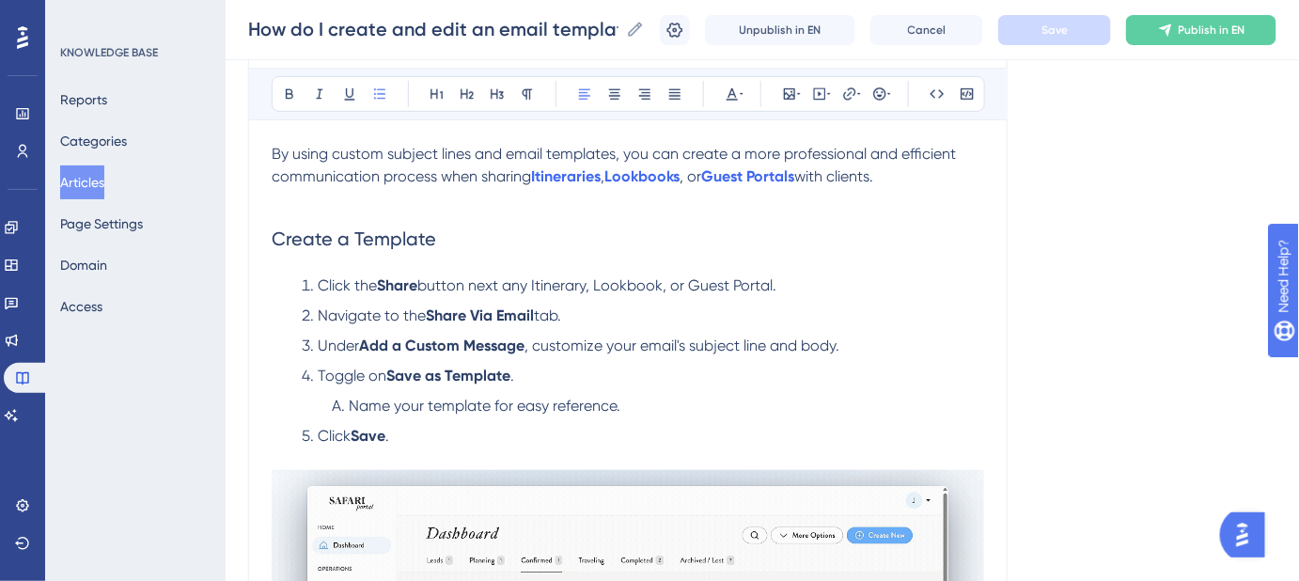
scroll to position [256, 0]
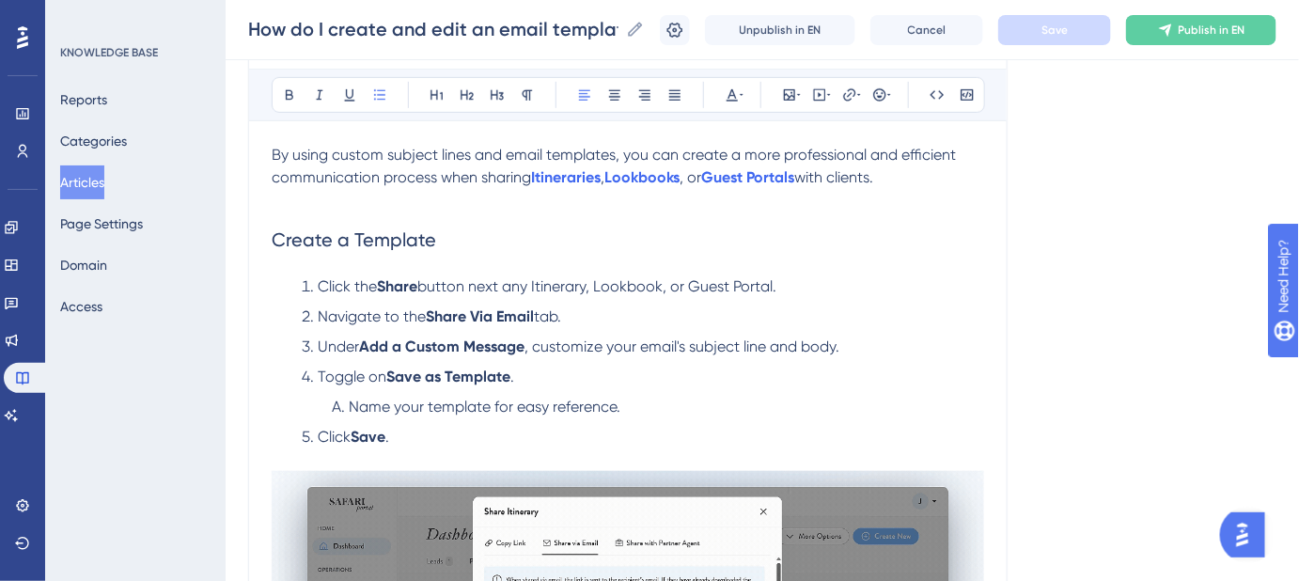
drag, startPoint x: 584, startPoint y: 316, endPoint x: 317, endPoint y: 318, distance: 267.0
click at [317, 318] on li "Navigate to the Share Via Email tab." at bounding box center [639, 317] width 690 height 23
copy li "Navigate to the Share Via Email tab."
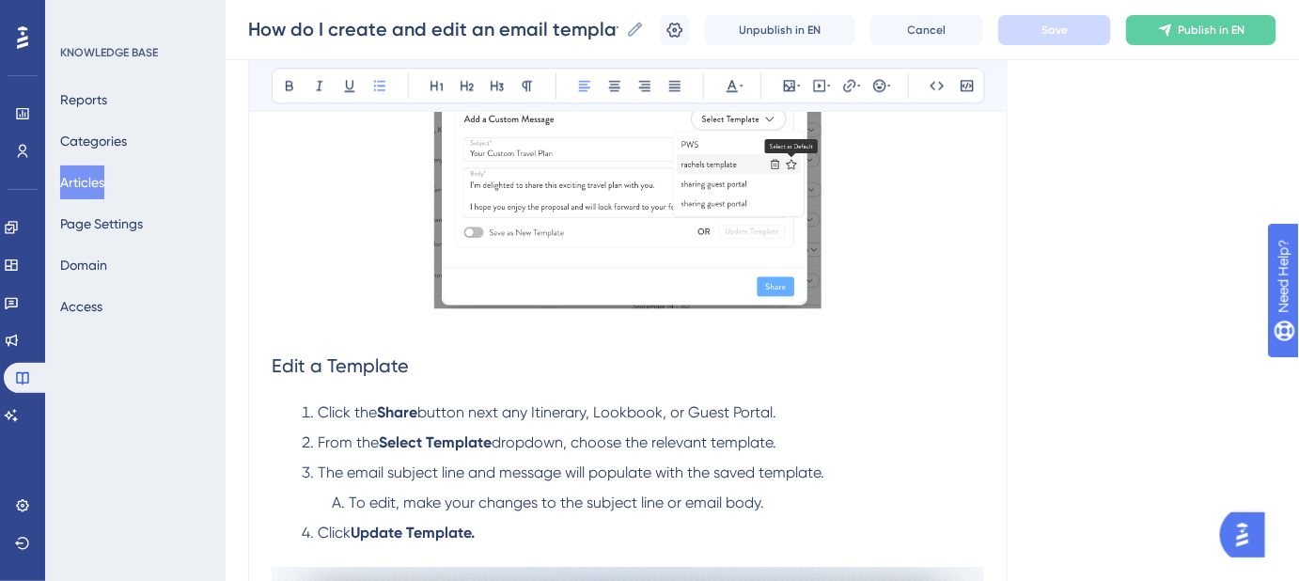
scroll to position [1538, 0]
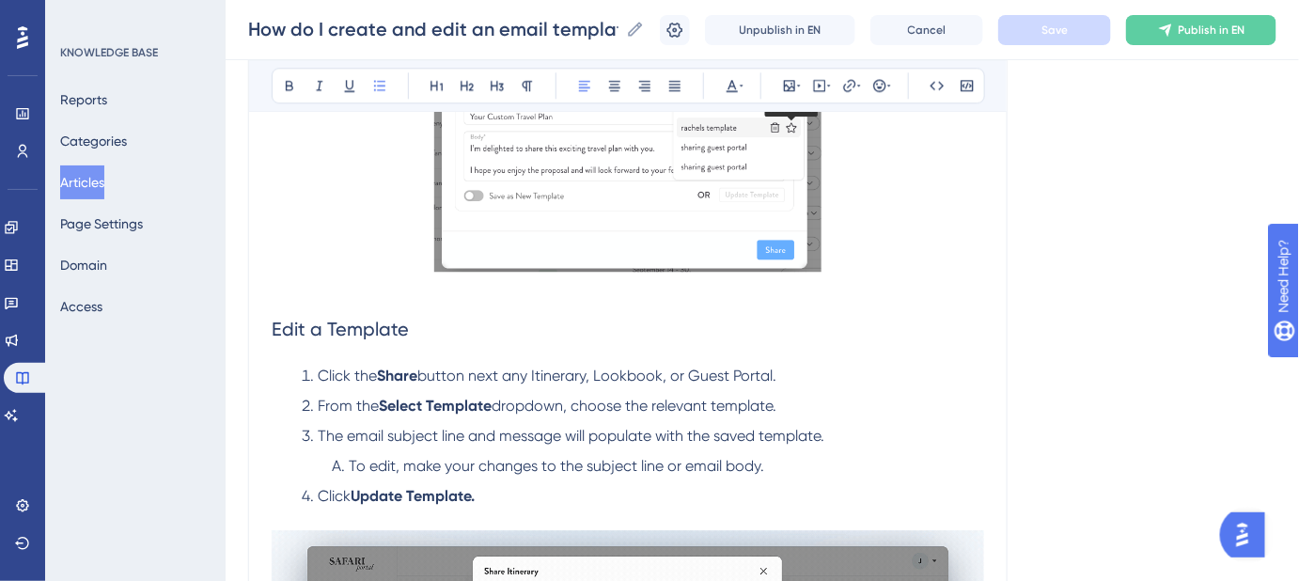
click at [797, 371] on li "Click the Share button next any Itinerary, Lookbook, or Guest Portal." at bounding box center [639, 376] width 690 height 23
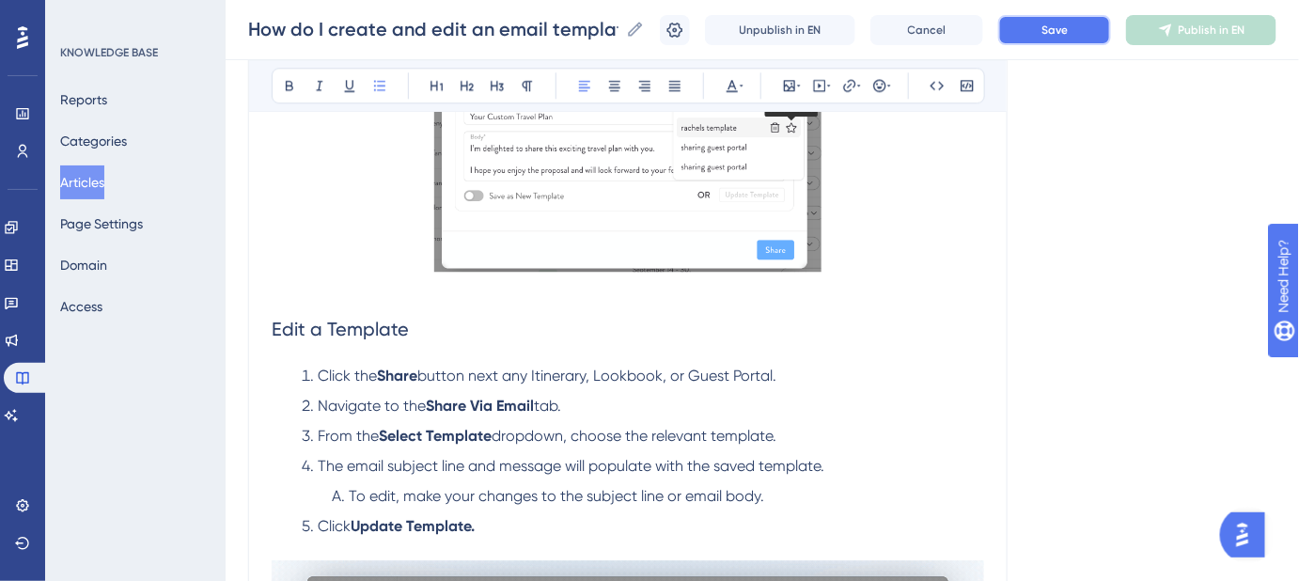
click at [1063, 42] on button "Save" at bounding box center [1054, 30] width 113 height 30
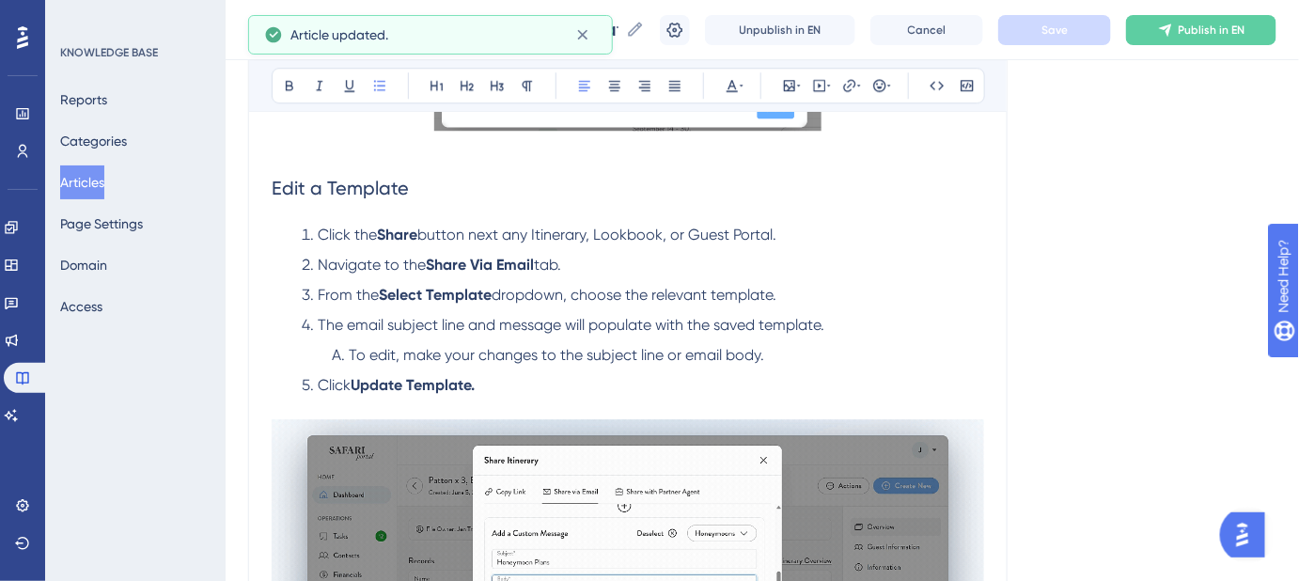
scroll to position [1709, 0]
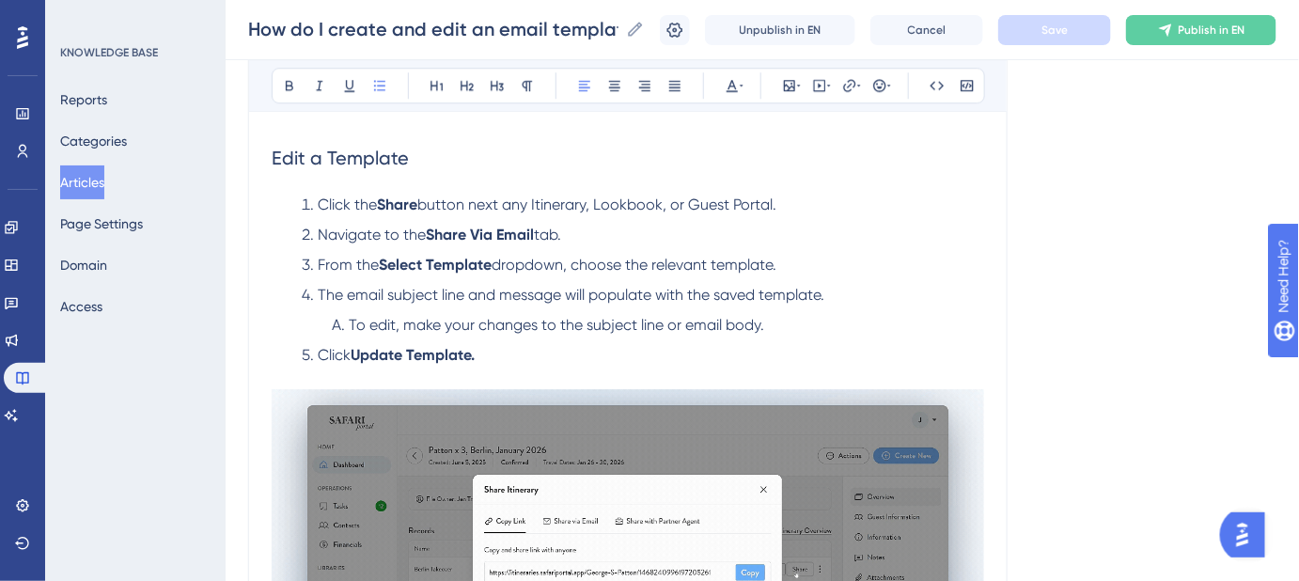
click at [822, 292] on span "The email subject line and message will populate with the saved template." at bounding box center [571, 295] width 507 height 18
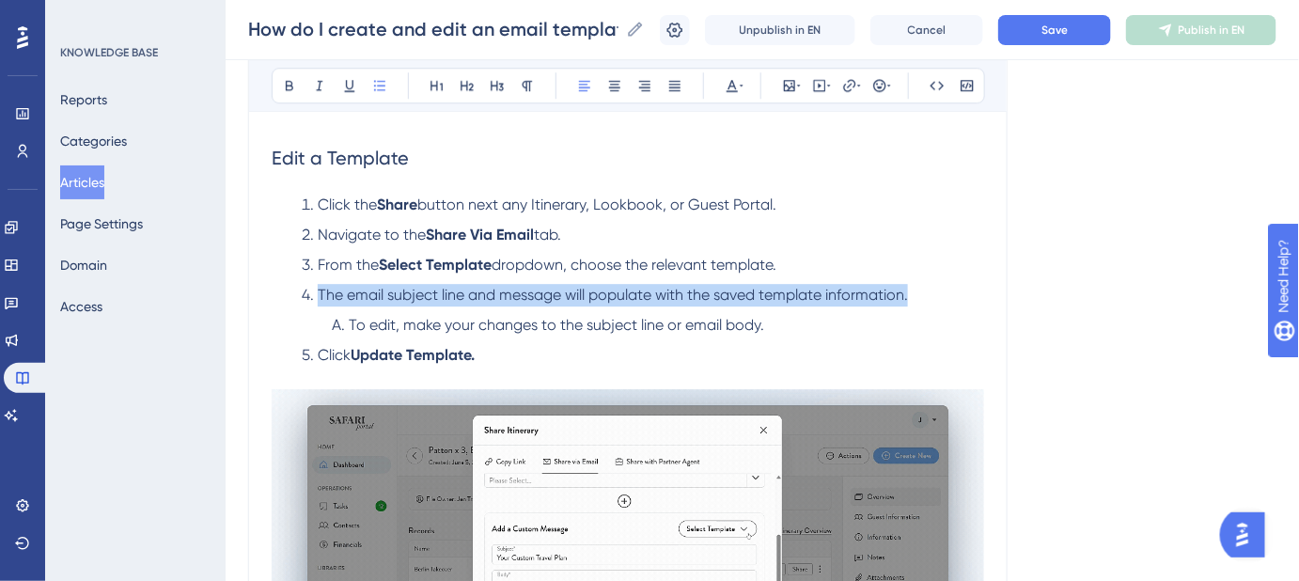
drag, startPoint x: 842, startPoint y: 293, endPoint x: 321, endPoint y: 300, distance: 521.8
click at [321, 300] on li "The email subject line and message will populate with the saved template inform…" at bounding box center [639, 295] width 690 height 23
copy span "The email subject line and message will populate with the saved template inform…"
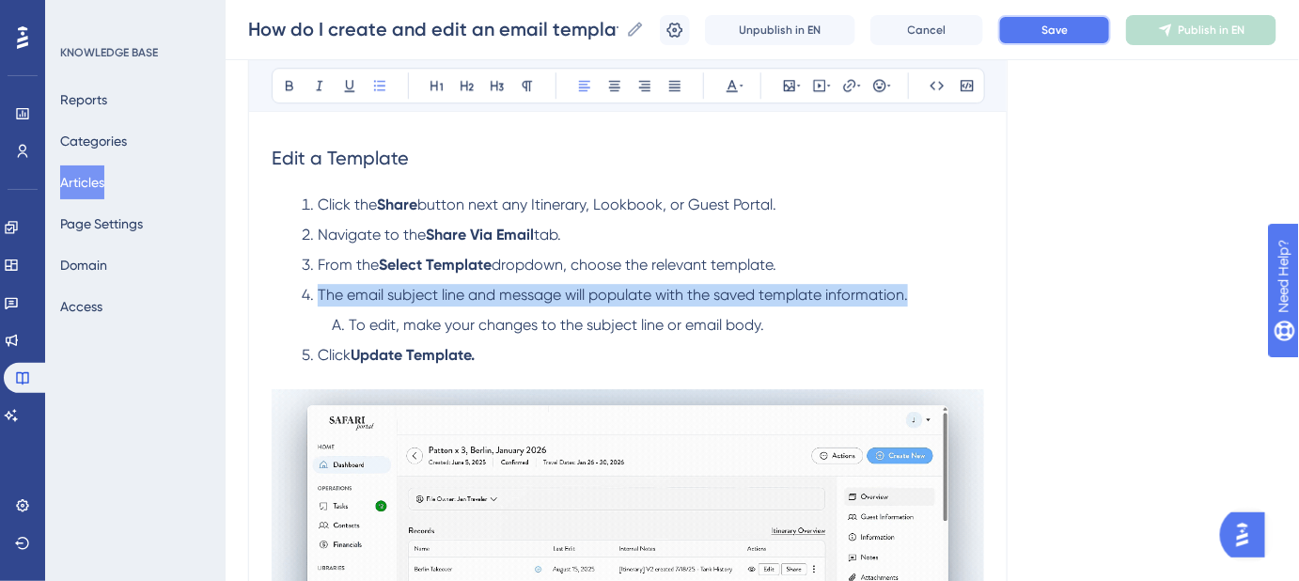
click at [1030, 25] on button "Save" at bounding box center [1054, 30] width 113 height 30
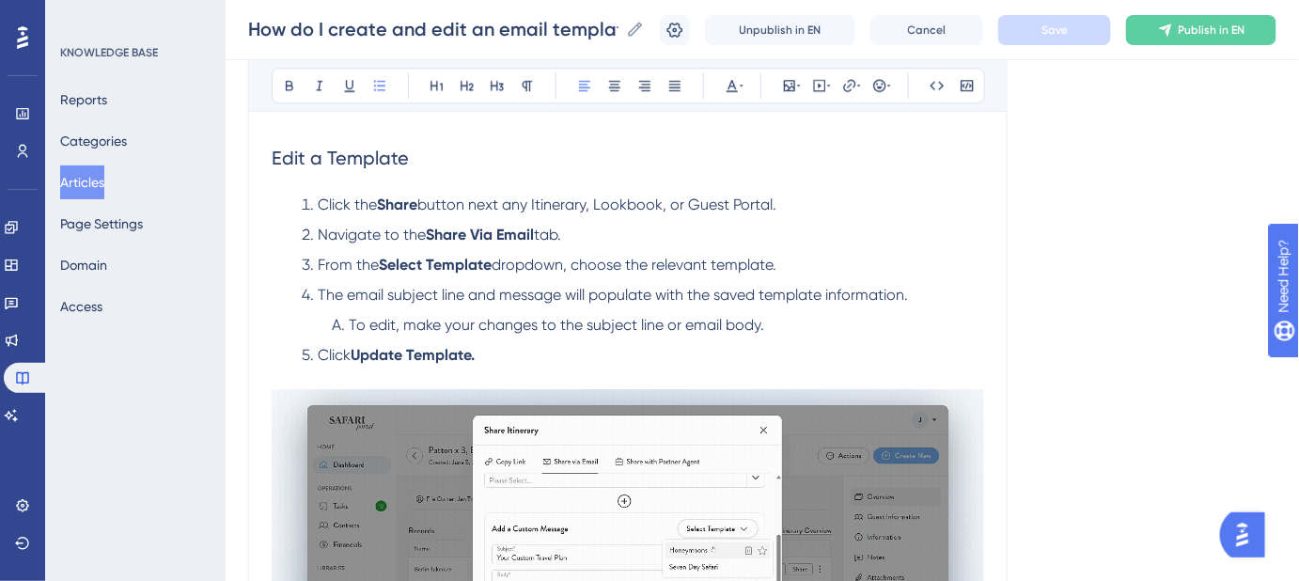
click at [825, 315] on li "To edit, make your changes to the subject line or email body." at bounding box center [654, 325] width 660 height 23
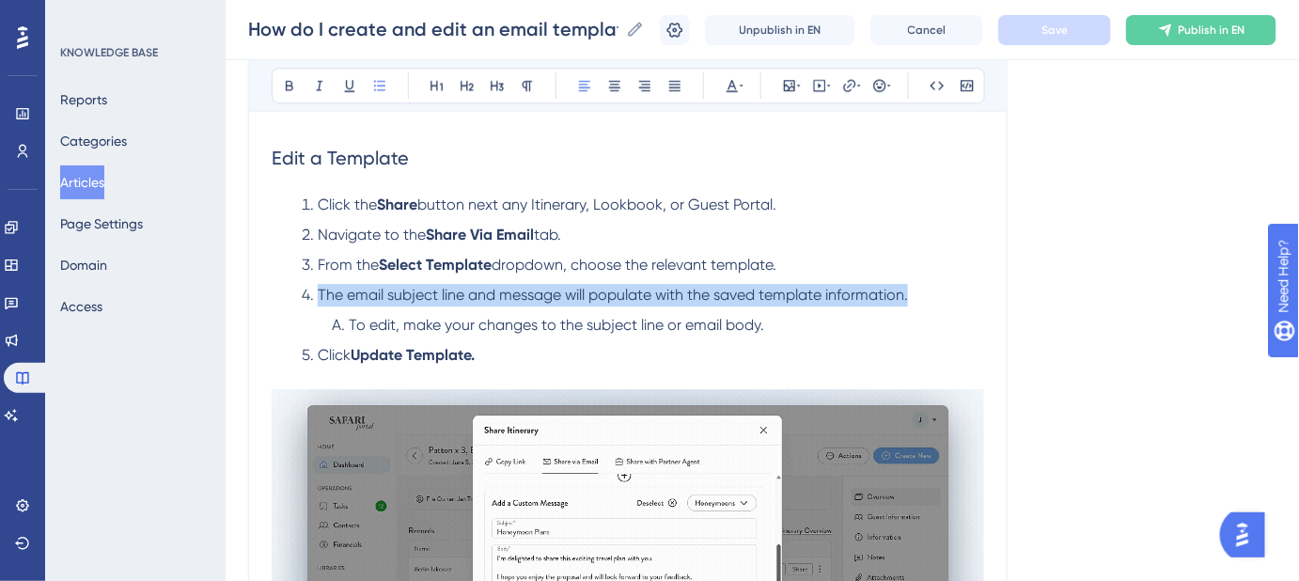
drag, startPoint x: 919, startPoint y: 292, endPoint x: 316, endPoint y: 290, distance: 603.6
click at [316, 290] on li "The email subject line and message will populate with the saved template inform…" at bounding box center [639, 295] width 690 height 23
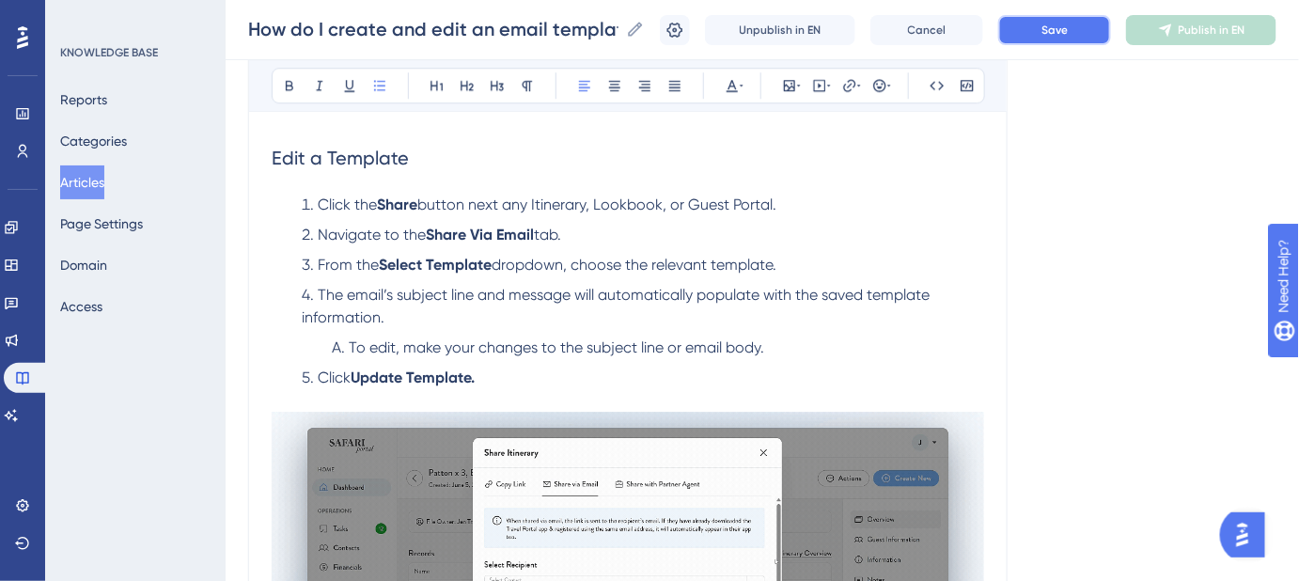
click at [1054, 33] on button "Save" at bounding box center [1054, 30] width 113 height 30
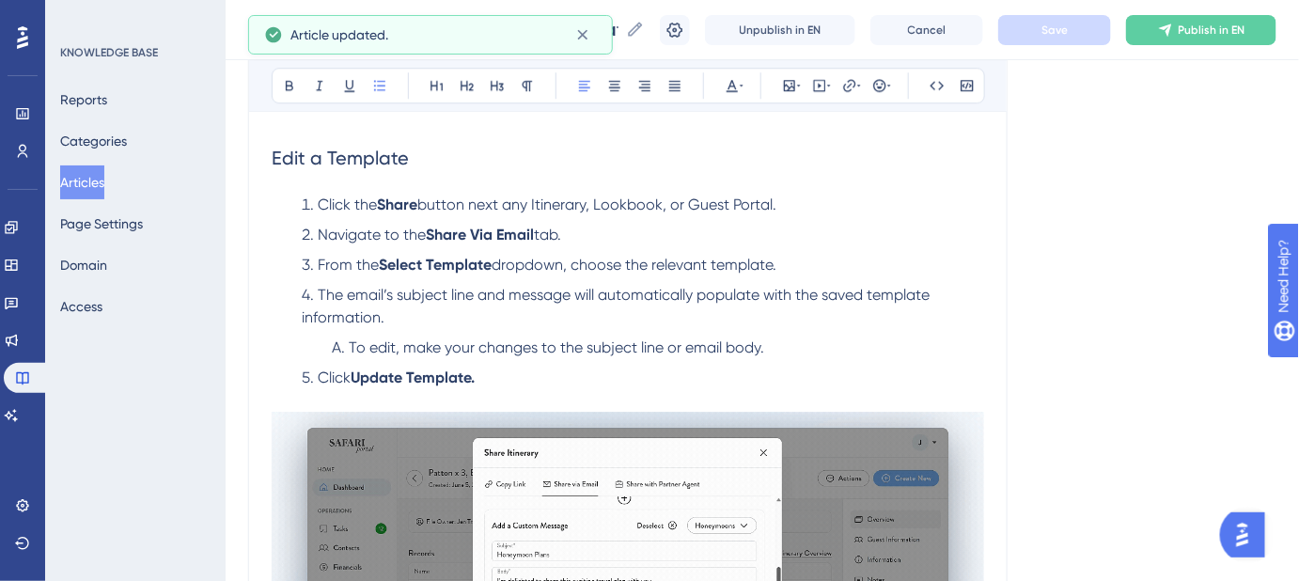
click at [650, 290] on span "The email’s subject line and message will automatically populate with the saved…" at bounding box center [618, 306] width 632 height 40
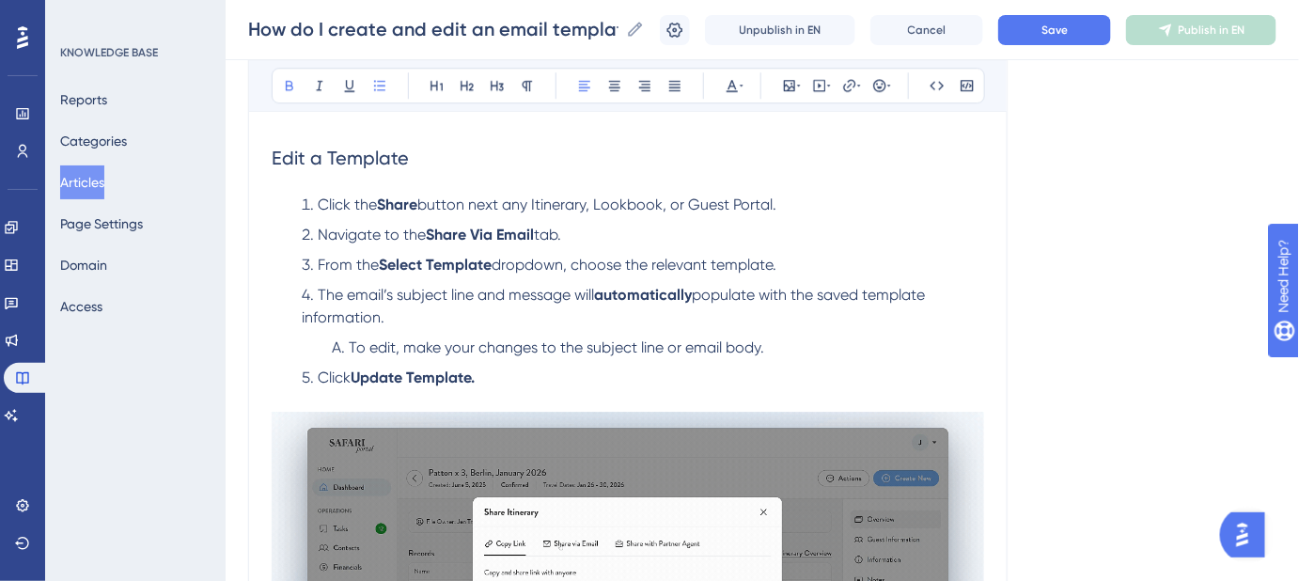
click at [1018, 302] on div "Language English (Default) How do I create and edit an email template when shar…" at bounding box center [762, 118] width 1029 height 3415
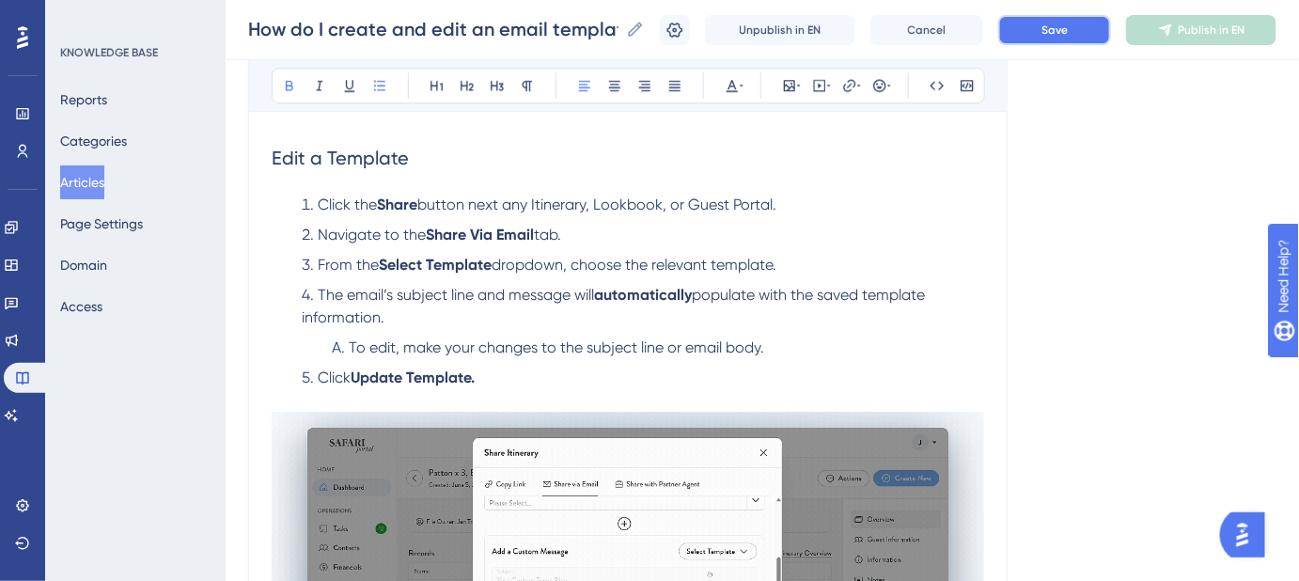
click at [1068, 39] on button "Save" at bounding box center [1054, 30] width 113 height 30
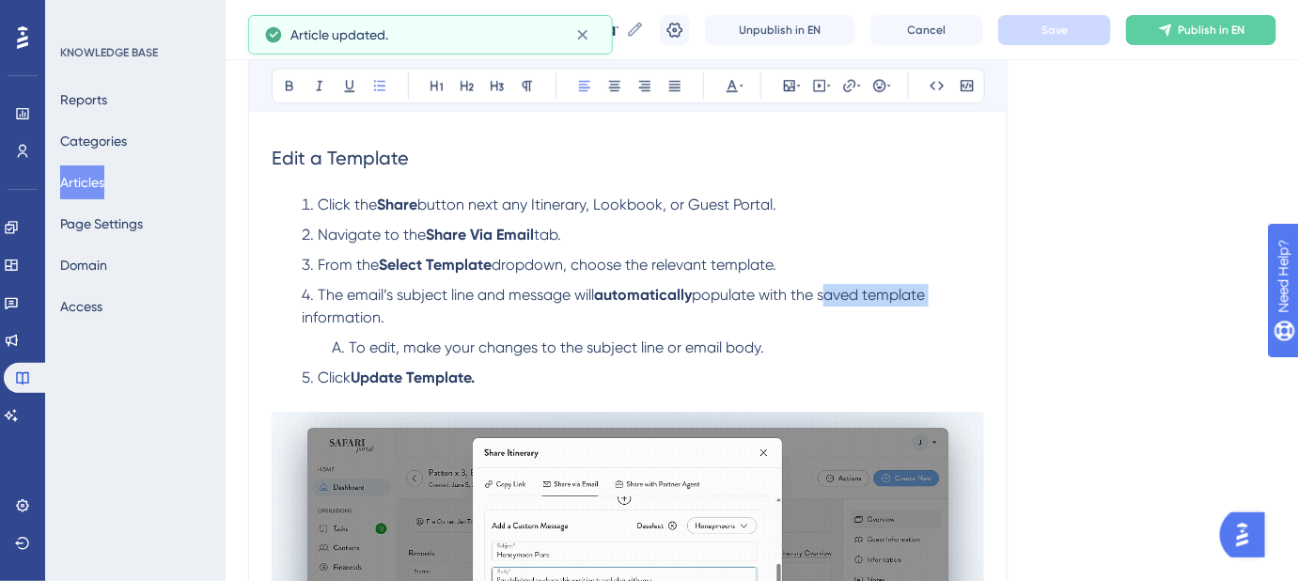
drag, startPoint x: 829, startPoint y: 291, endPoint x: 927, endPoint y: 287, distance: 97.8
click at [929, 289] on span "populate with the saved template information." at bounding box center [615, 306] width 627 height 40
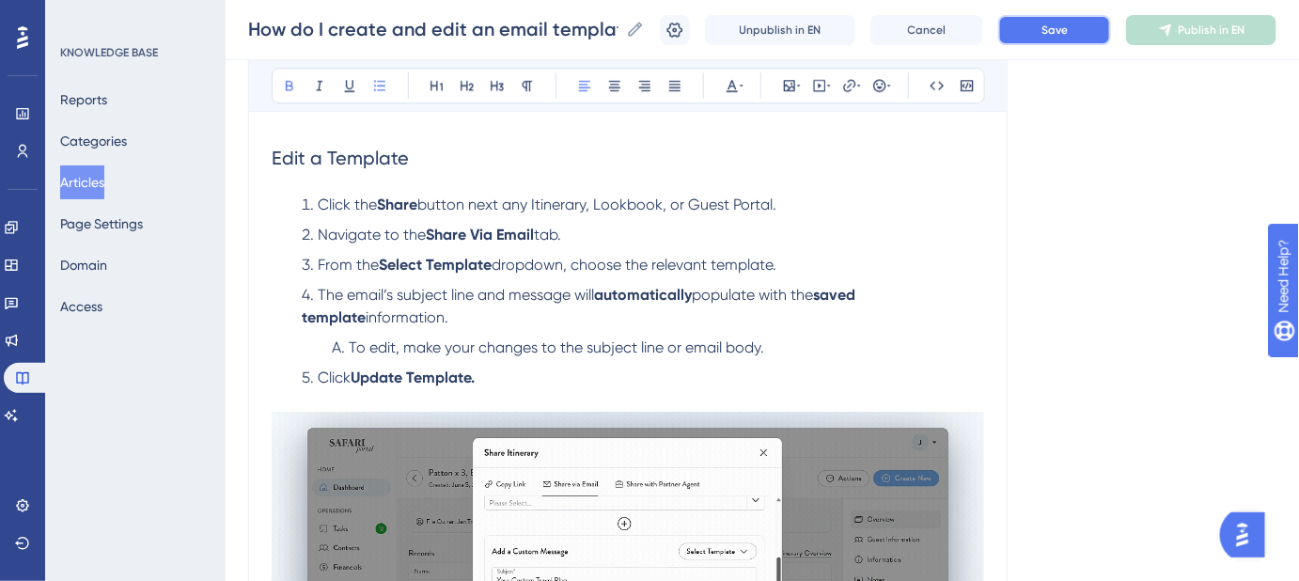
click at [1040, 31] on button "Save" at bounding box center [1054, 30] width 113 height 30
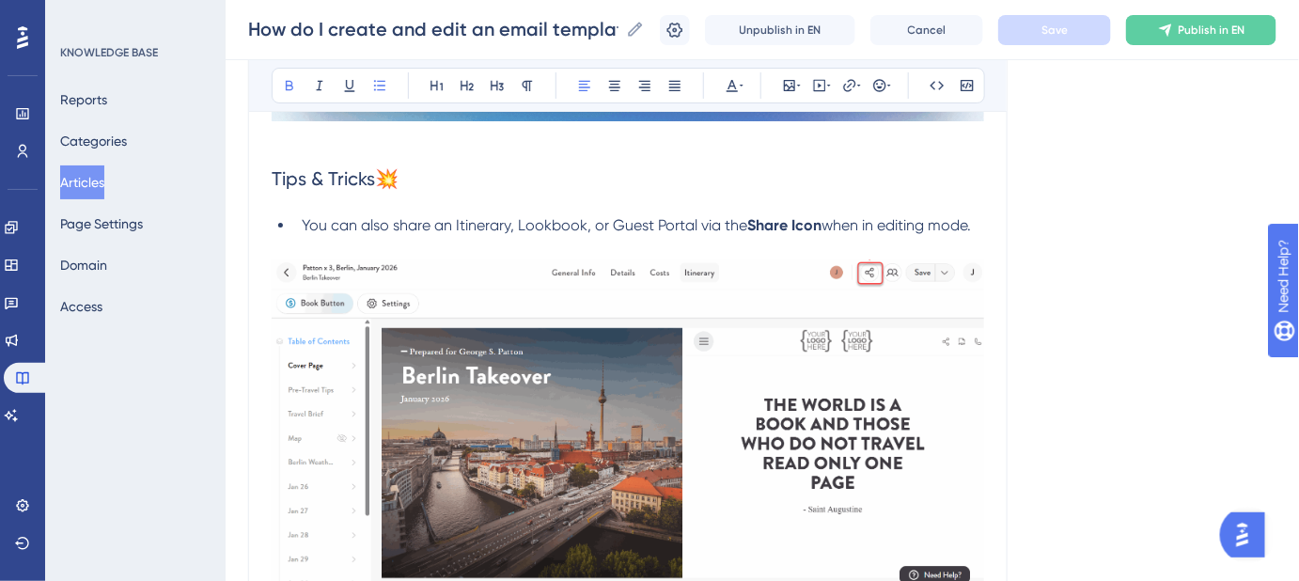
scroll to position [2307, 0]
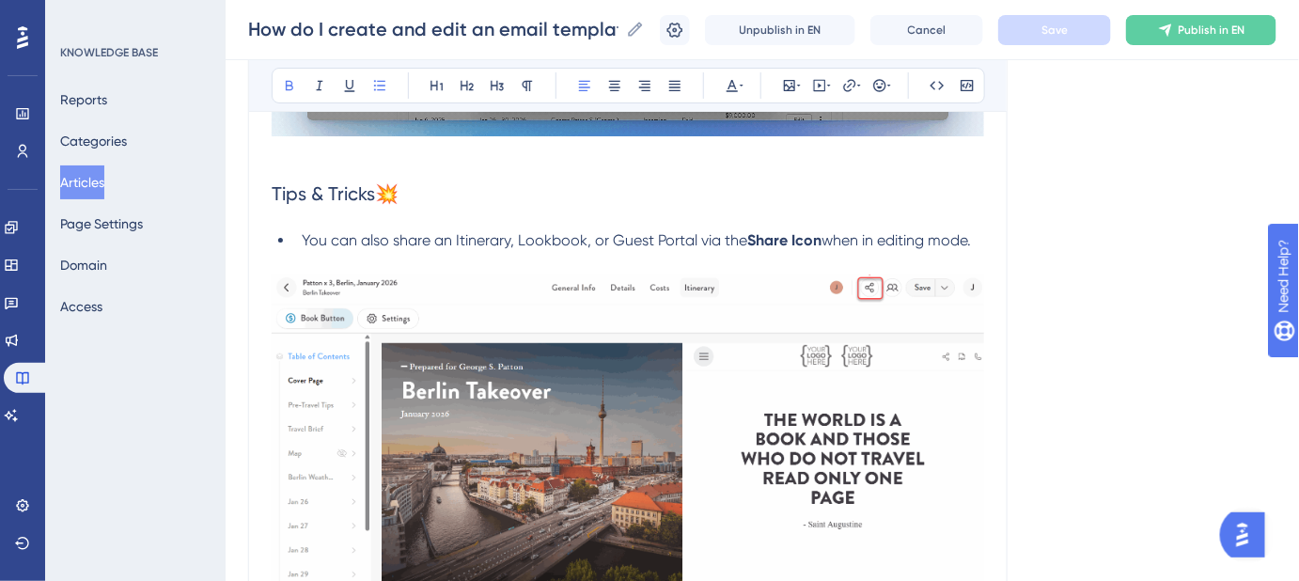
drag, startPoint x: 986, startPoint y: 243, endPoint x: 336, endPoint y: 236, distance: 650.6
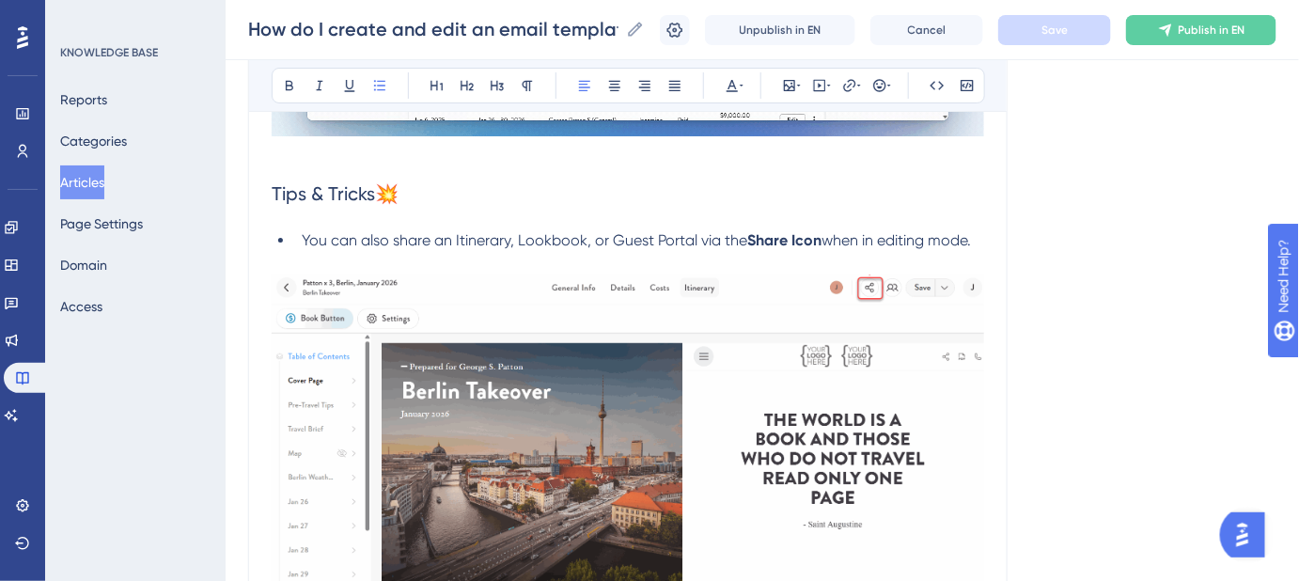
drag, startPoint x: 303, startPoint y: 235, endPoint x: 981, endPoint y: 235, distance: 677.8
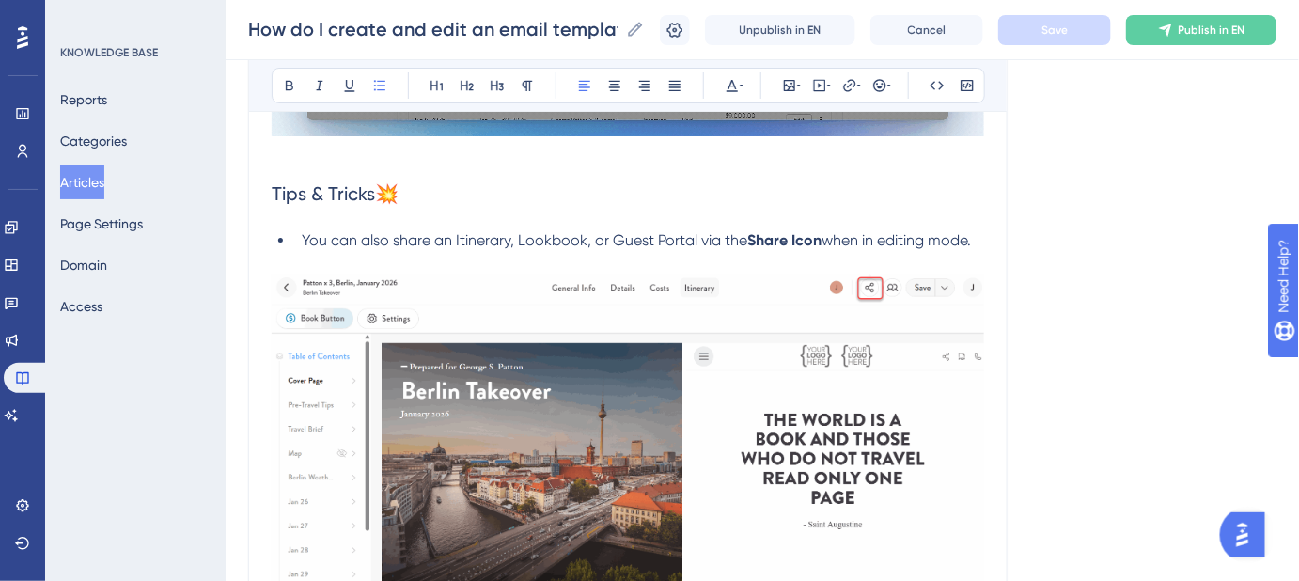
click at [981, 235] on li "You can also share an Itinerary, Lookbook, or Guest Portal via the Share Icon w…" at bounding box center [639, 240] width 690 height 23
copy li "You can also share an Itinerary, Lookbook, or Guest Portal via the Share Icon w…"
drag, startPoint x: 975, startPoint y: 235, endPoint x: 295, endPoint y: 235, distance: 679.7
click at [295, 235] on li "You can also share an Itinerary, Lookbook, or Guest Portal via the Share Icon w…" at bounding box center [639, 240] width 690 height 23
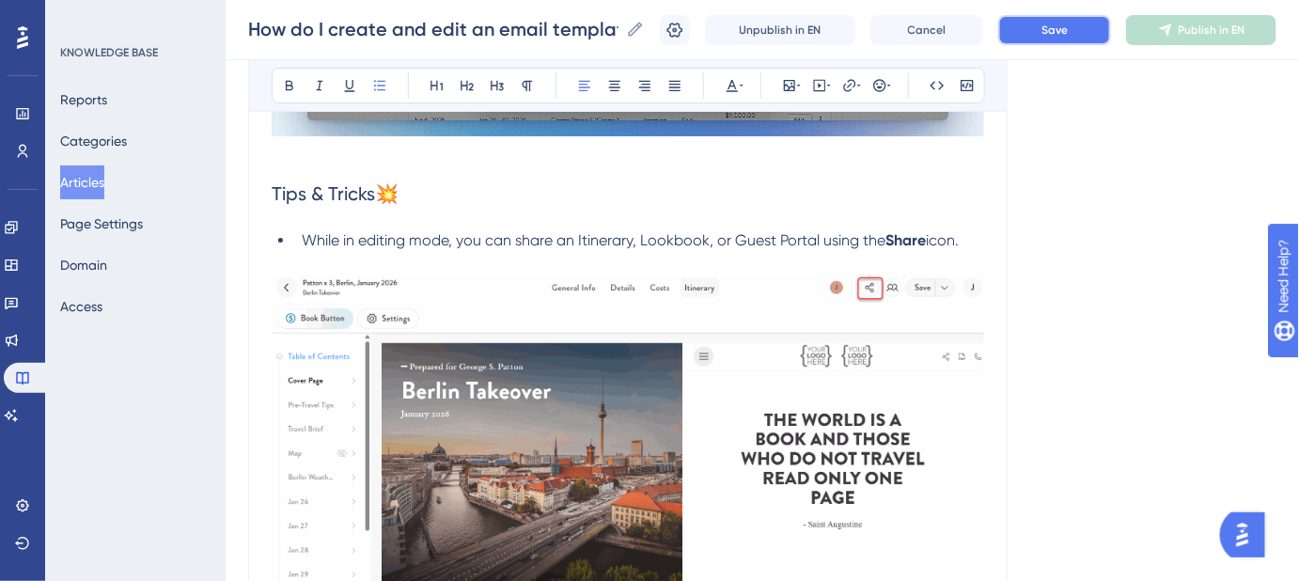
click at [1050, 37] on button "Save" at bounding box center [1054, 30] width 113 height 30
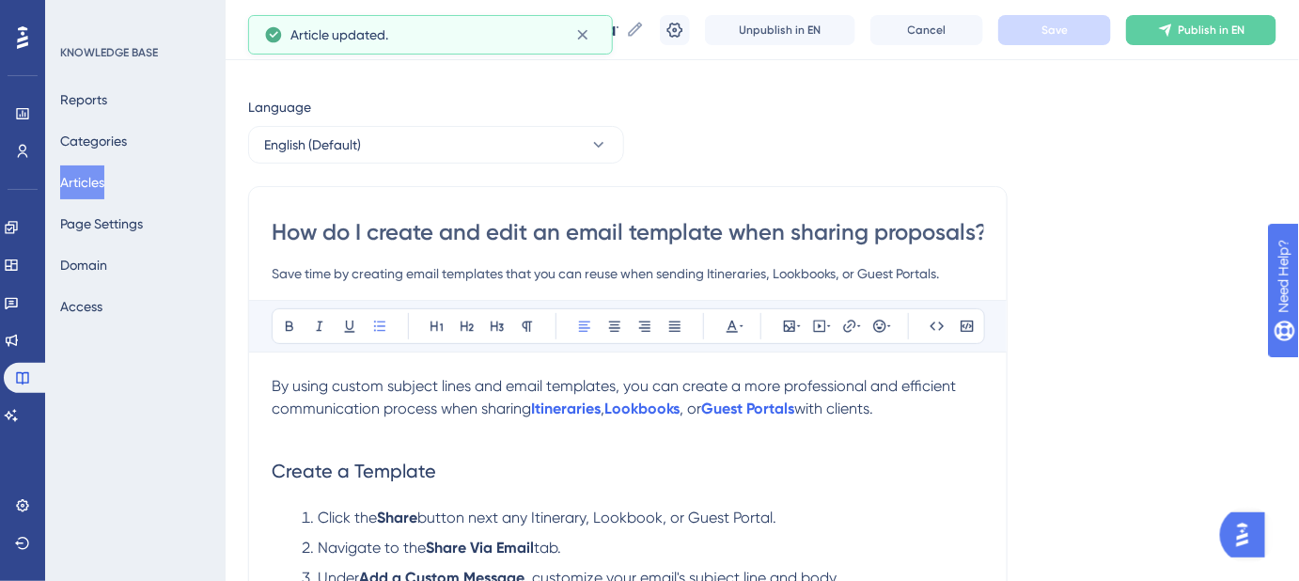
scroll to position [0, 0]
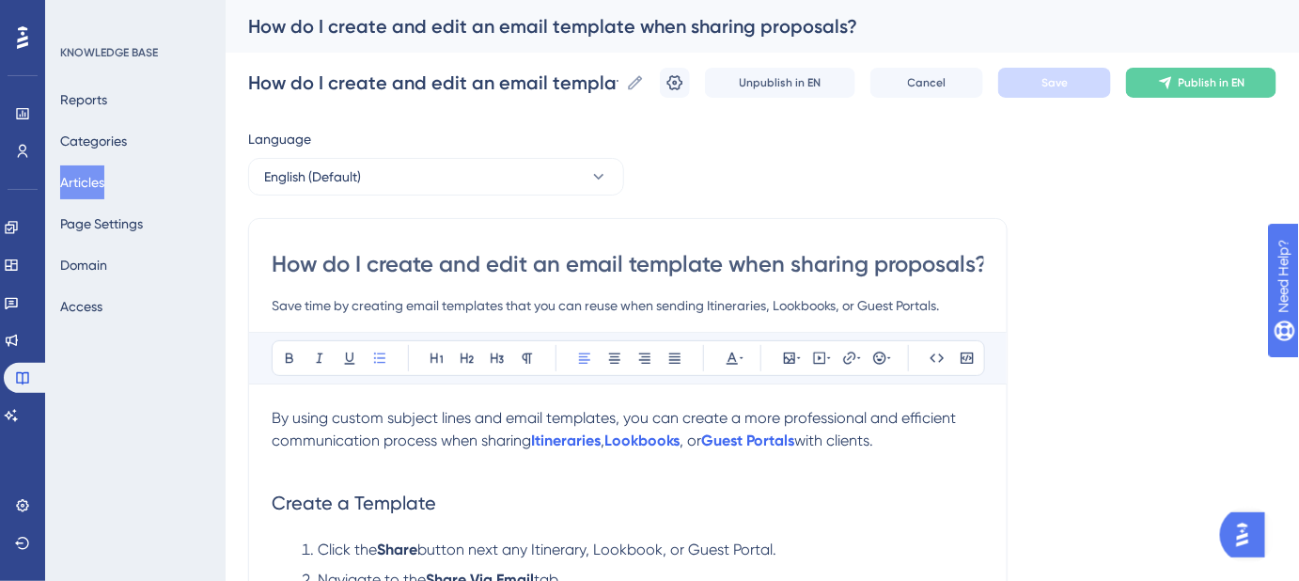
click at [380, 267] on input "How do I create and edit an email template when sharing proposals?" at bounding box center [628, 264] width 713 height 30
click at [684, 78] on icon at bounding box center [675, 82] width 19 height 19
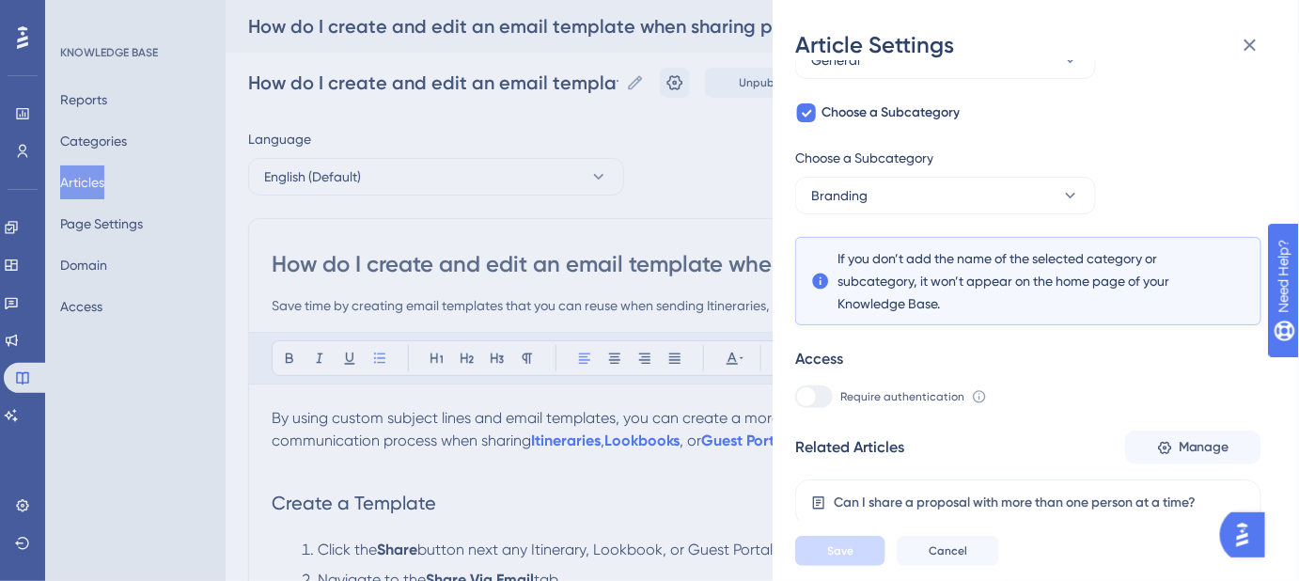
scroll to position [338, 0]
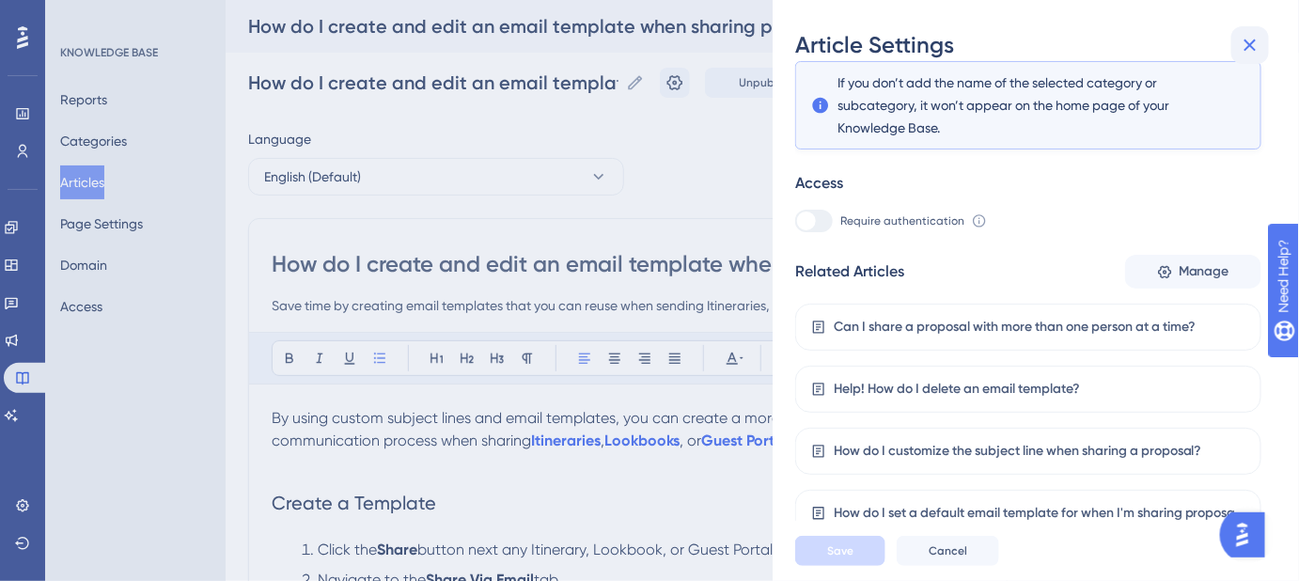
click at [1092, 47] on icon at bounding box center [1251, 45] width 12 height 12
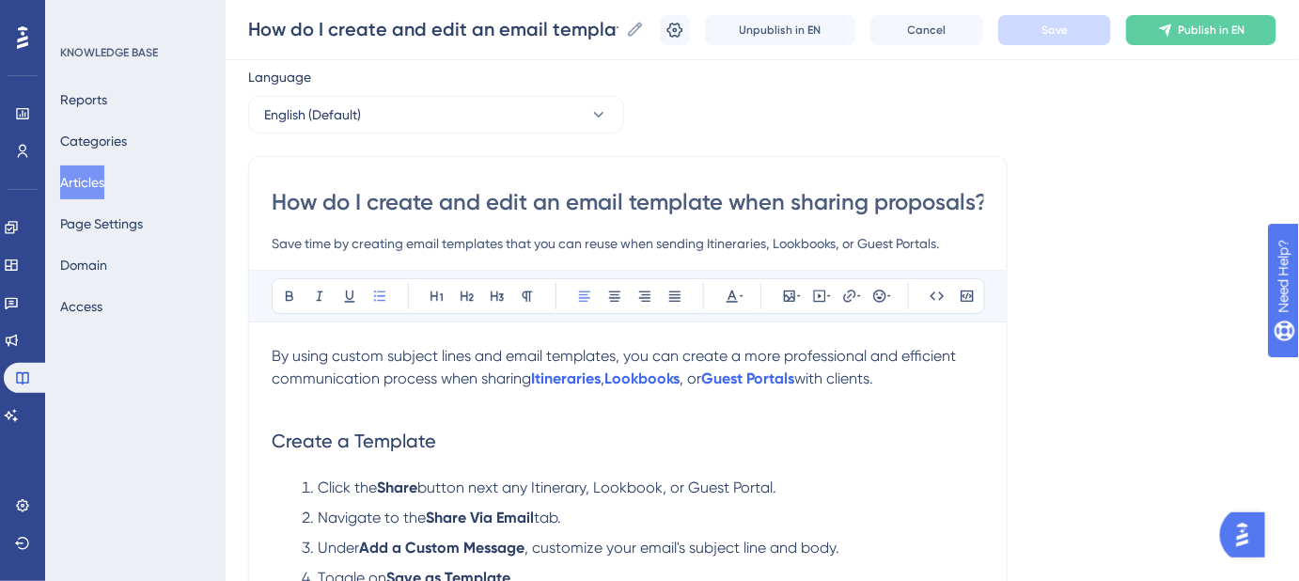
scroll to position [0, 0]
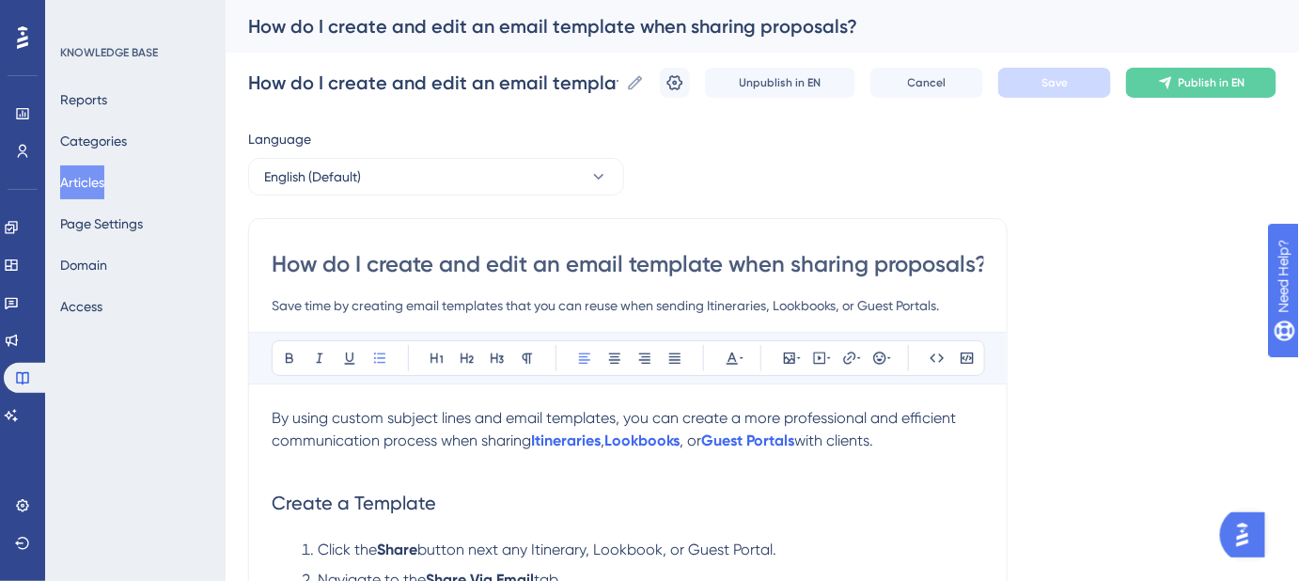
click at [1092, 470] on img "Open AI Assistant Launcher" at bounding box center [1242, 534] width 34 height 34
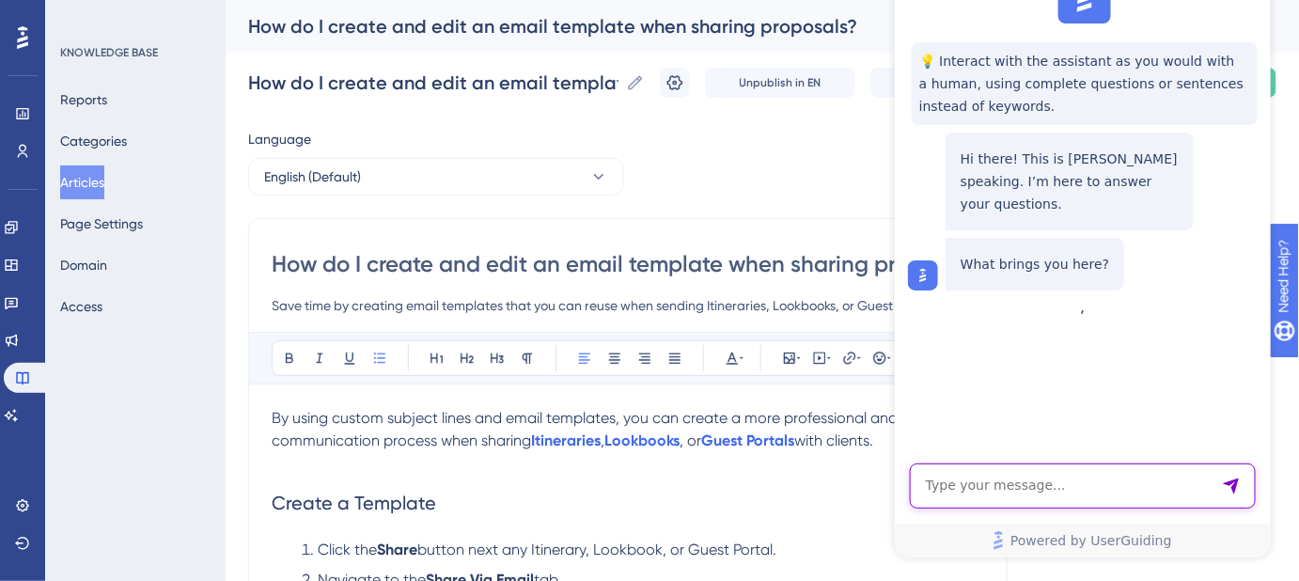
click at [1029, 470] on textarea "AI Assistant Text Input" at bounding box center [1082, 486] width 346 height 45
type textarea "How do I create an interactive guide"
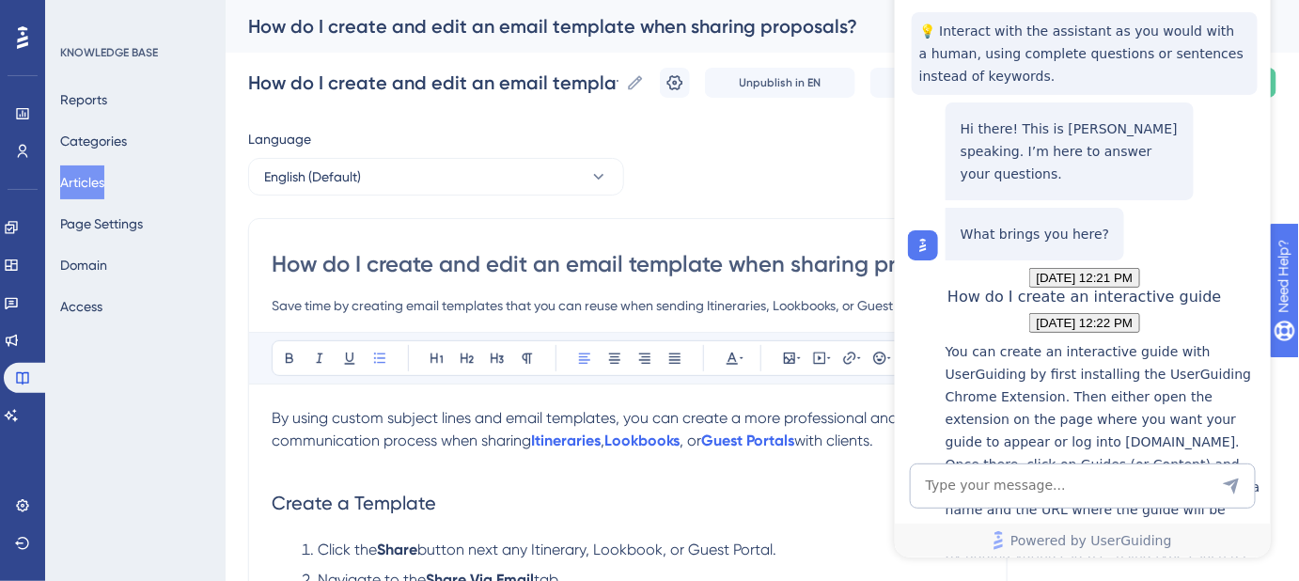
scroll to position [565, 0]
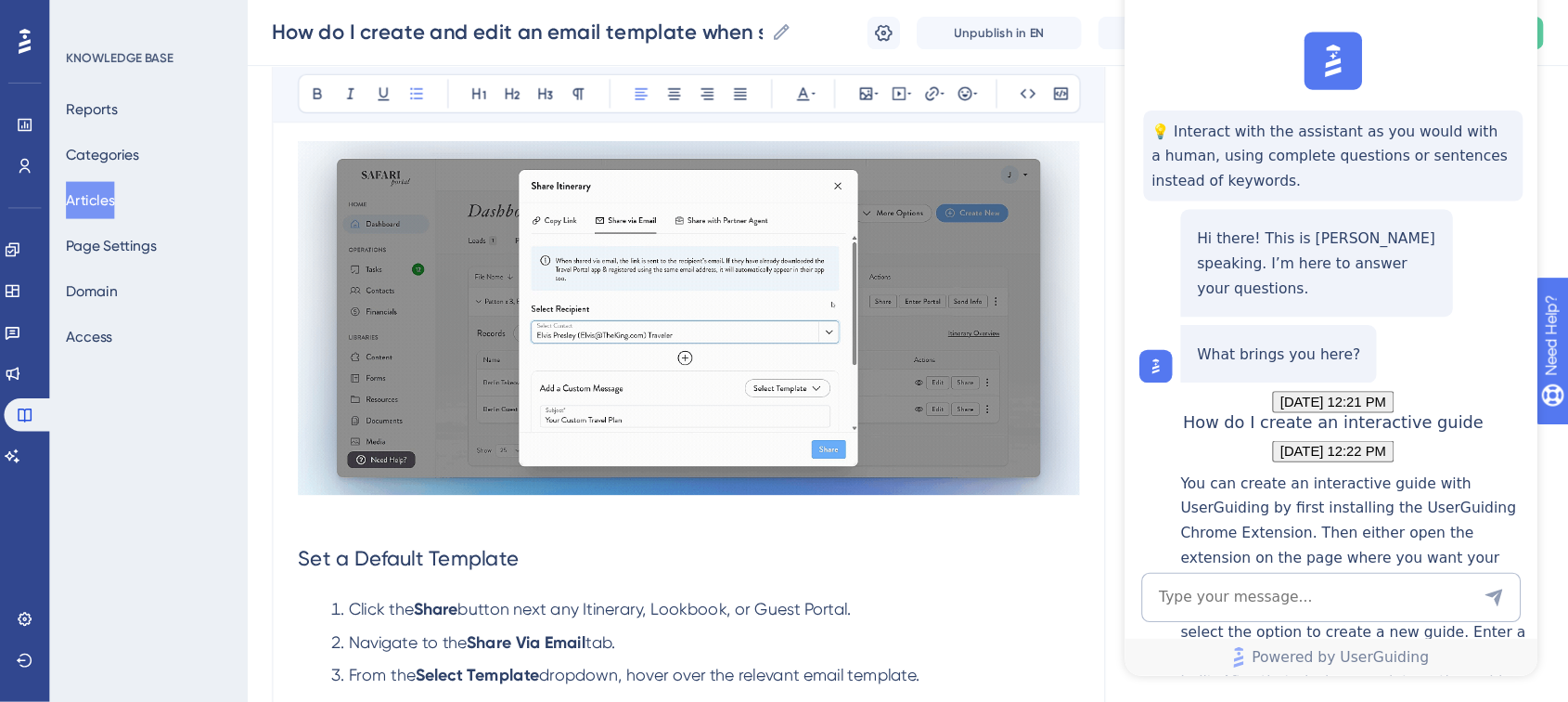
scroll to position [590, 0]
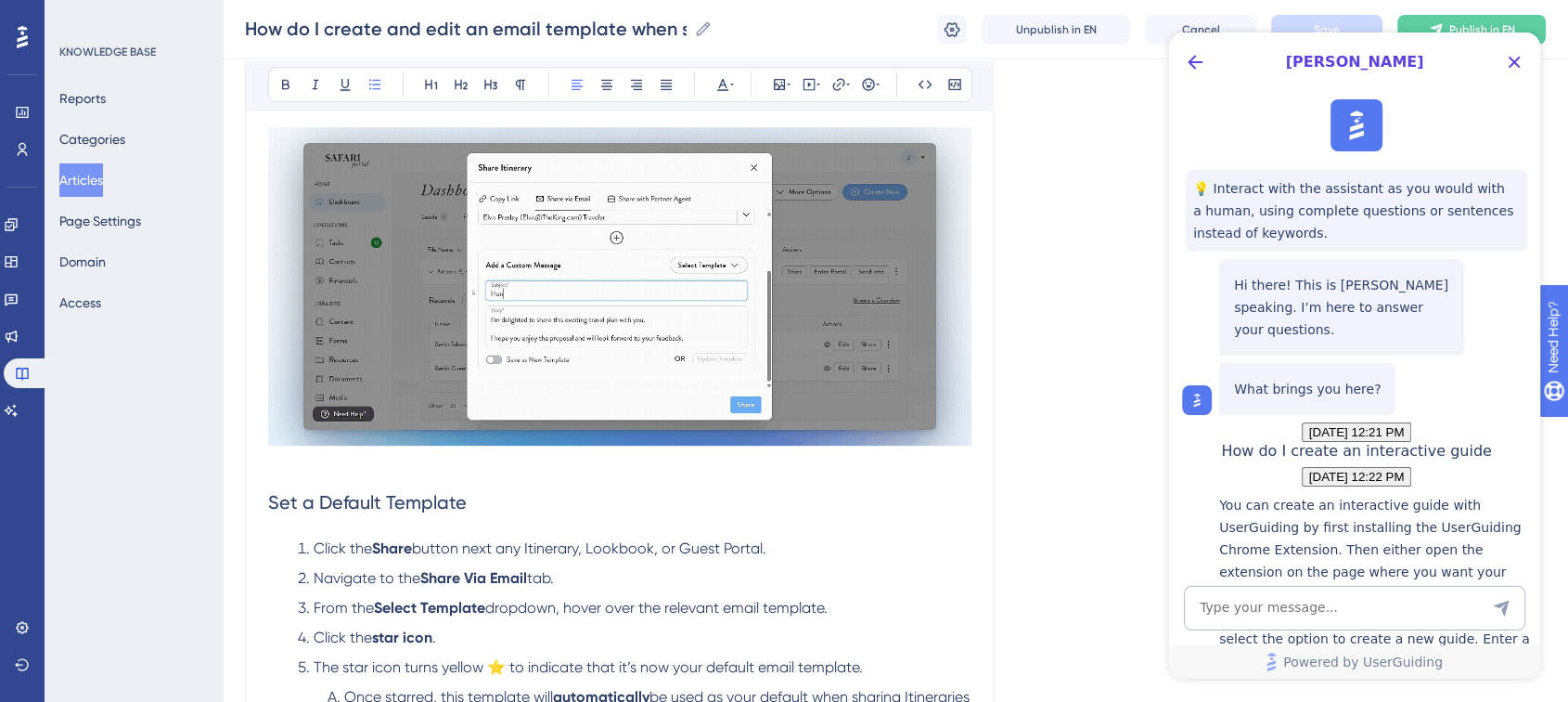
drag, startPoint x: 2438, startPoint y: 33, endPoint x: 1186, endPoint y: 92, distance: 1253.4
click at [1078, 92] on div "💡 Interact with the assistant as you would with a human, using complete questio…" at bounding box center [1353, 568] width 371 height 953
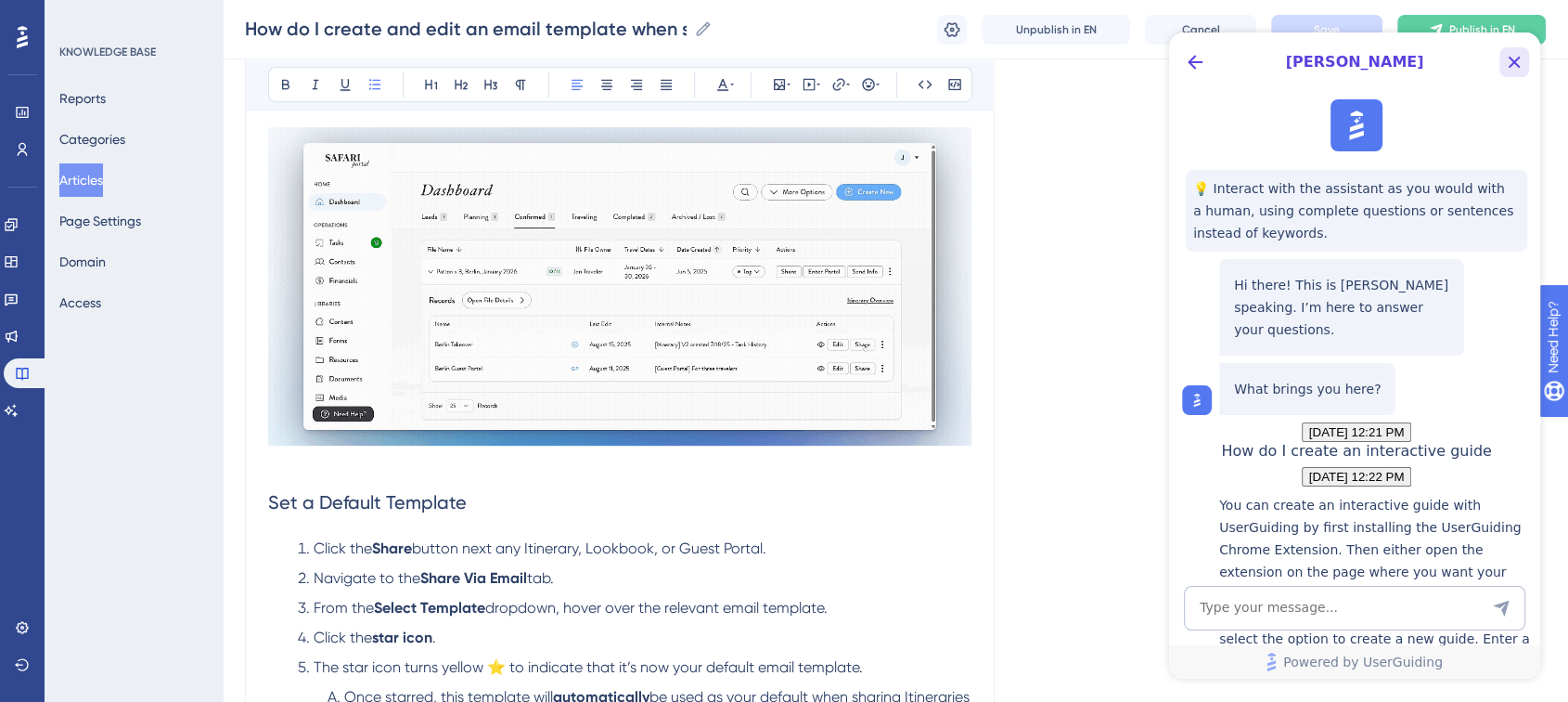
click at [1078, 67] on icon "Close Button" at bounding box center [1514, 62] width 23 height 23
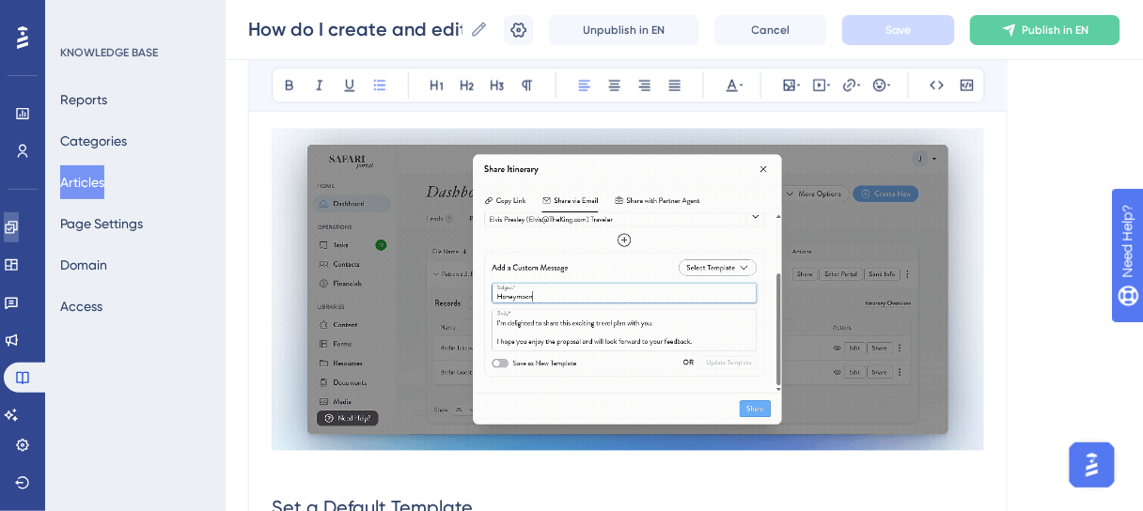
drag, startPoint x: 1530, startPoint y: 0, endPoint x: 25, endPoint y: 232, distance: 1522.0
click at [19, 232] on icon at bounding box center [11, 227] width 15 height 15
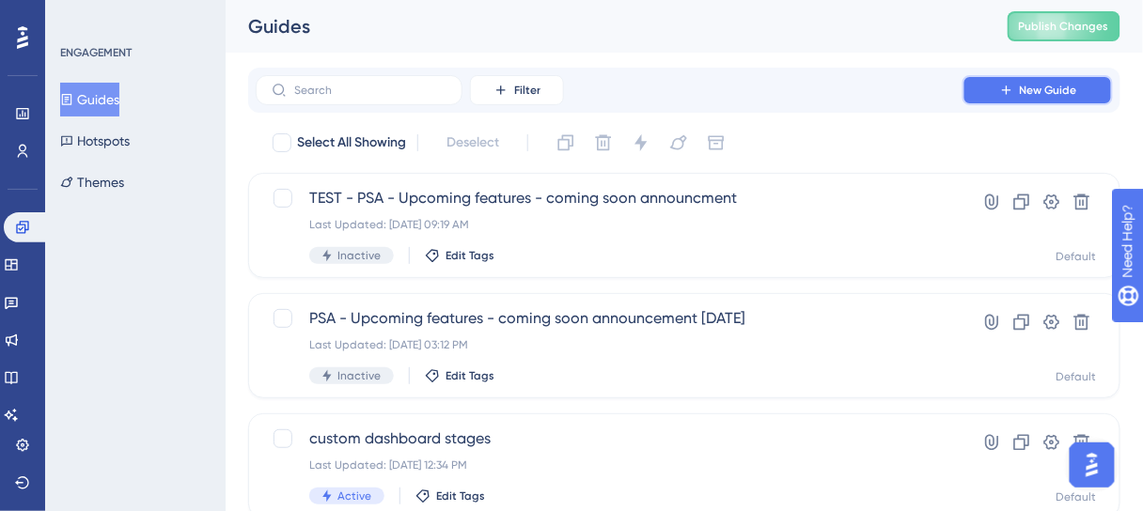
click at [1013, 93] on icon at bounding box center [1006, 90] width 15 height 15
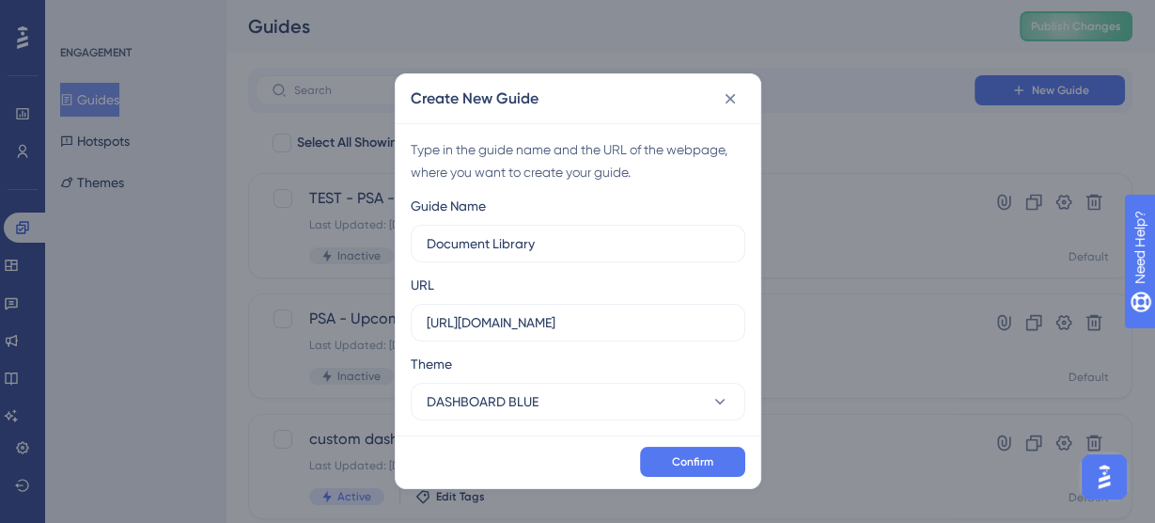
type input "Document Library"
drag, startPoint x: 641, startPoint y: 327, endPoint x: 414, endPoint y: 325, distance: 227.5
click at [414, 325] on label "https://account.safariportal.app" at bounding box center [578, 323] width 335 height 38
paste input "/acc/1431212812163614153/document-library"
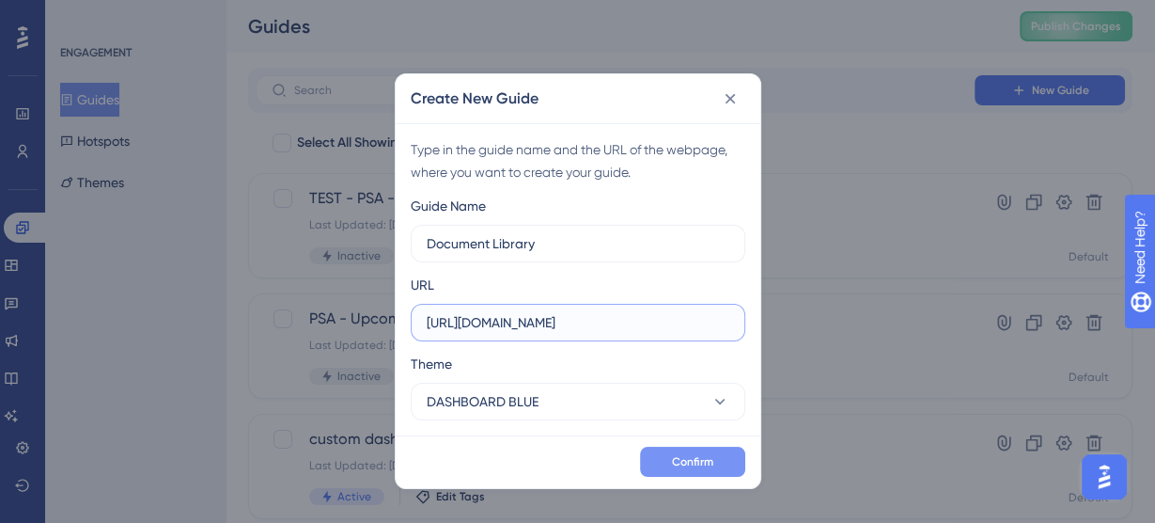
type input "https://account.safariportal.app/acc/1431212812163614153/document-library"
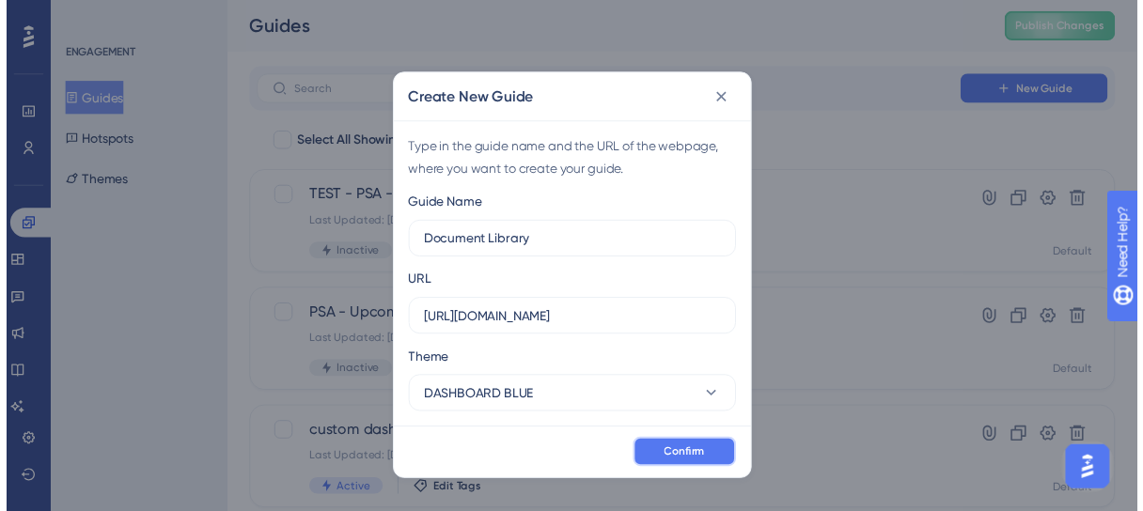
scroll to position [0, 0]
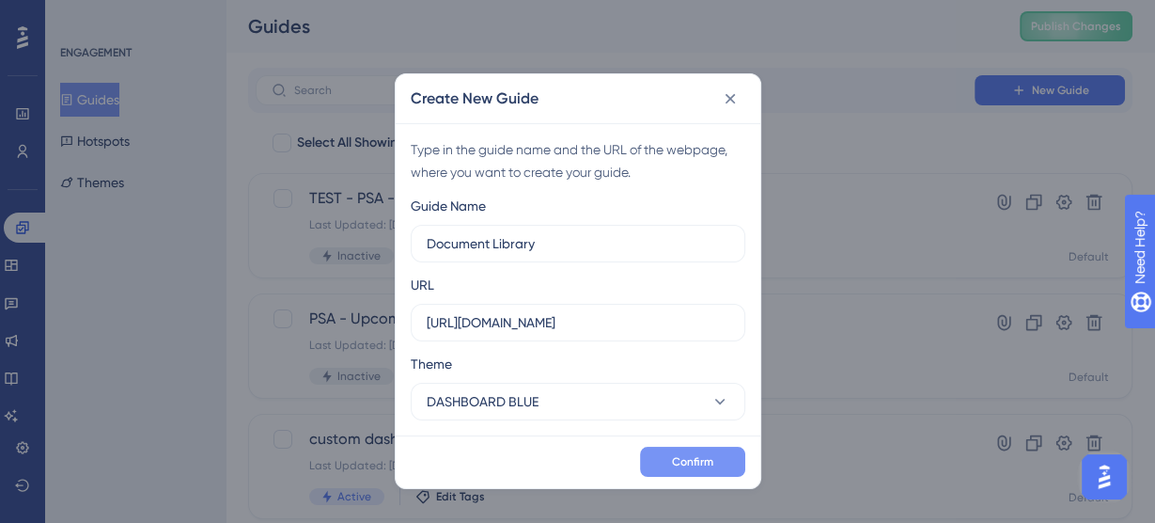
click at [696, 457] on span "Confirm" at bounding box center [692, 461] width 41 height 15
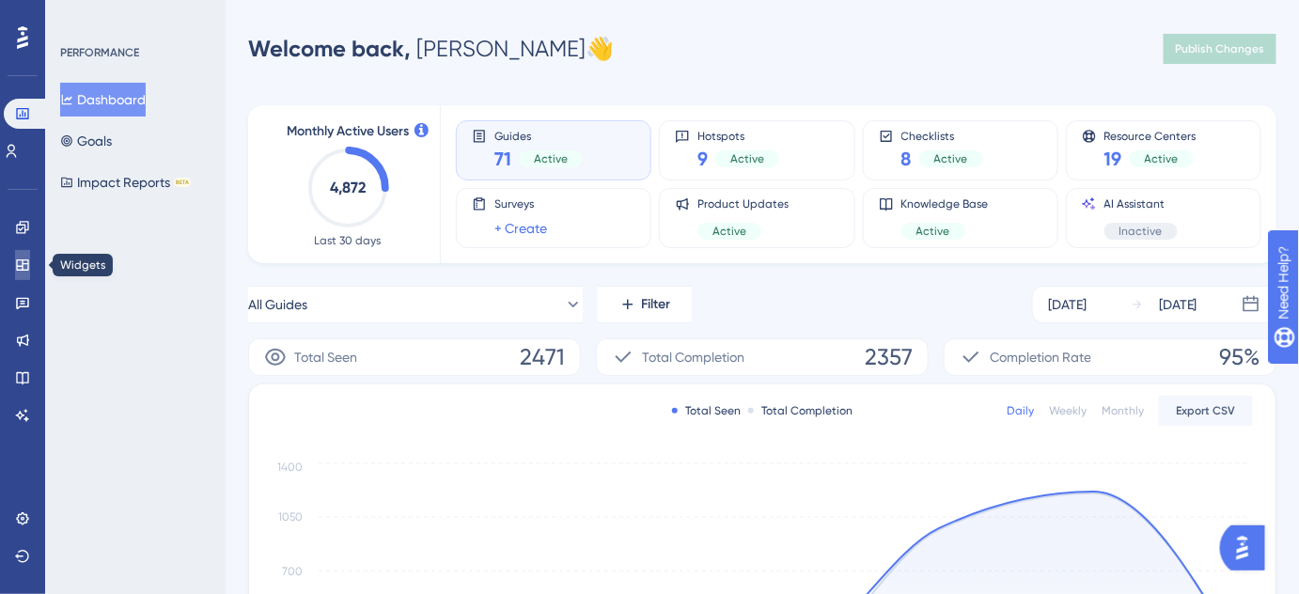
click at [18, 263] on icon at bounding box center [22, 265] width 15 height 15
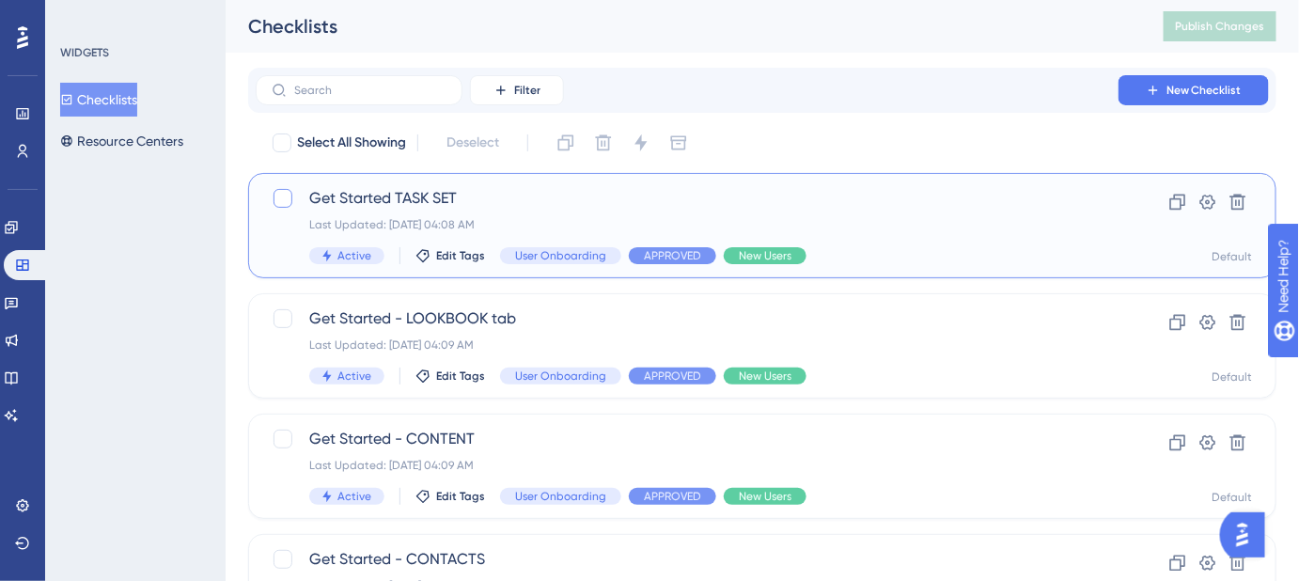
click at [276, 195] on div at bounding box center [283, 198] width 19 height 19
click at [282, 196] on icon at bounding box center [282, 198] width 11 height 15
checkbox input "false"
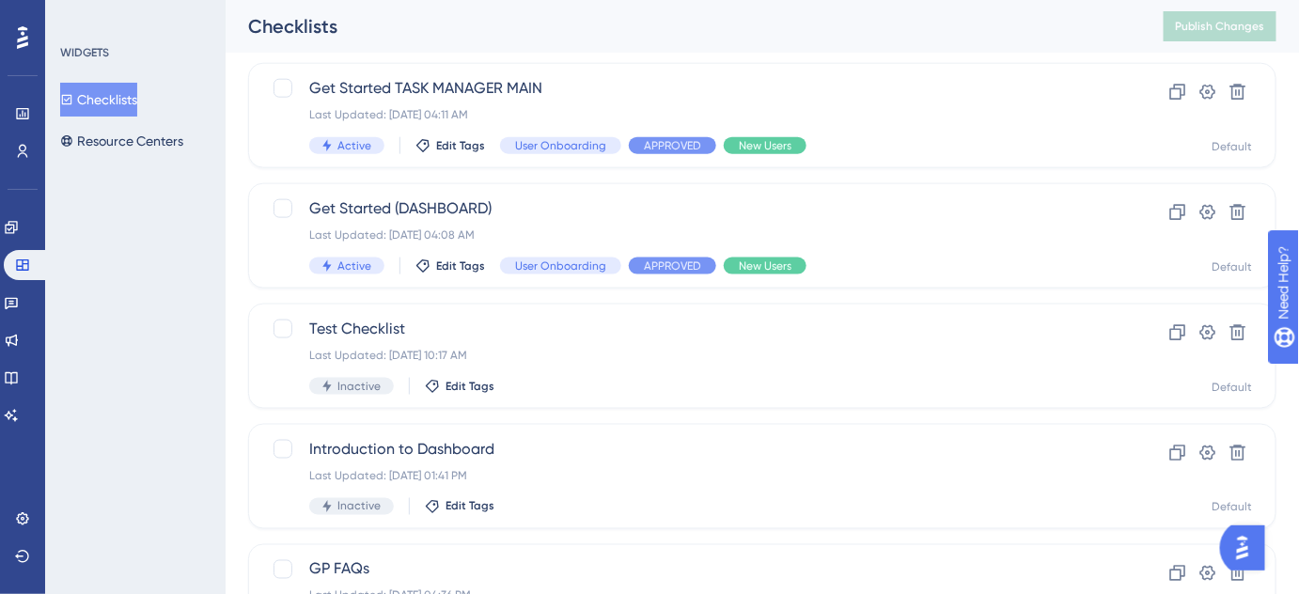
scroll to position [865, 0]
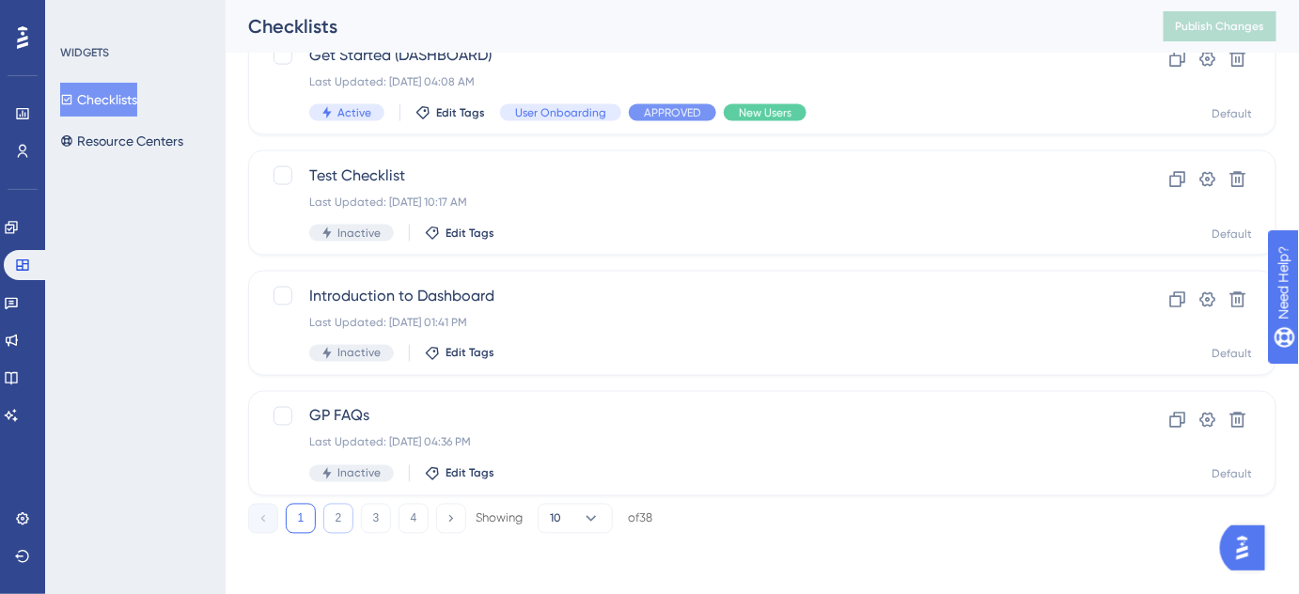
click at [343, 515] on button "2" at bounding box center [338, 519] width 30 height 30
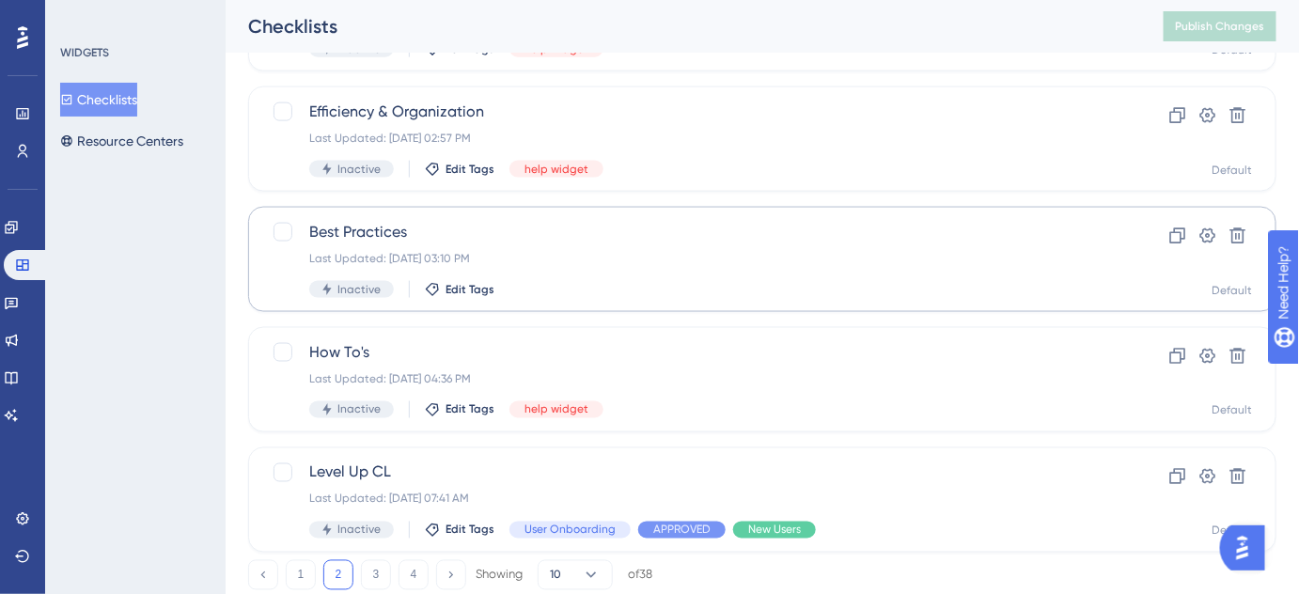
scroll to position [779, 0]
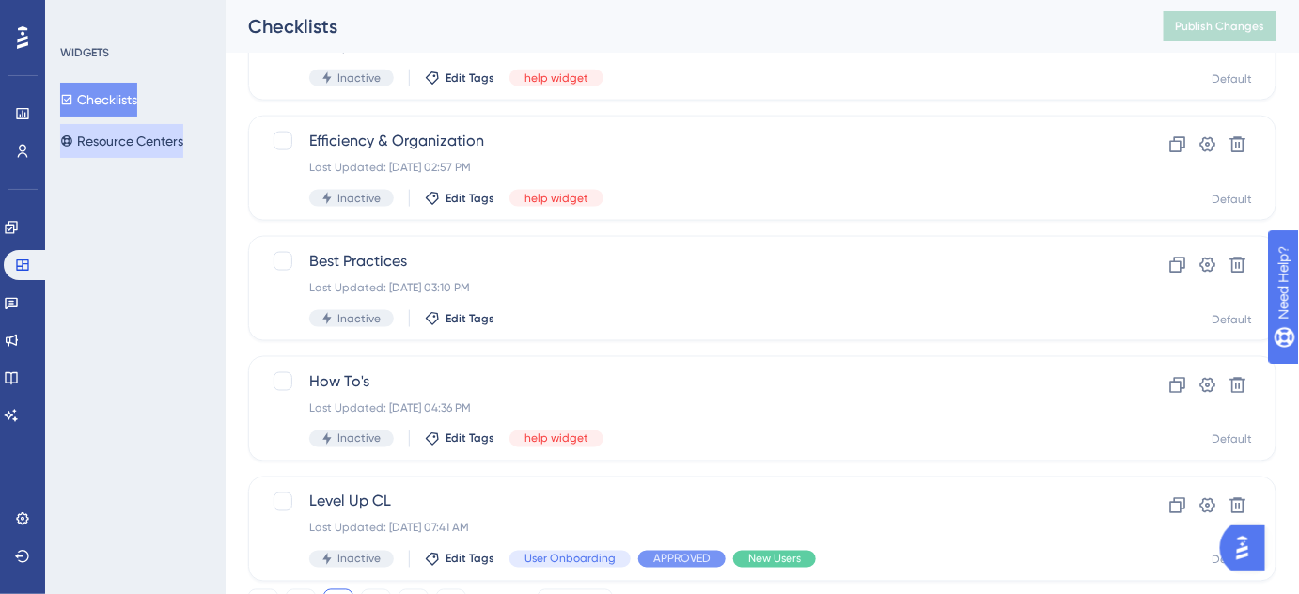
click at [130, 145] on button "Resource Centers" at bounding box center [121, 141] width 123 height 34
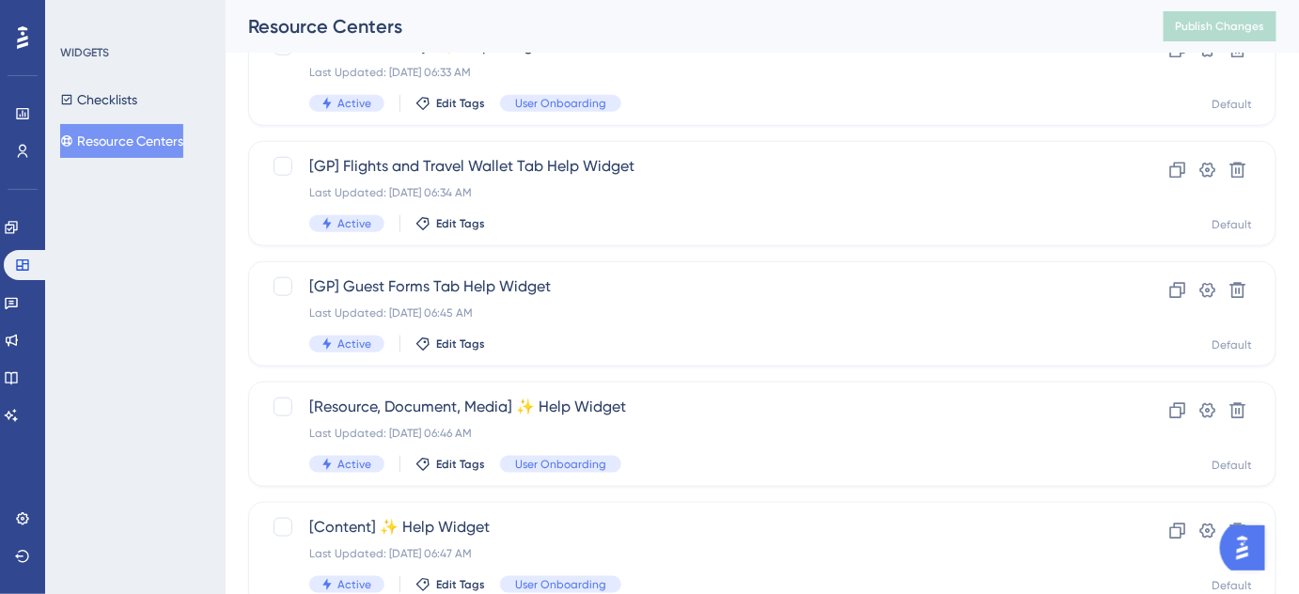
scroll to position [598, 0]
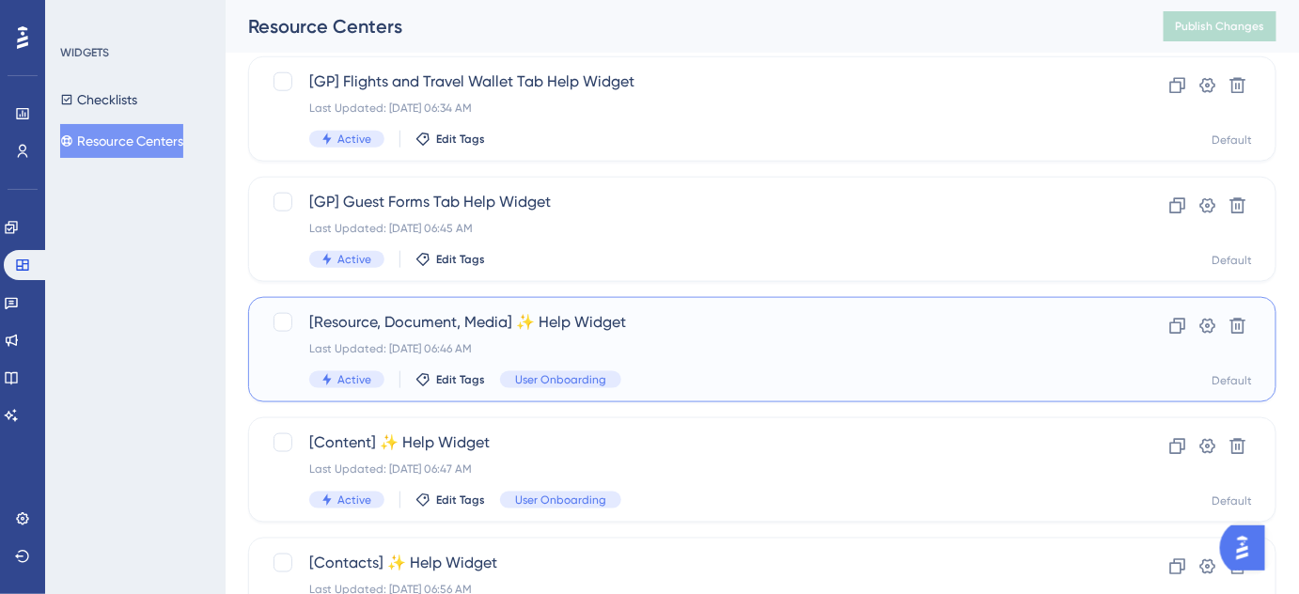
click at [558, 325] on span "[Resource, Document, Media] ✨ Help Widget" at bounding box center [687, 322] width 756 height 23
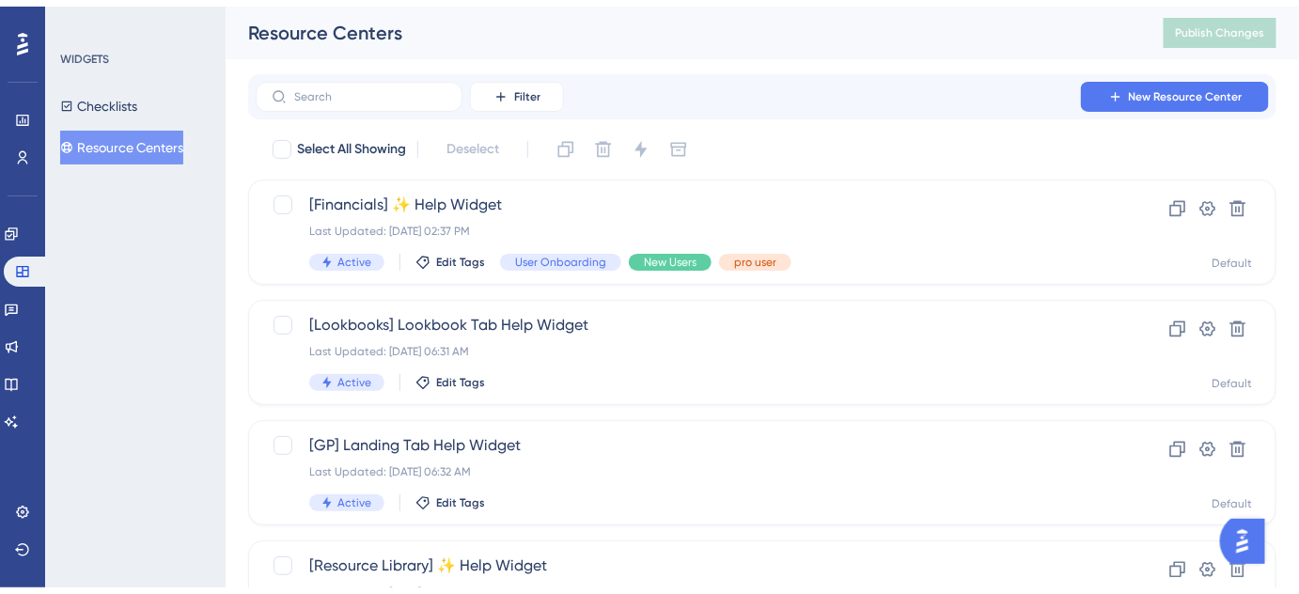
scroll to position [598, 0]
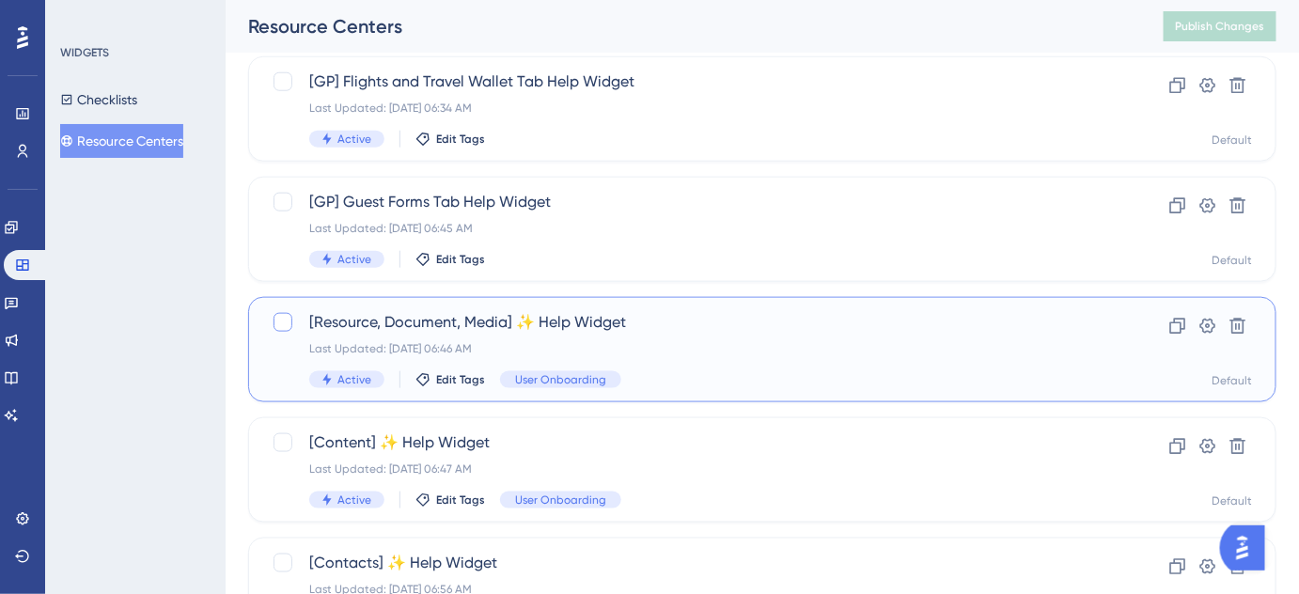
click at [291, 320] on div at bounding box center [283, 322] width 19 height 19
checkbox input "true"
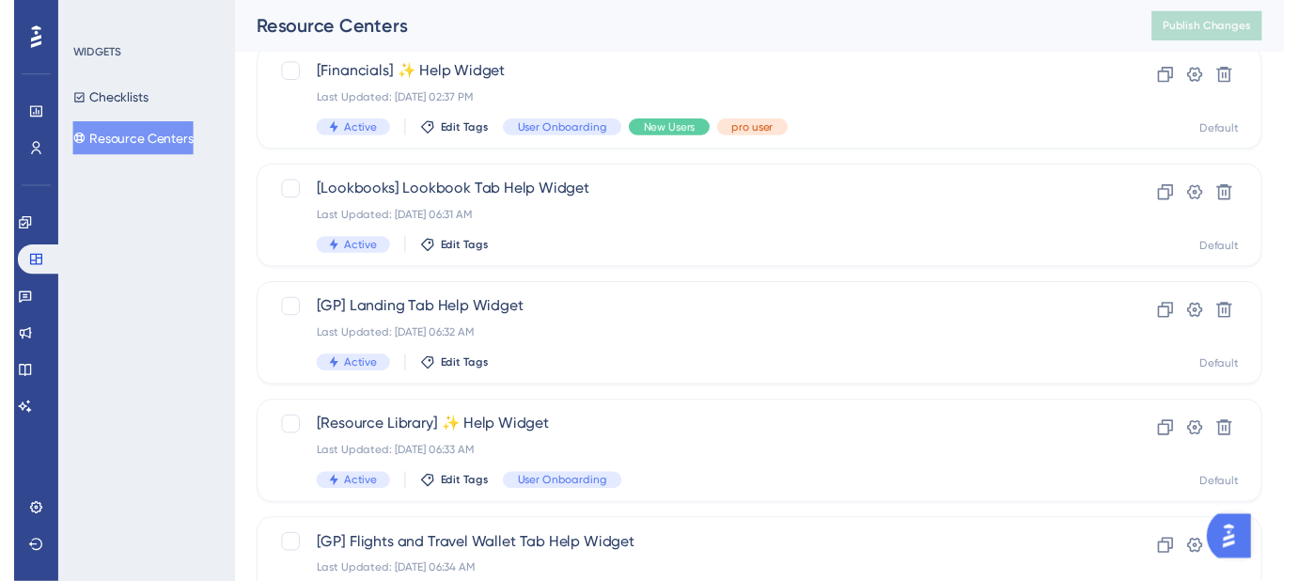
scroll to position [0, 0]
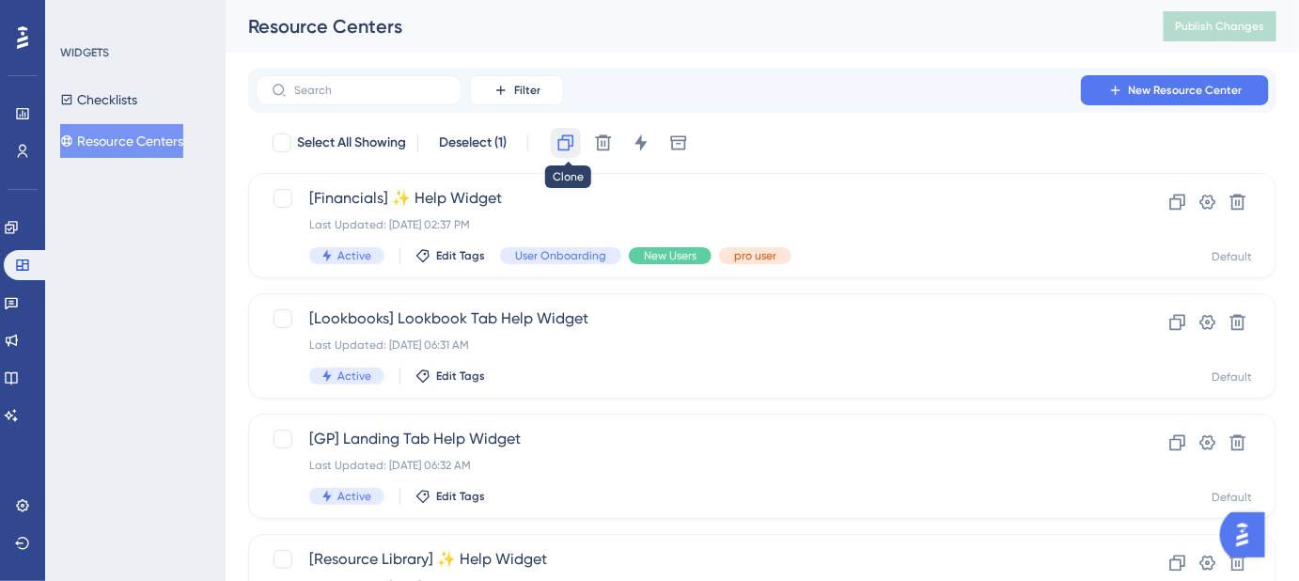
click at [564, 144] on icon at bounding box center [566, 143] width 19 height 19
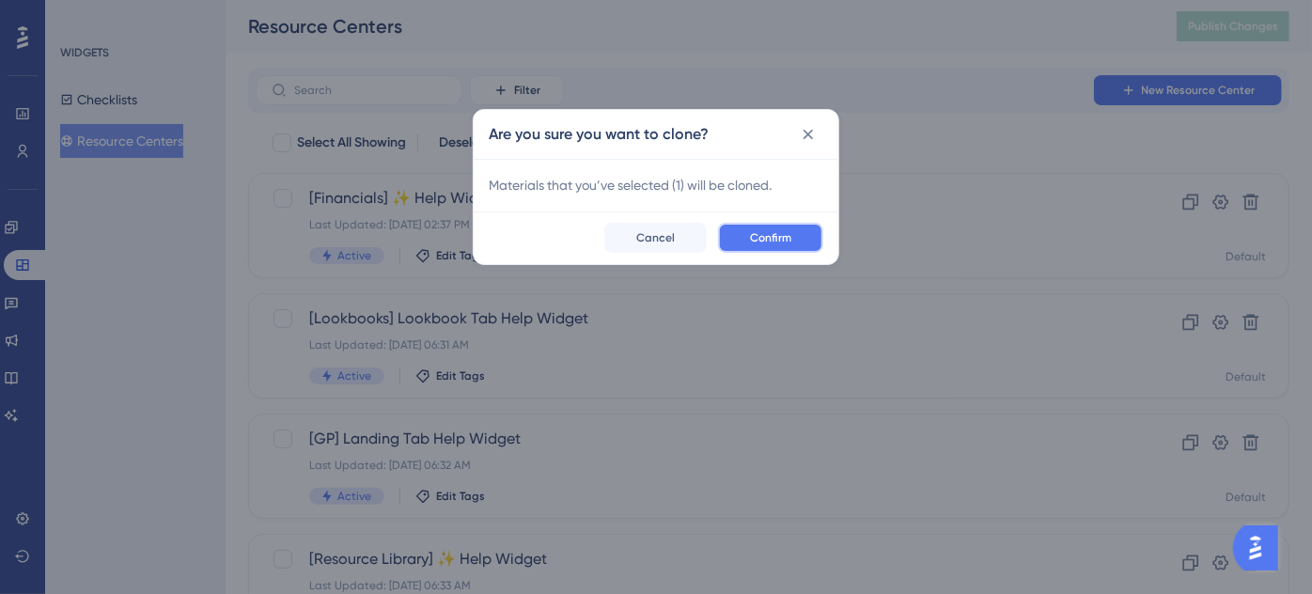
click at [793, 240] on button "Confirm" at bounding box center [770, 238] width 105 height 30
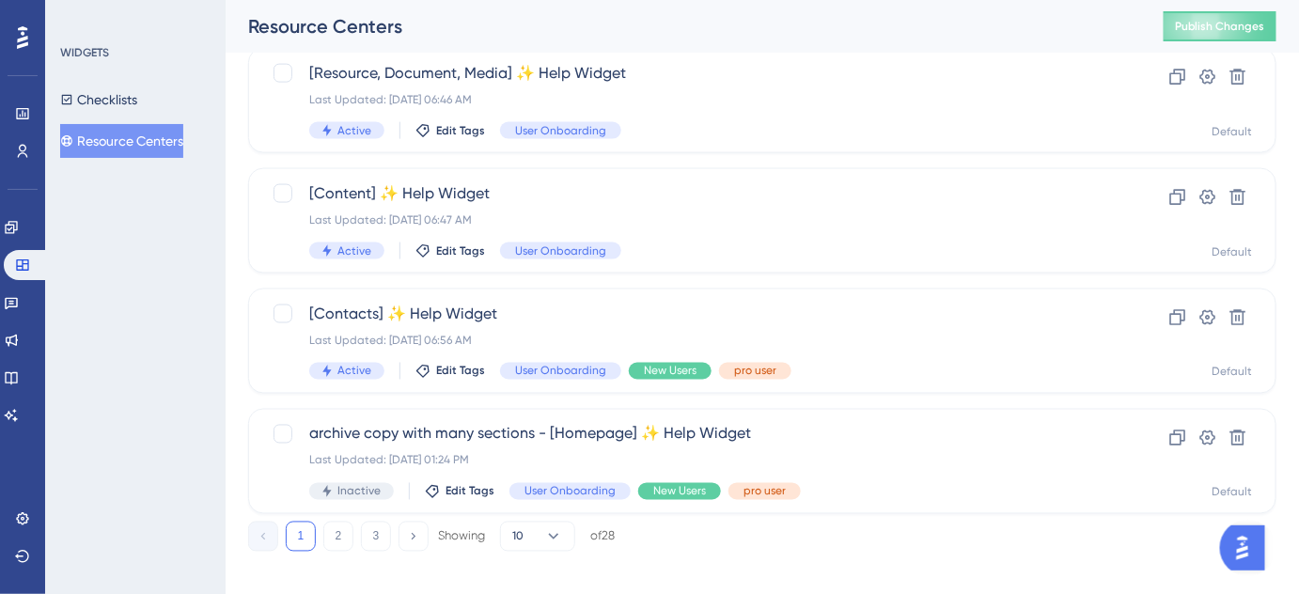
scroll to position [865, 0]
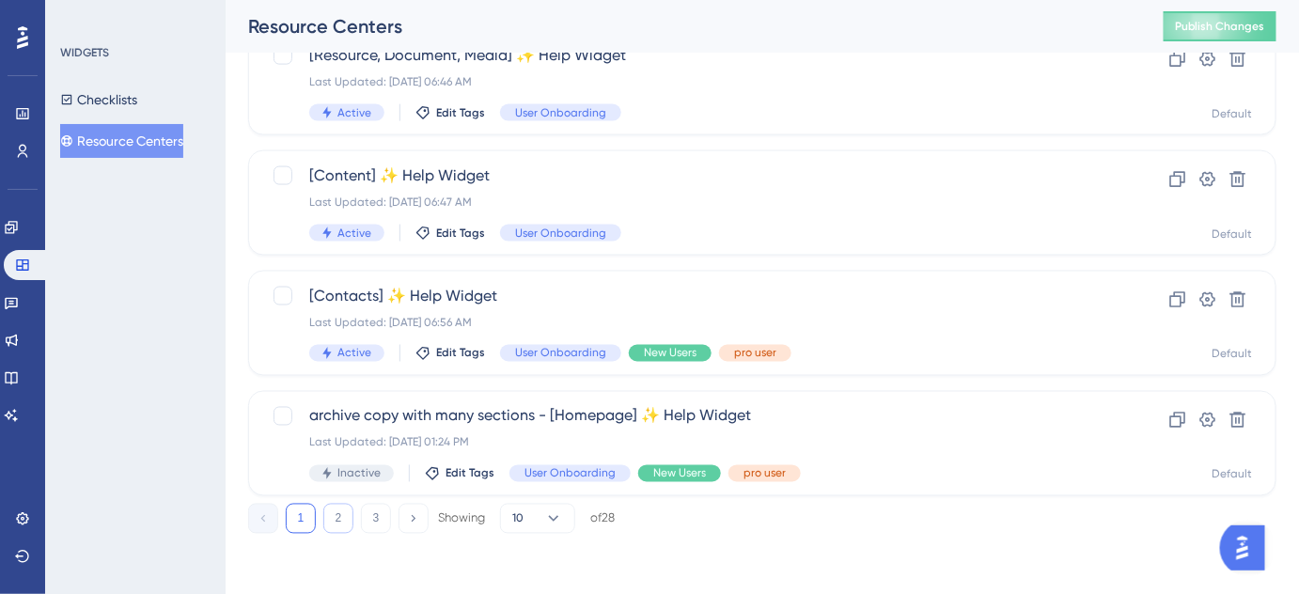
click at [338, 512] on button "2" at bounding box center [338, 519] width 30 height 30
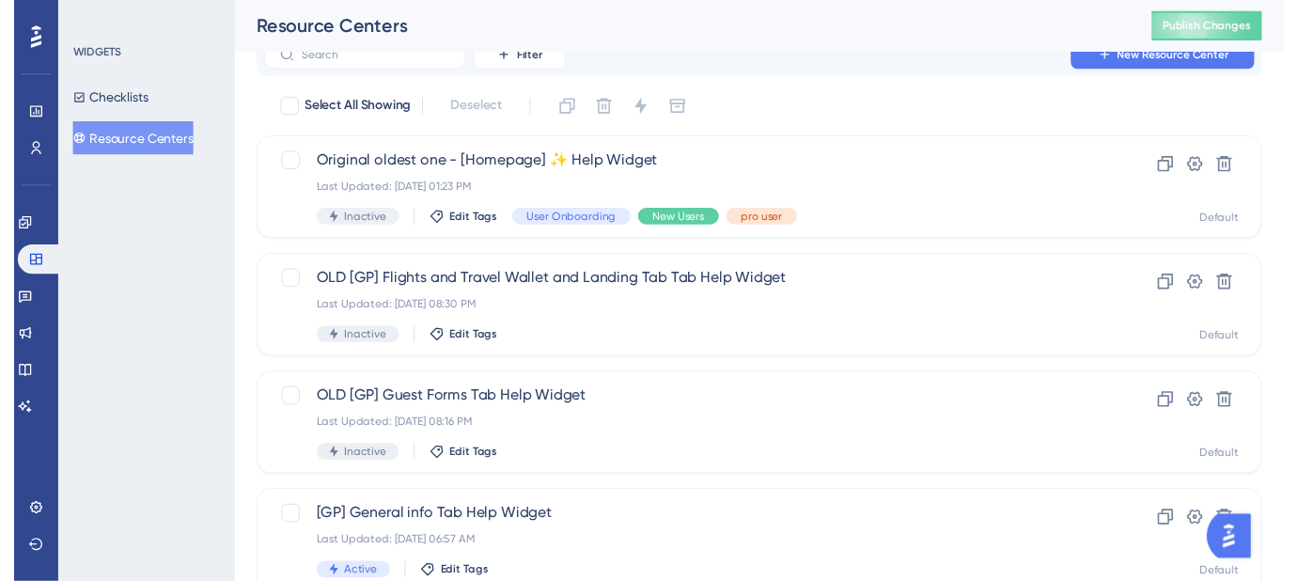
scroll to position [0, 0]
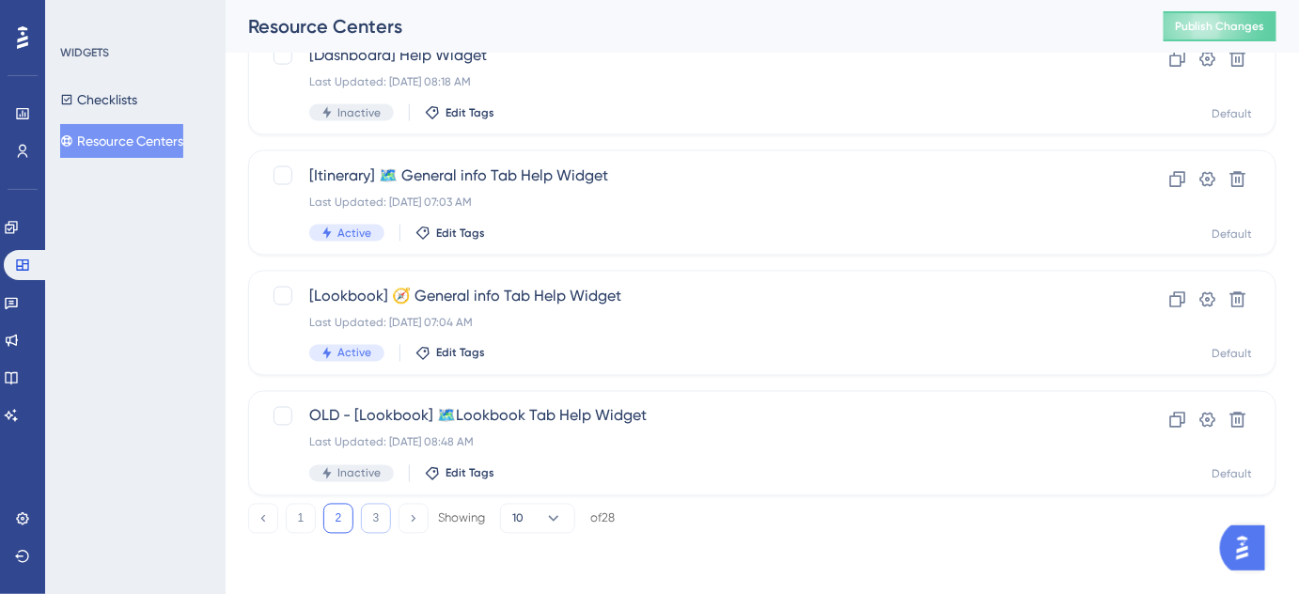
click at [378, 510] on button "3" at bounding box center [376, 519] width 30 height 30
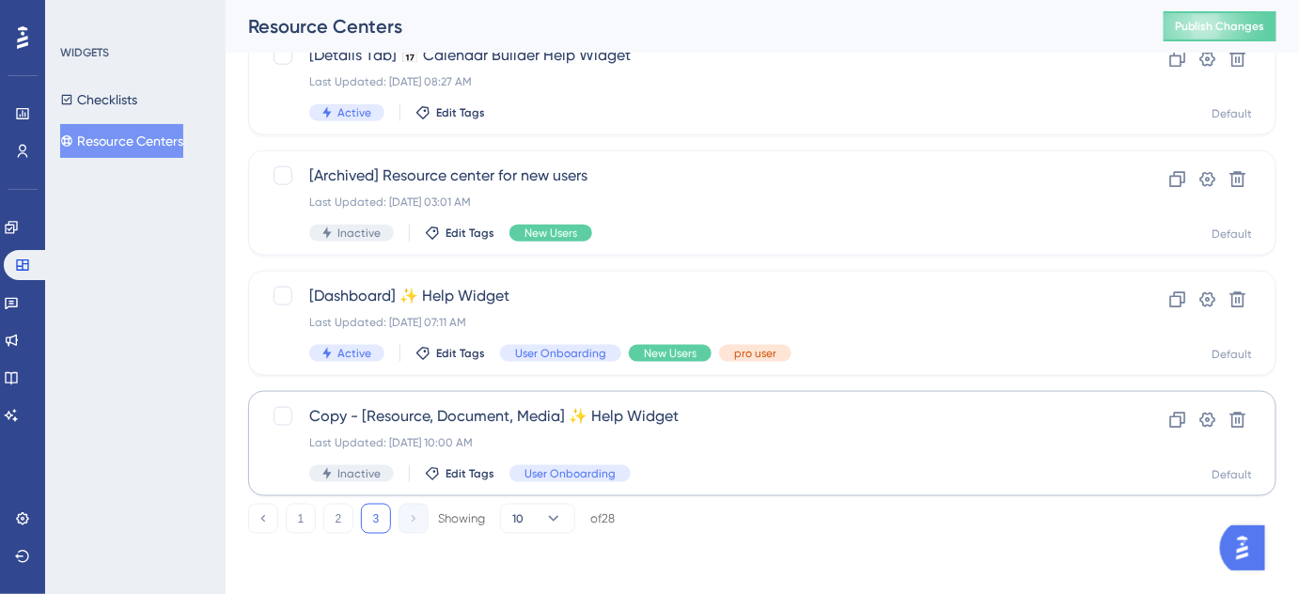
scroll to position [624, 0]
click at [450, 416] on span "Copy - [Resource, Document, Media] ✨ Help Widget" at bounding box center [687, 416] width 756 height 23
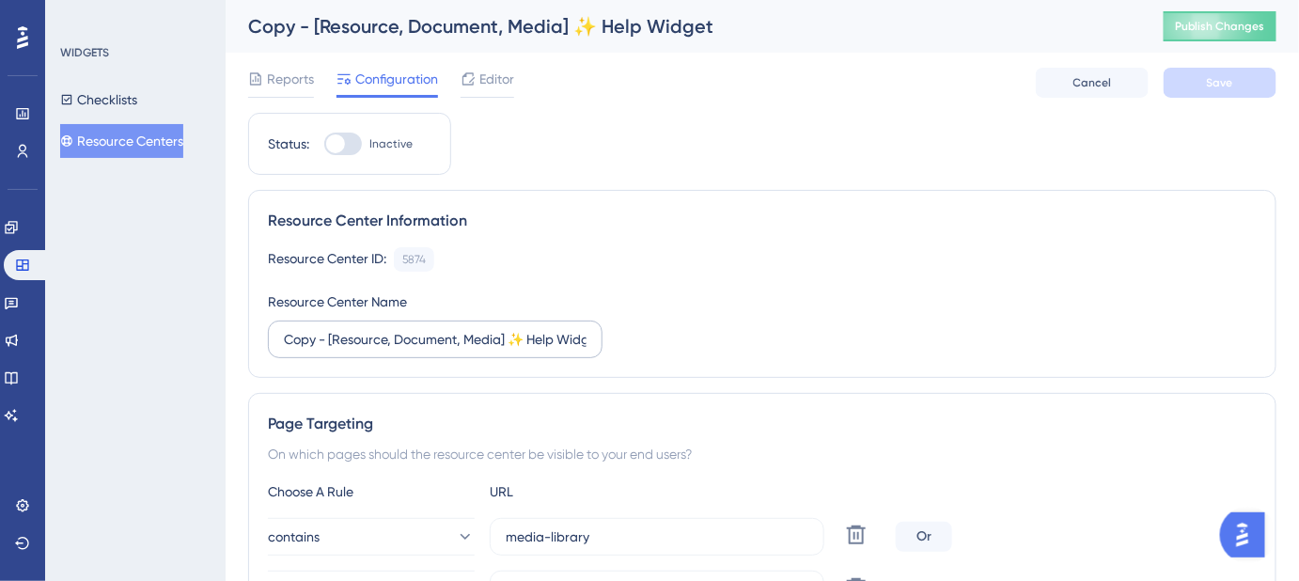
scroll to position [170, 0]
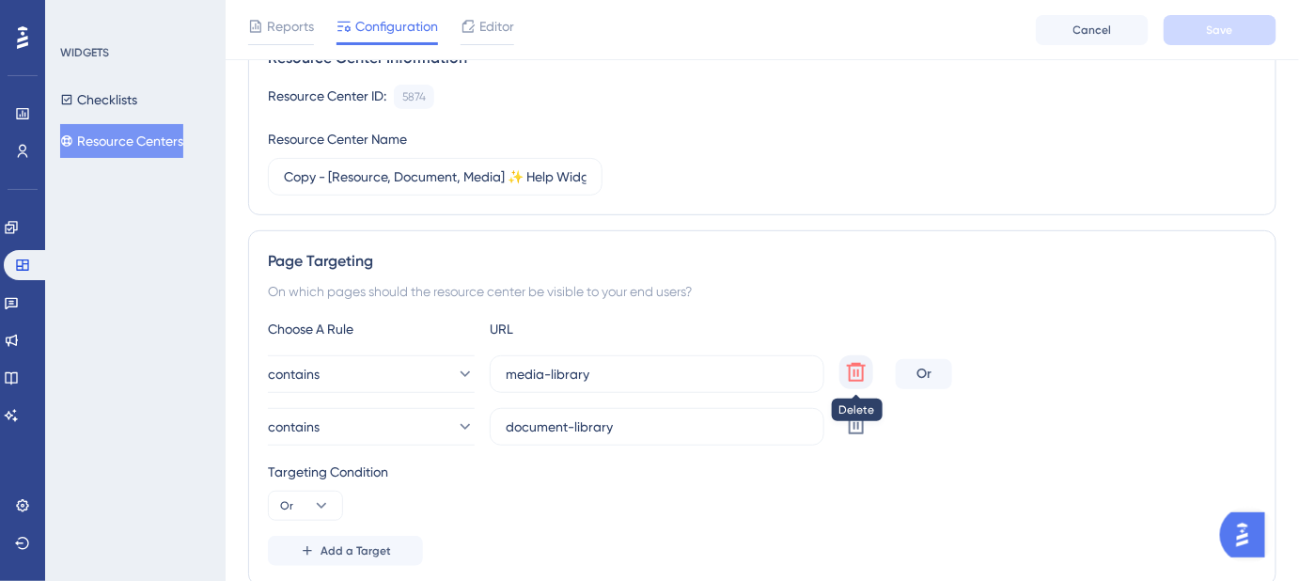
click at [857, 368] on icon at bounding box center [856, 372] width 19 height 19
type input "document-library"
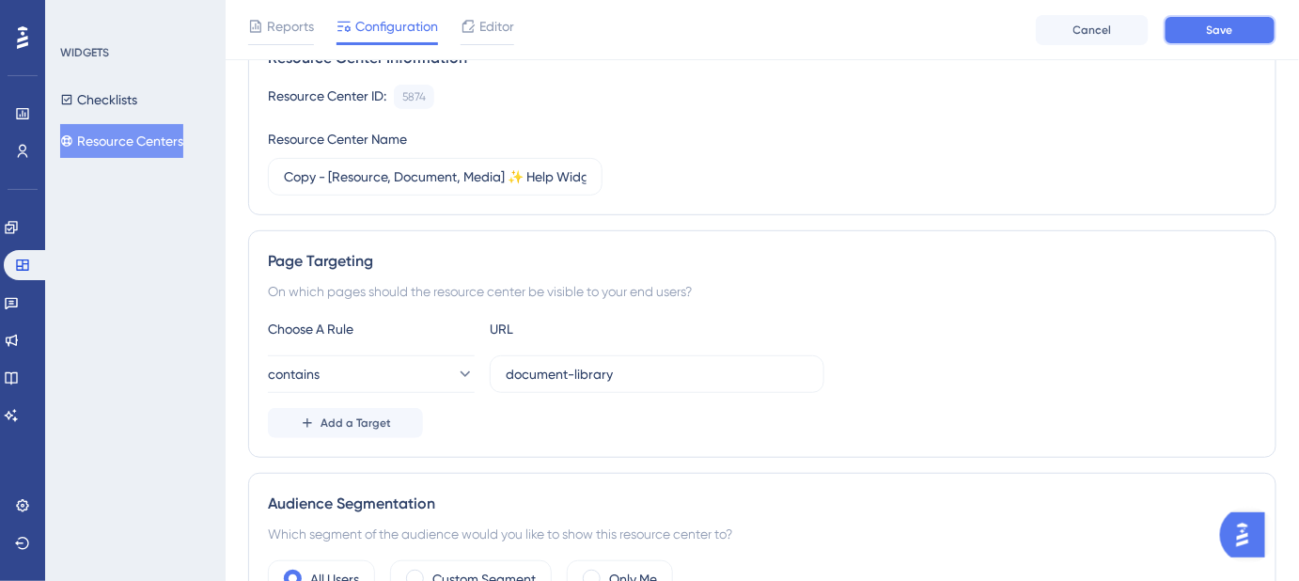
click at [1203, 22] on button "Save" at bounding box center [1220, 30] width 113 height 30
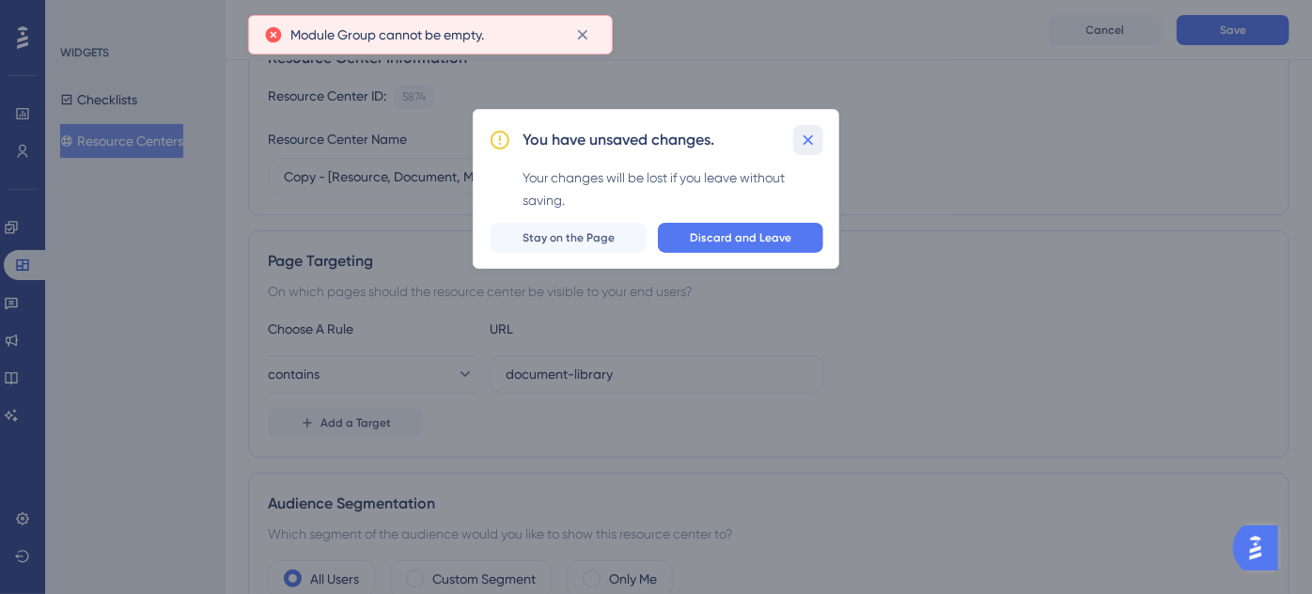
click at [809, 142] on icon at bounding box center [808, 140] width 19 height 19
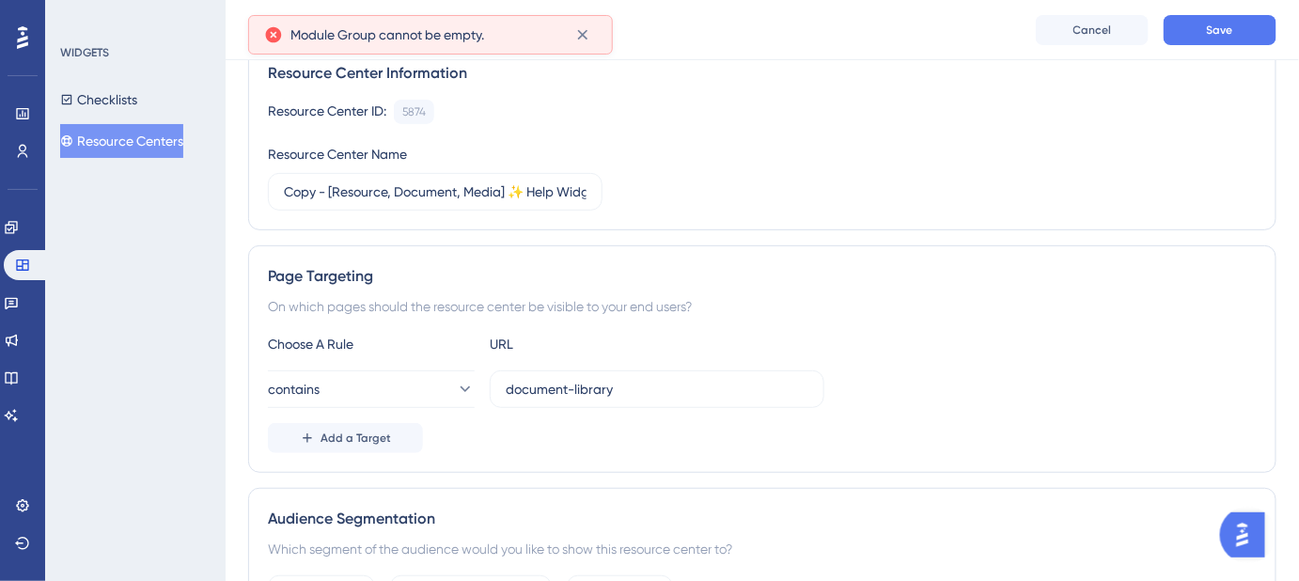
scroll to position [0, 0]
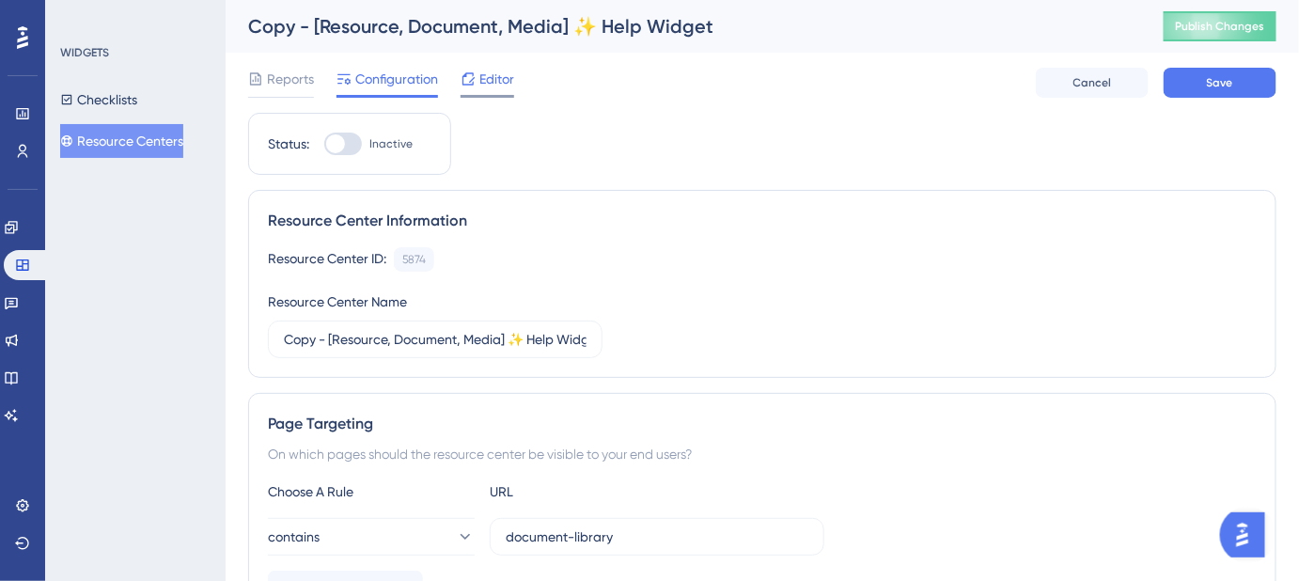
click at [499, 87] on span "Editor" at bounding box center [496, 79] width 35 height 23
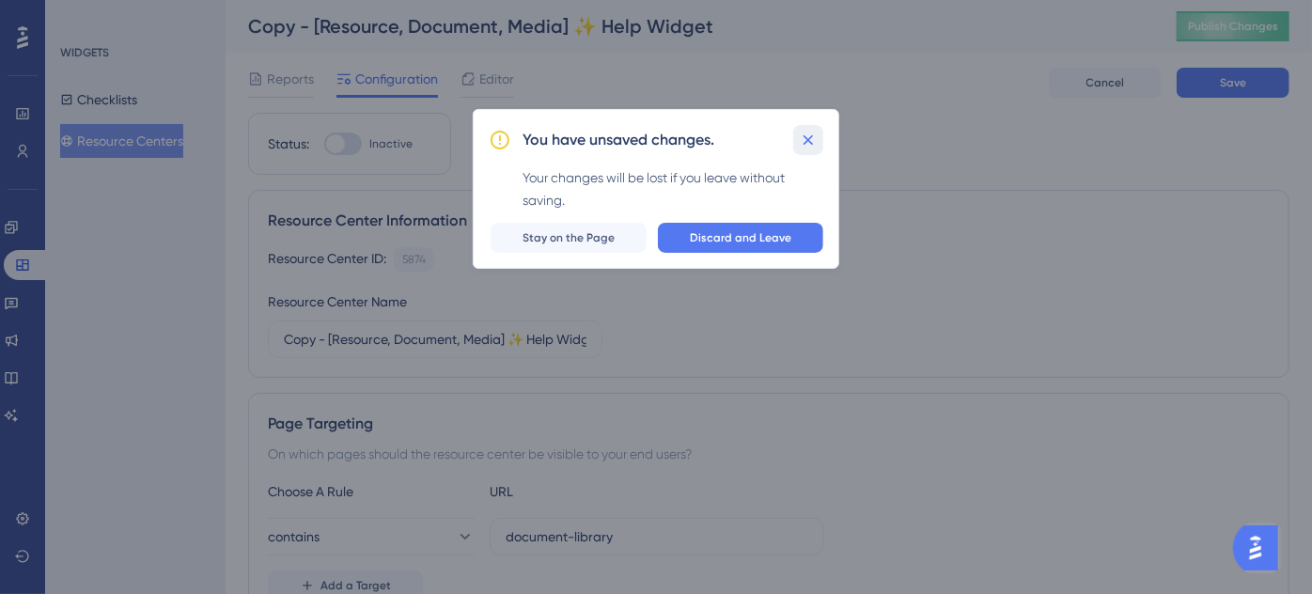
click at [809, 139] on icon at bounding box center [808, 140] width 19 height 19
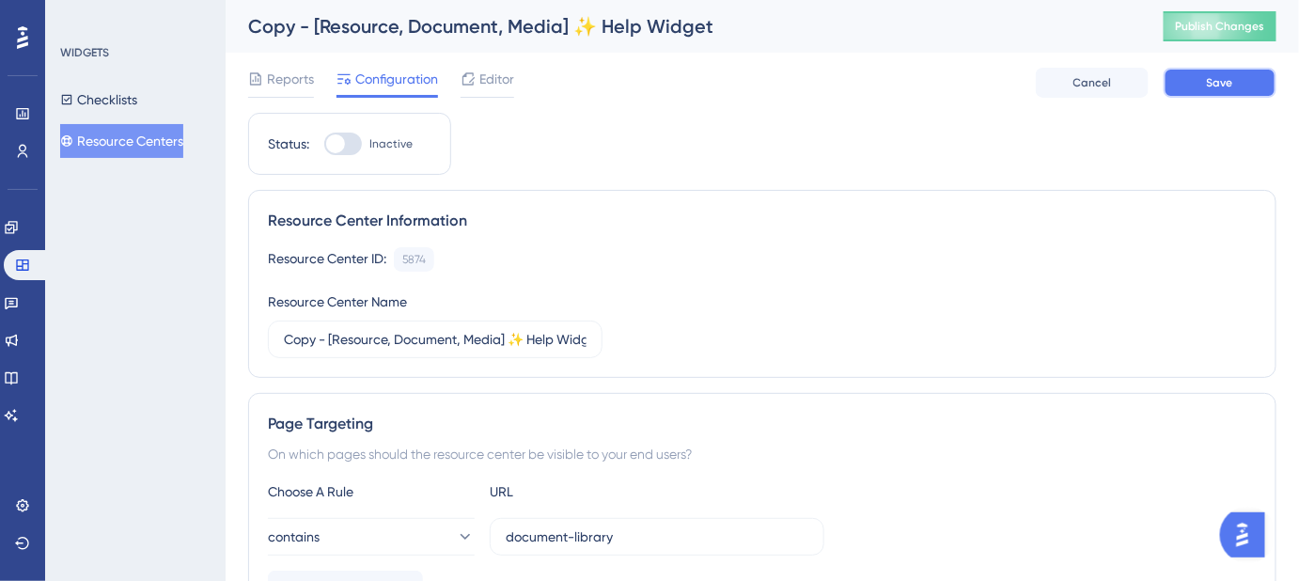
click at [1215, 89] on span "Save" at bounding box center [1220, 82] width 26 height 15
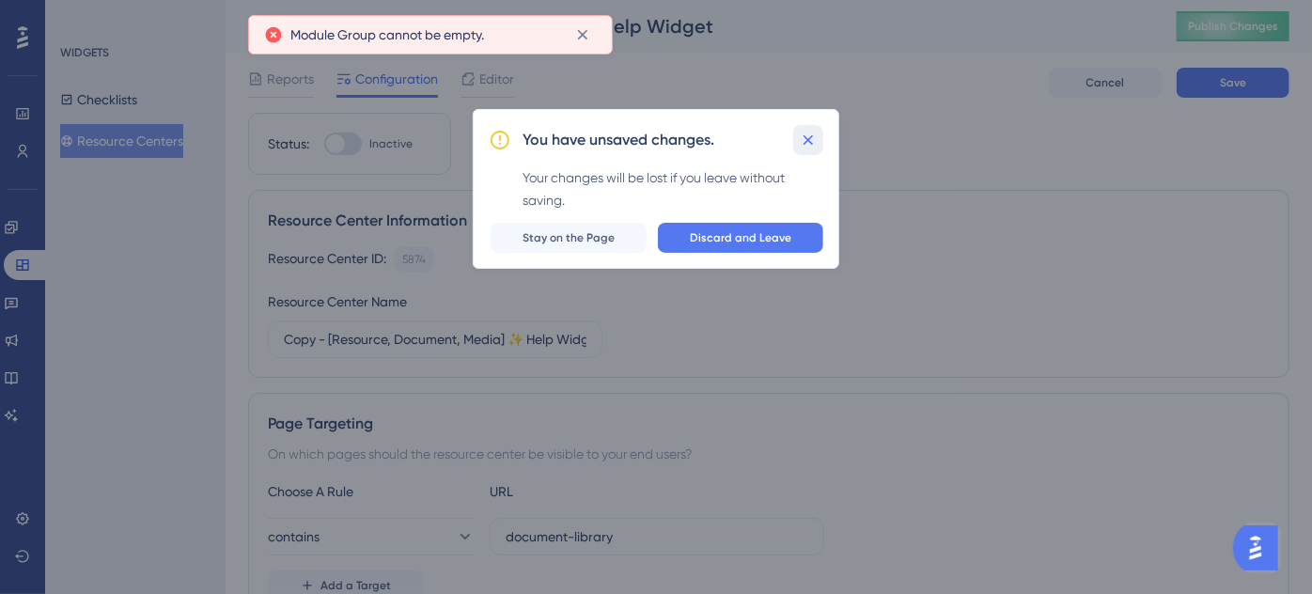
click at [809, 141] on icon at bounding box center [809, 140] width 10 height 10
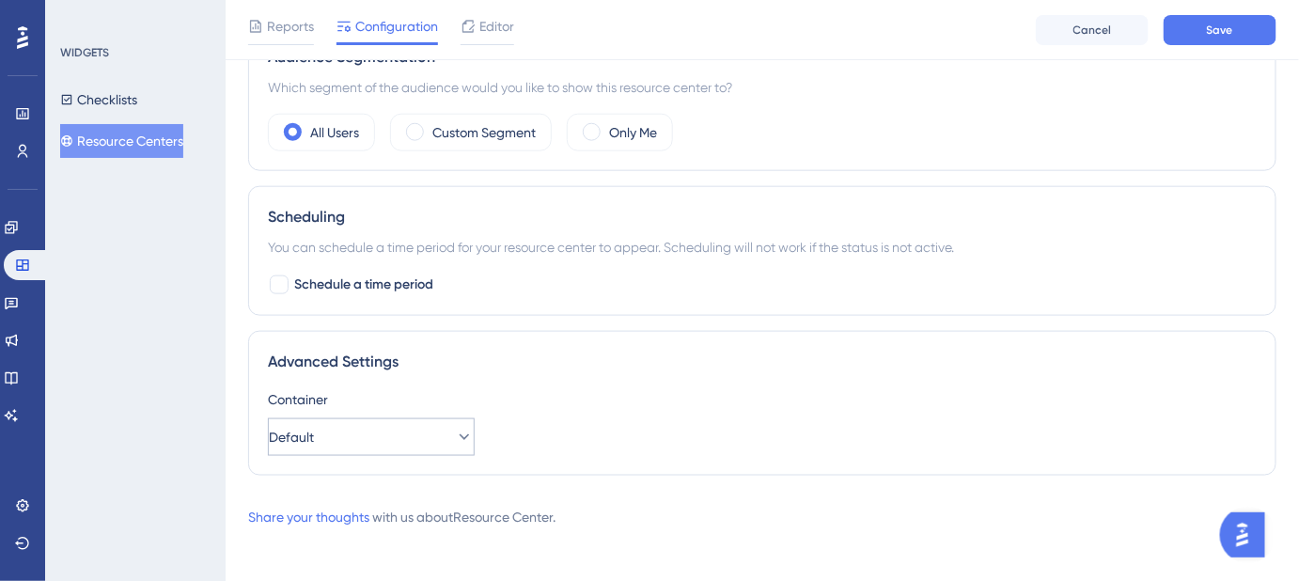
scroll to position [620, 0]
click at [455, 431] on icon at bounding box center [464, 434] width 19 height 19
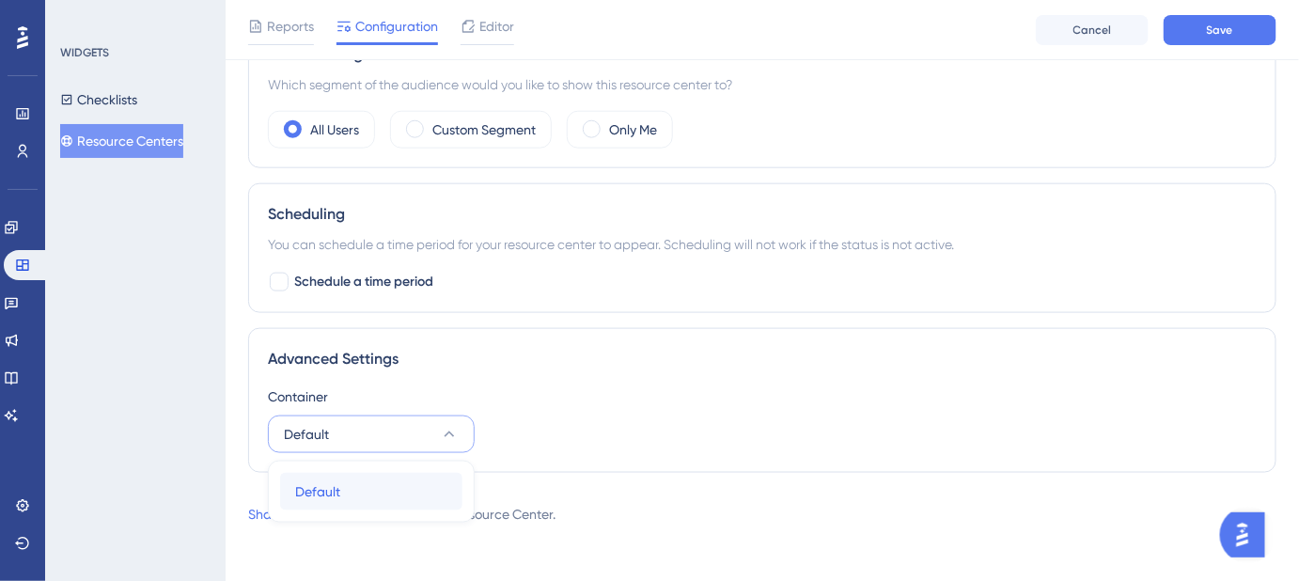
click at [361, 476] on div "Default Default" at bounding box center [371, 492] width 152 height 38
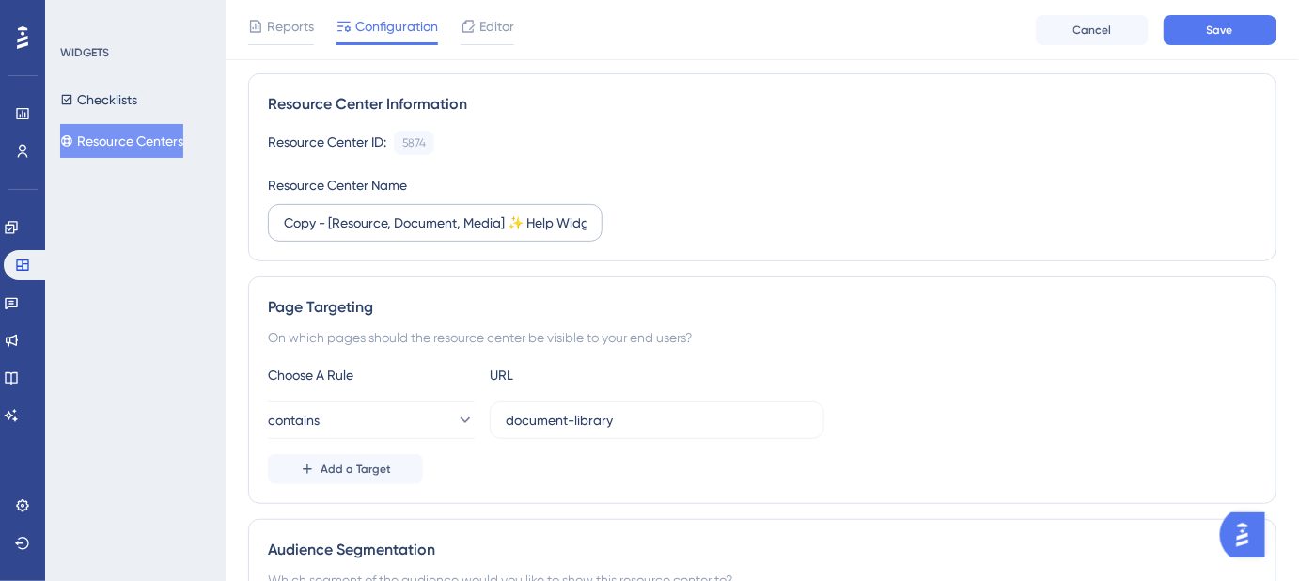
scroll to position [22, 0]
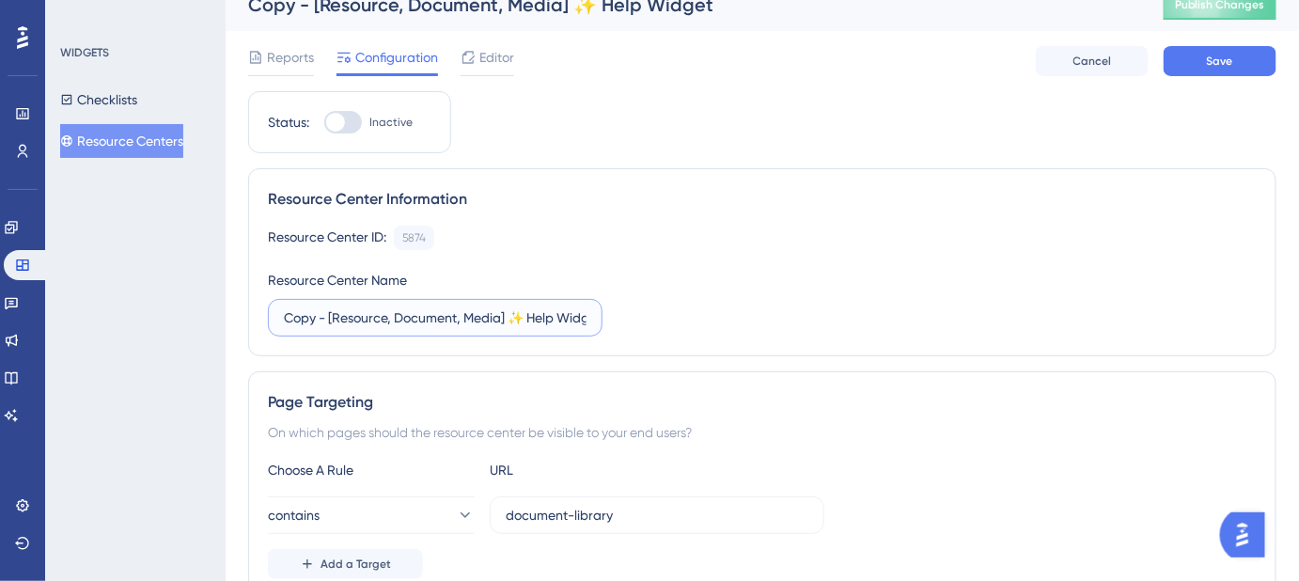
drag, startPoint x: 393, startPoint y: 315, endPoint x: 329, endPoint y: 315, distance: 63.9
click at [329, 315] on input "Copy - [Resource, Document, Media] ✨ Help Widget" at bounding box center [435, 317] width 303 height 21
click at [427, 311] on input "Copy - [Document, Media] ✨ Help Widget" at bounding box center [435, 317] width 303 height 21
type input "Copy - [Document] ✨ Help Widget"
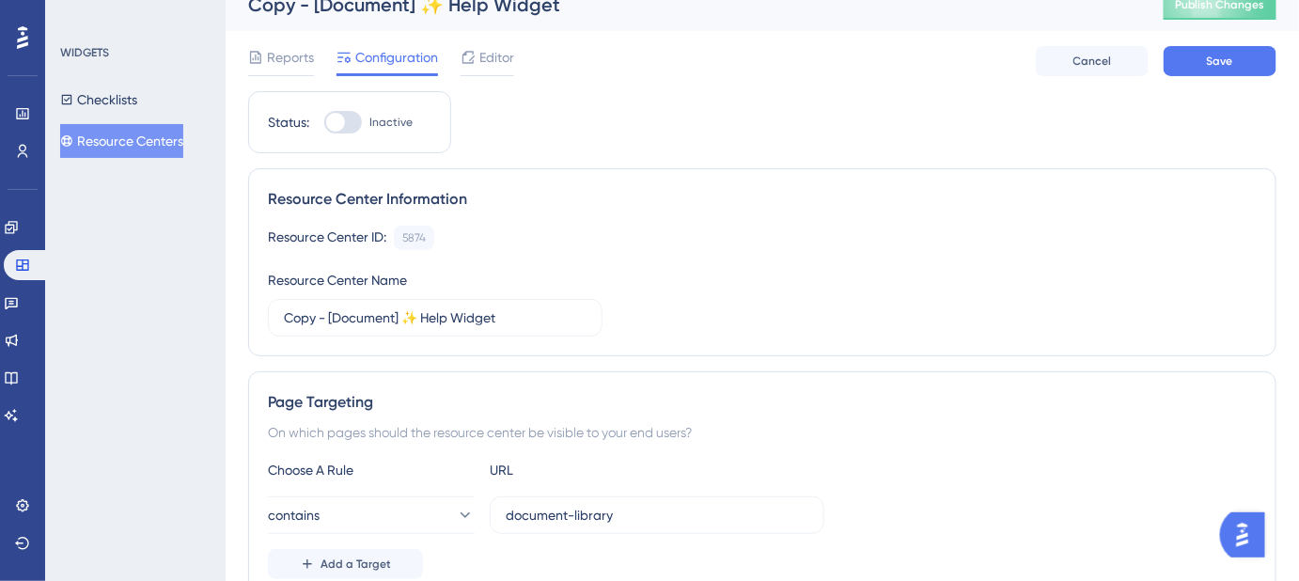
click at [684, 274] on div "Resource Center ID: 5874 Copy Resource Center Name Copy - [Document] ✨ Help Wid…" at bounding box center [762, 281] width 989 height 111
click at [1191, 70] on button "Save" at bounding box center [1220, 61] width 113 height 30
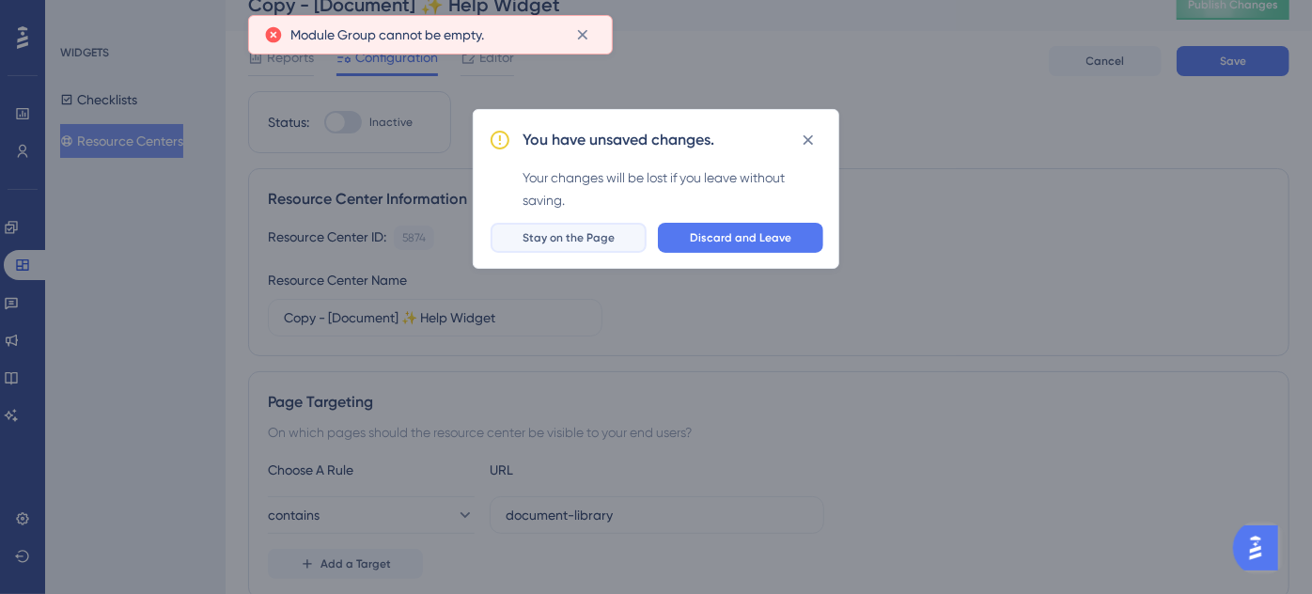
click at [585, 235] on span "Stay on the Page" at bounding box center [569, 237] width 92 height 15
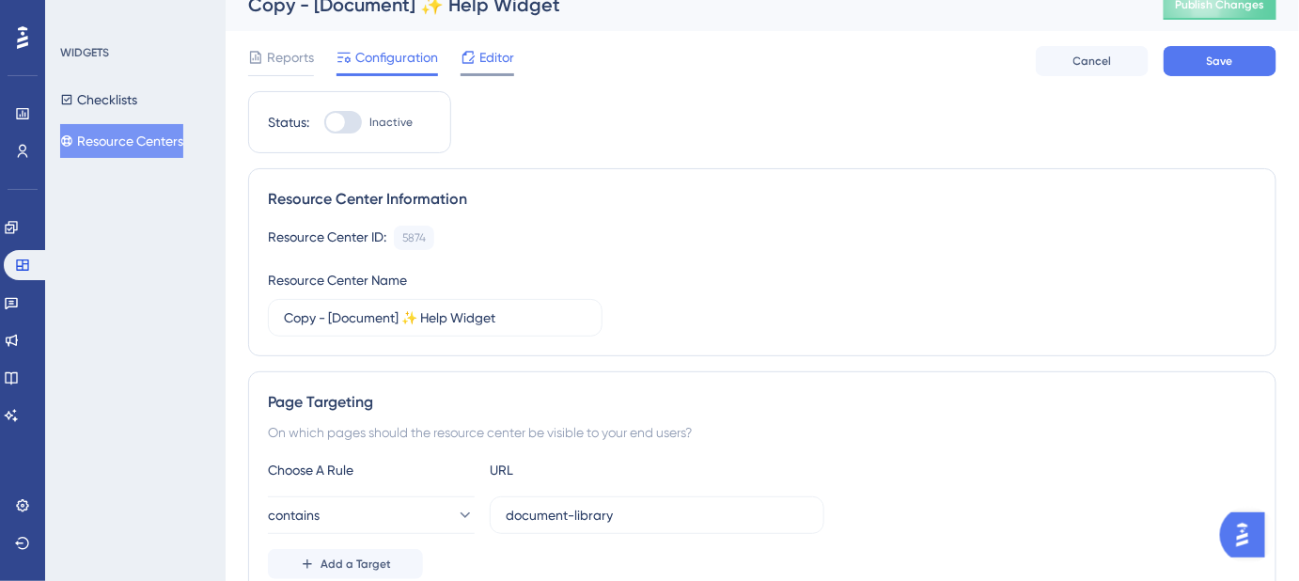
click at [490, 62] on span "Editor" at bounding box center [496, 57] width 35 height 23
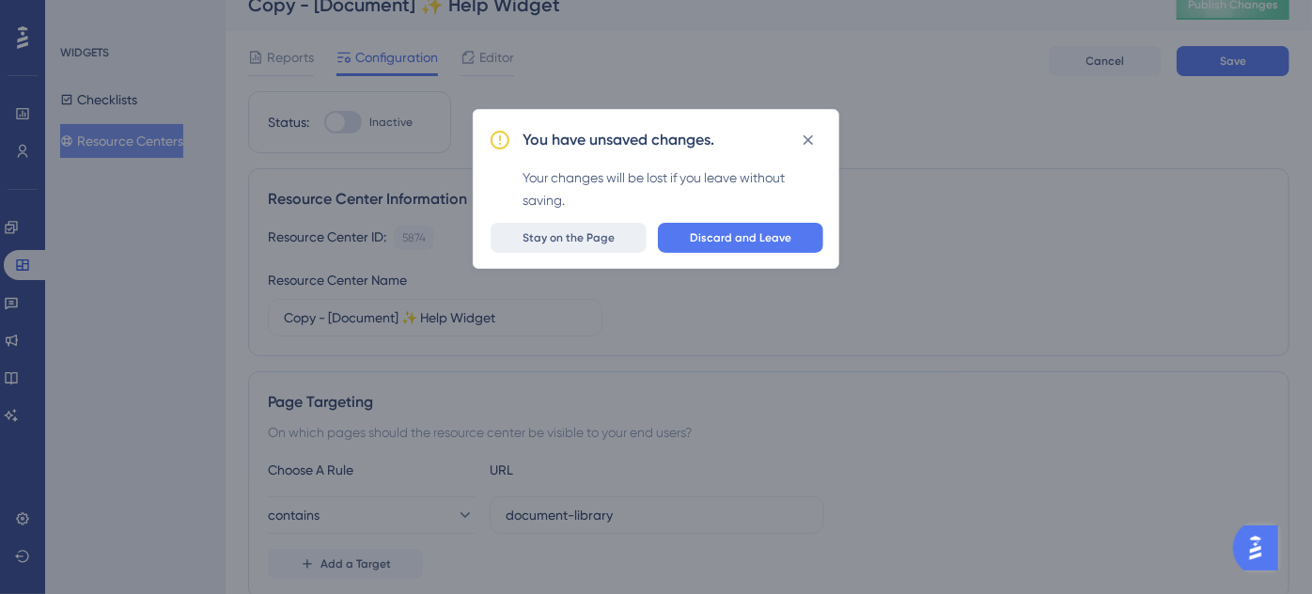
click at [572, 244] on span "Stay on the Page" at bounding box center [569, 237] width 92 height 15
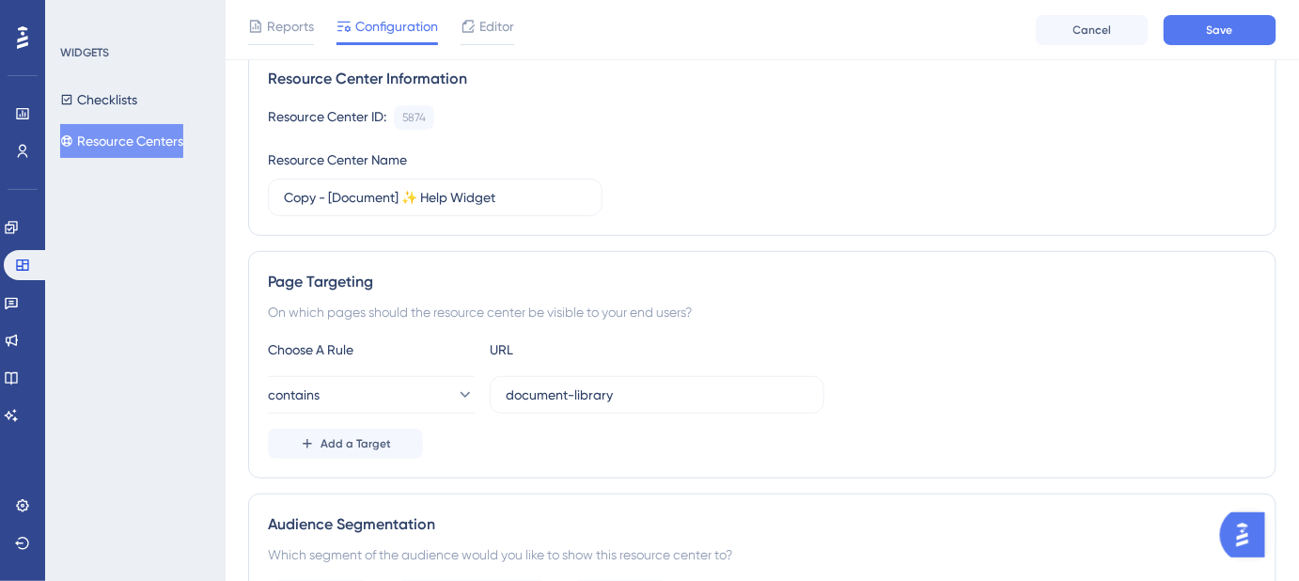
scroll to position [193, 0]
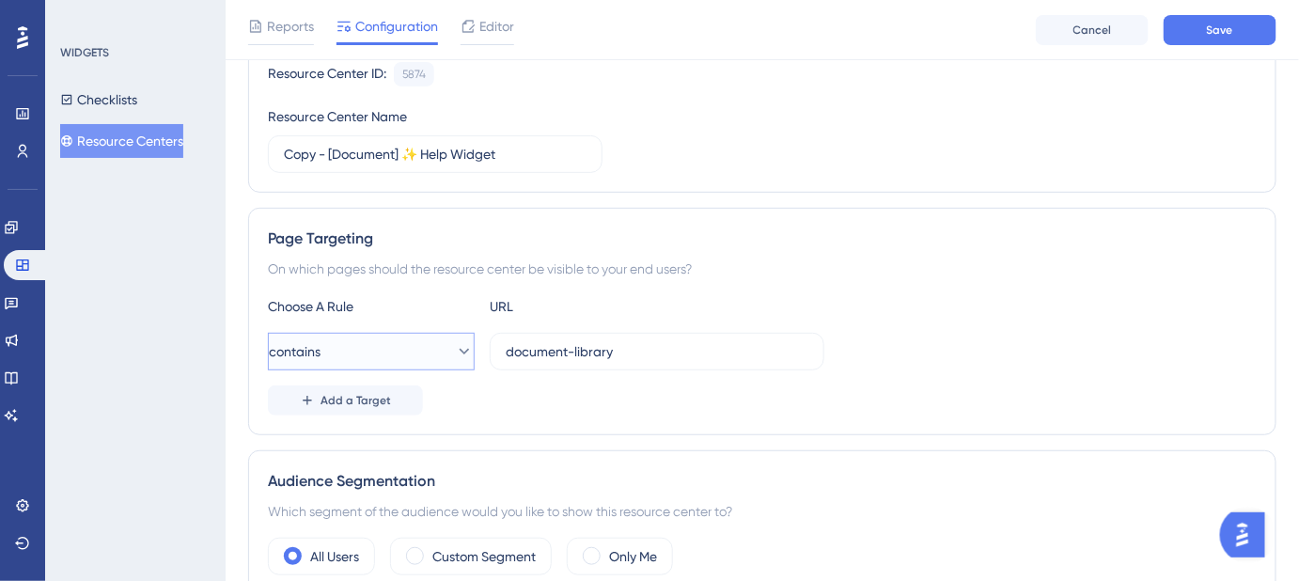
click at [455, 357] on icon at bounding box center [464, 351] width 19 height 19
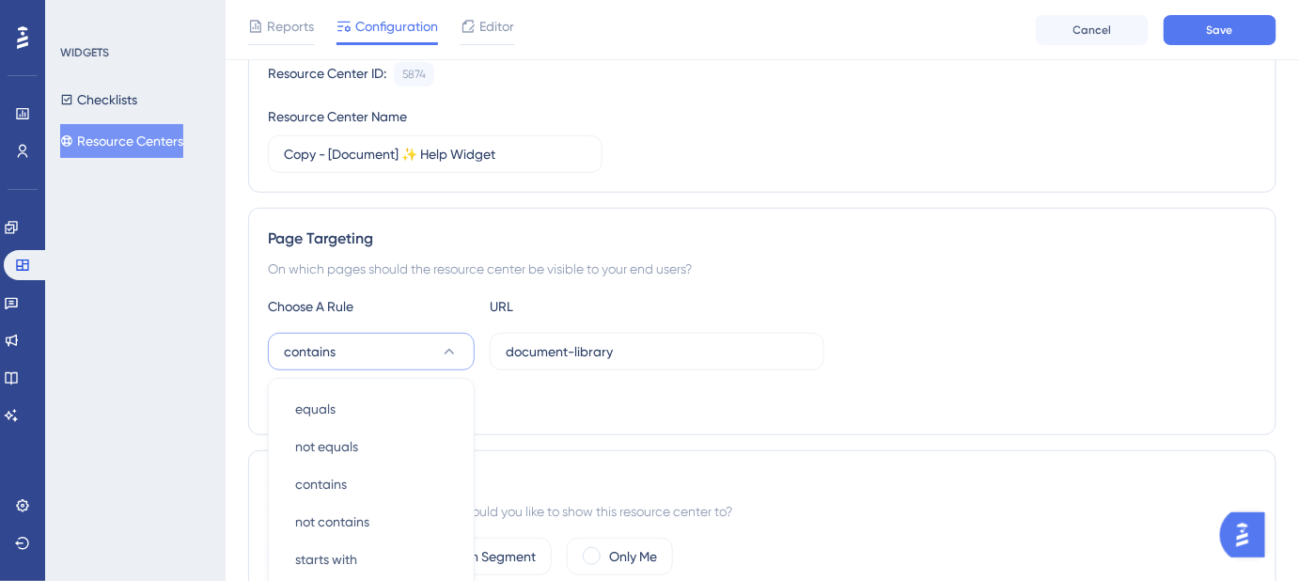
scroll to position [421, 0]
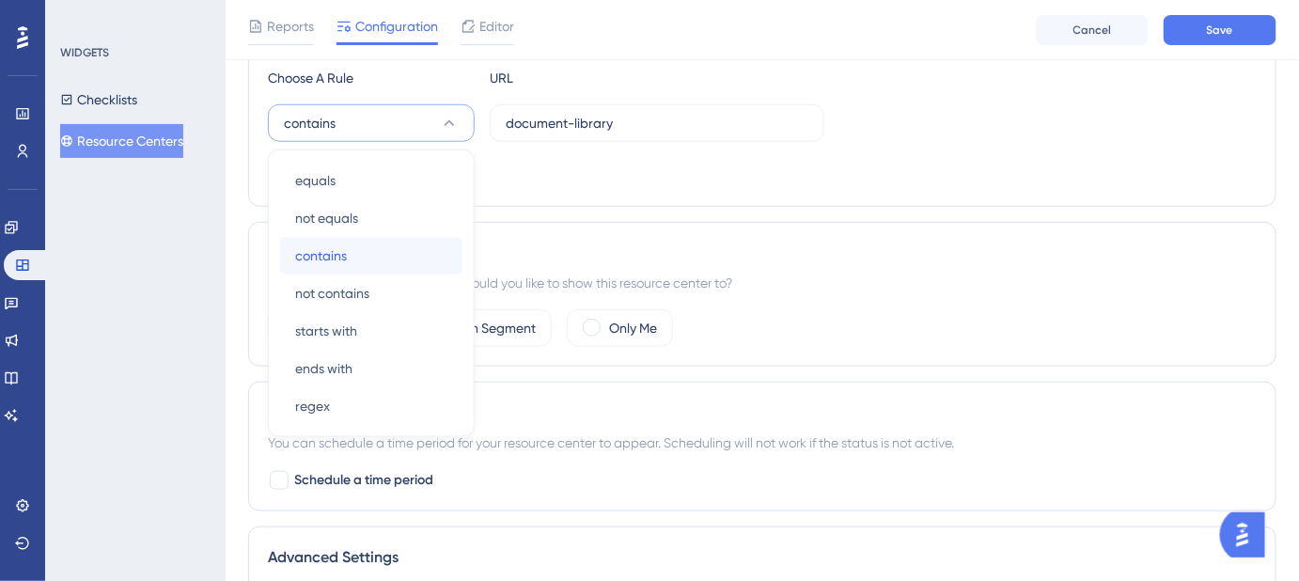
click at [314, 256] on span "contains" at bounding box center [321, 255] width 52 height 23
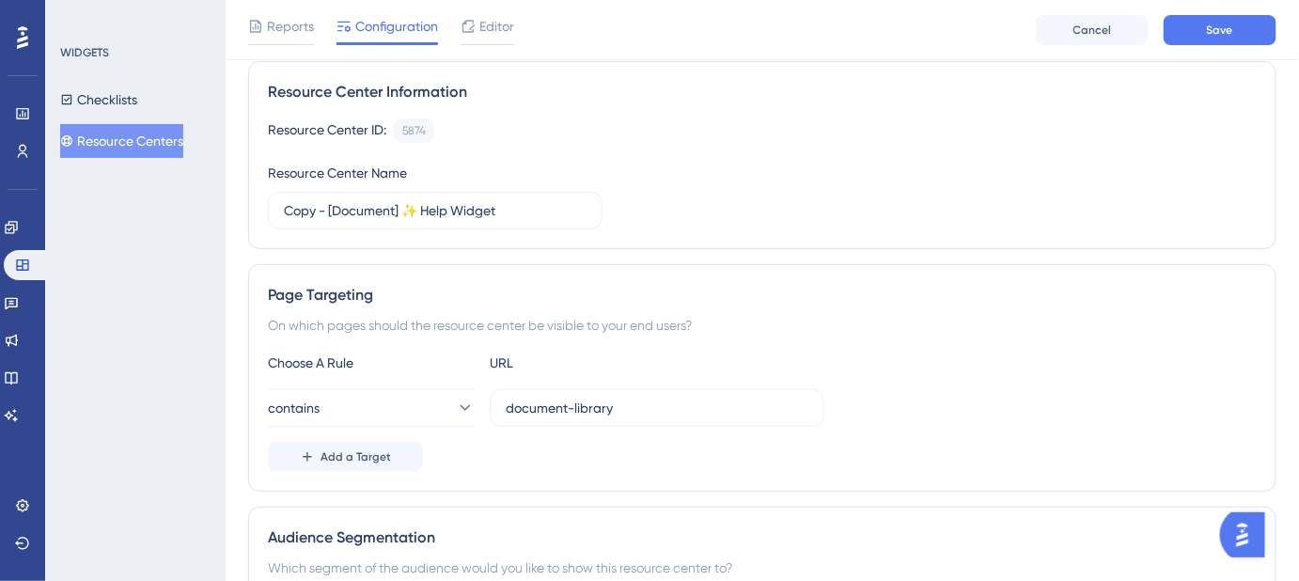
scroll to position [107, 0]
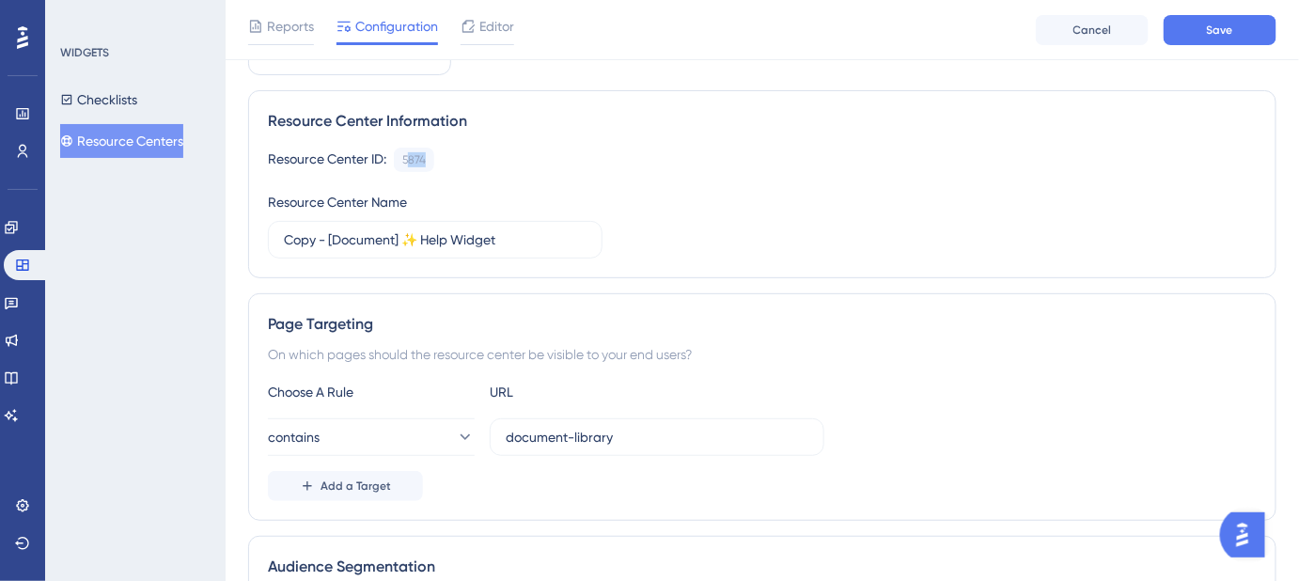
drag, startPoint x: 411, startPoint y: 157, endPoint x: 456, endPoint y: 151, distance: 45.5
click at [456, 151] on div "Resource Center ID: 5874 Copy" at bounding box center [762, 160] width 989 height 24
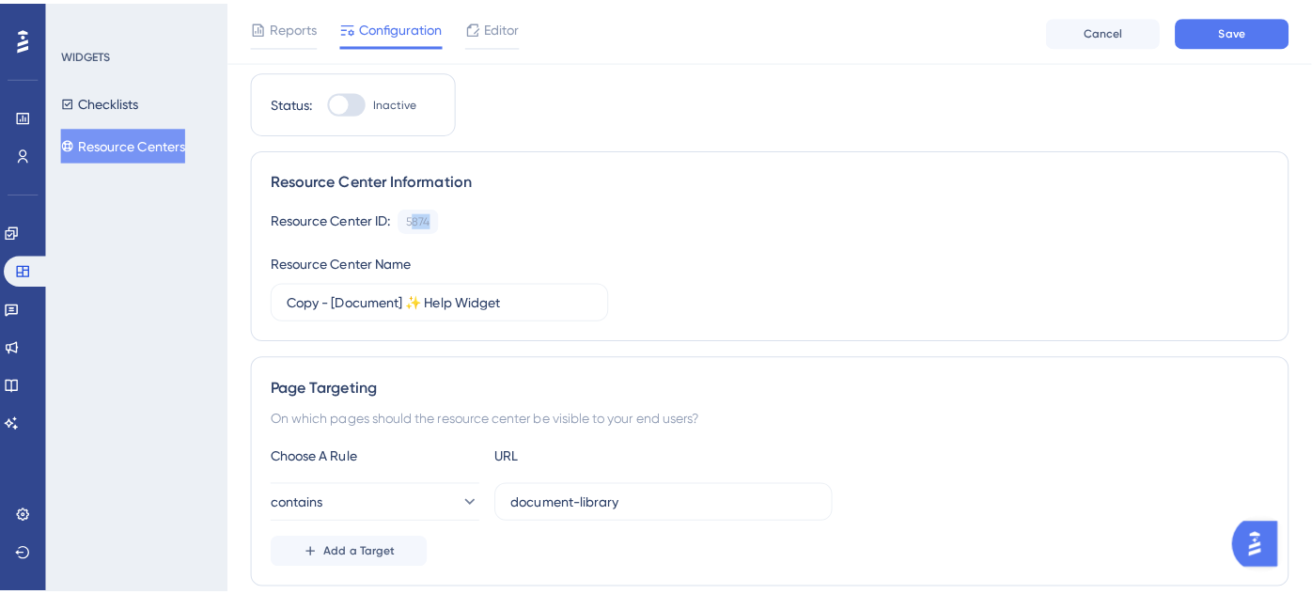
scroll to position [22, 0]
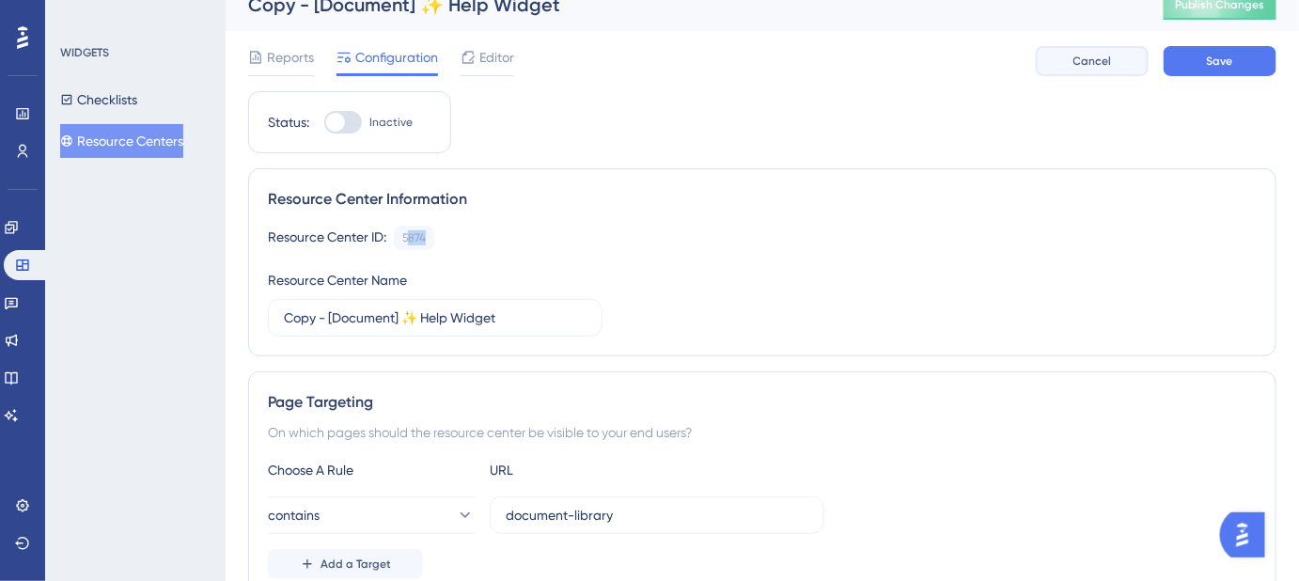
click at [1100, 64] on span "Cancel" at bounding box center [1093, 61] width 39 height 15
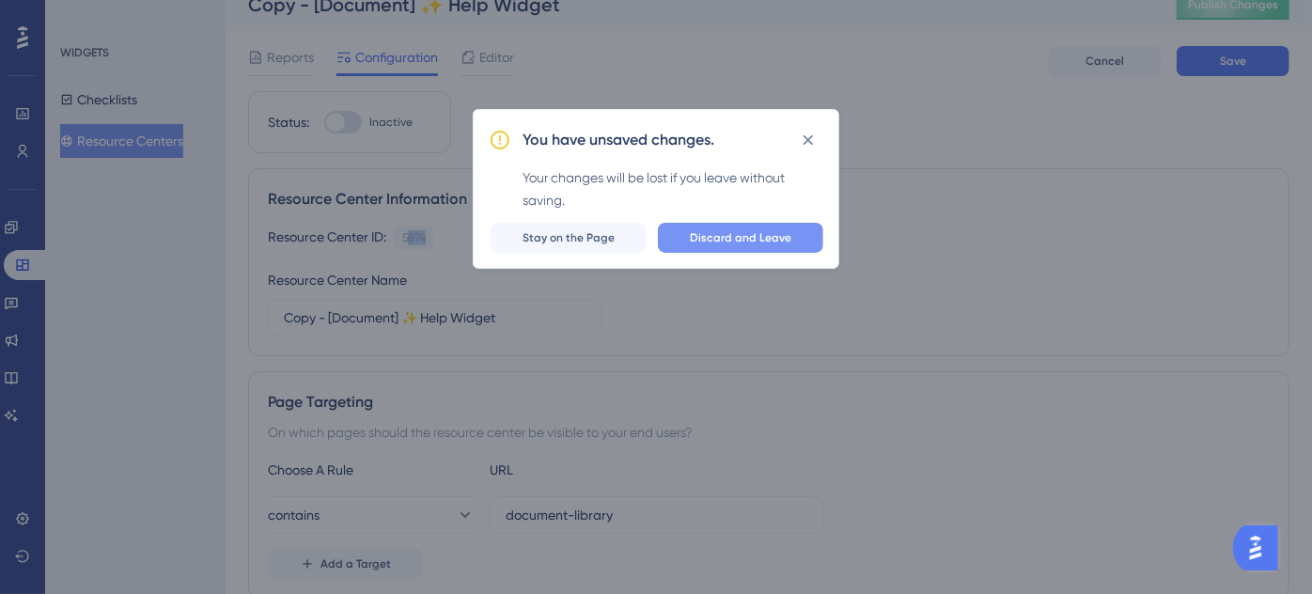
click at [759, 233] on span "Discard and Leave" at bounding box center [741, 237] width 102 height 15
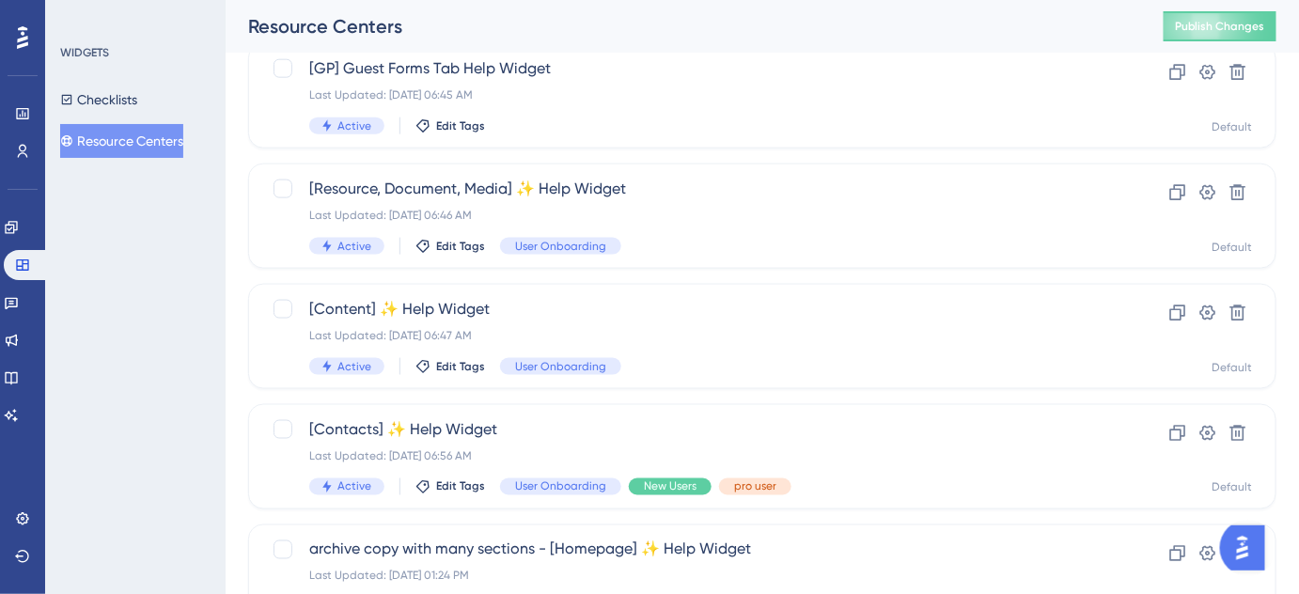
scroll to position [865, 0]
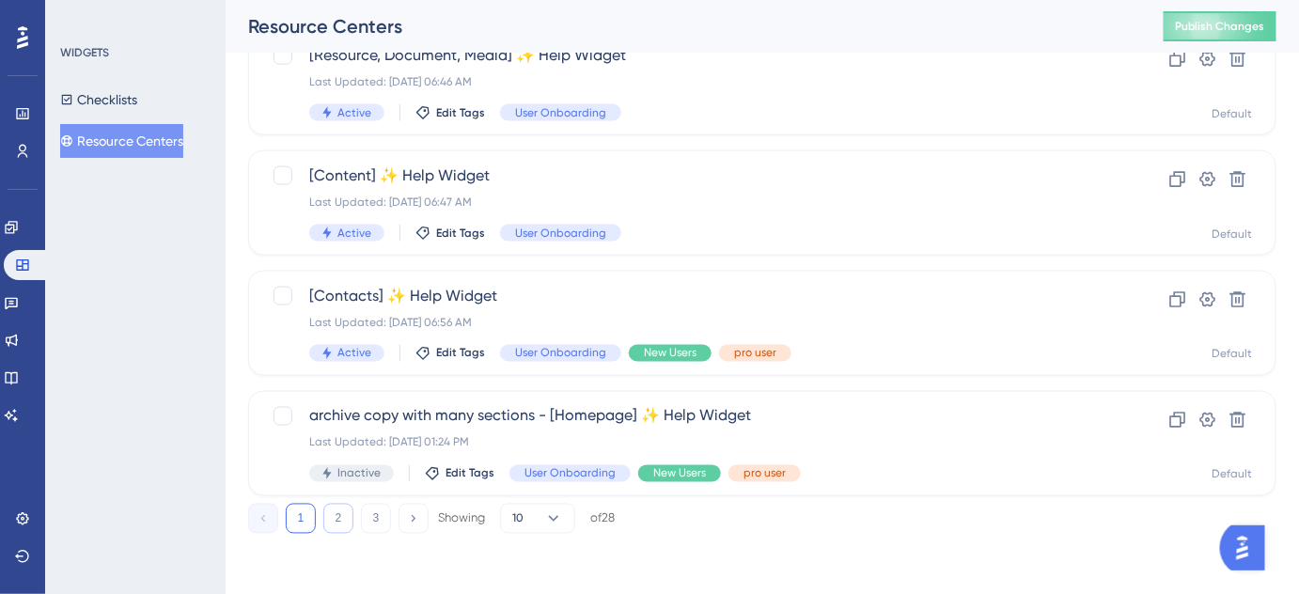
click at [332, 521] on button "2" at bounding box center [338, 519] width 30 height 30
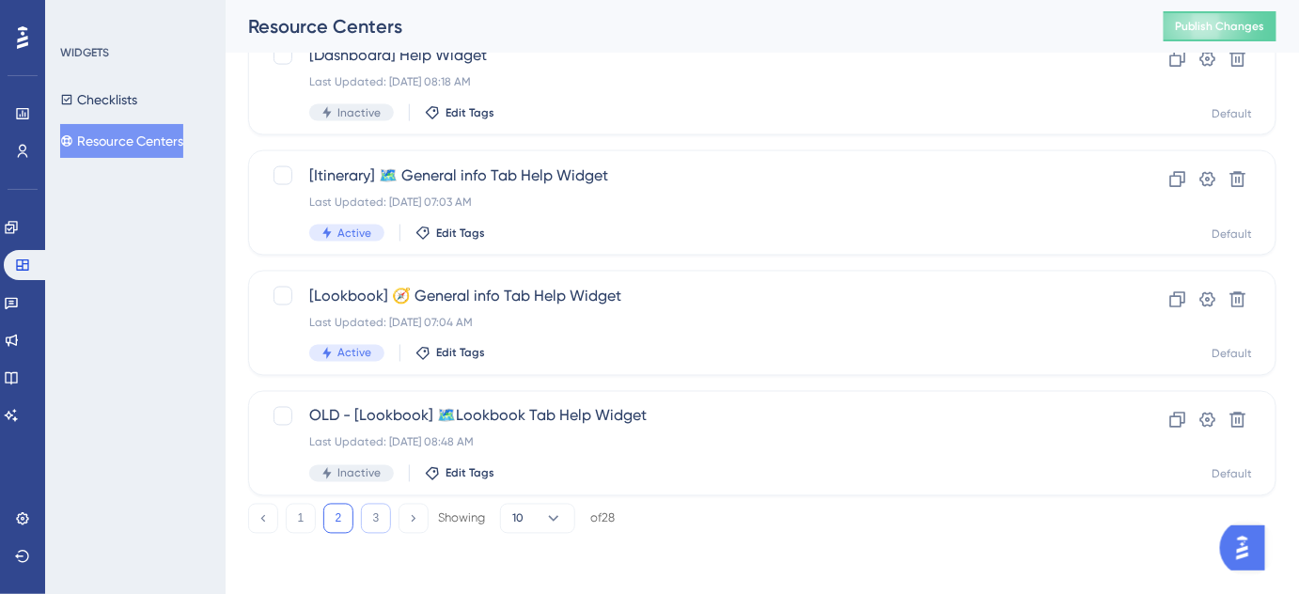
click at [380, 515] on button "3" at bounding box center [376, 519] width 30 height 30
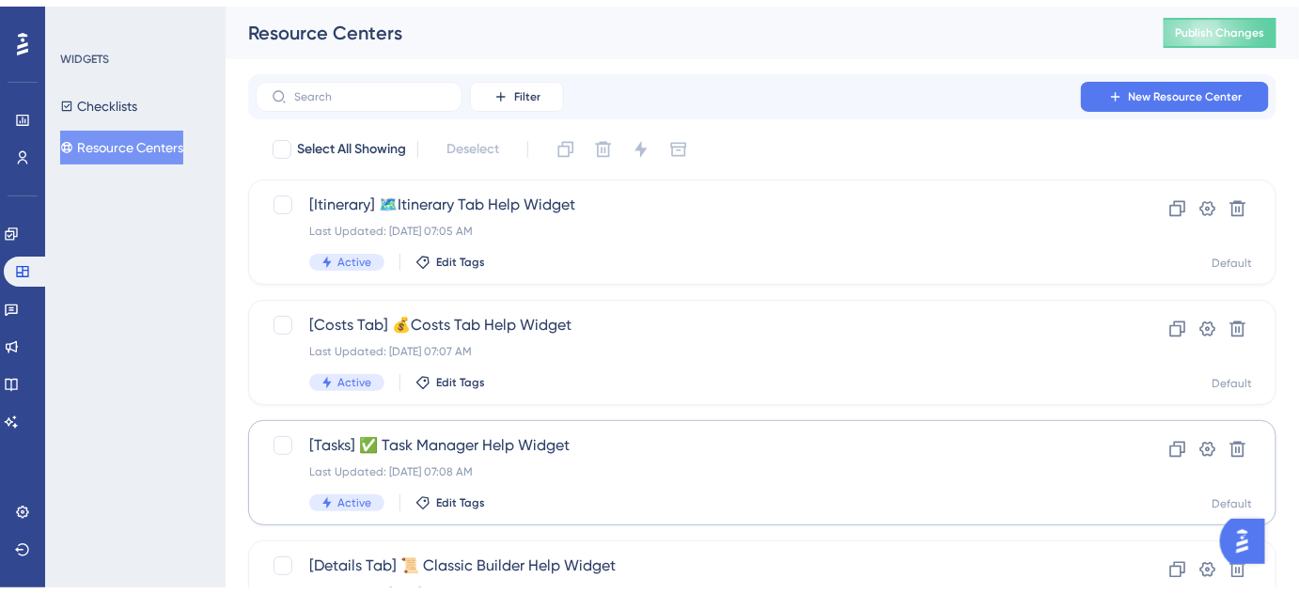
scroll to position [624, 0]
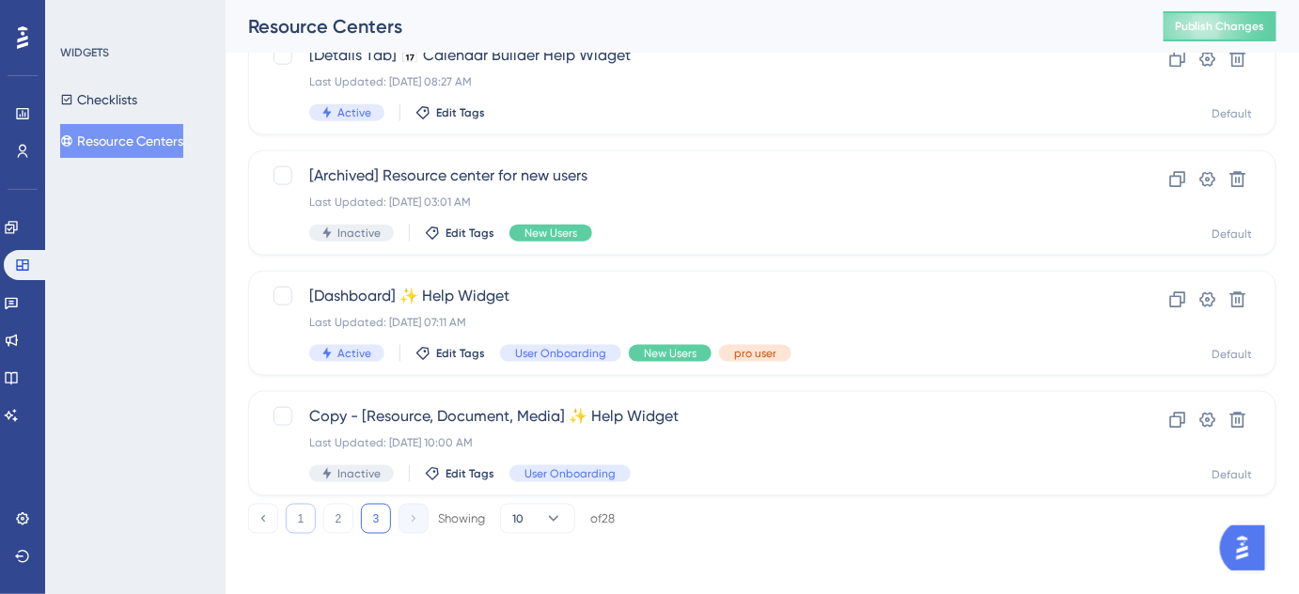
click at [303, 514] on button "1" at bounding box center [301, 519] width 30 height 30
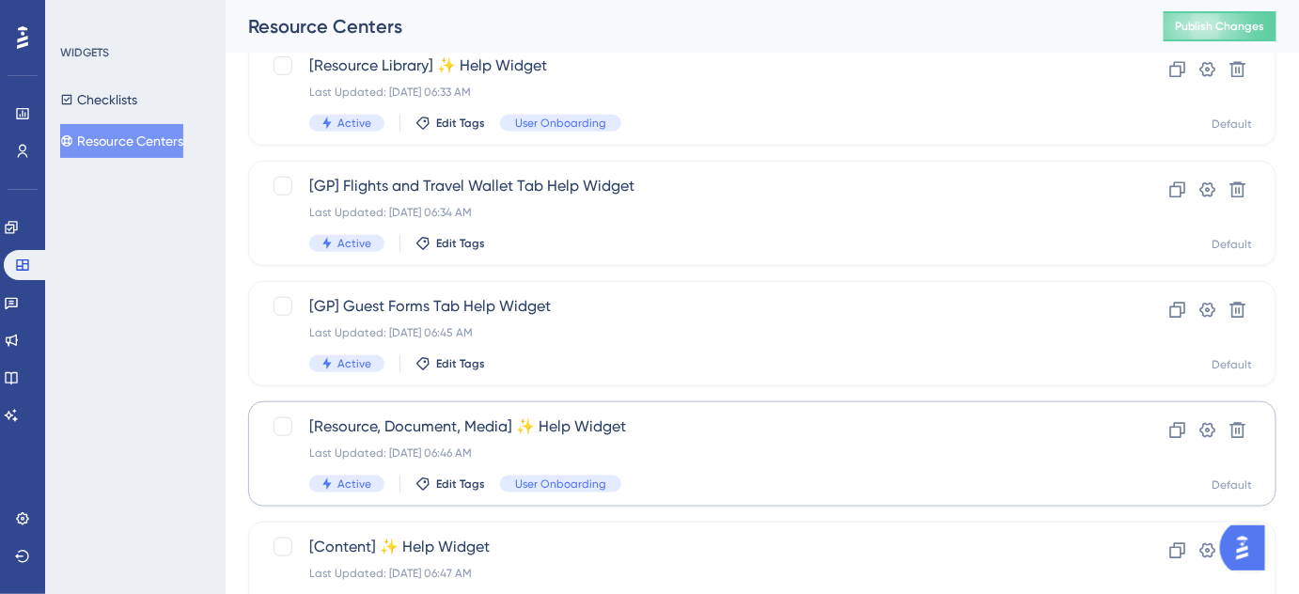
scroll to position [512, 0]
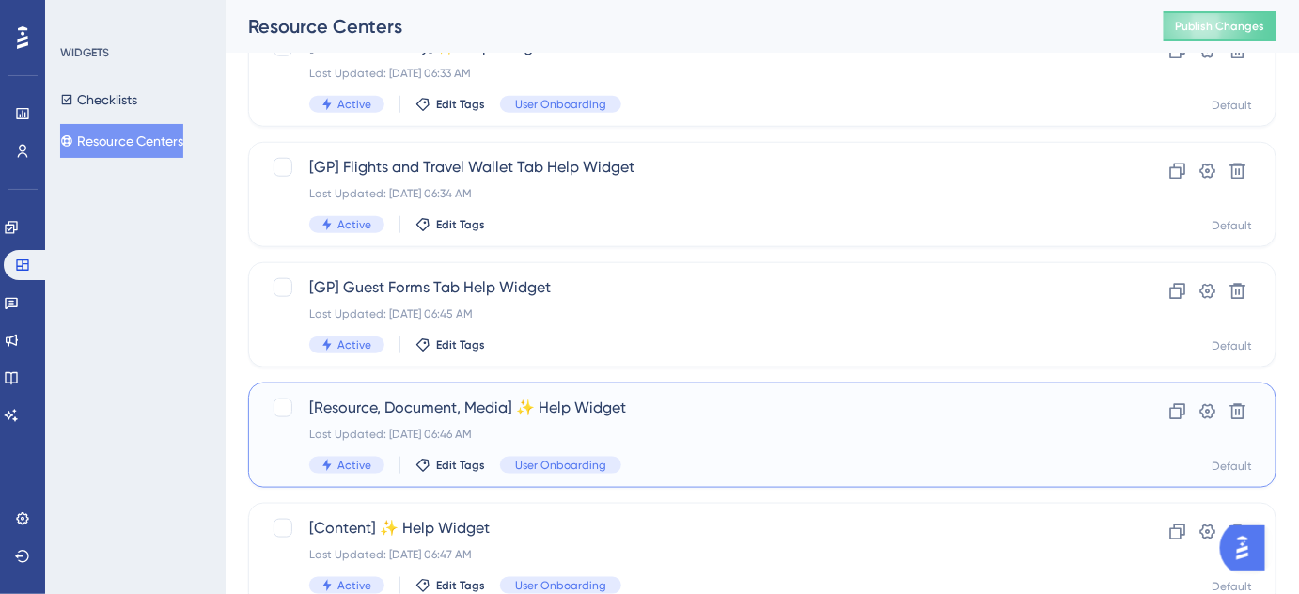
click at [481, 405] on span "[Resource, Document, Media] ✨ Help Widget" at bounding box center [687, 408] width 756 height 23
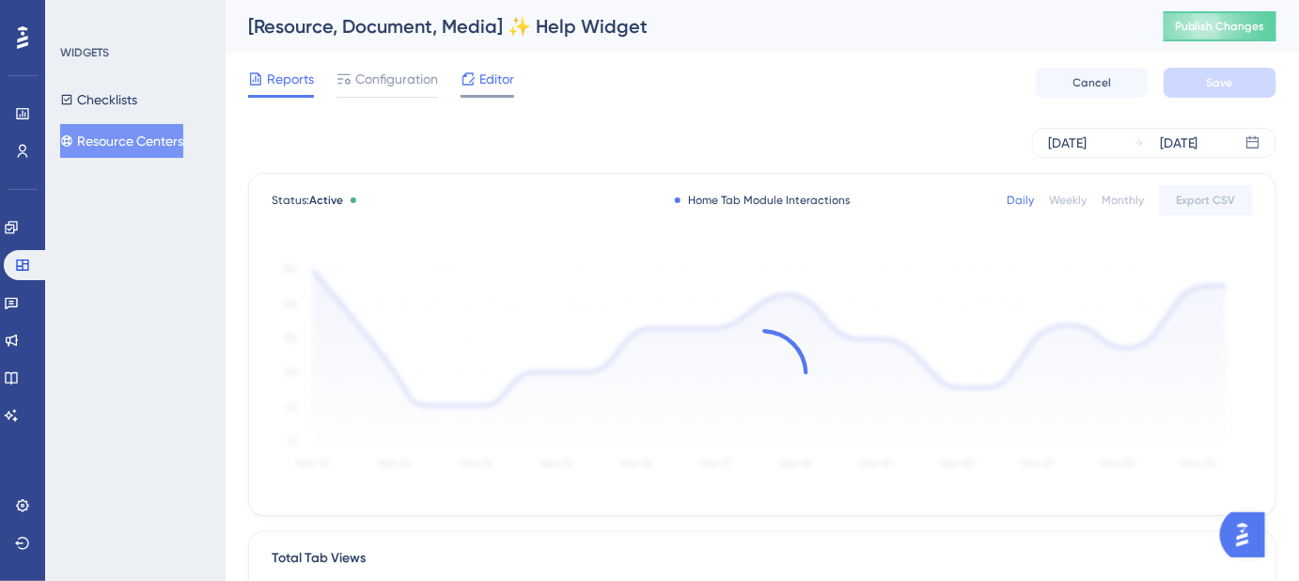
click at [495, 92] on div "Editor" at bounding box center [488, 83] width 54 height 30
click at [380, 65] on div "Reports Configuration Editor Cancel Save" at bounding box center [762, 83] width 1029 height 60
click at [383, 77] on span "Configuration" at bounding box center [396, 79] width 83 height 23
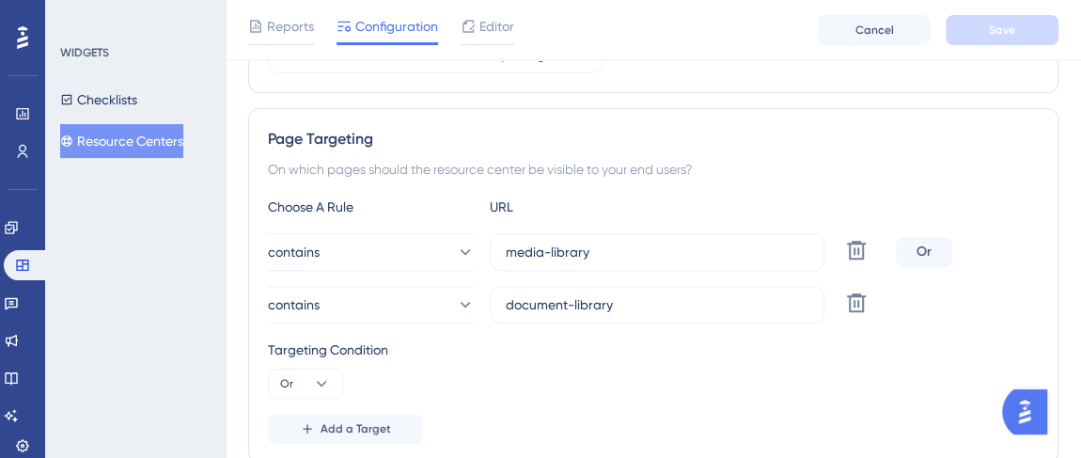
scroll to position [256, 0]
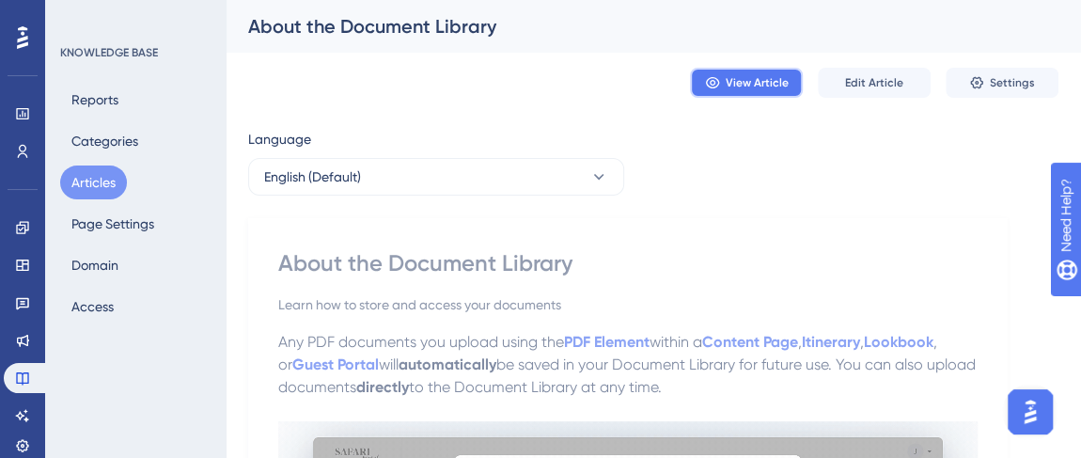
click at [767, 81] on span "View Article" at bounding box center [757, 82] width 63 height 15
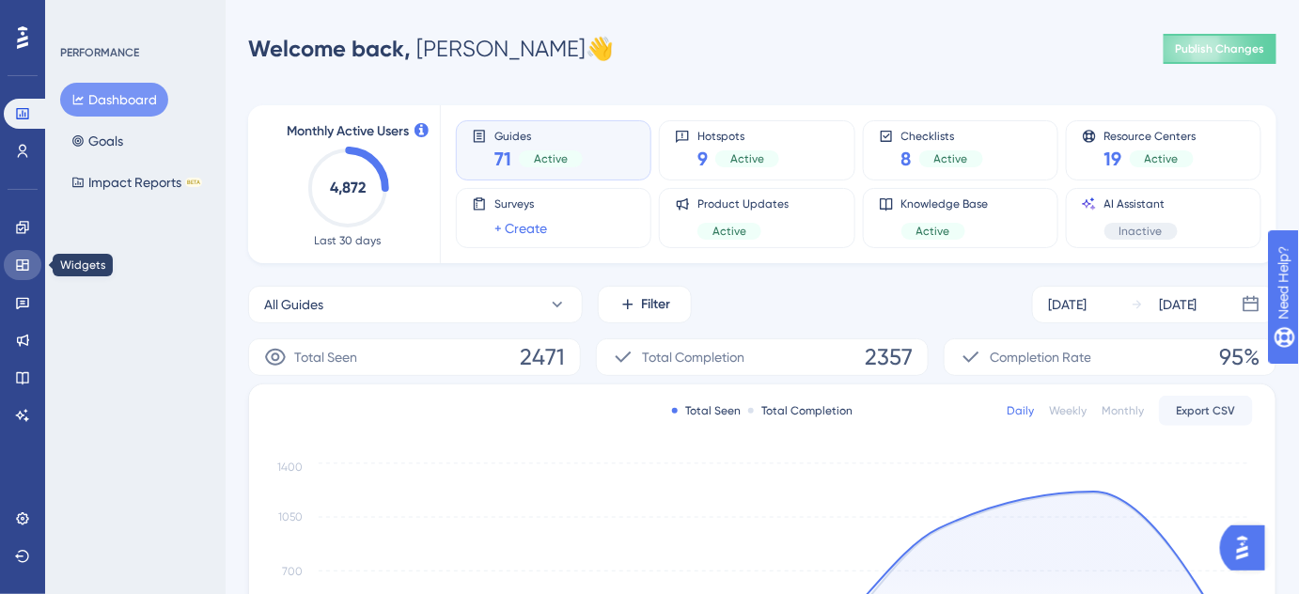
click at [23, 267] on icon at bounding box center [22, 265] width 15 height 15
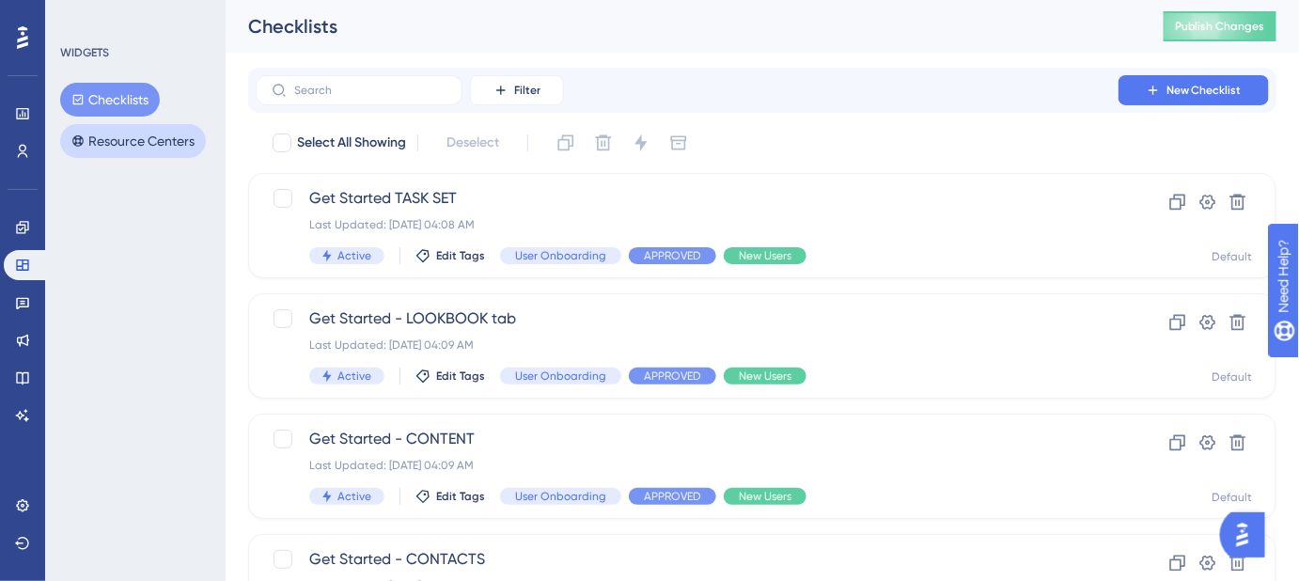
click at [121, 146] on button "Resource Centers" at bounding box center [133, 141] width 146 height 34
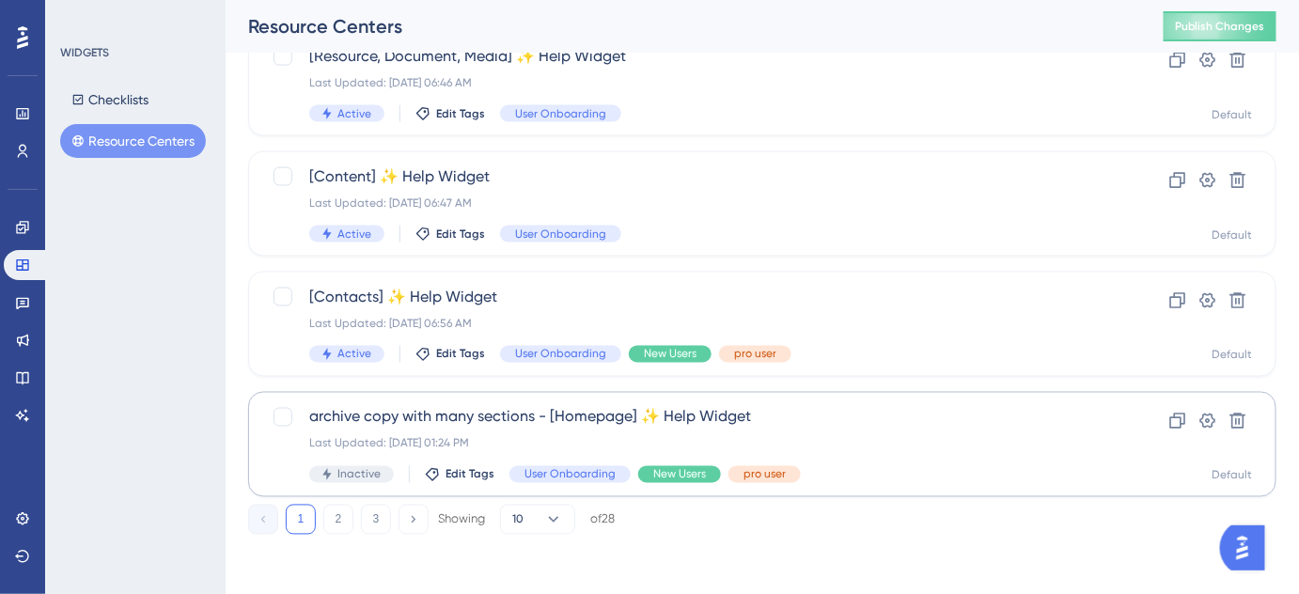
scroll to position [865, 0]
click at [377, 520] on button "3" at bounding box center [376, 519] width 30 height 30
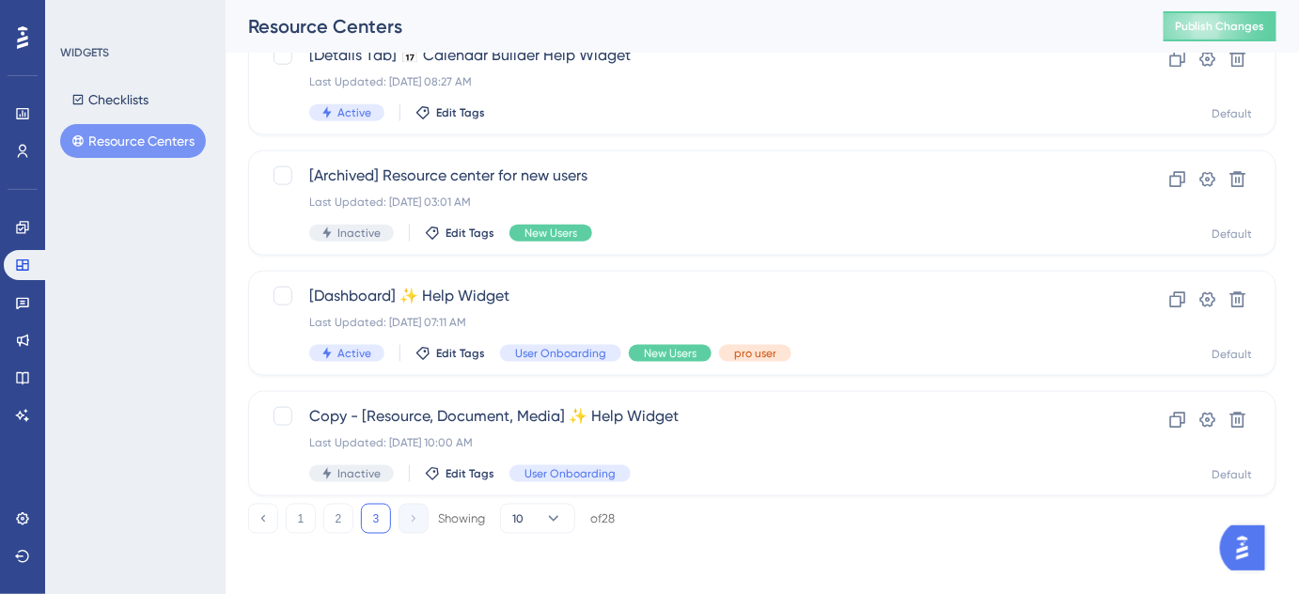
scroll to position [624, 0]
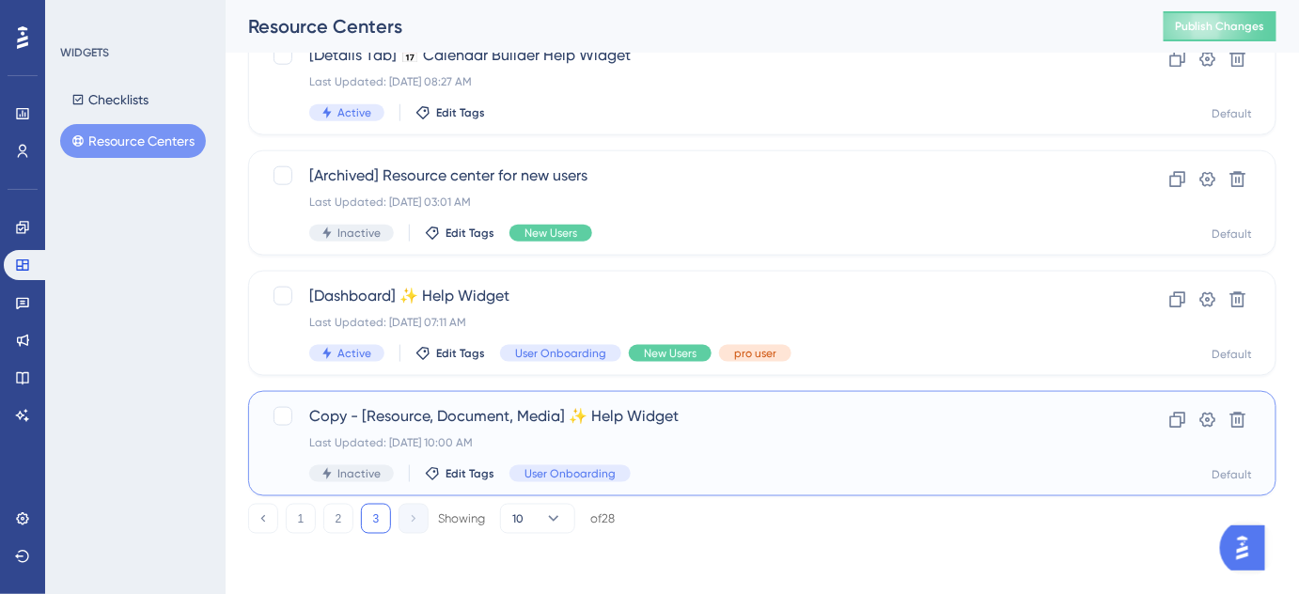
click at [469, 413] on span "Copy - [Resource, Document, Media] ✨ Help Widget" at bounding box center [687, 416] width 756 height 23
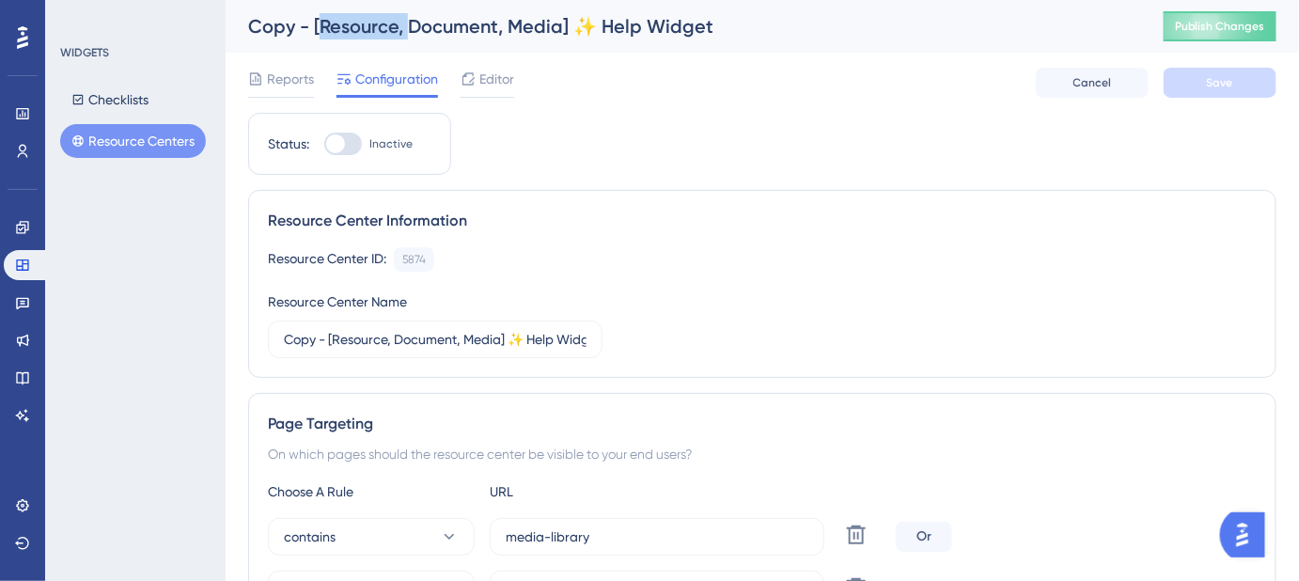
drag, startPoint x: 405, startPoint y: 24, endPoint x: 321, endPoint y: 22, distance: 84.6
click at [321, 22] on div "Copy - [Resource, Document, Media] ✨ Help Widget" at bounding box center [682, 26] width 869 height 26
click at [367, 338] on input "Copy - [Resource, Document, Media] ✨ Help Widget" at bounding box center [435, 339] width 303 height 21
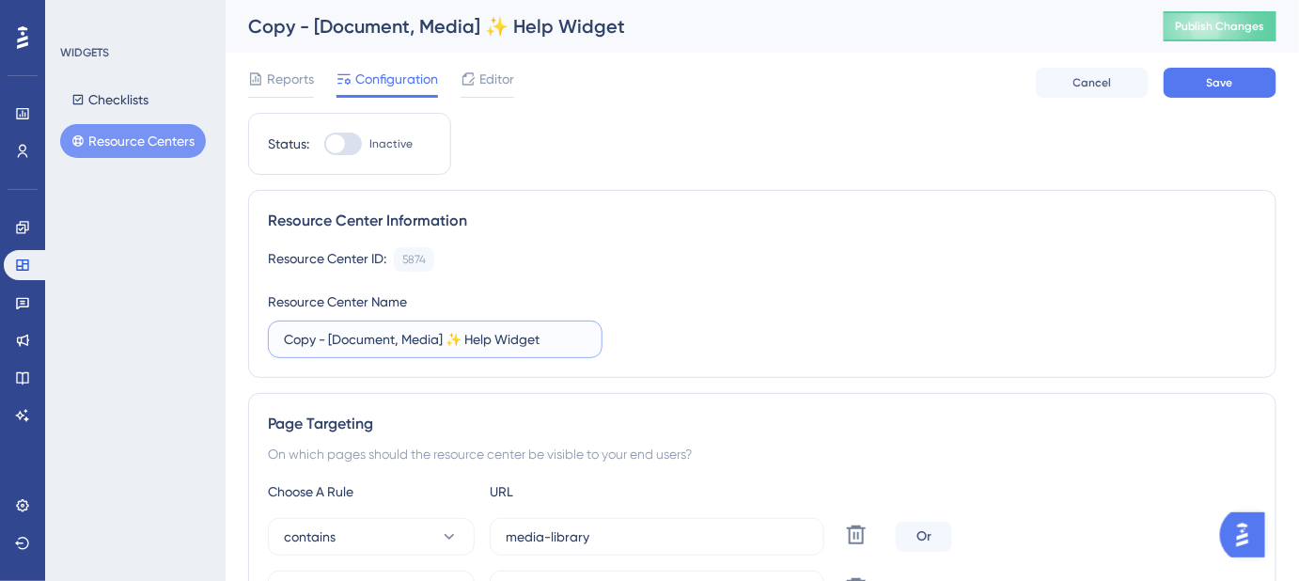
click at [422, 339] on input "Copy - [Document, Media] ✨ Help Widget" at bounding box center [435, 339] width 303 height 21
click at [421, 338] on input "Copy - [Document, Media] ✨ Help Widget" at bounding box center [435, 339] width 303 height 21
drag, startPoint x: 325, startPoint y: 338, endPoint x: 262, endPoint y: 338, distance: 63.0
click at [262, 338] on div "Resource Center Information Resource Center ID: 5874 Copy Resource Center Name …" at bounding box center [762, 284] width 1029 height 188
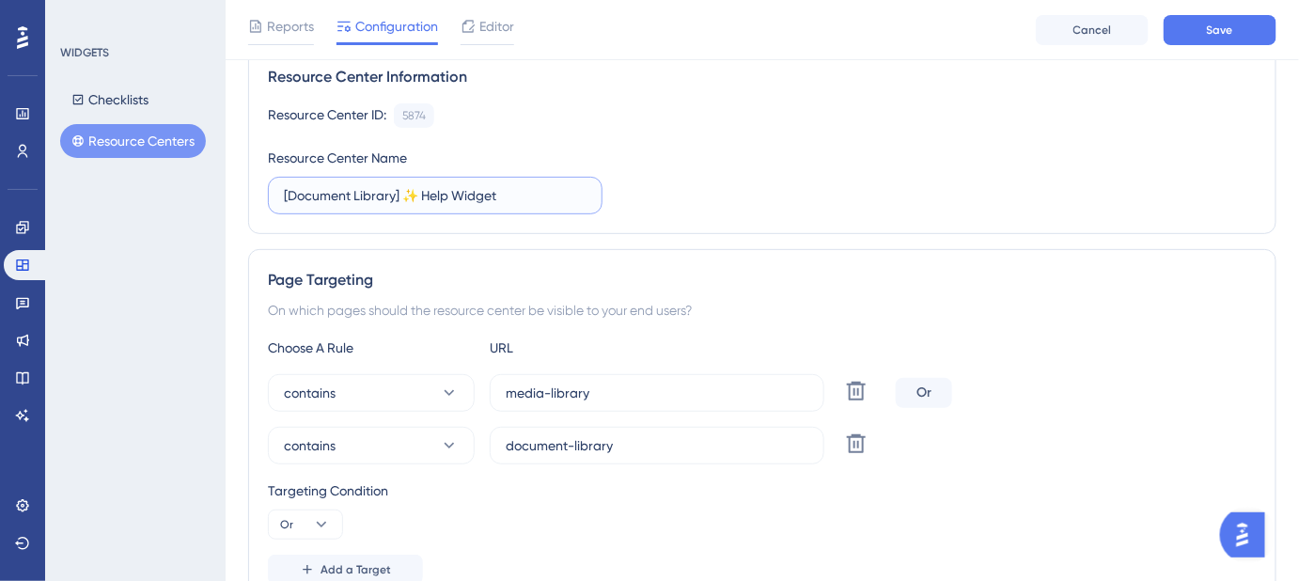
scroll to position [170, 0]
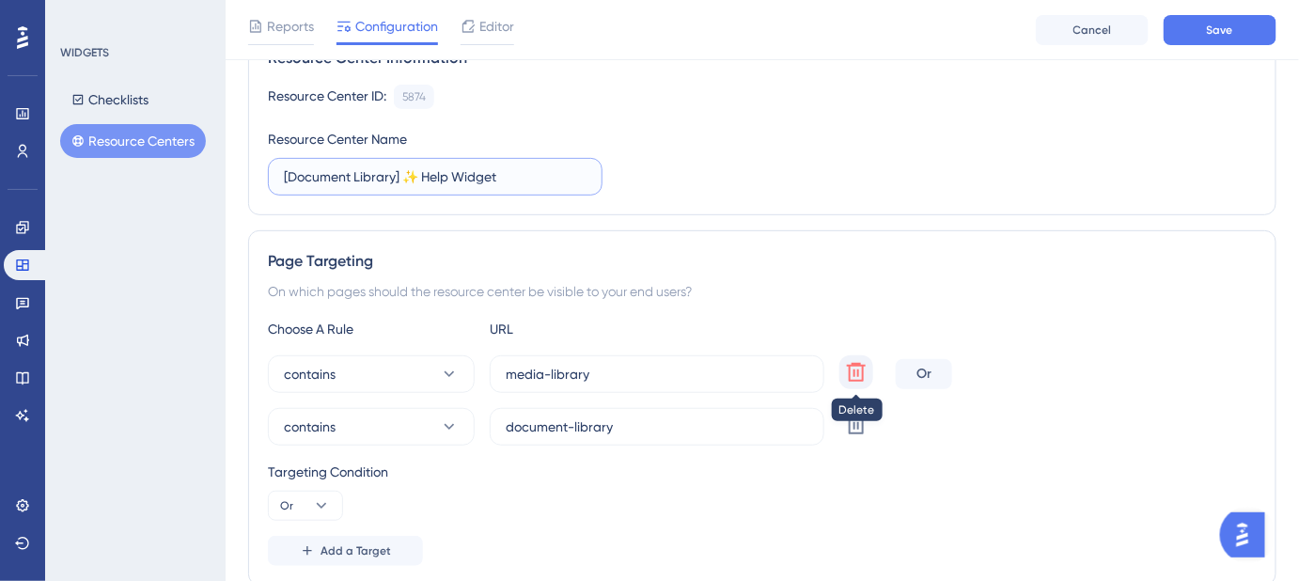
type input "[Document Library] ✨ Help Widget"
click at [859, 372] on icon at bounding box center [856, 372] width 23 height 23
type input "document-library"
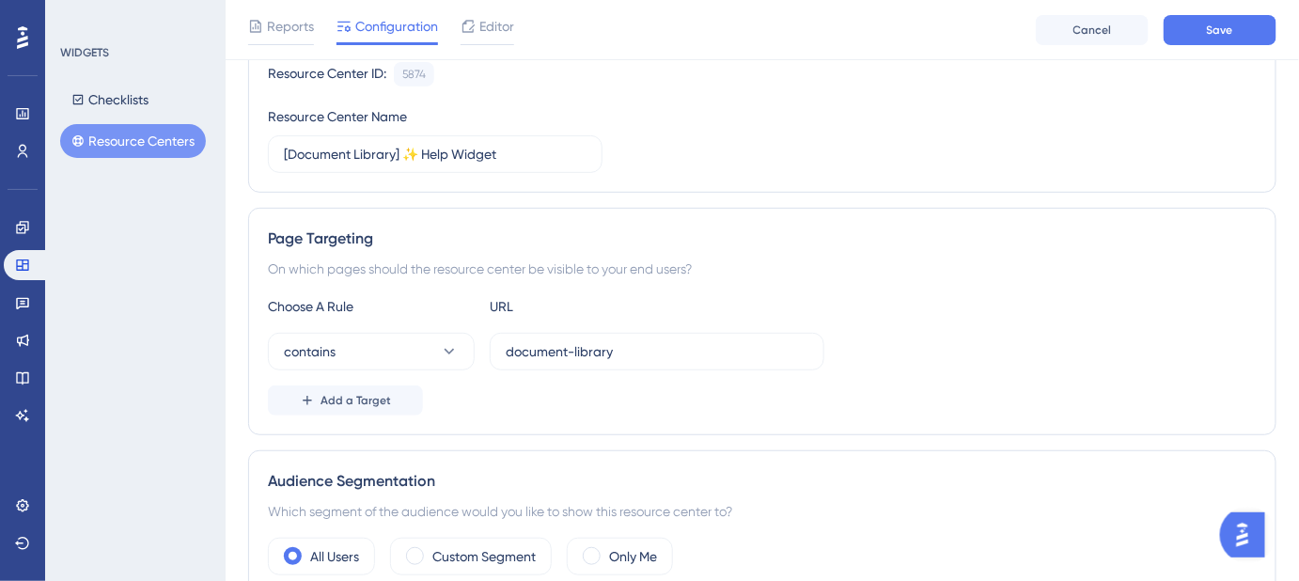
scroll to position [0, 0]
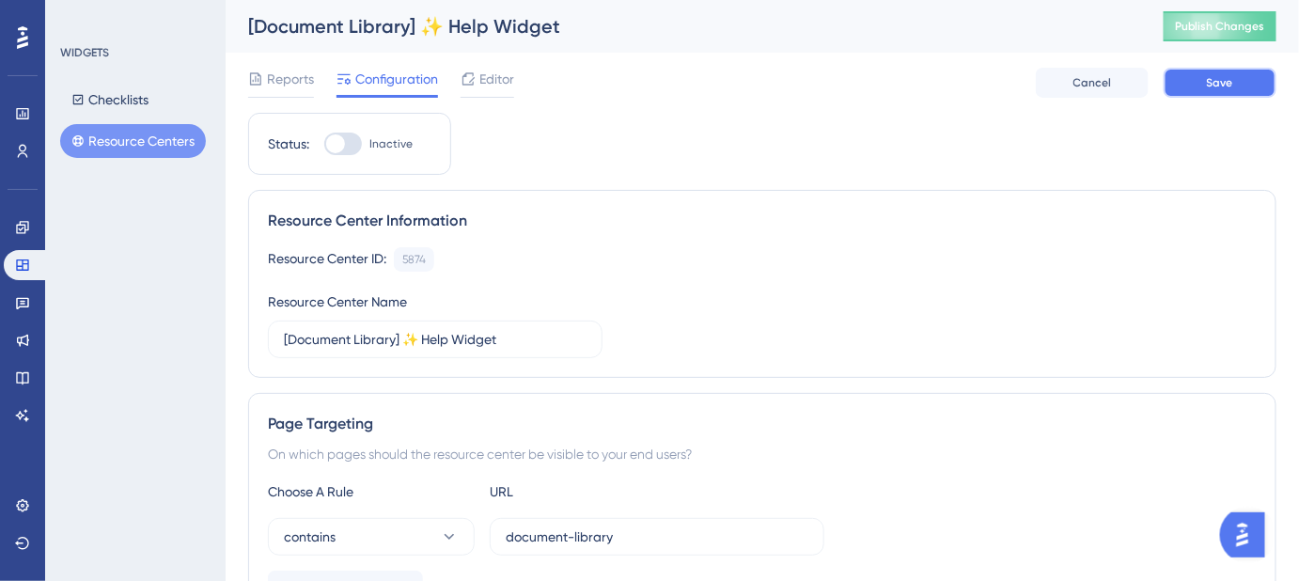
click at [1201, 83] on button "Save" at bounding box center [1220, 83] width 113 height 30
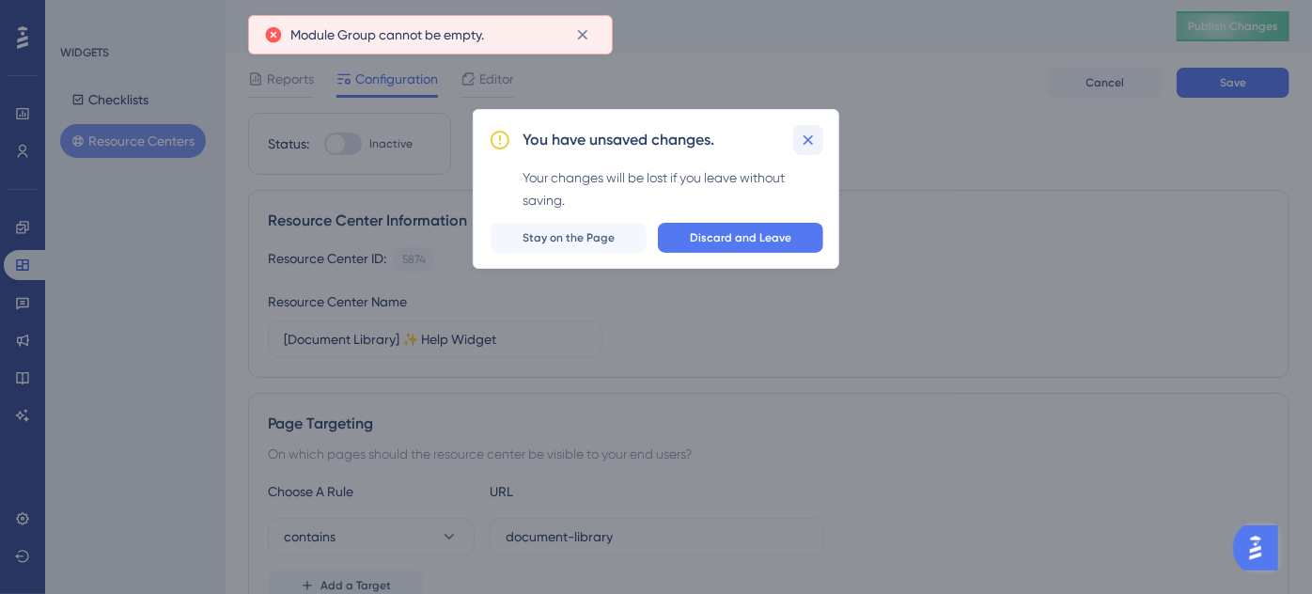
click at [814, 139] on icon at bounding box center [808, 140] width 19 height 19
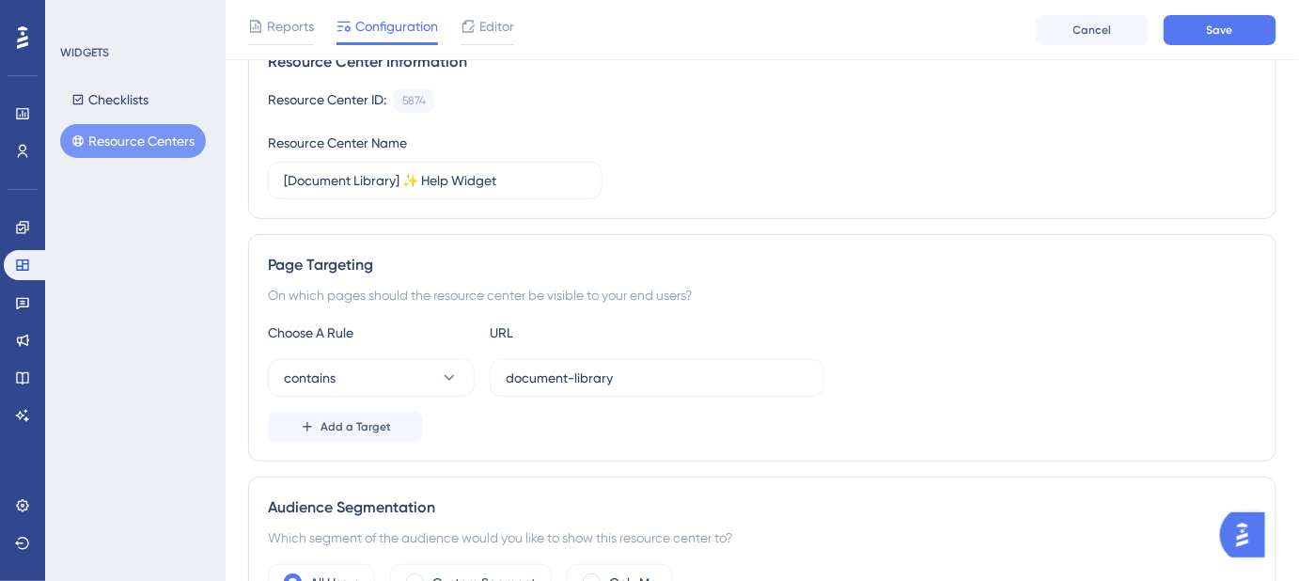
scroll to position [170, 0]
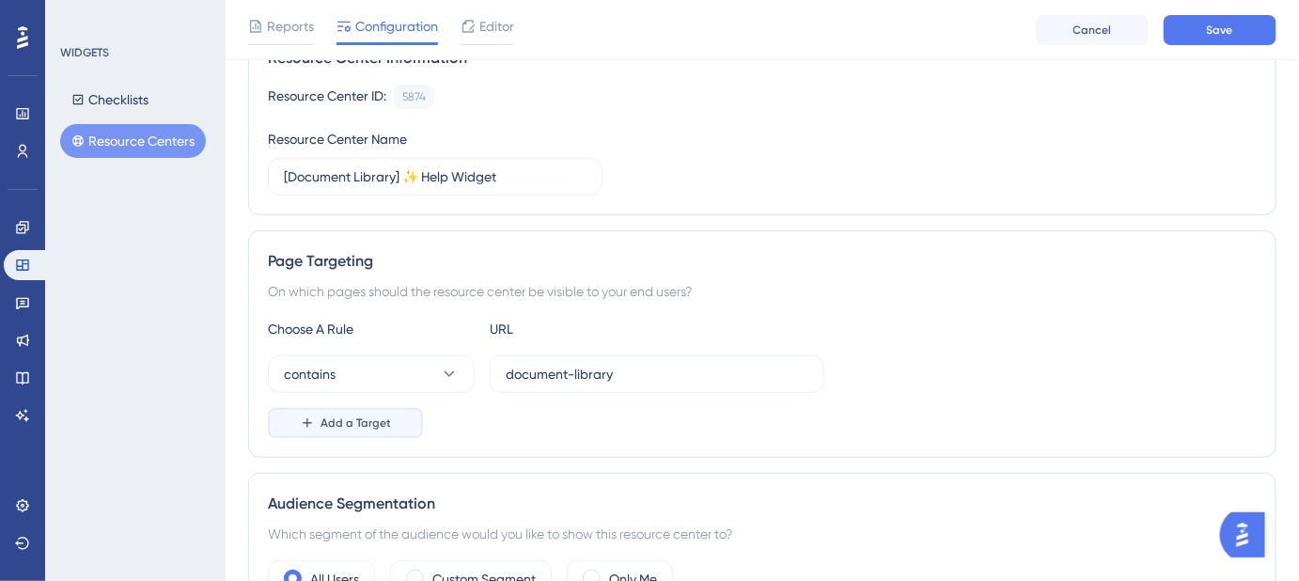
click at [370, 423] on span "Add a Target" at bounding box center [356, 423] width 71 height 15
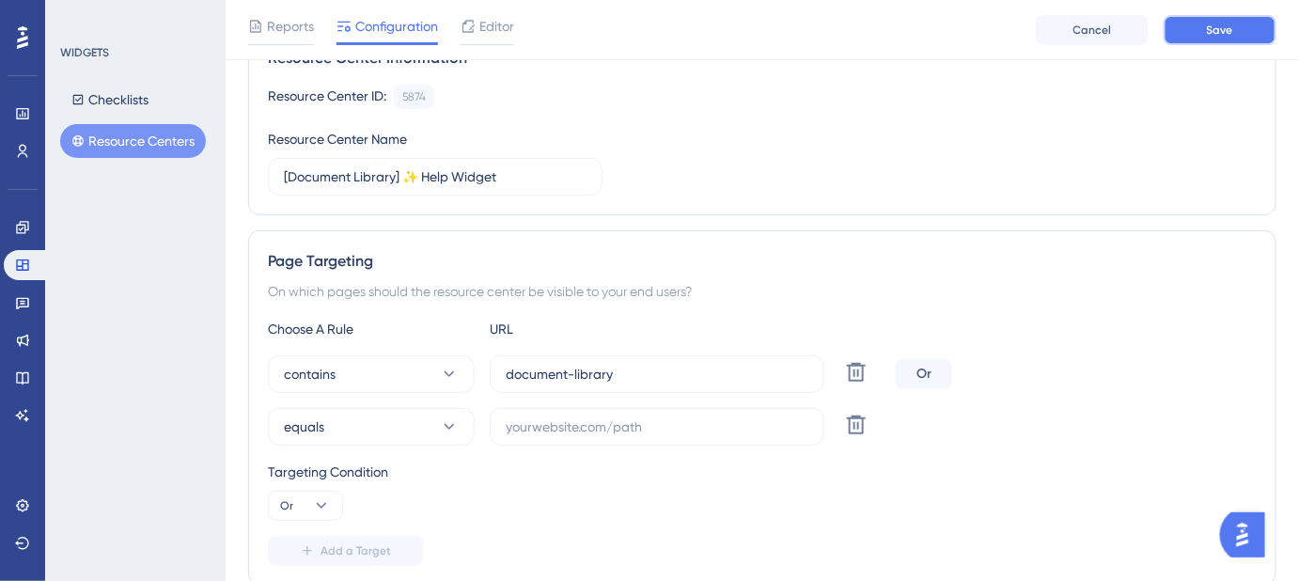
click at [1208, 21] on button "Save" at bounding box center [1220, 30] width 113 height 30
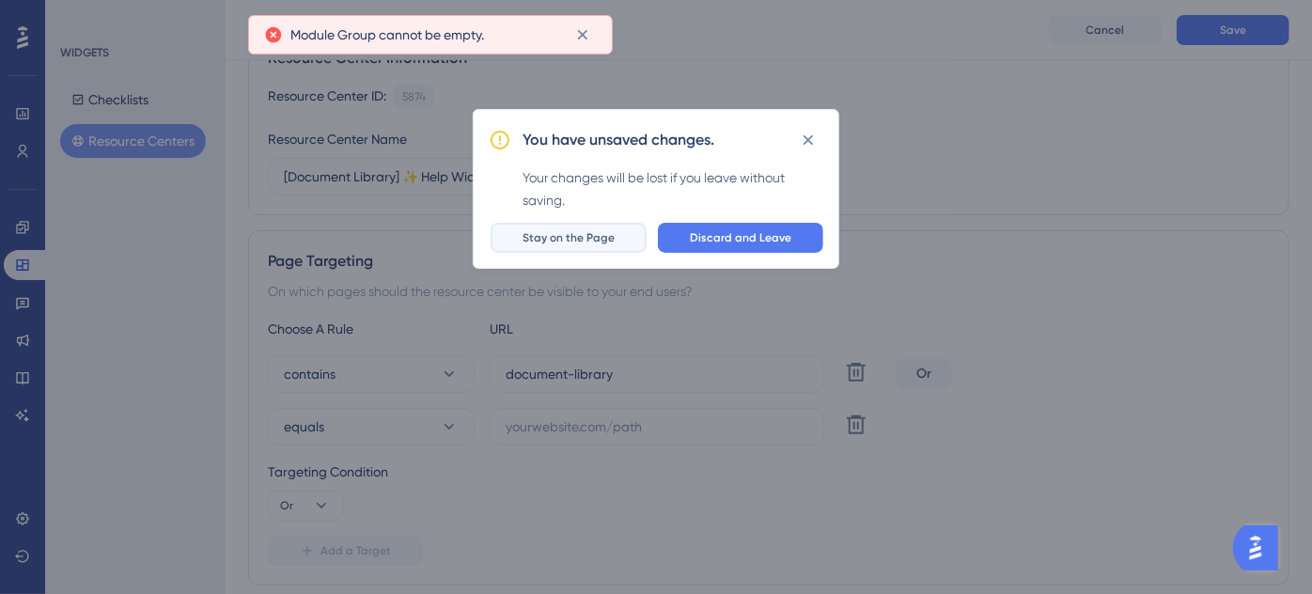
click at [560, 236] on span "Stay on the Page" at bounding box center [569, 237] width 92 height 15
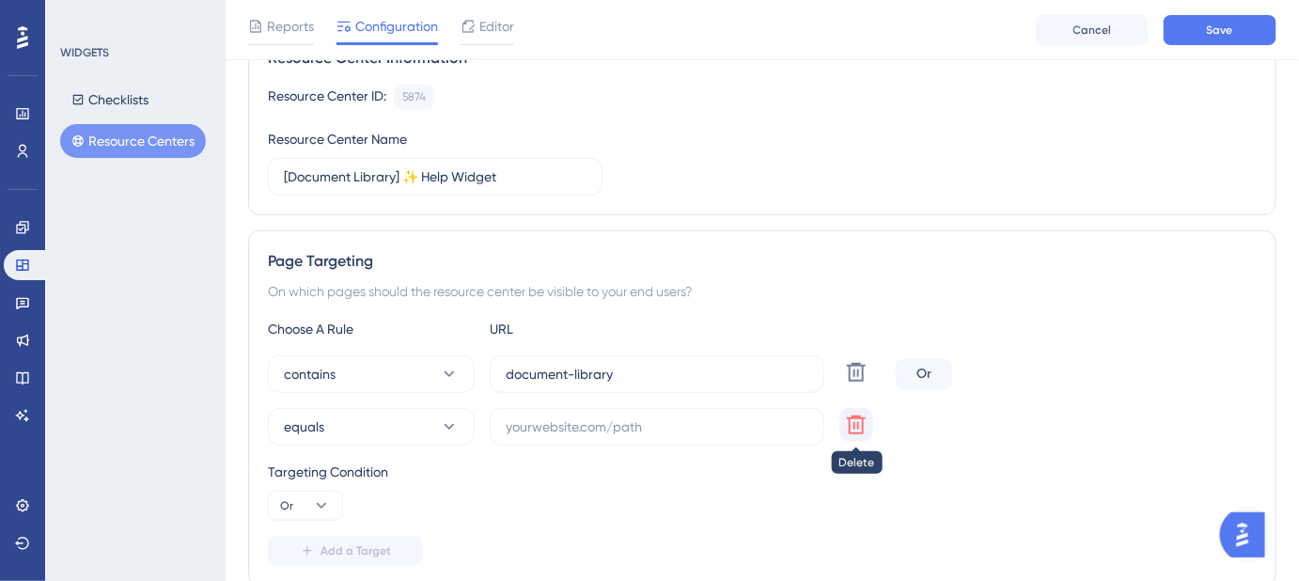
click at [849, 382] on icon at bounding box center [856, 372] width 19 height 19
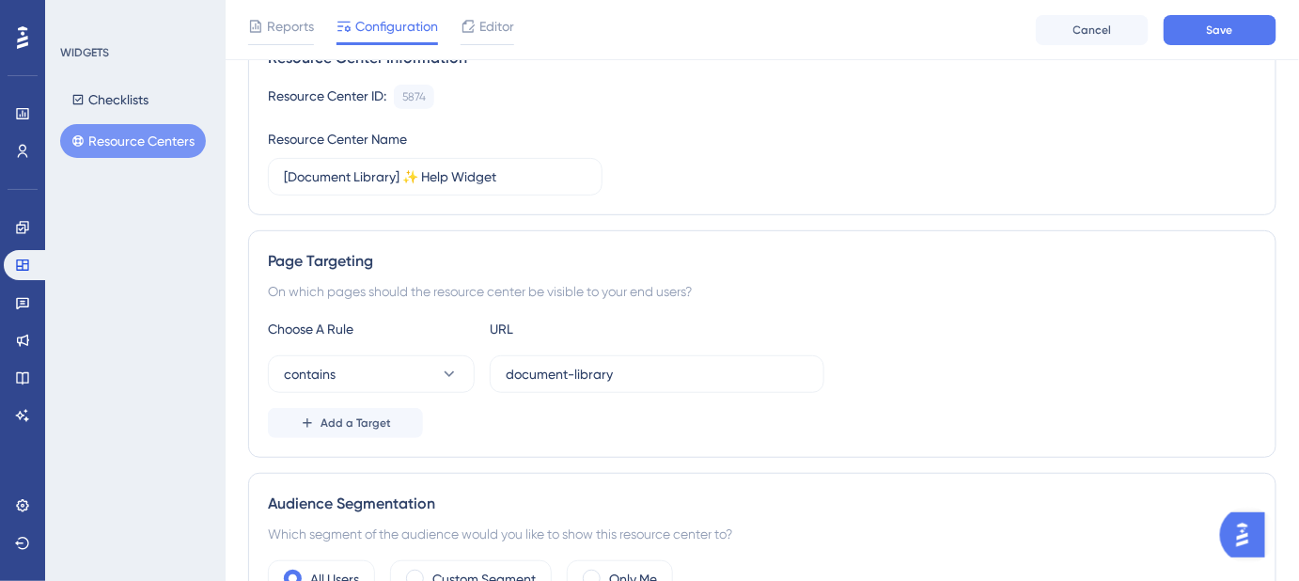
scroll to position [0, 0]
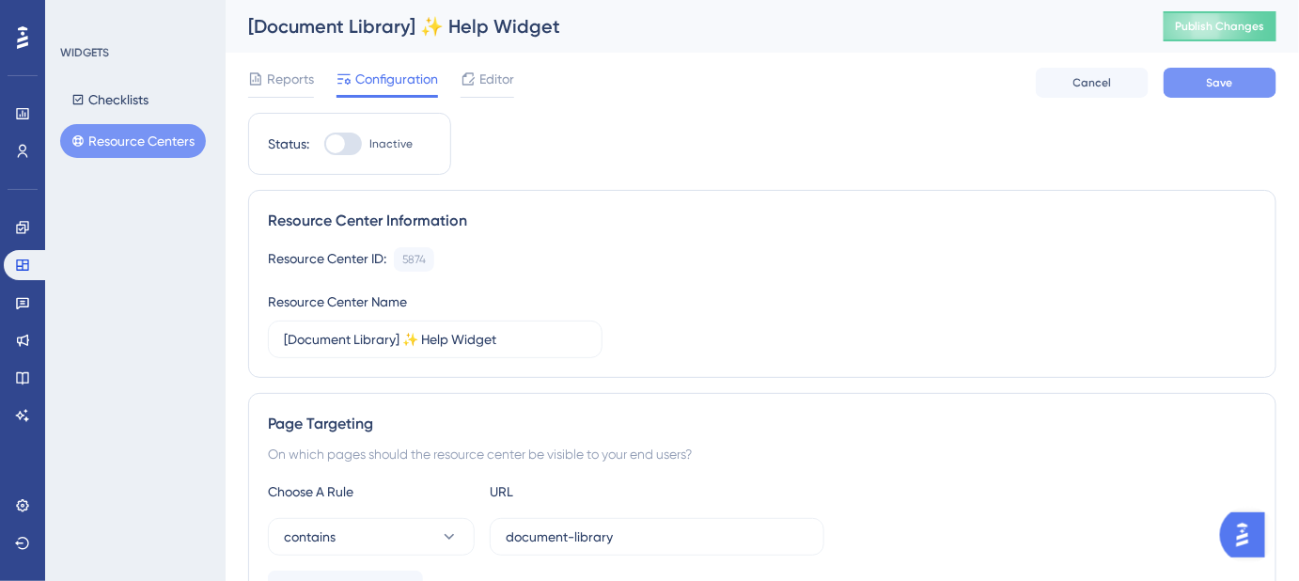
click at [1233, 81] on button "Save" at bounding box center [1220, 83] width 113 height 30
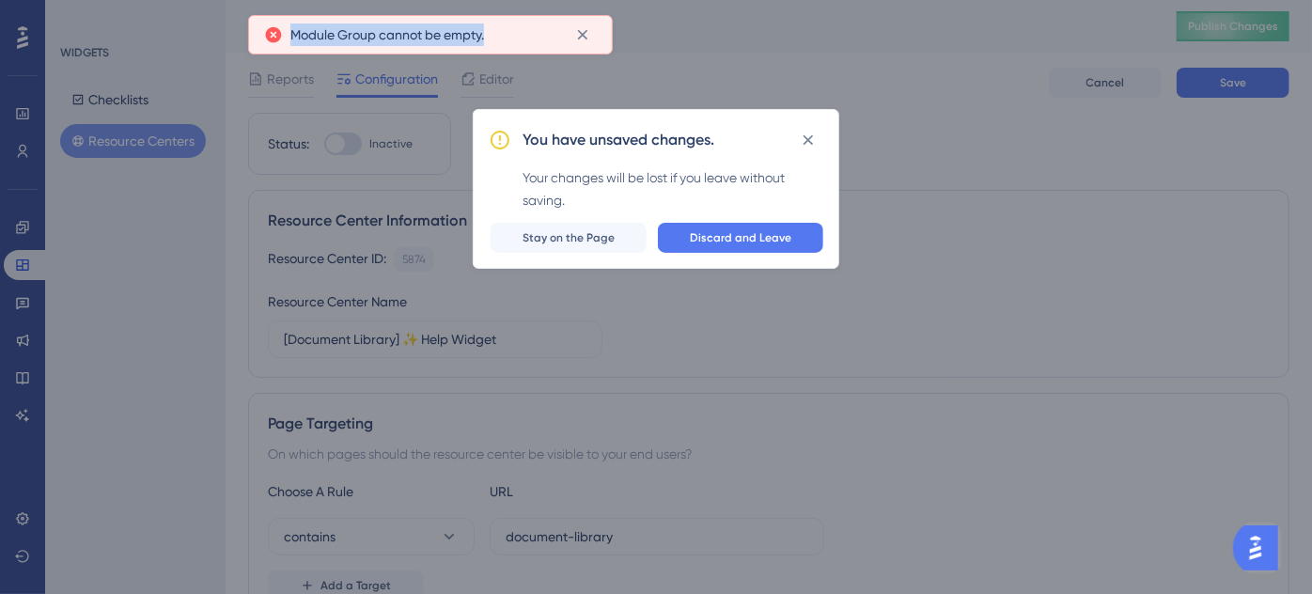
drag, startPoint x: 510, startPoint y: 36, endPoint x: 291, endPoint y: 35, distance: 218.1
click at [291, 35] on div "Module Group cannot be empty." at bounding box center [426, 35] width 270 height 23
copy span "Module Group cannot be empty."
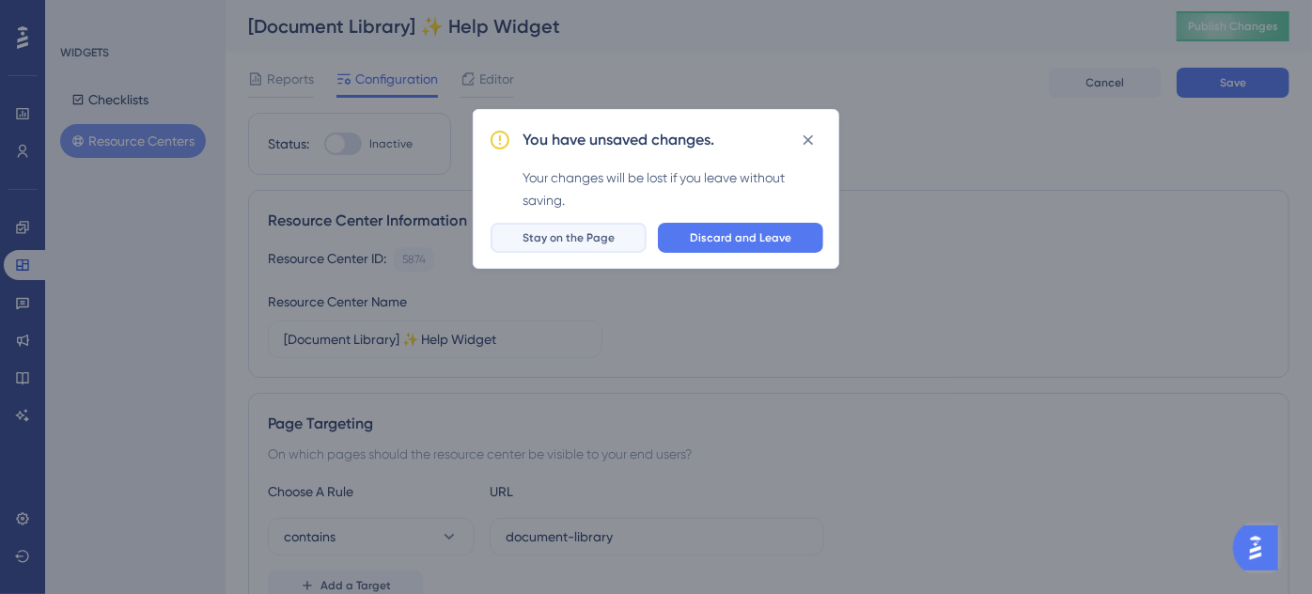
click at [583, 237] on span "Stay on the Page" at bounding box center [569, 237] width 92 height 15
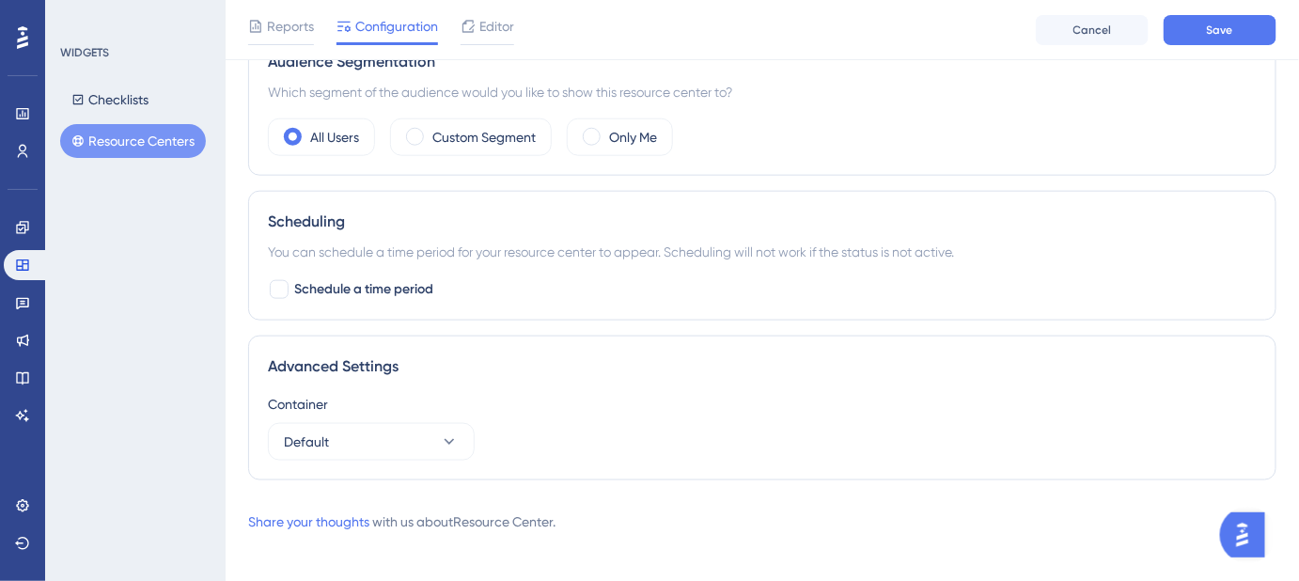
scroll to position [620, 0]
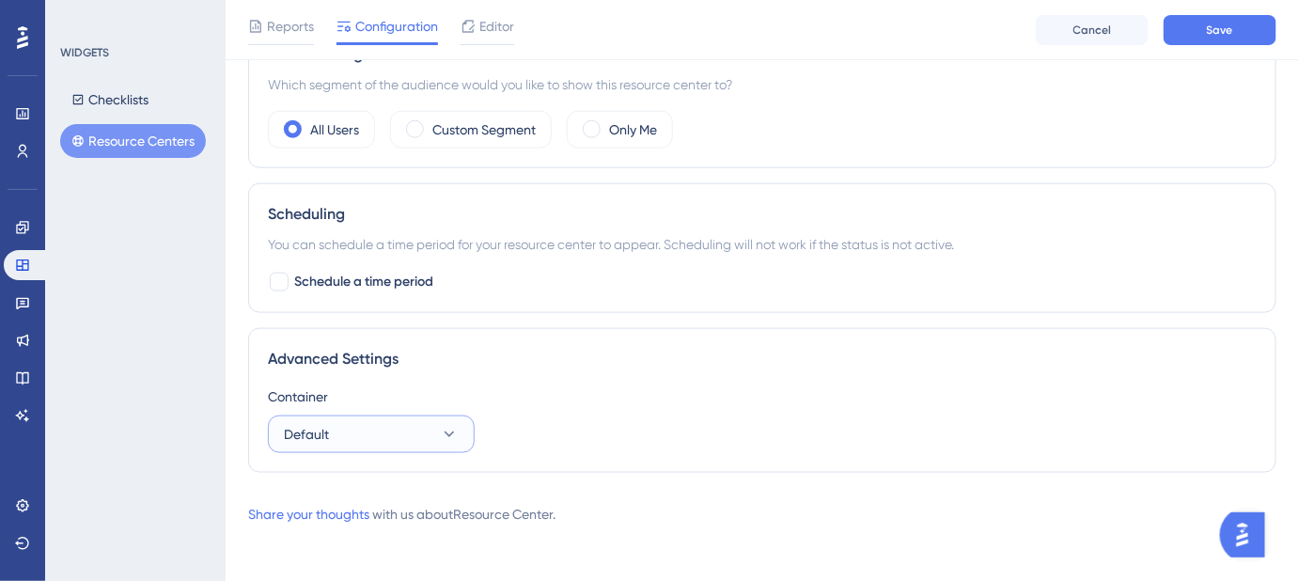
click at [434, 427] on button "Default" at bounding box center [371, 435] width 207 height 38
click at [320, 488] on span "Default" at bounding box center [317, 491] width 45 height 23
click at [452, 431] on icon at bounding box center [449, 434] width 19 height 19
click at [361, 484] on div "Default Default" at bounding box center [371, 492] width 152 height 38
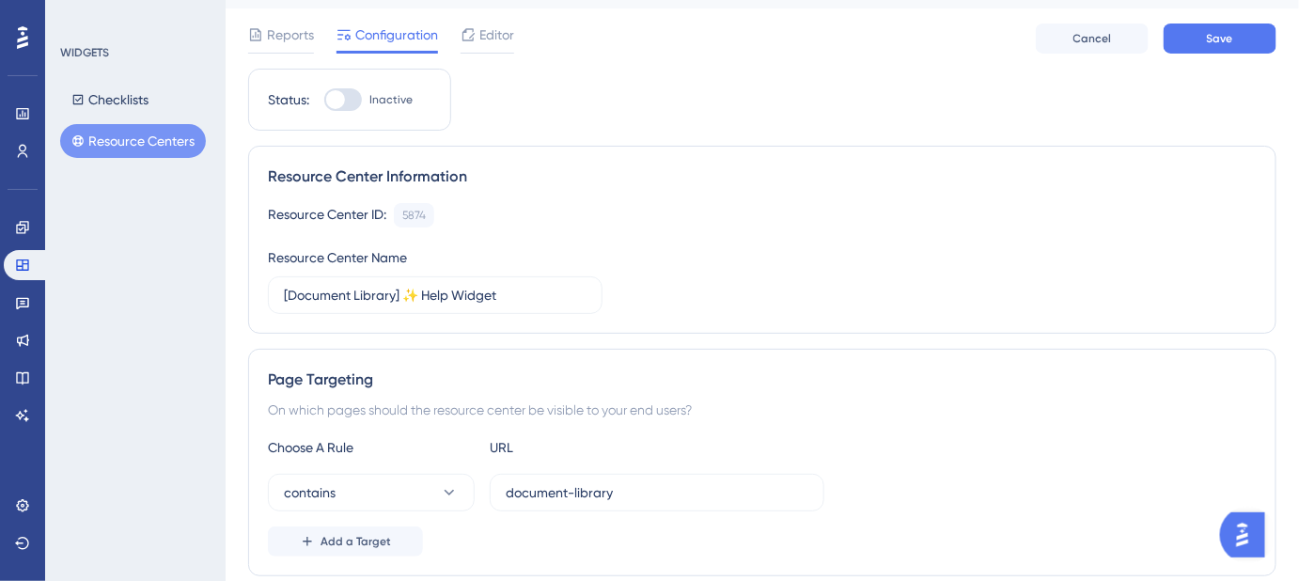
scroll to position [0, 0]
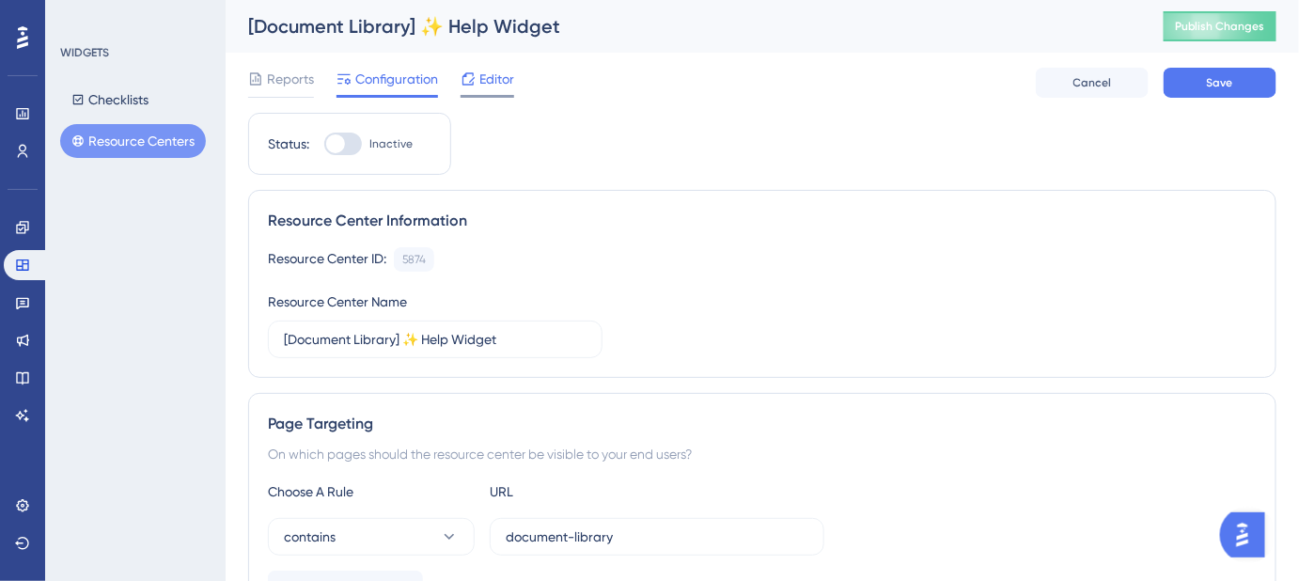
click at [487, 80] on span "Editor" at bounding box center [496, 79] width 35 height 23
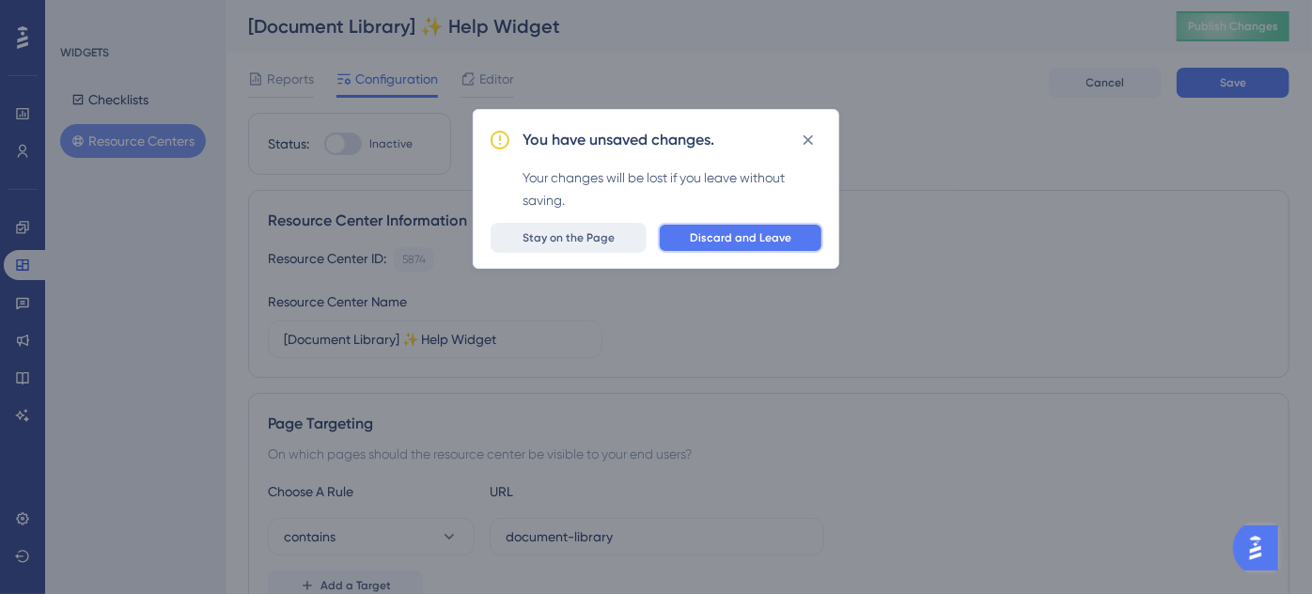
drag, startPoint x: 724, startPoint y: 240, endPoint x: 579, endPoint y: 232, distance: 145.0
click at [581, 265] on div "You have unsaved changes. Your changes will be lost if you leave without saving…" at bounding box center [656, 189] width 367 height 160
click at [579, 231] on span "Stay on the Page" at bounding box center [569, 237] width 92 height 15
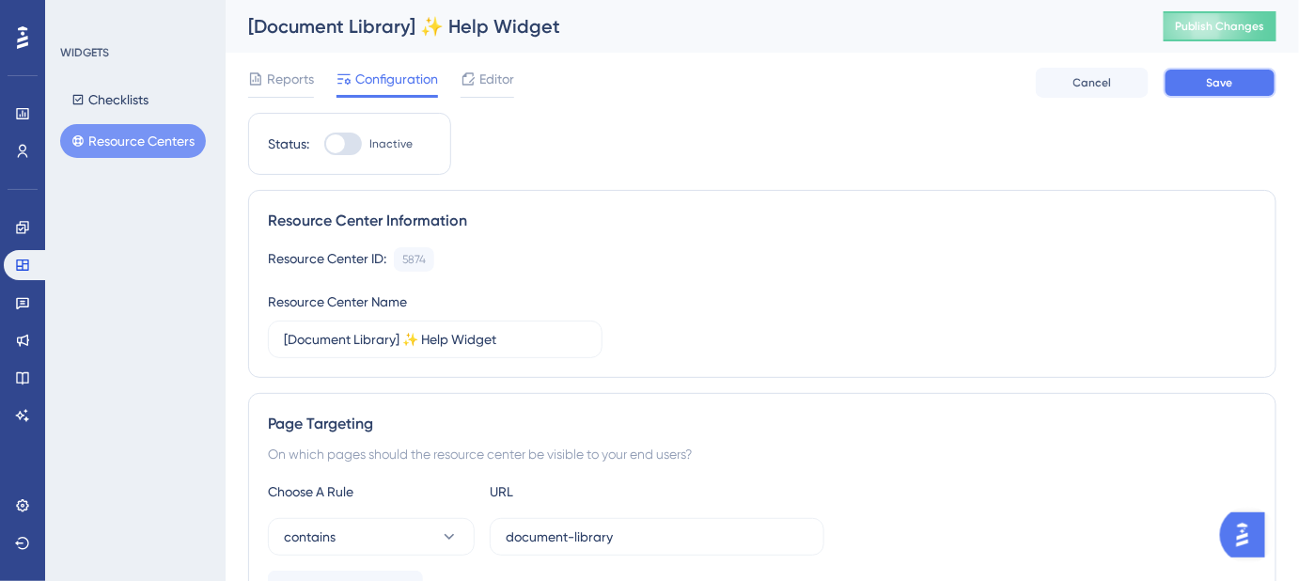
click at [1225, 88] on span "Save" at bounding box center [1220, 82] width 26 height 15
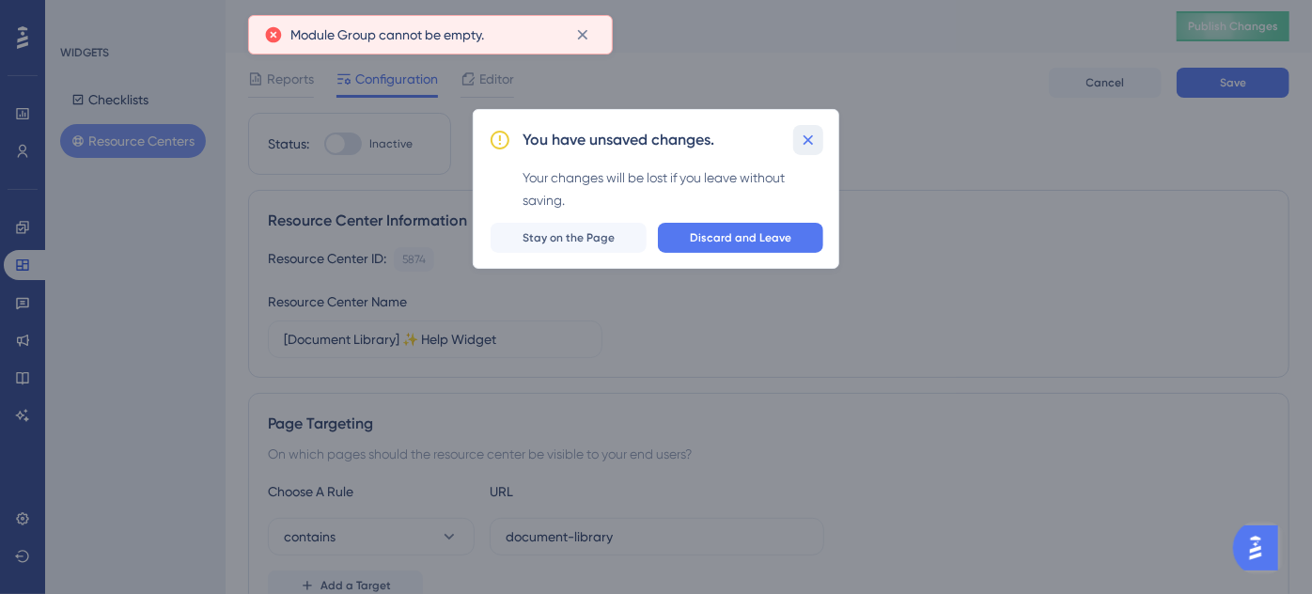
click at [813, 141] on icon at bounding box center [808, 140] width 19 height 19
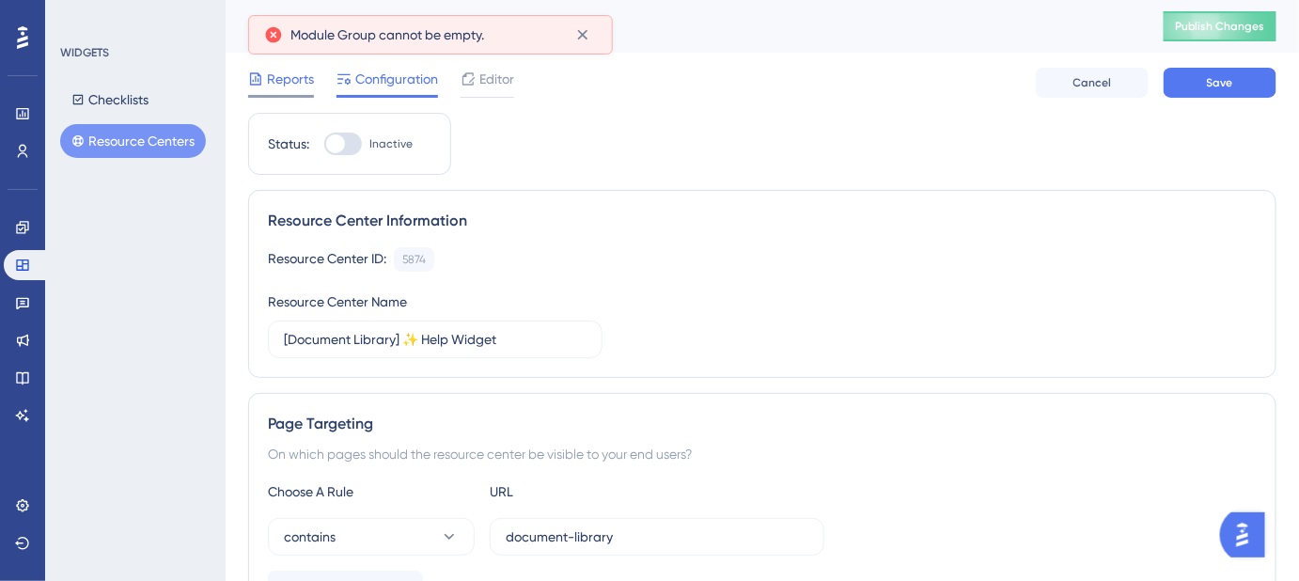
click at [278, 77] on span "Reports" at bounding box center [290, 79] width 47 height 23
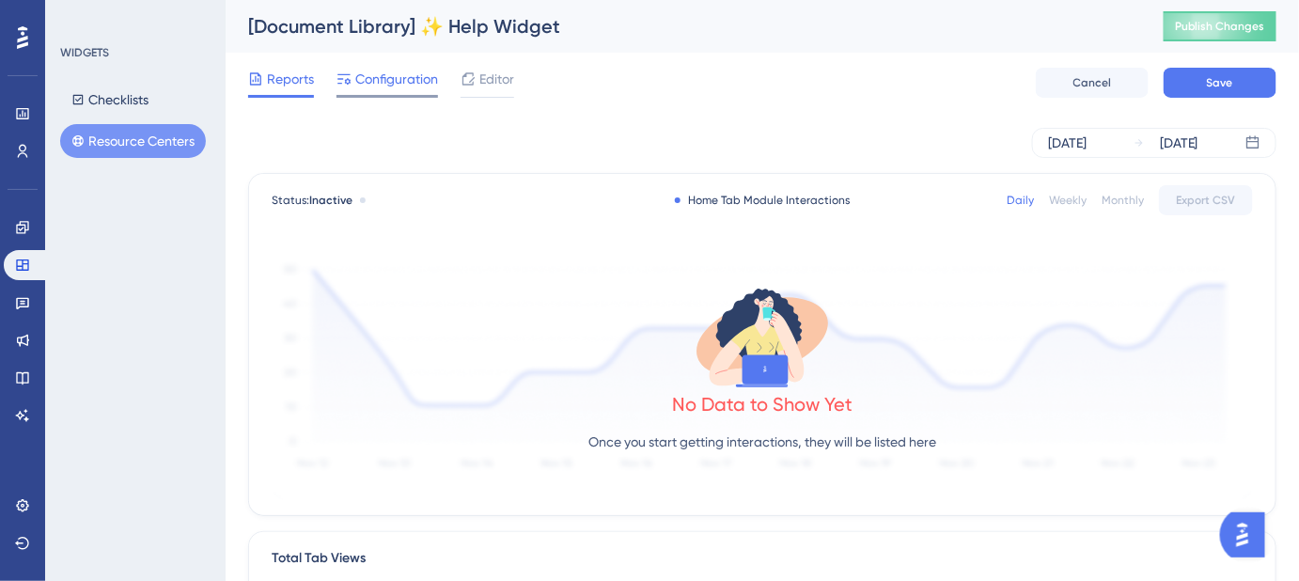
click at [383, 88] on span "Configuration" at bounding box center [396, 79] width 83 height 23
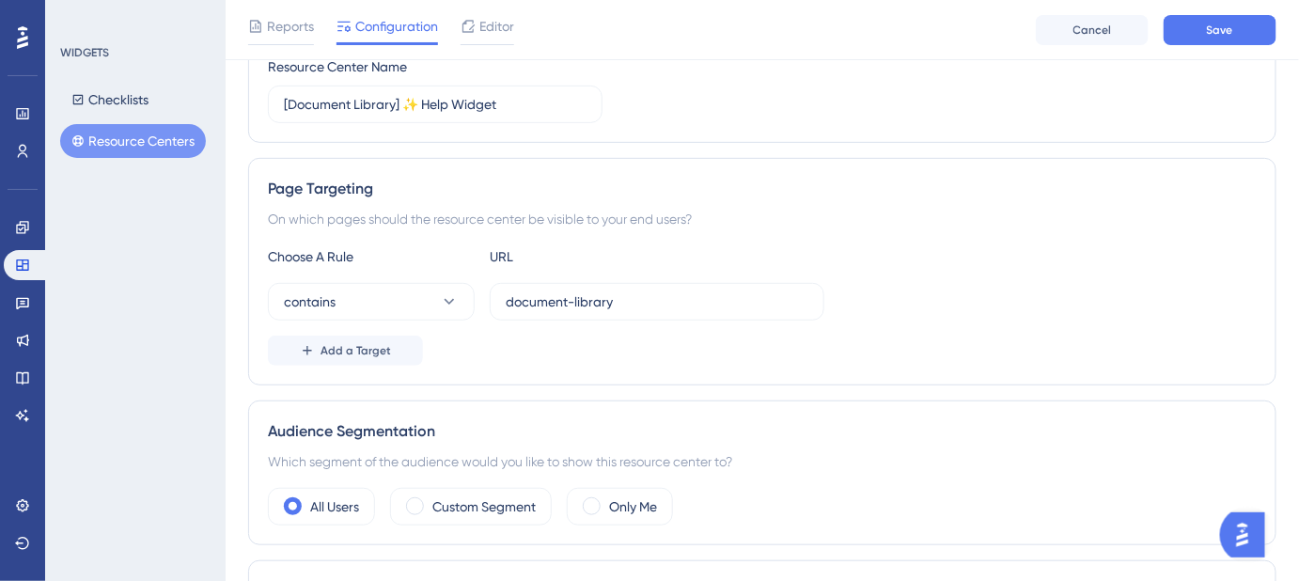
scroll to position [341, 0]
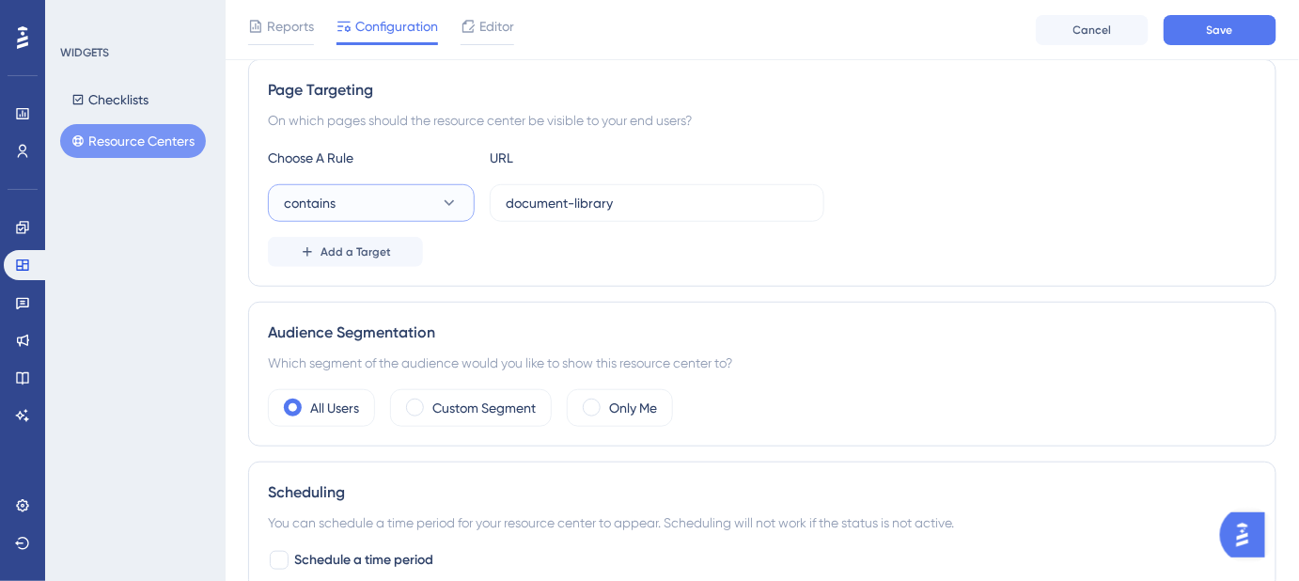
click at [455, 208] on icon at bounding box center [449, 203] width 19 height 19
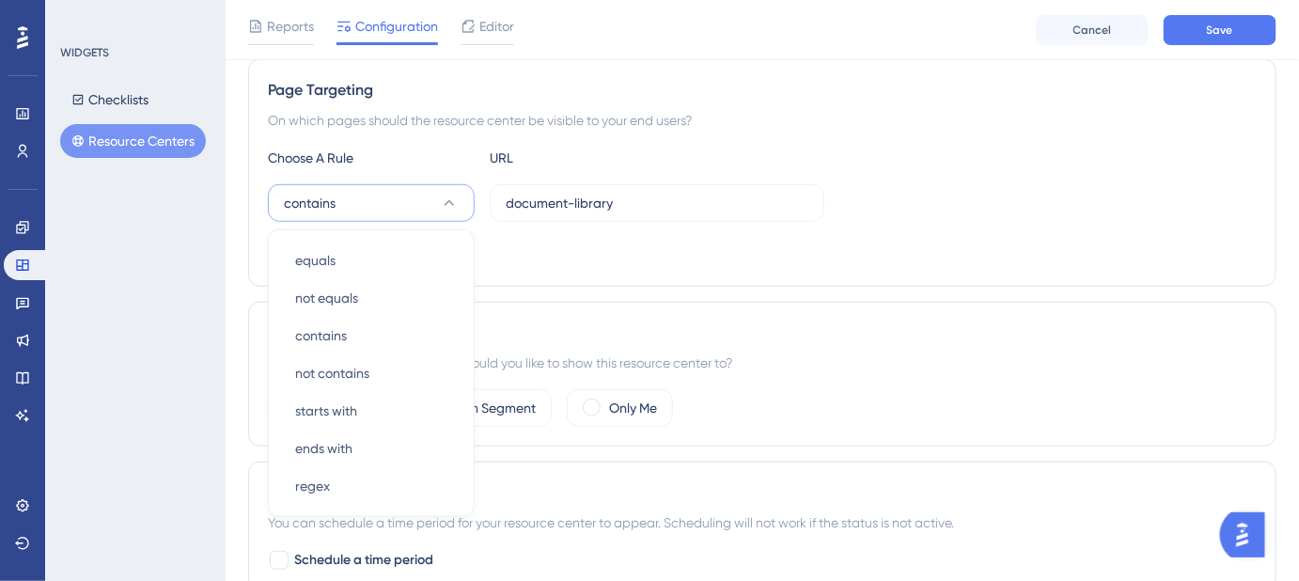
scroll to position [421, 0]
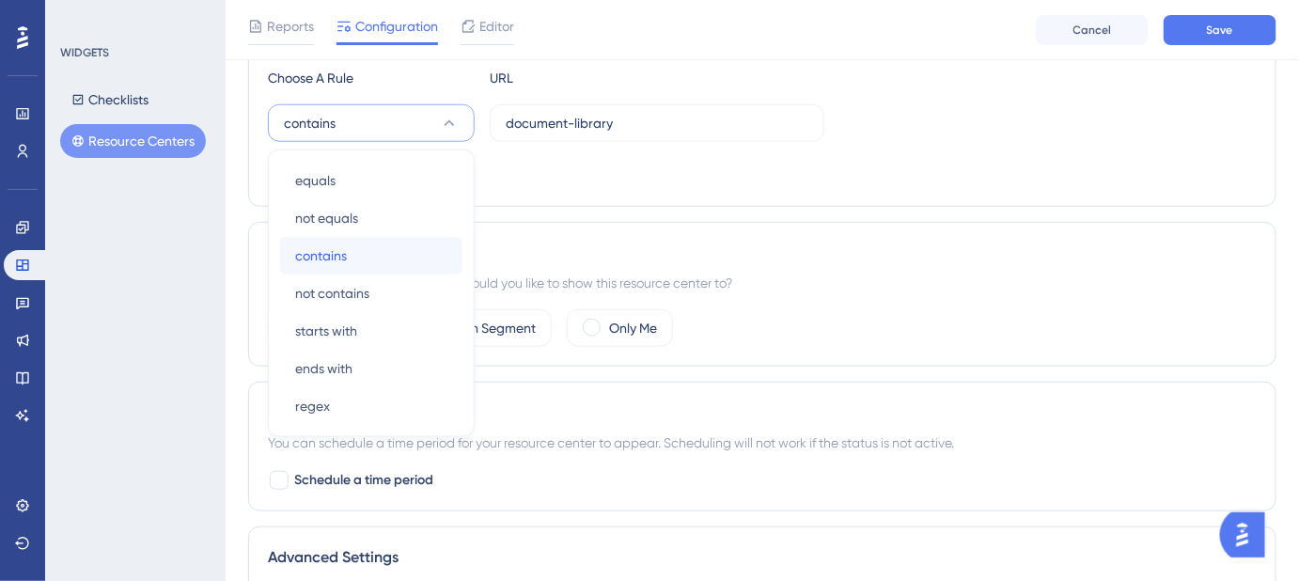
click at [344, 250] on span "contains" at bounding box center [321, 255] width 52 height 23
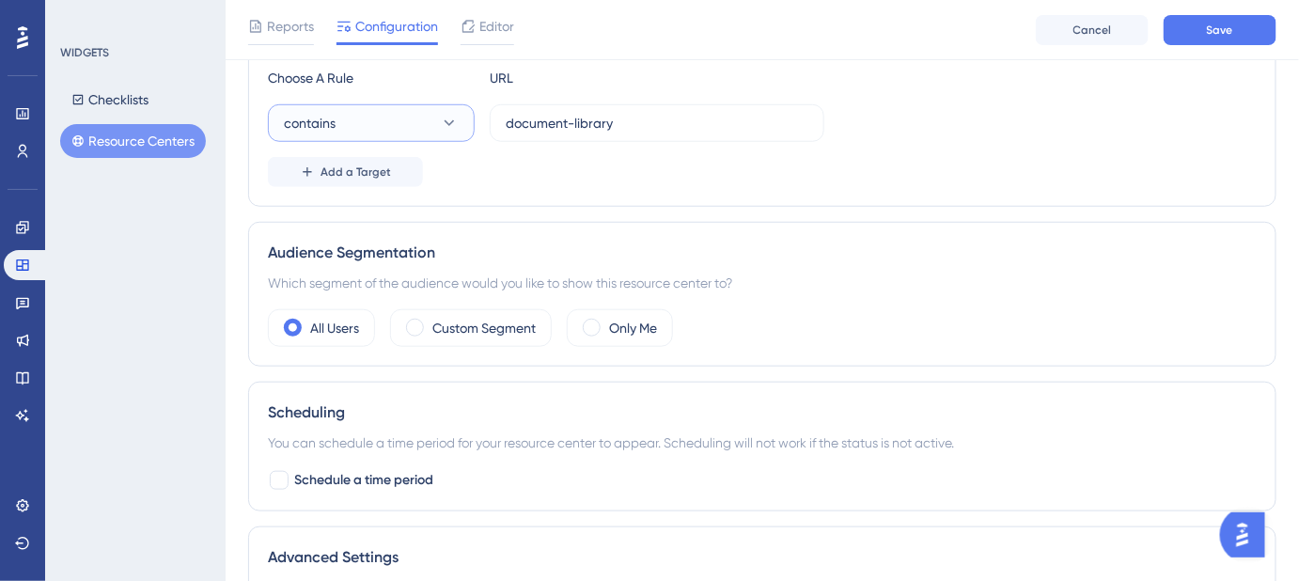
click at [452, 129] on icon at bounding box center [449, 123] width 19 height 19
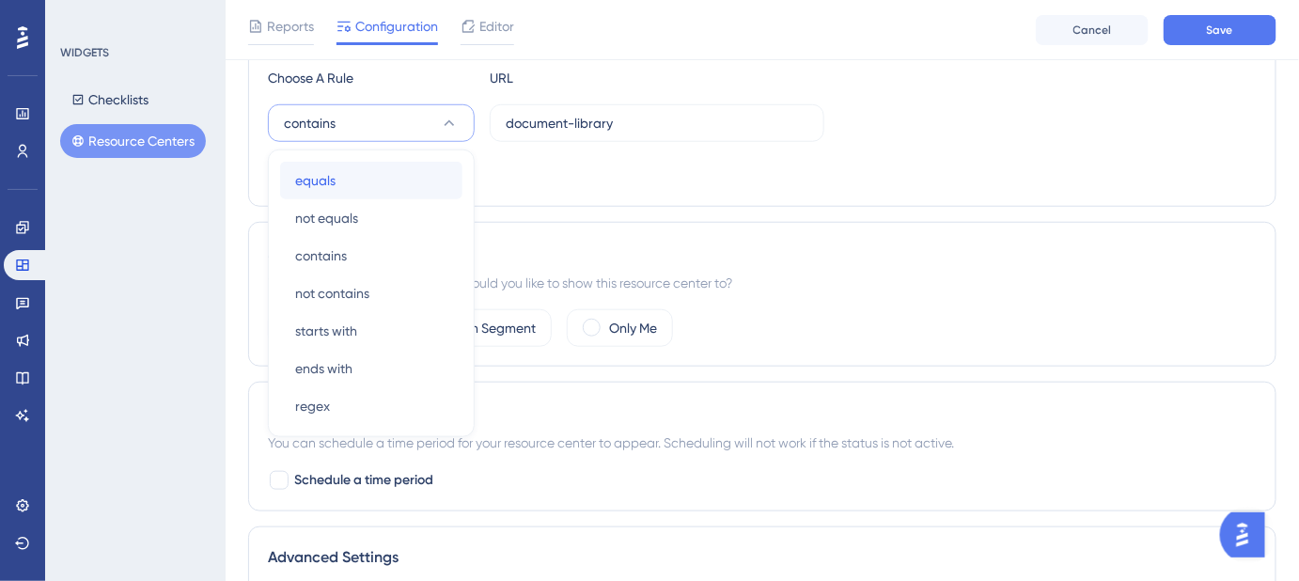
click at [388, 172] on div "equals equals" at bounding box center [371, 181] width 152 height 38
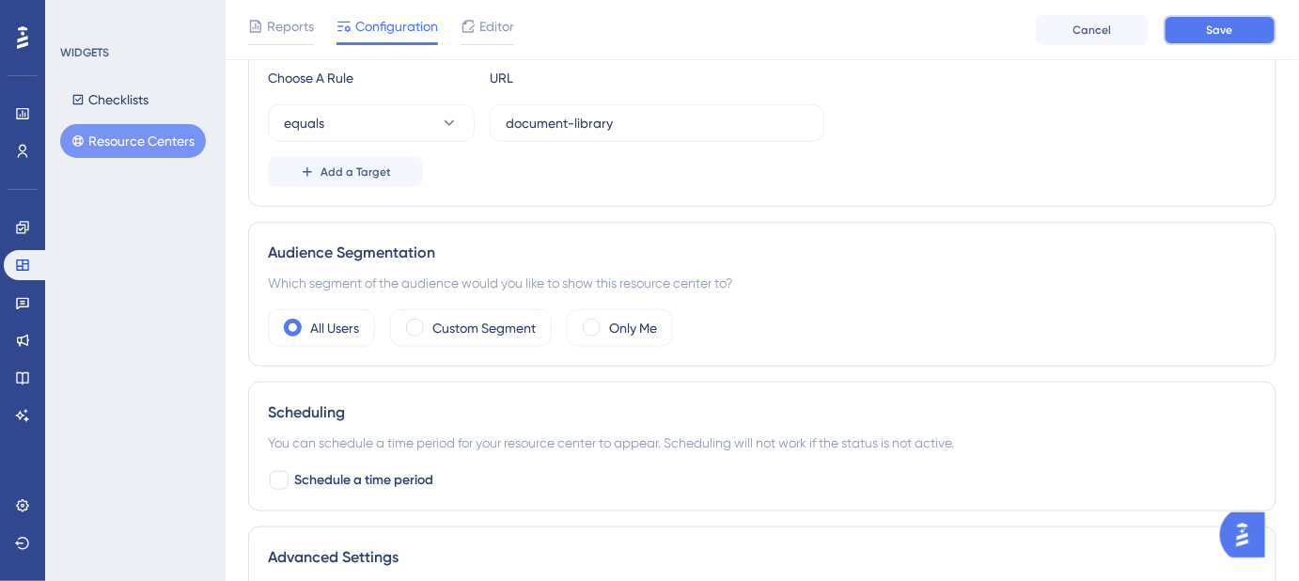
click at [1248, 27] on button "Save" at bounding box center [1220, 30] width 113 height 30
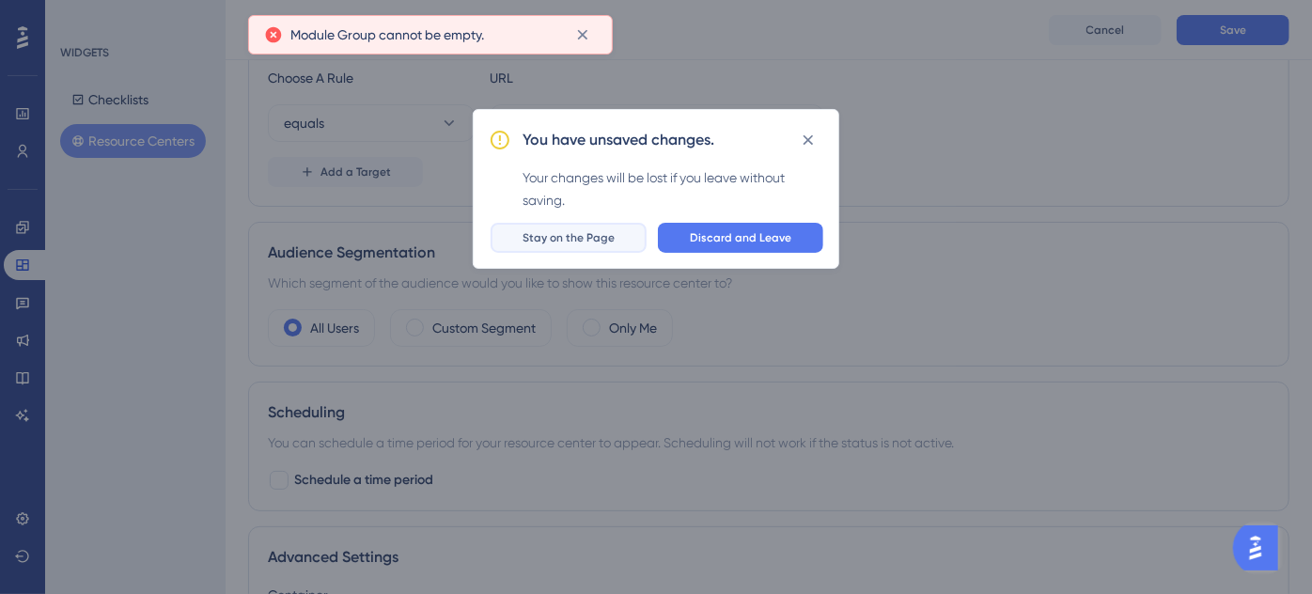
click at [591, 239] on span "Stay on the Page" at bounding box center [569, 237] width 92 height 15
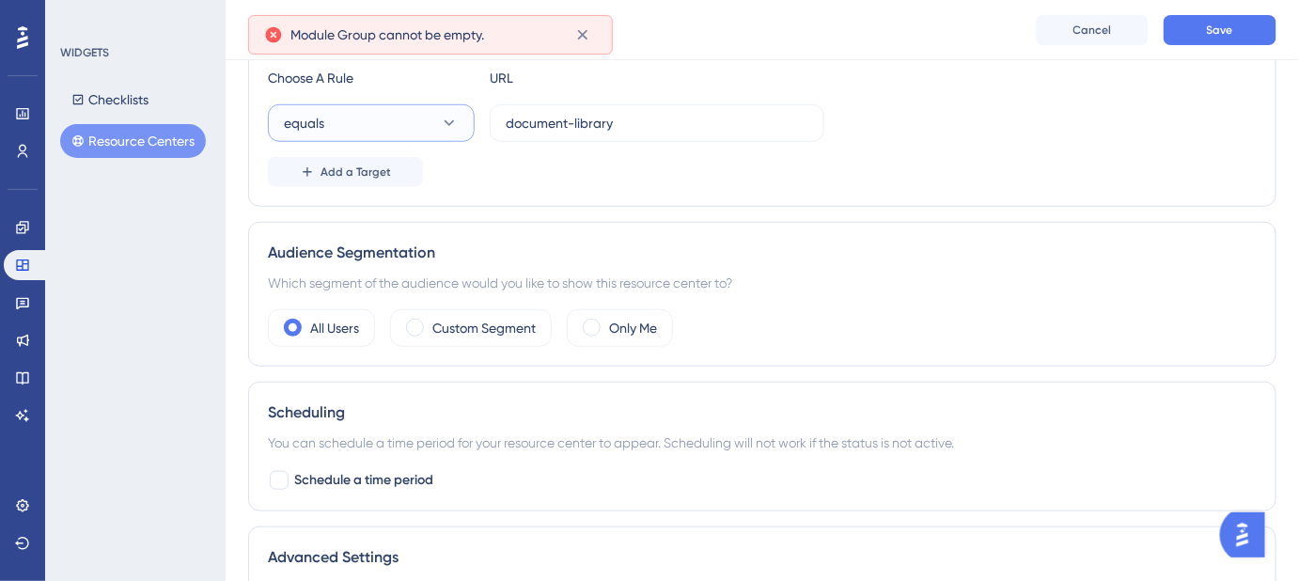
click at [451, 124] on icon at bounding box center [449, 123] width 19 height 19
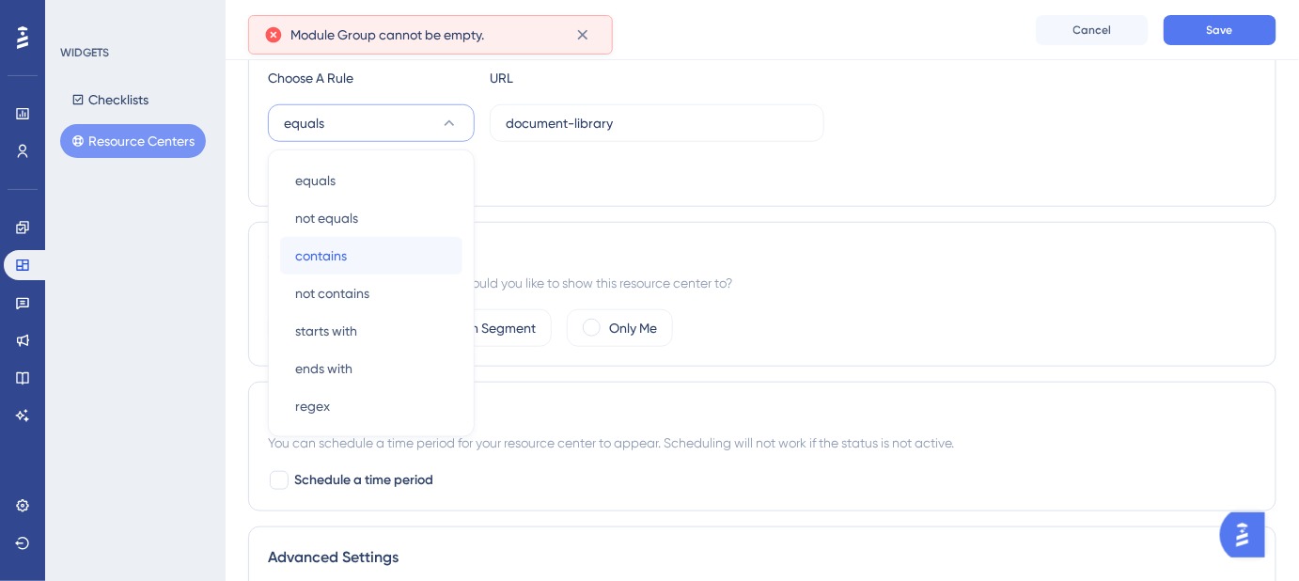
click at [336, 251] on span "contains" at bounding box center [321, 255] width 52 height 23
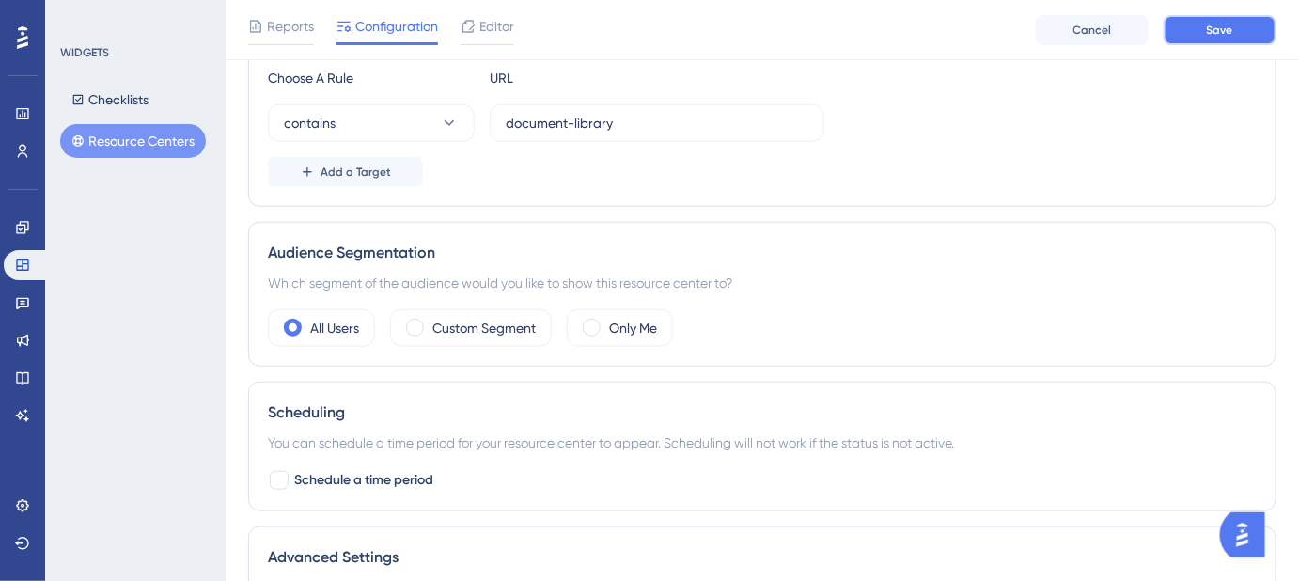
click at [1213, 34] on span "Save" at bounding box center [1220, 30] width 26 height 15
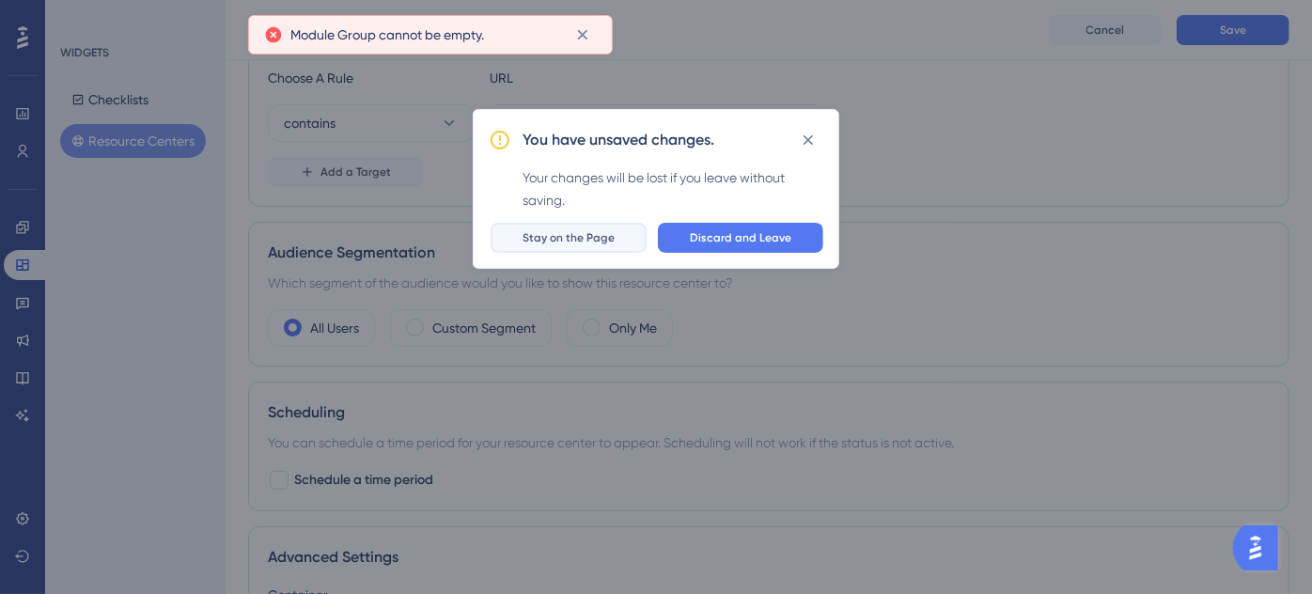
click at [609, 243] on span "Stay on the Page" at bounding box center [569, 237] width 92 height 15
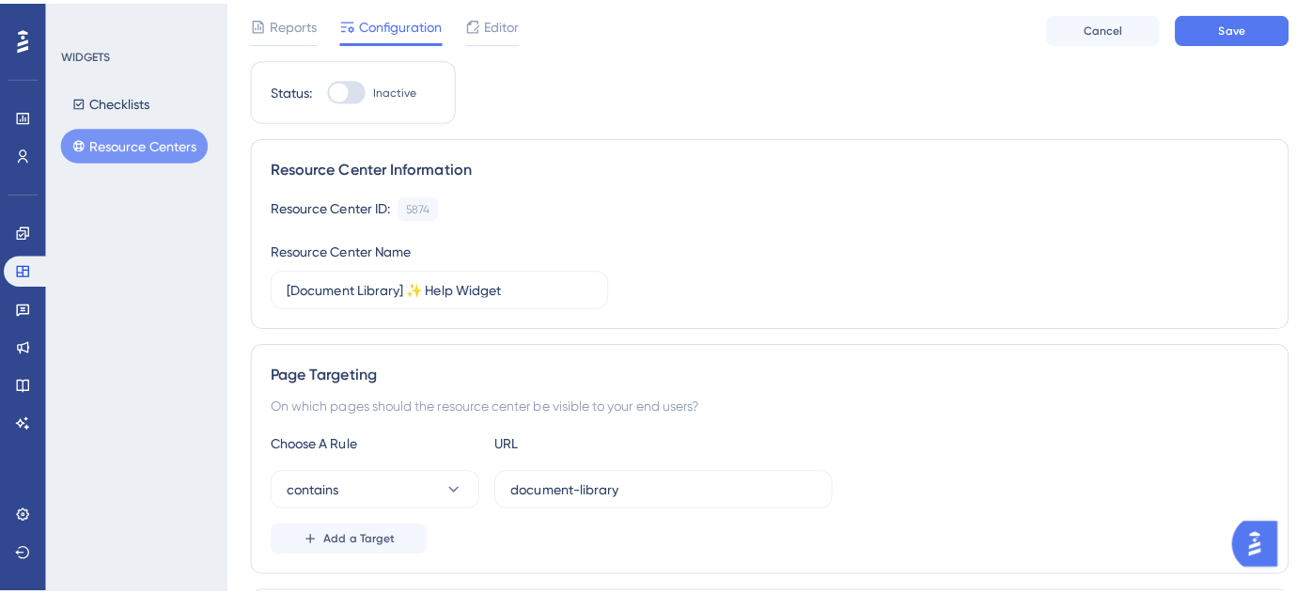
scroll to position [85, 0]
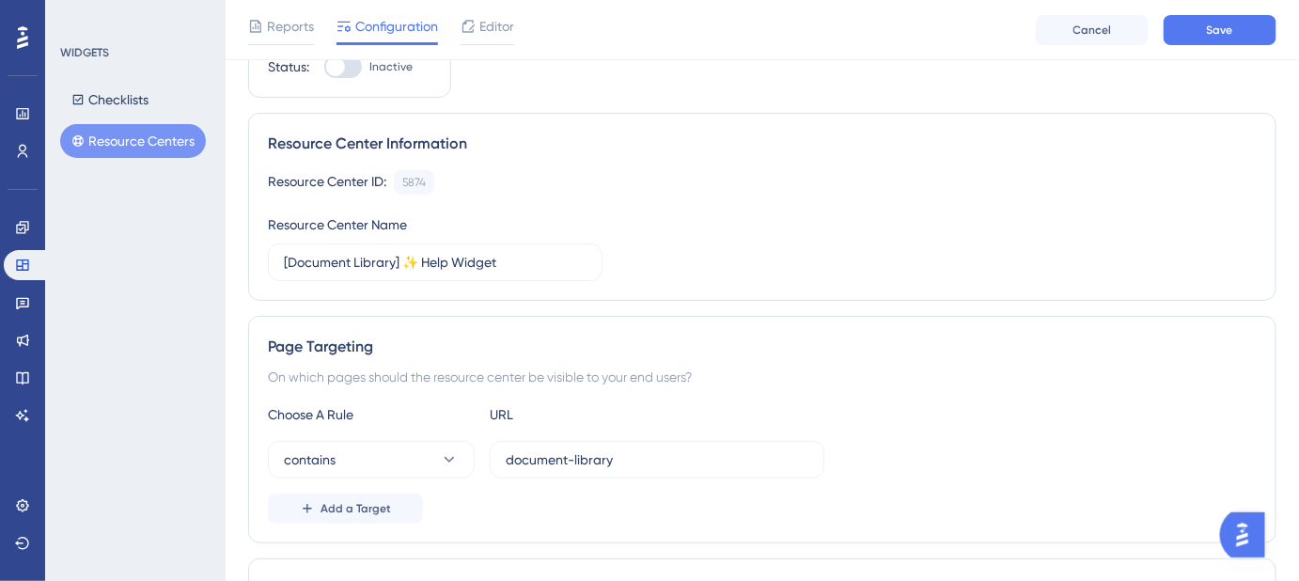
click at [113, 137] on button "Resource Centers" at bounding box center [133, 141] width 146 height 34
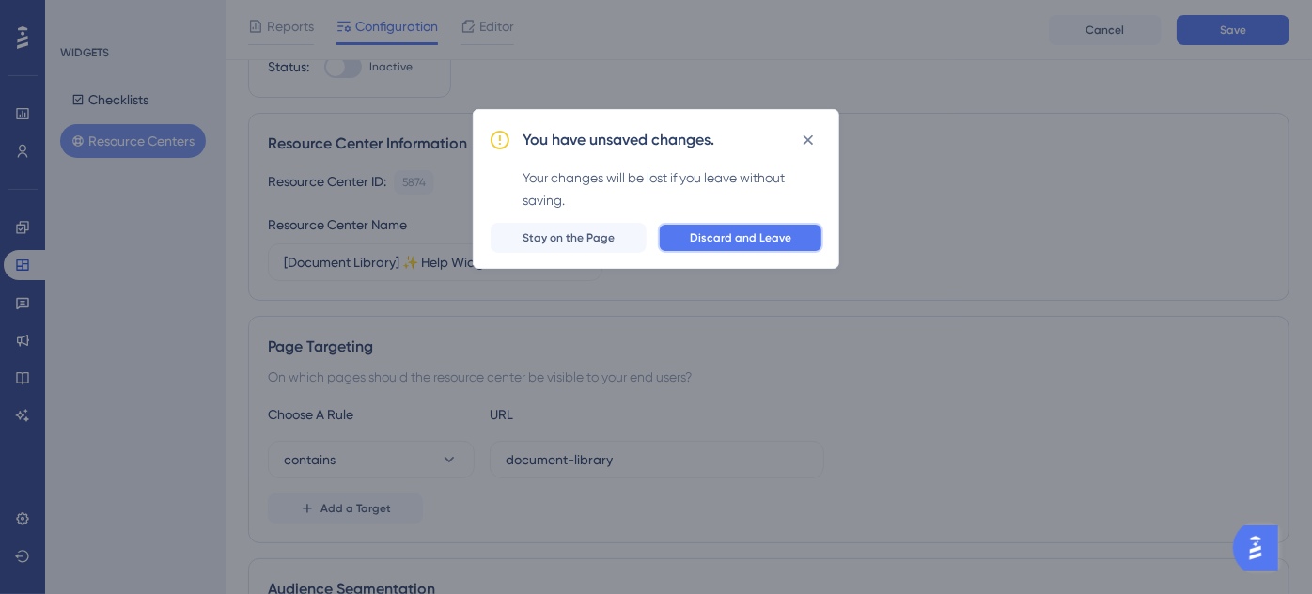
click at [739, 243] on span "Discard and Leave" at bounding box center [741, 237] width 102 height 15
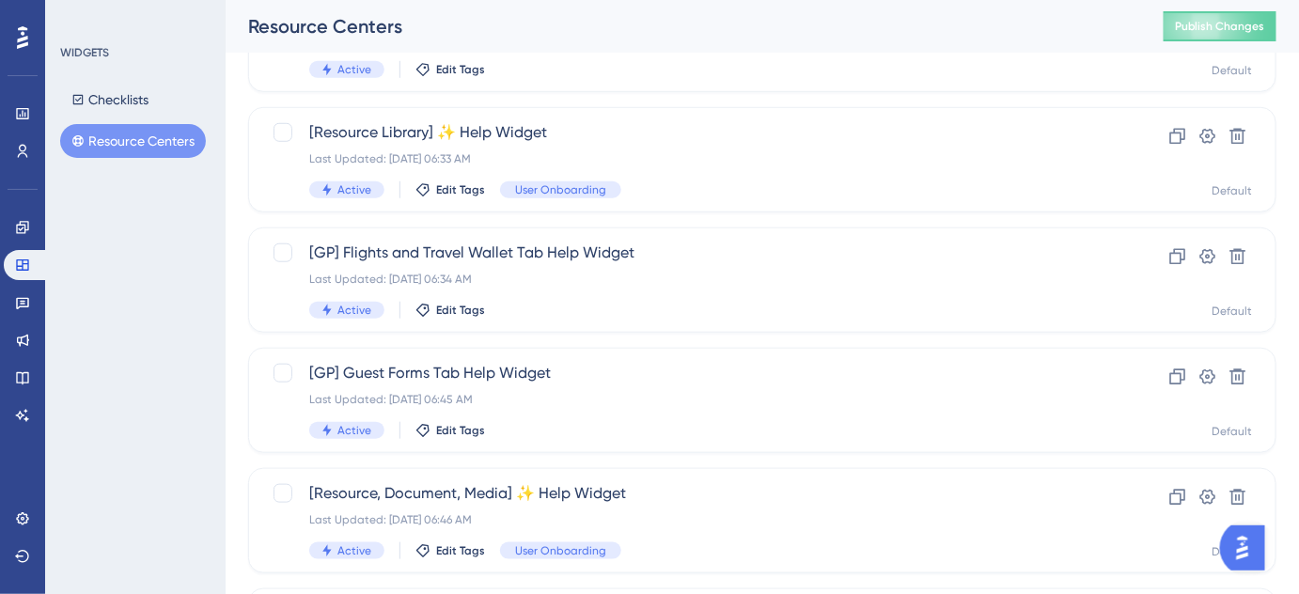
scroll to position [865, 0]
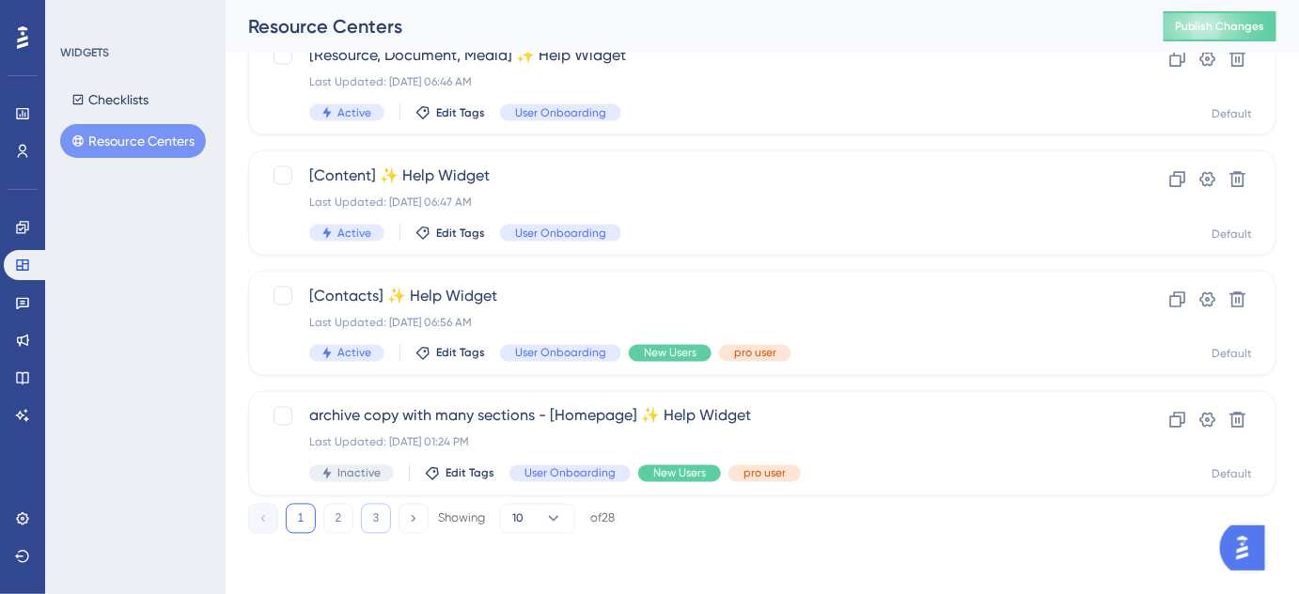
click at [377, 518] on button "3" at bounding box center [376, 519] width 30 height 30
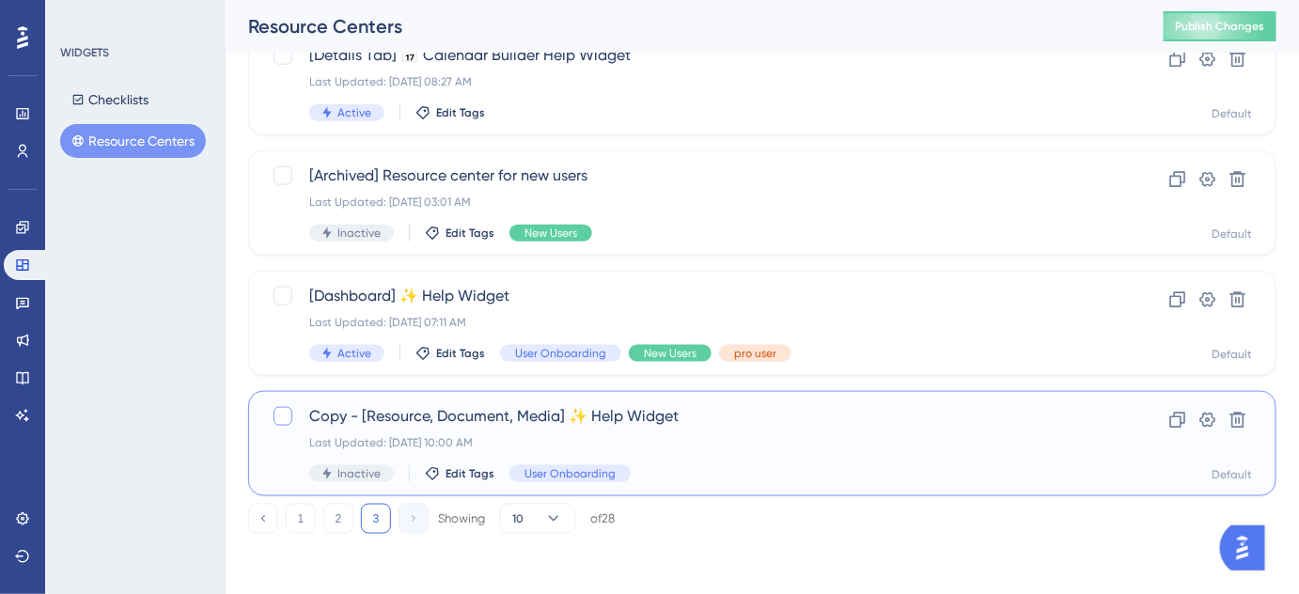
click at [283, 417] on div at bounding box center [283, 416] width 19 height 19
checkbox input "true"
click at [1211, 423] on icon at bounding box center [1208, 420] width 19 height 19
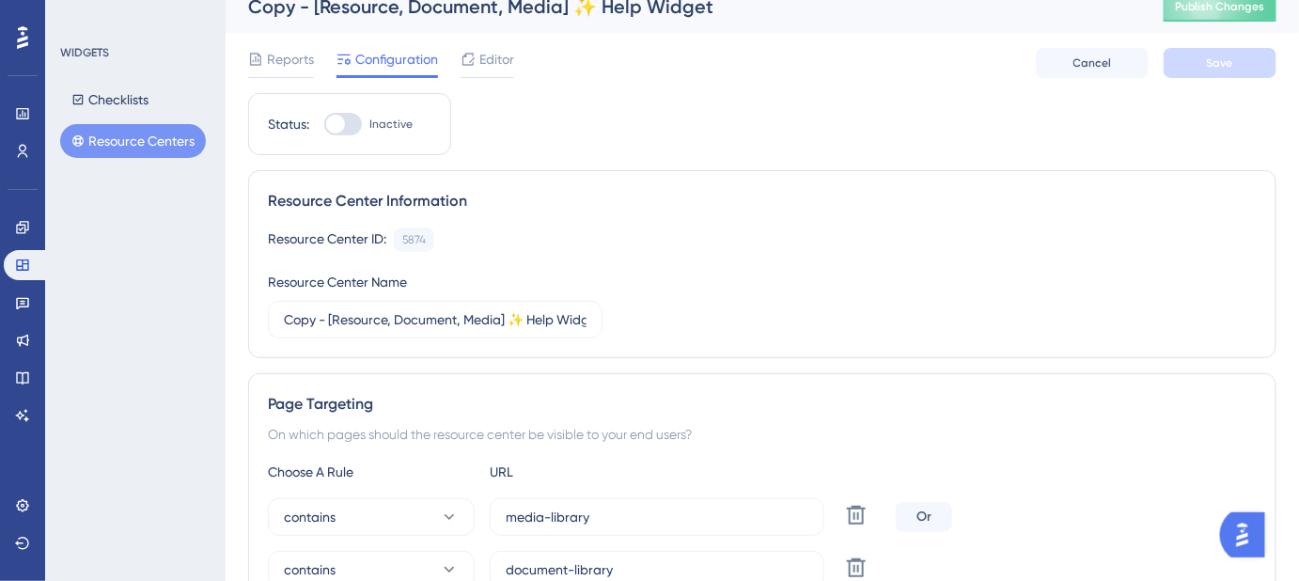
scroll to position [170, 0]
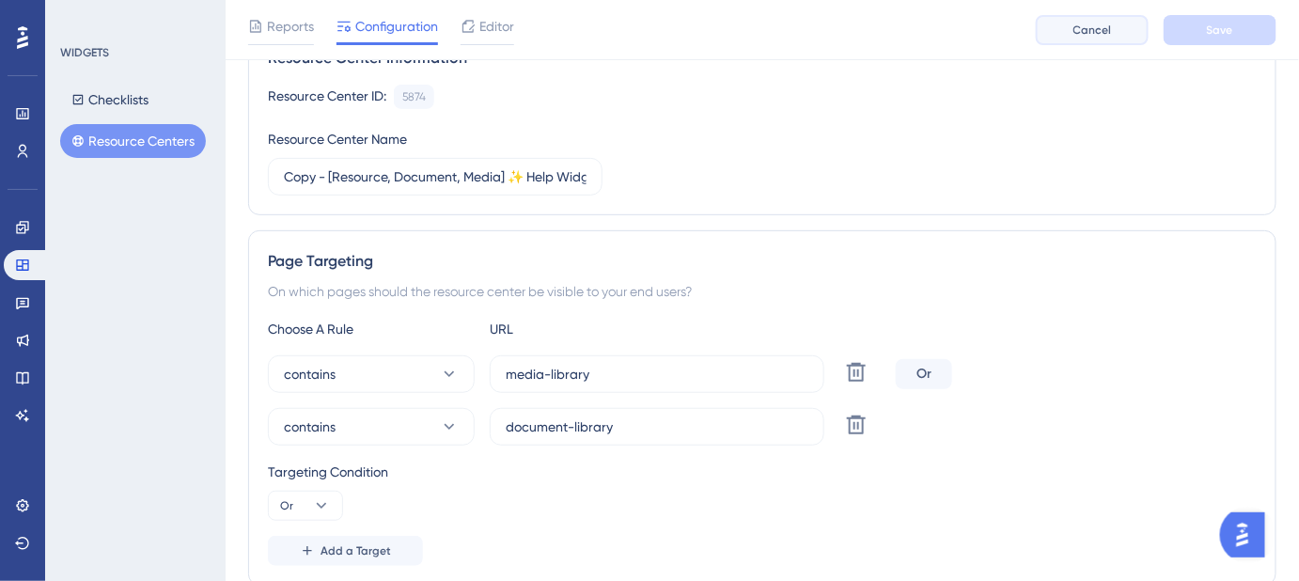
click at [1113, 37] on button "Cancel" at bounding box center [1092, 30] width 113 height 30
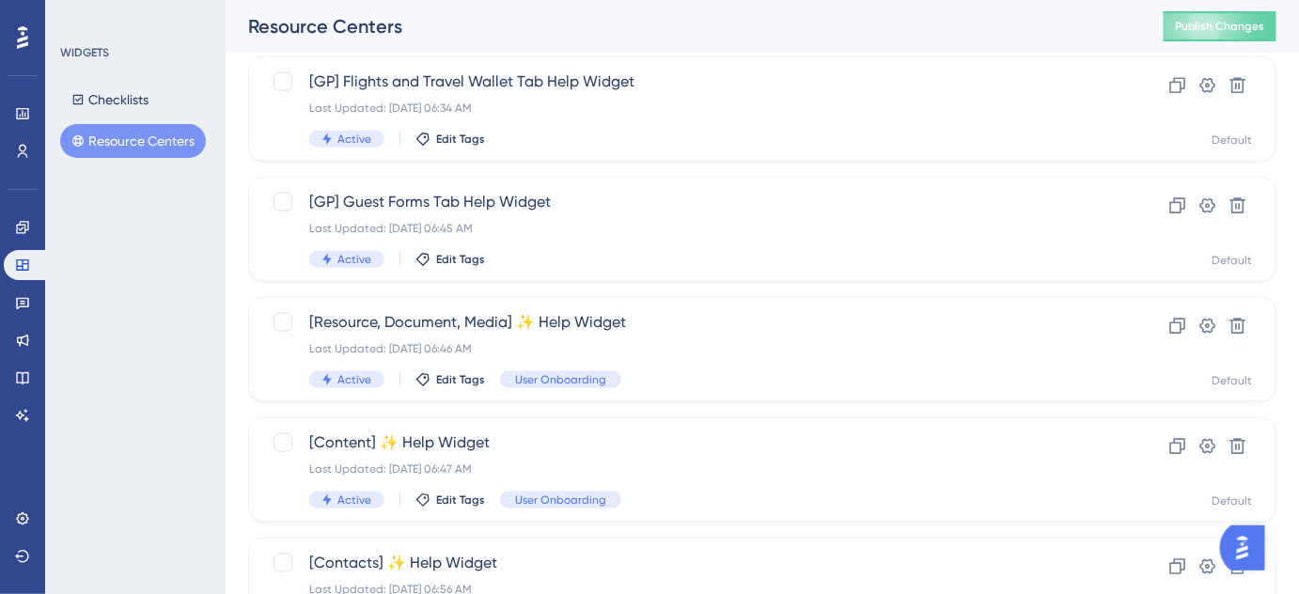
scroll to position [865, 0]
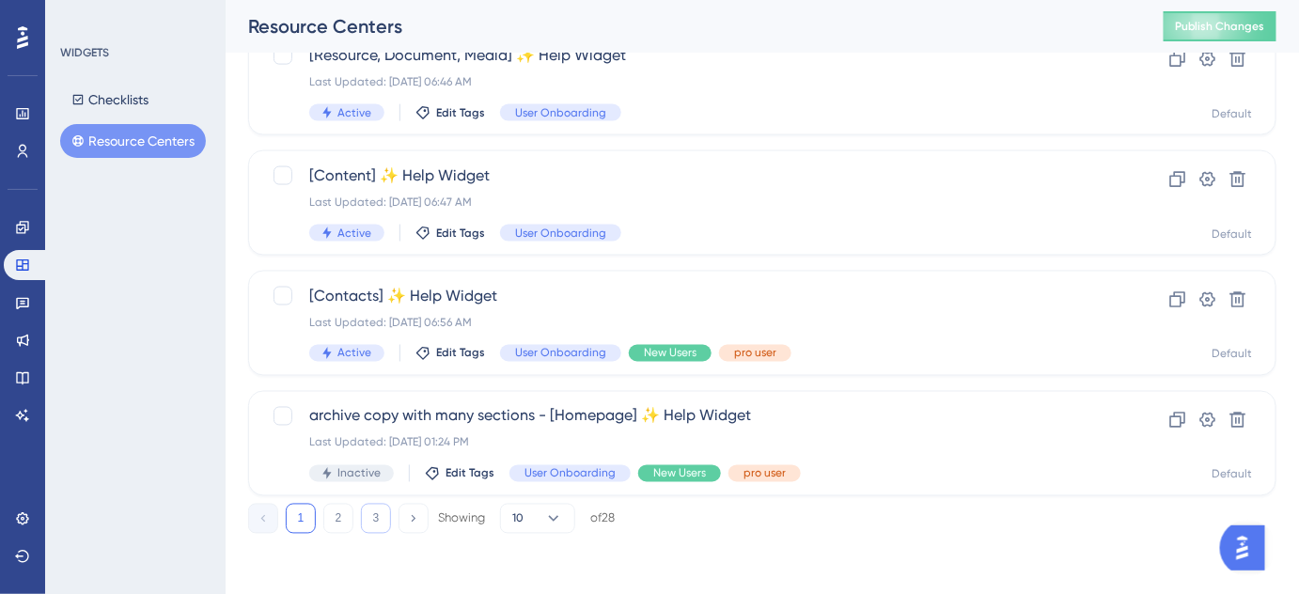
click at [384, 525] on button "3" at bounding box center [376, 519] width 30 height 30
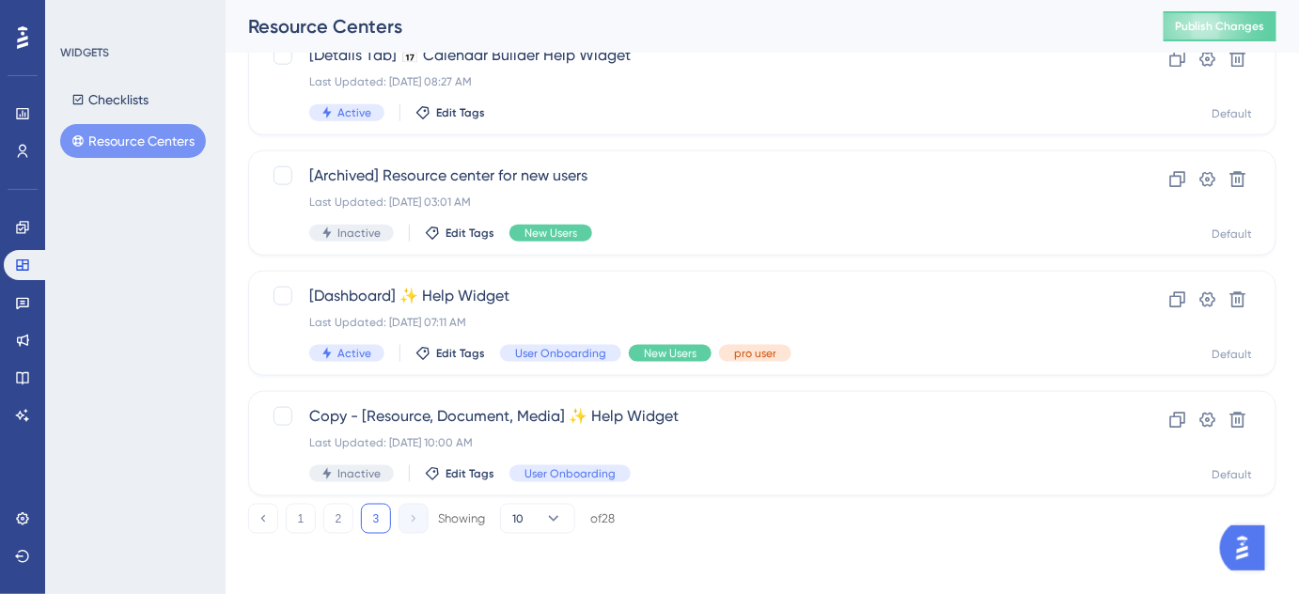
scroll to position [624, 0]
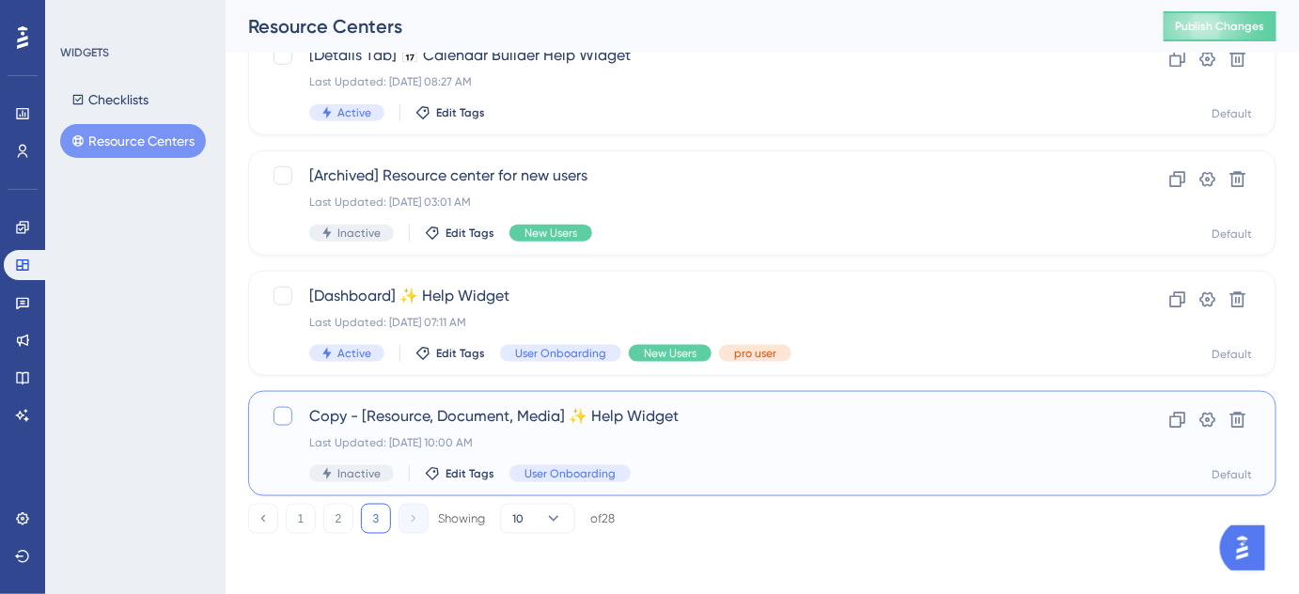
click at [283, 419] on div at bounding box center [283, 416] width 19 height 19
checkbox input "true"
click at [1248, 417] on icon at bounding box center [1238, 420] width 19 height 19
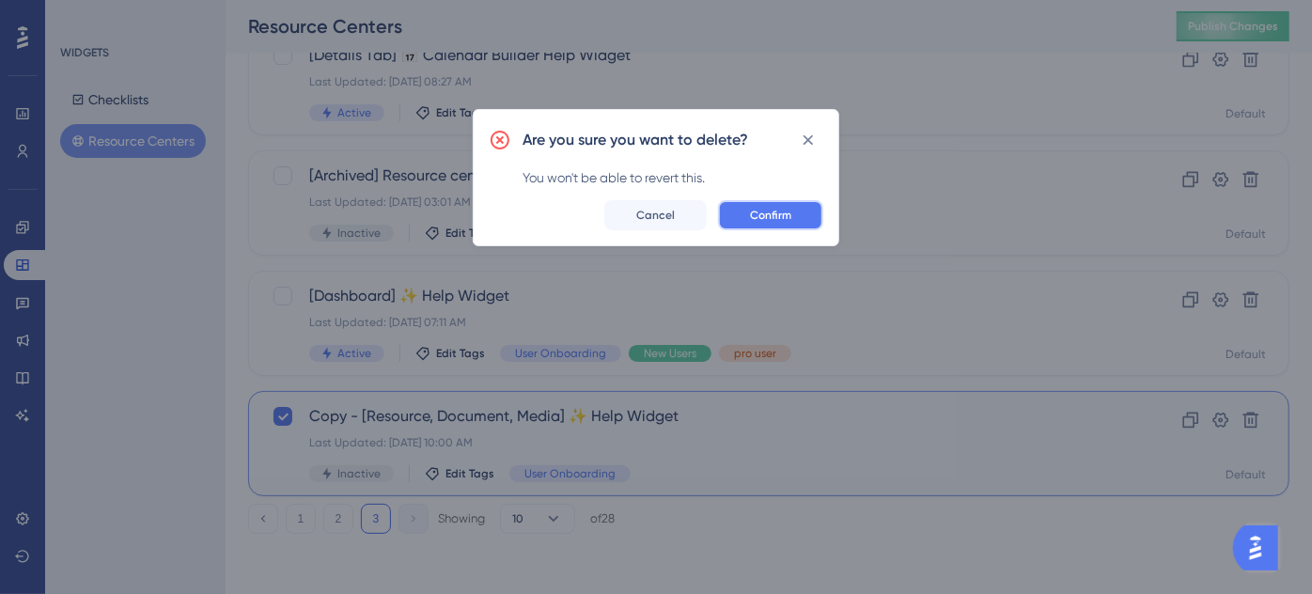
click at [802, 217] on button "Confirm" at bounding box center [770, 215] width 105 height 30
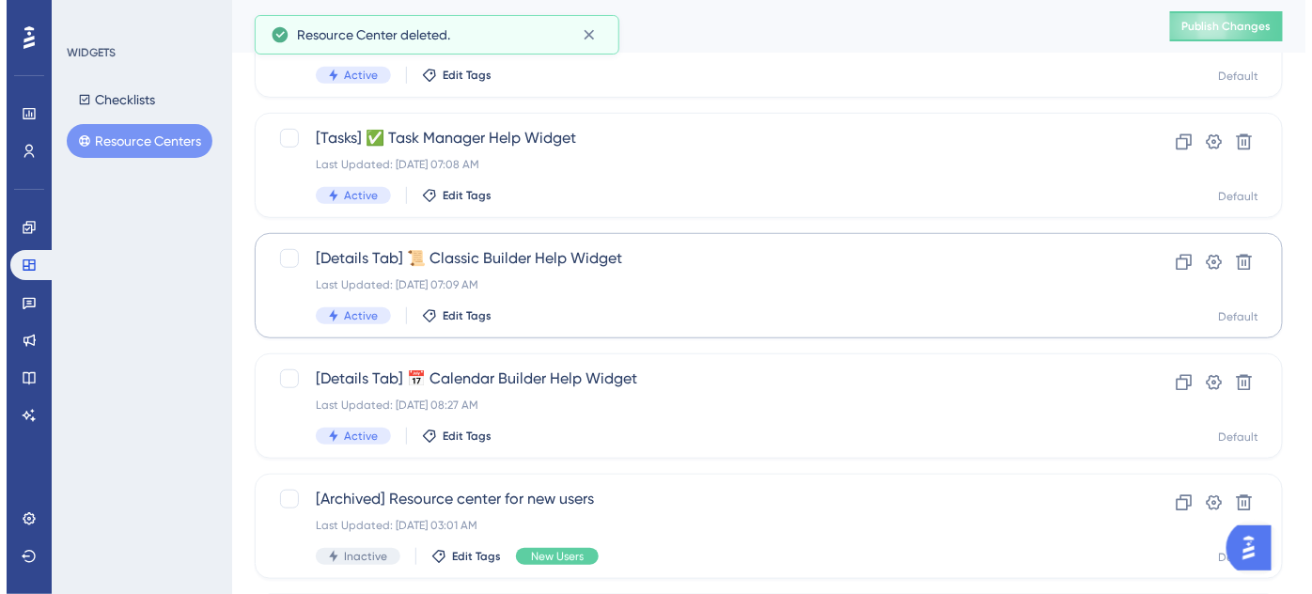
scroll to position [0, 0]
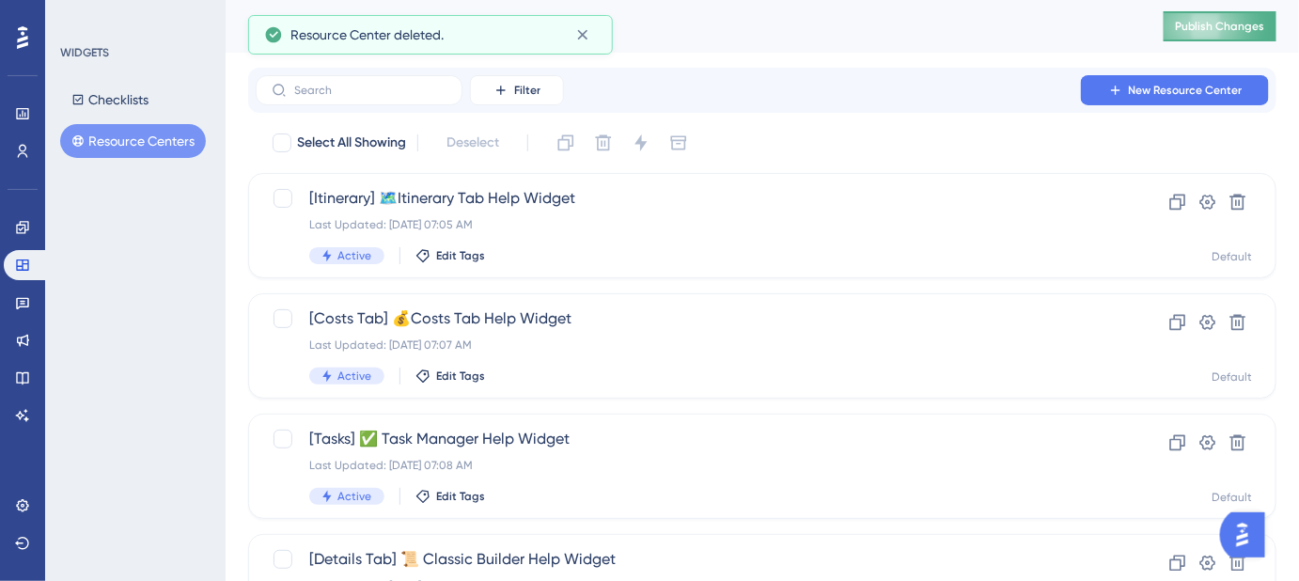
click at [1258, 36] on button "Publish Changes" at bounding box center [1220, 26] width 113 height 30
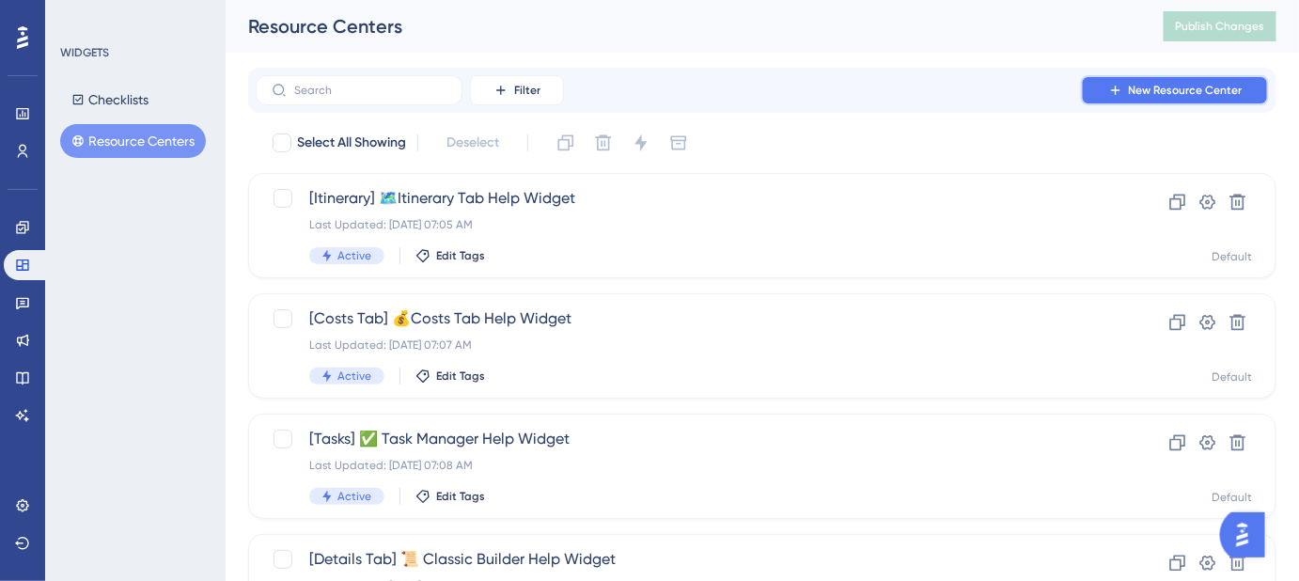
click at [1196, 86] on span "New Resource Center" at bounding box center [1186, 90] width 114 height 15
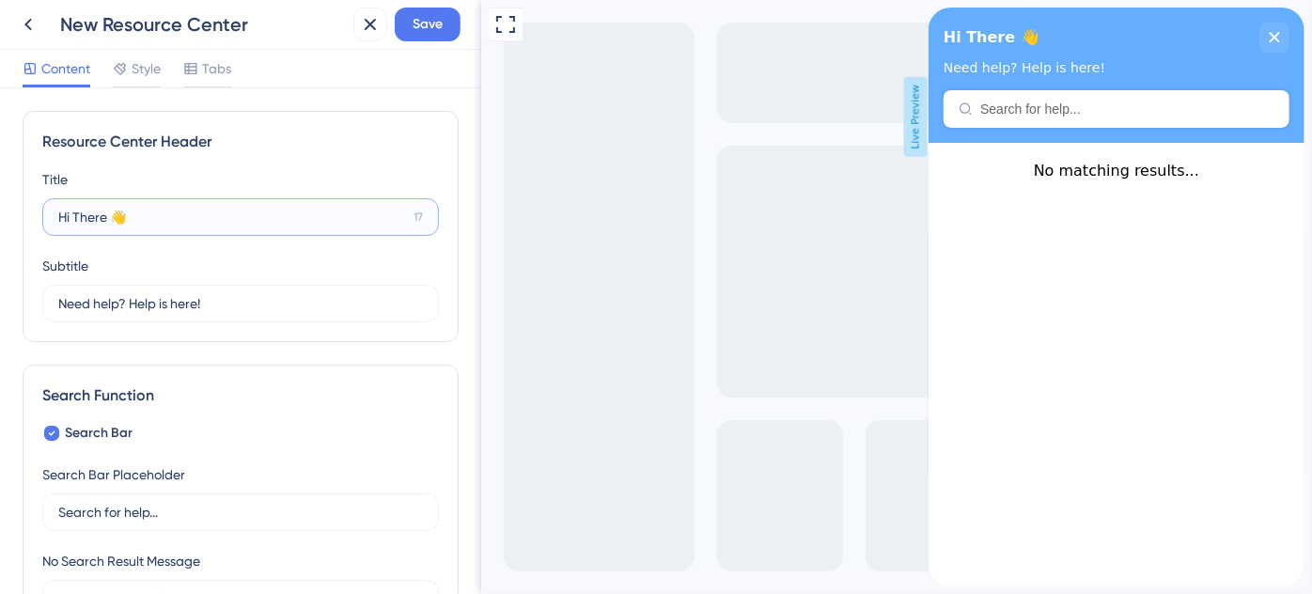
drag, startPoint x: 167, startPoint y: 210, endPoint x: 54, endPoint y: 210, distance: 113.8
click at [54, 210] on label "Hi There 👋 17" at bounding box center [240, 217] width 397 height 38
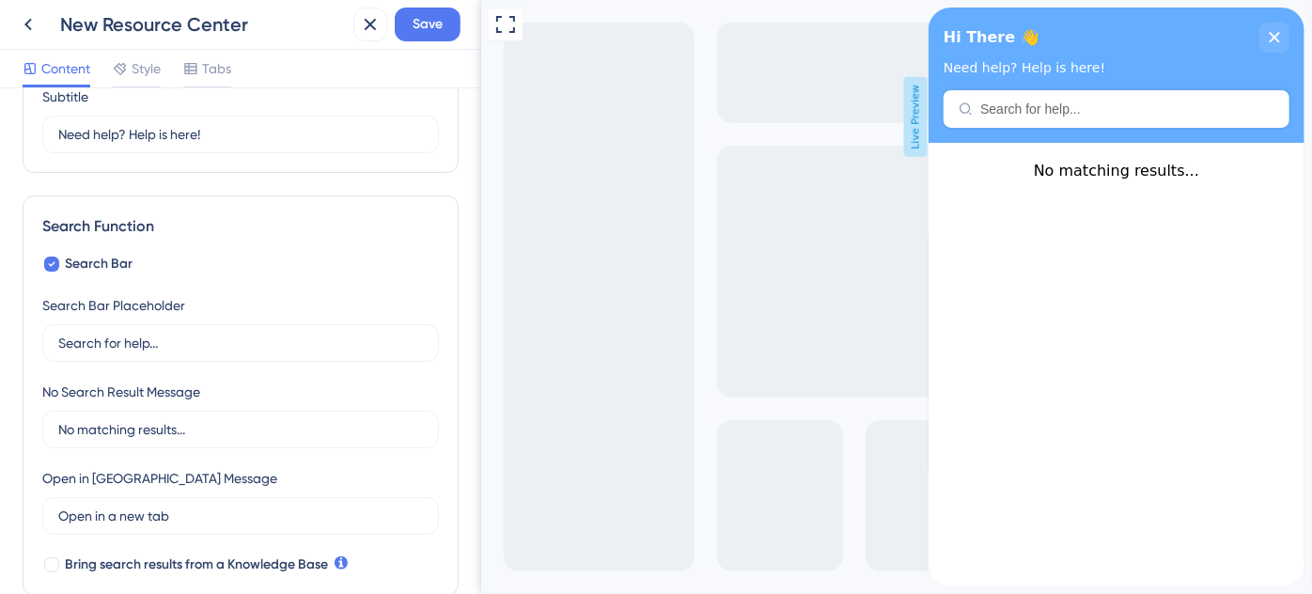
scroll to position [170, 0]
drag, startPoint x: 205, startPoint y: 336, endPoint x: 12, endPoint y: 336, distance: 192.7
click at [12, 336] on div "Resource Center Header Title Hi There 👋 17 Hi There 👋 Subtitle Need help? Help …" at bounding box center [240, 341] width 481 height 506
paste input "Quickly search all help articles"
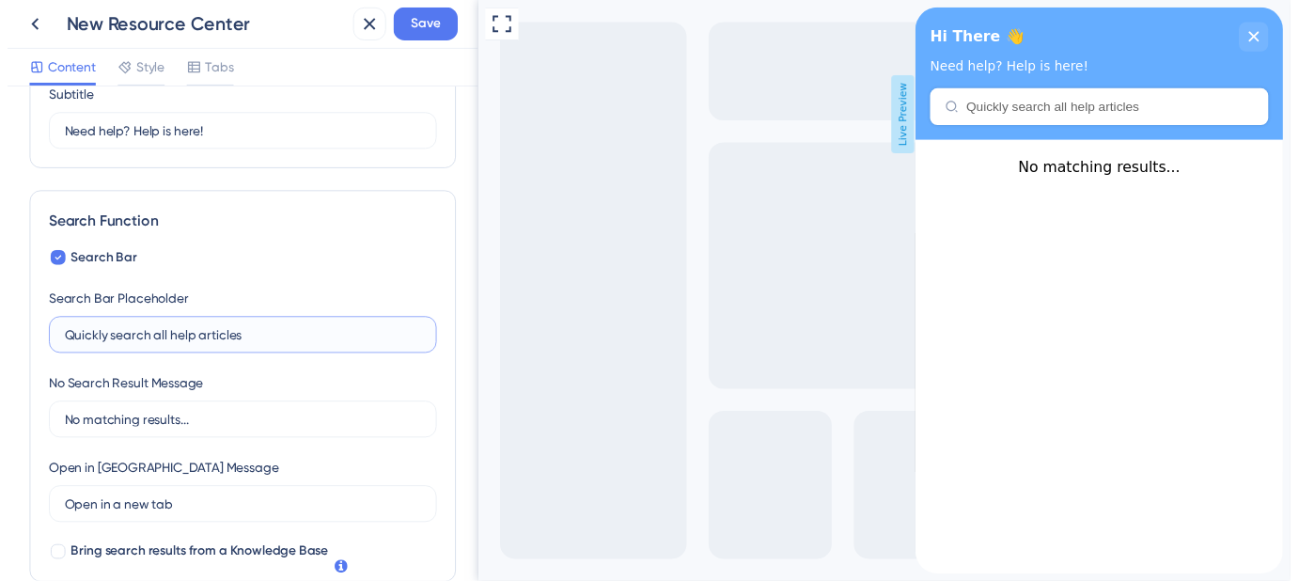
scroll to position [0, 0]
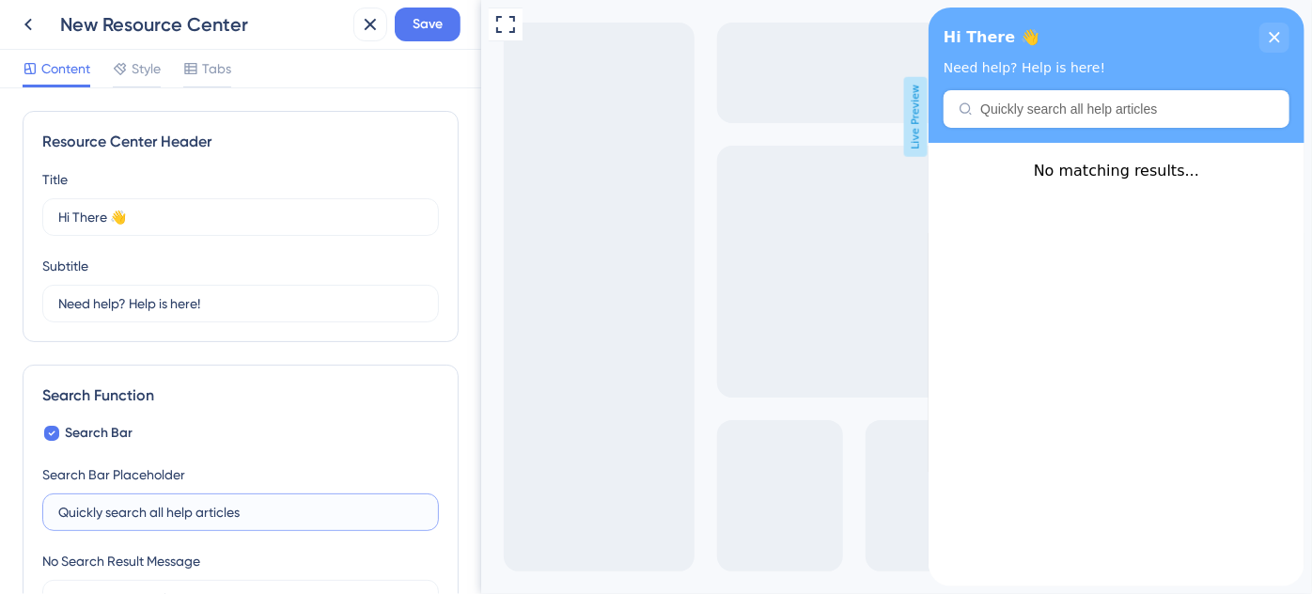
type input "Quickly search all help articles"
click at [29, 27] on icon at bounding box center [28, 25] width 8 height 12
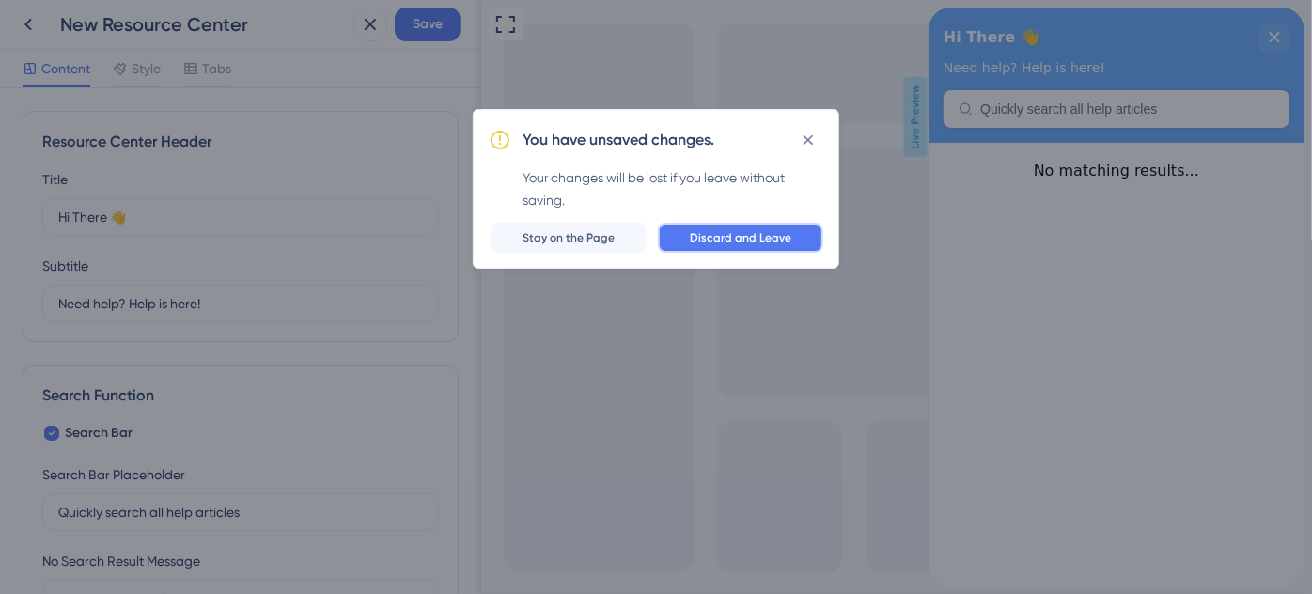
click at [726, 251] on button "Discard and Leave" at bounding box center [740, 238] width 165 height 30
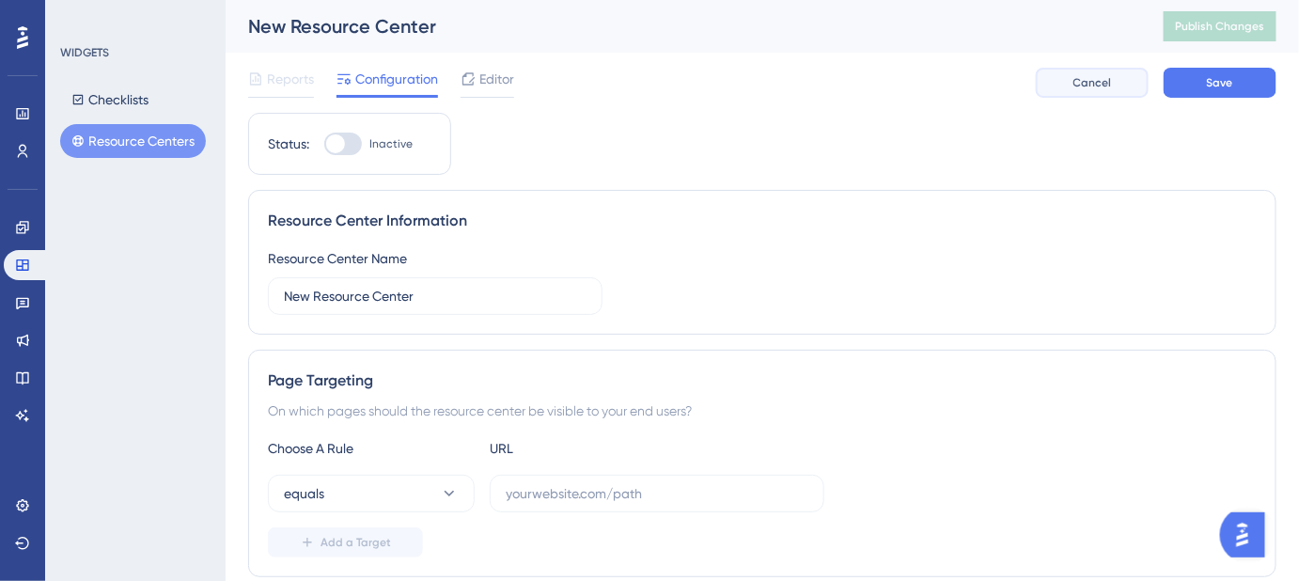
drag, startPoint x: 1111, startPoint y: 82, endPoint x: 998, endPoint y: 113, distance: 117.0
click at [1110, 82] on button "Cancel" at bounding box center [1092, 83] width 113 height 30
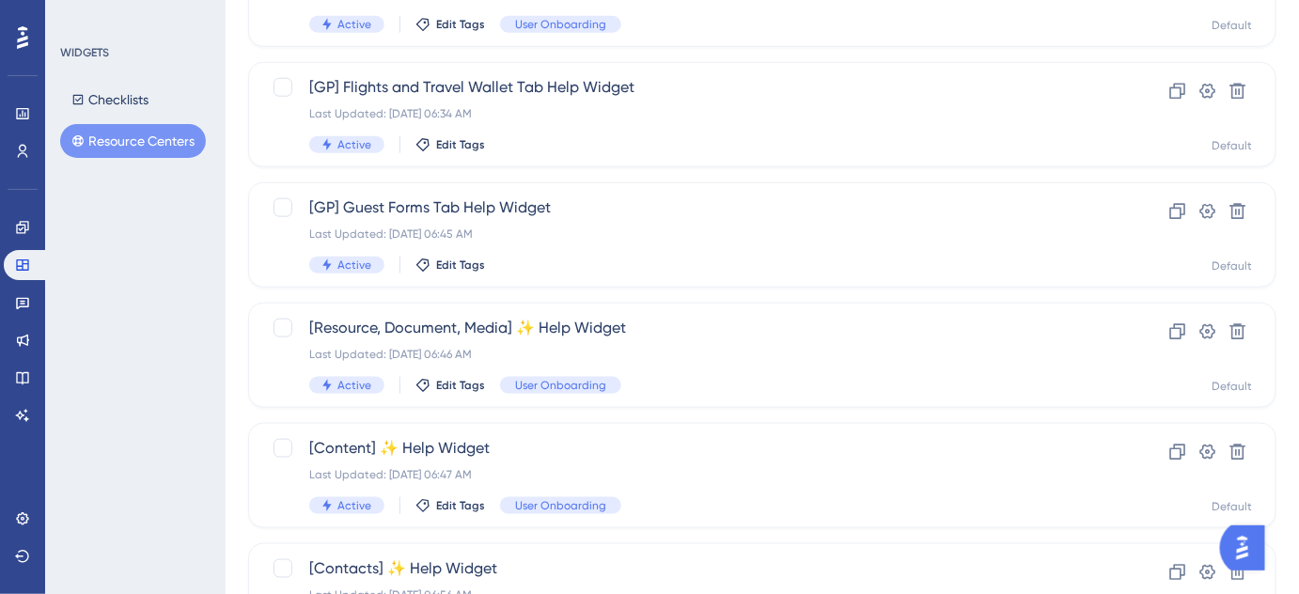
scroll to position [598, 0]
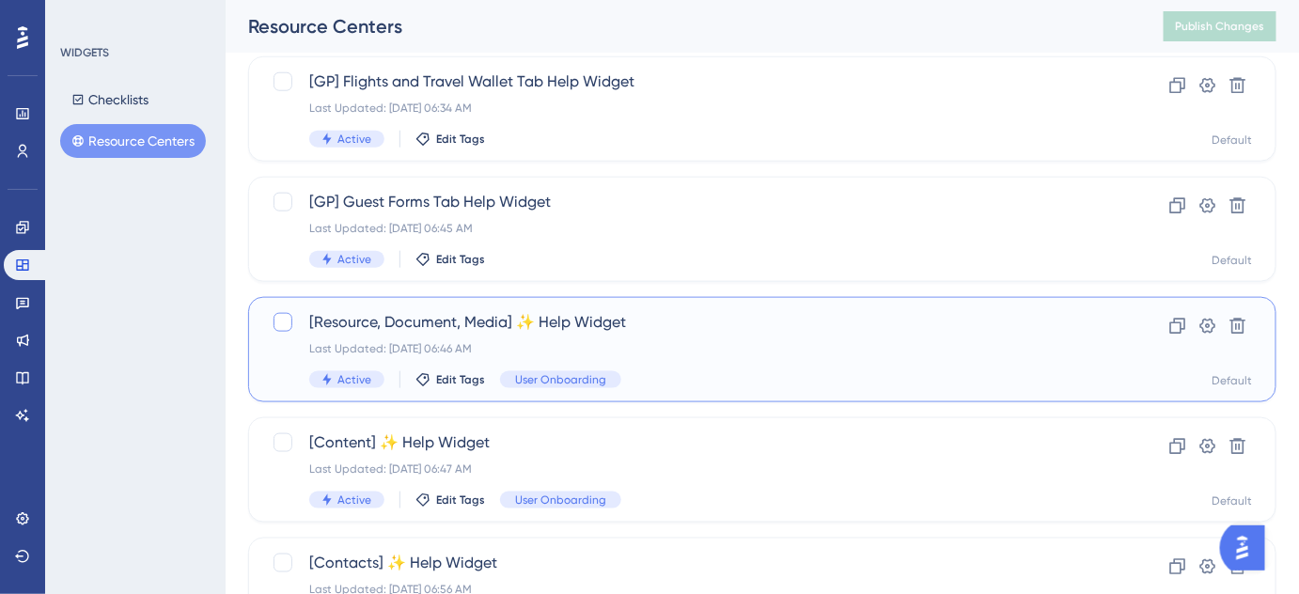
click at [290, 322] on div at bounding box center [283, 322] width 19 height 19
checkbox input "true"
click at [1177, 322] on icon at bounding box center [1178, 327] width 16 height 16
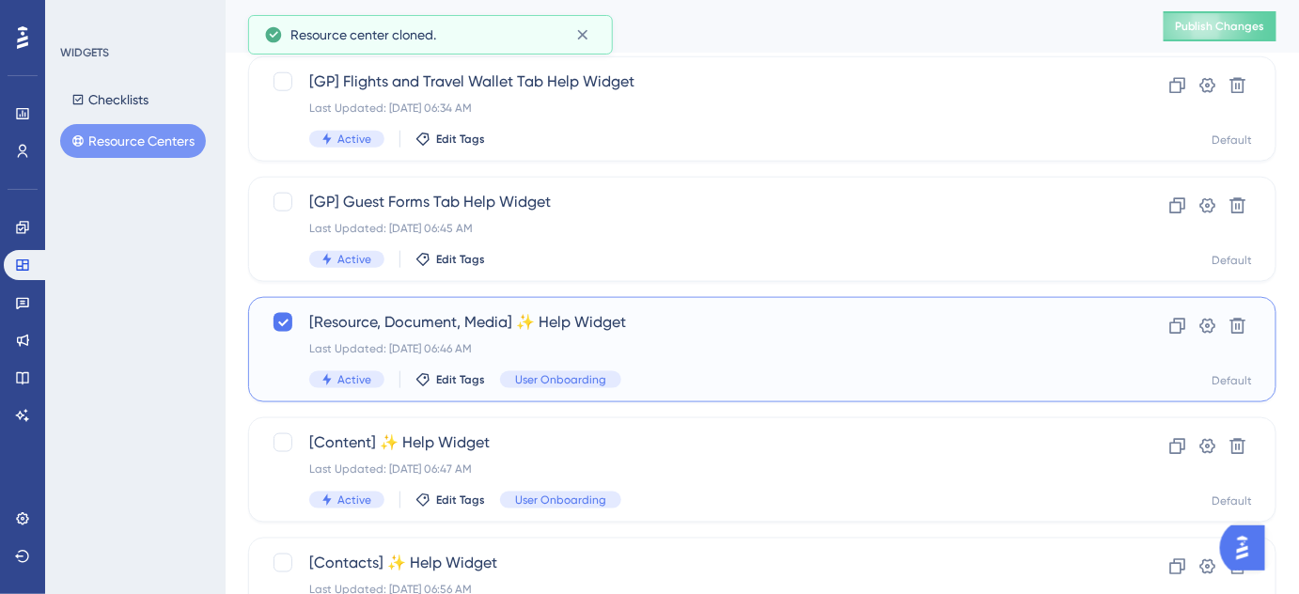
checkbox input "true"
checkbox input "false"
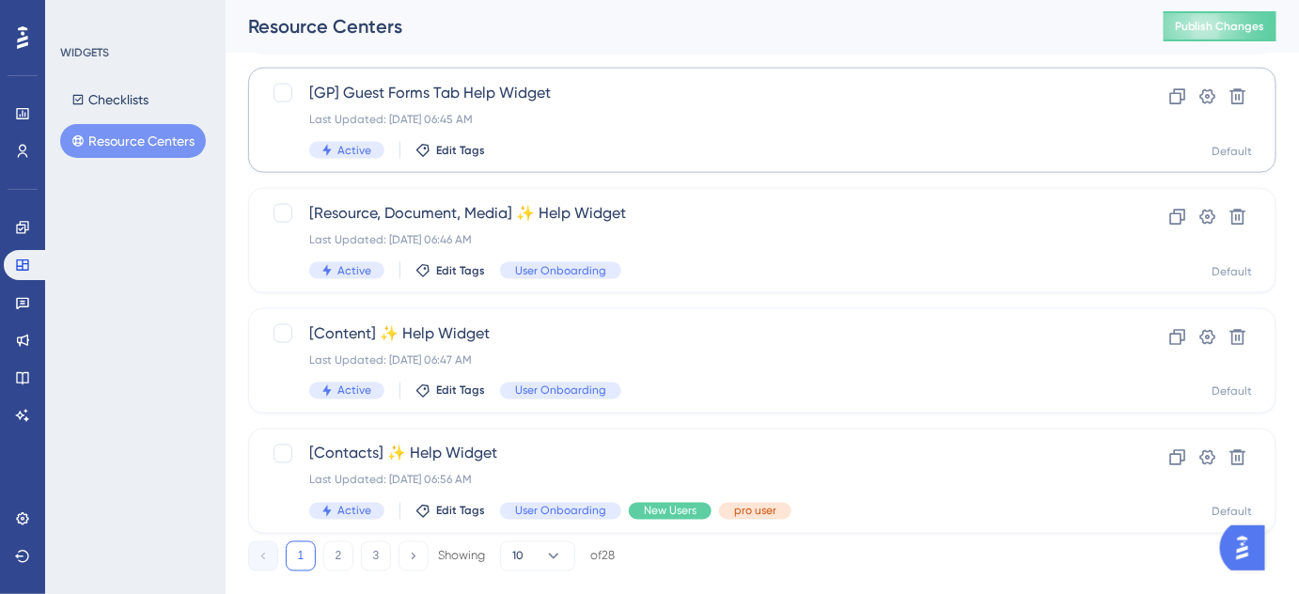
scroll to position [865, 0]
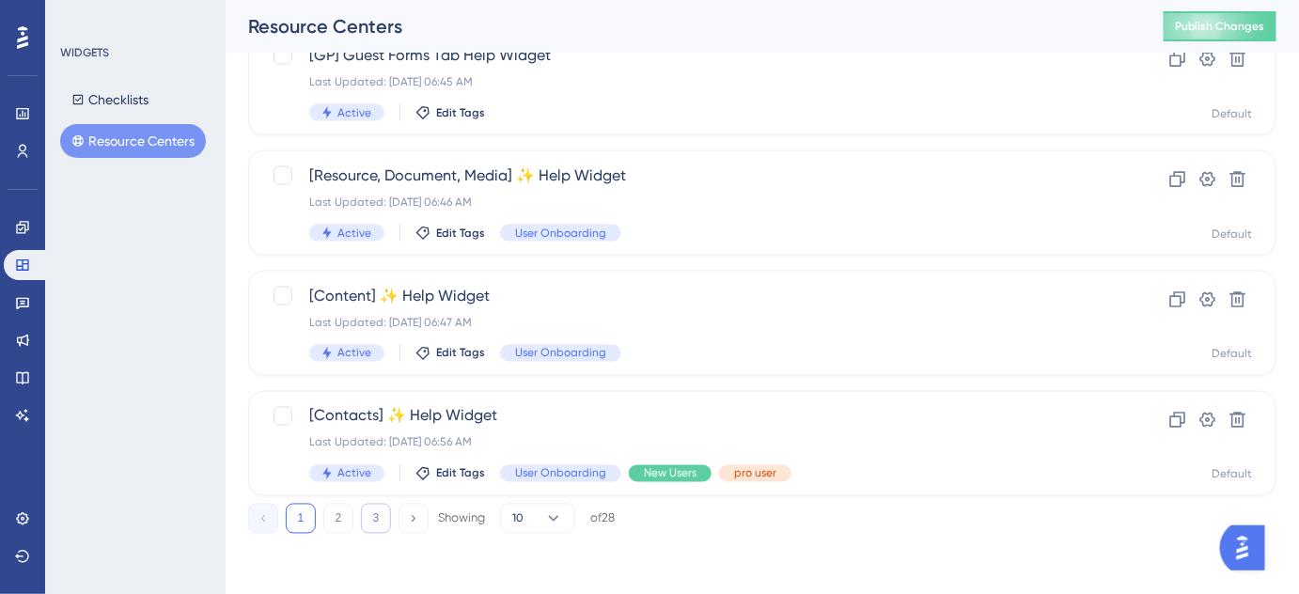
click at [381, 522] on button "3" at bounding box center [376, 519] width 30 height 30
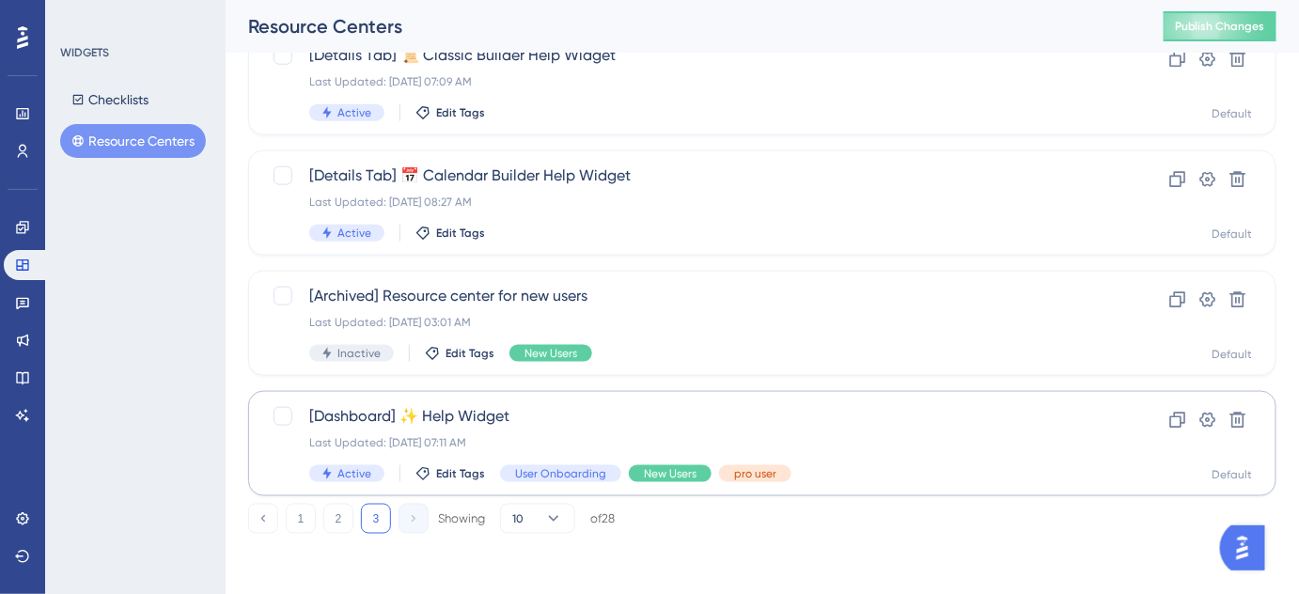
scroll to position [624, 0]
click at [334, 521] on button "2" at bounding box center [338, 519] width 30 height 30
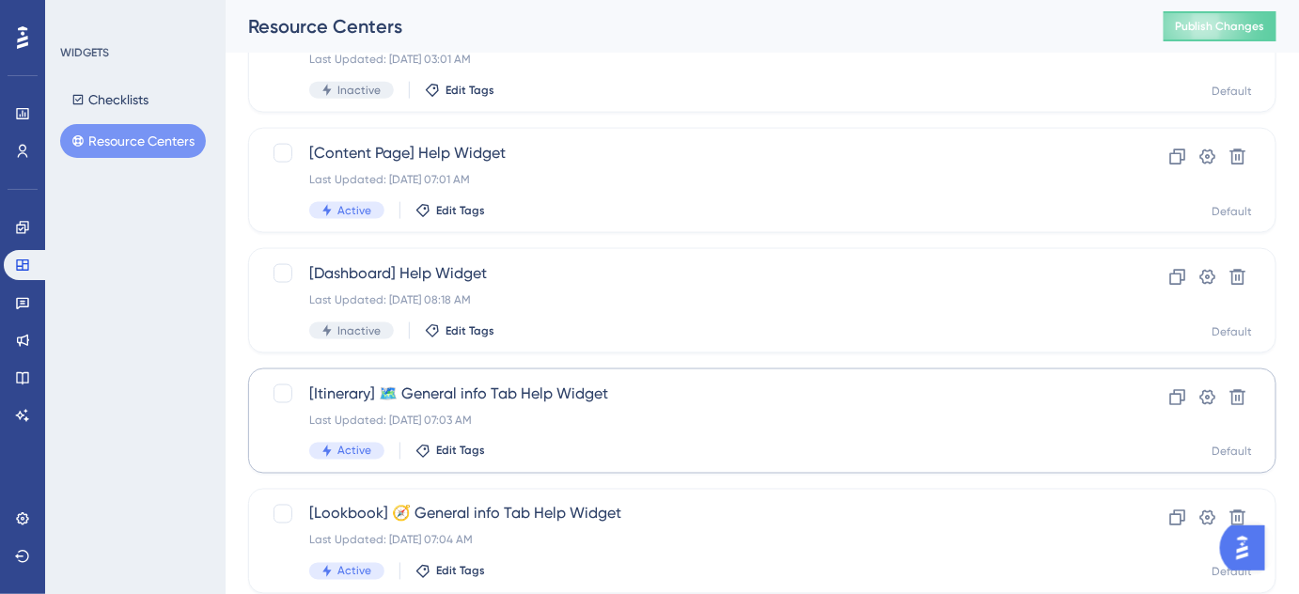
scroll to position [865, 0]
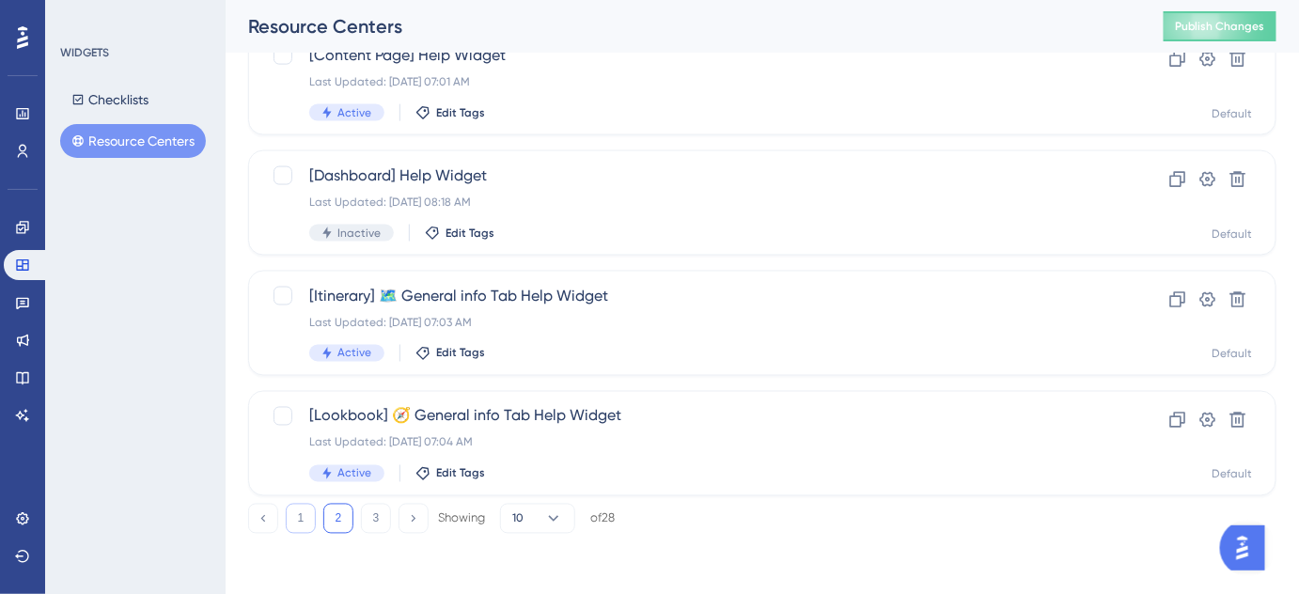
click at [298, 529] on button "1" at bounding box center [301, 519] width 30 height 30
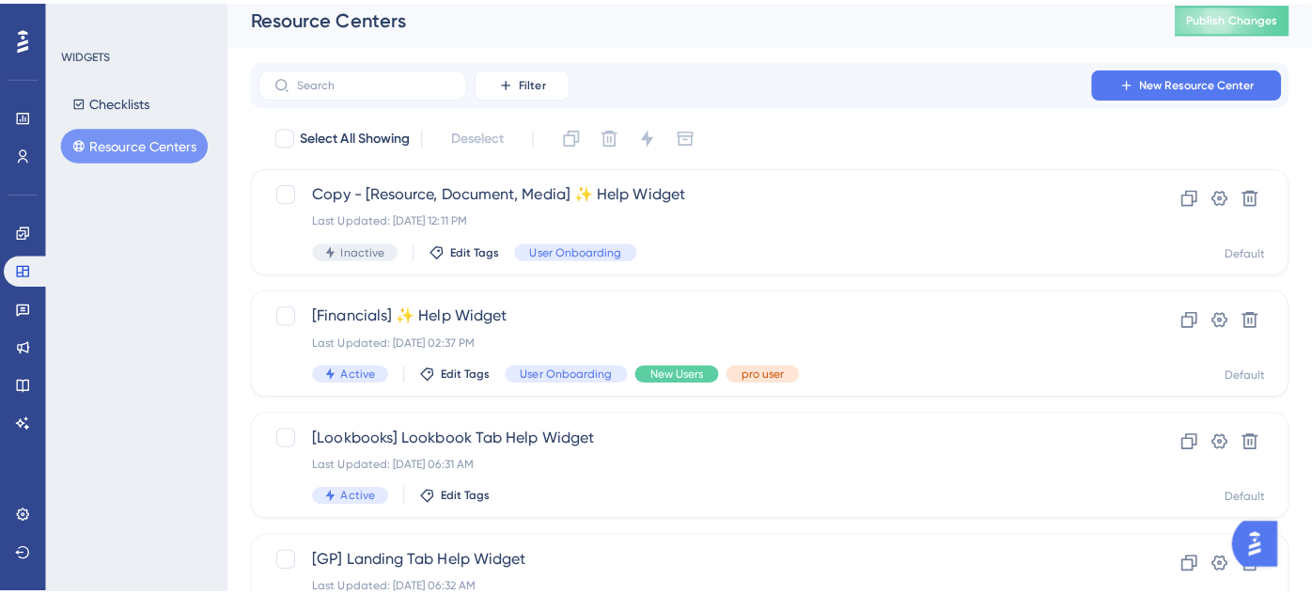
scroll to position [0, 0]
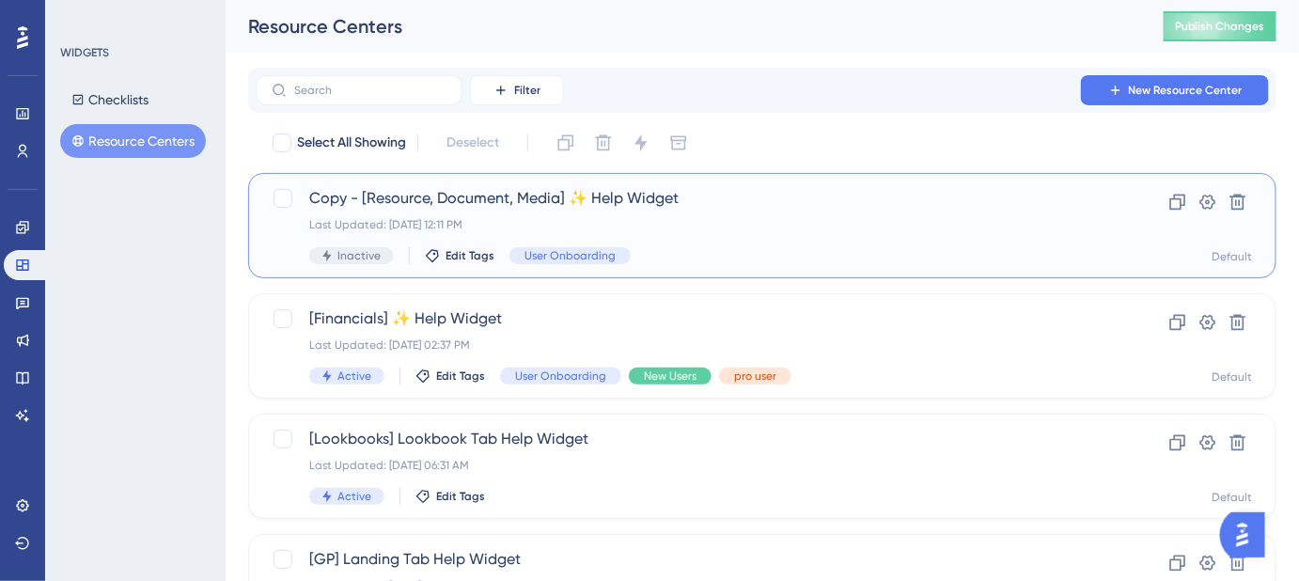
click at [461, 197] on span "Copy - [Resource, Document, Media] ✨ Help Widget" at bounding box center [687, 198] width 756 height 23
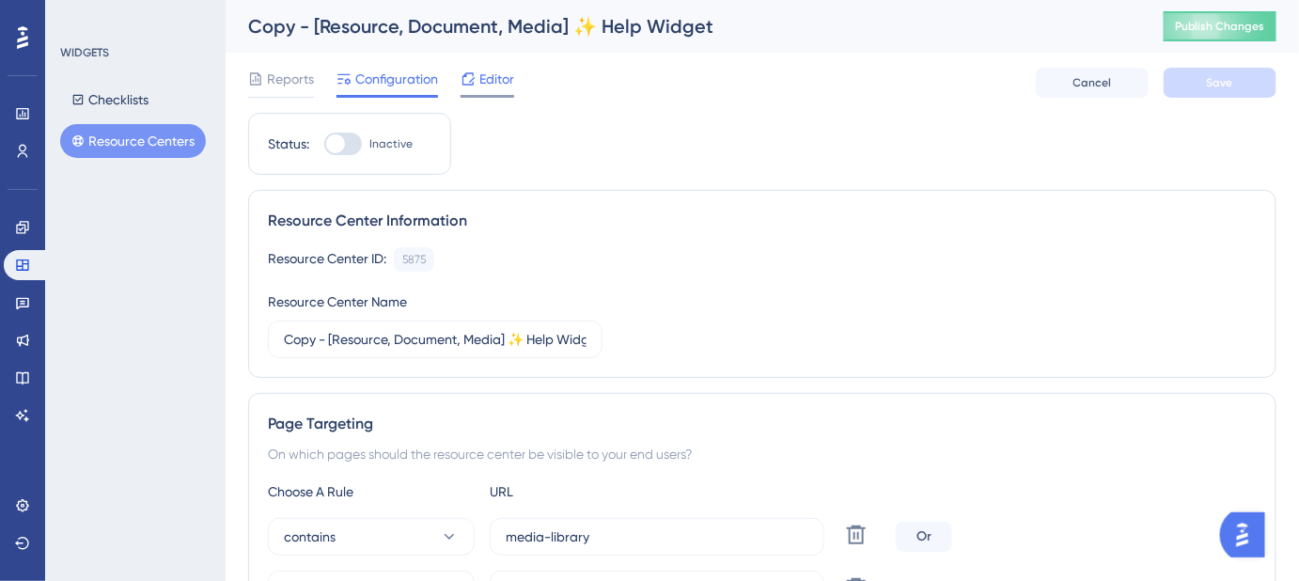
click at [491, 86] on span "Editor" at bounding box center [496, 79] width 35 height 23
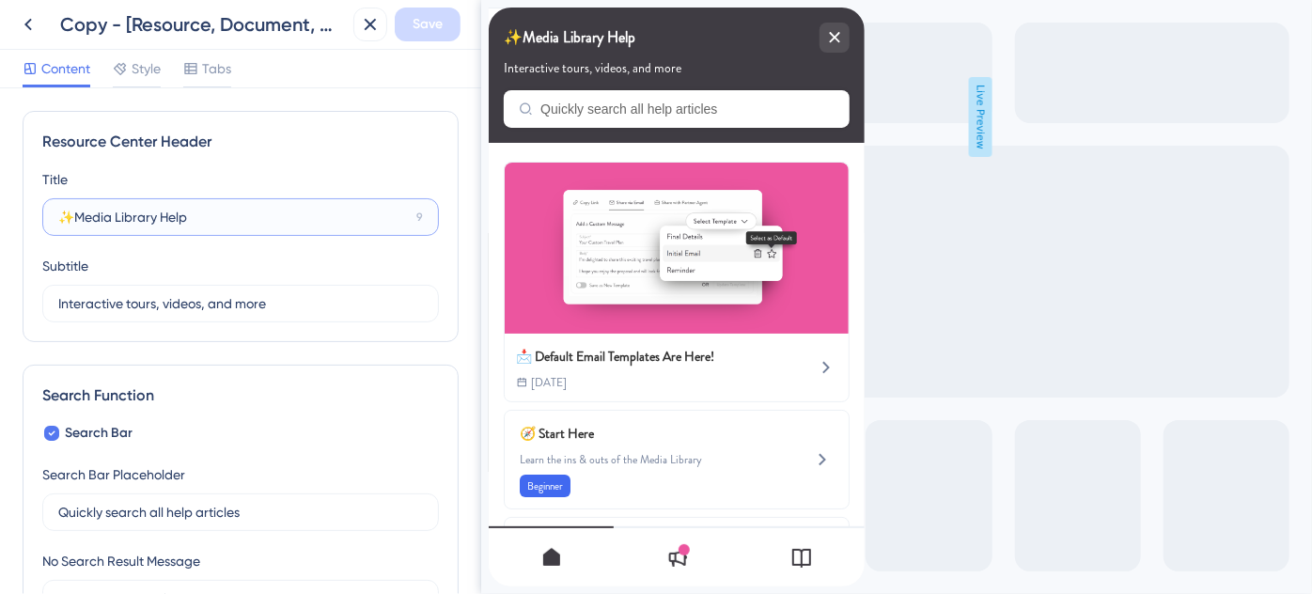
click at [99, 217] on input "✨Media Library Help" at bounding box center [233, 217] width 351 height 21
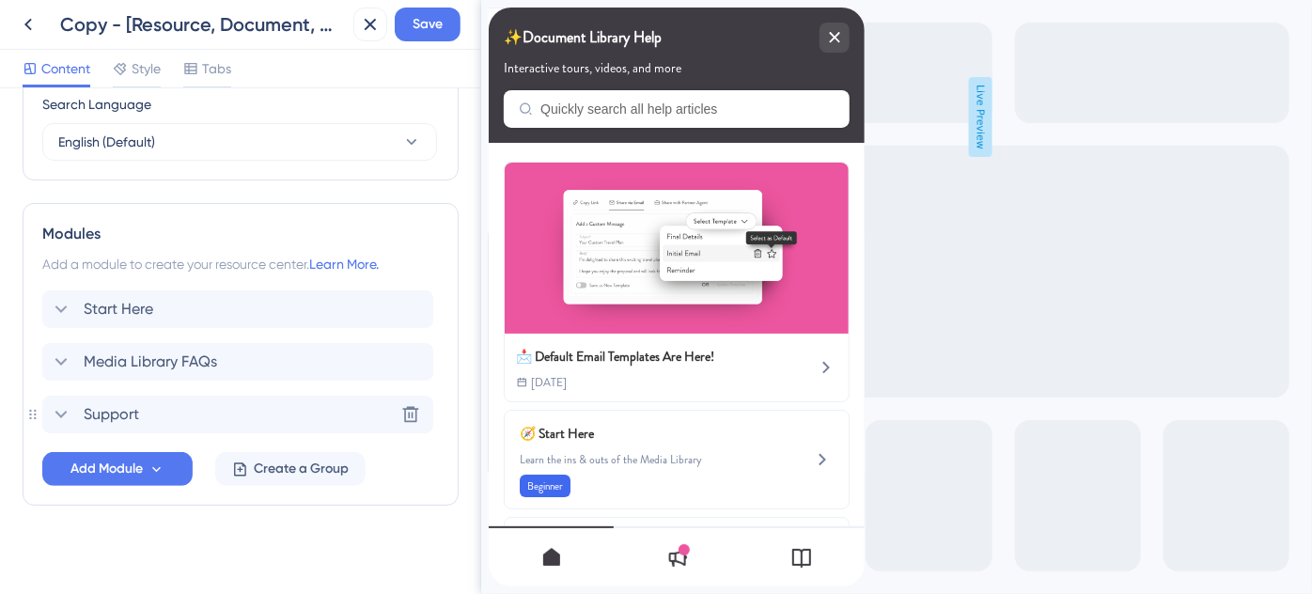
scroll to position [765, 0]
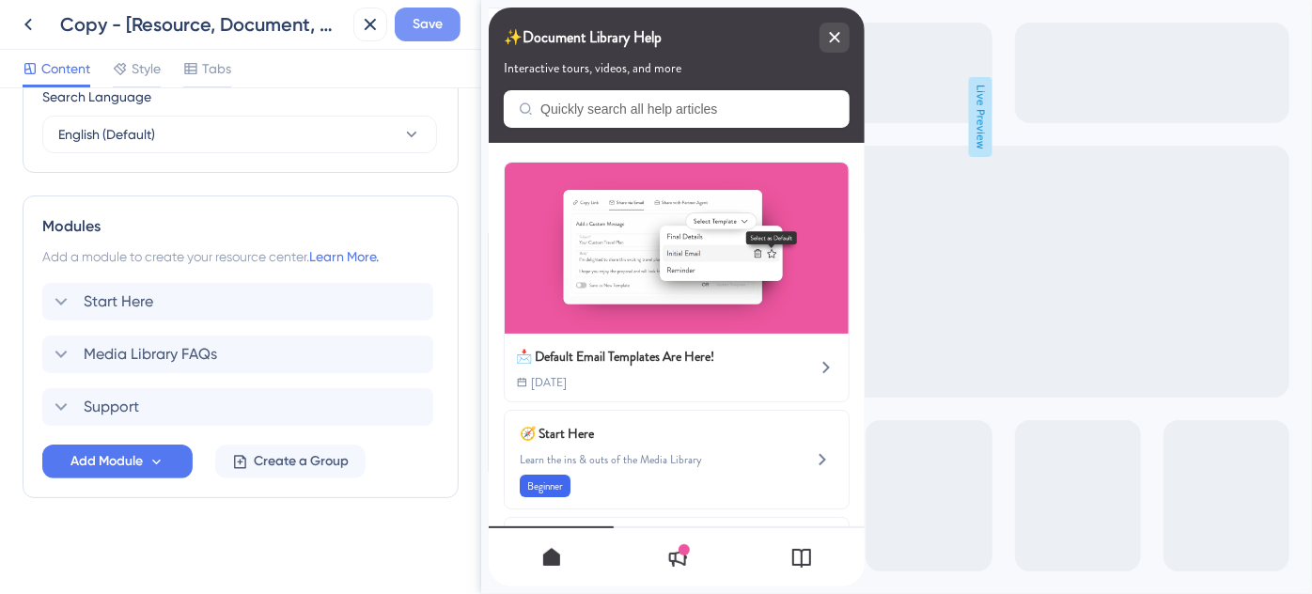
type input "✨Document Library Help"
click at [433, 33] on span "Save" at bounding box center [428, 24] width 30 height 23
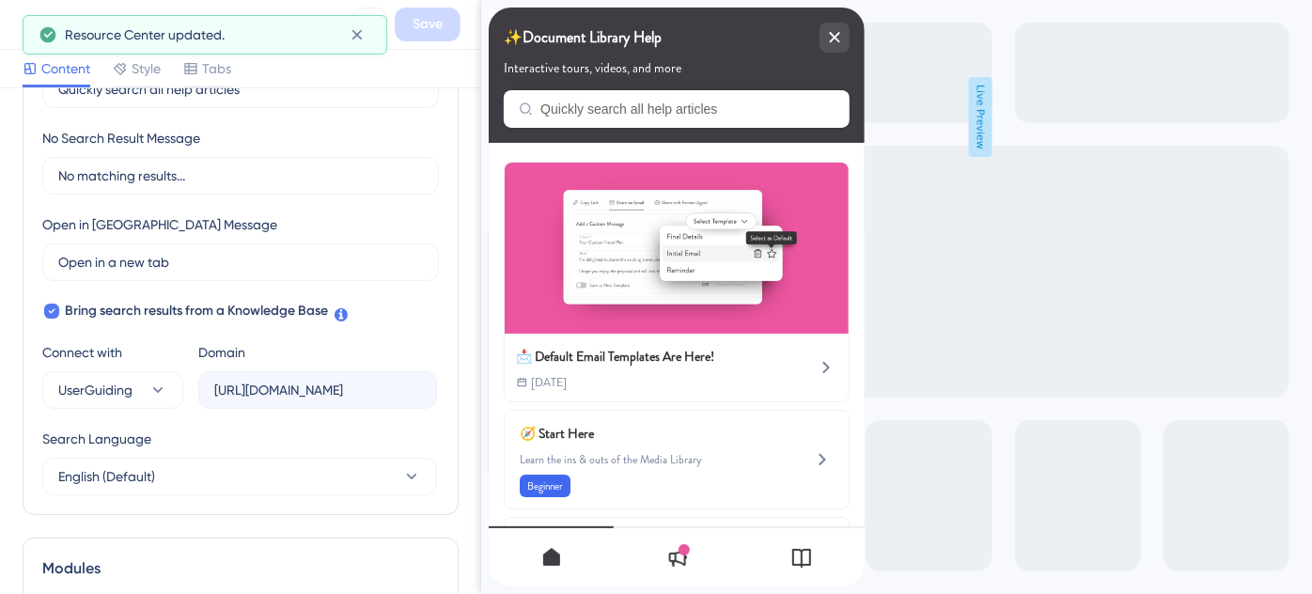
scroll to position [0, 0]
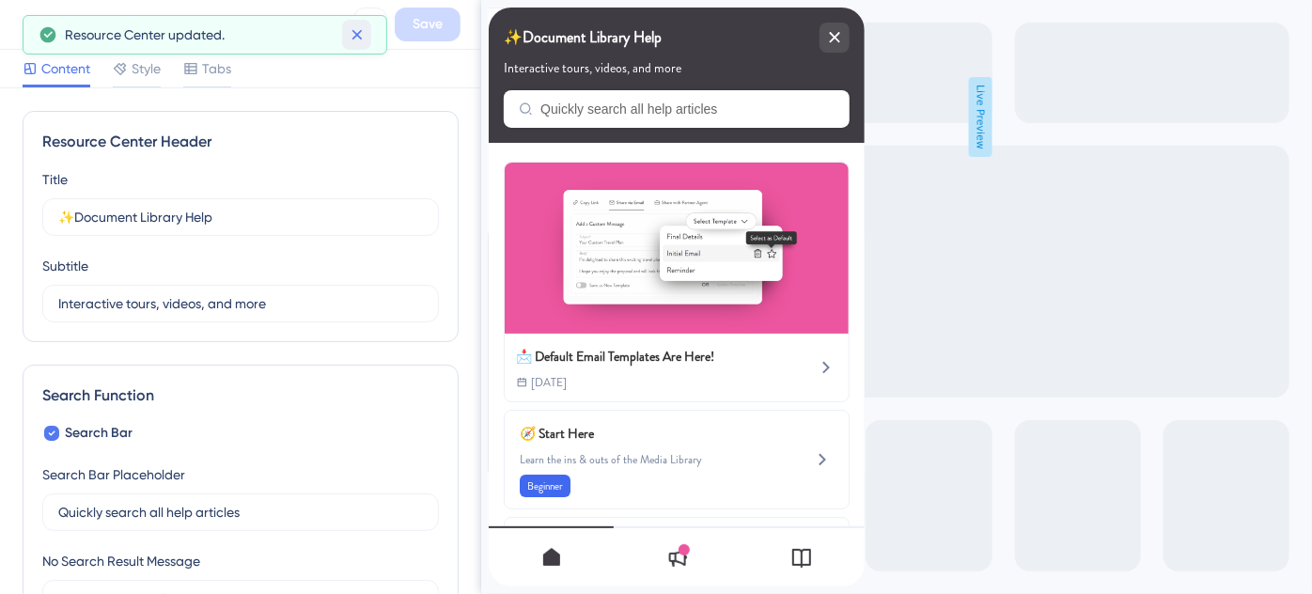
click at [352, 31] on icon at bounding box center [357, 34] width 19 height 19
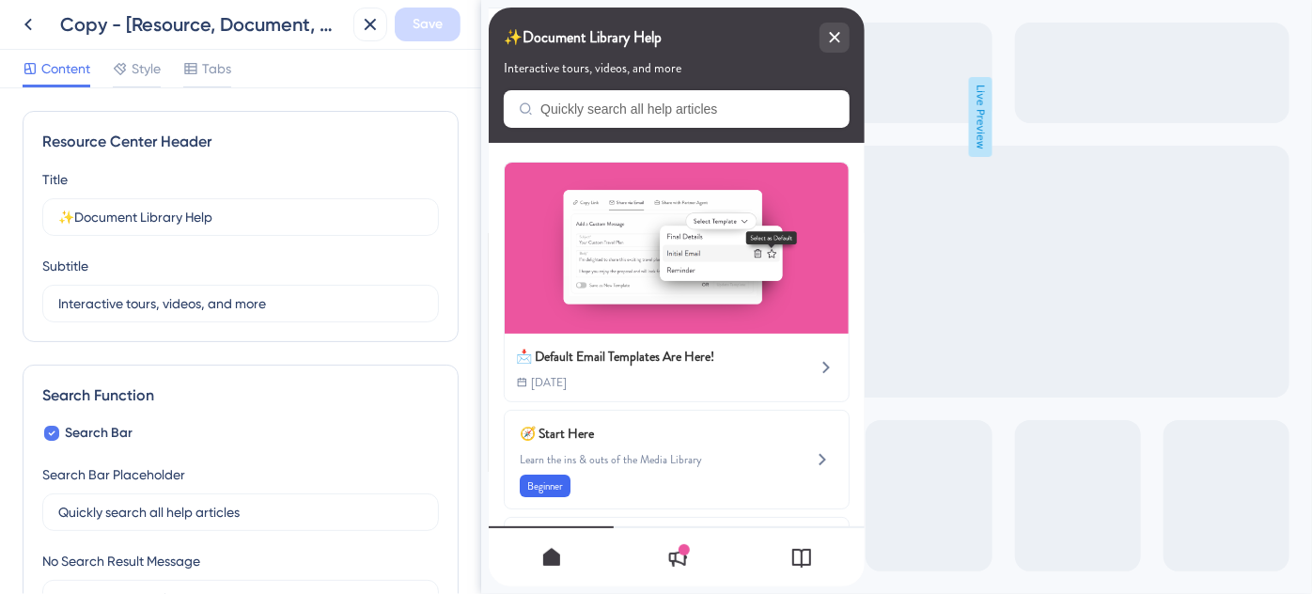
click at [145, 17] on div "Copy - [Resource, Document, Media] ✨ Help Widget" at bounding box center [203, 24] width 286 height 26
drag, startPoint x: 213, startPoint y: 25, endPoint x: 133, endPoint y: 22, distance: 80.9
click at [133, 22] on div "Copy - [Resource, Document, Media] ✨ Help Widget" at bounding box center [203, 24] width 286 height 26
click at [184, 24] on div "Copy - [Resource, Document, Media] ✨ Help Widget" at bounding box center [203, 24] width 286 height 26
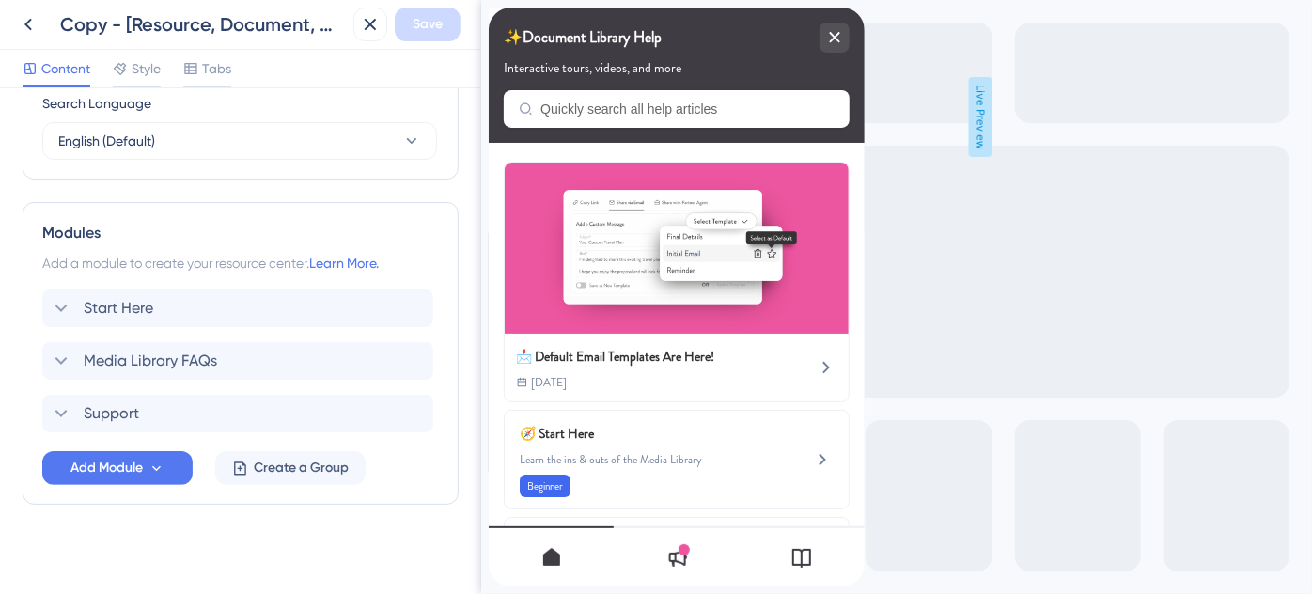
scroll to position [765, 0]
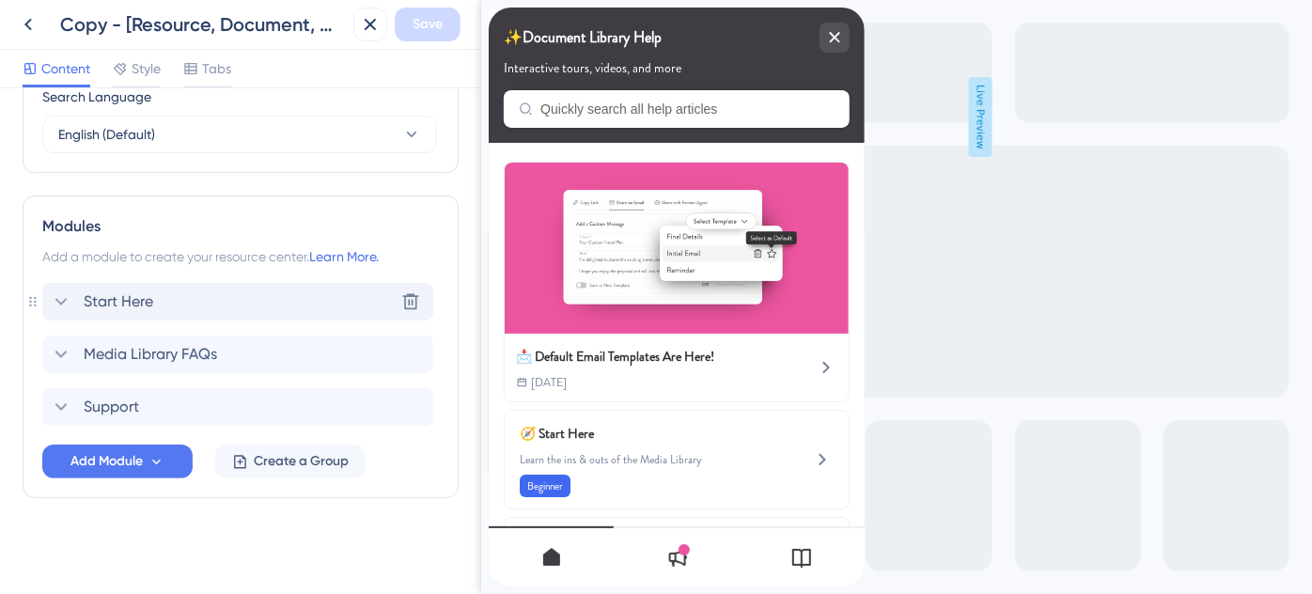
click at [68, 295] on icon at bounding box center [61, 302] width 23 height 23
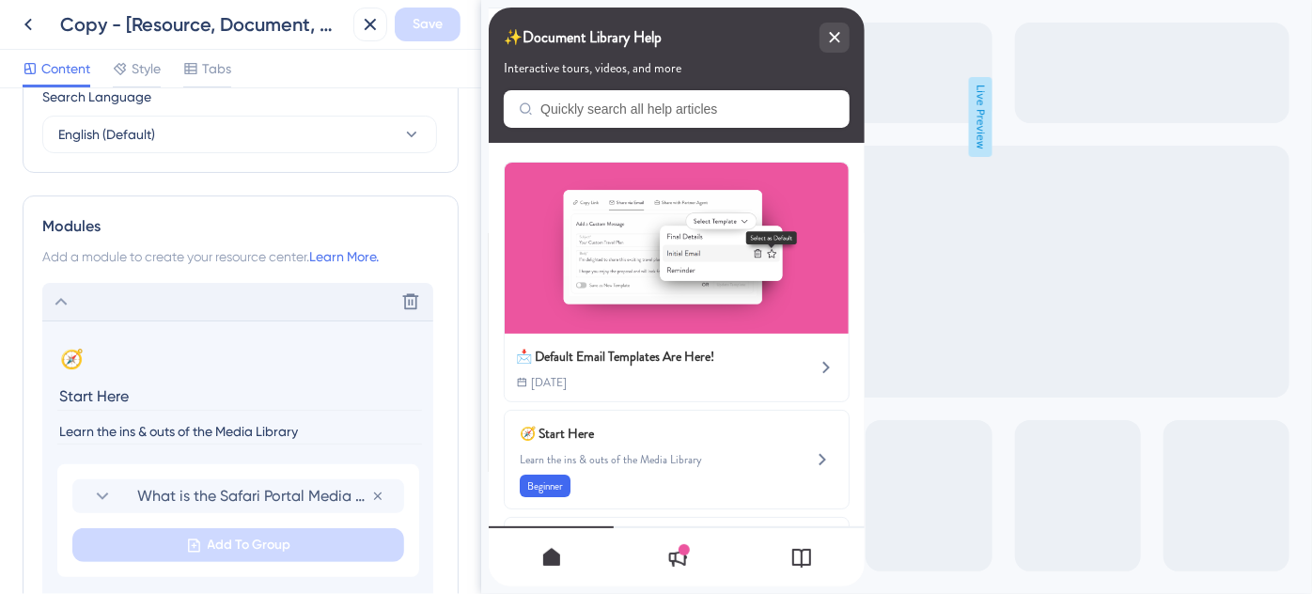
scroll to position [851, 0]
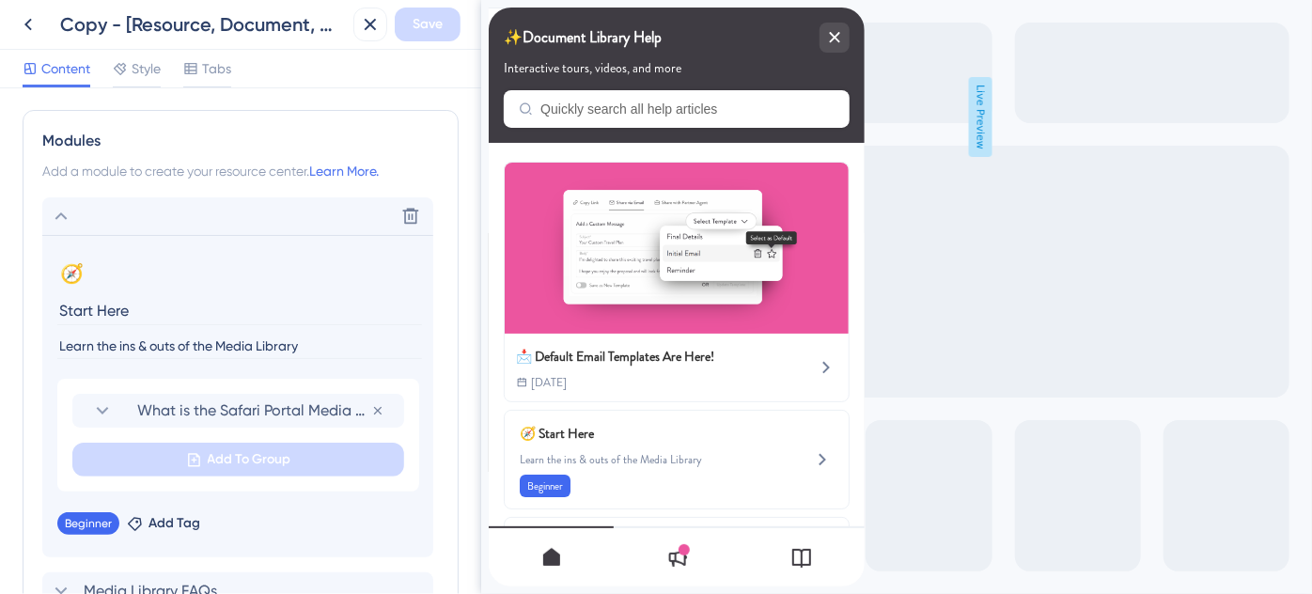
drag, startPoint x: 304, startPoint y: 341, endPoint x: 222, endPoint y: 346, distance: 81.9
click at [222, 346] on input "Learn the ins & outs of the Media Library" at bounding box center [239, 346] width 365 height 25
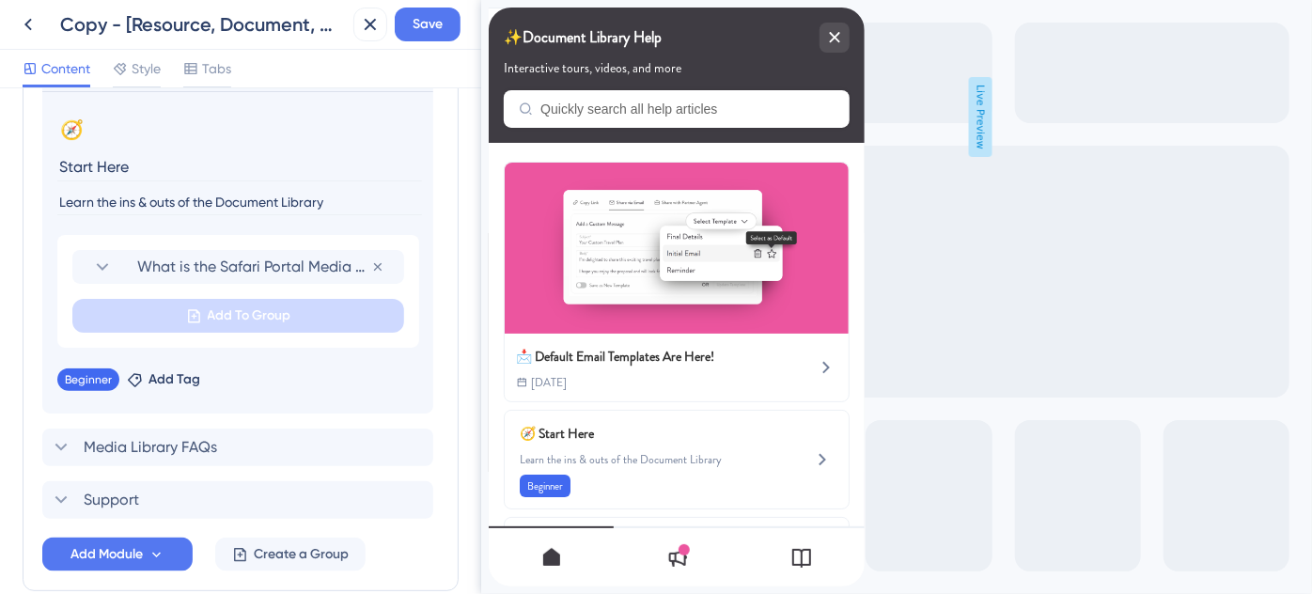
scroll to position [1022, 0]
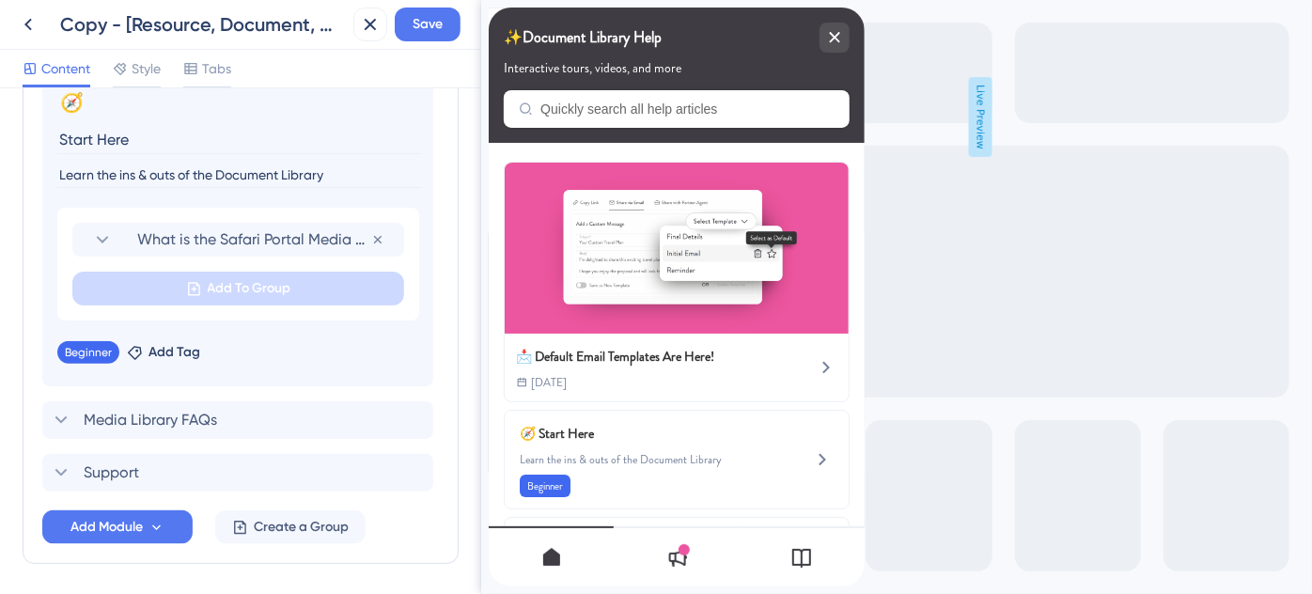
type input "Learn the ins & outs of the Document Library"
click at [155, 529] on icon at bounding box center [157, 528] width 16 height 16
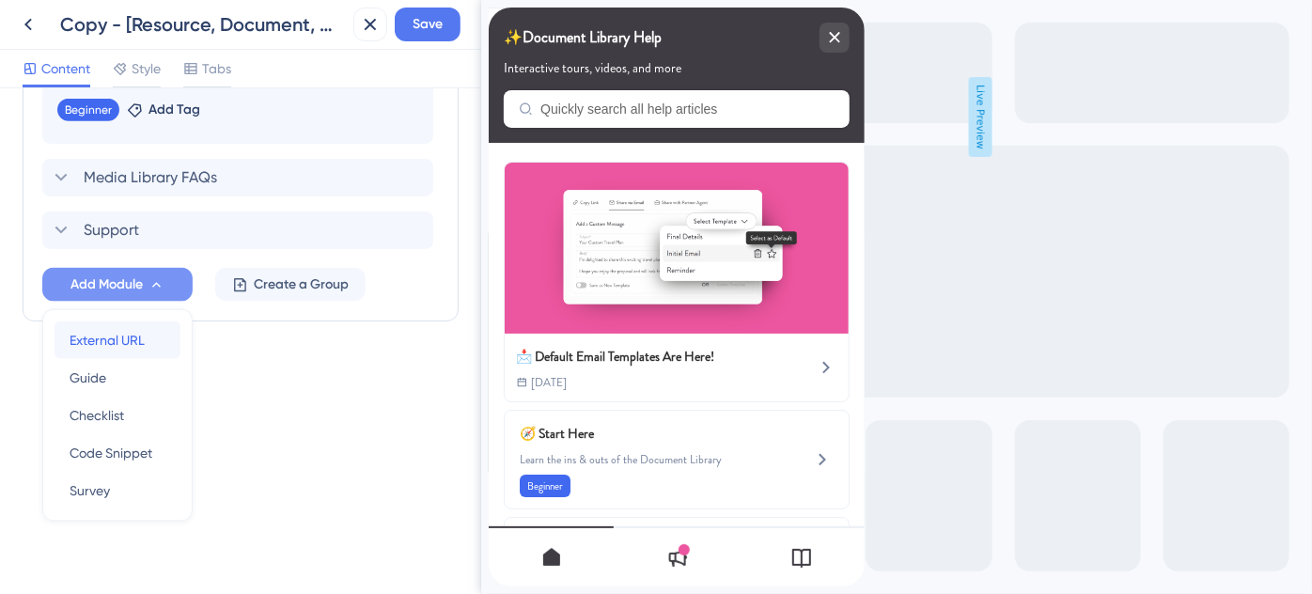
click at [131, 342] on span "External URL" at bounding box center [107, 340] width 75 height 23
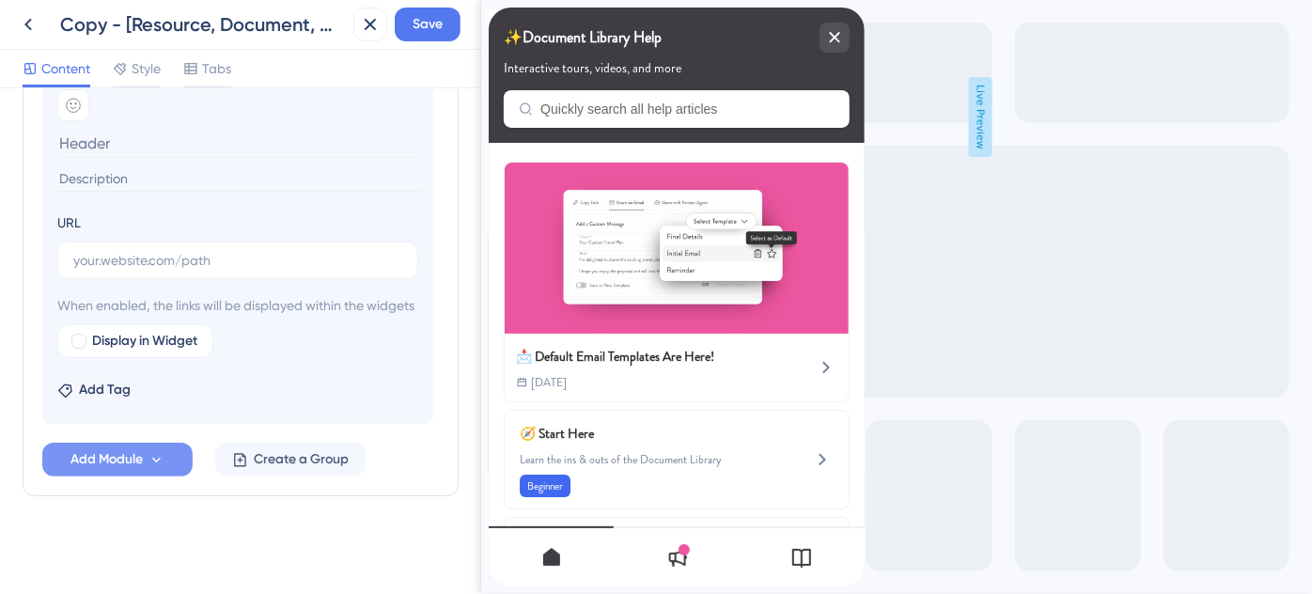
scroll to position [1198, 0]
type input "About the Document Library"
click at [151, 250] on input "text" at bounding box center [237, 260] width 329 height 21
paste input "[URL][DOMAIN_NAME]"
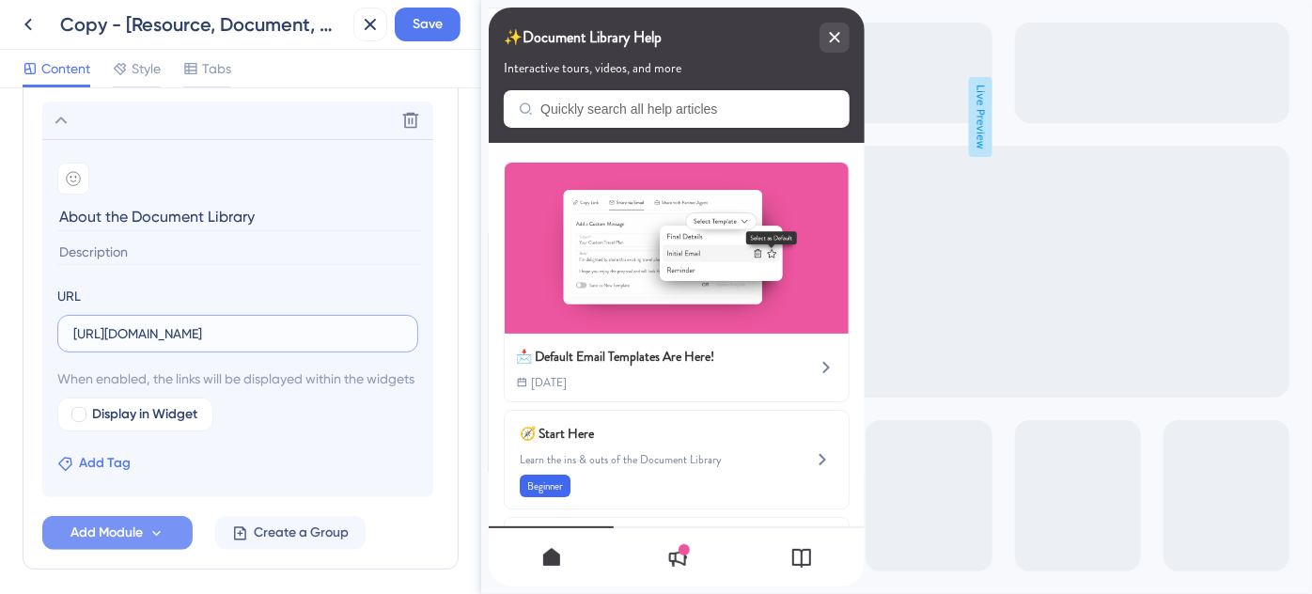
scroll to position [1112, 0]
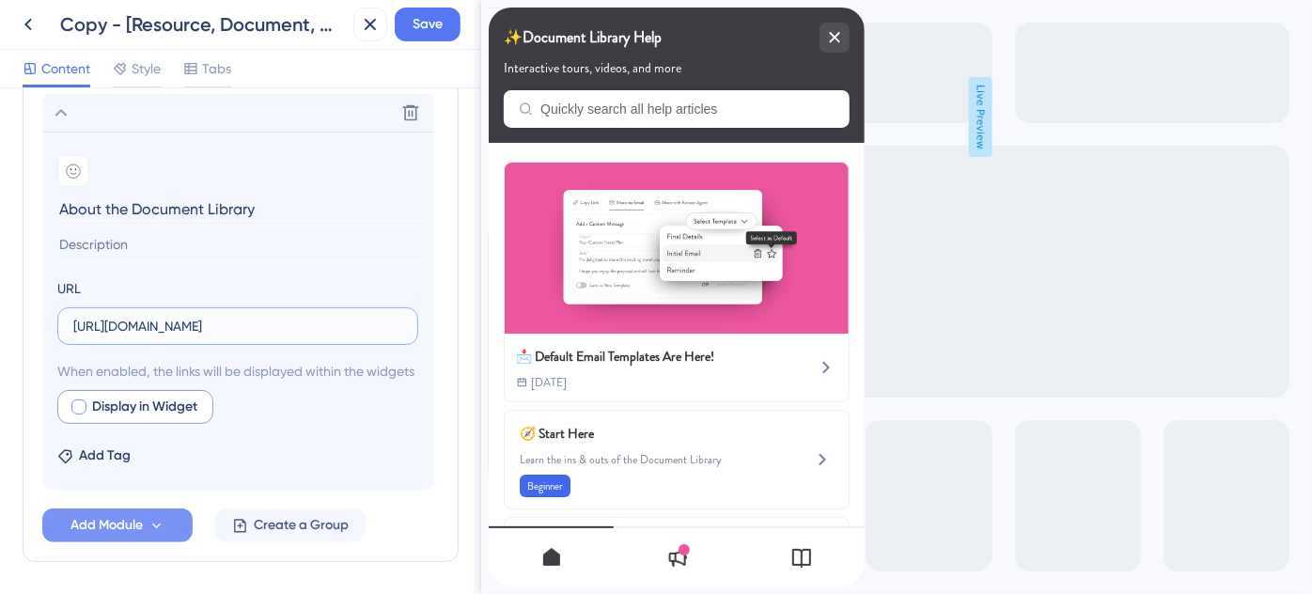
type input "[URL][DOMAIN_NAME]"
click at [80, 415] on div at bounding box center [78, 407] width 15 height 15
checkbox input "true"
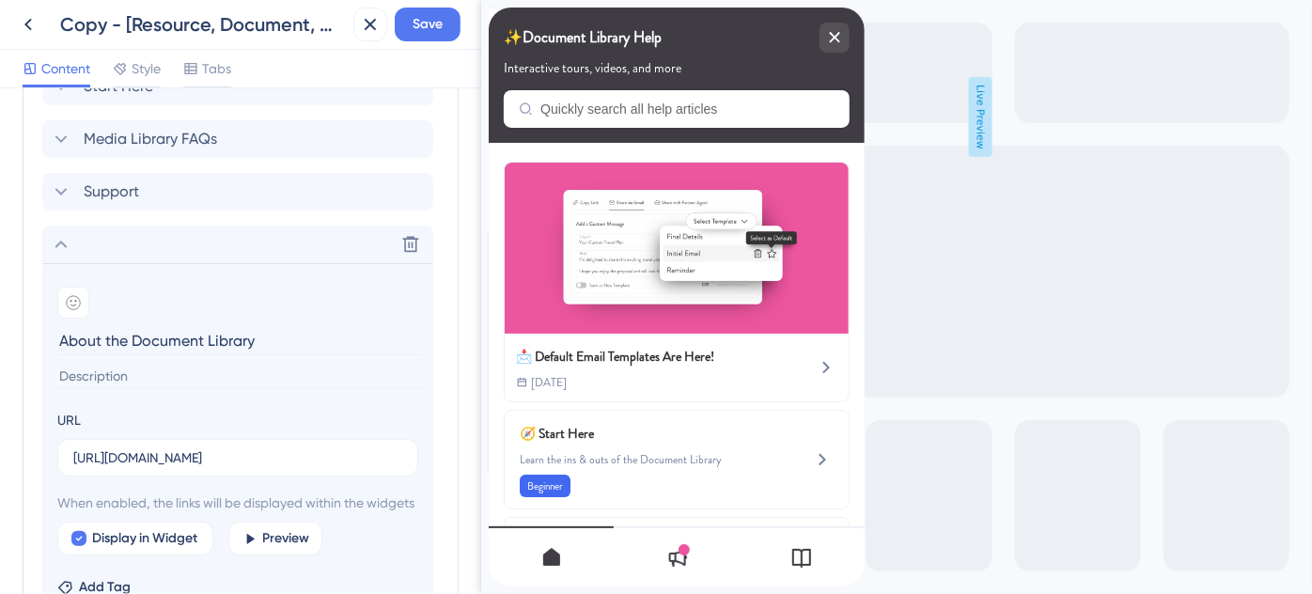
scroll to position [770, 0]
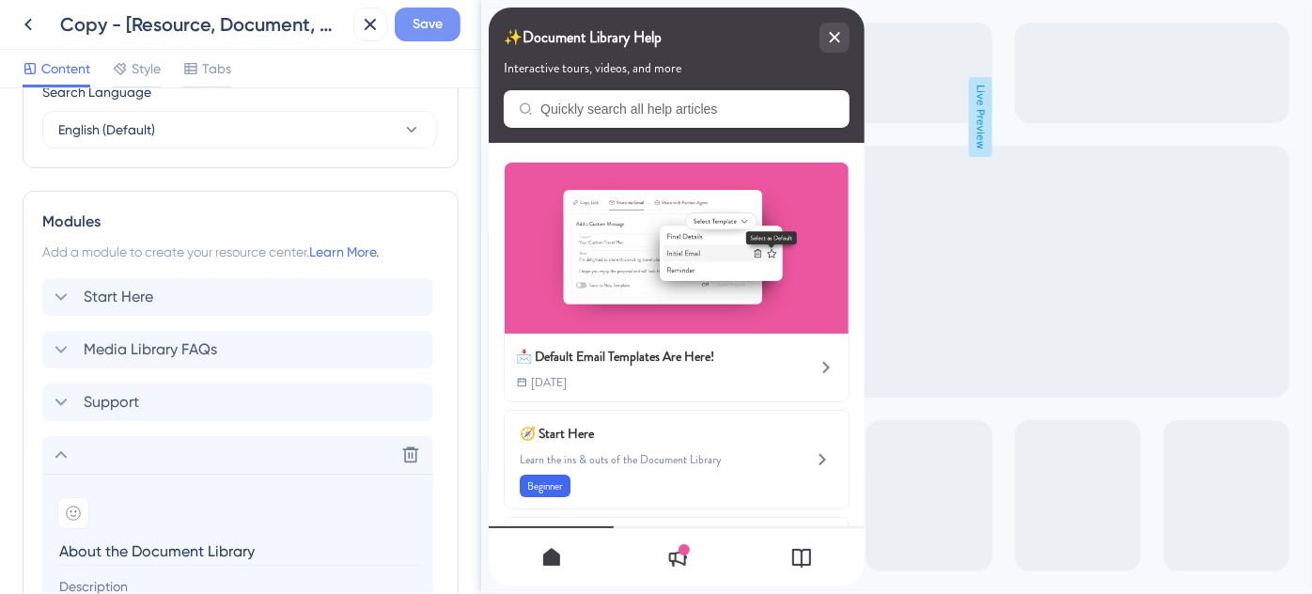
click at [425, 37] on button "Save" at bounding box center [428, 25] width 66 height 34
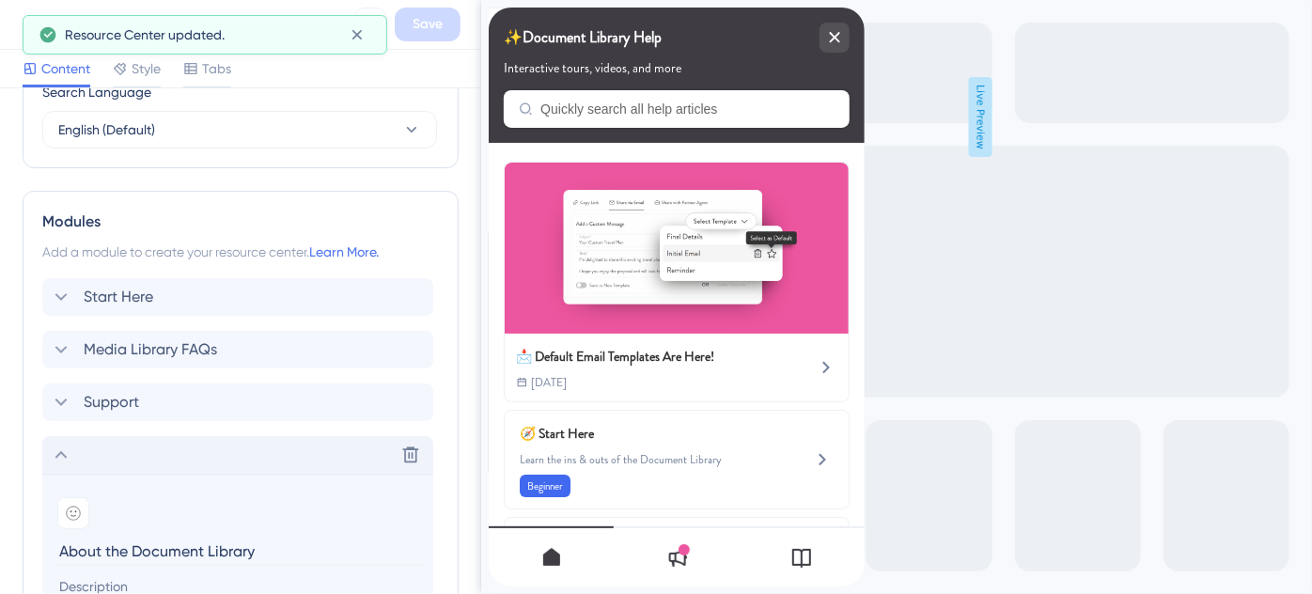
click at [70, 448] on icon at bounding box center [61, 455] width 23 height 23
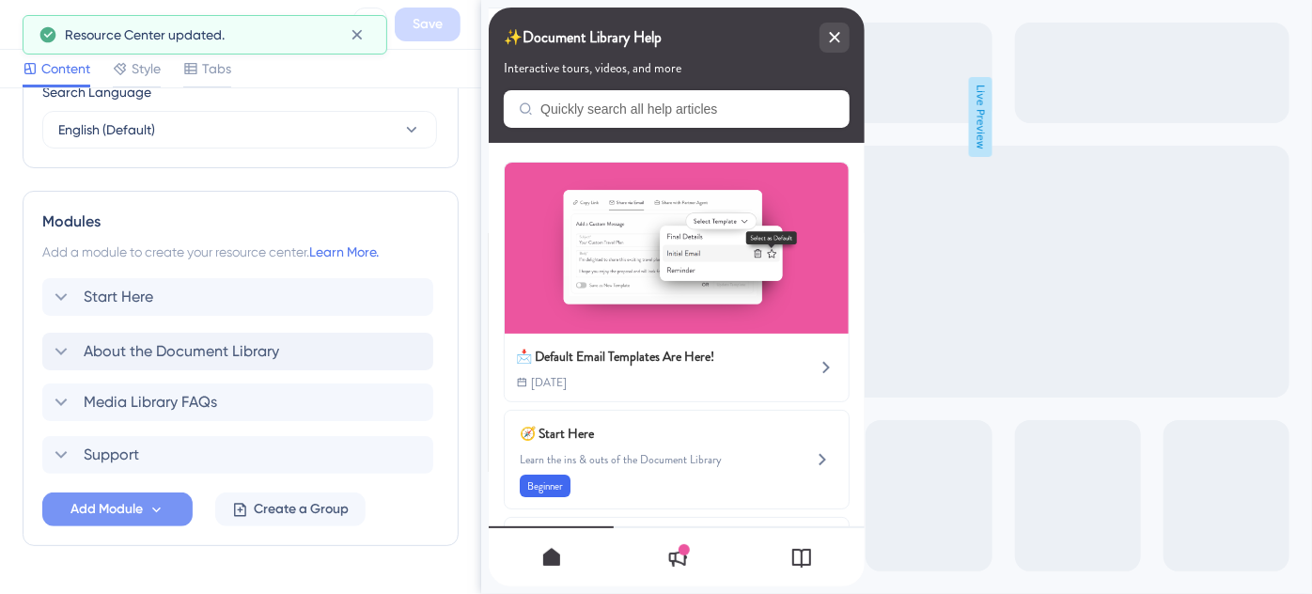
drag, startPoint x: 71, startPoint y: 436, endPoint x: 66, endPoint y: 346, distance: 90.4
click at [66, 346] on div "Start Here Media Library FAQs Support About the Document Library" at bounding box center [240, 376] width 397 height 196
click at [75, 293] on div "Start Here" at bounding box center [101, 297] width 103 height 23
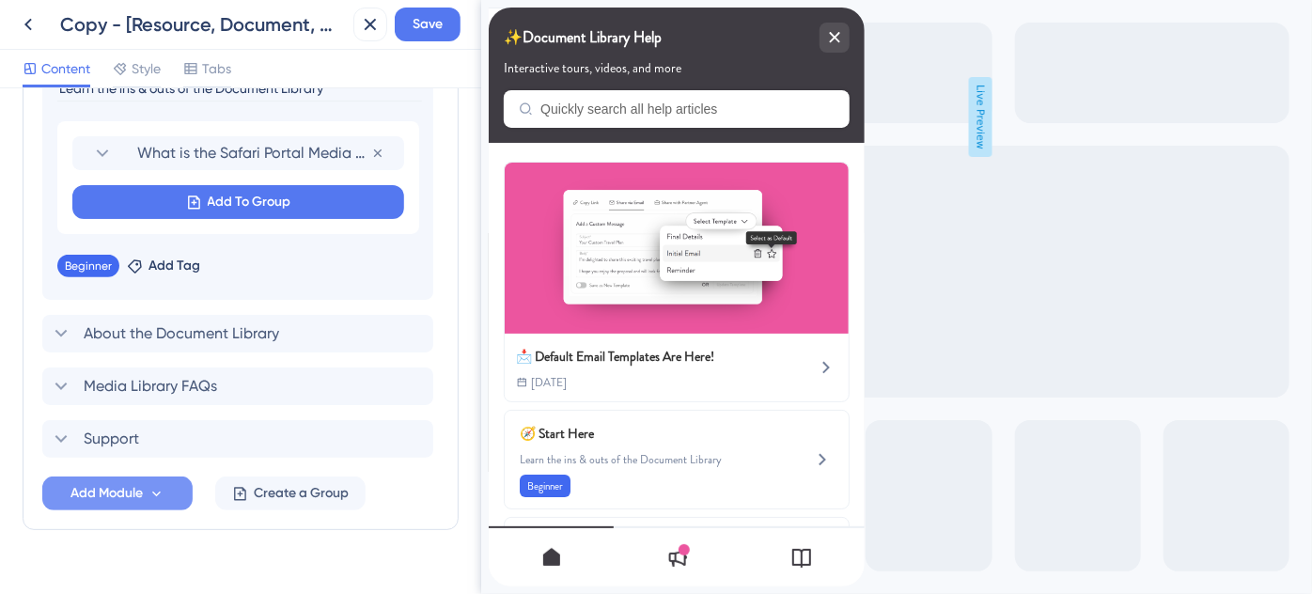
scroll to position [1112, 0]
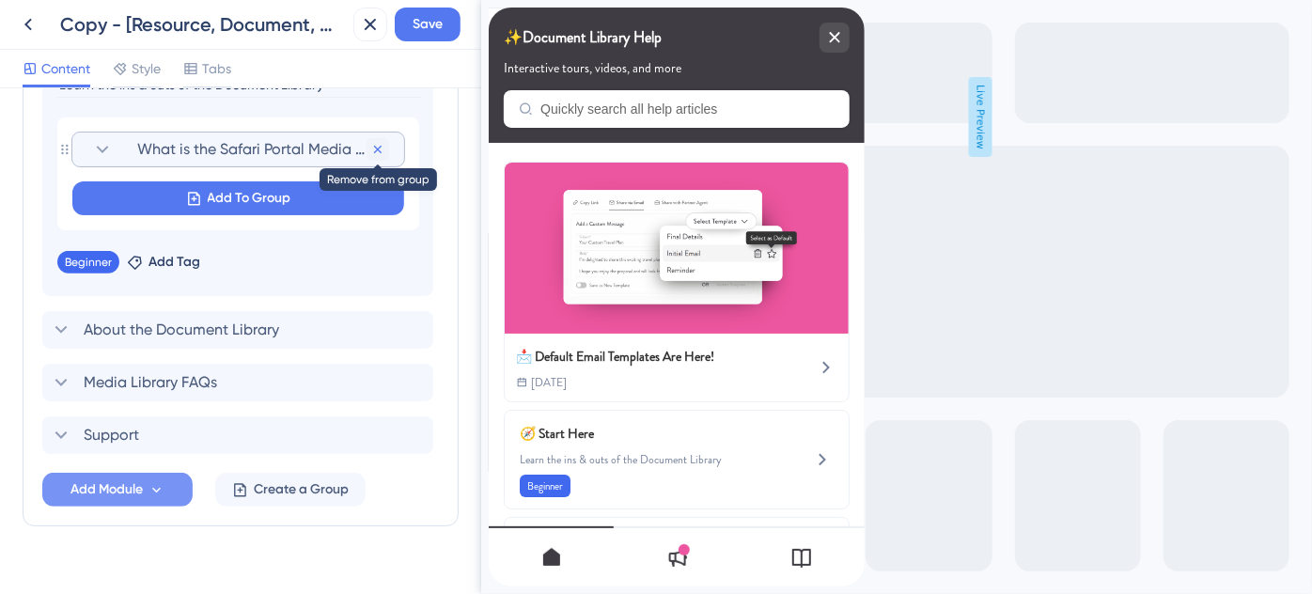
click at [381, 149] on icon at bounding box center [377, 149] width 15 height 15
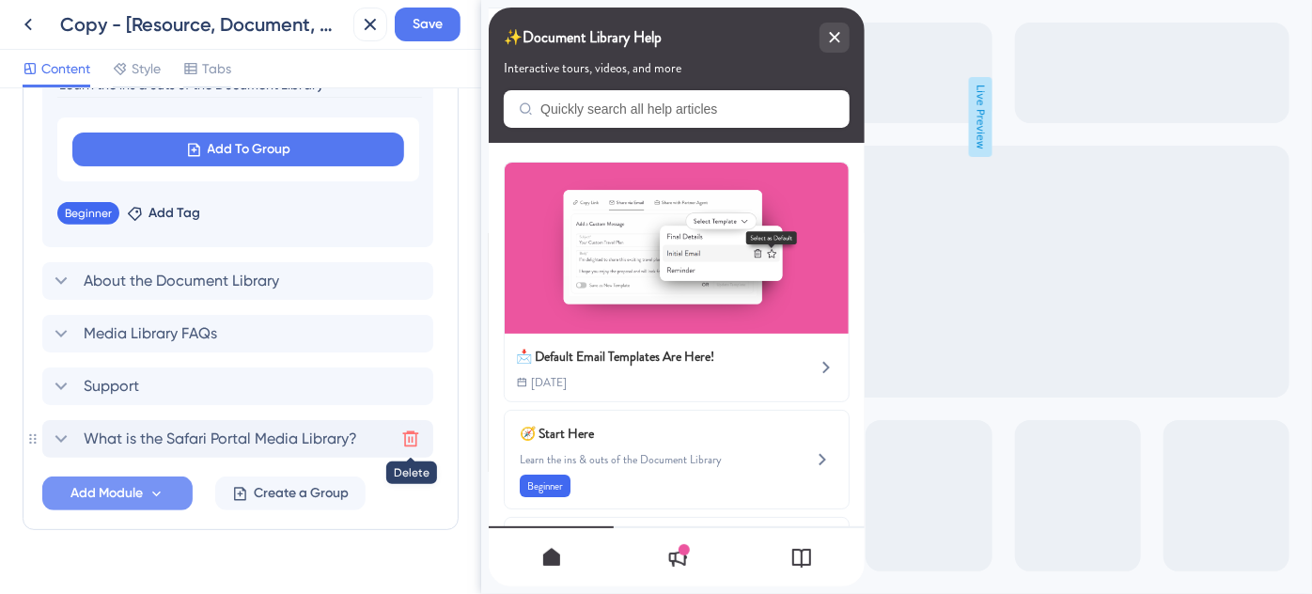
click at [405, 441] on icon at bounding box center [410, 439] width 19 height 19
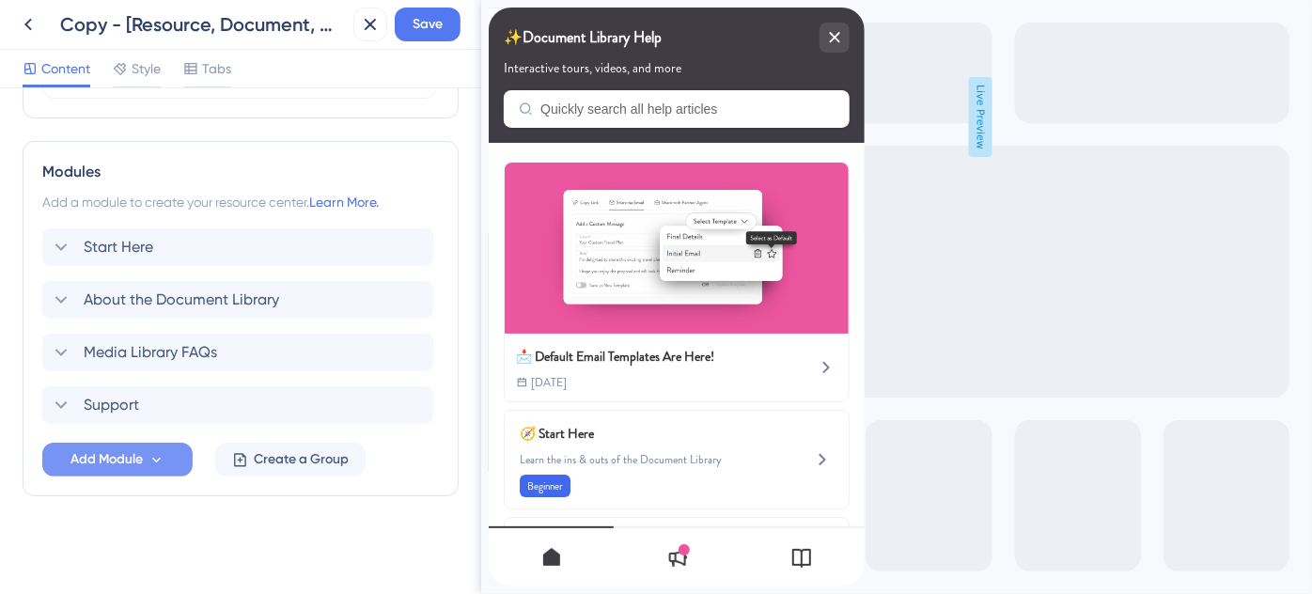
scroll to position [818, 0]
click at [154, 244] on div "Start Here Delete" at bounding box center [237, 249] width 391 height 38
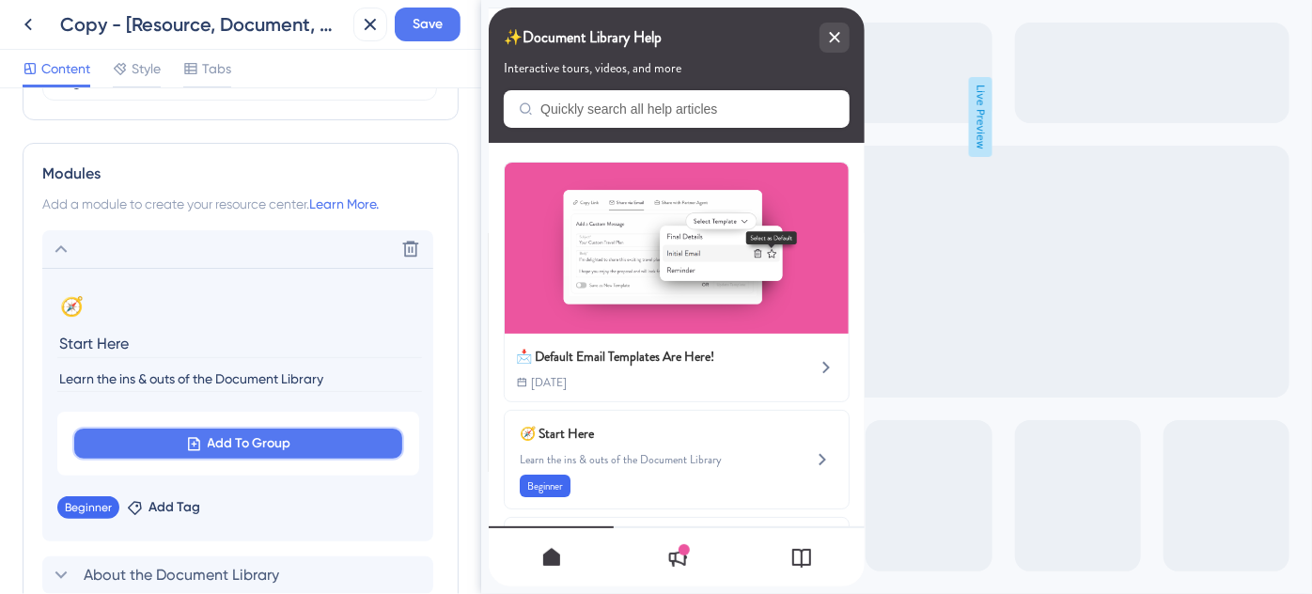
click at [197, 439] on icon at bounding box center [194, 444] width 16 height 16
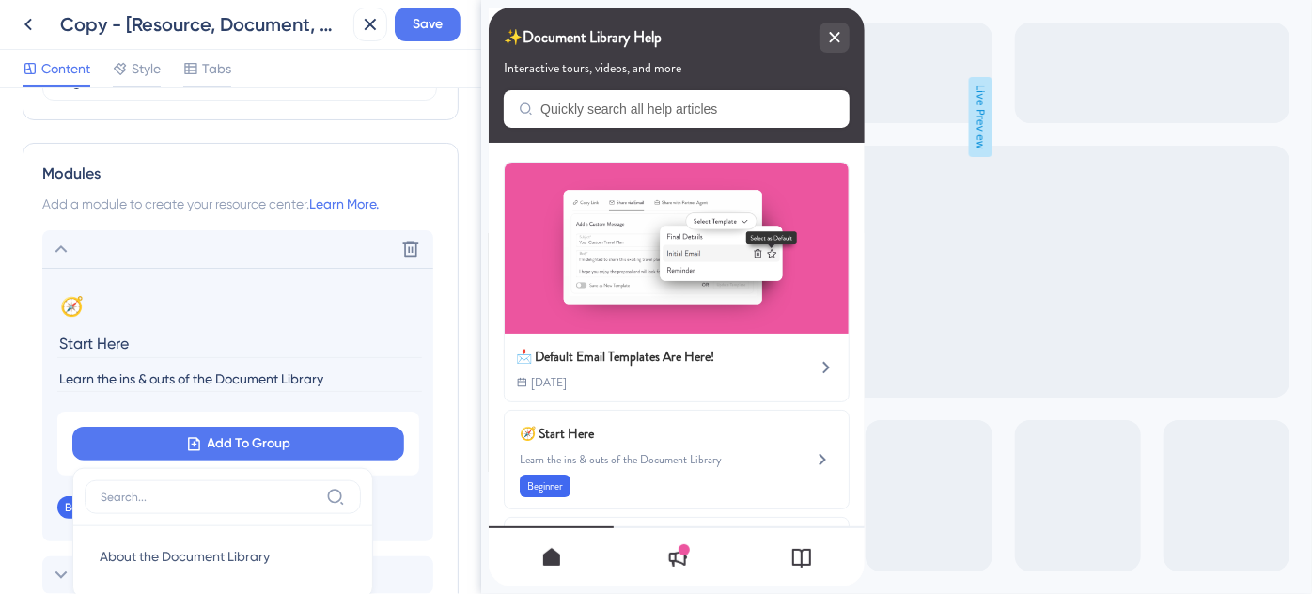
scroll to position [1008, 0]
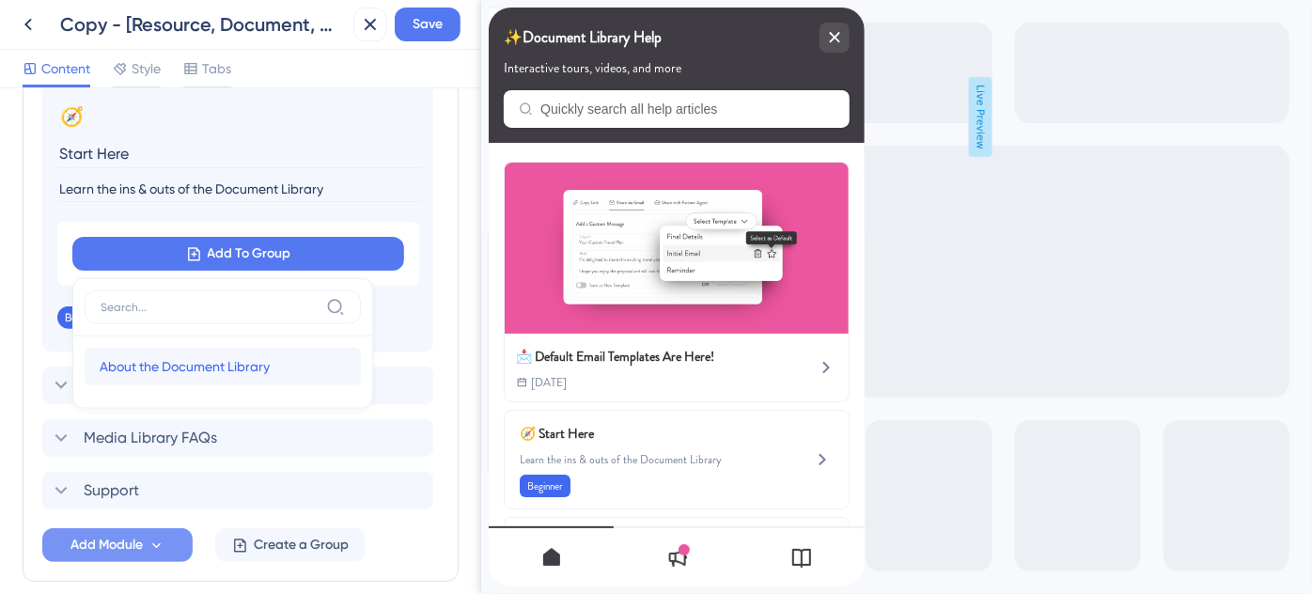
click at [182, 362] on span "About the Document Library" at bounding box center [185, 366] width 170 height 23
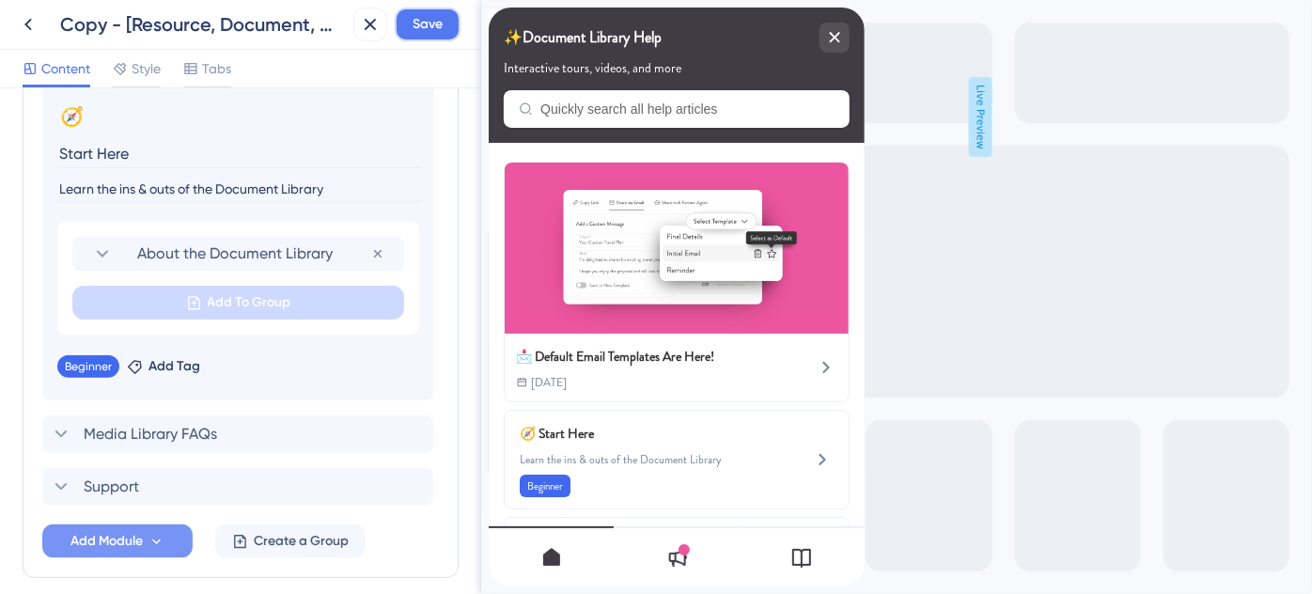
click at [421, 33] on span "Save" at bounding box center [428, 24] width 30 height 23
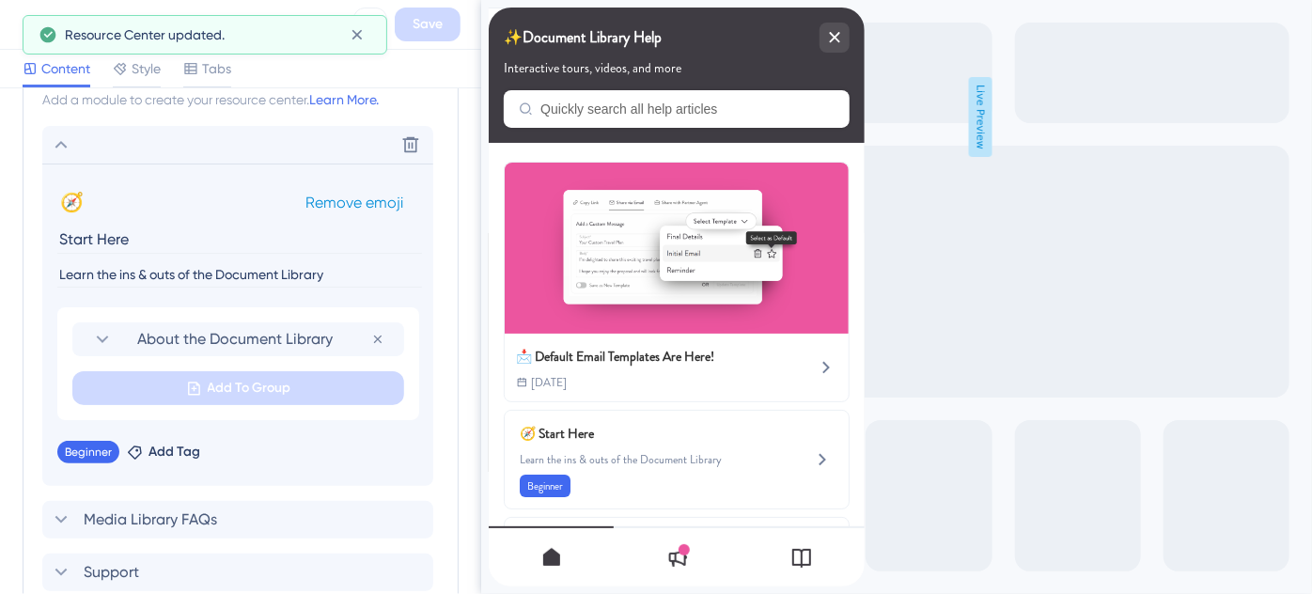
scroll to position [837, 0]
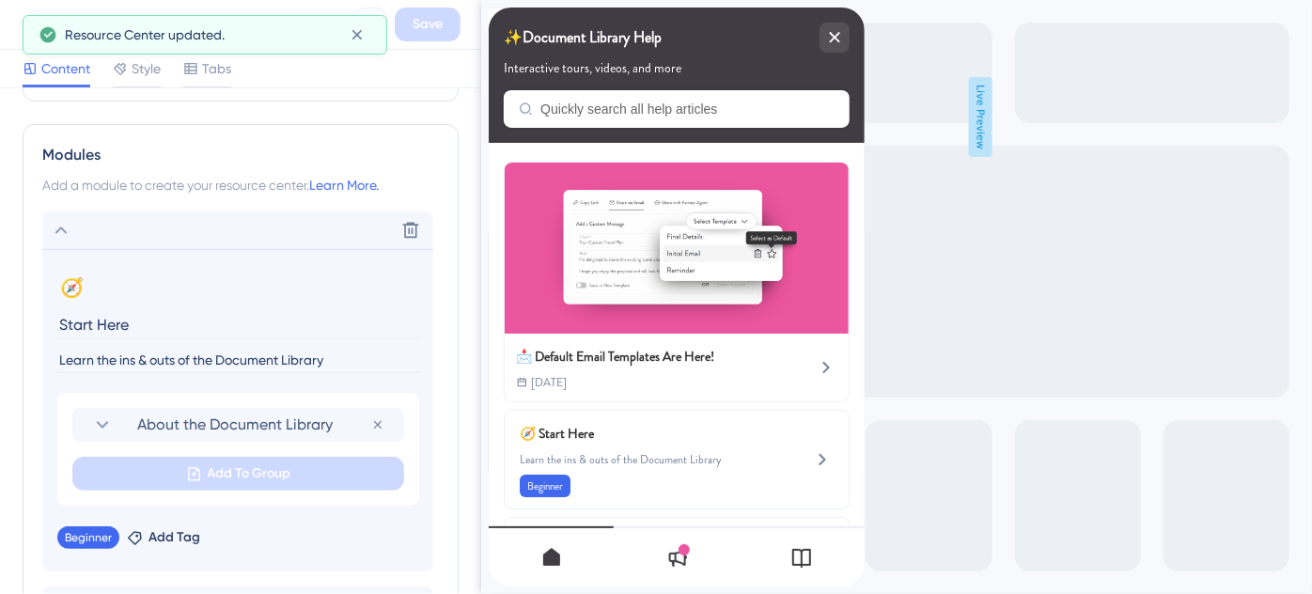
click at [56, 223] on icon at bounding box center [61, 230] width 23 height 23
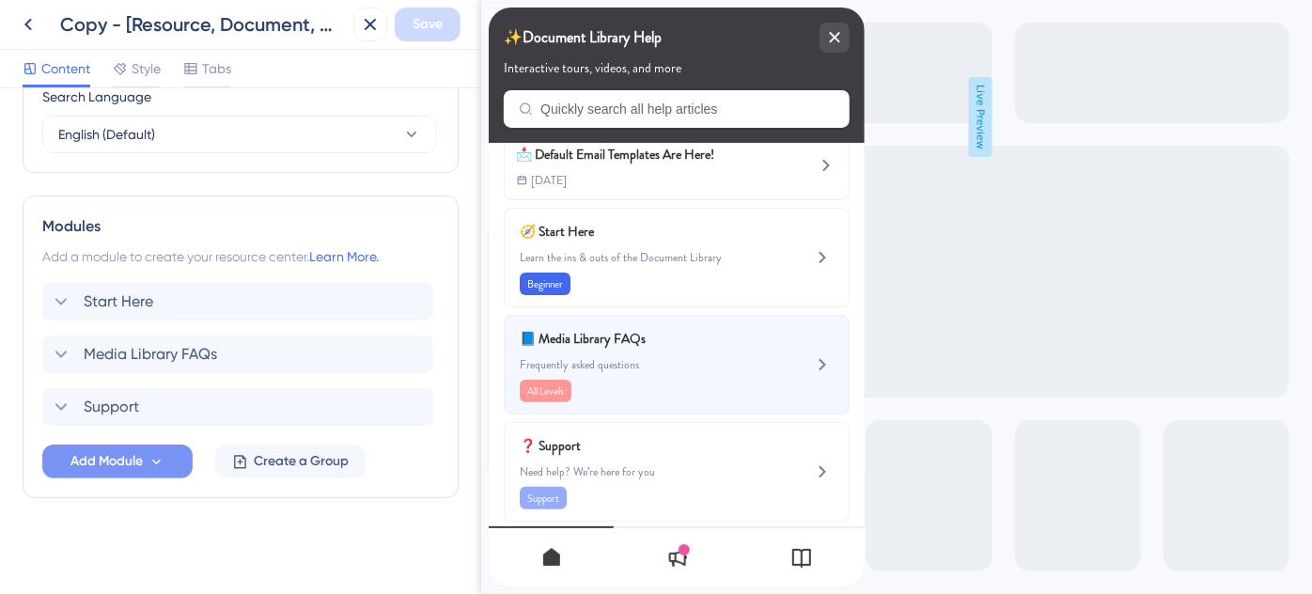
scroll to position [211, 0]
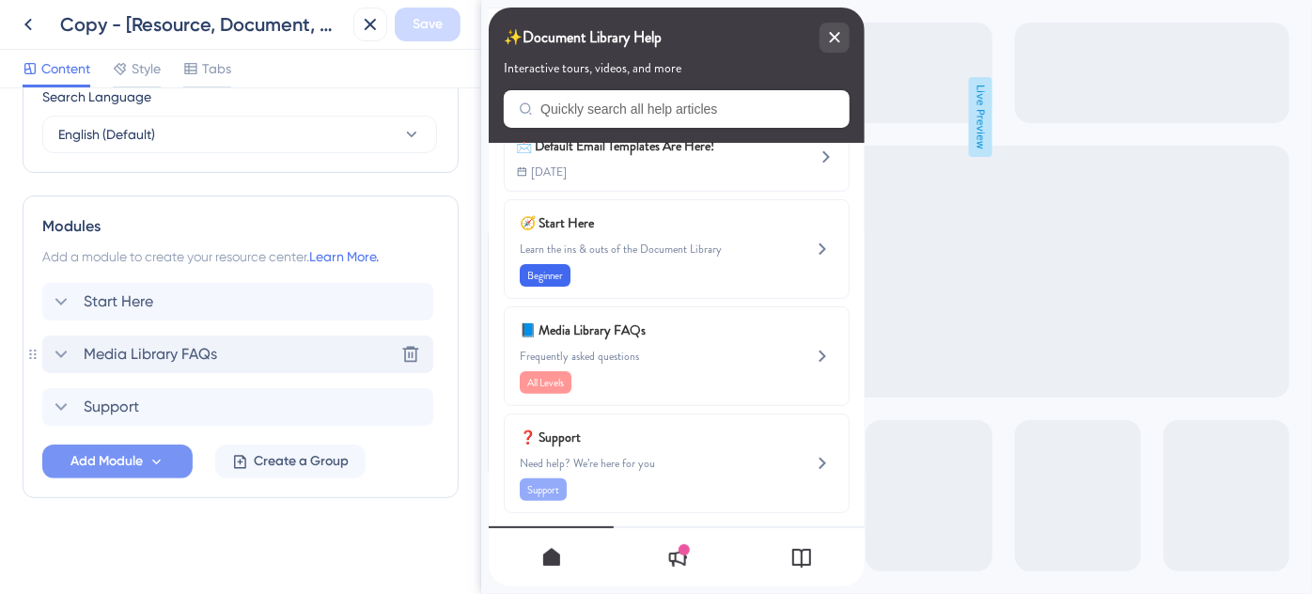
click at [146, 356] on span "Media Library FAQs" at bounding box center [151, 354] width 134 height 23
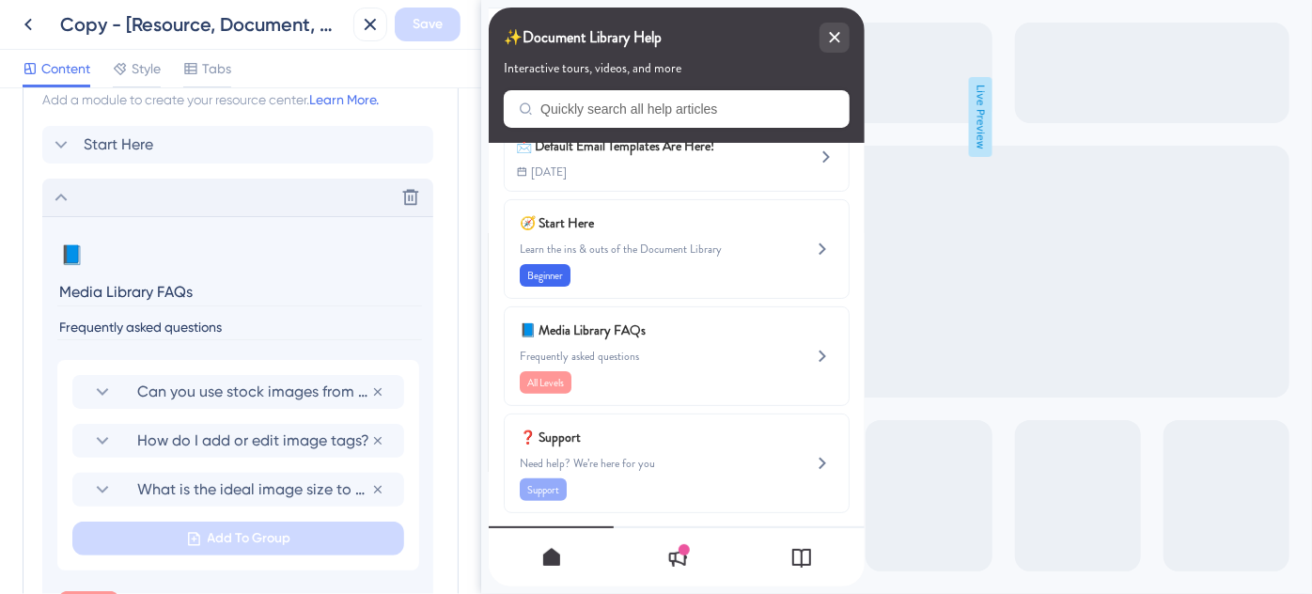
scroll to position [752, 0]
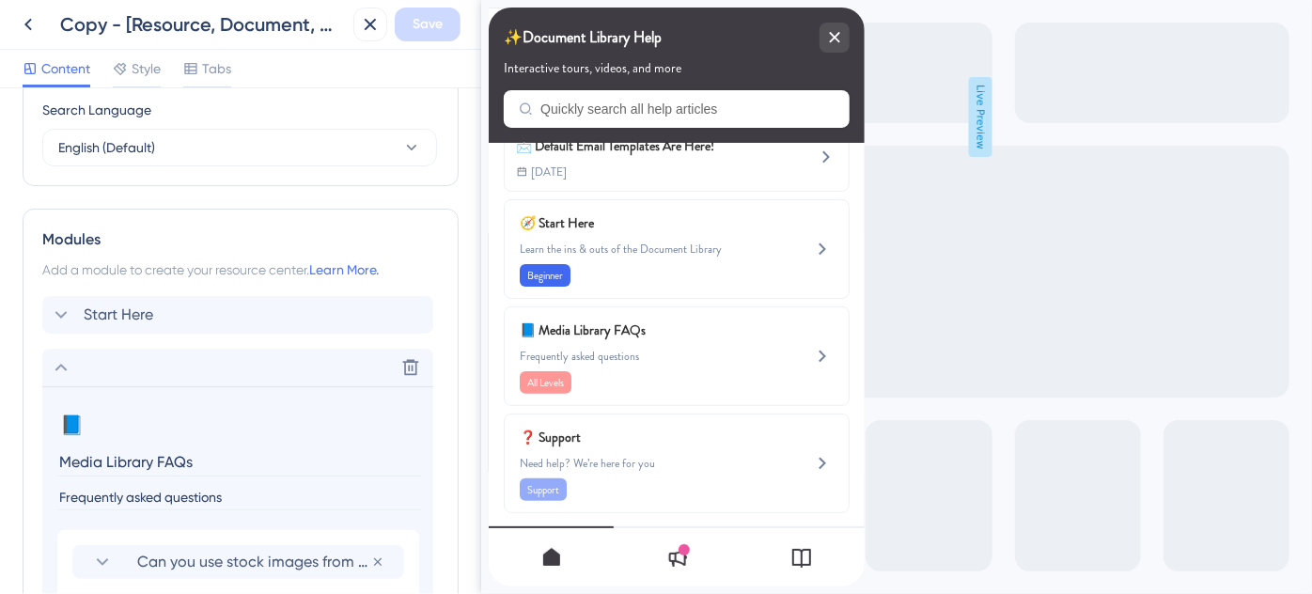
click at [63, 367] on icon at bounding box center [61, 368] width 12 height 8
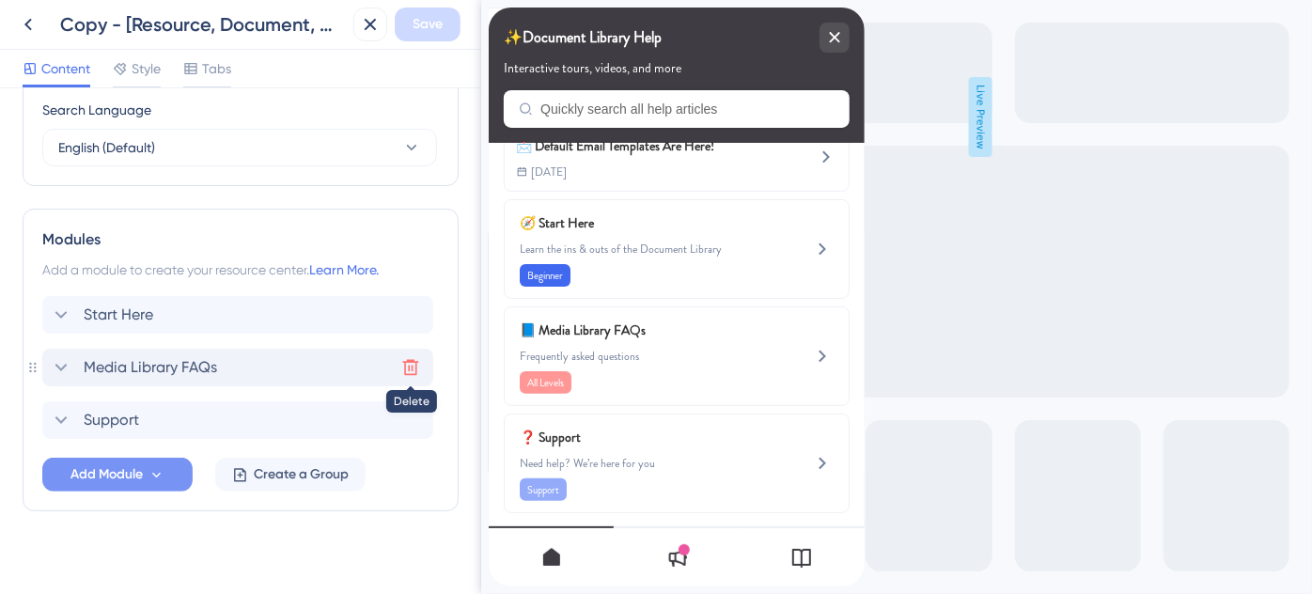
click at [405, 367] on icon at bounding box center [410, 367] width 19 height 19
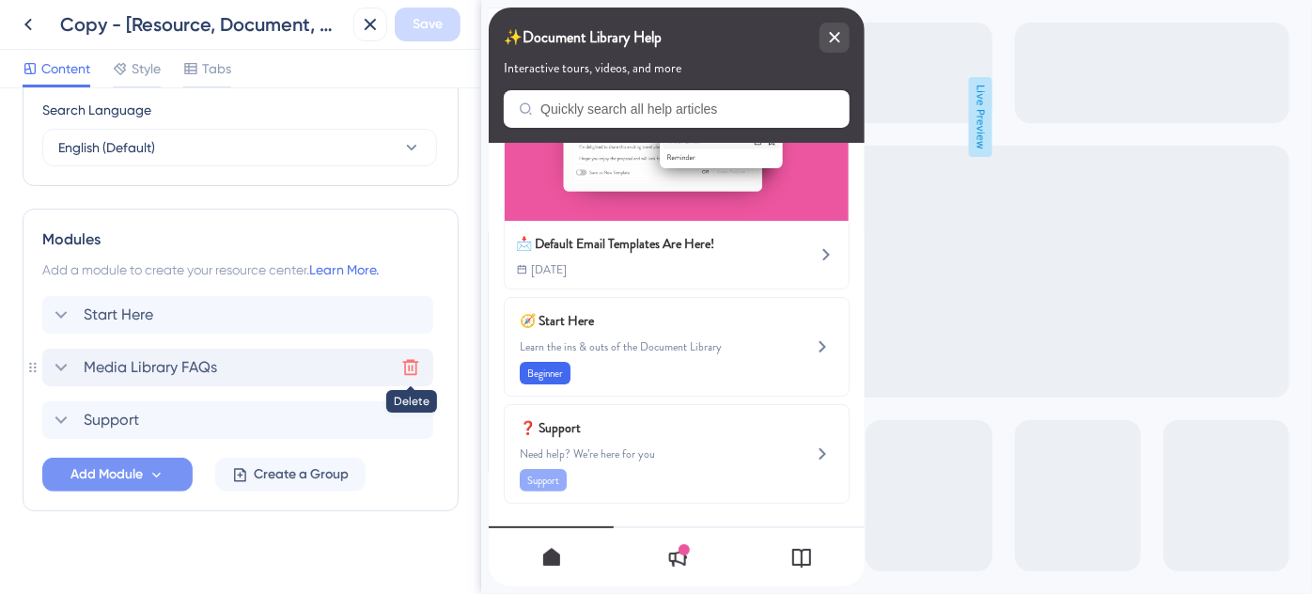
scroll to position [104, 0]
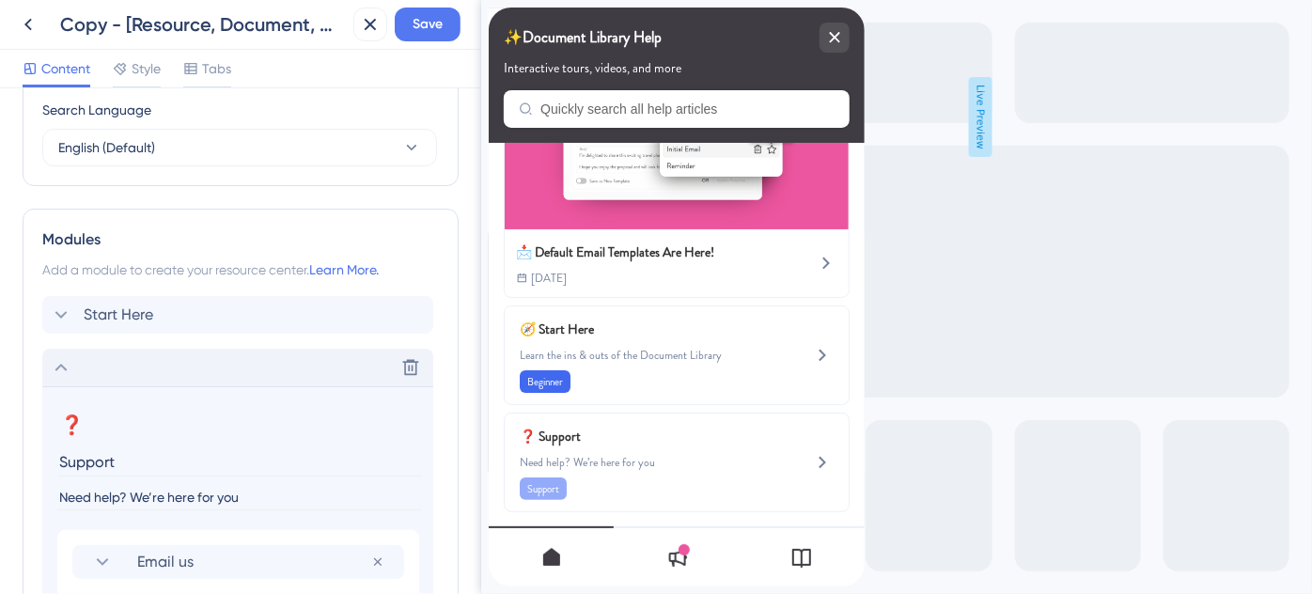
click at [66, 368] on icon at bounding box center [61, 368] width 12 height 8
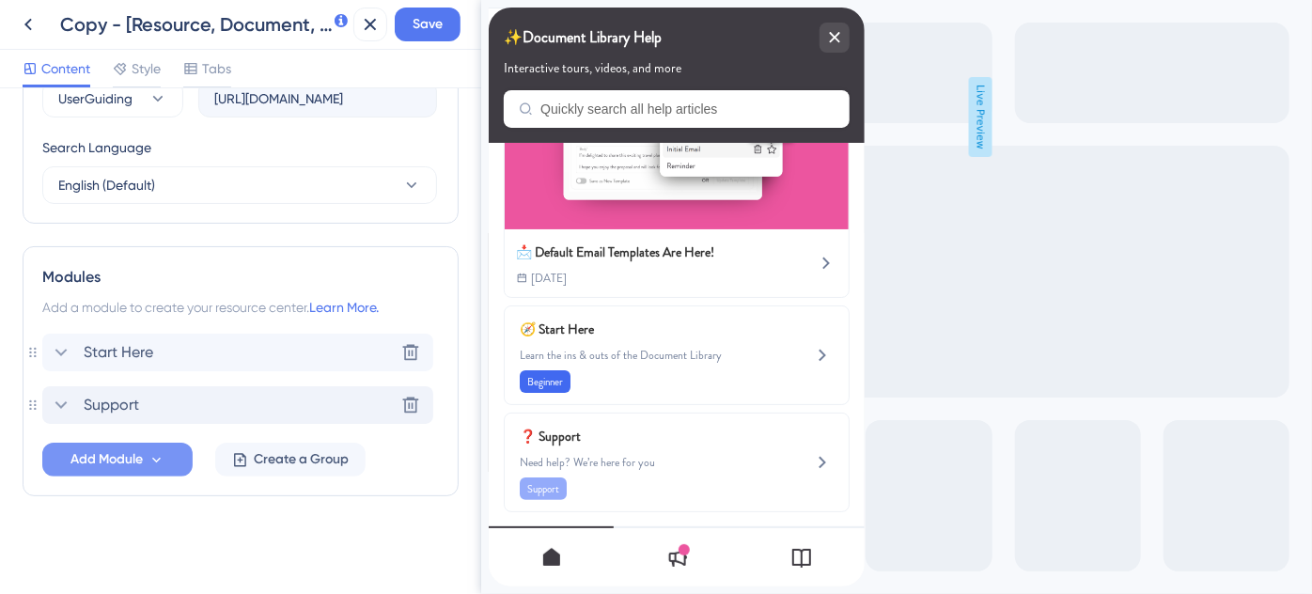
scroll to position [713, 0]
click at [431, 22] on span "Save" at bounding box center [428, 24] width 30 height 23
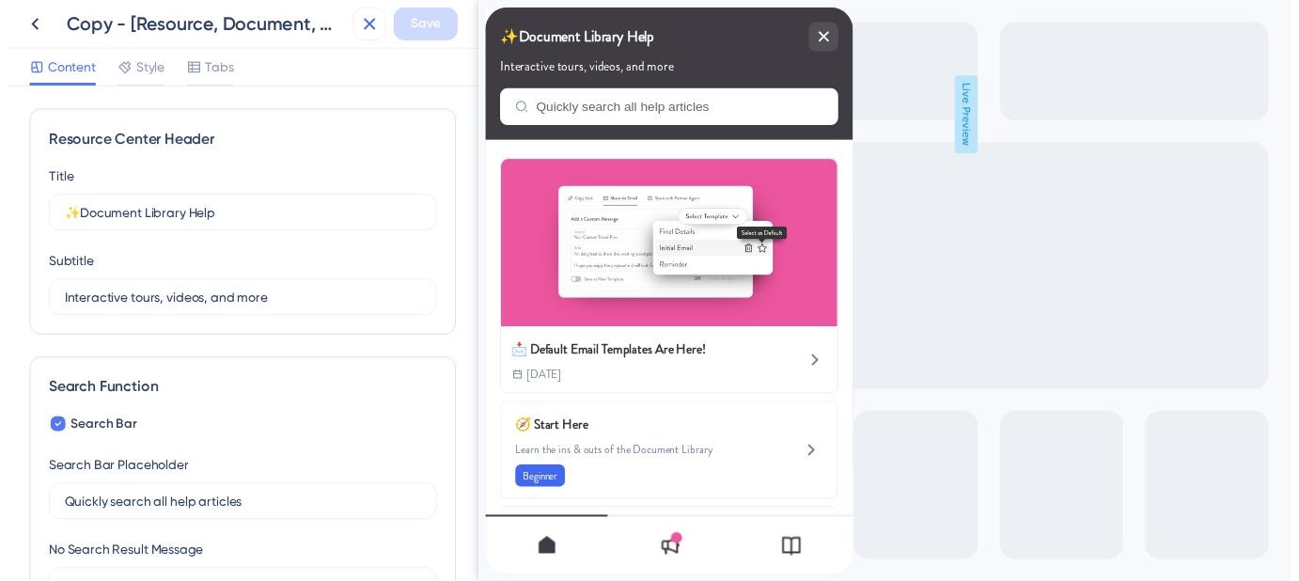
scroll to position [0, 0]
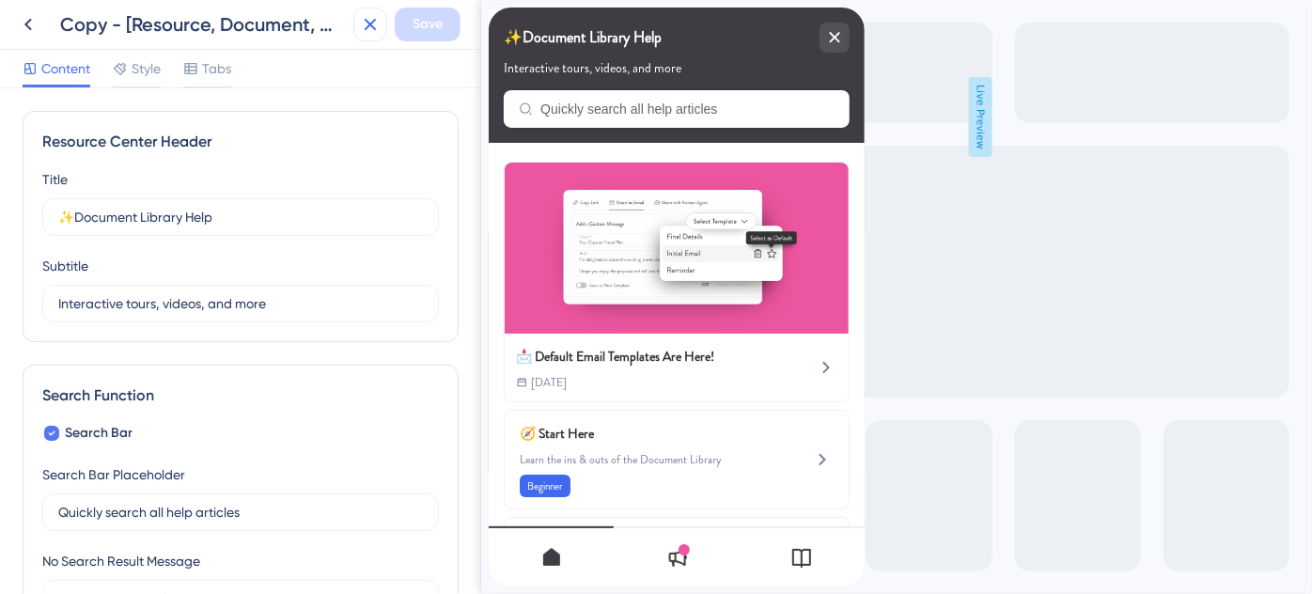
drag, startPoint x: 367, startPoint y: 35, endPoint x: 54, endPoint y: 26, distance: 313.2
click at [294, 100] on div "Copy - [Resource, Document, Media] ✨ Help Widget Save Content Style Tabs Resour…" at bounding box center [240, 297] width 481 height 594
click at [35, 25] on icon at bounding box center [28, 24] width 23 height 23
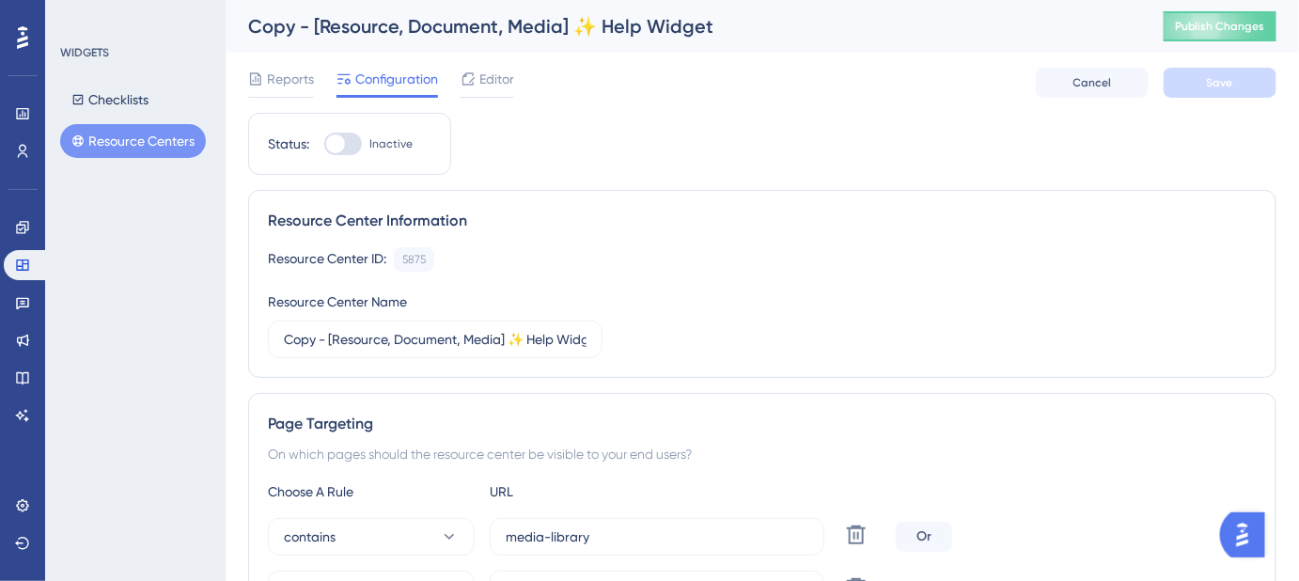
click at [579, 31] on div "Copy - [Resource, Document, Media] ✨ Help Widget" at bounding box center [682, 26] width 869 height 26
drag, startPoint x: 507, startPoint y: 339, endPoint x: 457, endPoint y: 339, distance: 49.8
click at [457, 339] on input "Copy - [Resource, Document, Media] ✨ Help Widget" at bounding box center [435, 339] width 303 height 21
click at [457, 338] on input "Copy - [Resource, DocumentLibrary] ✨ Help Widget" at bounding box center [435, 339] width 303 height 21
drag, startPoint x: 390, startPoint y: 340, endPoint x: 334, endPoint y: 340, distance: 56.4
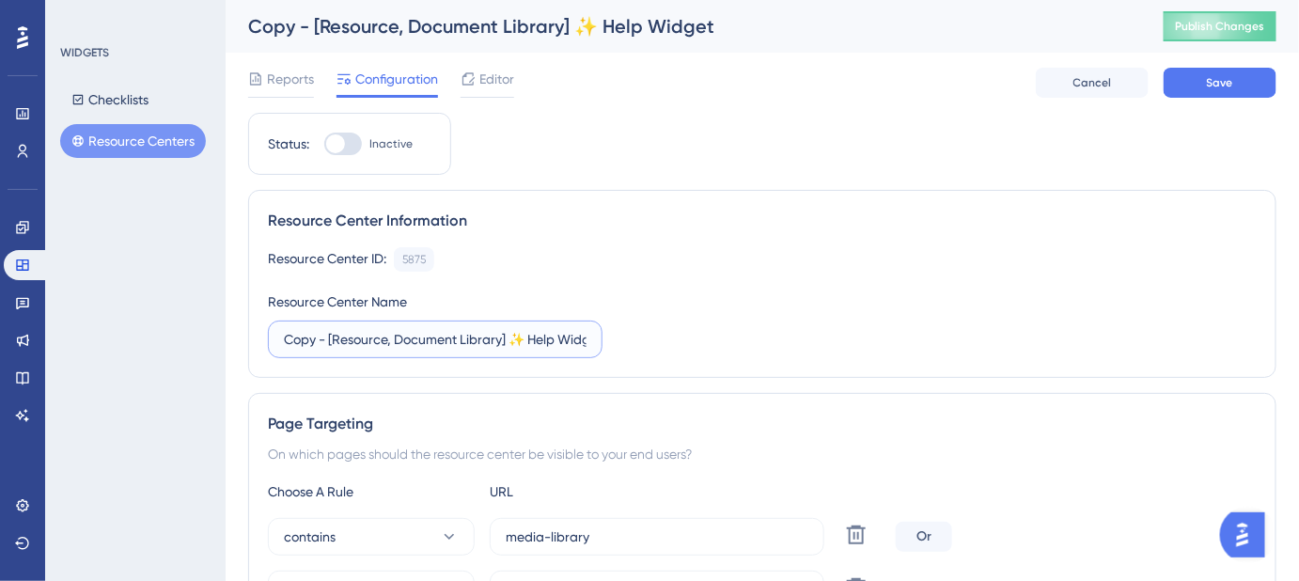
click at [334, 340] on input "Copy - [Resource, Document Library] ✨ Help Widget" at bounding box center [435, 339] width 303 height 21
drag, startPoint x: 324, startPoint y: 340, endPoint x: 255, endPoint y: 338, distance: 69.6
click at [255, 338] on div "Resource Center Information Resource Center ID: 5875 Copy Resource Center Name …" at bounding box center [762, 284] width 1029 height 188
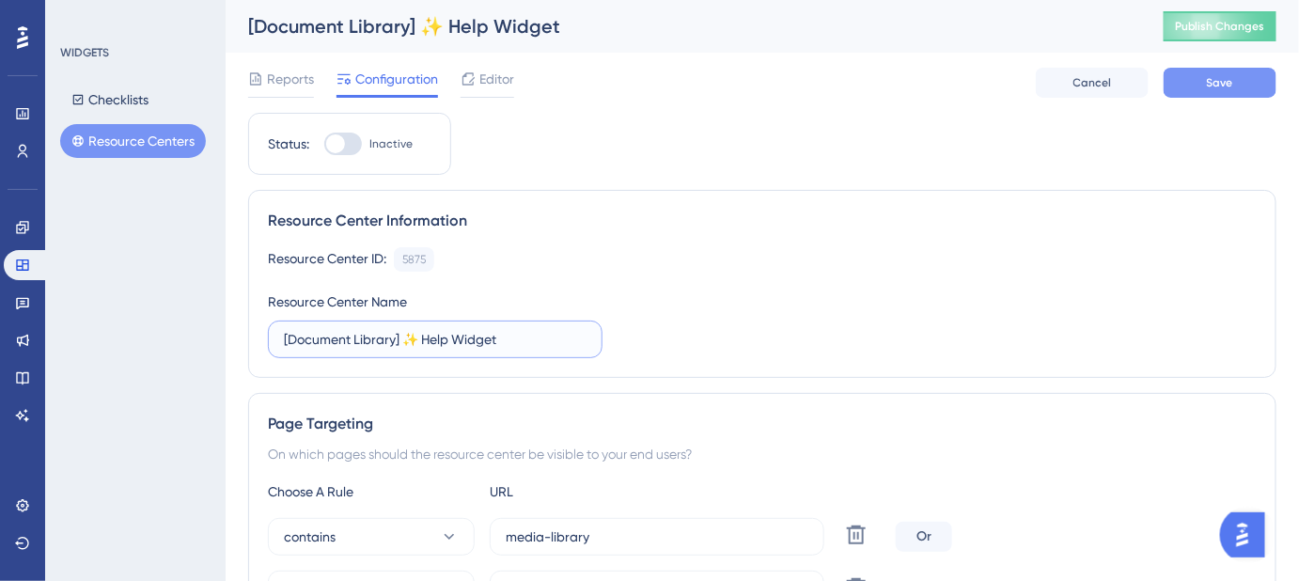
type input "[Document Library] ✨ Help Widget"
click at [1227, 94] on button "Save" at bounding box center [1220, 83] width 113 height 30
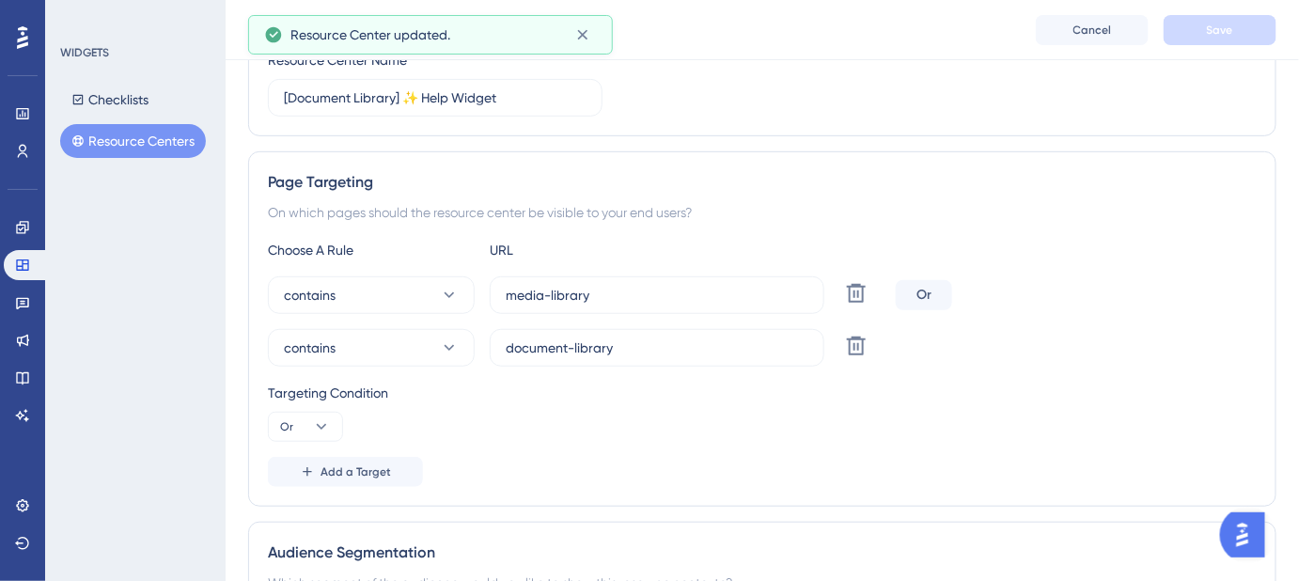
scroll to position [256, 0]
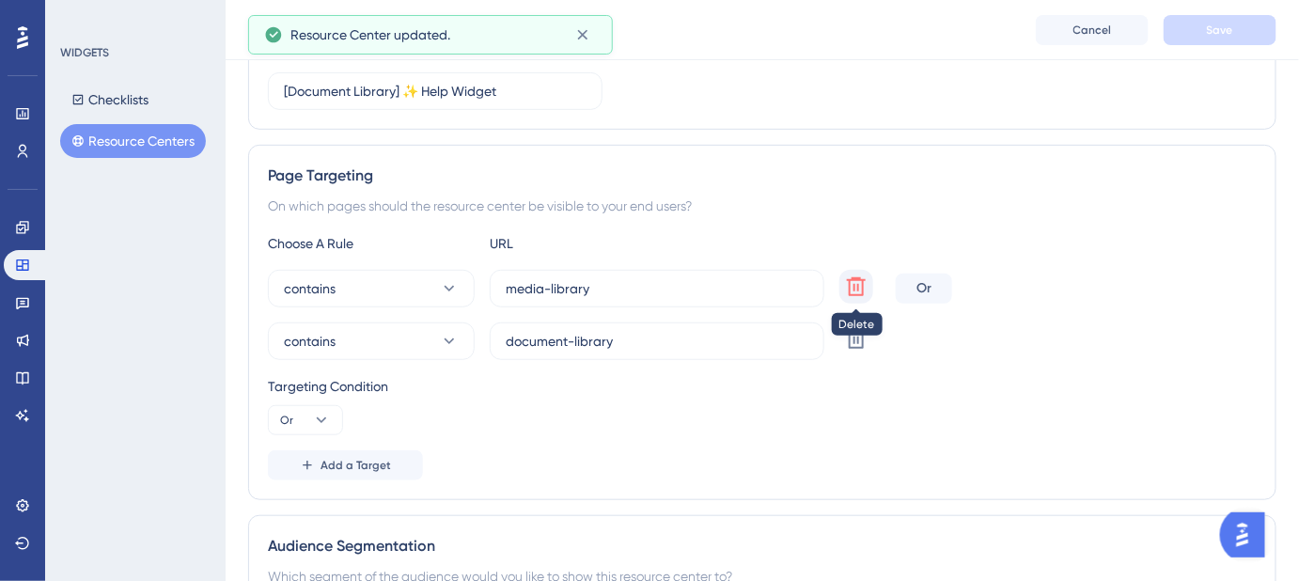
click at [855, 279] on icon at bounding box center [856, 286] width 23 height 23
type input "document-library"
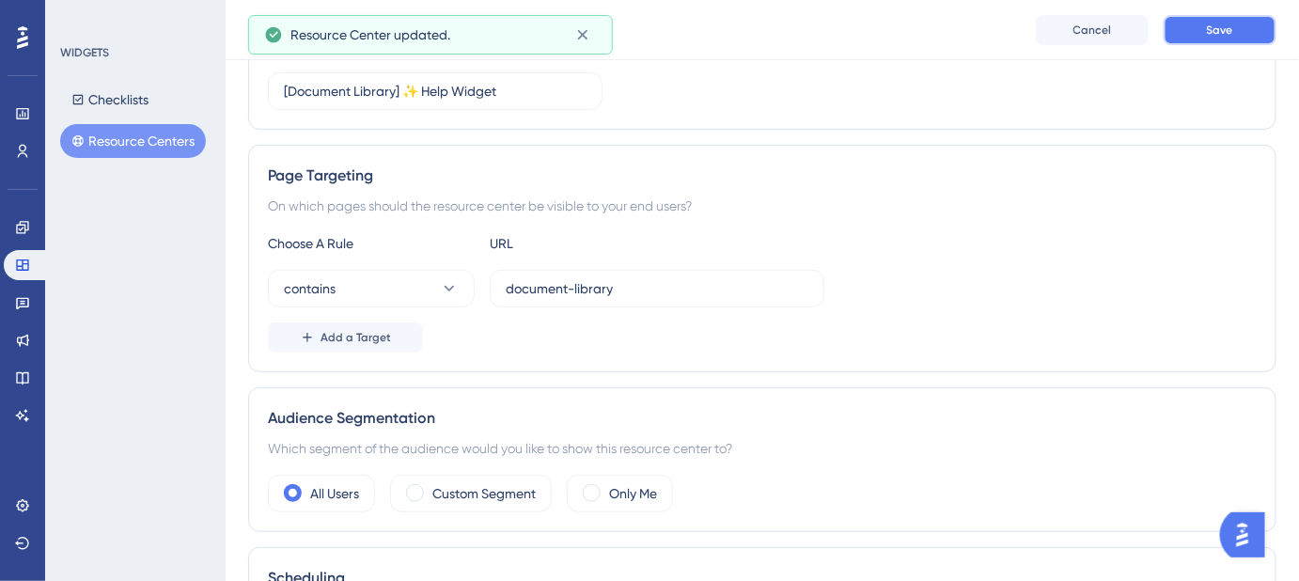
click at [1211, 33] on span "Save" at bounding box center [1220, 30] width 26 height 15
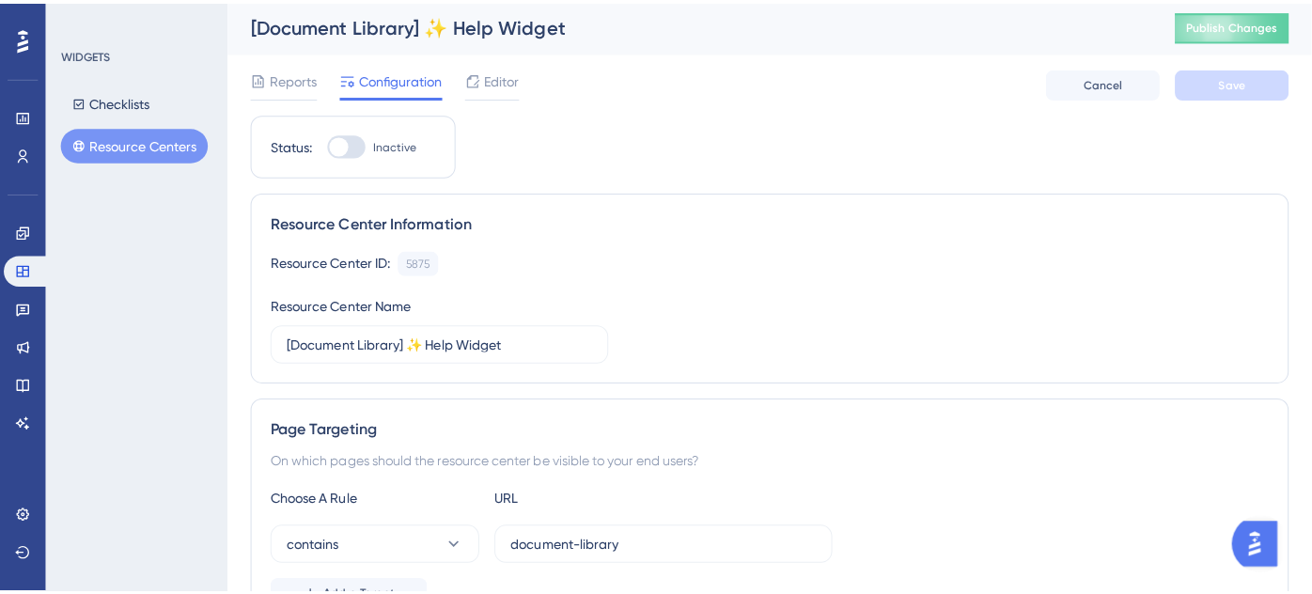
scroll to position [0, 0]
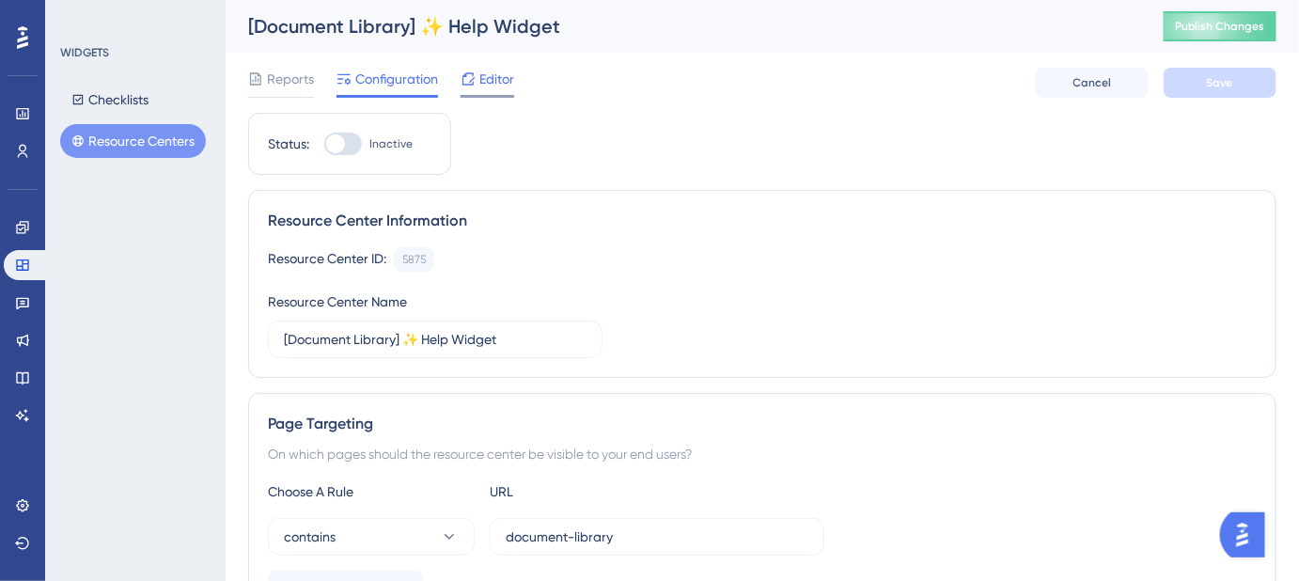
click at [489, 79] on span "Editor" at bounding box center [496, 79] width 35 height 23
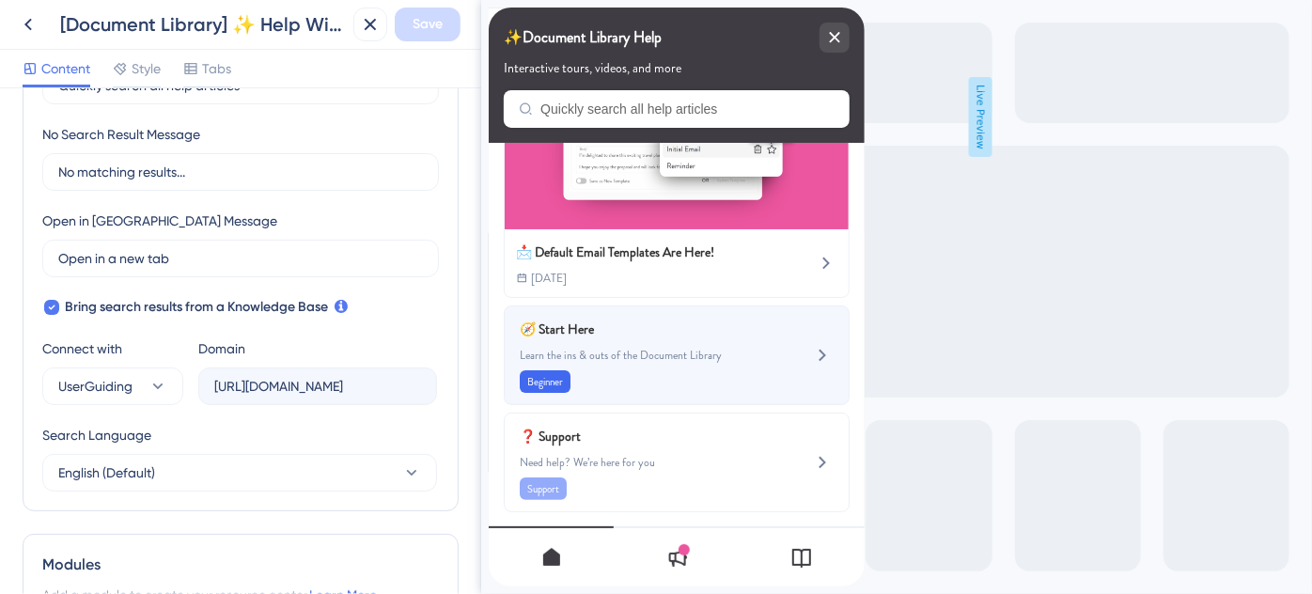
click at [769, 345] on div "🧭 Start Here Learn the ins & outs of the Document Library Beginner" at bounding box center [676, 356] width 346 height 100
click at [818, 349] on icon at bounding box center [822, 355] width 8 height 12
click at [602, 348] on span "Learn the ins & outs of the Document Library" at bounding box center [644, 355] width 251 height 15
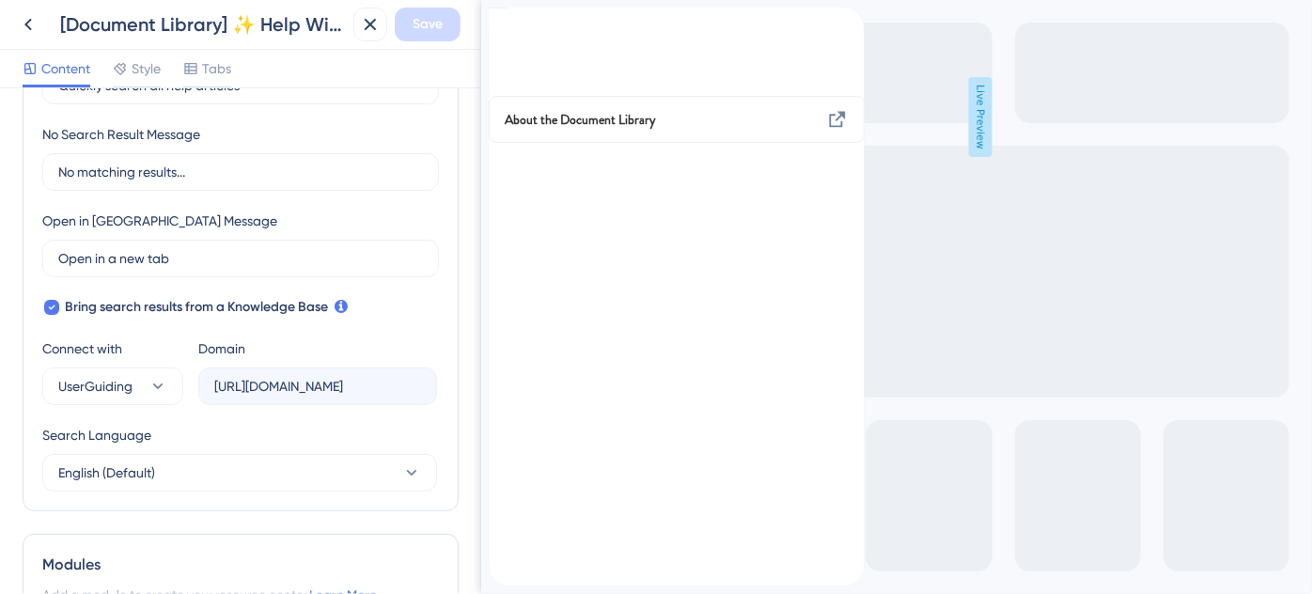
click at [503, 24] on icon "back to header" at bounding box center [495, 15] width 15 height 15
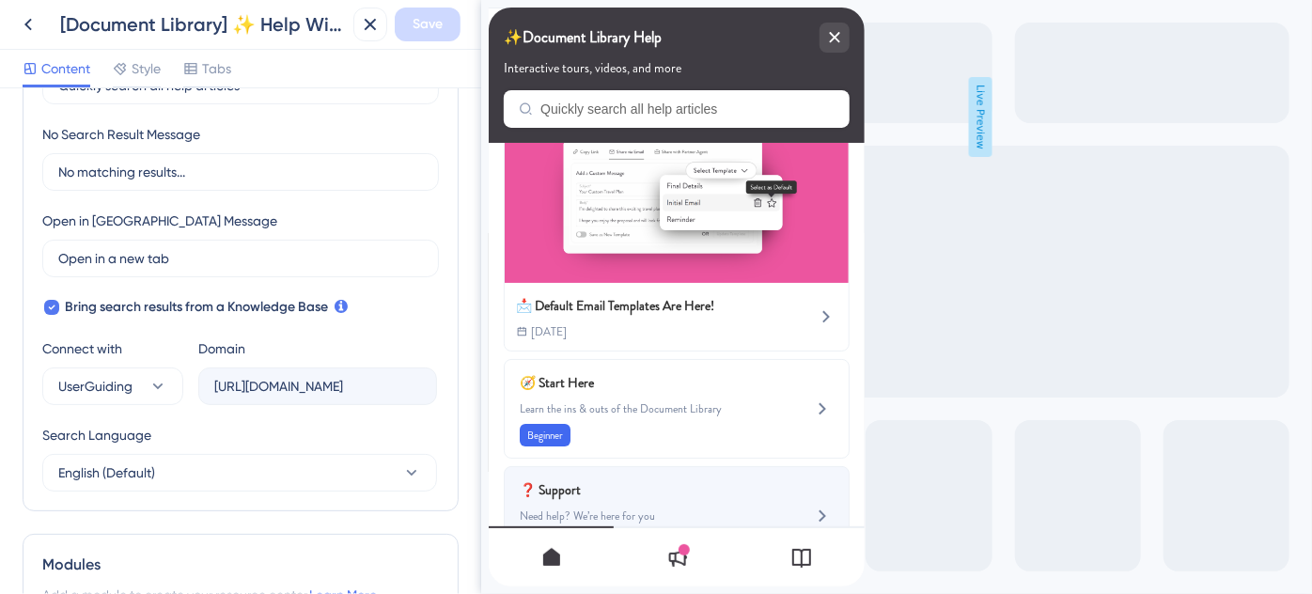
scroll to position [104, 0]
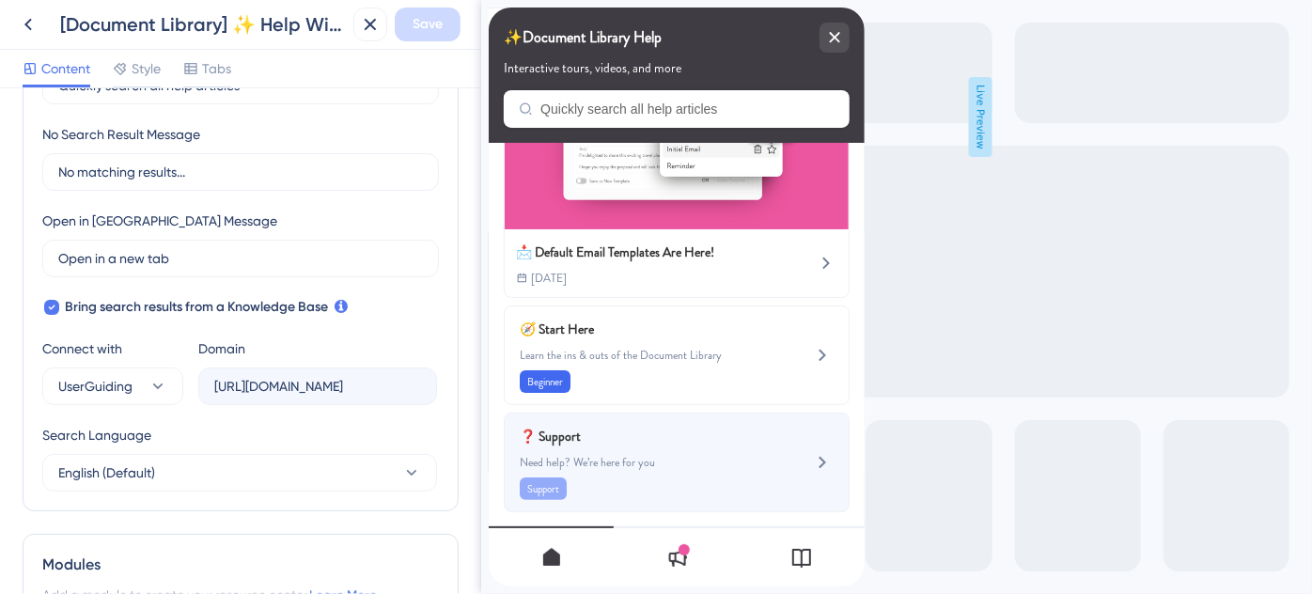
click at [639, 441] on div "❓ Support Need help? We’re here for you Support" at bounding box center [644, 462] width 251 height 75
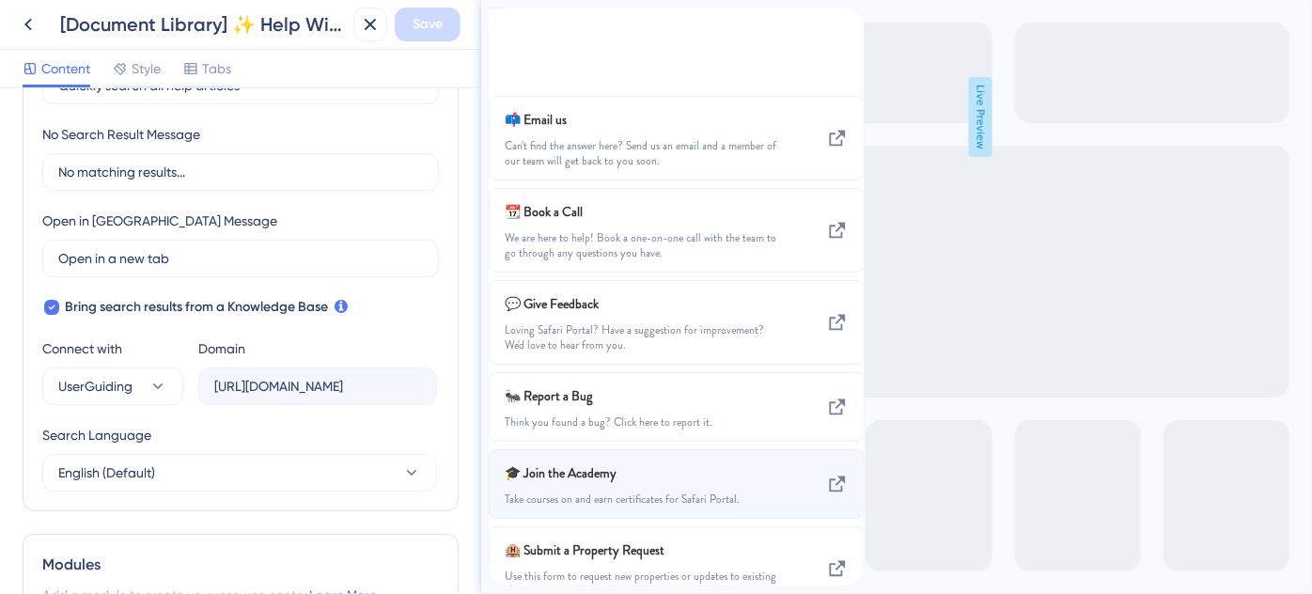
scroll to position [0, 0]
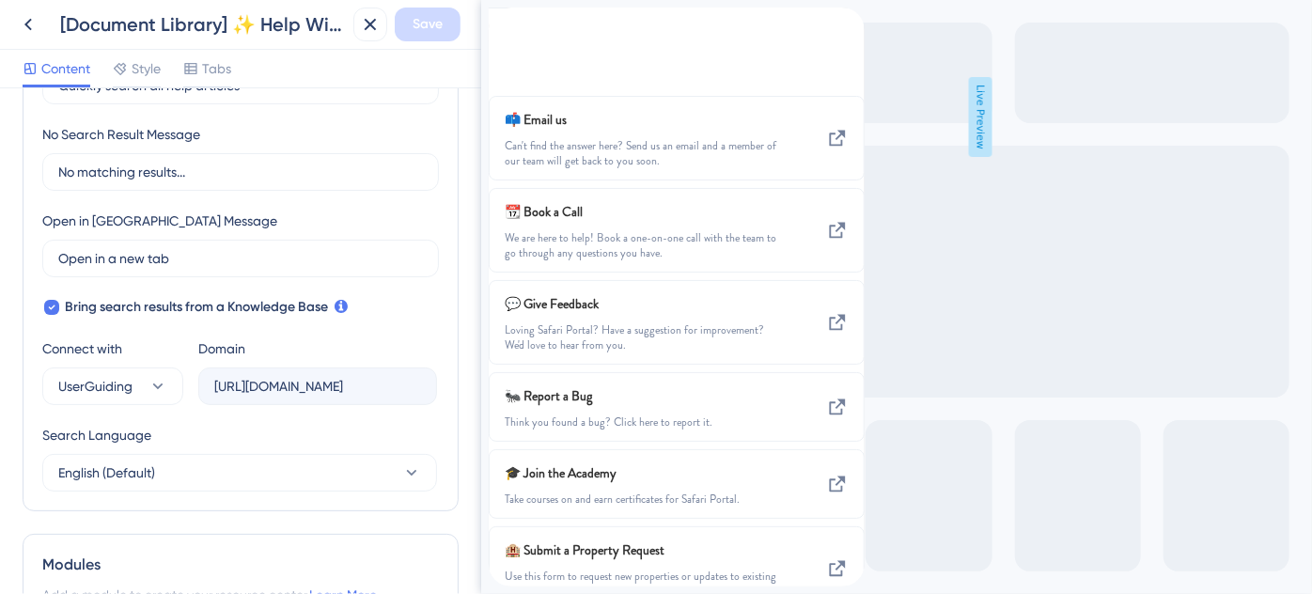
click at [518, 29] on div "back to header" at bounding box center [503, 19] width 30 height 22
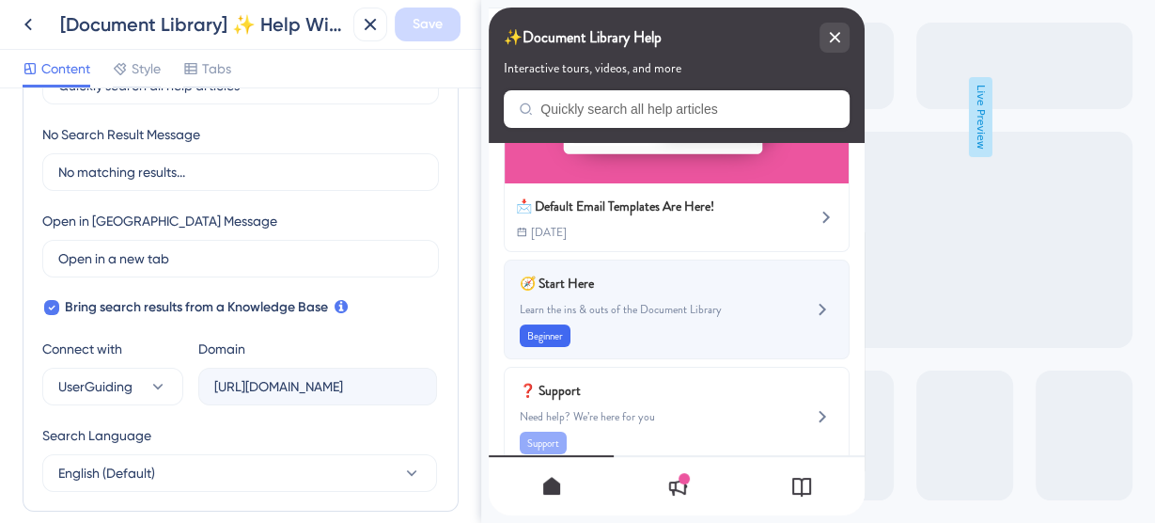
scroll to position [177, 0]
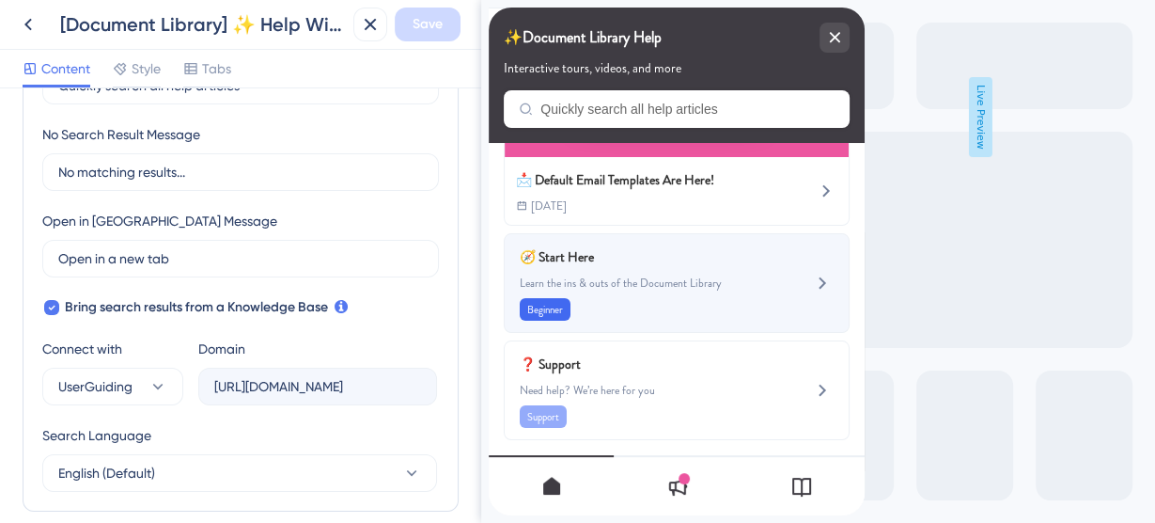
click at [745, 275] on span "Learn the ins & outs of the Document Library" at bounding box center [645, 282] width 251 height 15
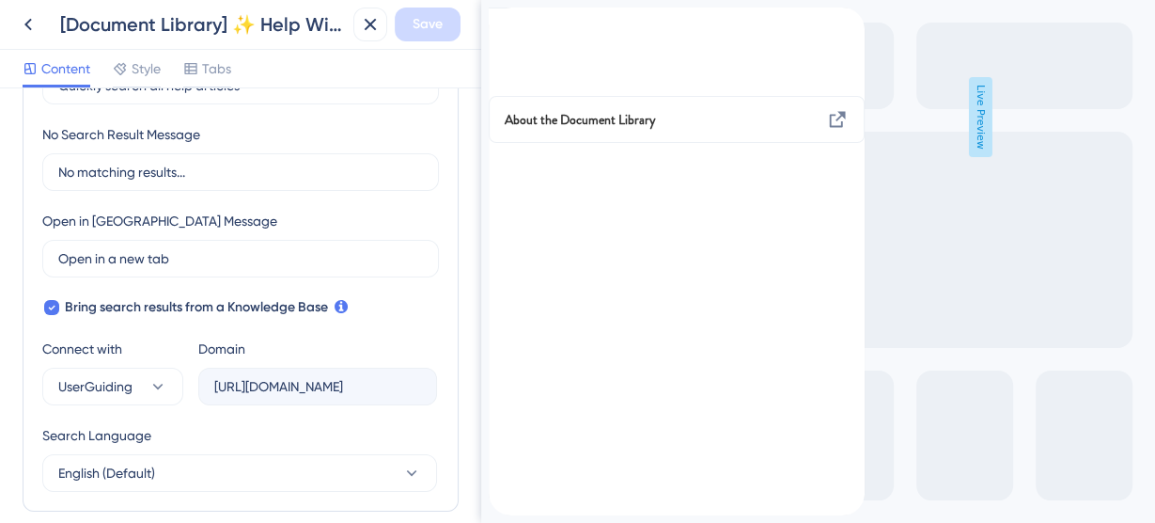
scroll to position [0, 0]
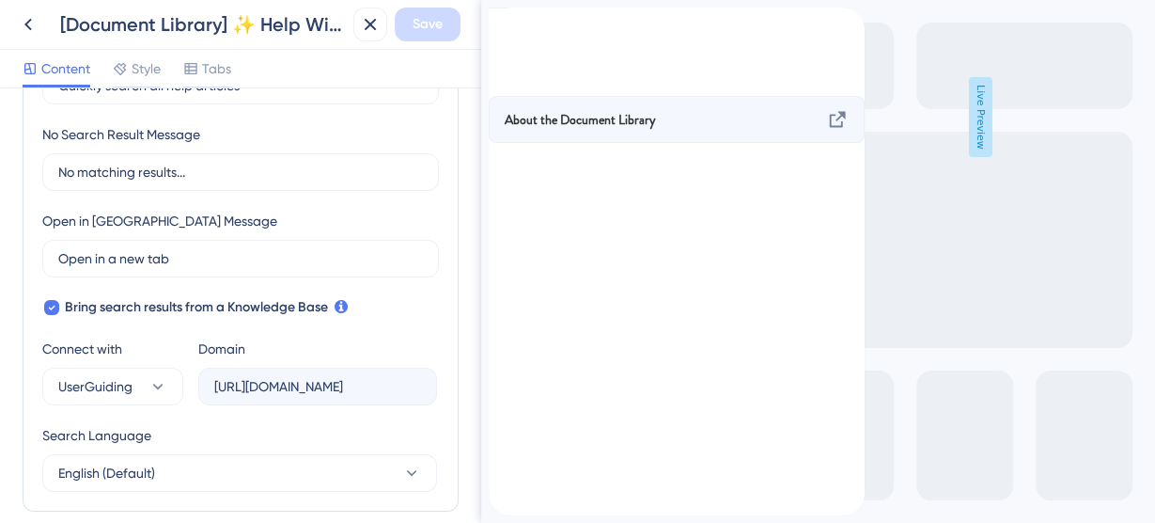
click at [656, 131] on span "About the Document Library" at bounding box center [580, 119] width 151 height 23
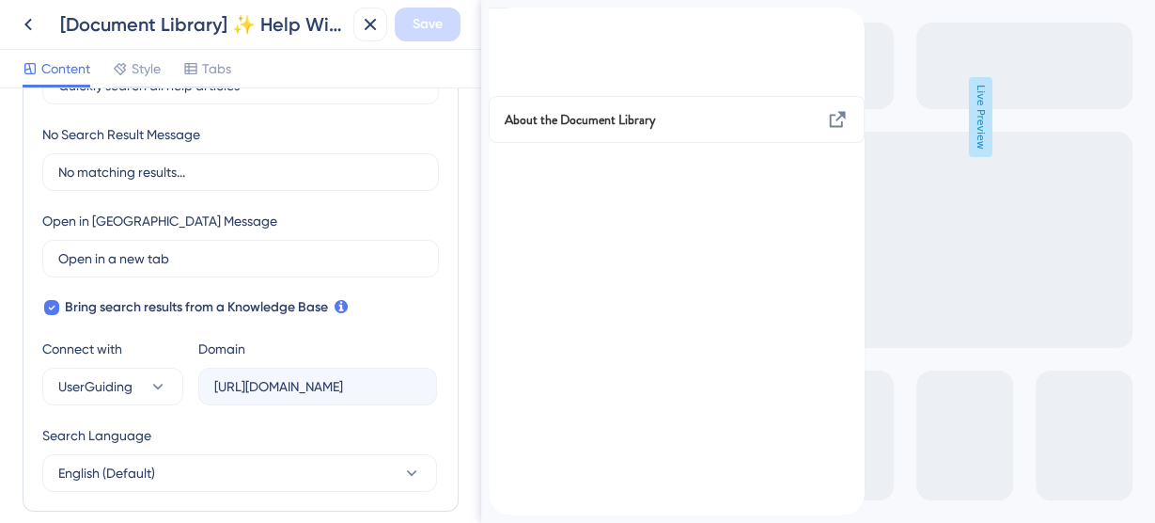
click at [504, 24] on icon "back to header" at bounding box center [496, 15] width 15 height 15
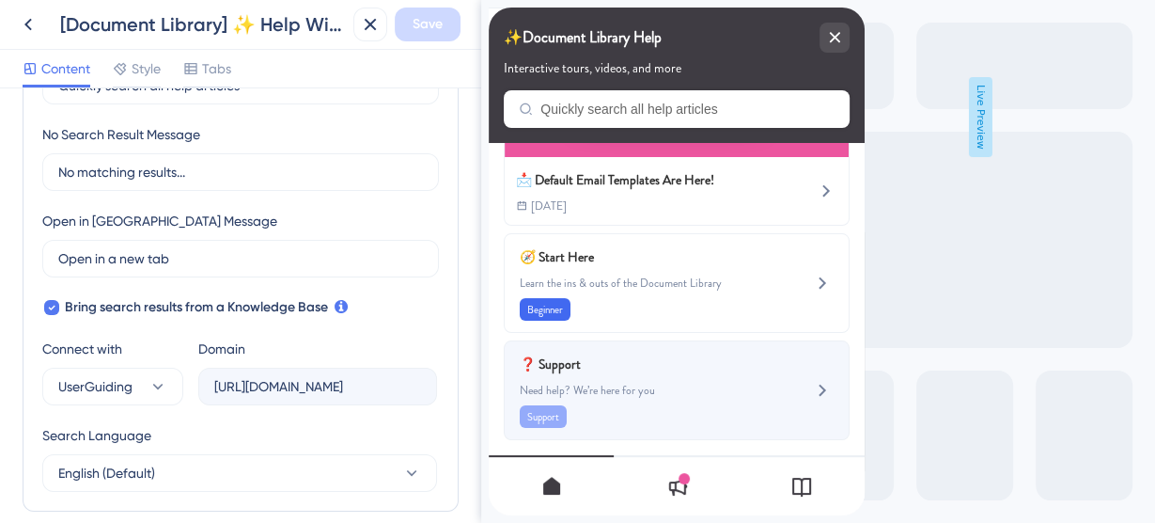
click at [709, 367] on span "❓ Support" at bounding box center [630, 364] width 221 height 23
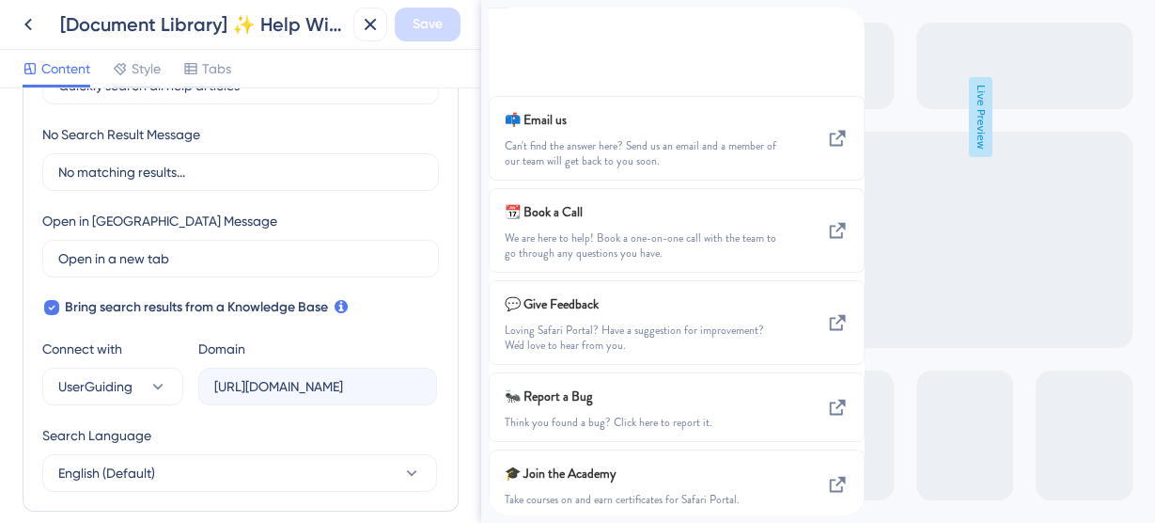
click at [503, 24] on icon "back to header" at bounding box center [496, 15] width 13 height 15
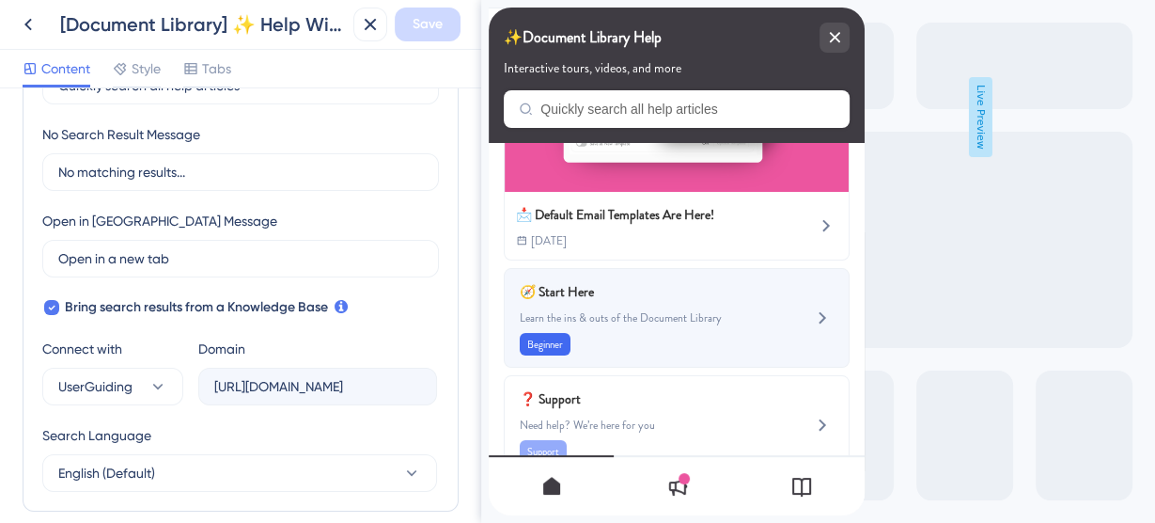
scroll to position [150, 0]
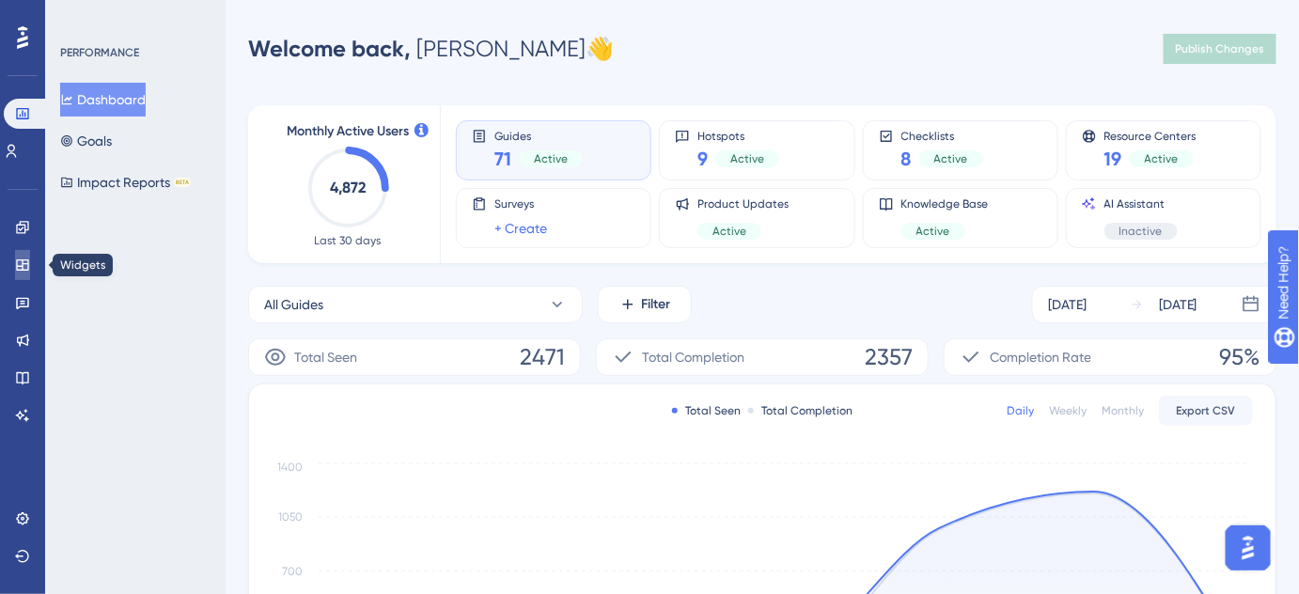
click at [26, 264] on icon at bounding box center [22, 264] width 12 height 11
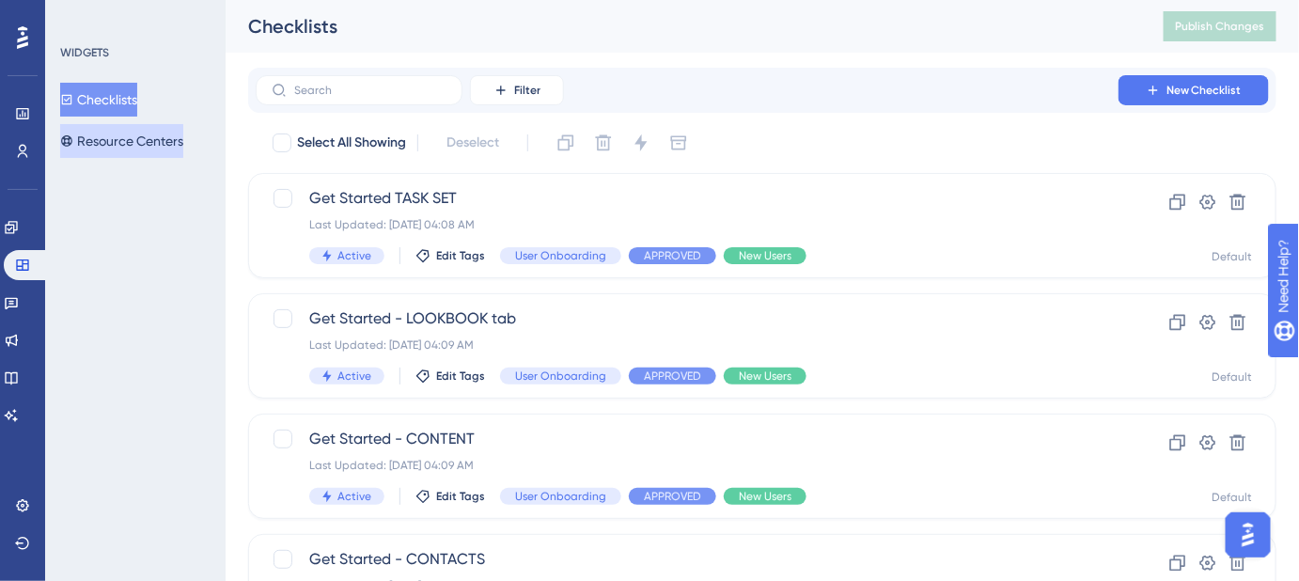
click at [122, 143] on button "Resource Centers" at bounding box center [121, 141] width 123 height 34
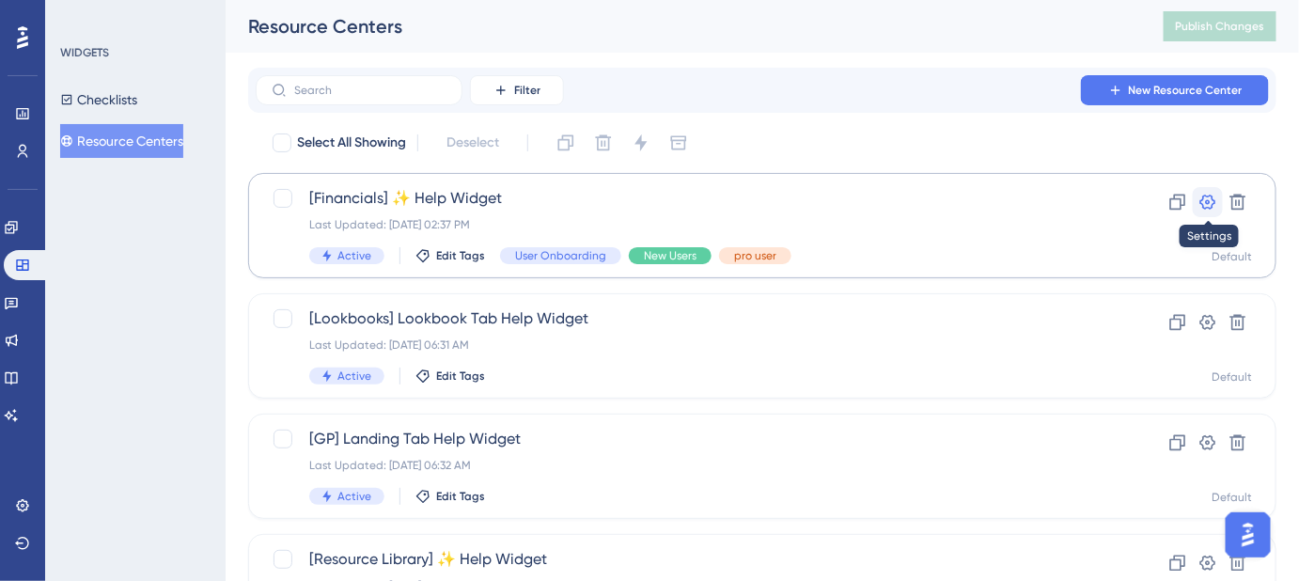
click at [1213, 198] on icon at bounding box center [1209, 202] width 16 height 15
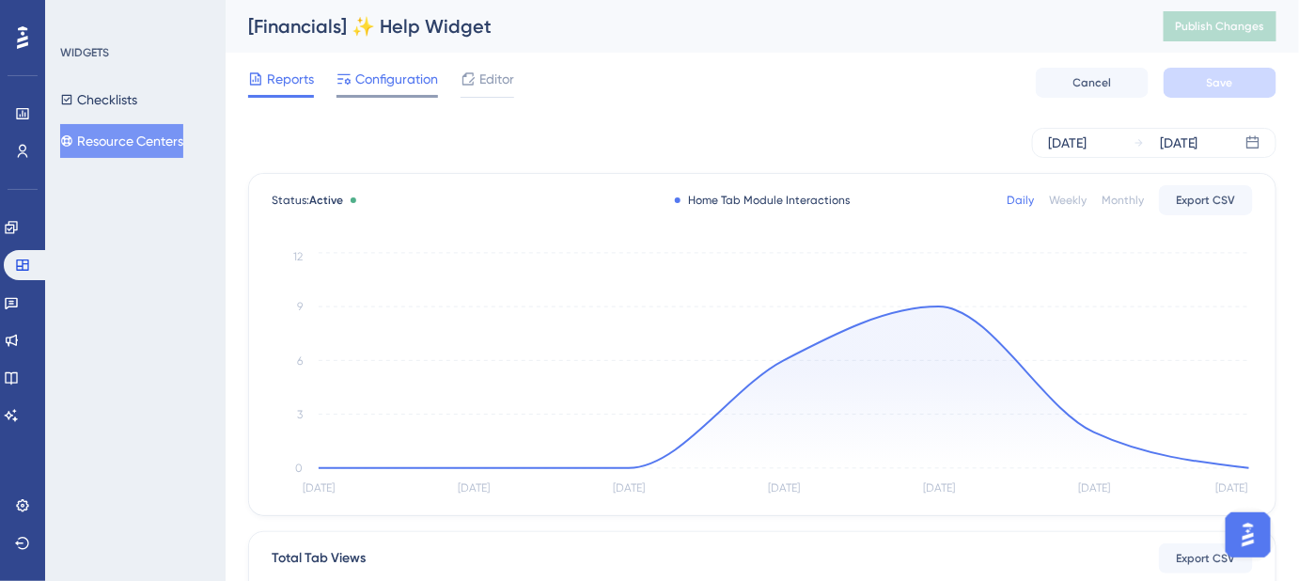
click at [369, 85] on span "Configuration" at bounding box center [396, 79] width 83 height 23
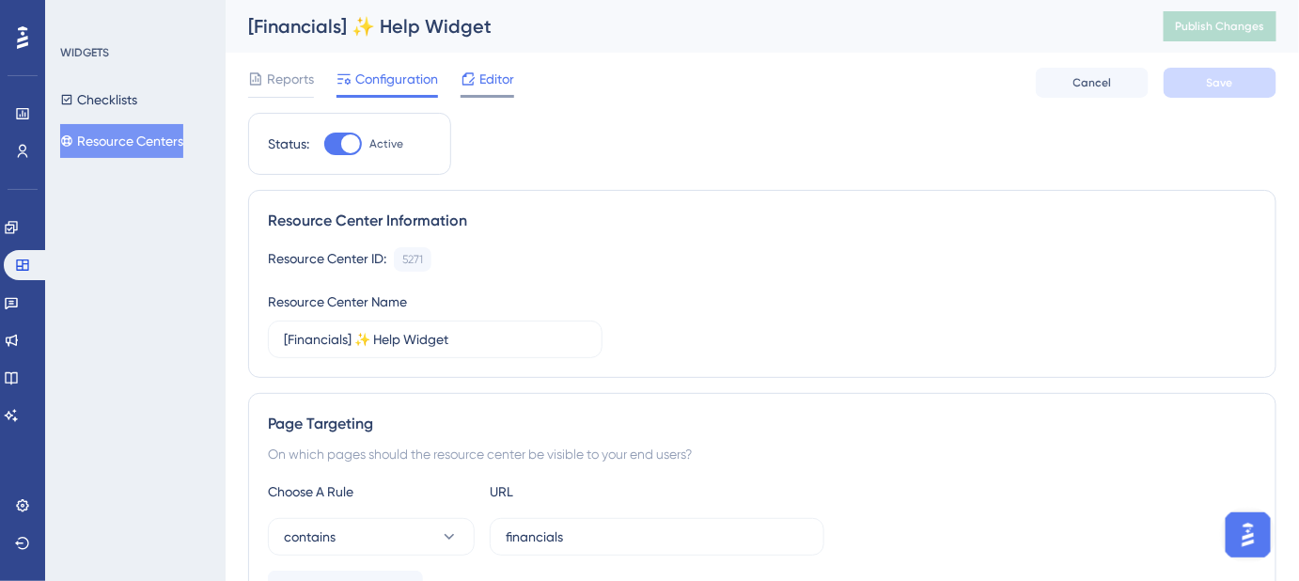
click at [487, 82] on span "Editor" at bounding box center [496, 79] width 35 height 23
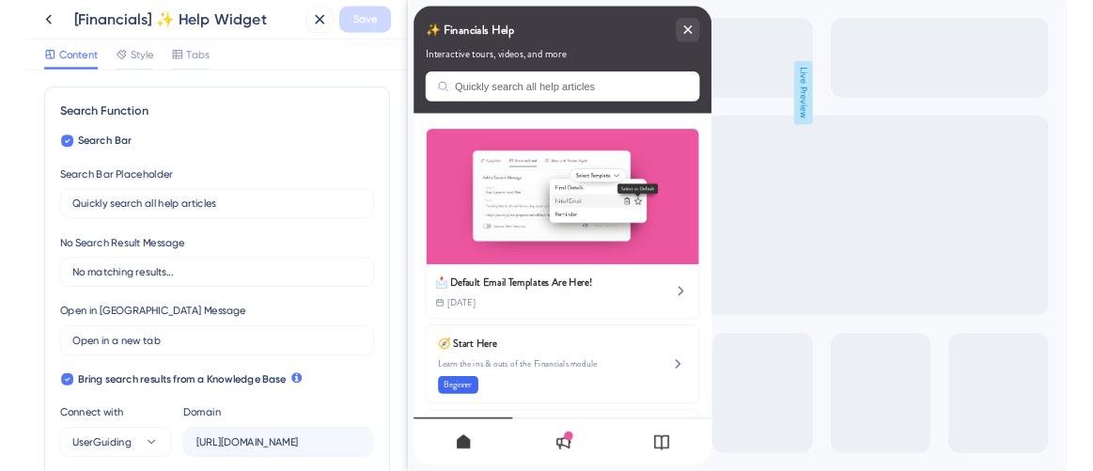
scroll to position [256, 0]
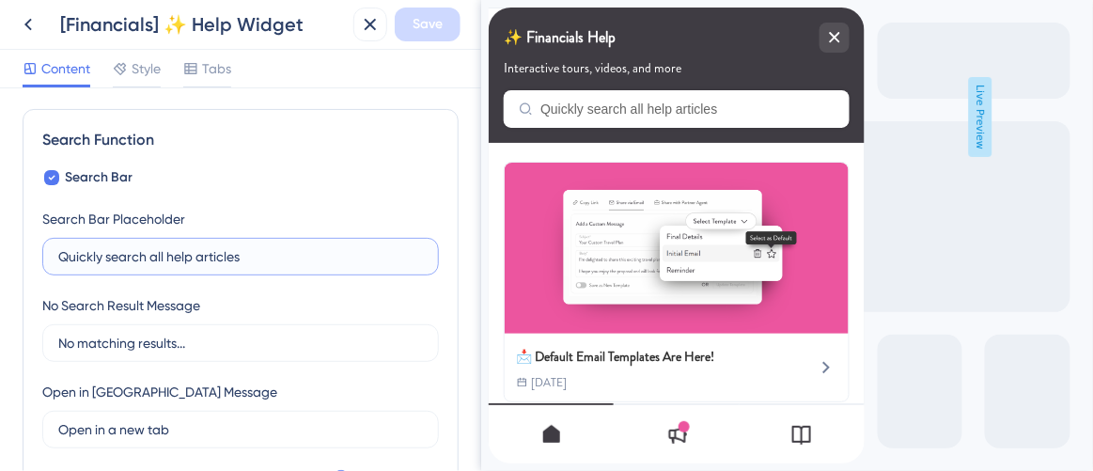
drag, startPoint x: 254, startPoint y: 252, endPoint x: 53, endPoint y: 255, distance: 201.2
click at [53, 255] on label "Quickly search all help articles" at bounding box center [240, 257] width 397 height 38
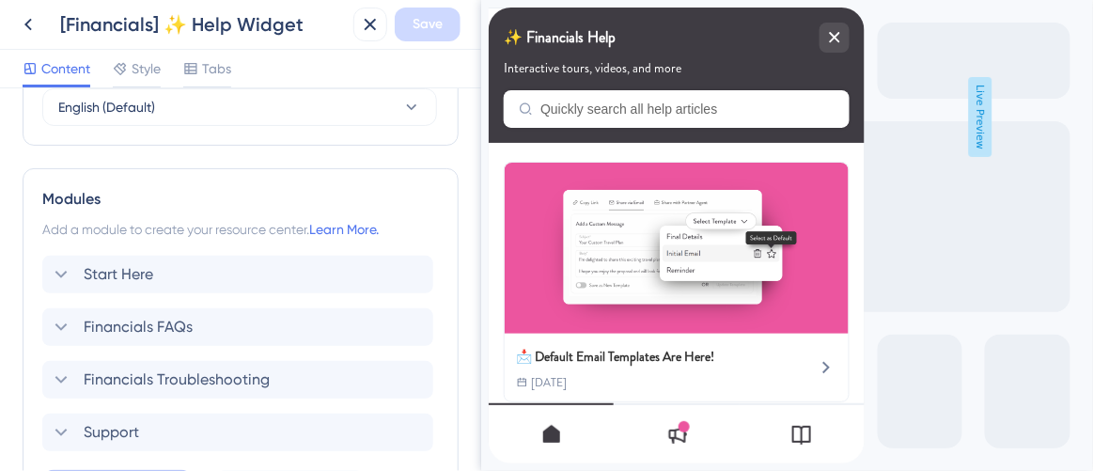
scroll to position [855, 0]
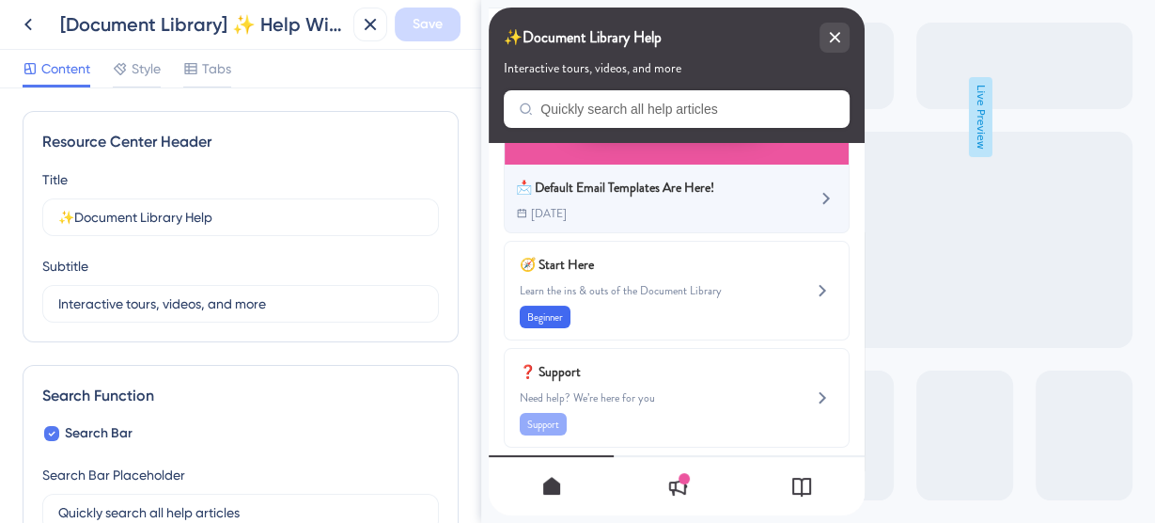
scroll to position [177, 0]
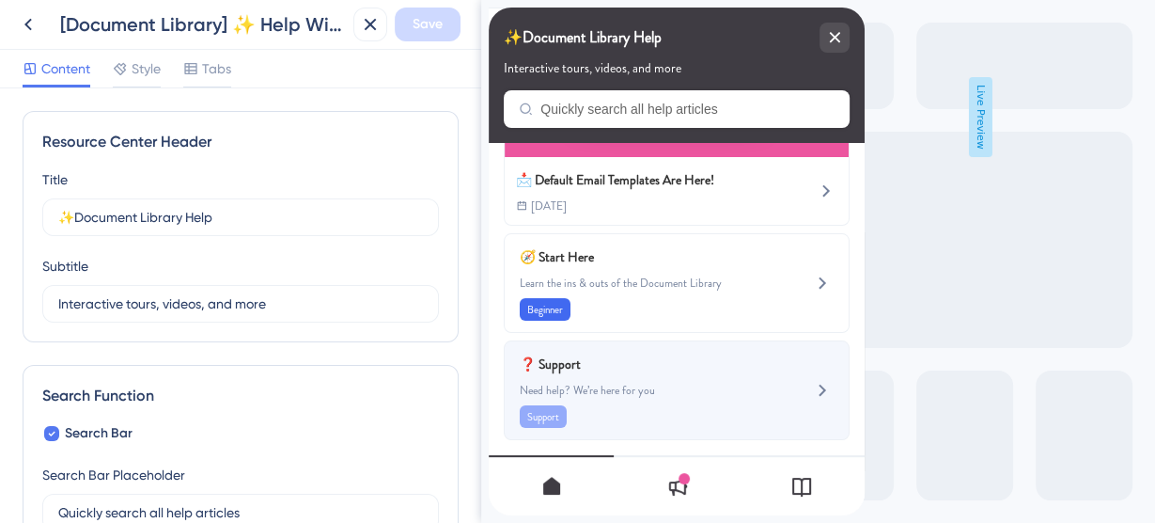
click at [668, 390] on div "❓ Support Need help? We’re here for you Support" at bounding box center [645, 390] width 251 height 75
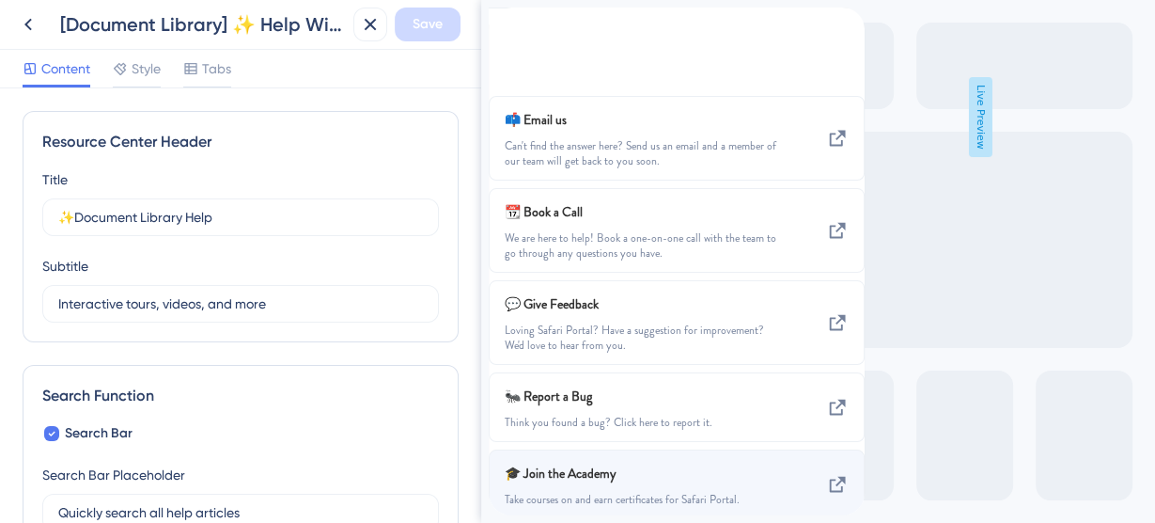
scroll to position [338, 0]
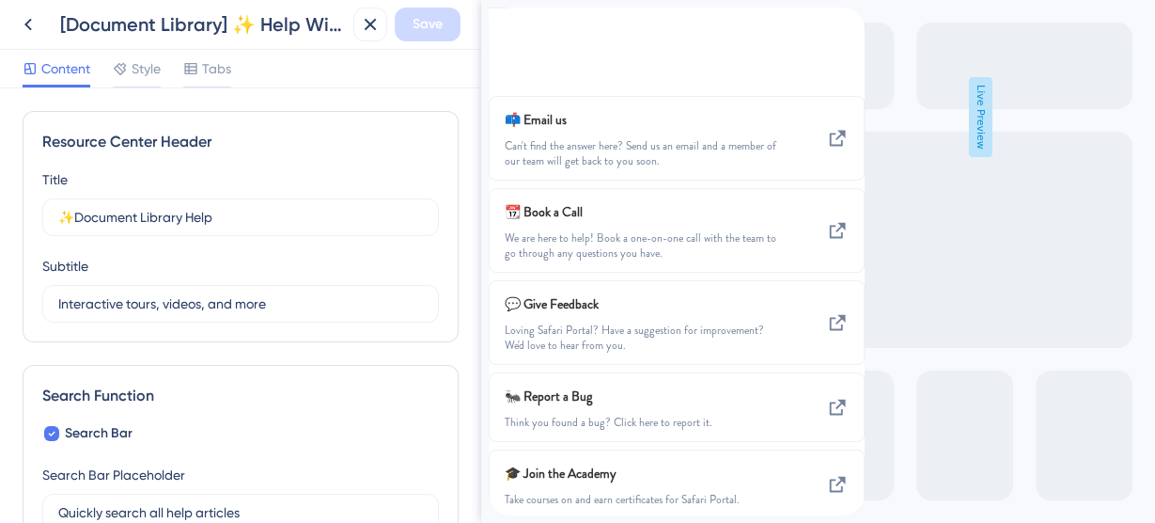
click at [519, 29] on div "back to header" at bounding box center [504, 19] width 30 height 22
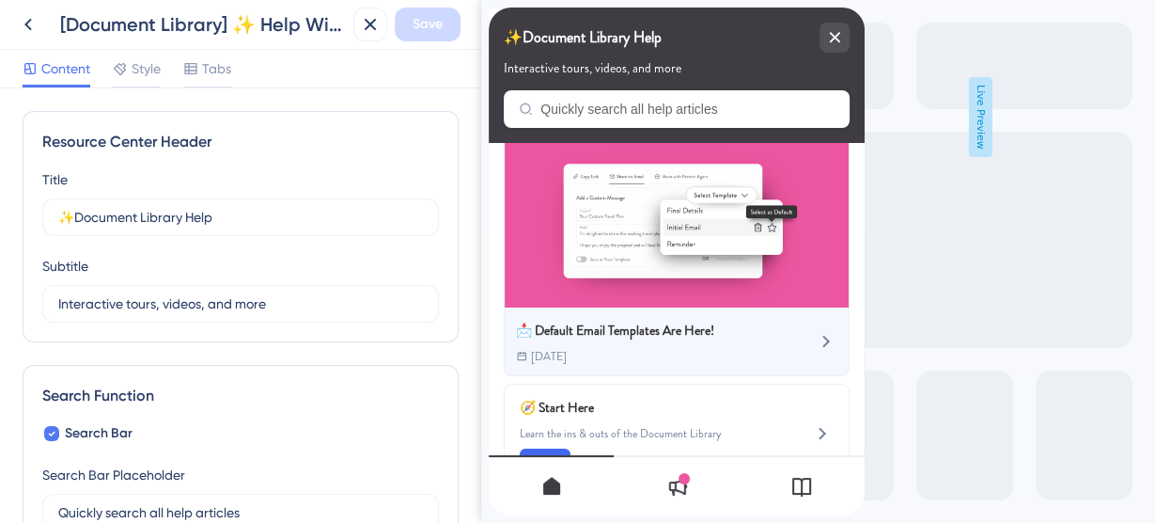
scroll to position [177, 0]
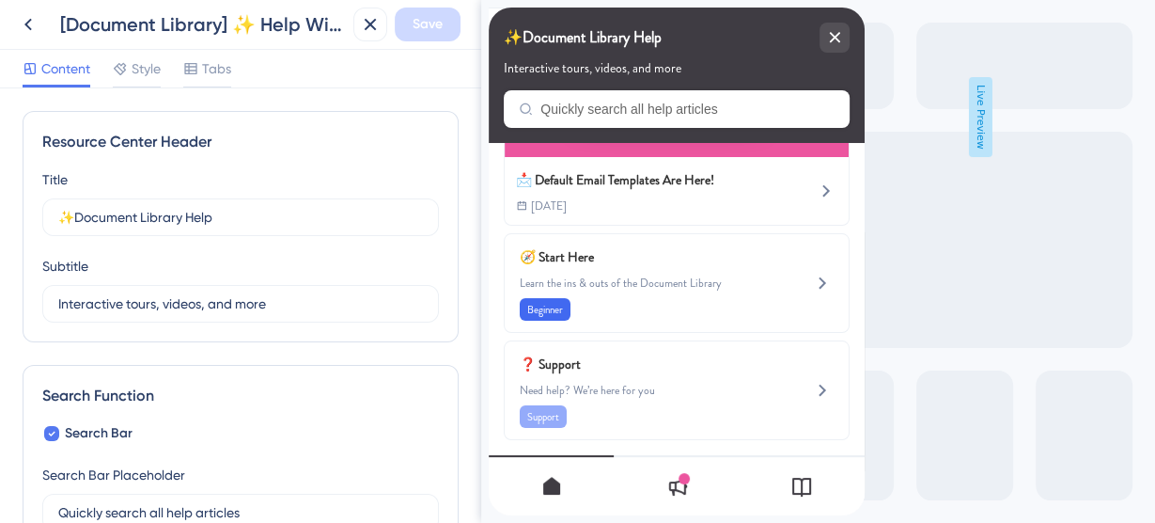
click at [652, 275] on span "Learn the ins & outs of the Document Library" at bounding box center [645, 282] width 251 height 15
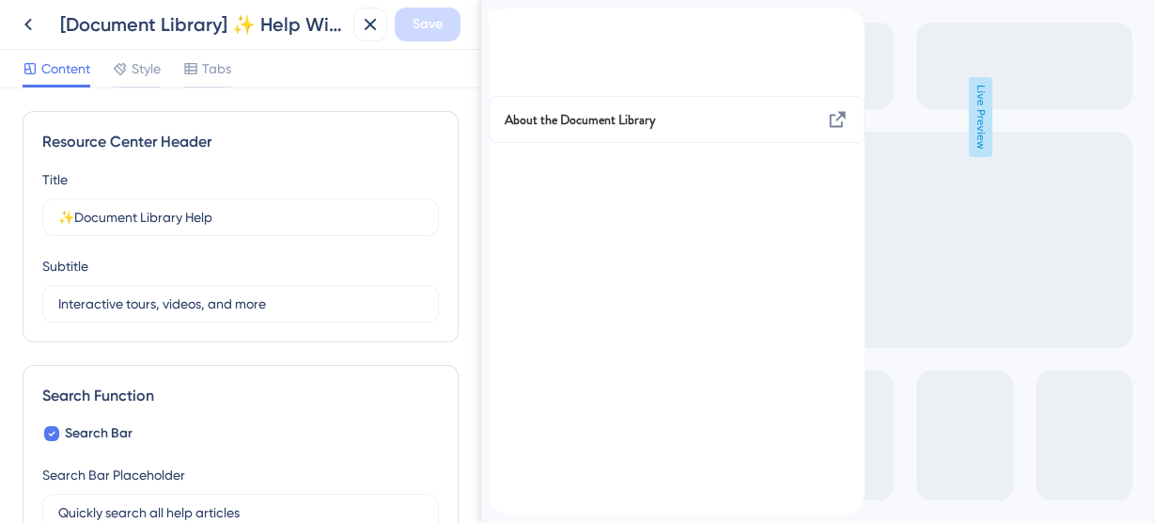
scroll to position [0, 0]
click at [519, 29] on div "back to header" at bounding box center [504, 19] width 30 height 22
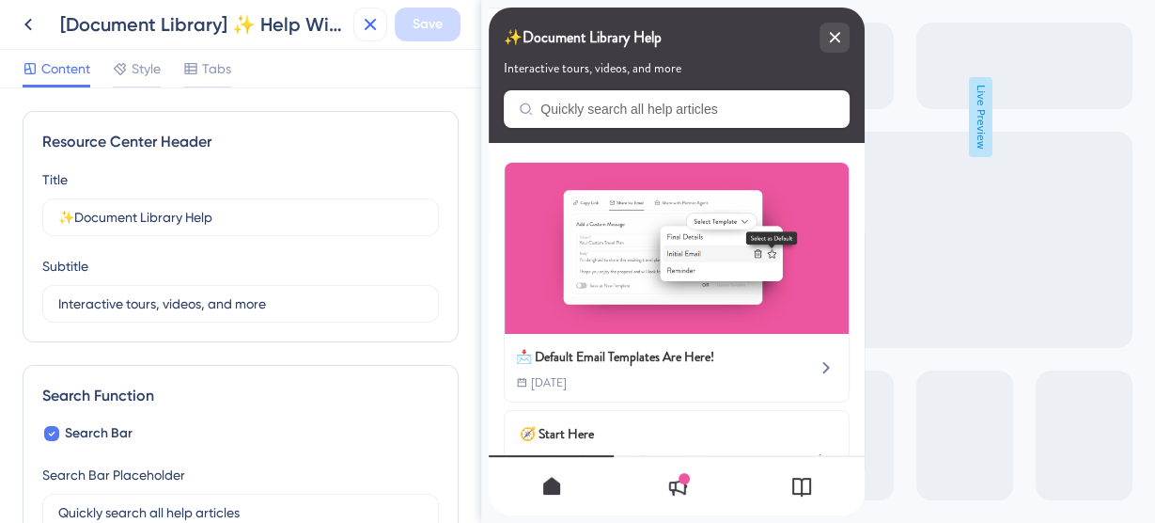
click at [370, 26] on icon at bounding box center [370, 24] width 23 height 23
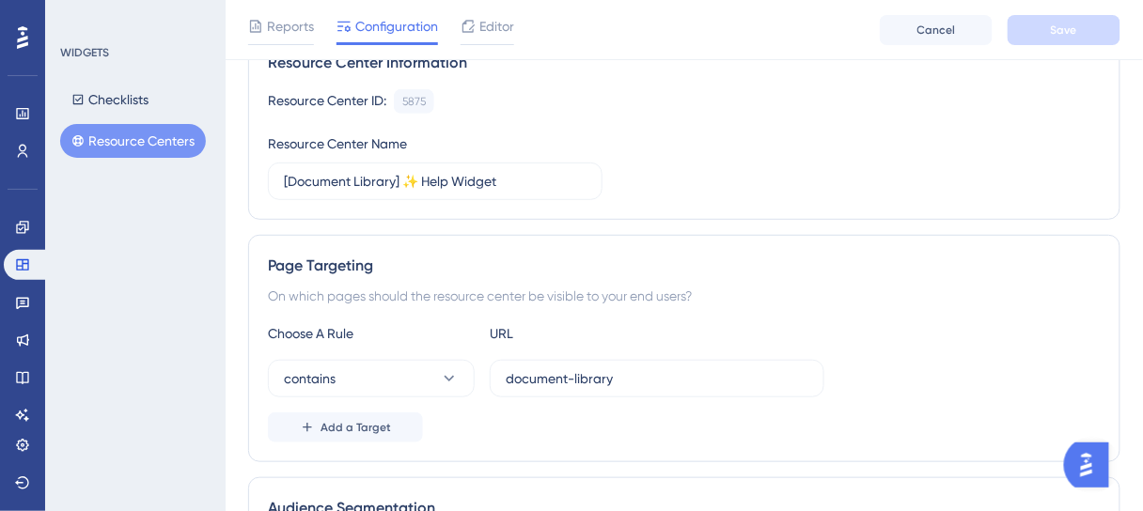
scroll to position [301, 0]
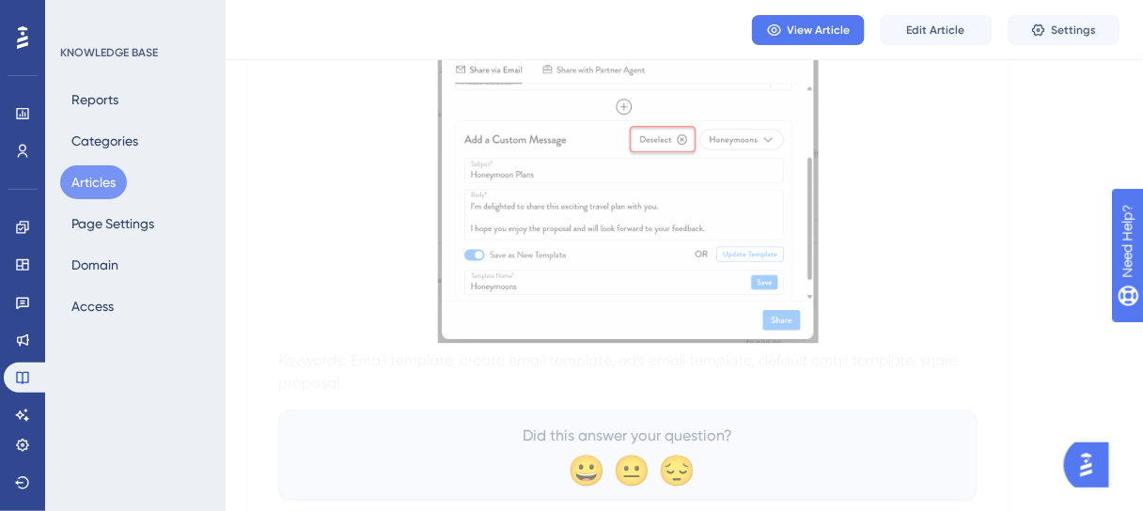
scroll to position [2933, 0]
